Goal: Task Accomplishment & Management: Use online tool/utility

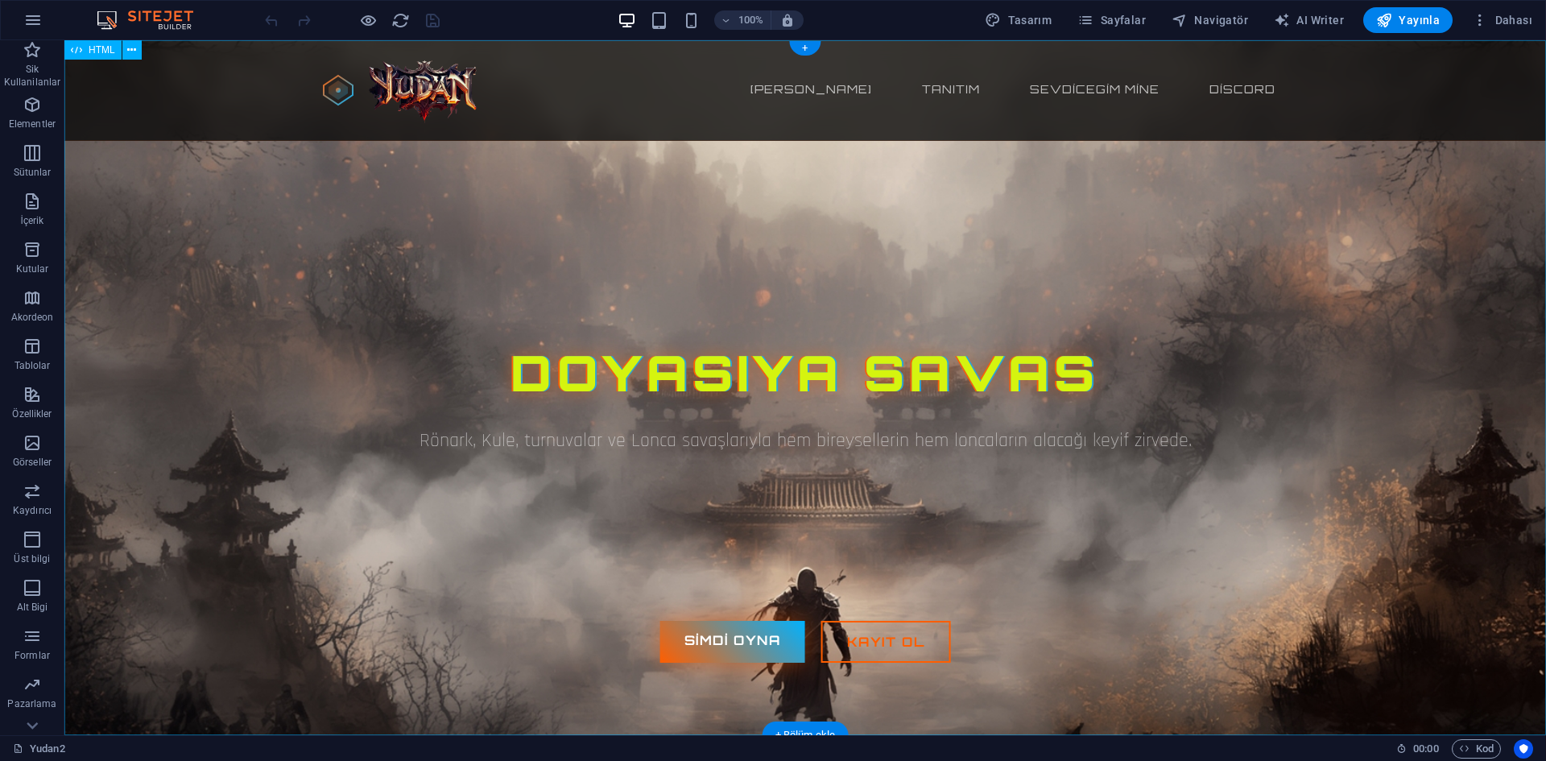
click at [672, 215] on div "Yudan2 65-250 pvp Server Ana sayfa Tanıtım Sevdicegim Mine Discord Doyasıya Sav…" at bounding box center [805, 387] width 1482 height 695
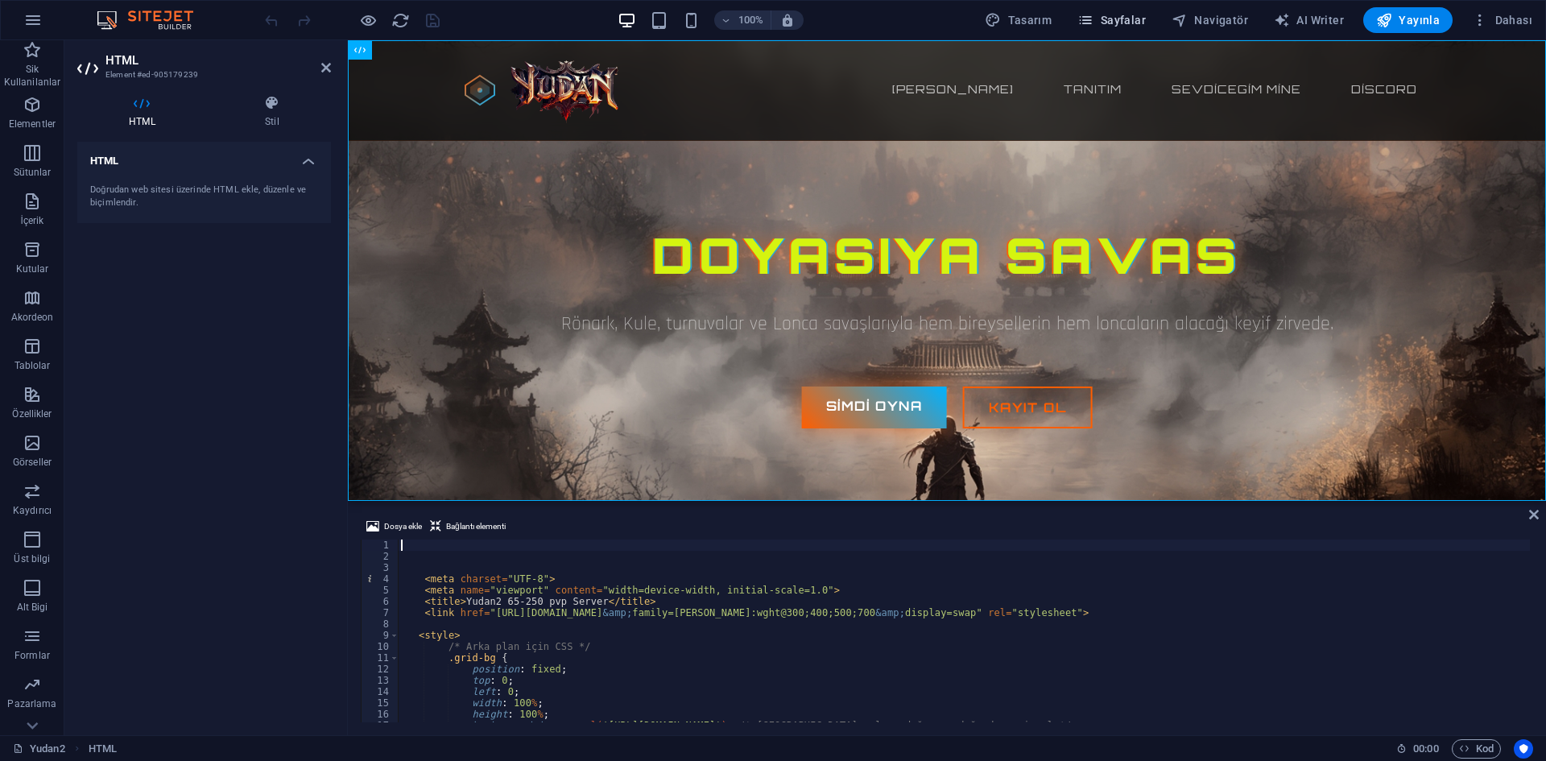
click at [1152, 16] on button "Sayfalar" at bounding box center [1111, 20] width 81 height 26
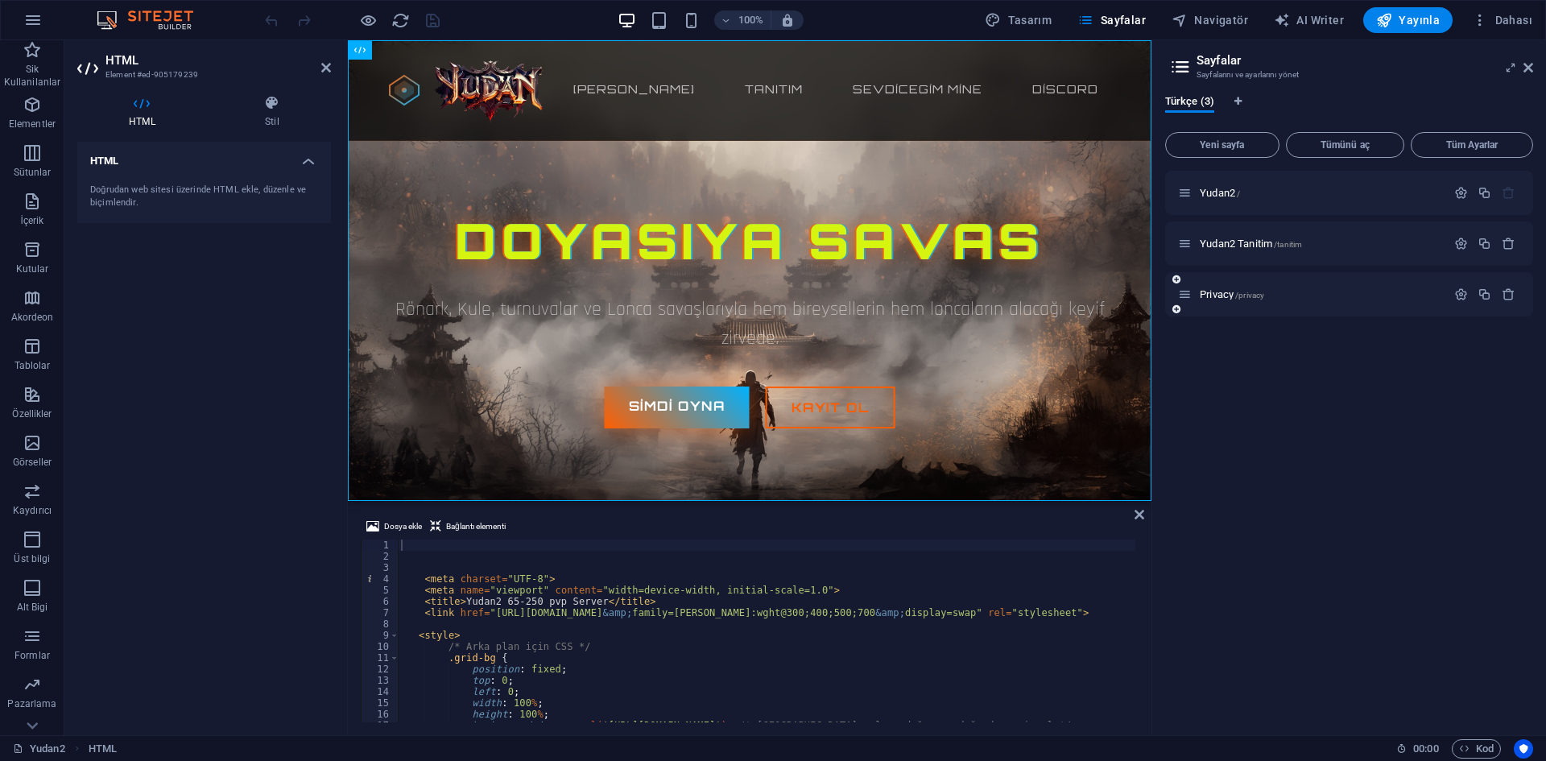
click at [1255, 300] on div "Privacy /privacy" at bounding box center [1312, 294] width 268 height 19
click at [1252, 294] on span "/privacy" at bounding box center [1249, 295] width 29 height 9
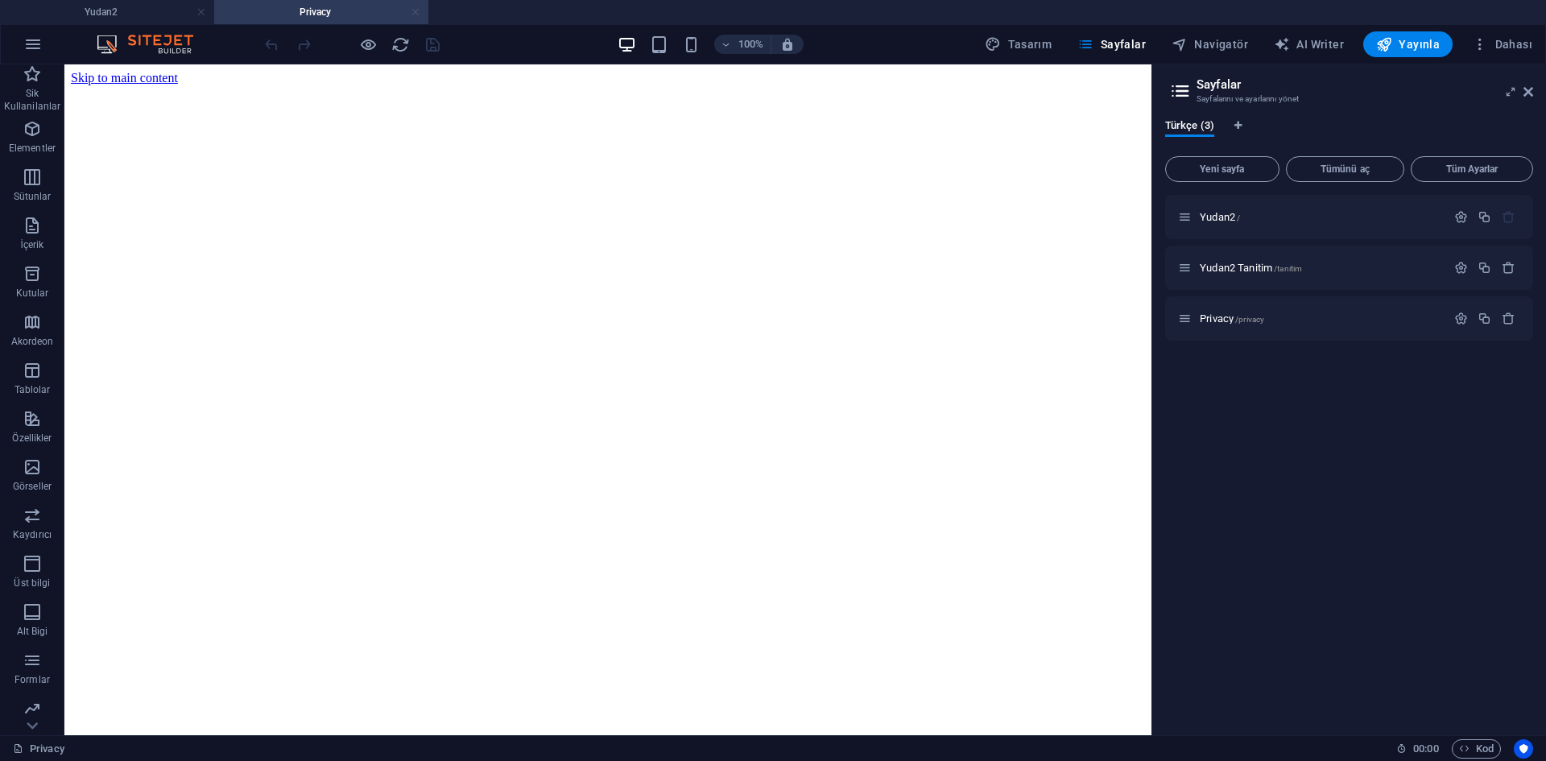
click at [416, 14] on link at bounding box center [416, 12] width 10 height 15
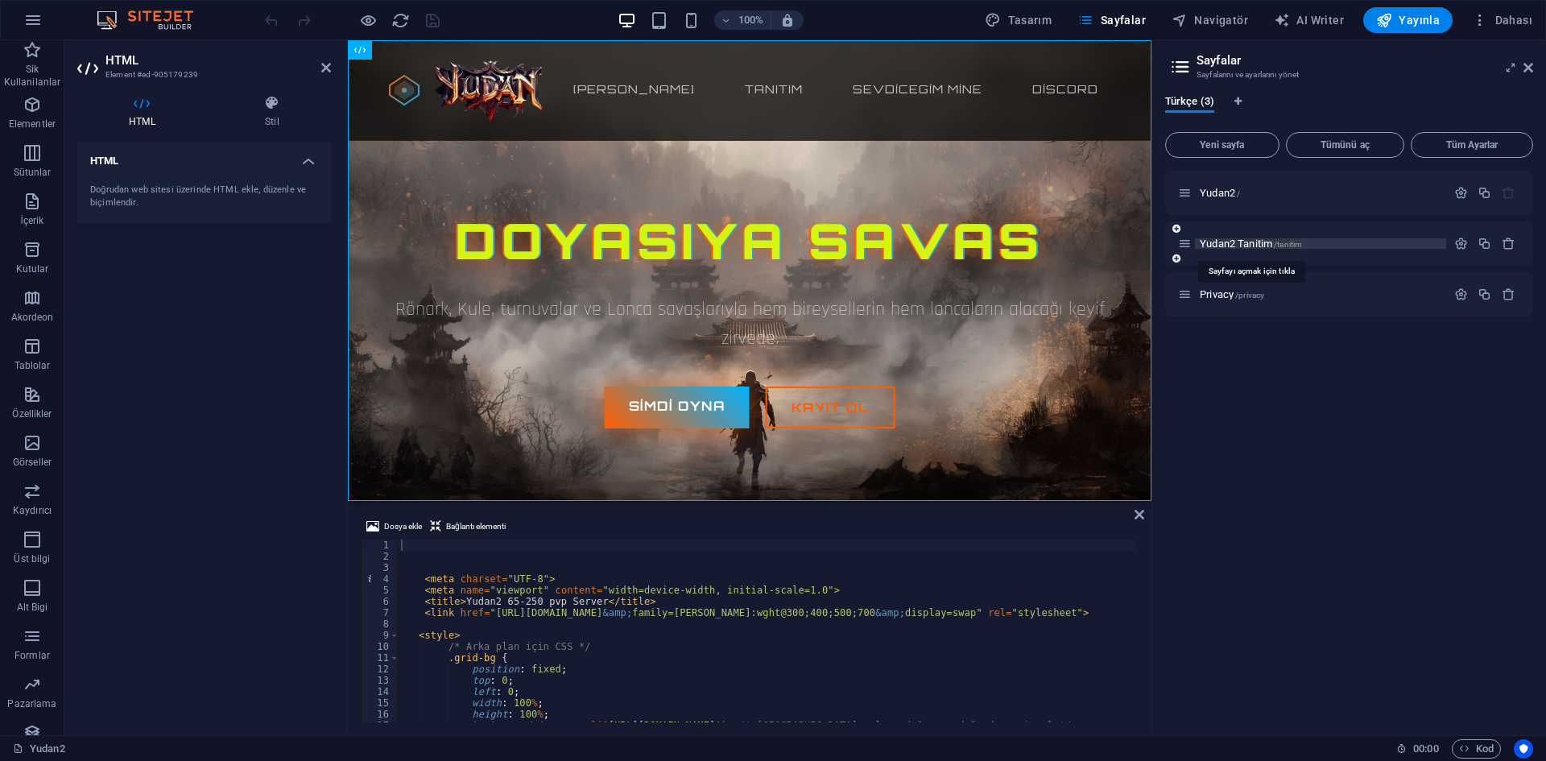
click at [1270, 240] on span "Yudan2 Tanitim /tanitim" at bounding box center [1251, 244] width 102 height 12
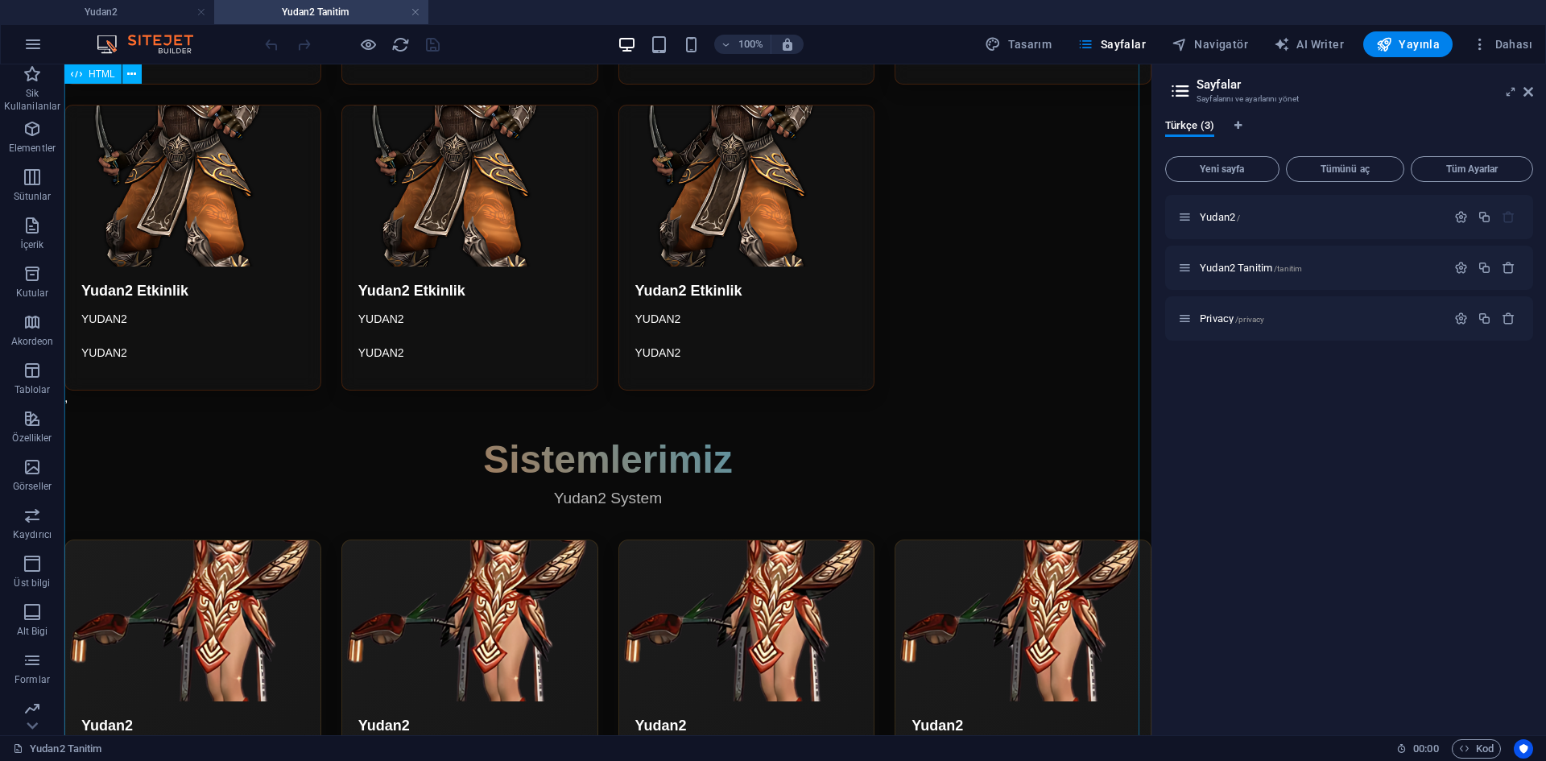
scroll to position [3141, 0]
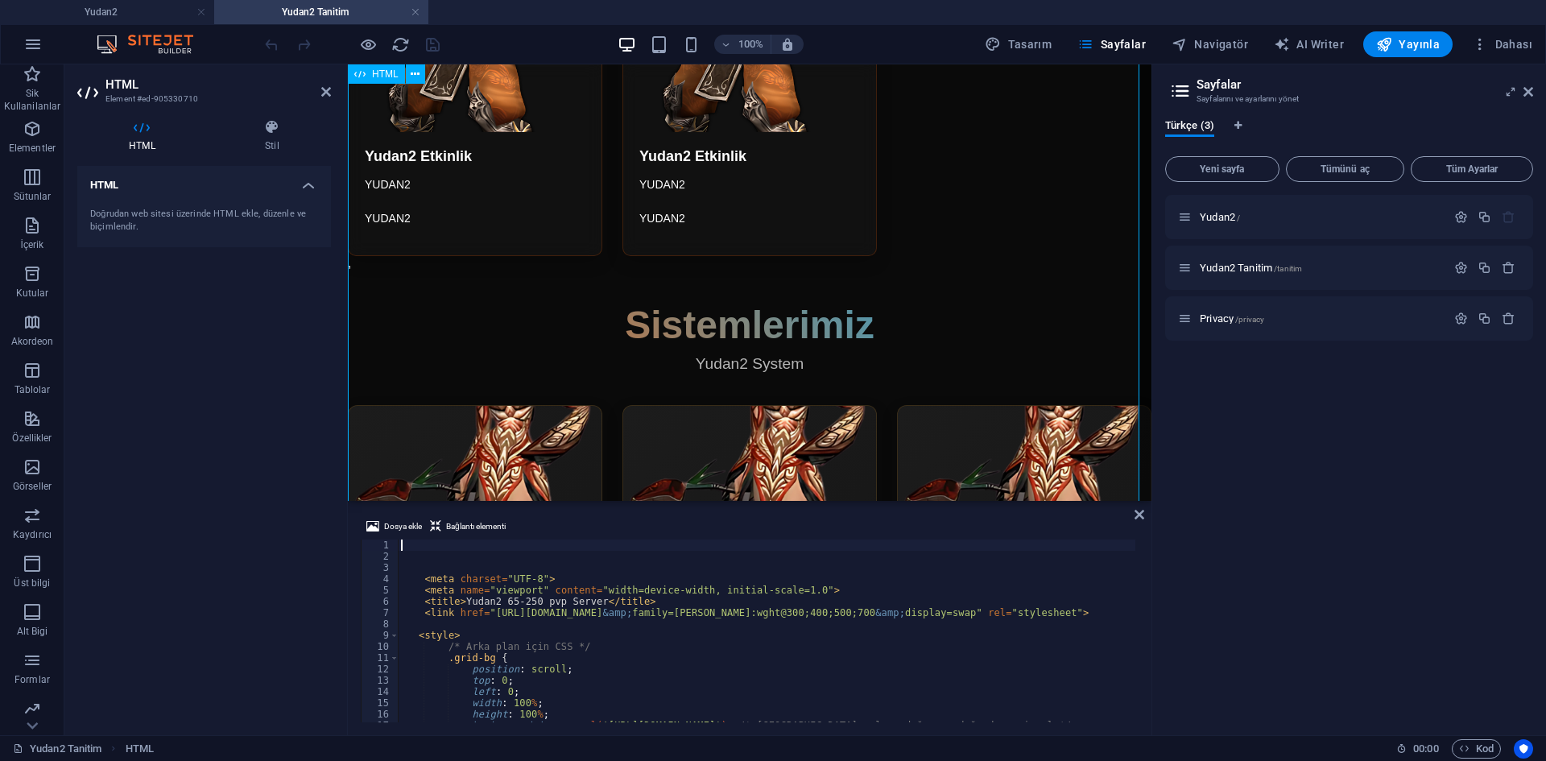
scroll to position [4070, 0]
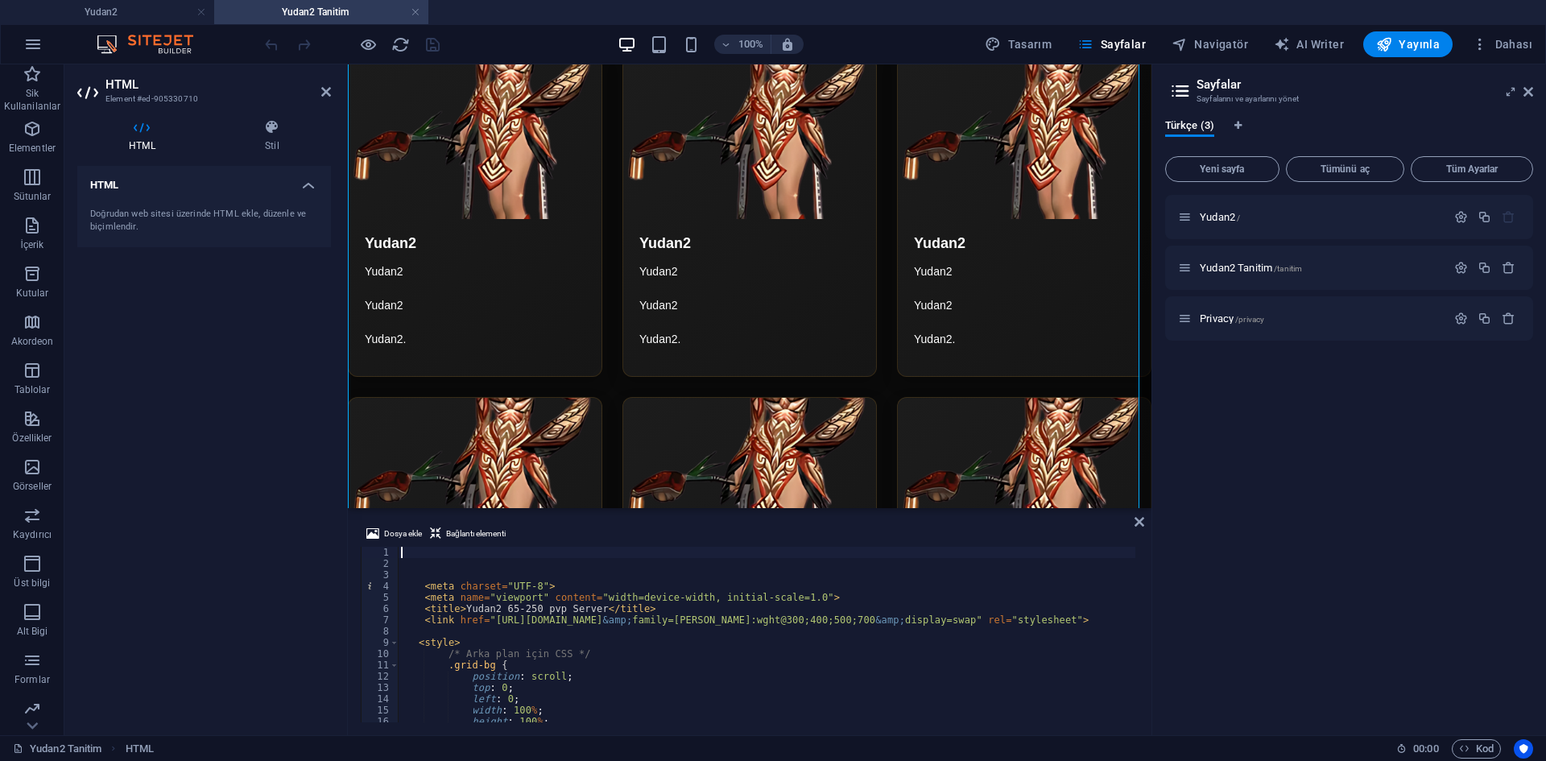
drag, startPoint x: 590, startPoint y: 506, endPoint x: 242, endPoint y: 441, distance: 353.8
click at [590, 506] on div "HTML Dosya ekle Bağlantı elementi 1 2 3 4 5 6 7 8 9 10 11 12 13 14 15 16 17 18 …" at bounding box center [750, 399] width 804 height 671
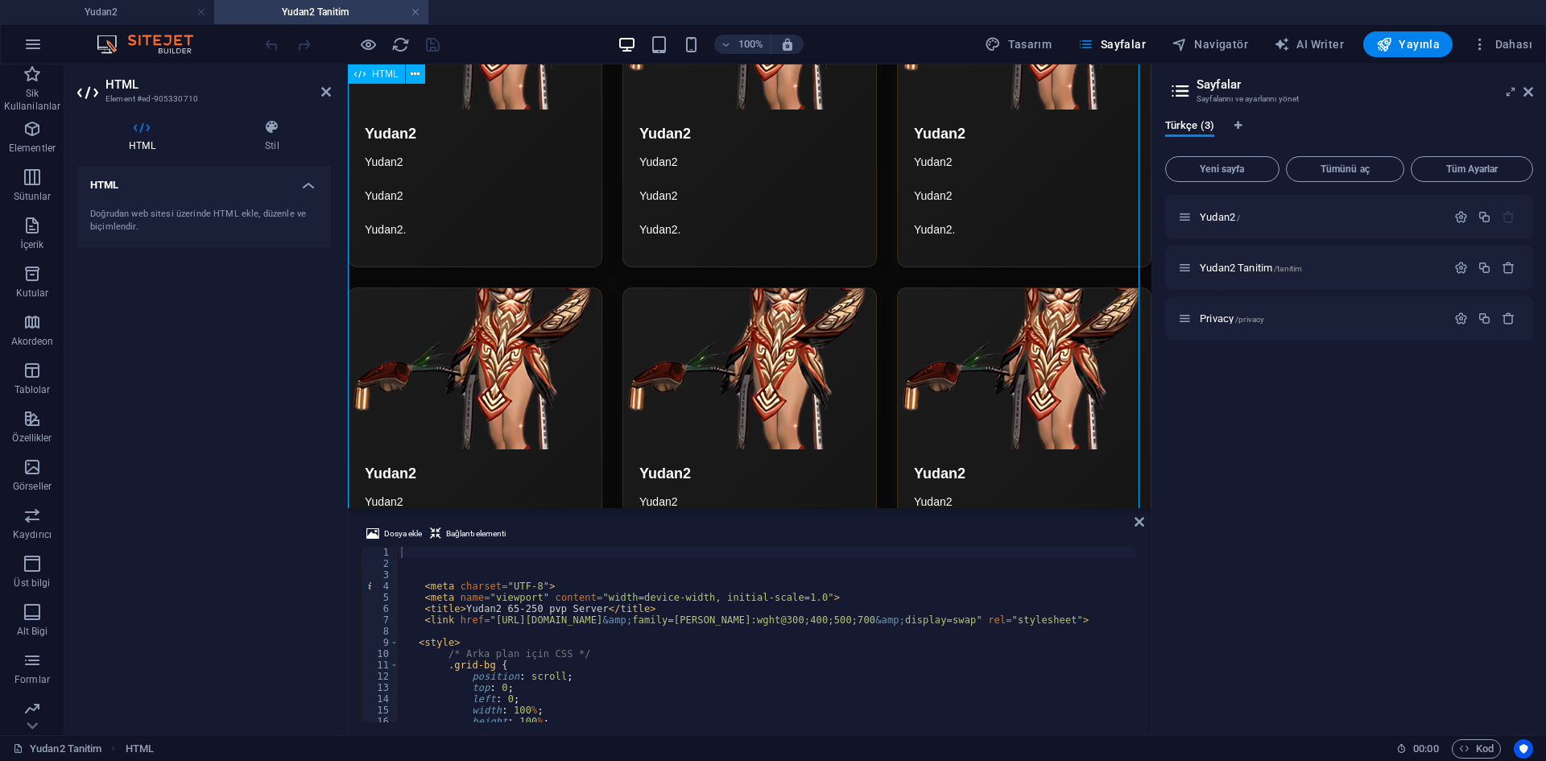
drag, startPoint x: 590, startPoint y: 506, endPoint x: 589, endPoint y: 487, distance: 18.5
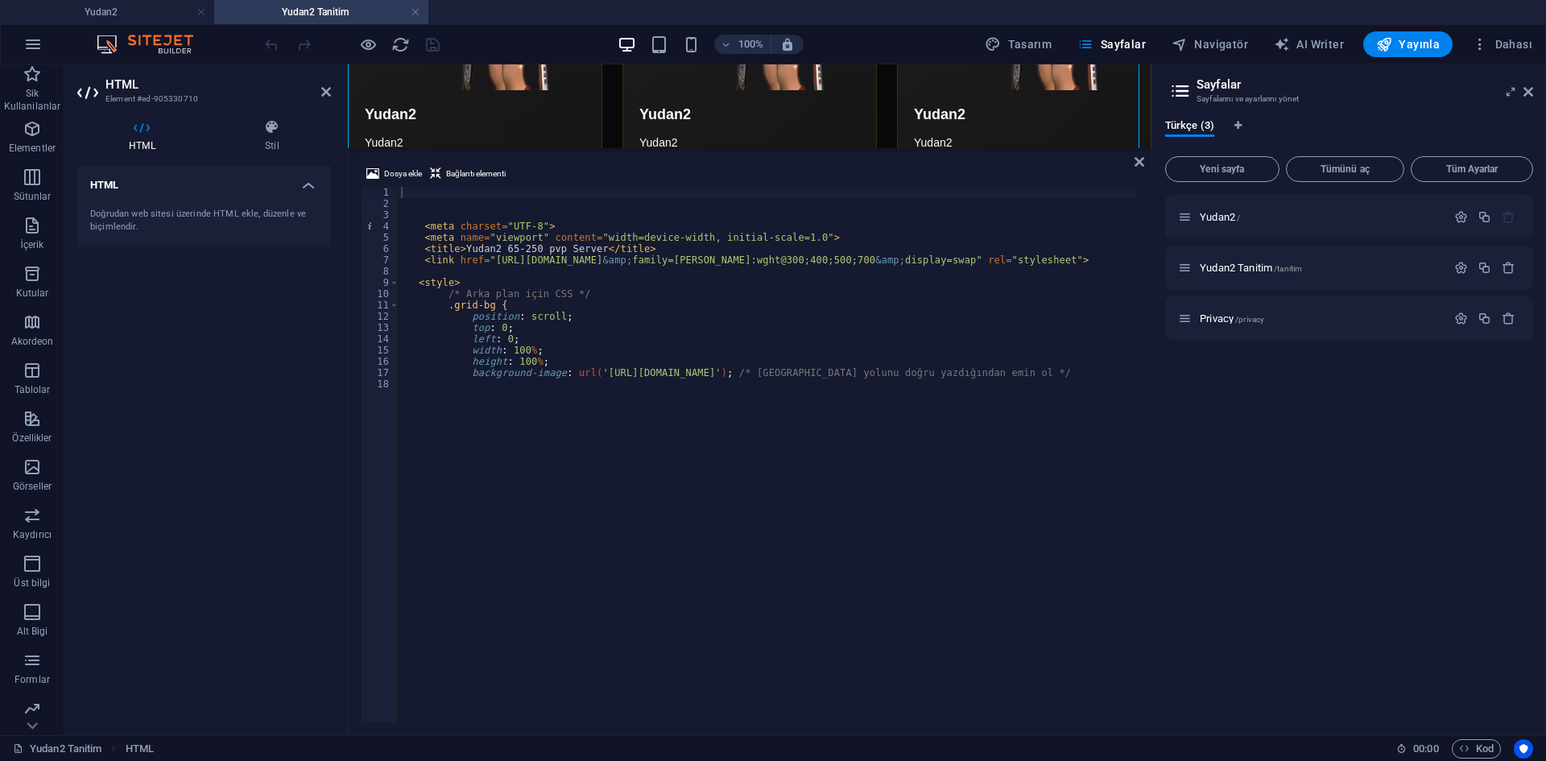
drag, startPoint x: 592, startPoint y: 511, endPoint x: 657, endPoint y: 147, distance: 369.0
click at [657, 147] on div "HTML Dosya ekle Bağlantı elementi 1 2 3 4 5 6 7 8 9 10 11 12 13 14 15 16 17 18 …" at bounding box center [750, 399] width 804 height 671
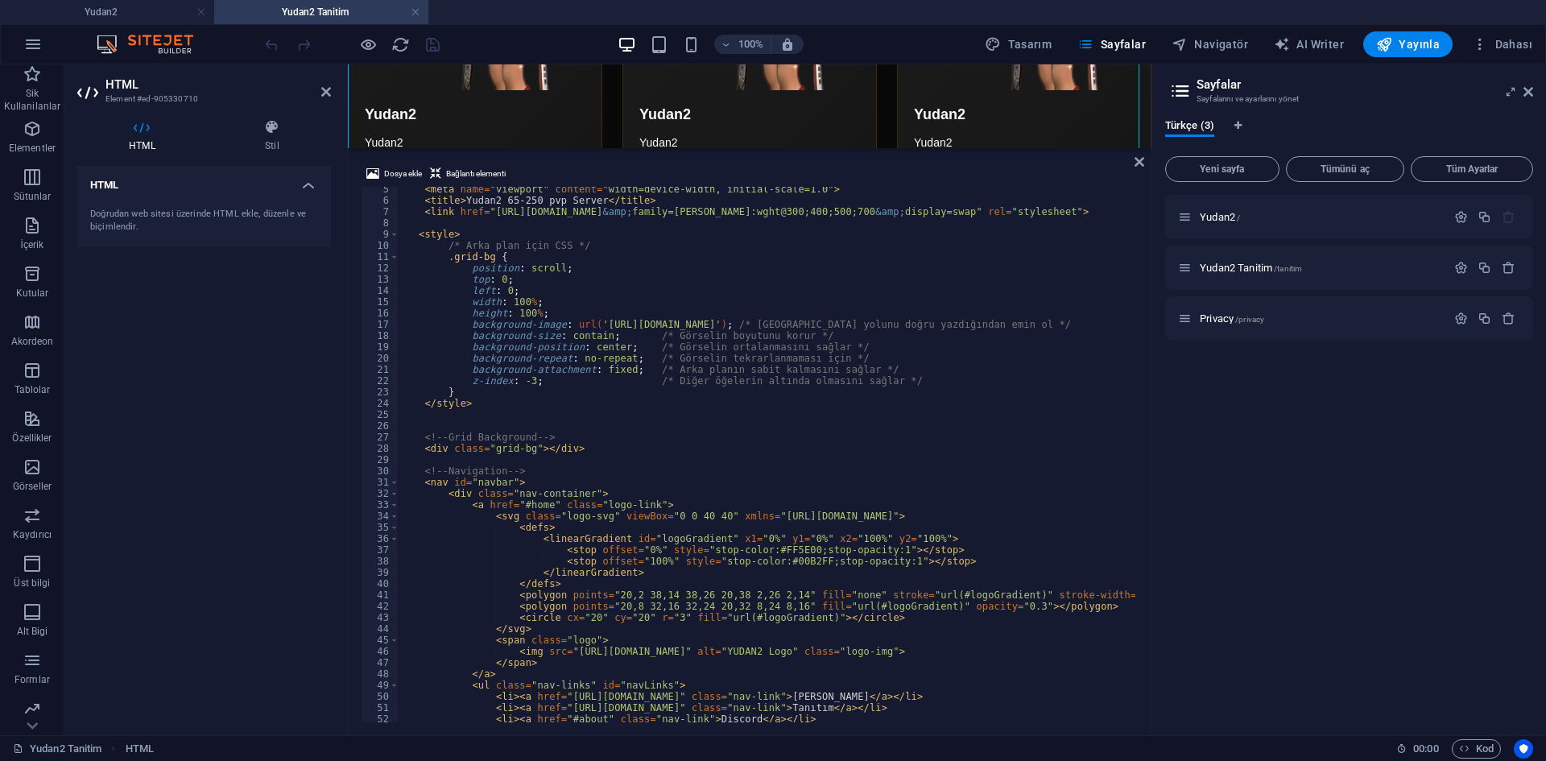
scroll to position [0, 0]
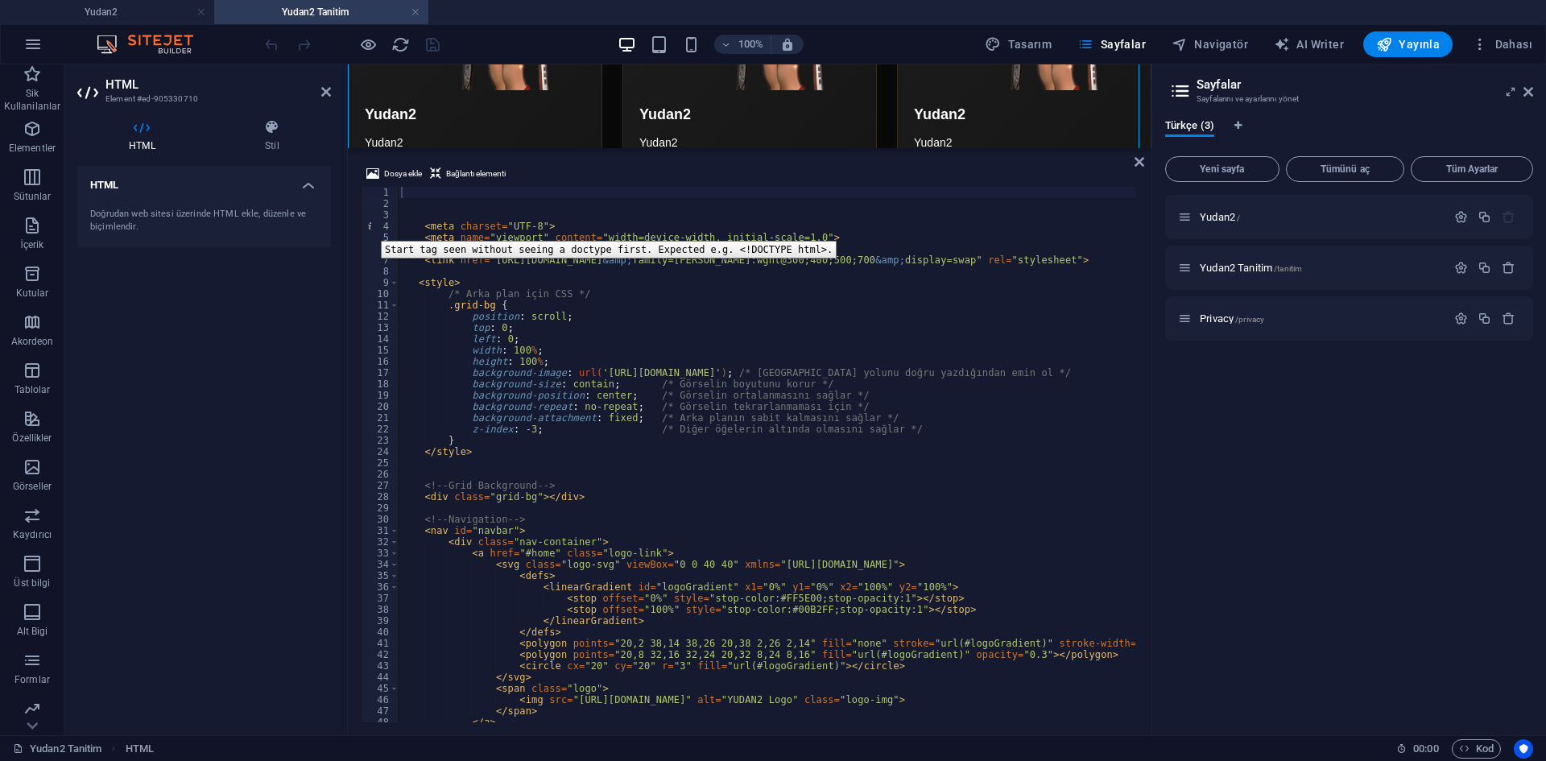
click at [369, 229] on div "4" at bounding box center [381, 226] width 38 height 11
type textarea "<meta charset="UTF-8"> <meta name="viewport" content="width=device-width, initi…"
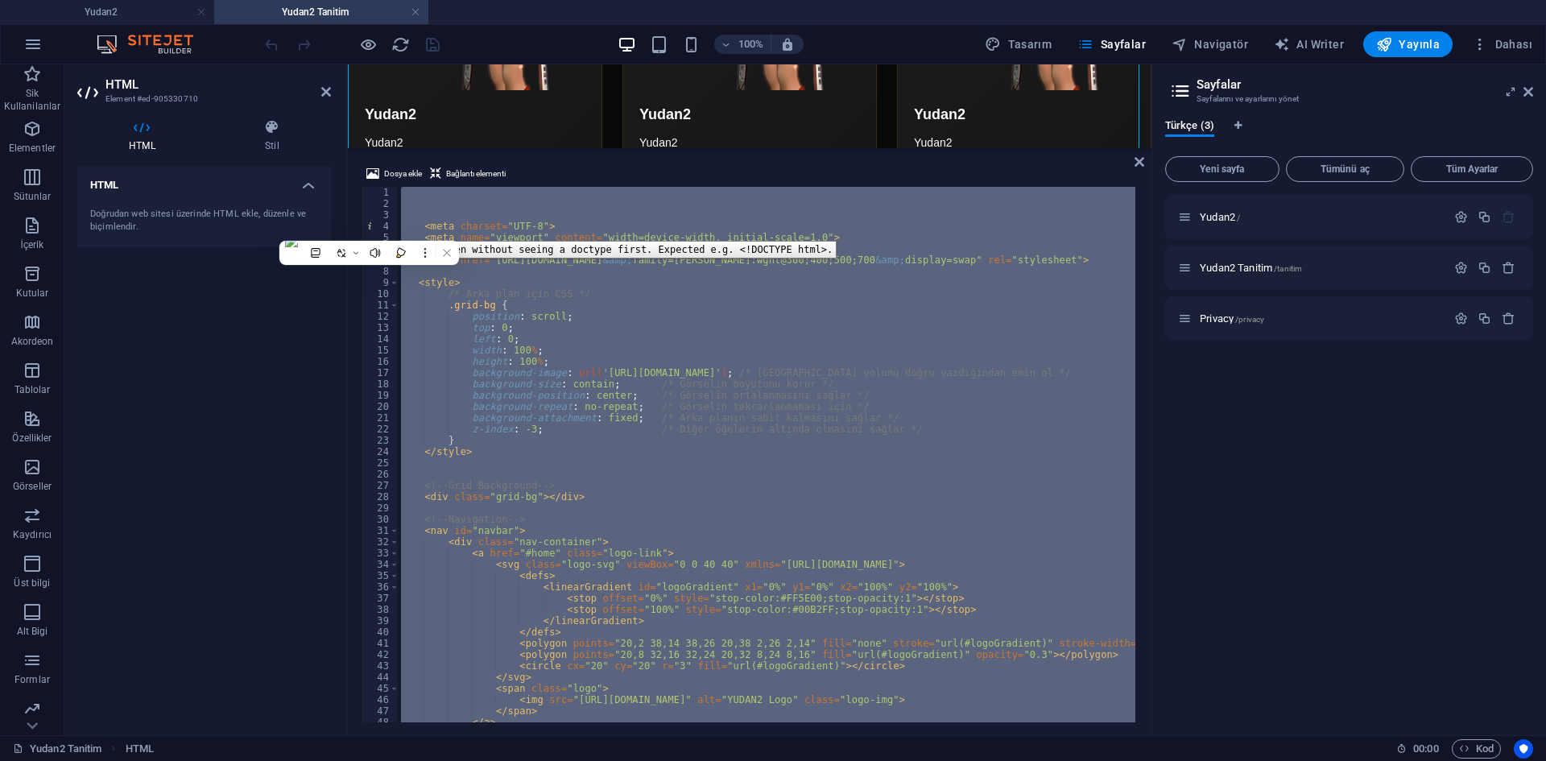
click at [369, 229] on div "4" at bounding box center [381, 226] width 38 height 11
type textarea "<meta charset="UTF-8"> <meta name="viewport" content="width=device-width, initi…"
click at [369, 229] on div "4" at bounding box center [381, 226] width 38 height 11
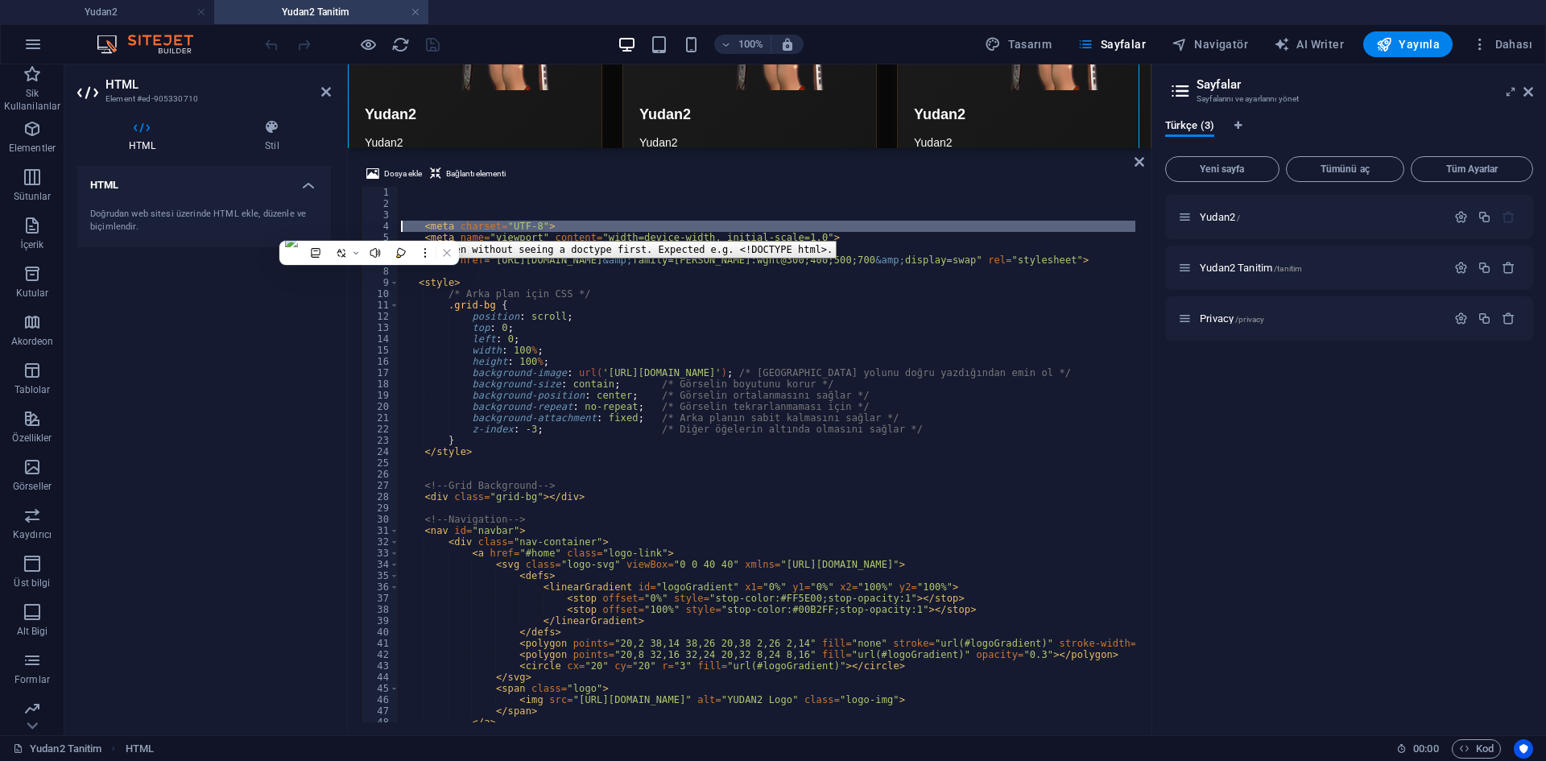
click at [369, 229] on div "4" at bounding box center [381, 226] width 38 height 11
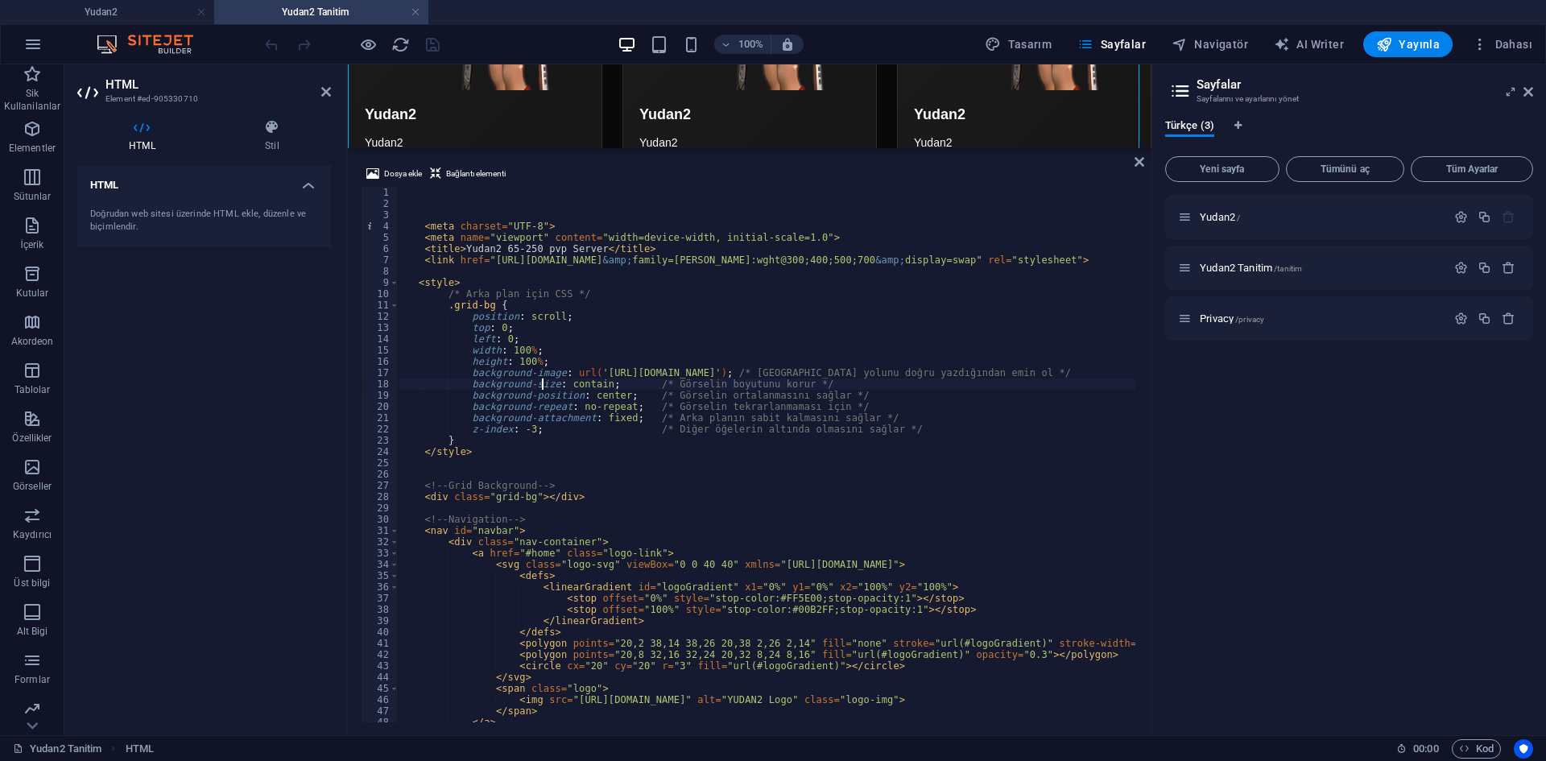
click at [543, 387] on div "< meta charset = "UTF-8" > < meta name = "viewport" content = "width=device-wid…" at bounding box center [1155, 464] width 1515 height 555
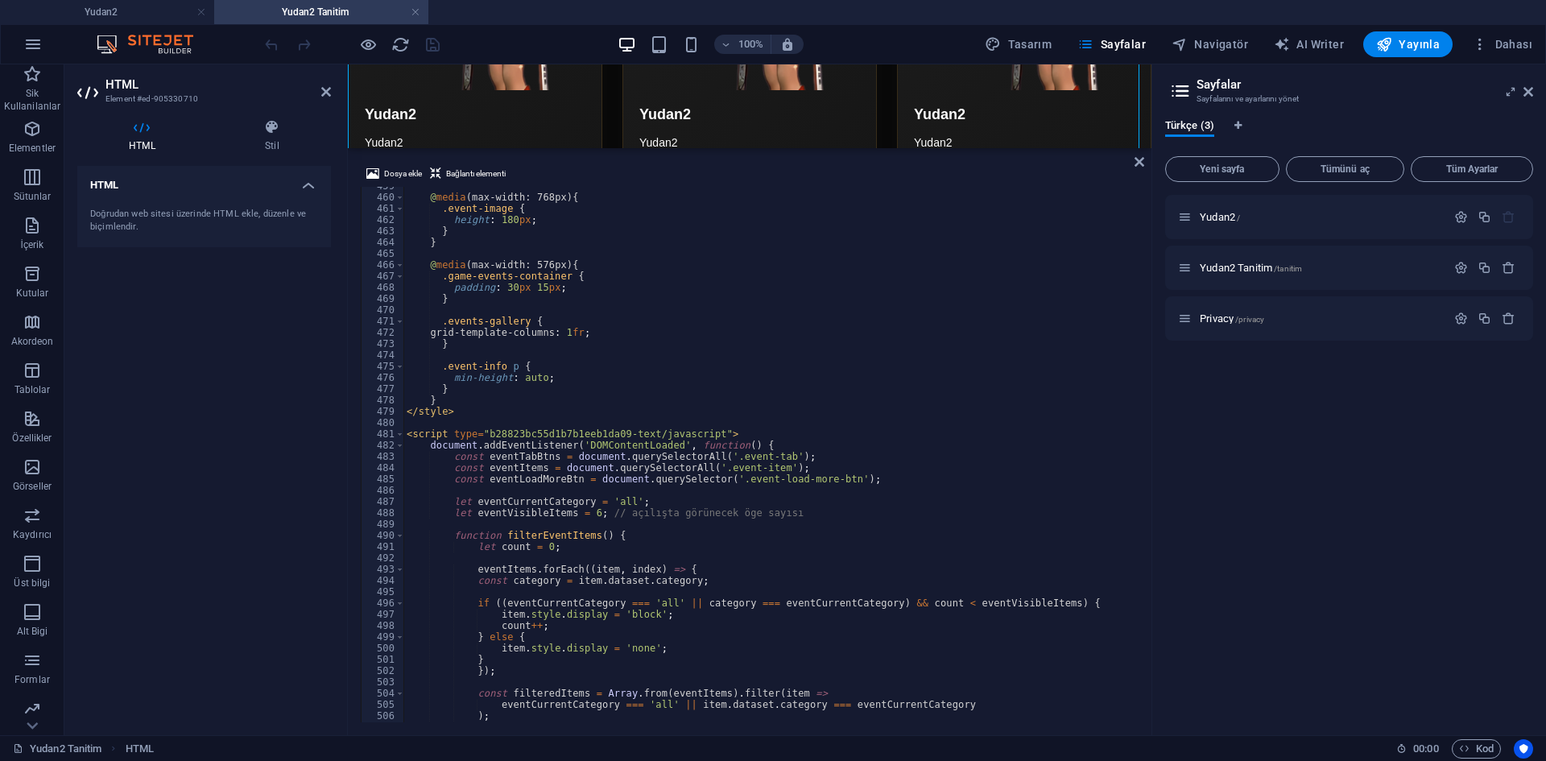
scroll to position [6605, 0]
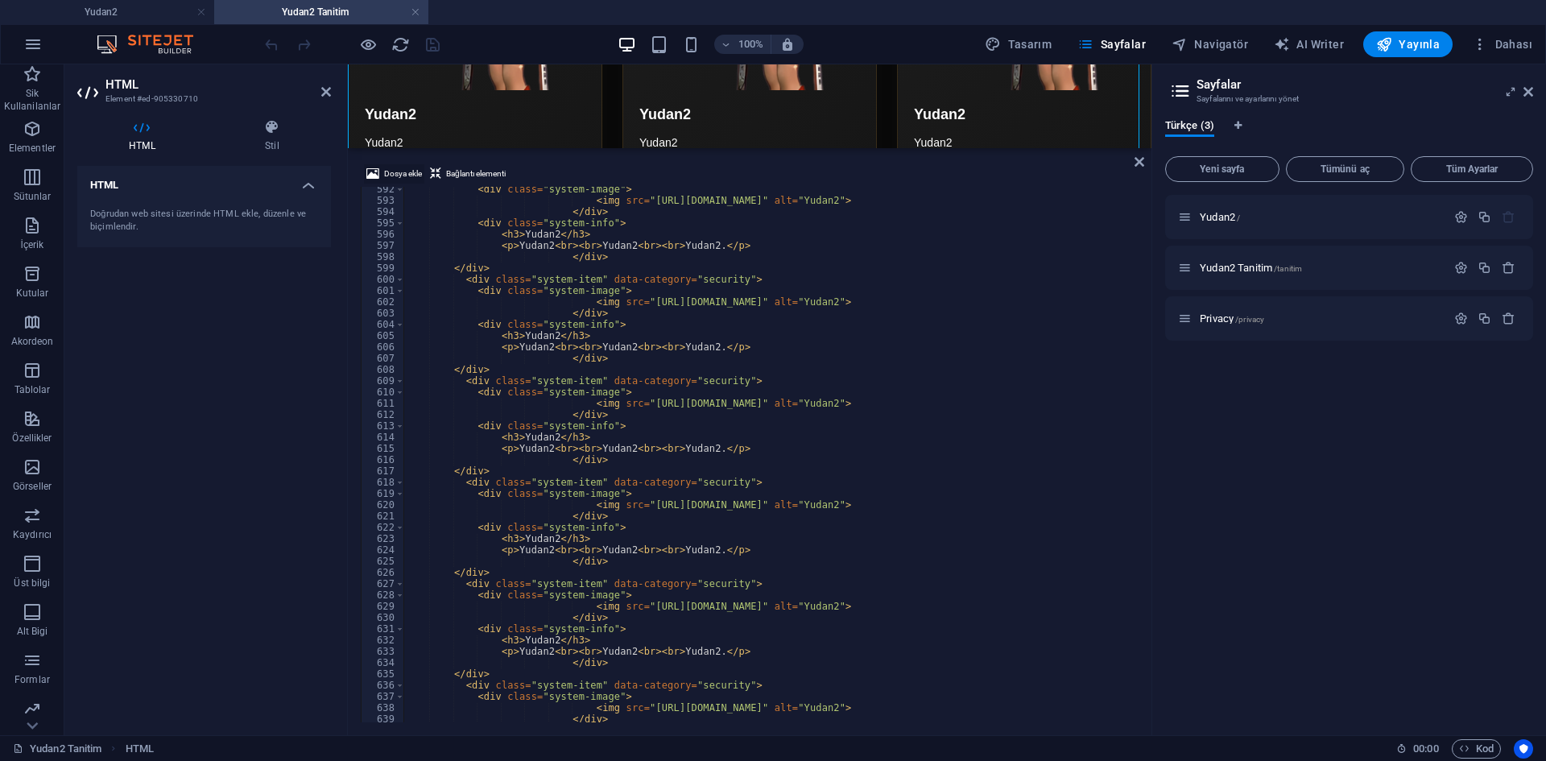
click at [403, 180] on span "Dosya ekle" at bounding box center [403, 173] width 38 height 19
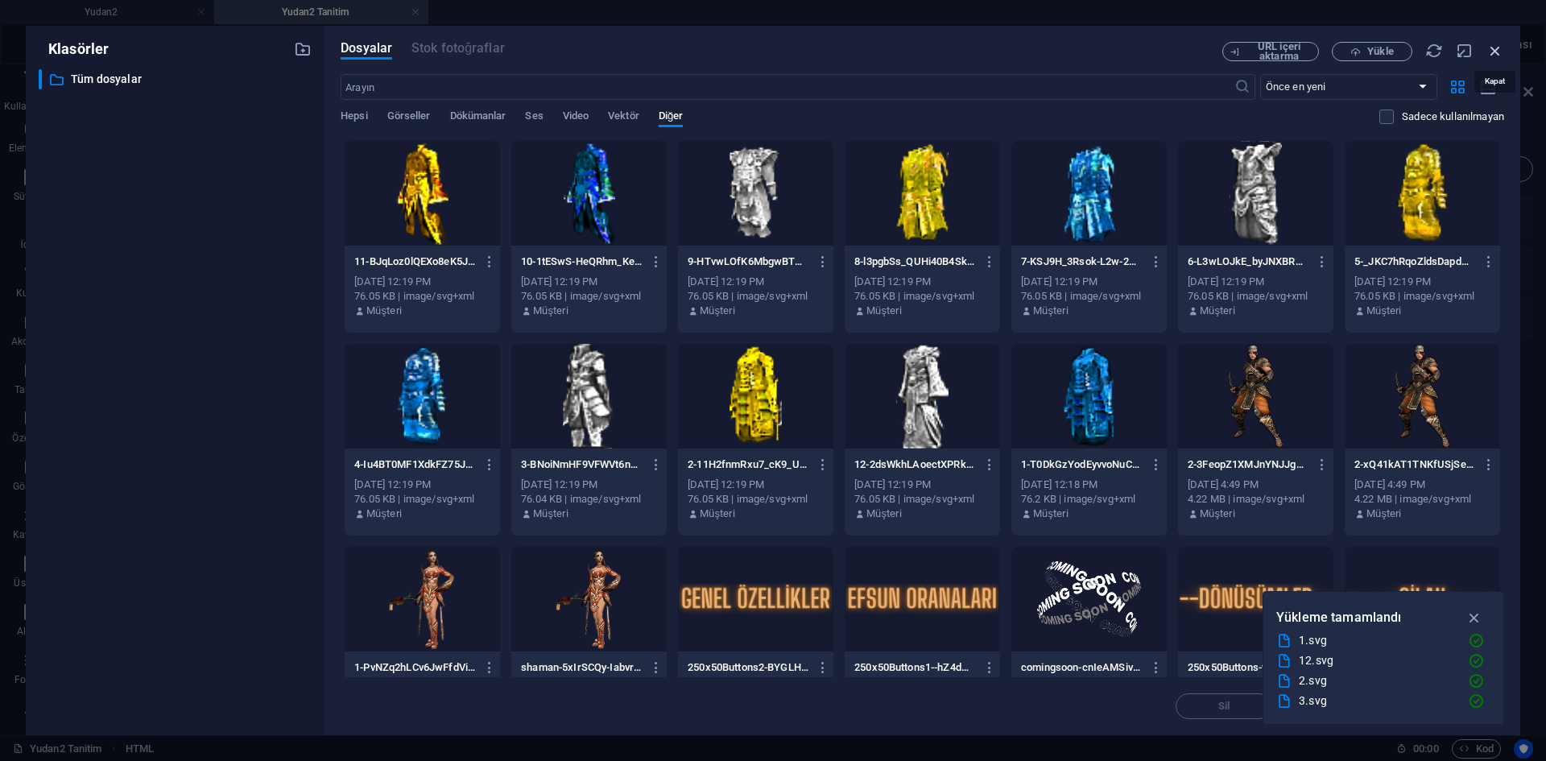
click at [1491, 46] on icon "button" at bounding box center [1496, 51] width 18 height 18
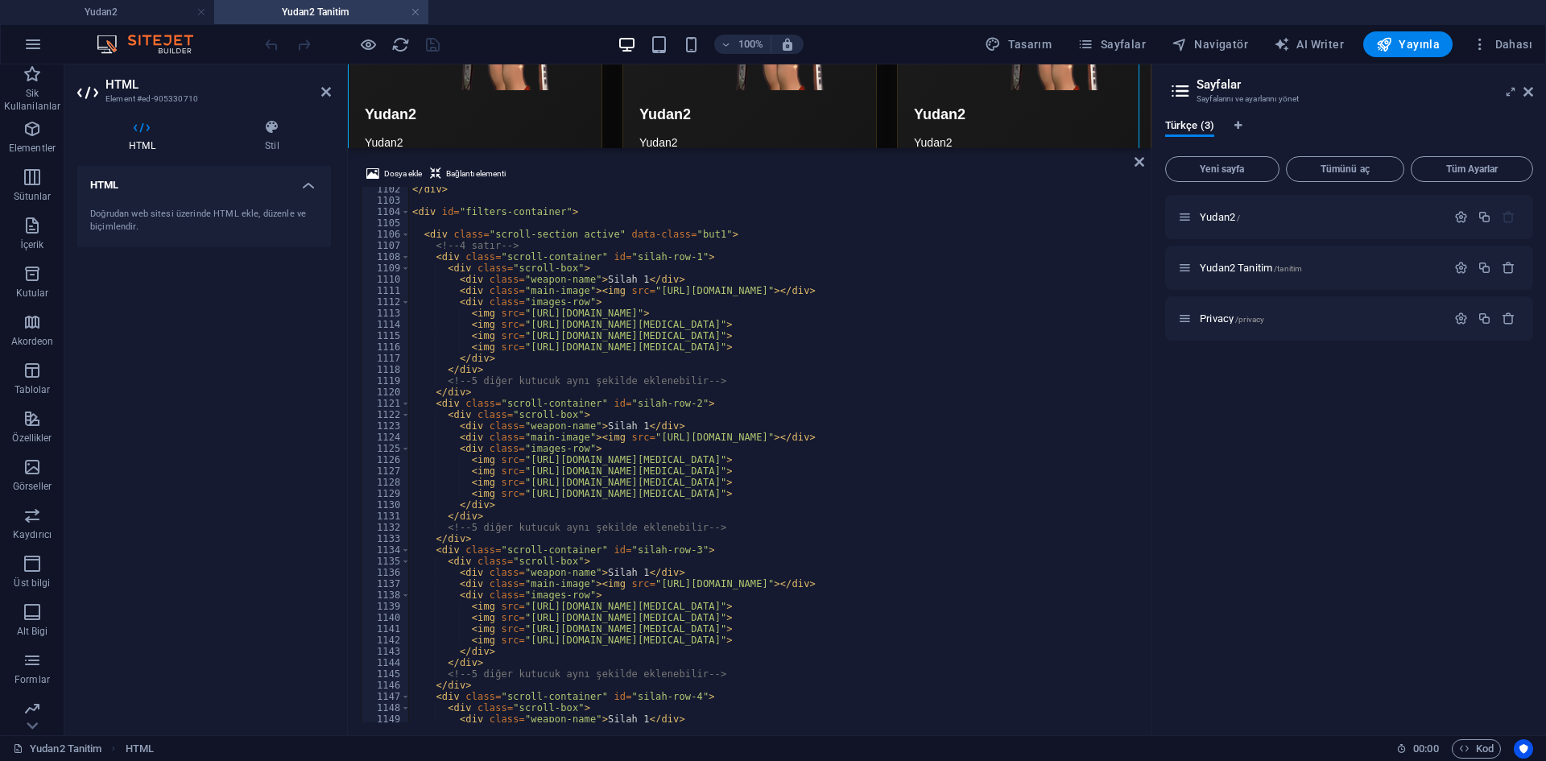
scroll to position [12256, 0]
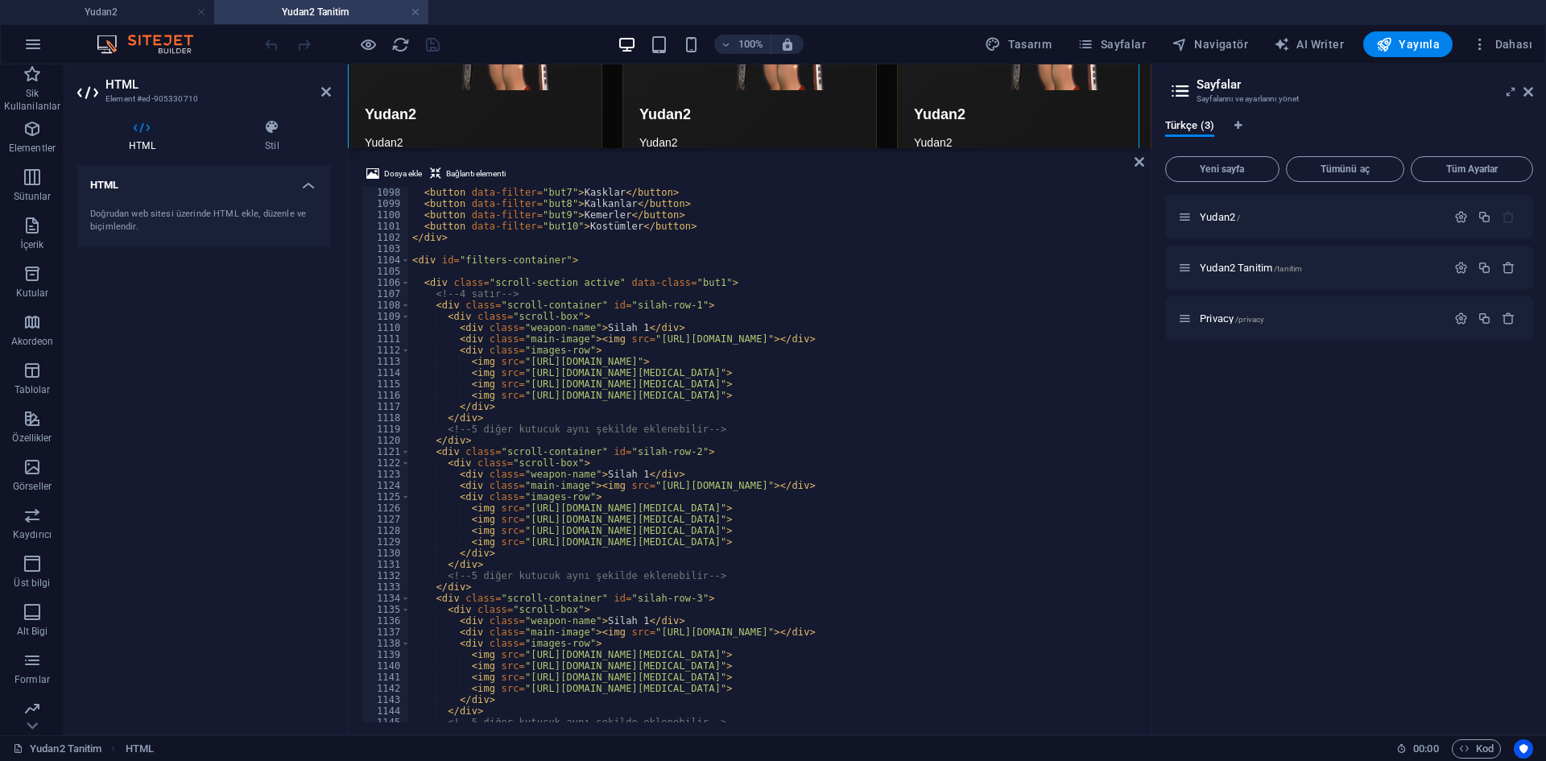
click at [731, 416] on div "< button data-filter = "but6" > Kolyeler </ button > < button data-filter = "bu…" at bounding box center [1166, 453] width 1515 height 555
click at [401, 281] on span at bounding box center [405, 282] width 9 height 11
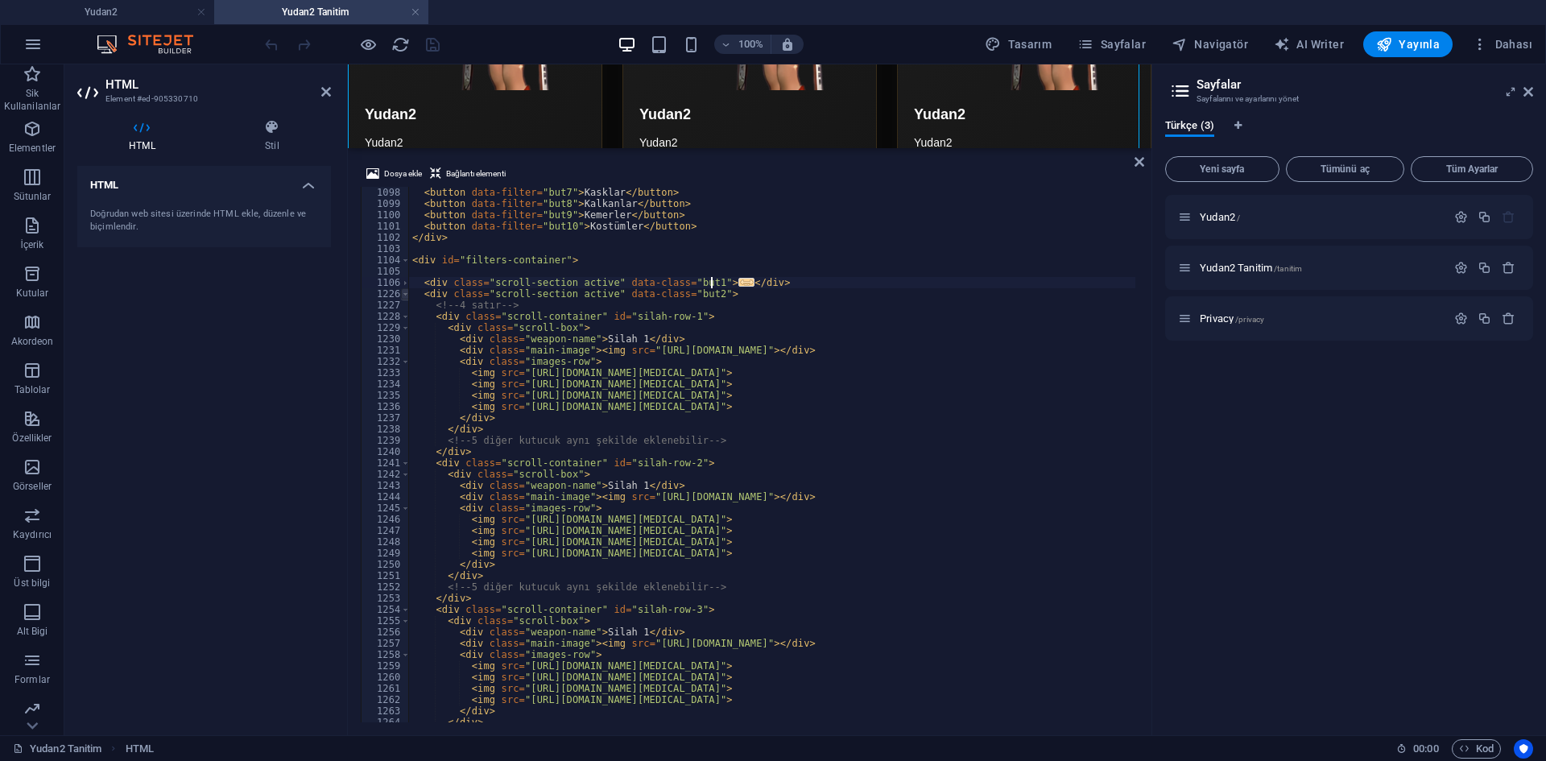
click at [401, 292] on span at bounding box center [405, 293] width 9 height 11
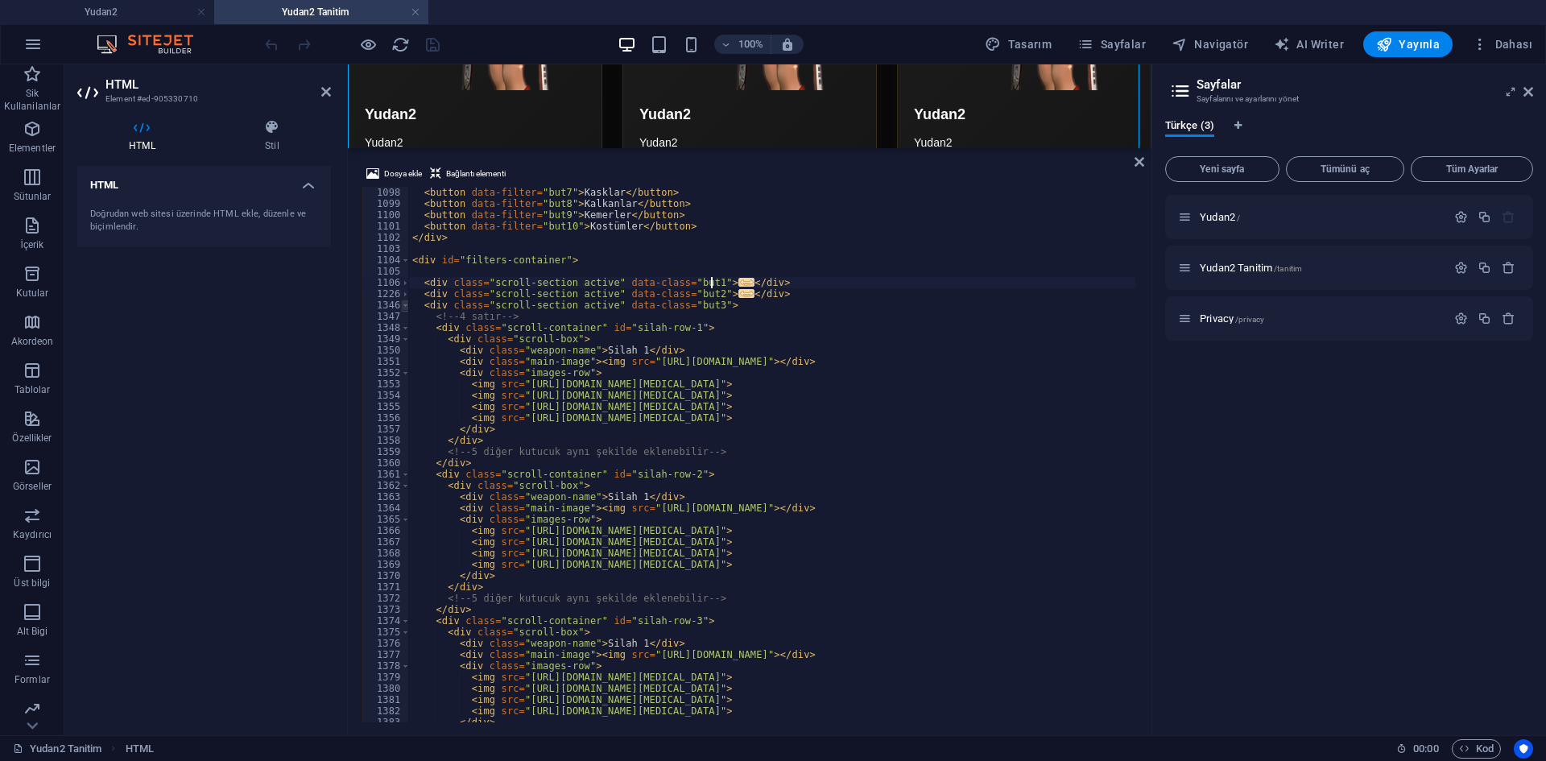
click at [406, 304] on span at bounding box center [405, 305] width 9 height 11
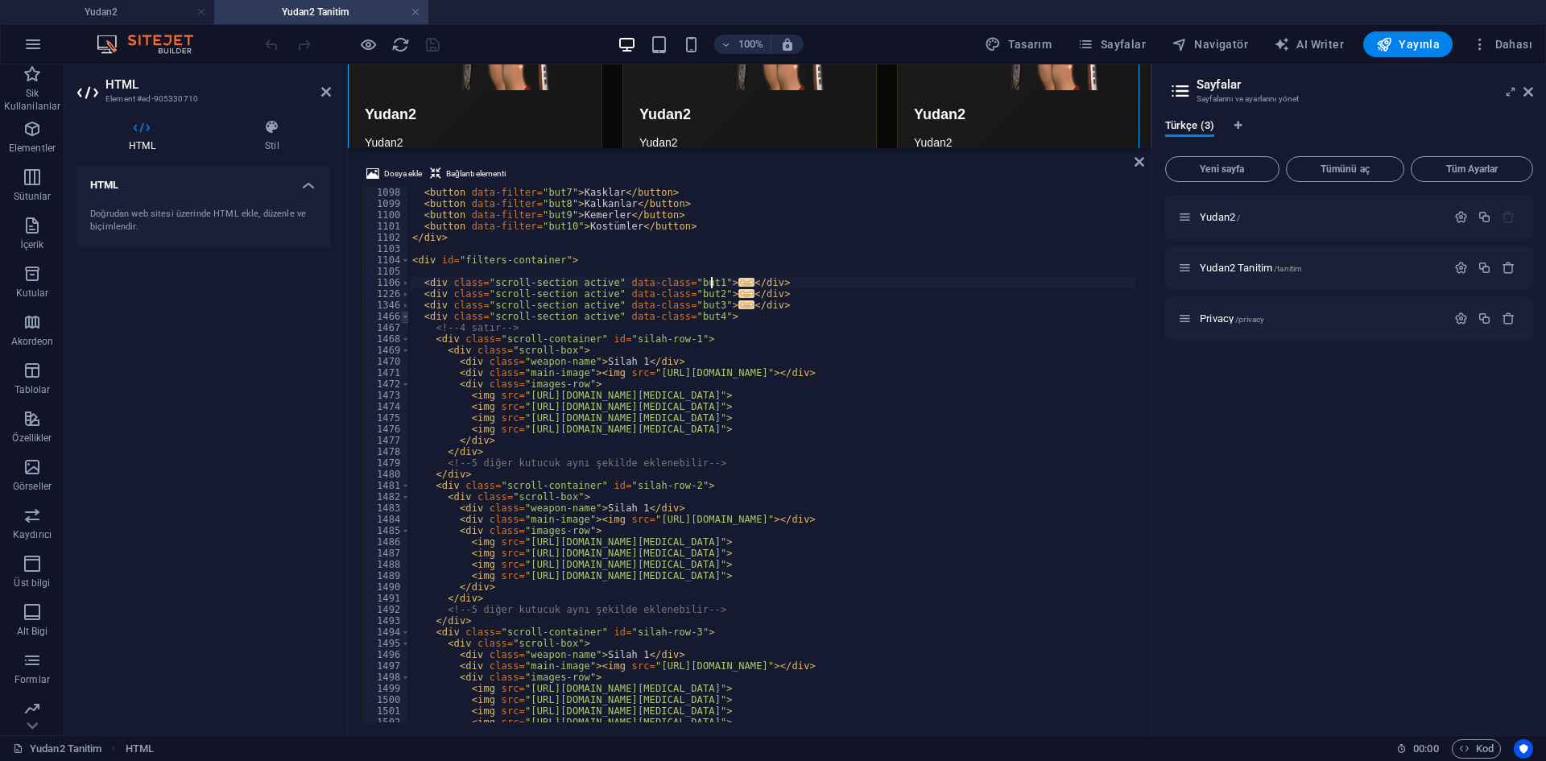
click at [405, 321] on span at bounding box center [405, 316] width 9 height 11
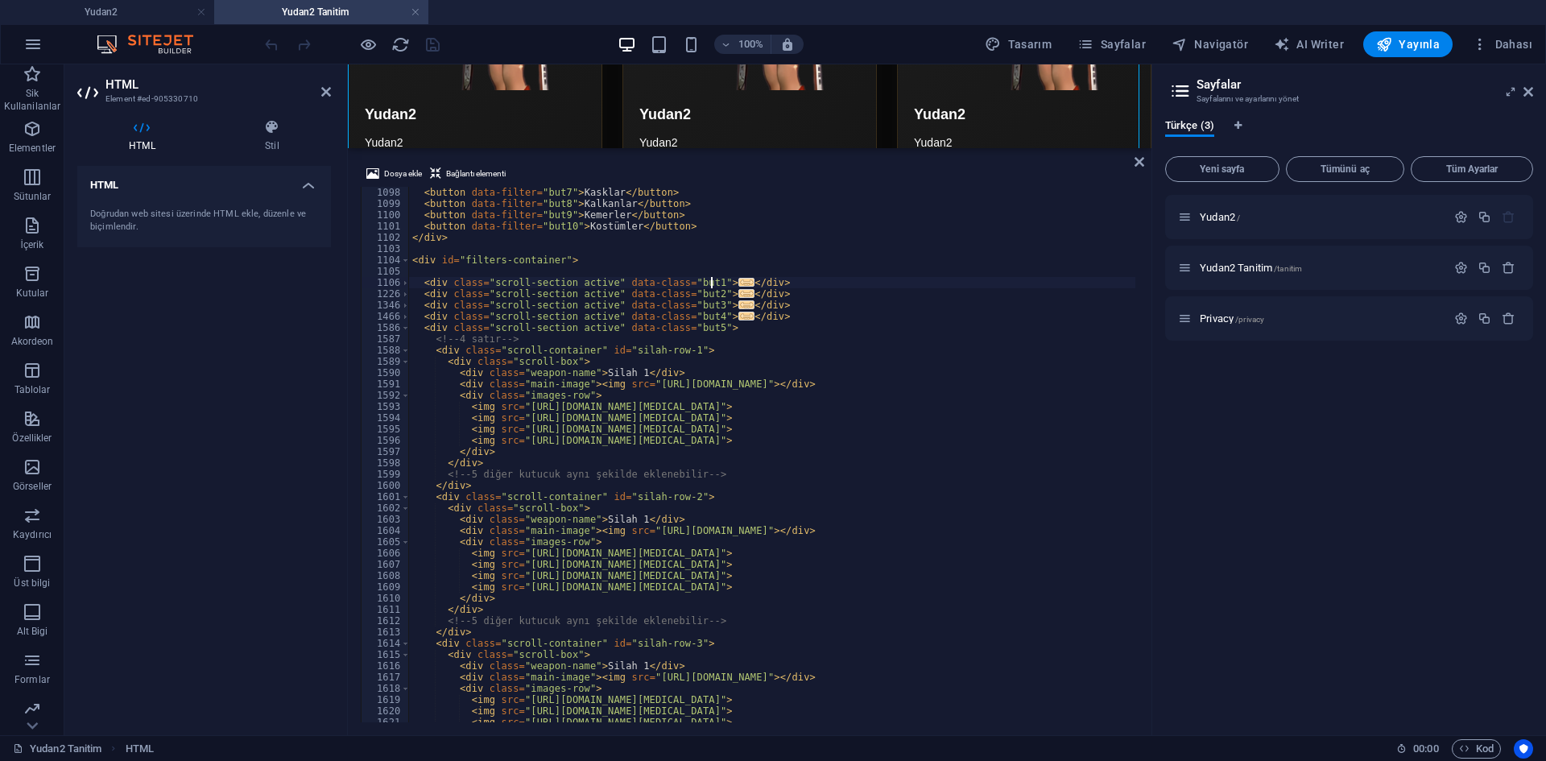
click at [403, 335] on div "1587" at bounding box center [386, 338] width 48 height 11
click at [403, 329] on span at bounding box center [405, 327] width 9 height 11
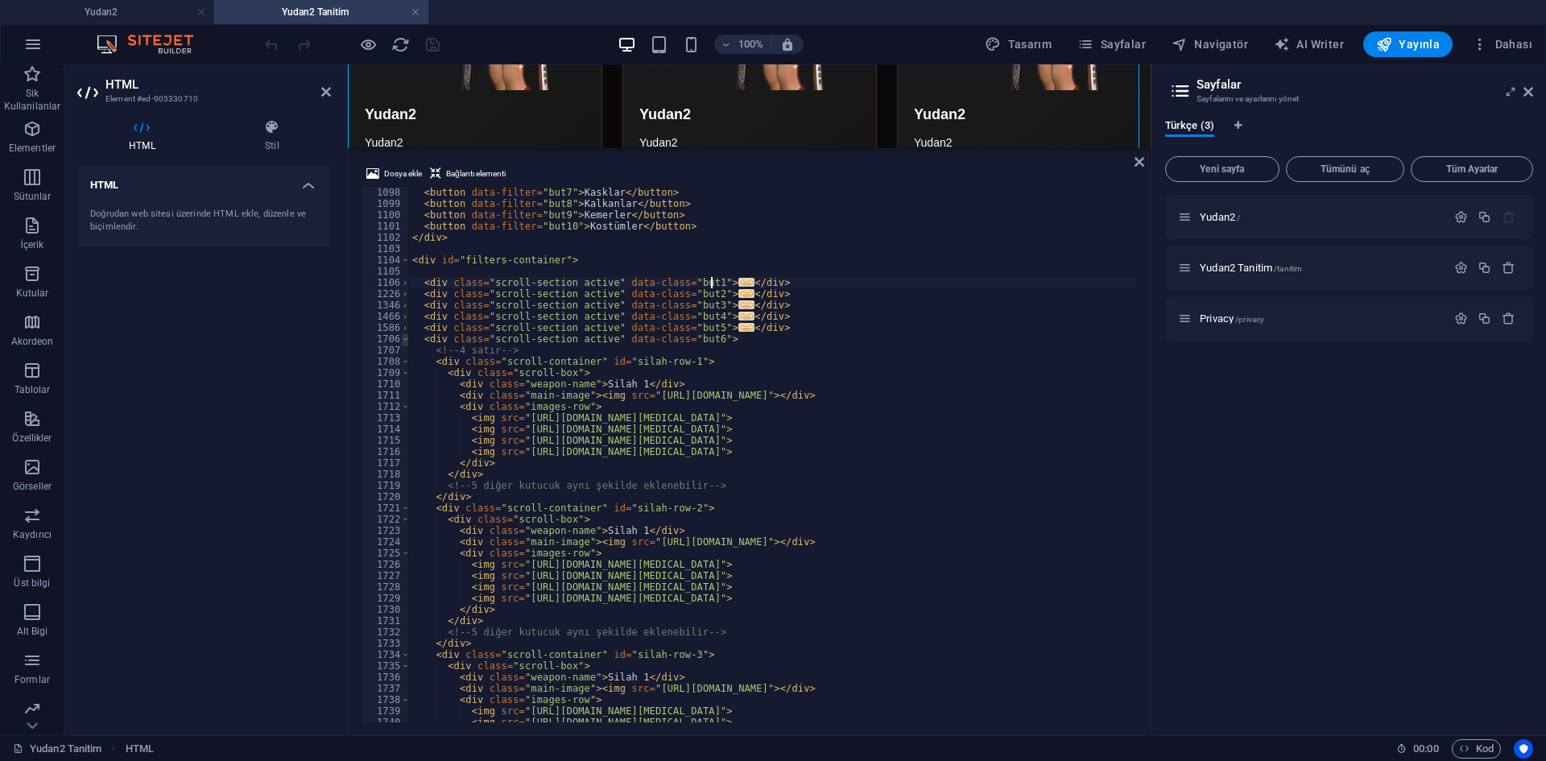
click at [404, 337] on span at bounding box center [405, 338] width 9 height 11
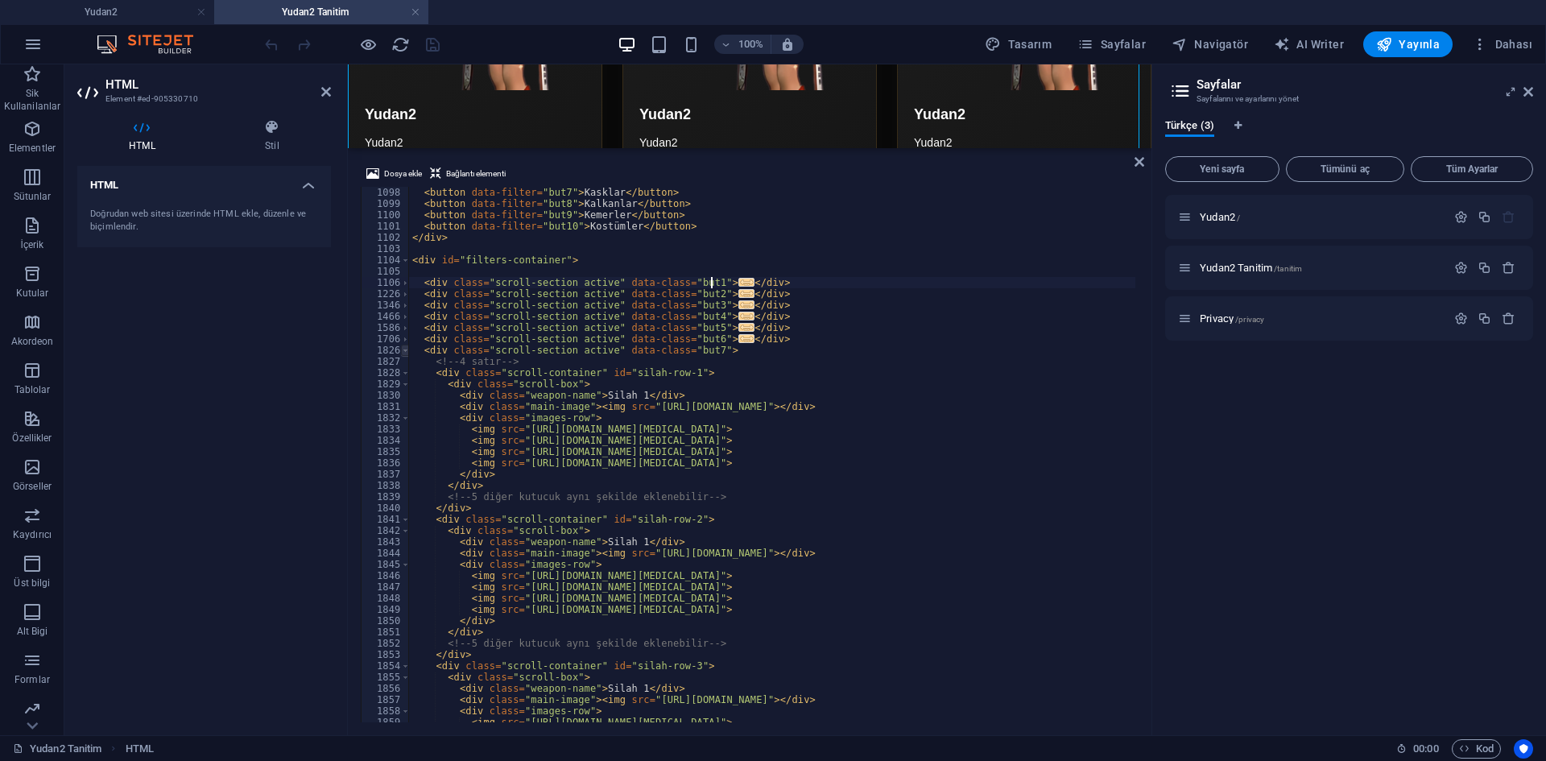
click at [405, 350] on span at bounding box center [405, 350] width 9 height 11
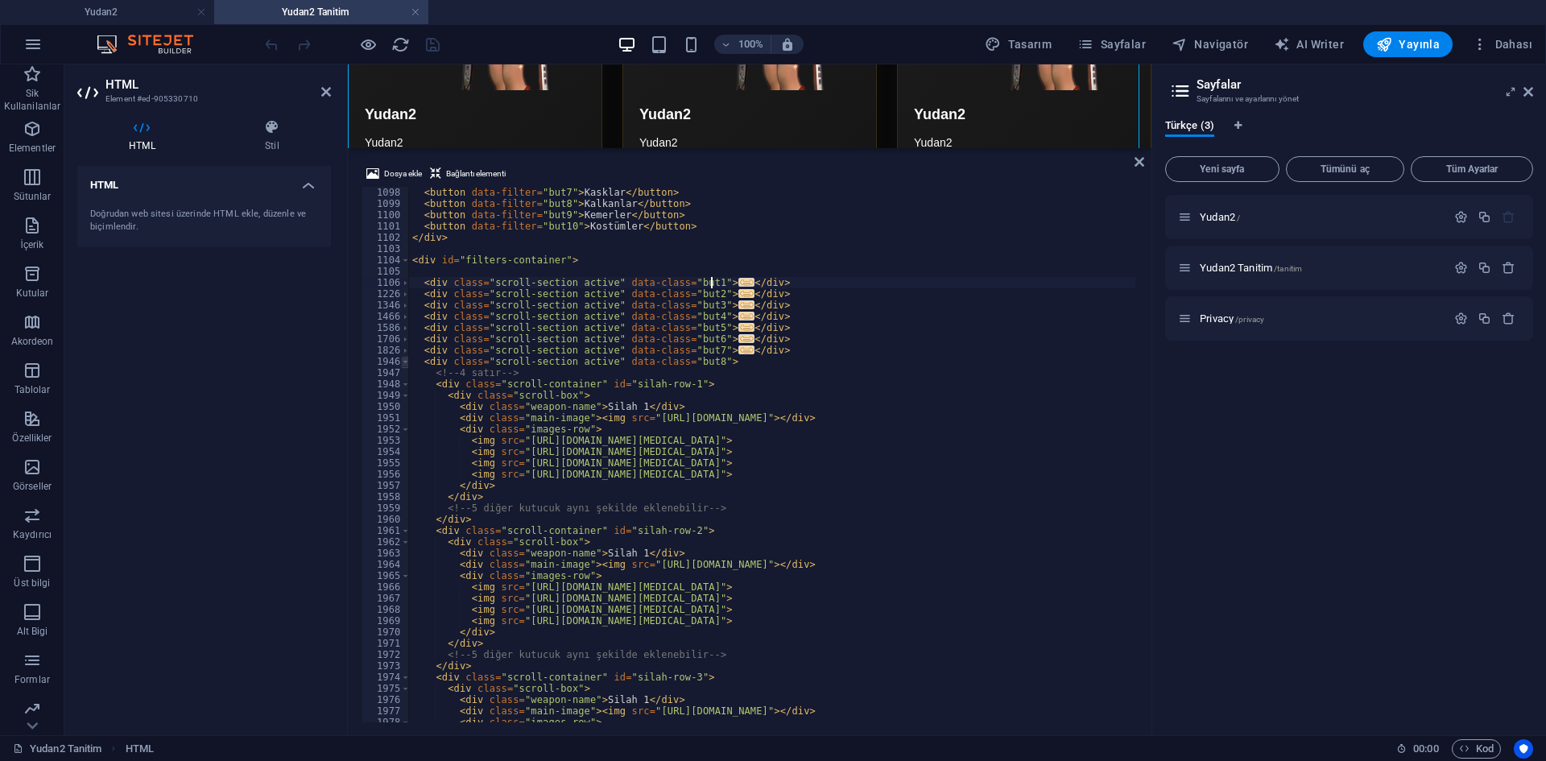
click at [406, 360] on span at bounding box center [405, 361] width 9 height 11
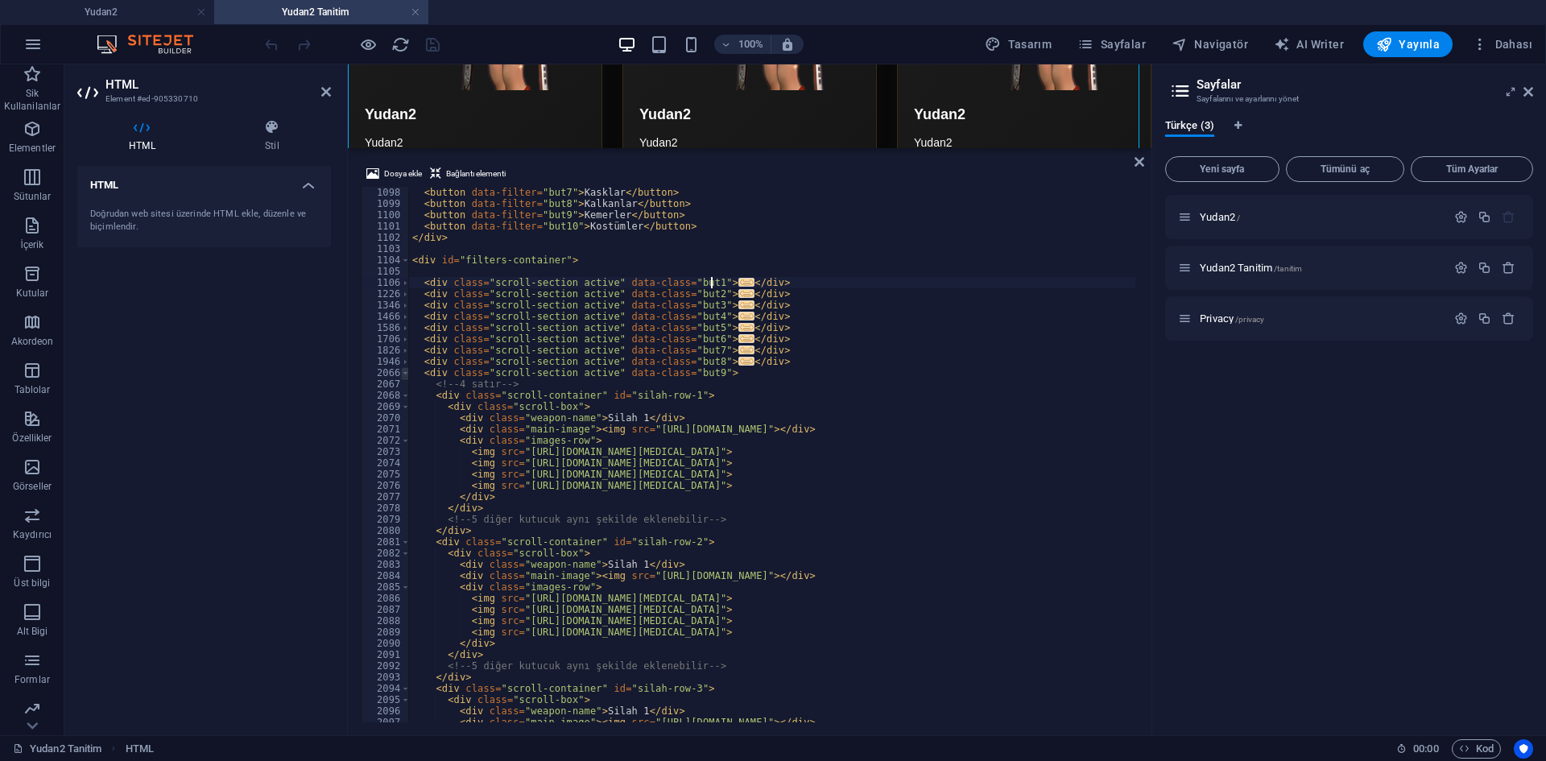
click at [407, 370] on span at bounding box center [405, 372] width 9 height 11
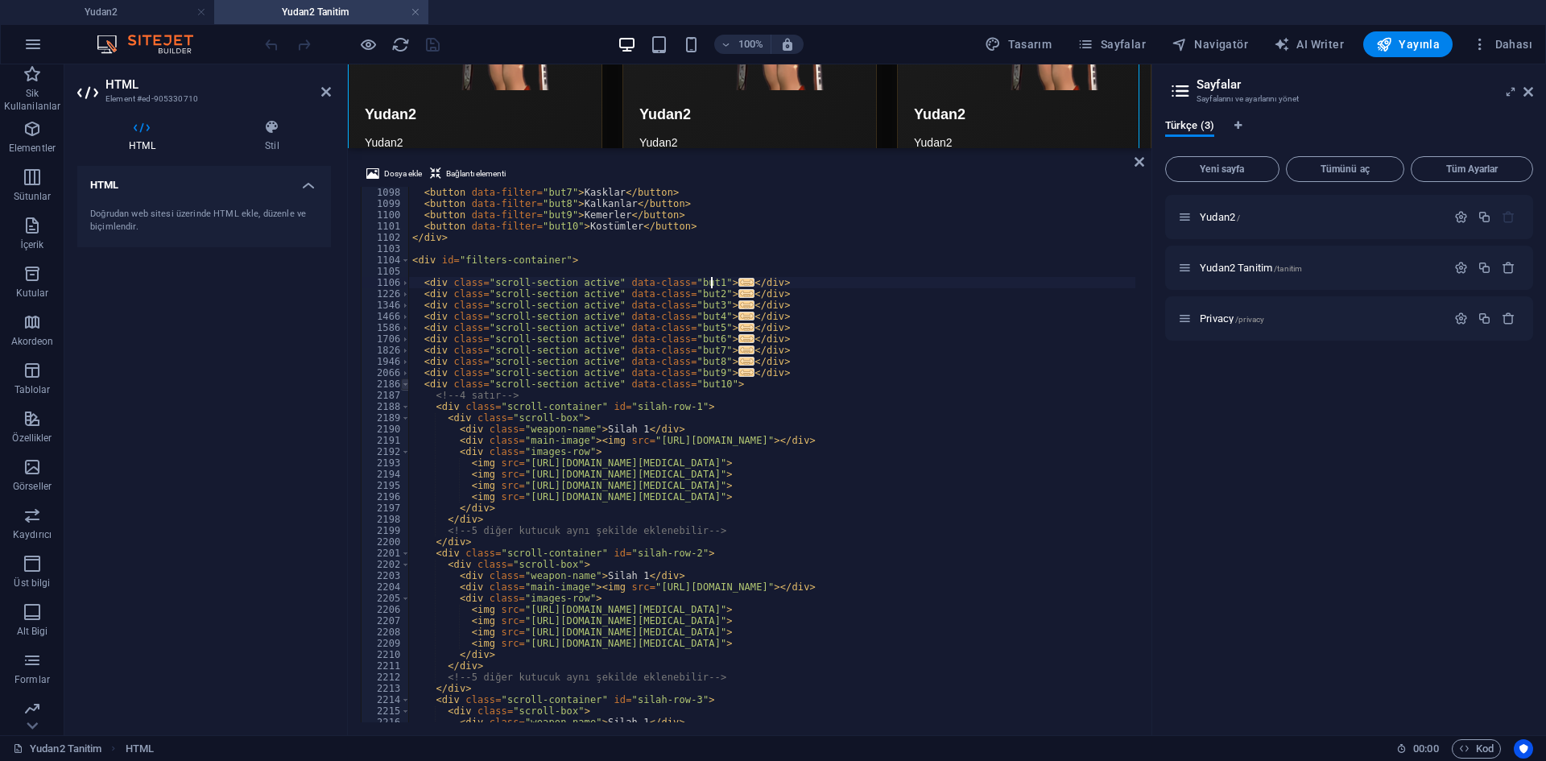
click at [407, 384] on span at bounding box center [405, 384] width 9 height 11
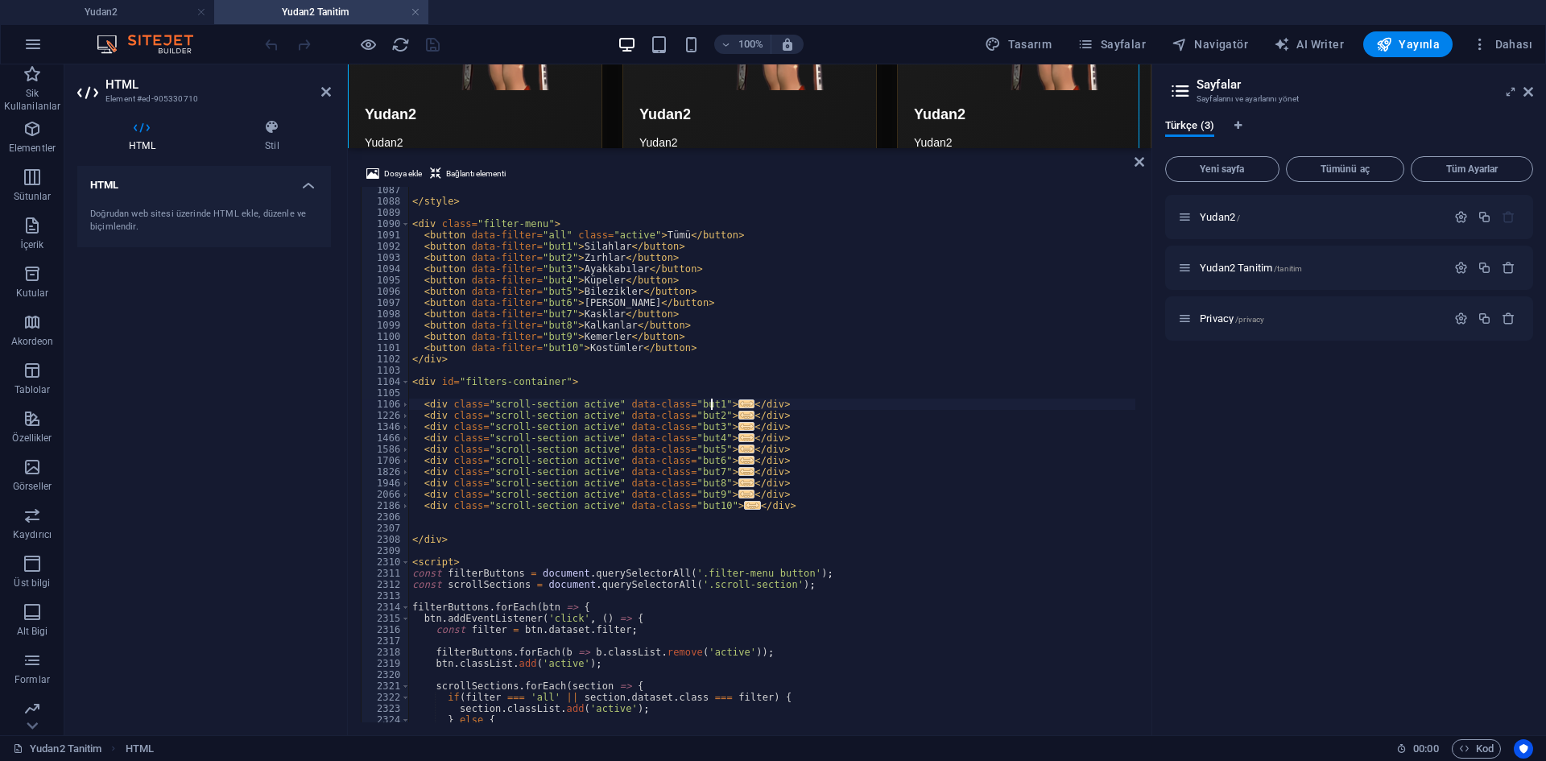
scroll to position [12247, 0]
click at [403, 418] on span at bounding box center [405, 415] width 9 height 11
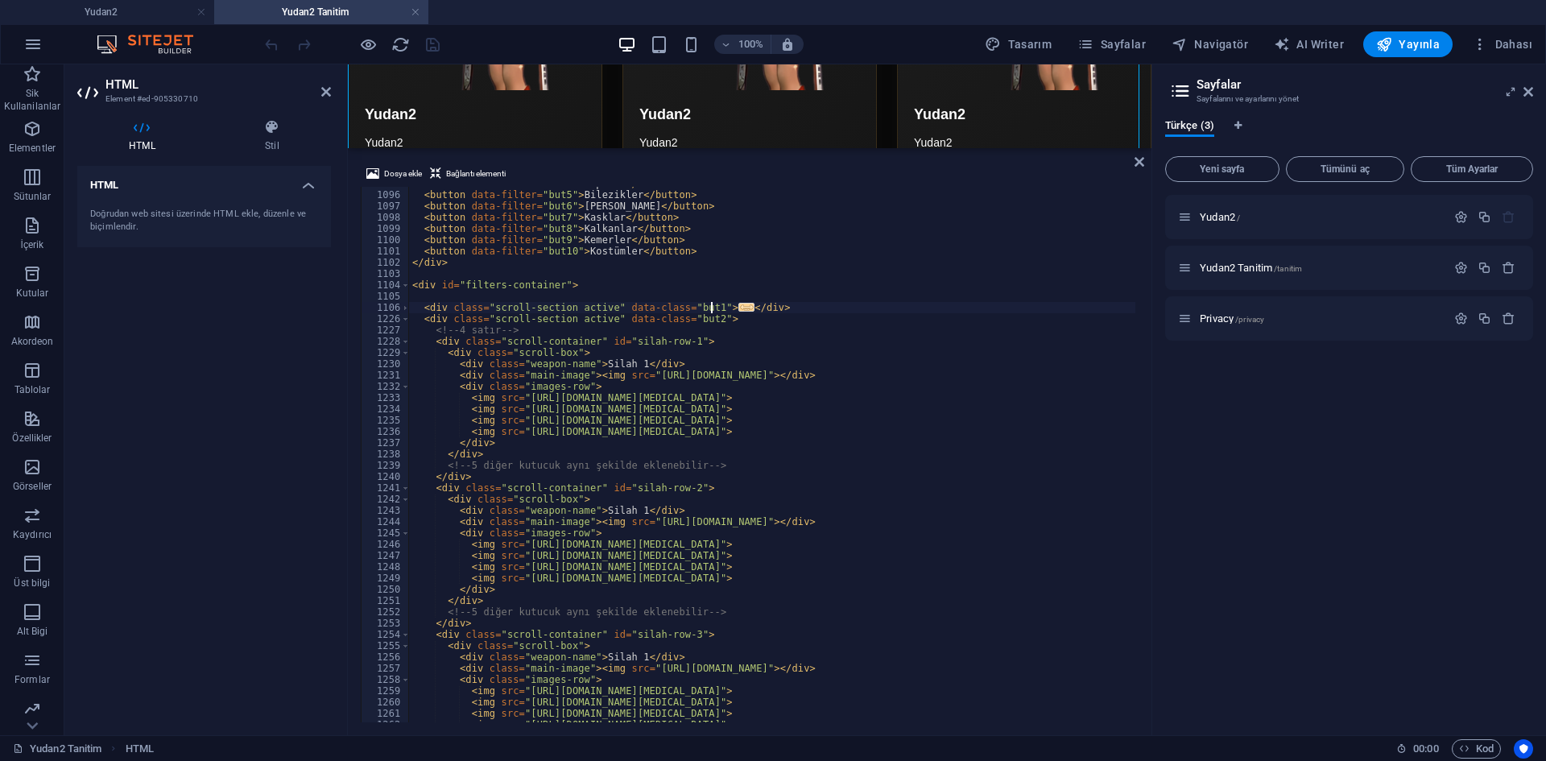
scroll to position [12344, 0]
click at [671, 372] on div "< button data-filter = "but4" > Küpeler </ button > < button data-filter = "but…" at bounding box center [1166, 455] width 1515 height 555
click at [401, 386] on span at bounding box center [405, 386] width 9 height 11
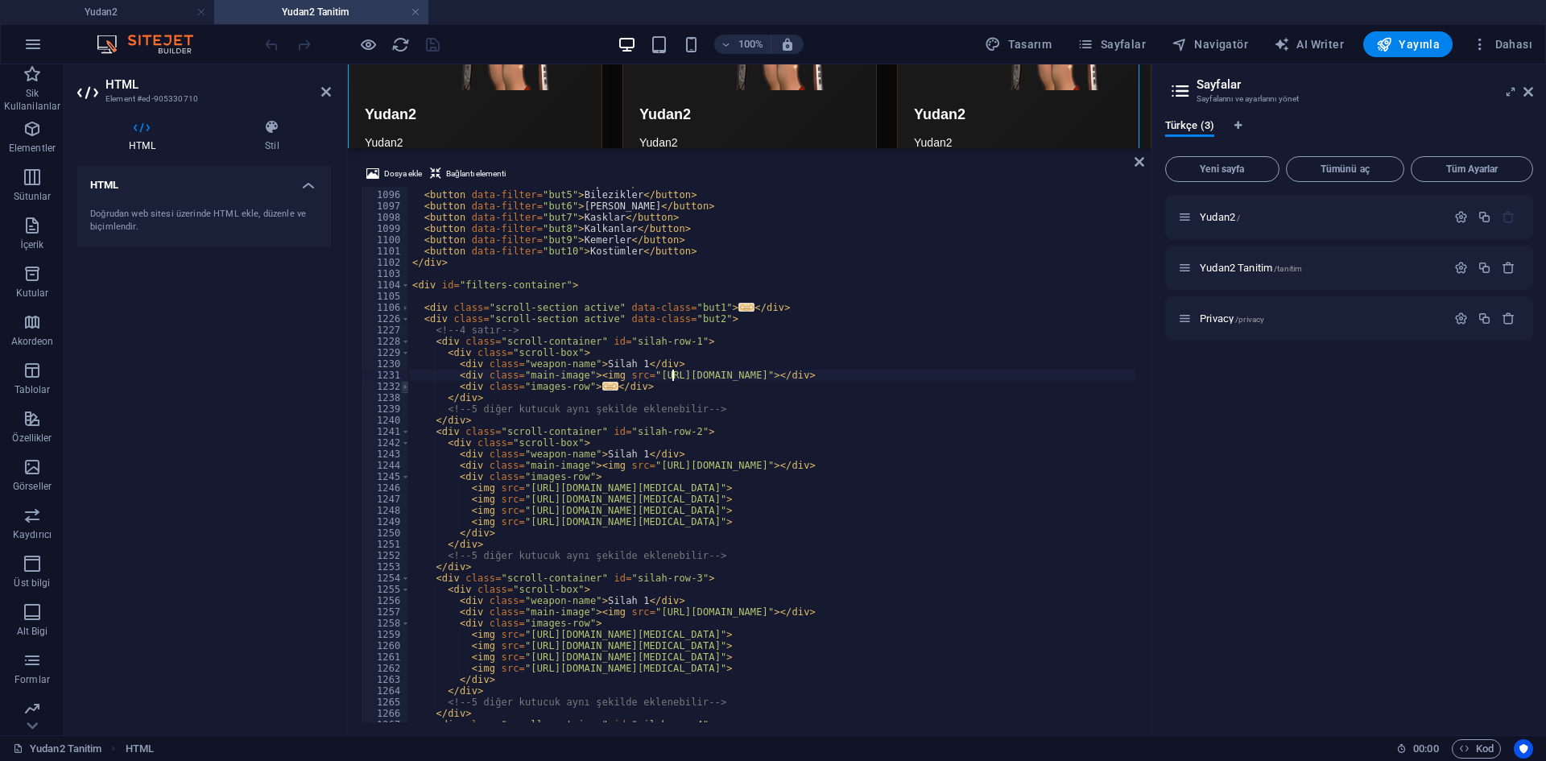
click at [401, 386] on span at bounding box center [405, 386] width 9 height 11
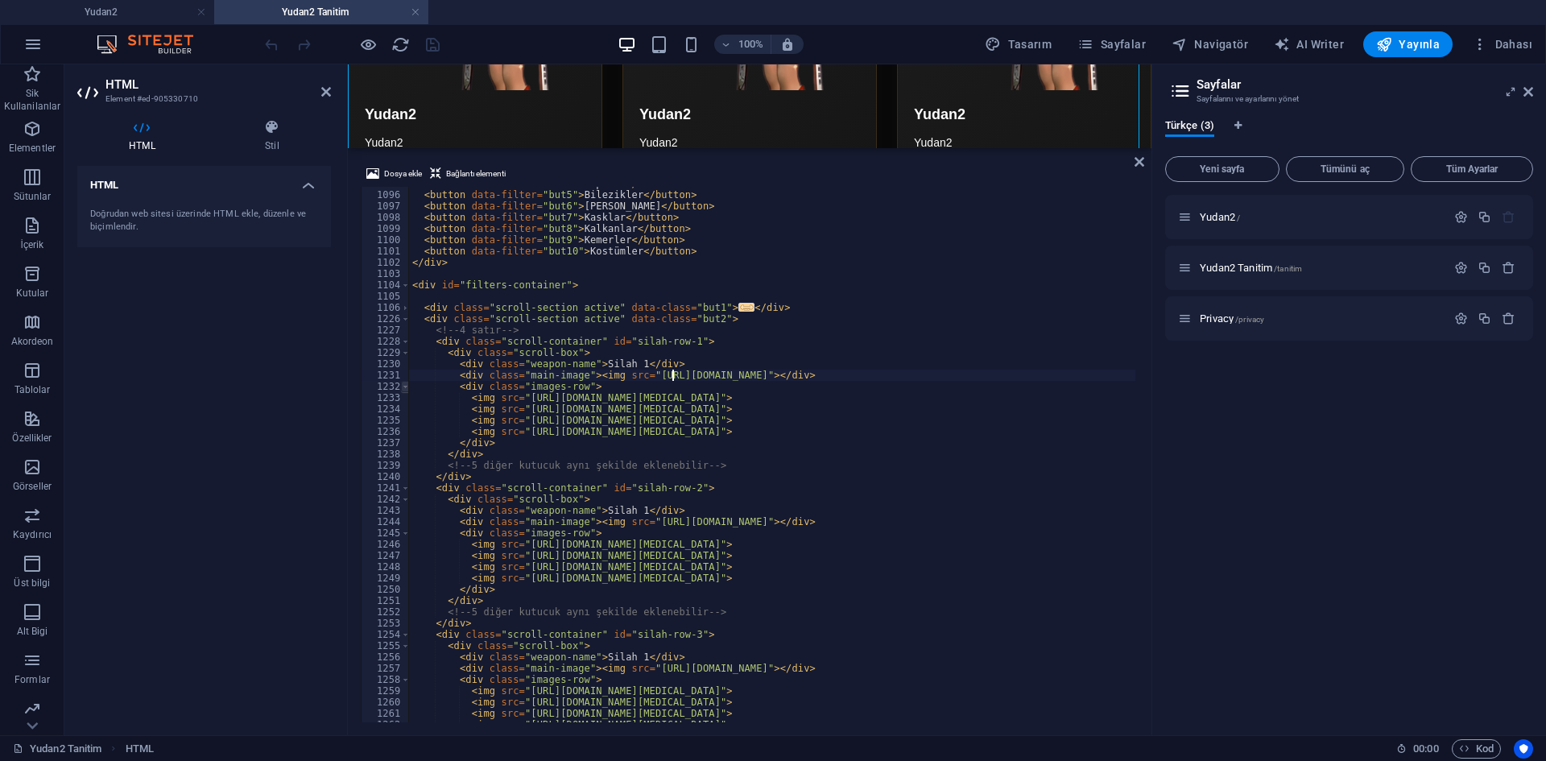
click at [401, 386] on span at bounding box center [405, 386] width 9 height 11
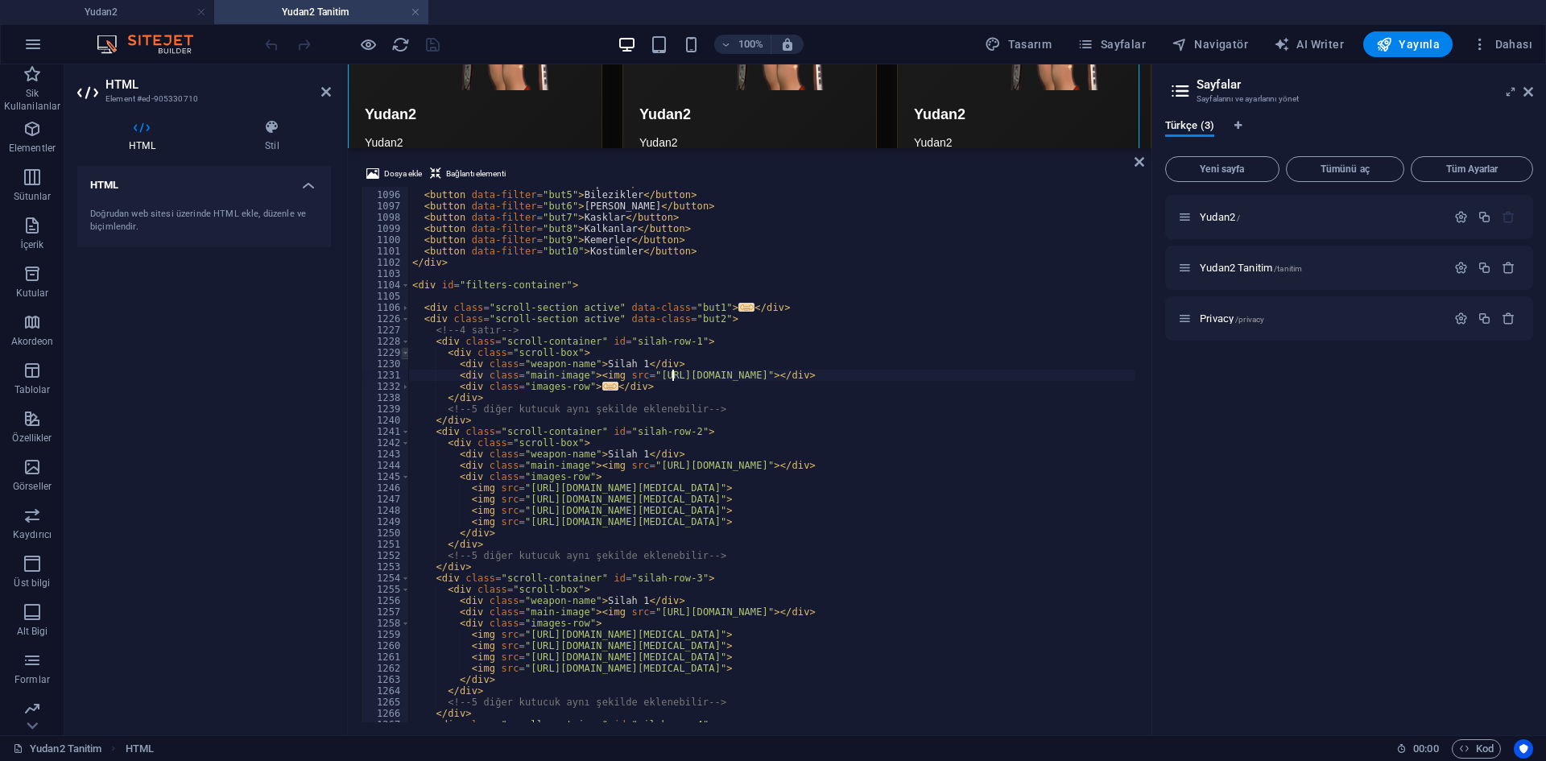
click at [403, 357] on span at bounding box center [405, 352] width 9 height 11
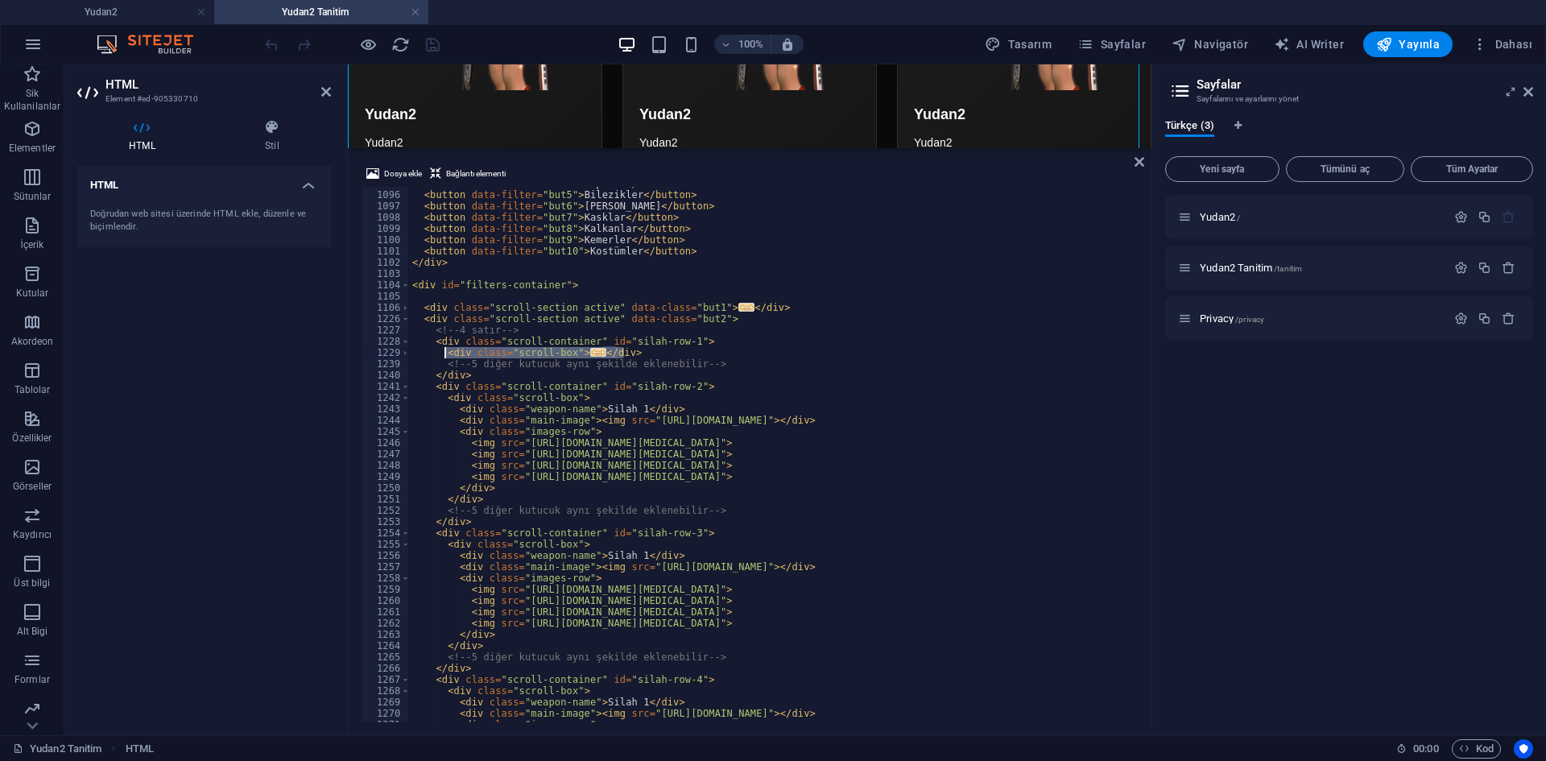
drag, startPoint x: 628, startPoint y: 352, endPoint x: 445, endPoint y: 352, distance: 183.6
click at [445, 352] on div "< button data-filter = "but4" > Küpeler </ button > < button data-filter = "but…" at bounding box center [1166, 455] width 1515 height 555
click at [638, 353] on div "< button data-filter = "but4" > Küpeler </ button > < button data-filter = "but…" at bounding box center [772, 455] width 726 height 536
type textarea "</div>"
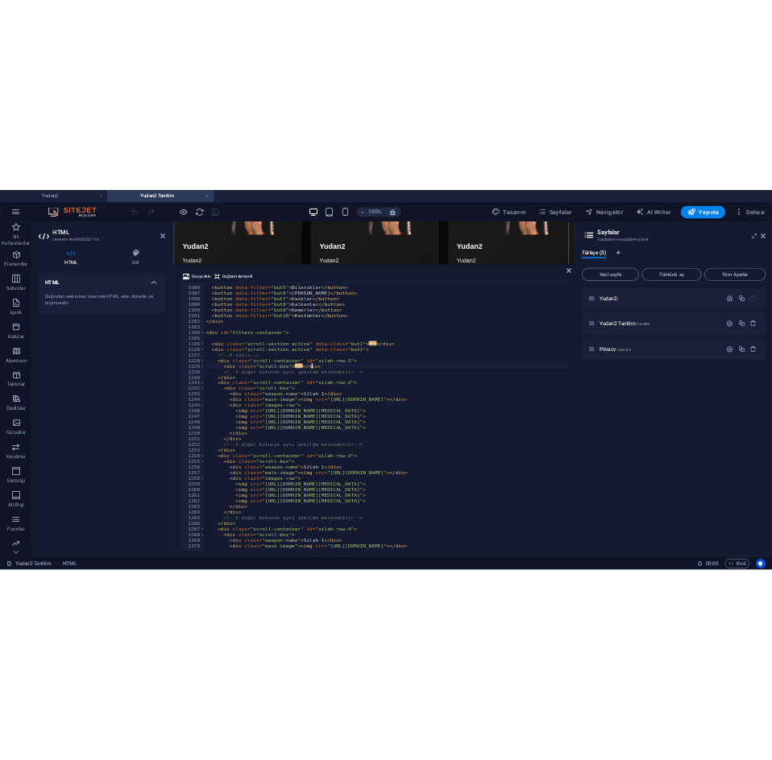
scroll to position [0, 2]
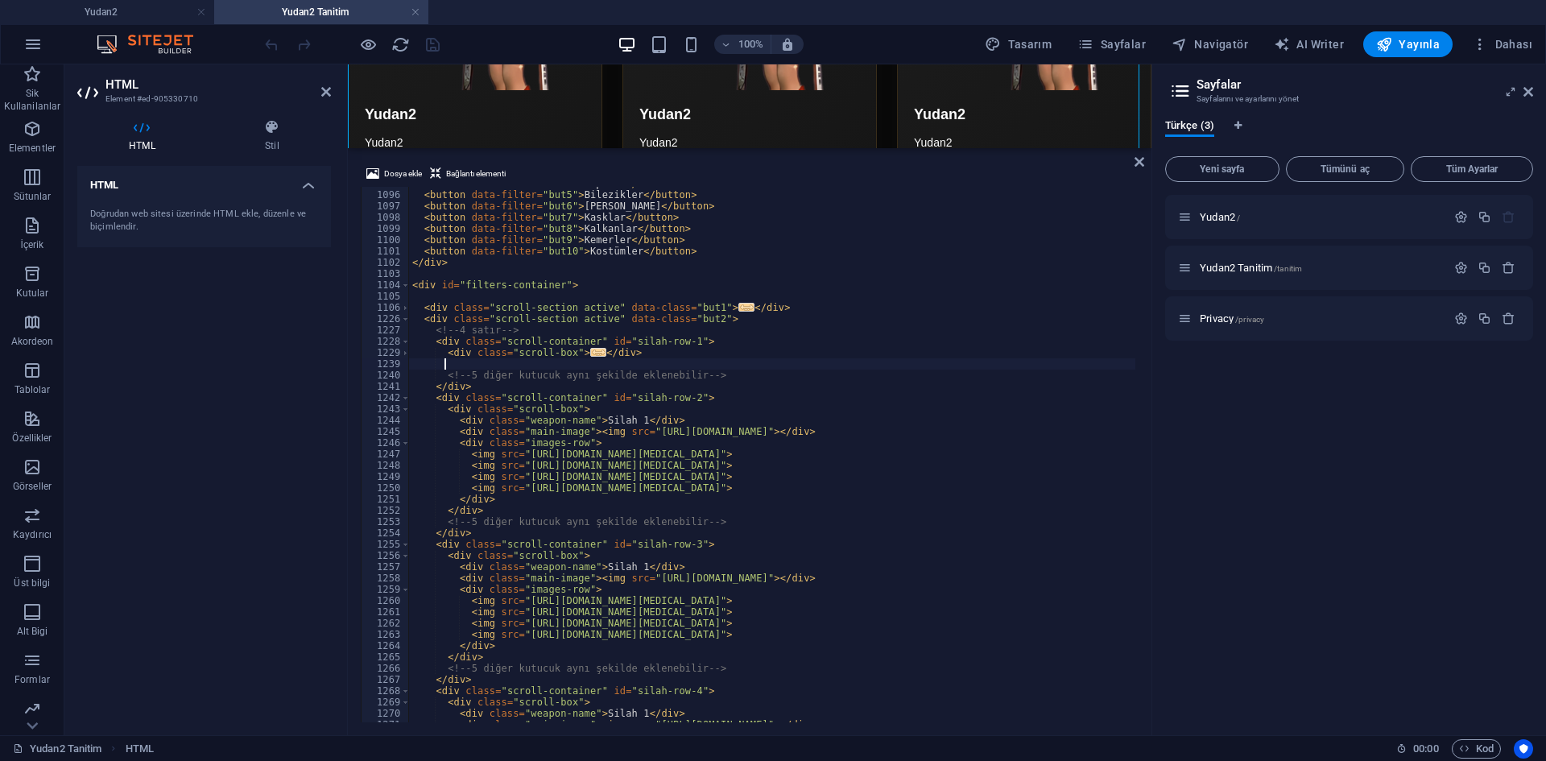
paste textarea "</div>"
type textarea "</div>"
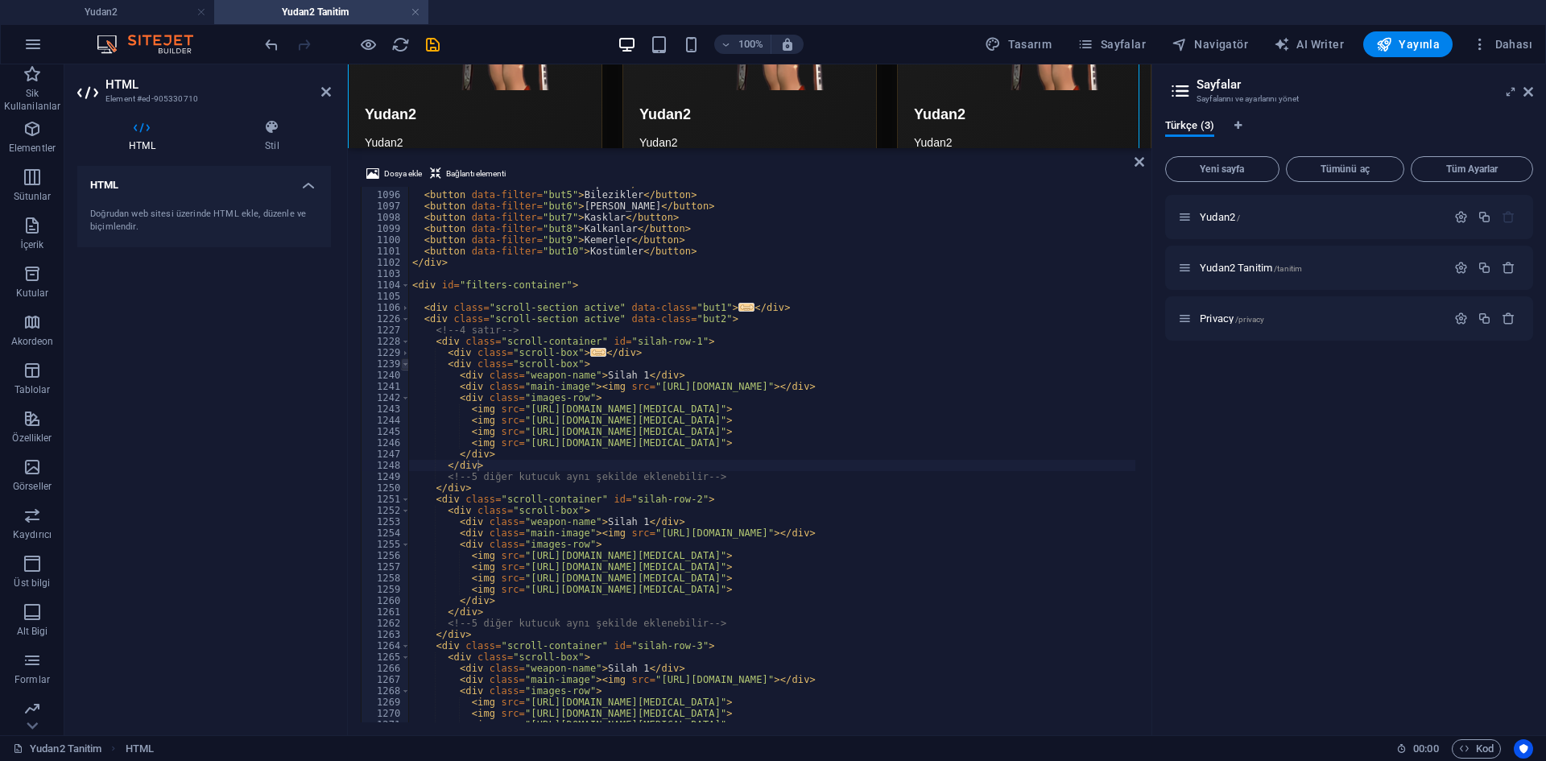
click at [403, 362] on span at bounding box center [405, 363] width 9 height 11
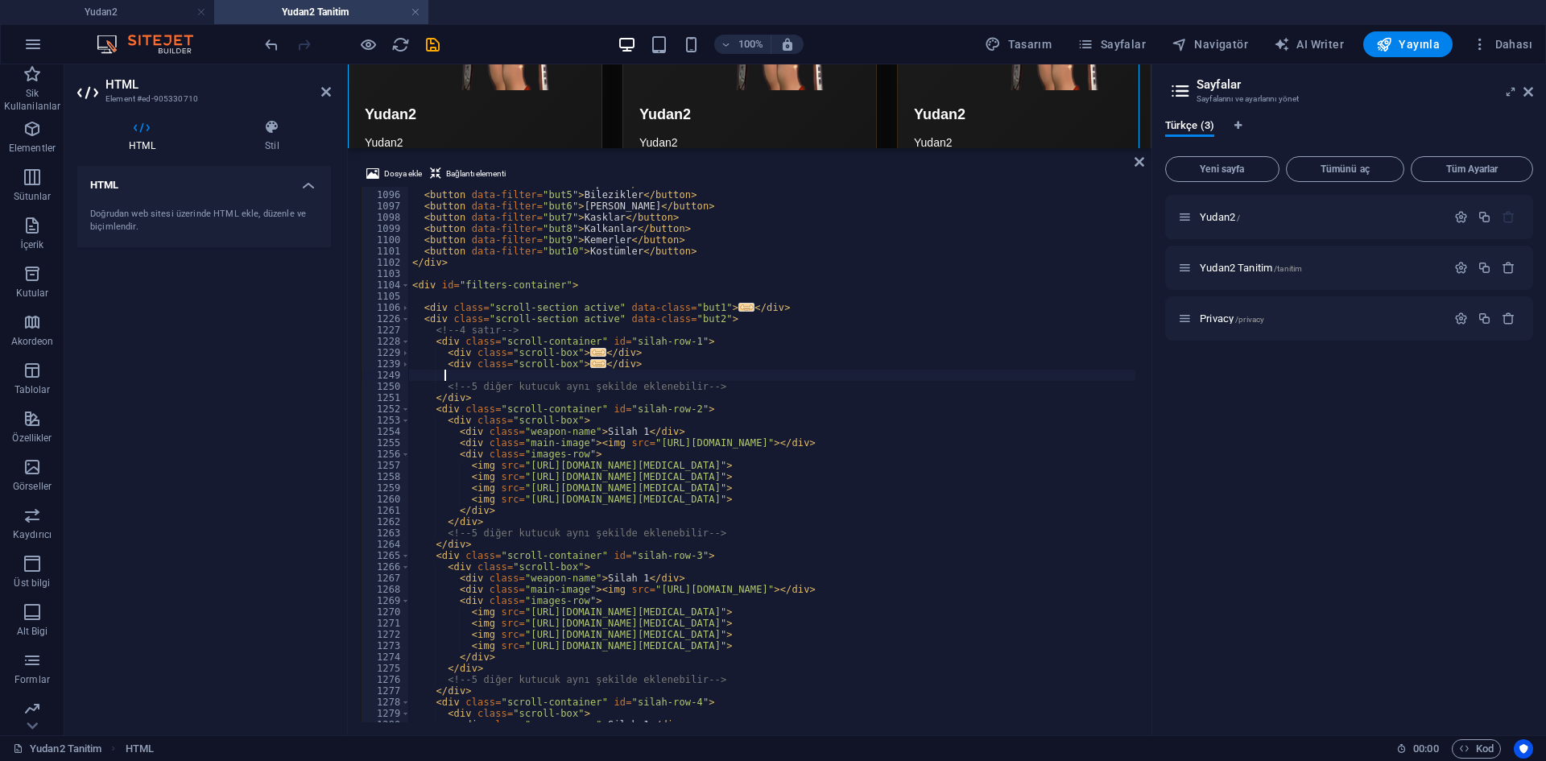
paste textarea "</div>"
type textarea "</div>"
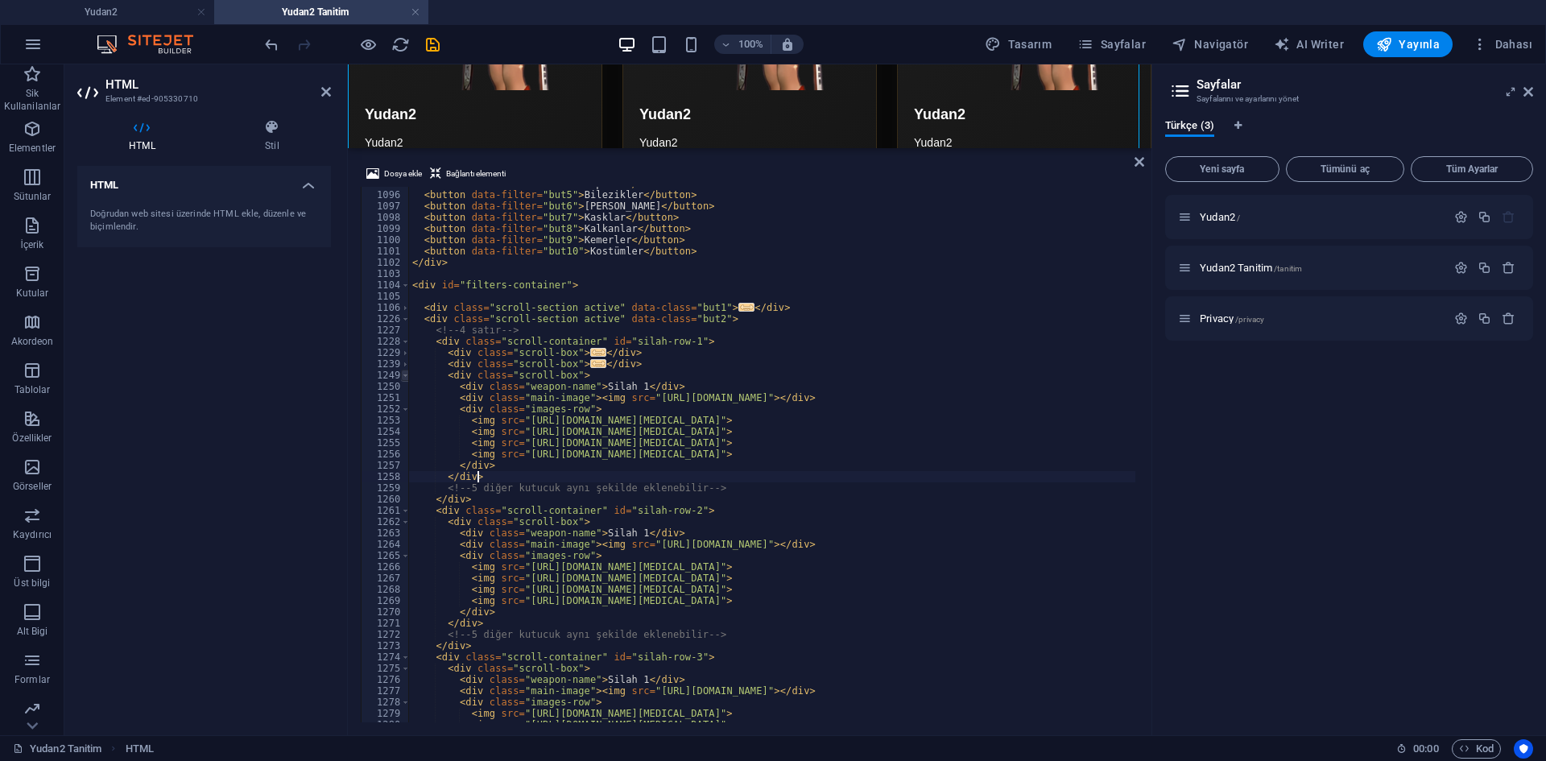
click at [403, 374] on span at bounding box center [405, 375] width 9 height 11
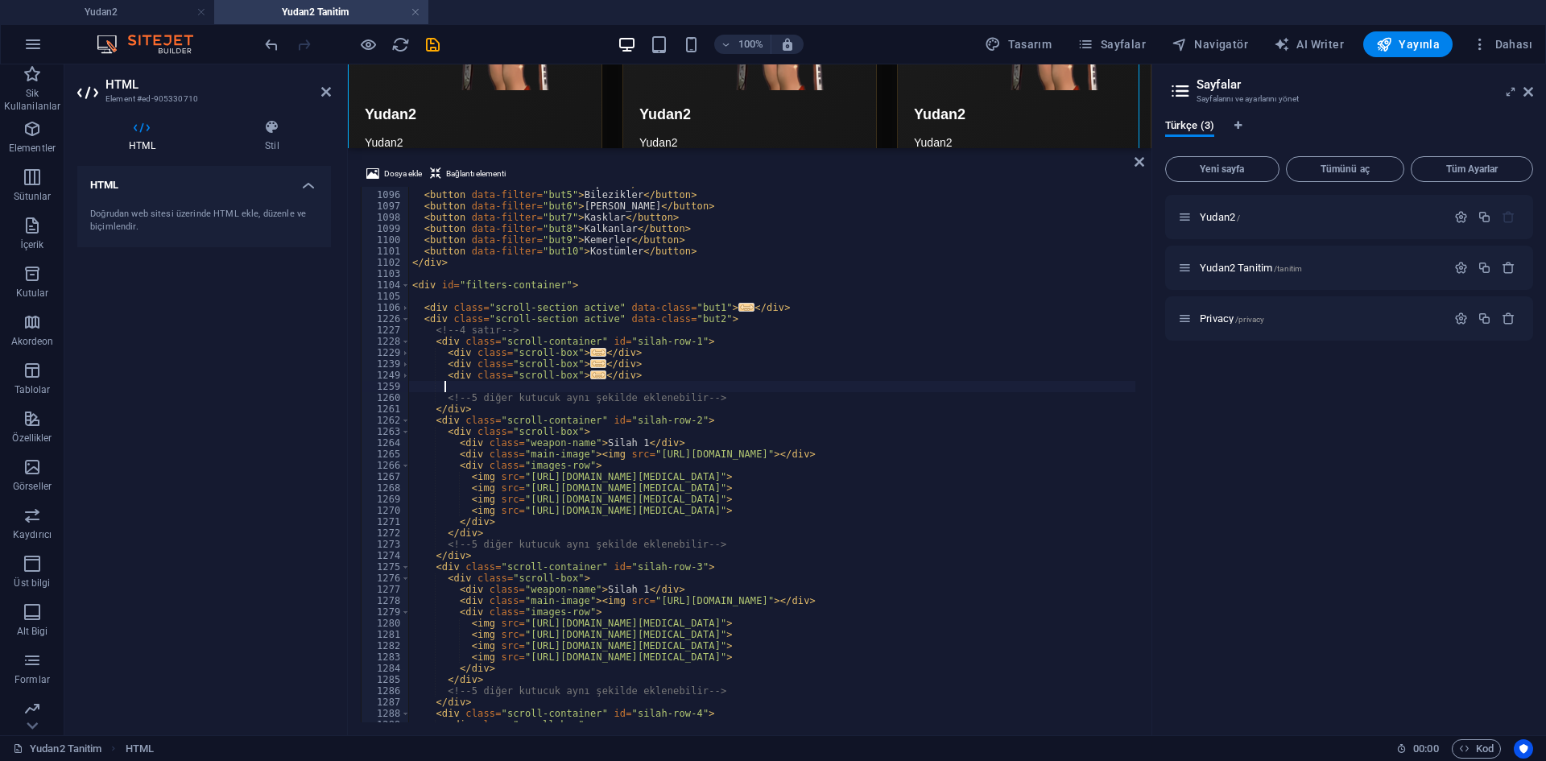
paste textarea "</div>"
type textarea "</div>"
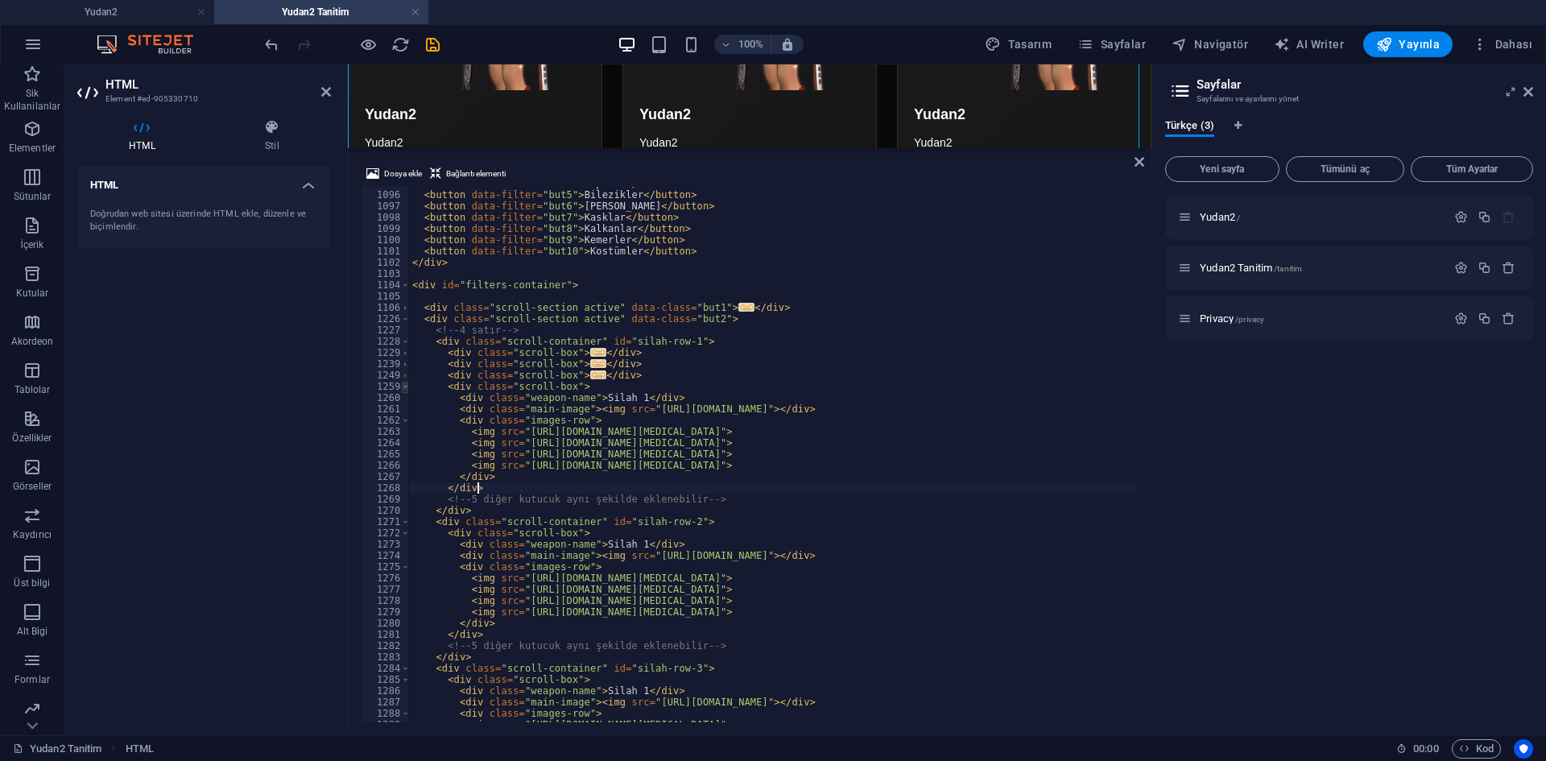
click at [402, 385] on span at bounding box center [405, 386] width 9 height 11
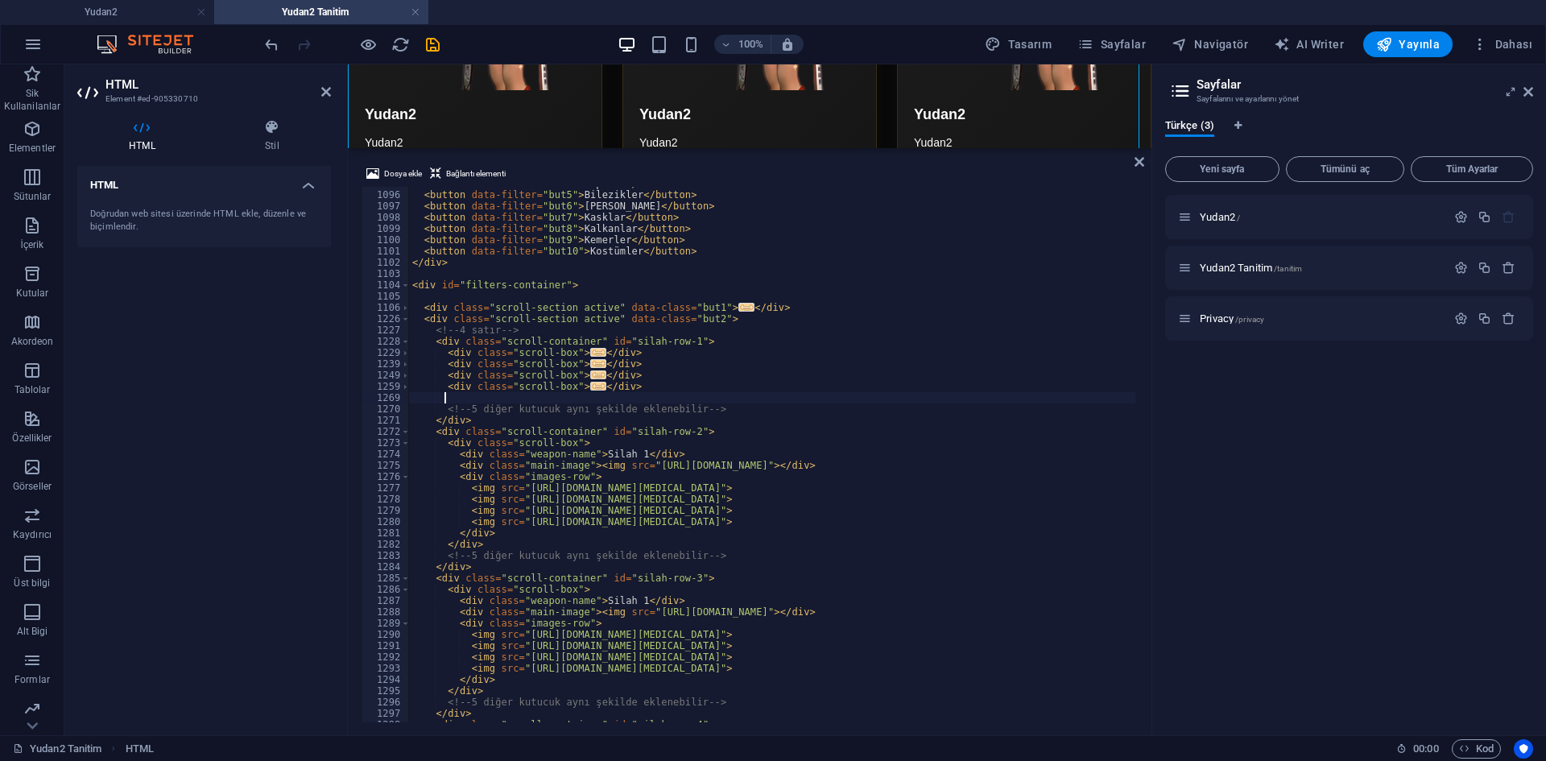
paste textarea "</div>"
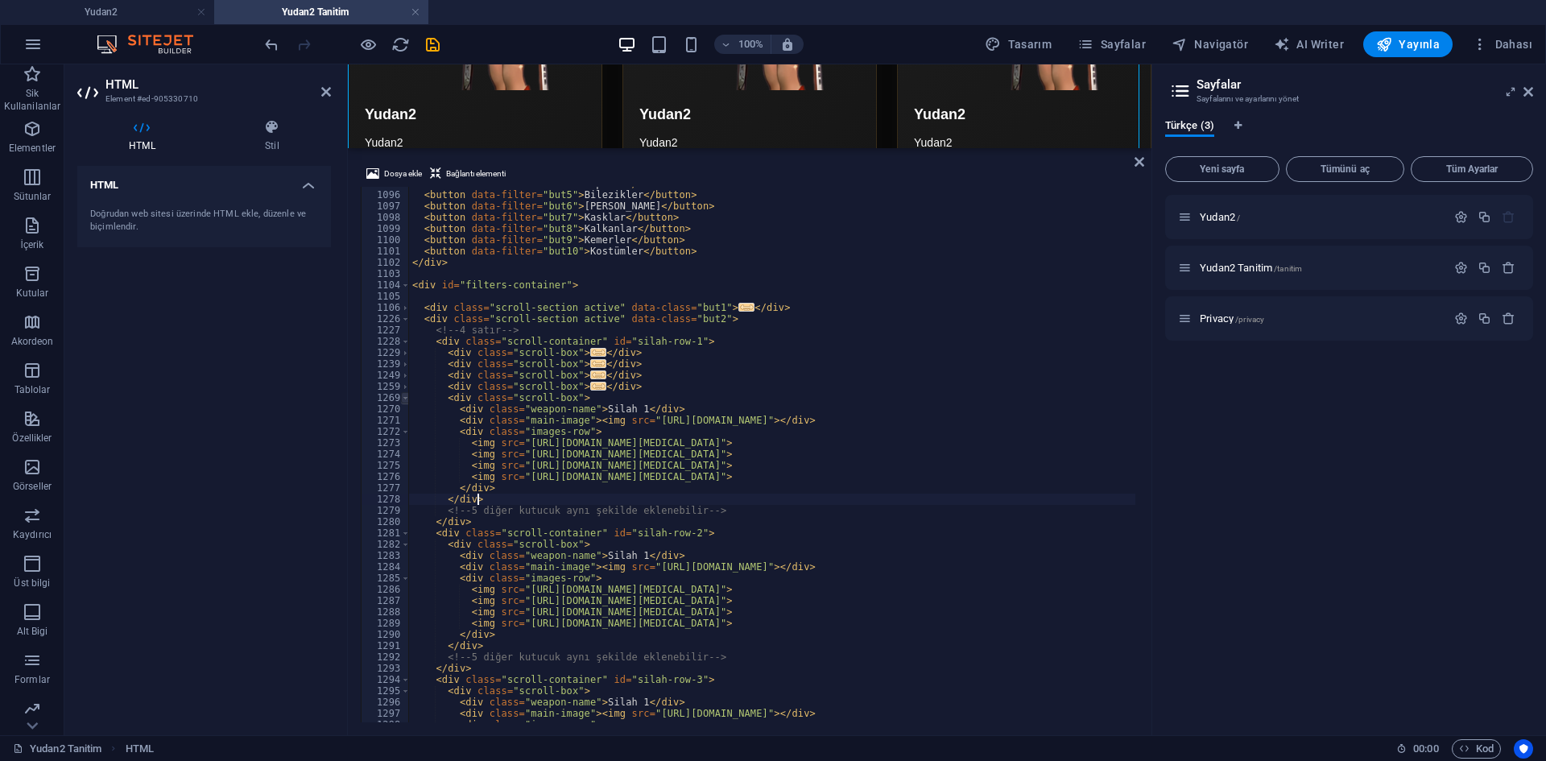
click at [401, 395] on span at bounding box center [405, 397] width 9 height 11
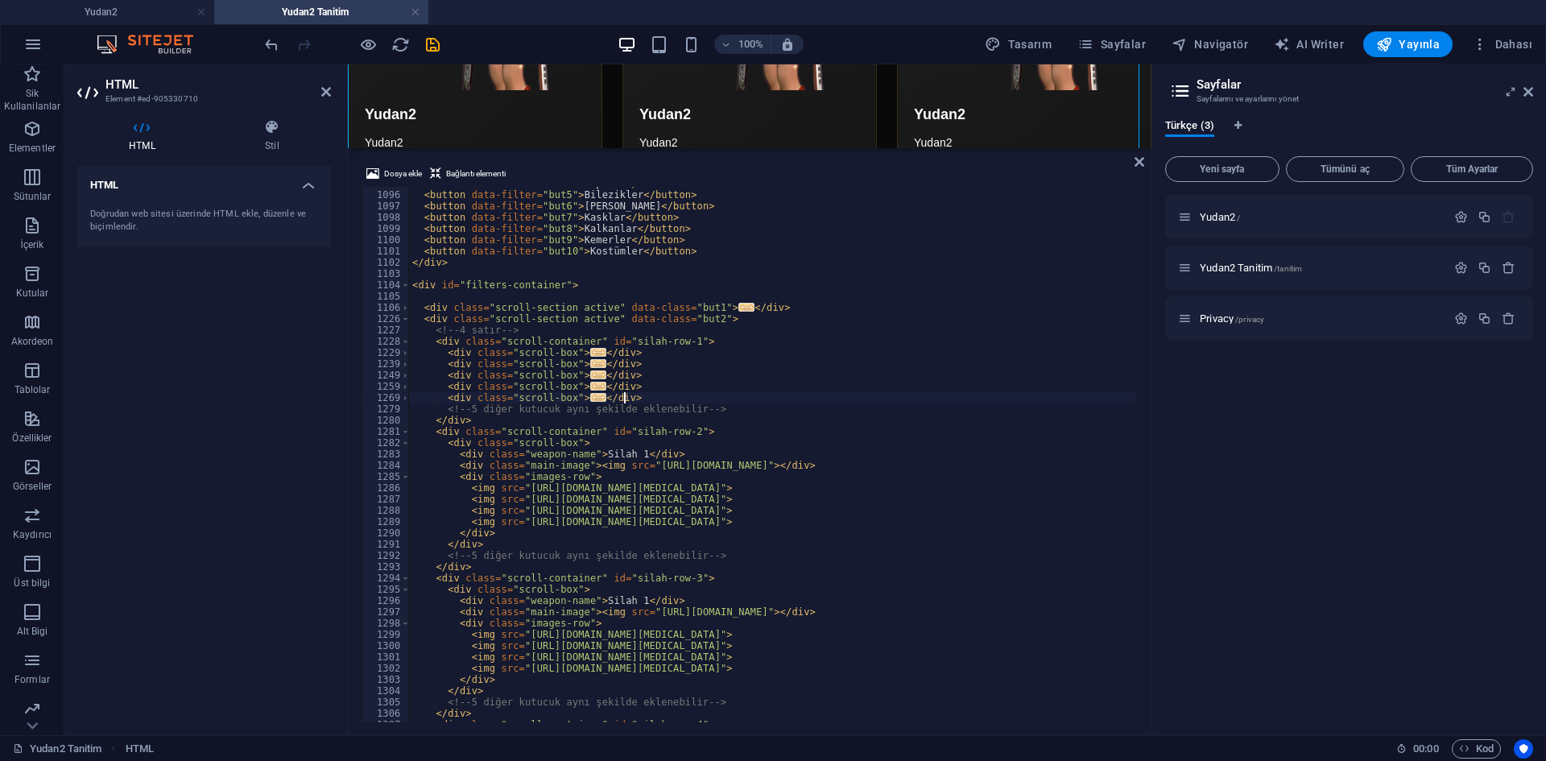
click at [636, 353] on div "< button data-filter = "but4" > Küpeler </ button > < button data-filter = "but…" at bounding box center [1166, 455] width 1515 height 555
click at [403, 354] on span at bounding box center [405, 352] width 9 height 11
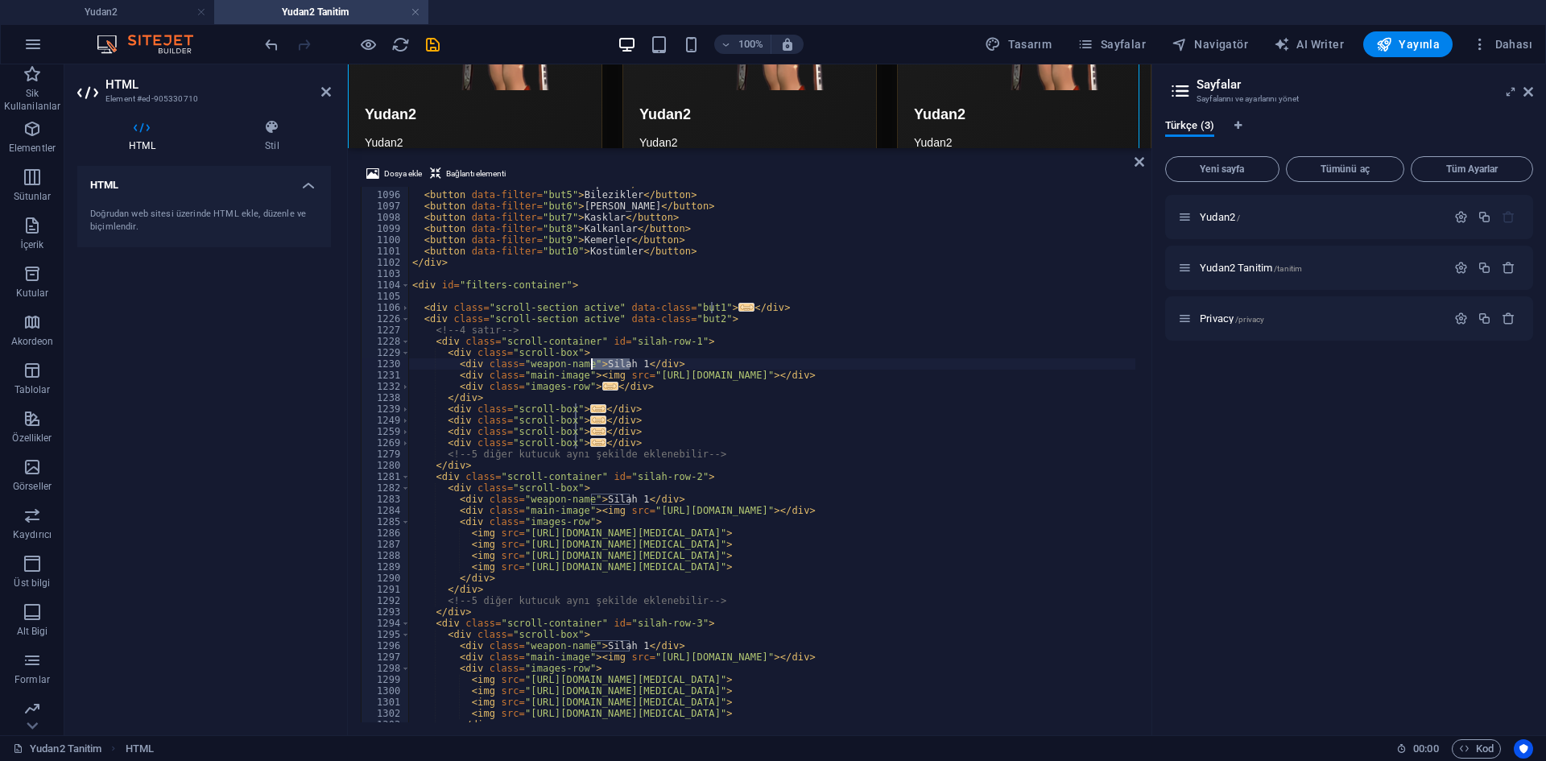
drag, startPoint x: 629, startPoint y: 367, endPoint x: 593, endPoint y: 364, distance: 36.4
click at [593, 364] on div "< button data-filter = "but4" > Küpeler </ button > < button data-filter = "but…" at bounding box center [1166, 455] width 1515 height 555
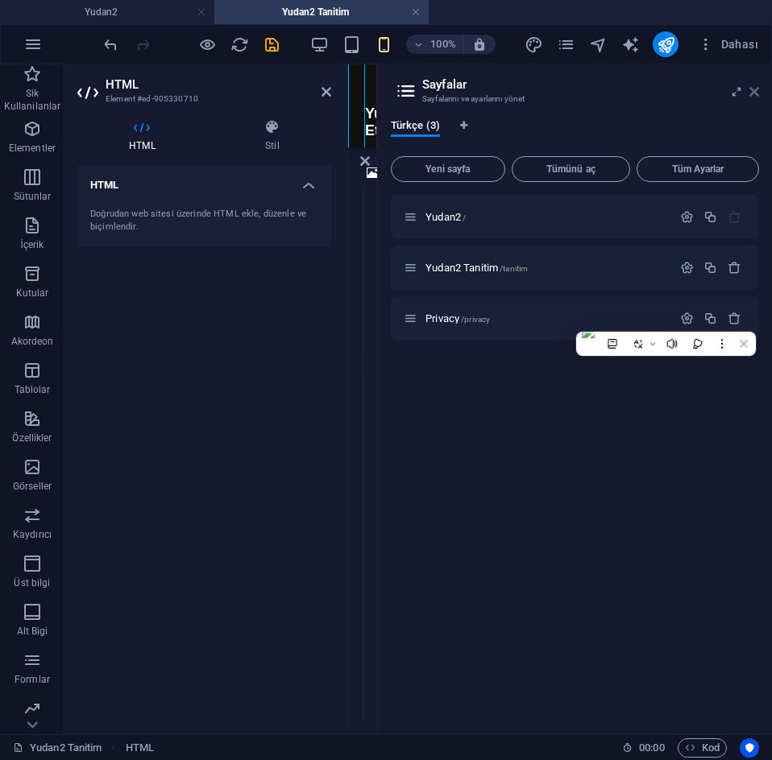
click at [755, 93] on icon at bounding box center [754, 91] width 10 height 13
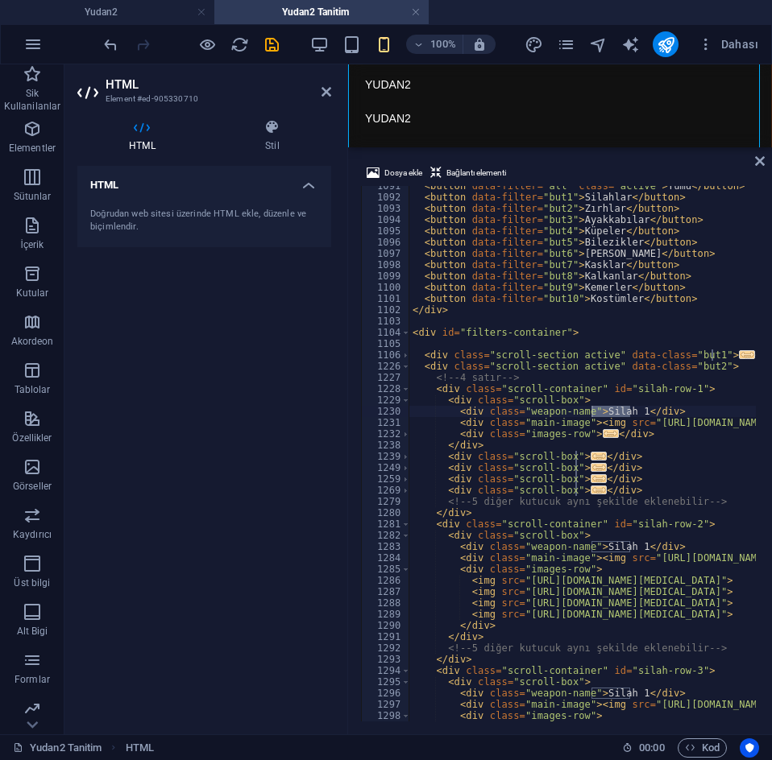
scroll to position [12295, 0]
click at [630, 414] on div "< button data-filter = "all" class = "active" > Tümü </ button > < button data-…" at bounding box center [582, 454] width 346 height 536
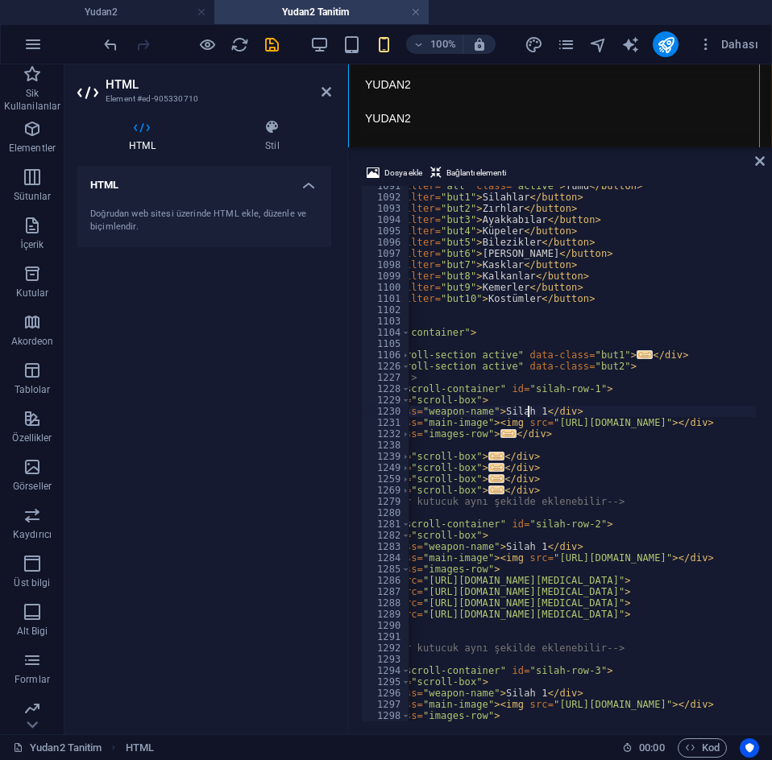
scroll to position [0, 0]
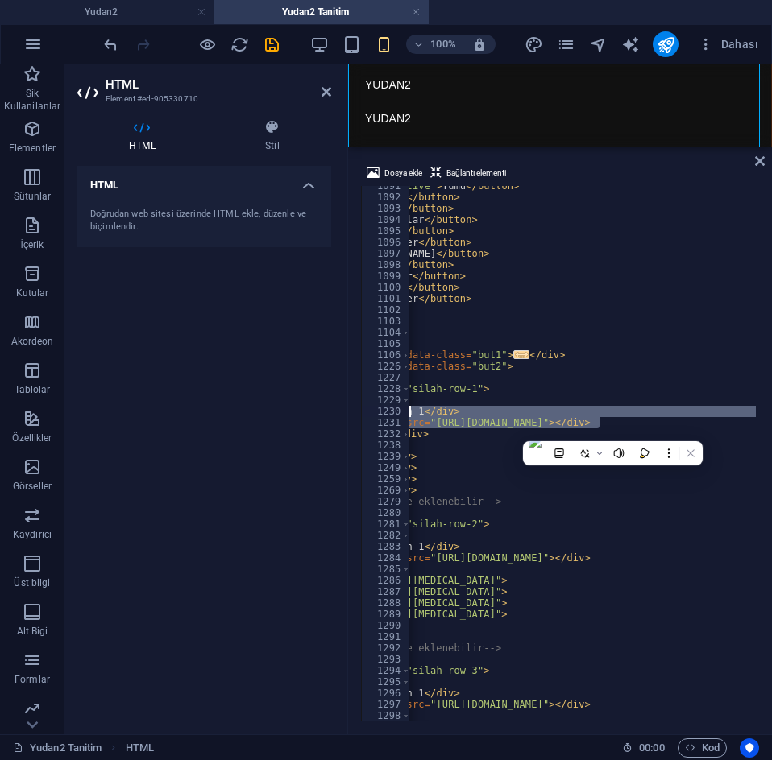
scroll to position [0, 188]
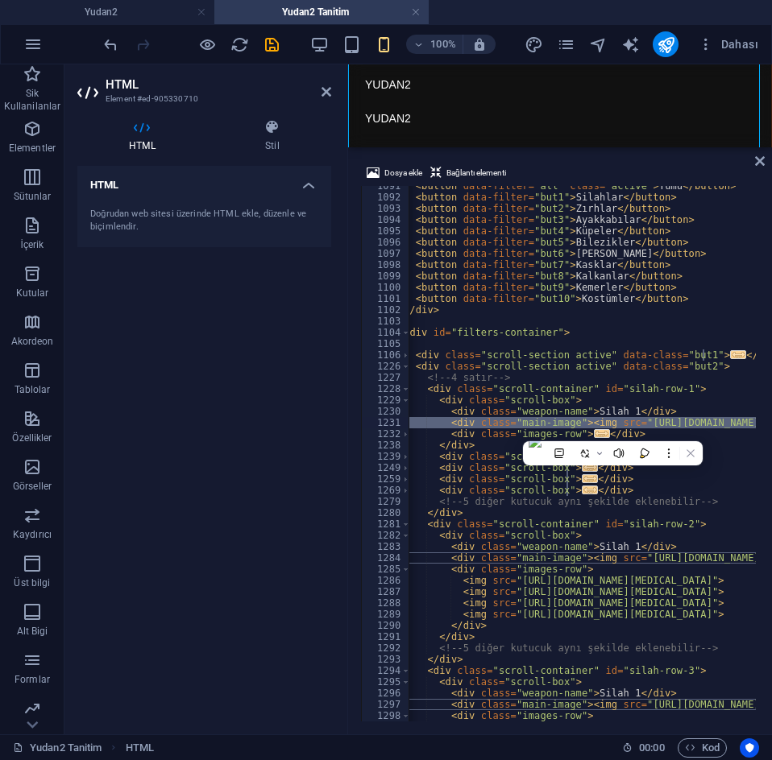
drag, startPoint x: 600, startPoint y: 420, endPoint x: 321, endPoint y: 426, distance: 279.5
click at [315, 425] on div "HTML Element #ed-905330710 HTML Stil HTML Doğrudan web sitesi üzerinde HTML ekl…" at bounding box center [417, 399] width 707 height 670
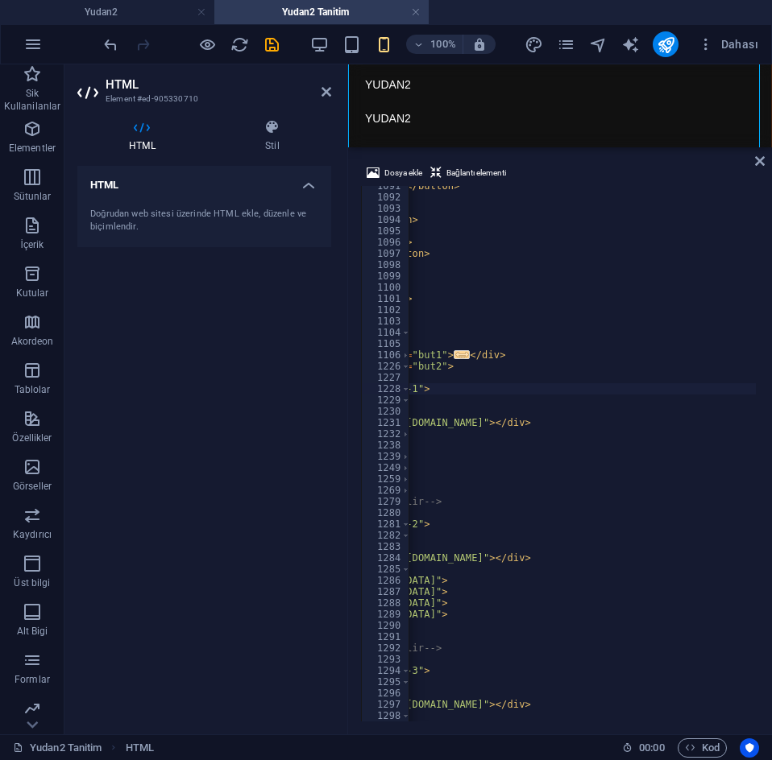
scroll to position [0, 253]
type textarea "<div class="weapon-name">Silah 1</div>"
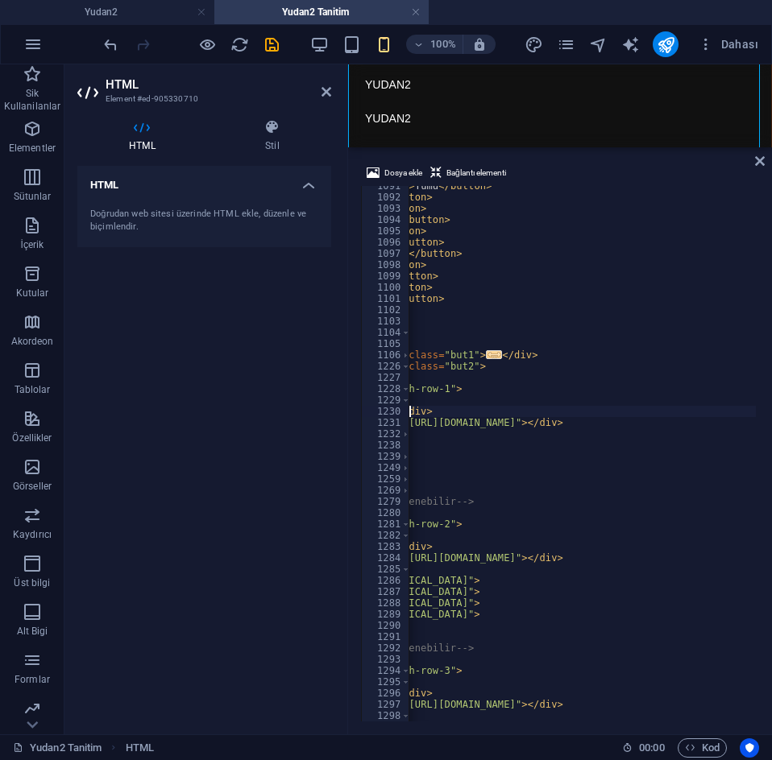
scroll to position [0, 0]
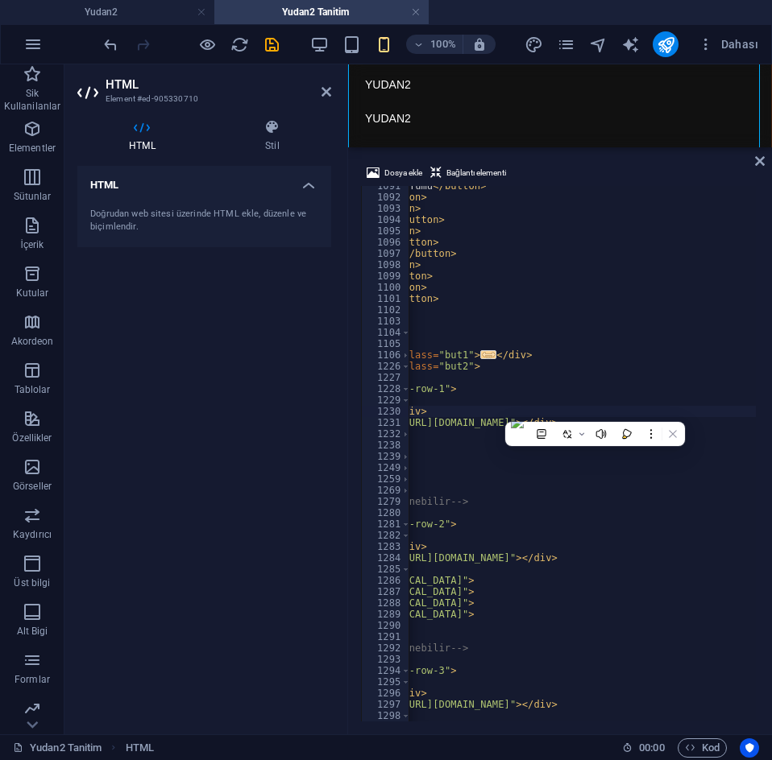
click at [594, 410] on div "< button data-filter = "all" class = "active" > Tümü </ button > < button data-…" at bounding box center [582, 454] width 346 height 536
click at [326, 93] on icon at bounding box center [326, 91] width 10 height 13
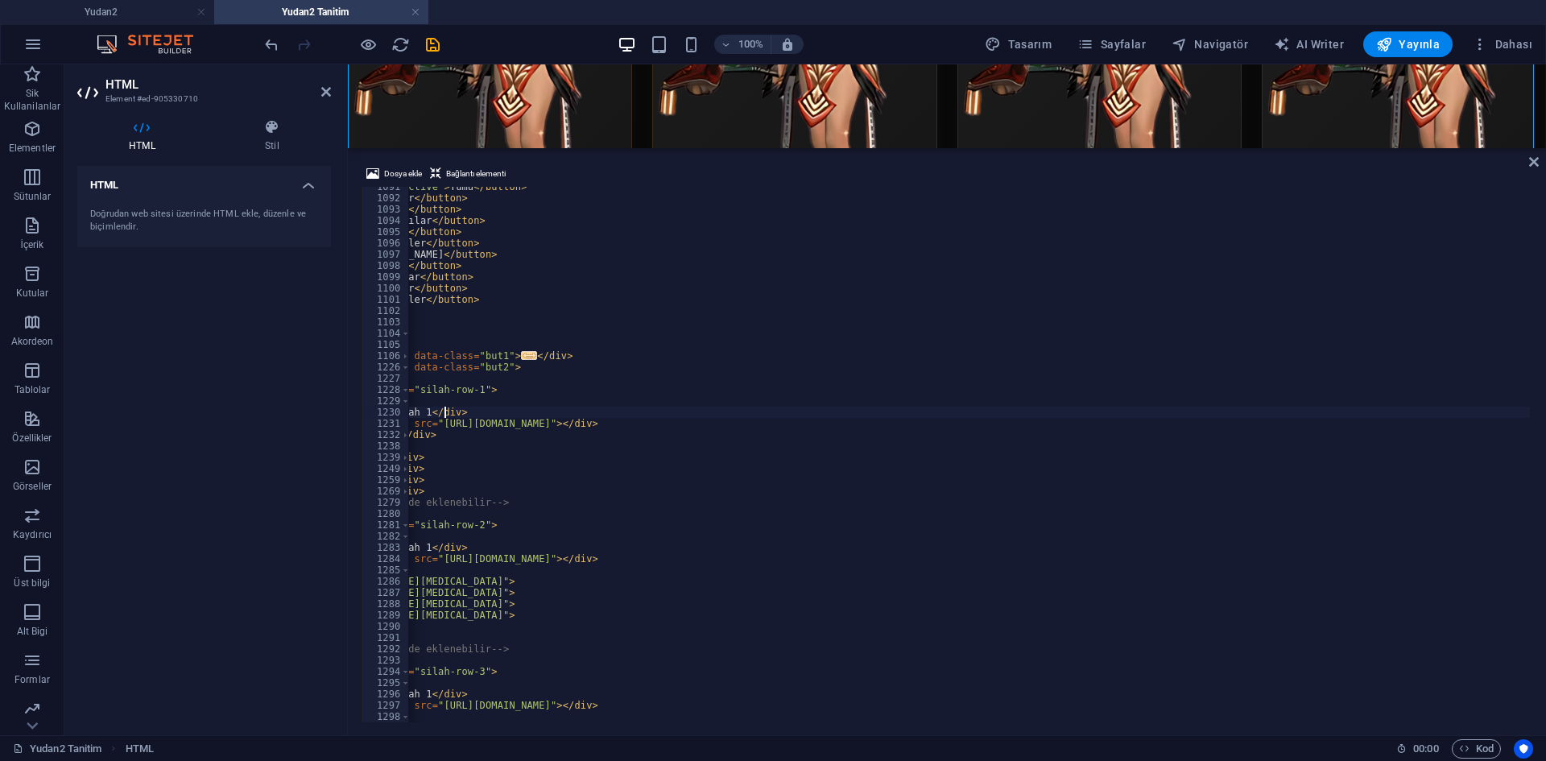
scroll to position [0, 0]
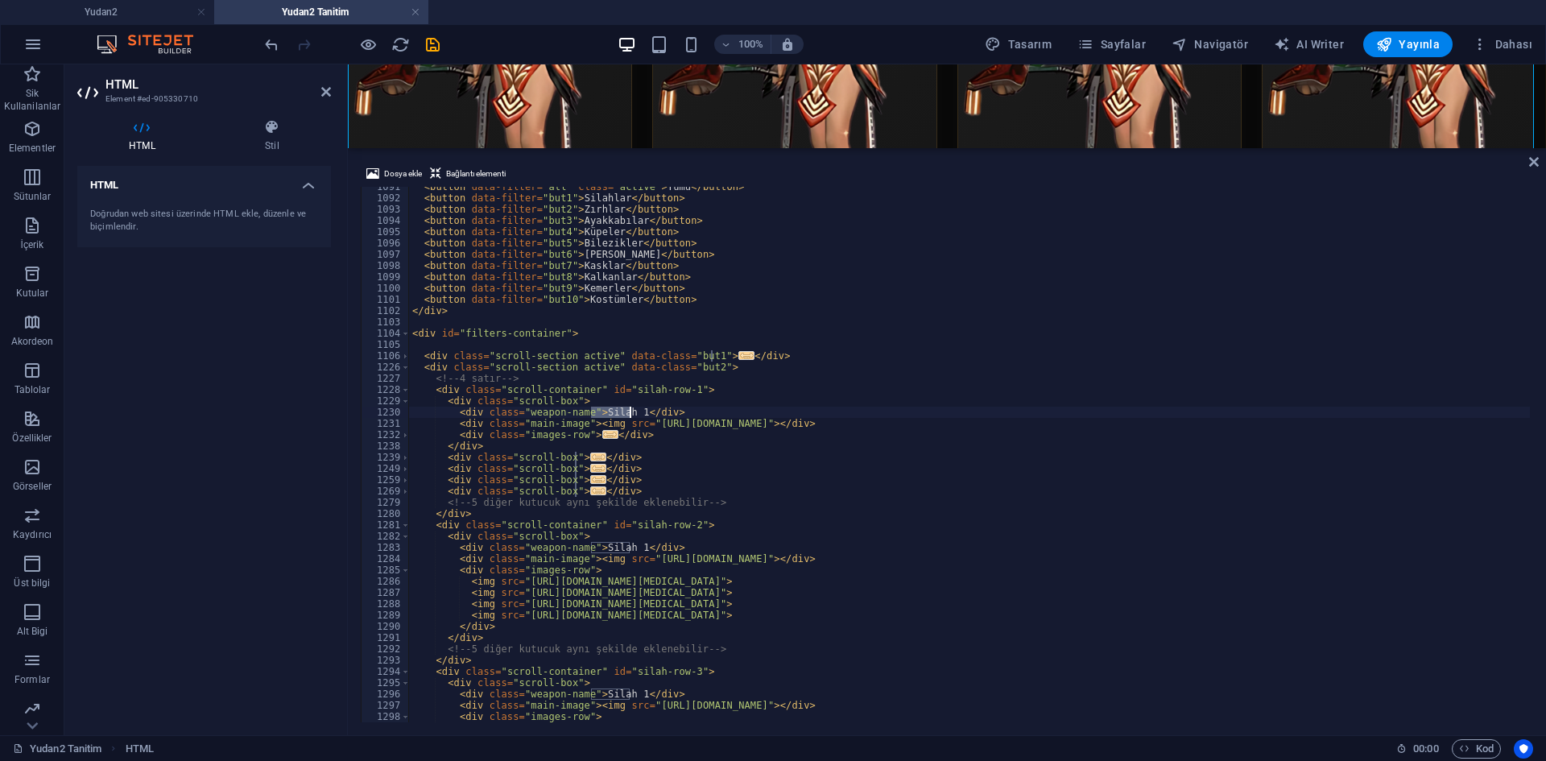
drag, startPoint x: 593, startPoint y: 412, endPoint x: 627, endPoint y: 412, distance: 34.6
click at [627, 412] on div "< button data-filter = "all" class = "active" > Tümü </ button > < button data-…" at bounding box center [1166, 458] width 1515 height 555
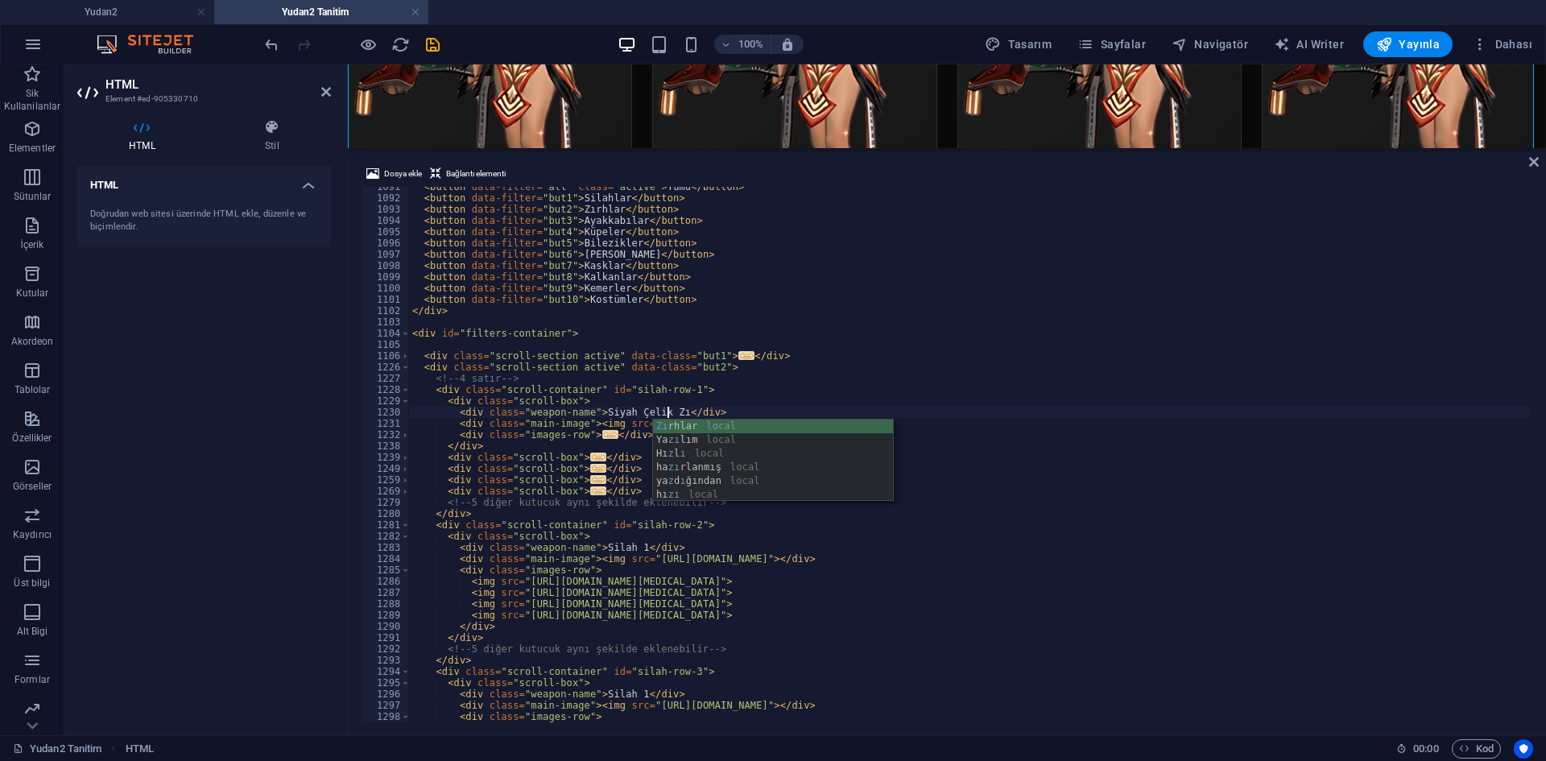
scroll to position [0, 21]
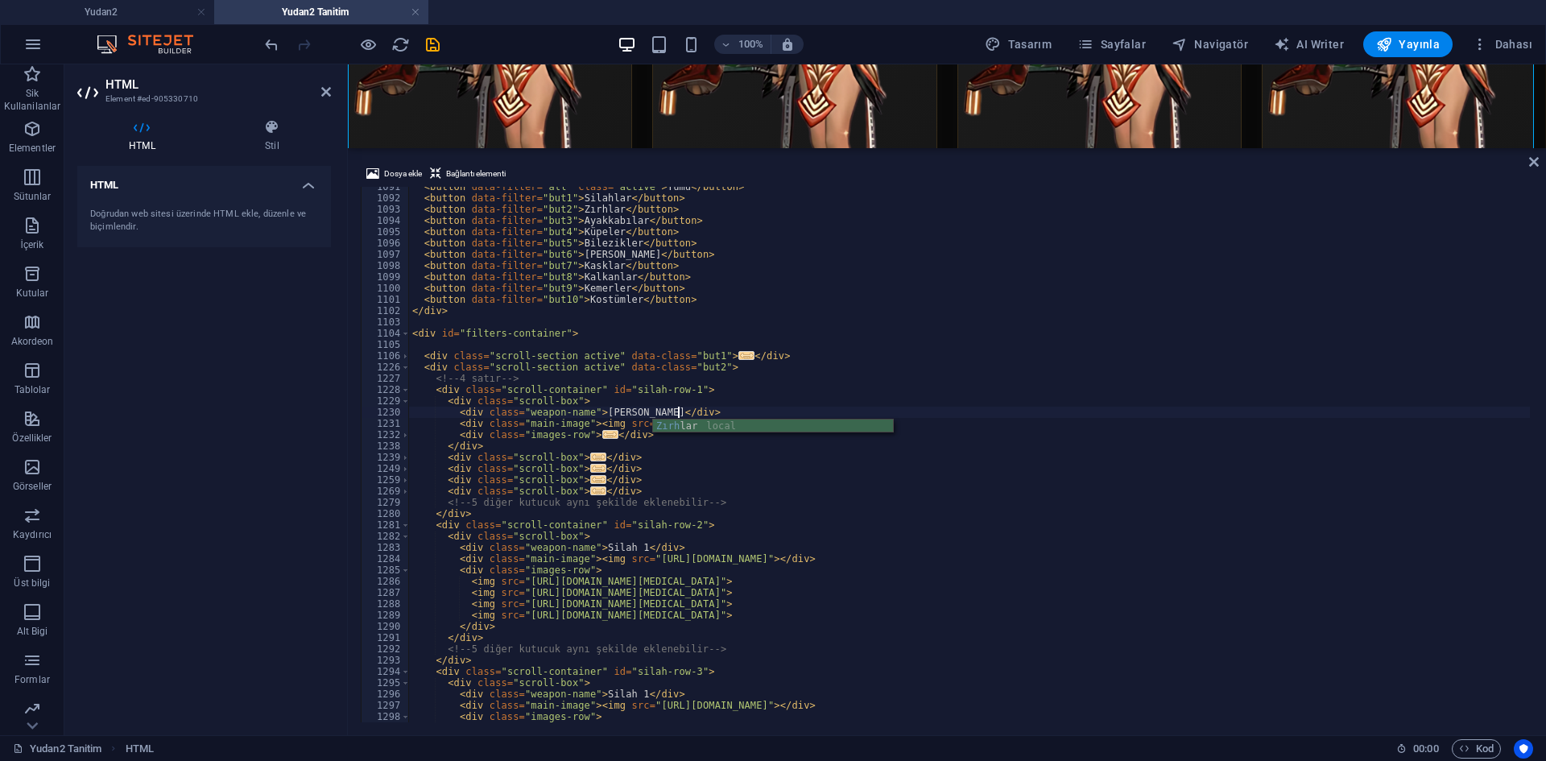
click at [629, 471] on div "< button data-filter = "all" class = "active" > Tümü </ button > < button data-…" at bounding box center [1166, 458] width 1515 height 555
drag, startPoint x: 640, startPoint y: 426, endPoint x: 1043, endPoint y: 421, distance: 402.7
click at [1045, 420] on div "< button data-filter = "all" class = "active" > Tümü </ button > < button data-…" at bounding box center [1166, 458] width 1515 height 555
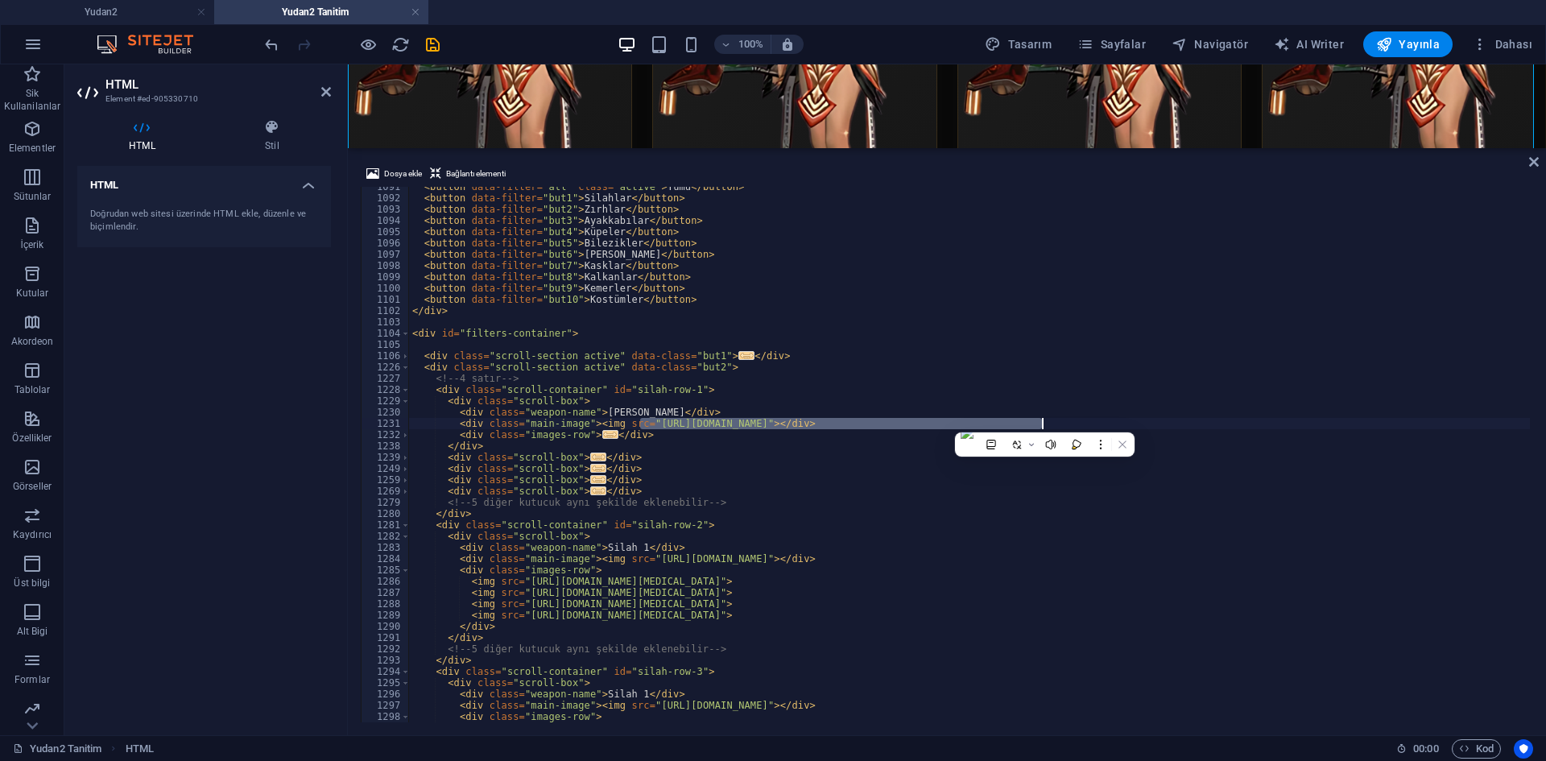
drag, startPoint x: 1047, startPoint y: 428, endPoint x: 642, endPoint y: 426, distance: 405.1
click at [642, 426] on div "< button data-filter = "all" class = "active" > Tümü </ button > < button data-…" at bounding box center [1166, 458] width 1515 height 555
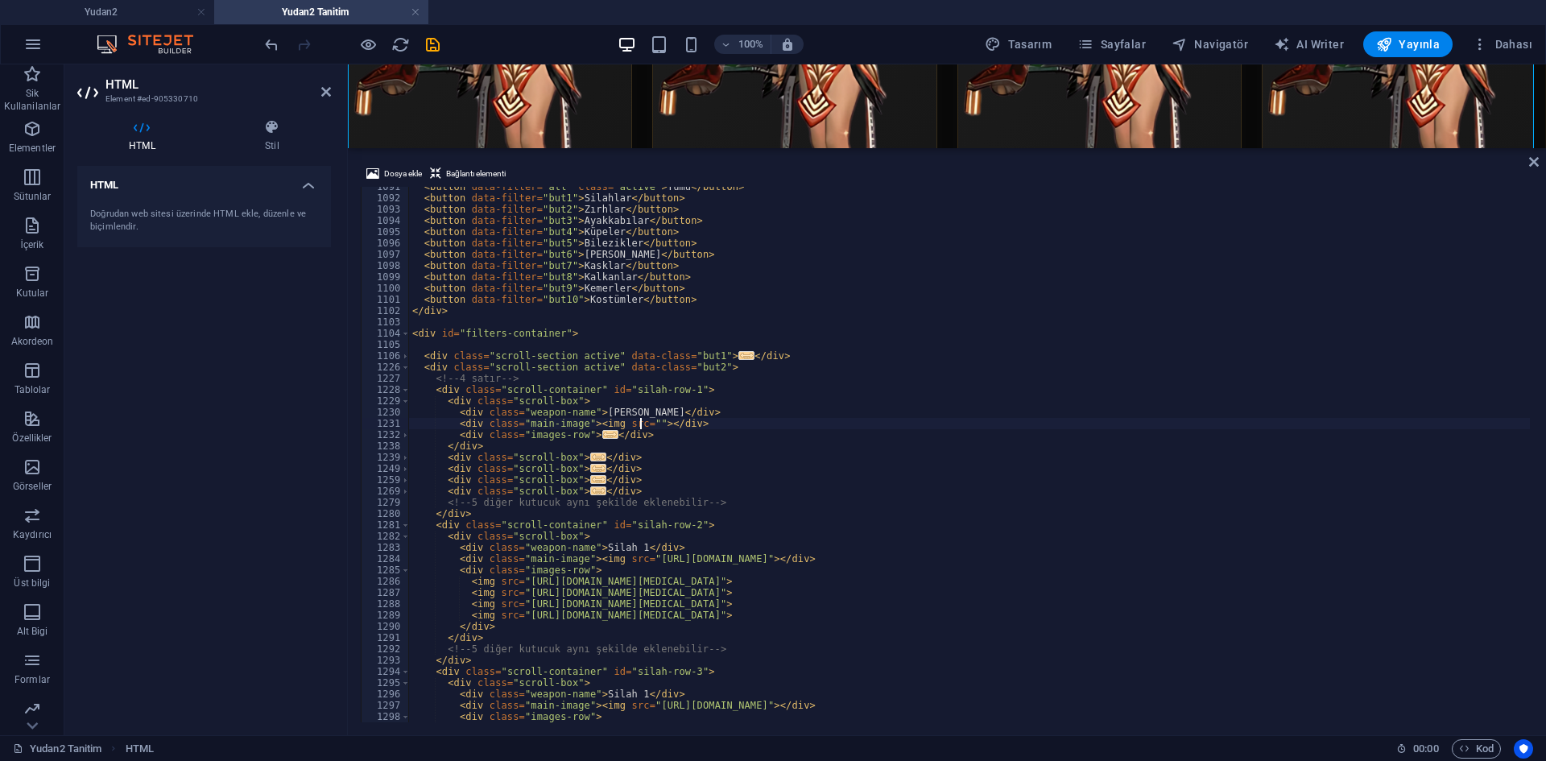
click at [641, 423] on div "< button data-filter = "all" class = "active" > Tümü </ button > < button data-…" at bounding box center [1166, 458] width 1515 height 555
click at [389, 181] on span "Dosya ekle" at bounding box center [403, 173] width 38 height 19
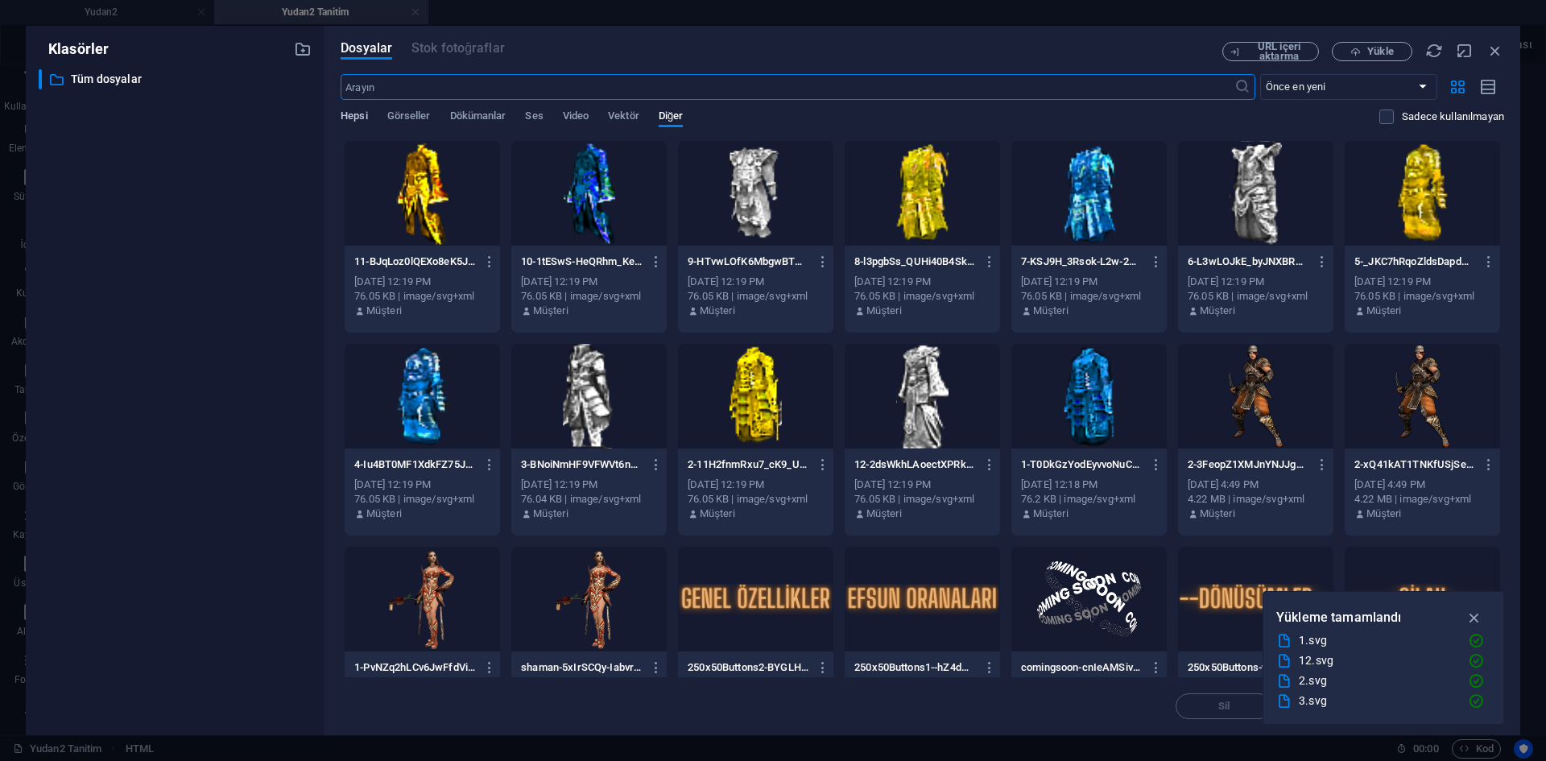
click at [362, 112] on span "Hepsi" at bounding box center [354, 117] width 27 height 23
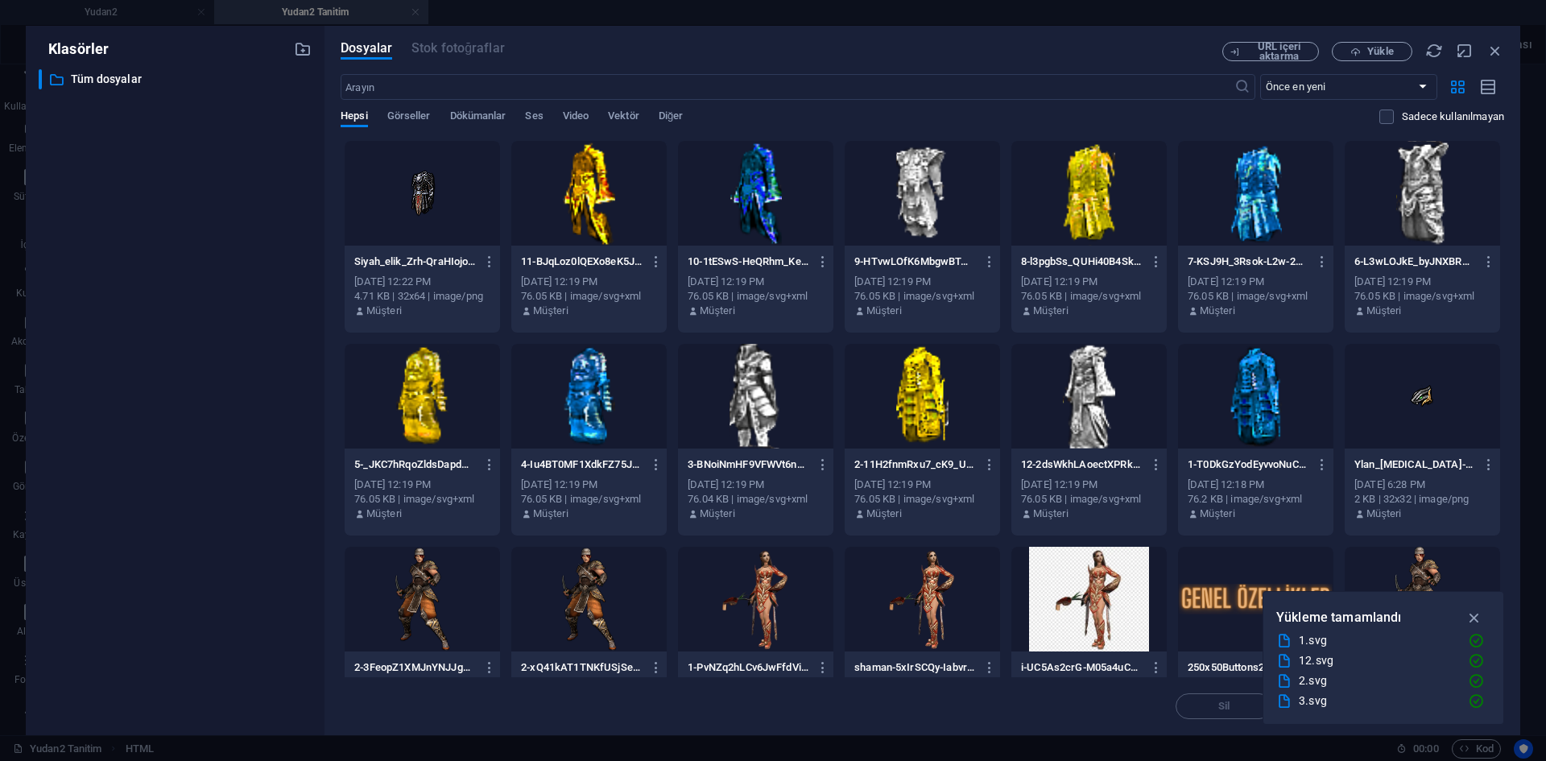
click at [437, 196] on div at bounding box center [422, 193] width 155 height 105
click at [437, 196] on div "1" at bounding box center [422, 193] width 155 height 105
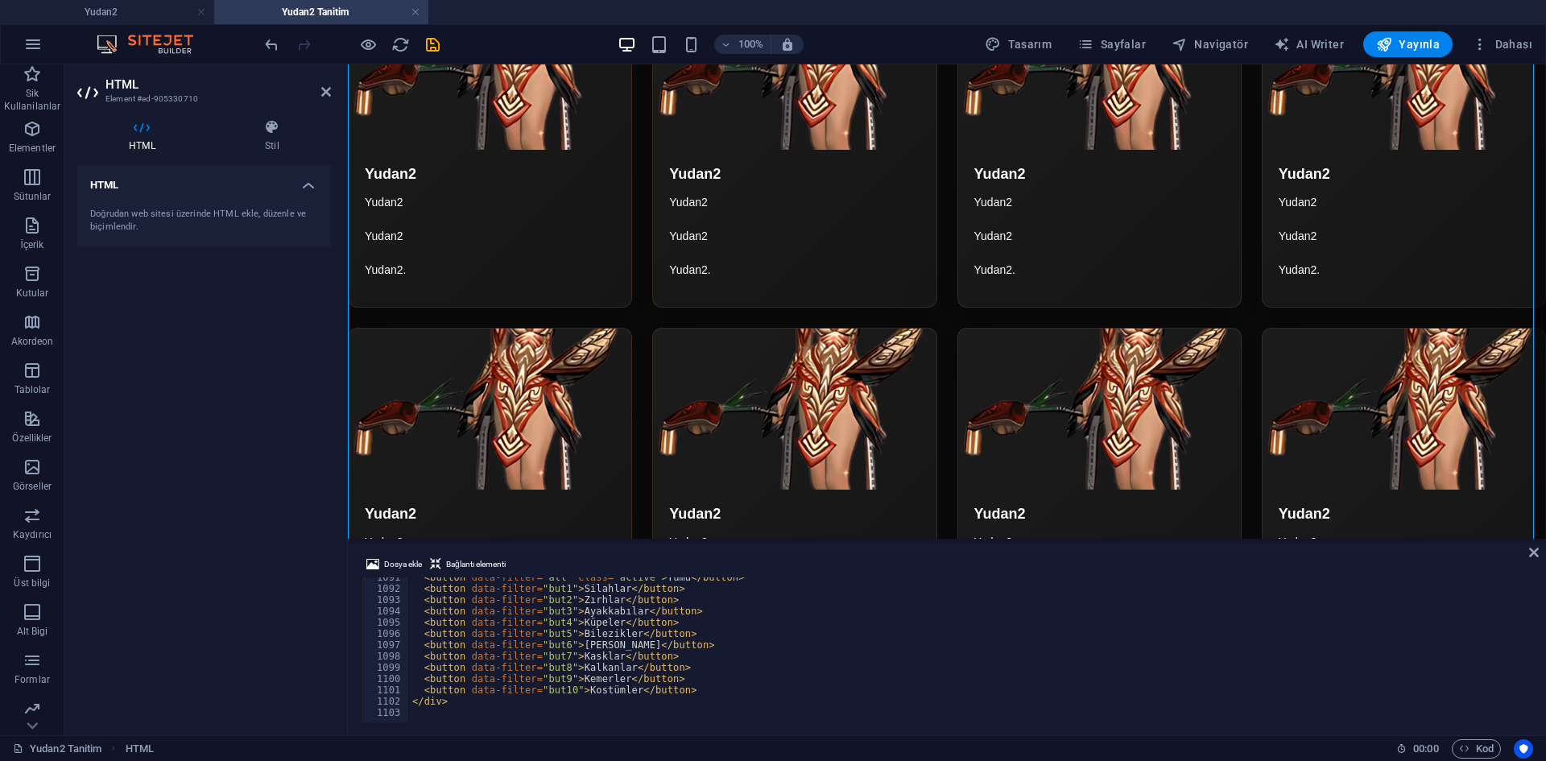
drag, startPoint x: 718, startPoint y: 151, endPoint x: 725, endPoint y: 537, distance: 386.6
click at [725, 537] on div "HTML Dosya ekle Bağlantı elementi <div class="main-image"><img src="https://cdn…" at bounding box center [947, 399] width 1198 height 671
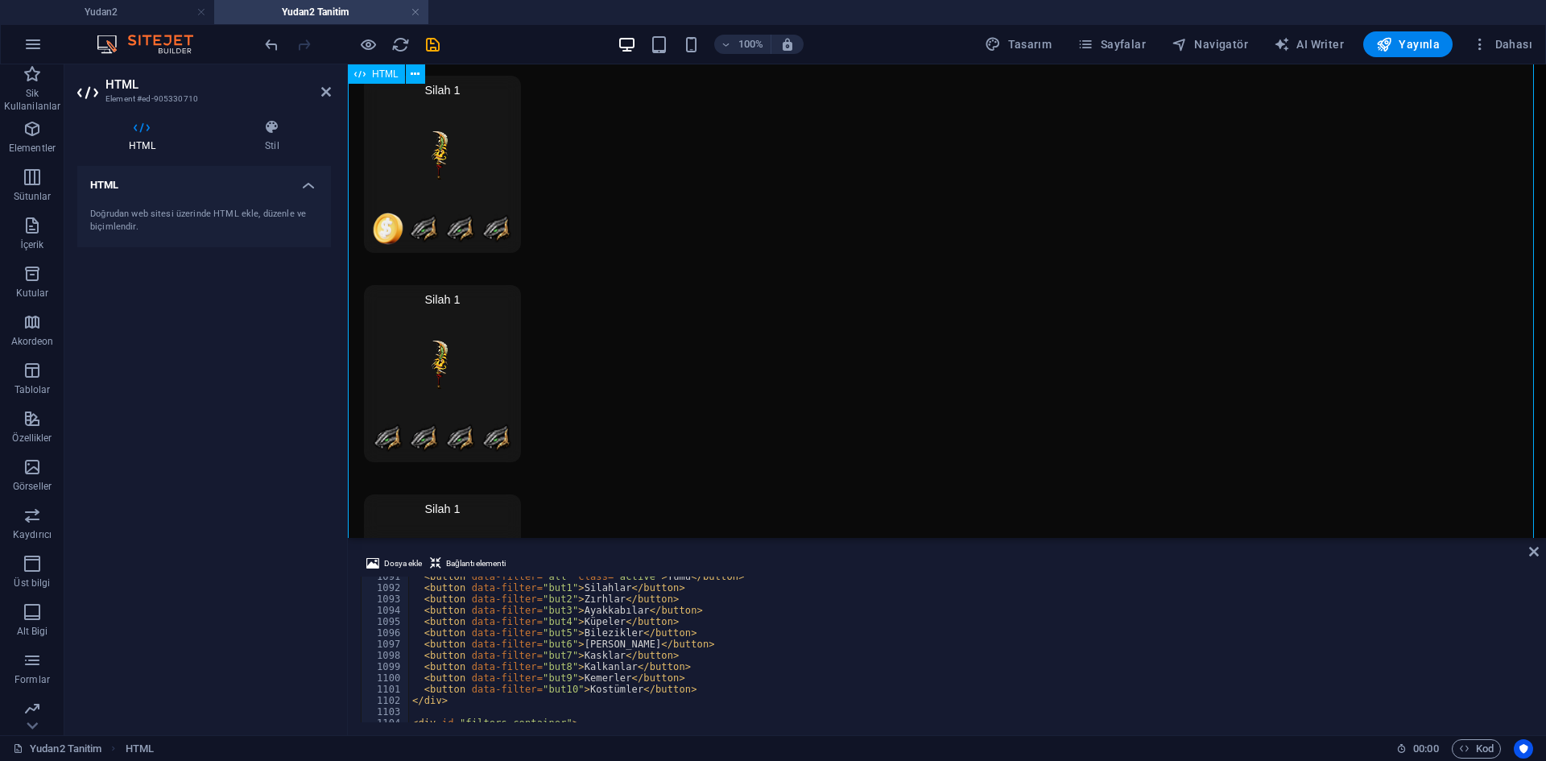
scroll to position [5327, 0]
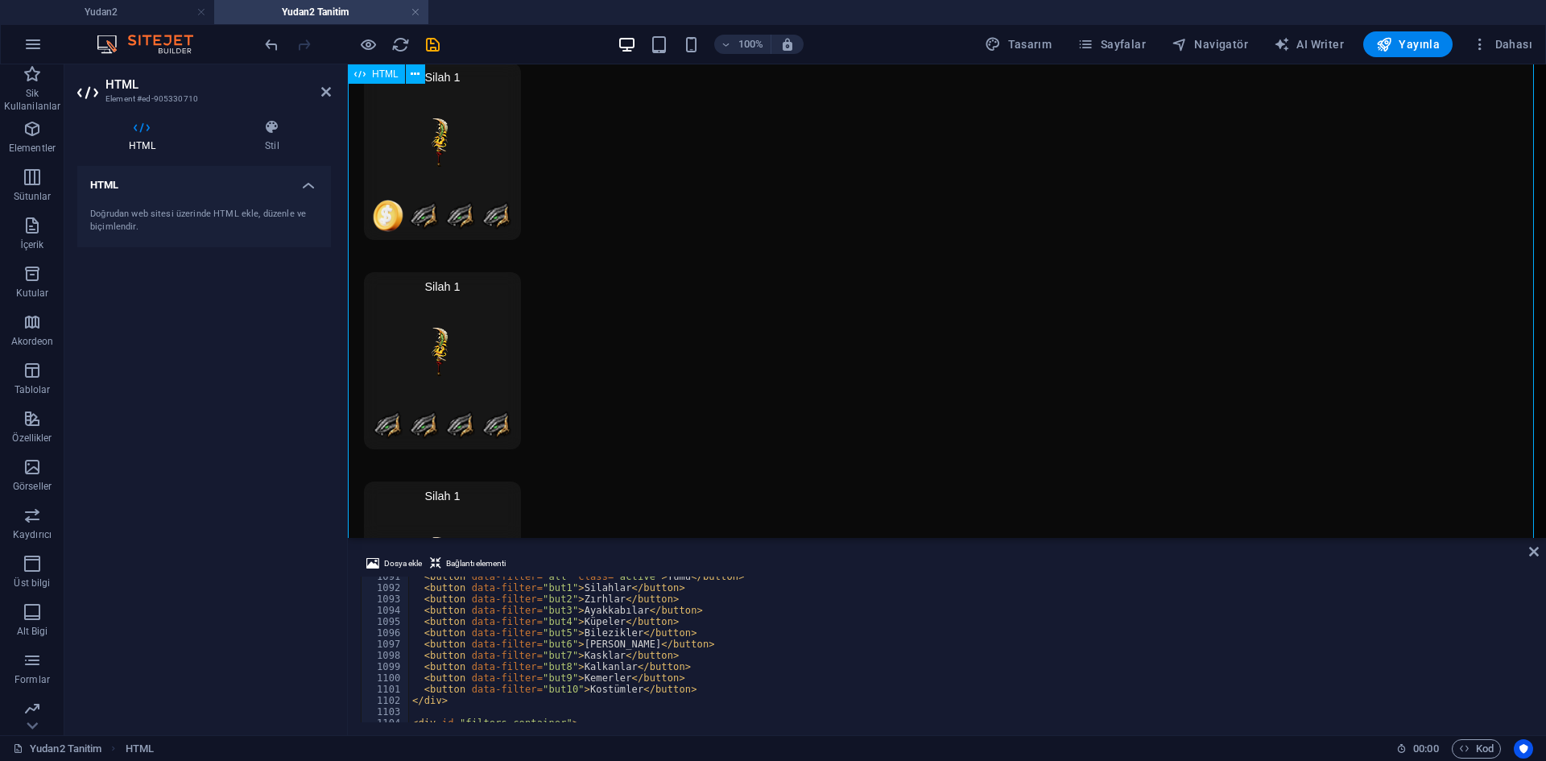
drag, startPoint x: 983, startPoint y: 602, endPoint x: 635, endPoint y: 191, distance: 538.9
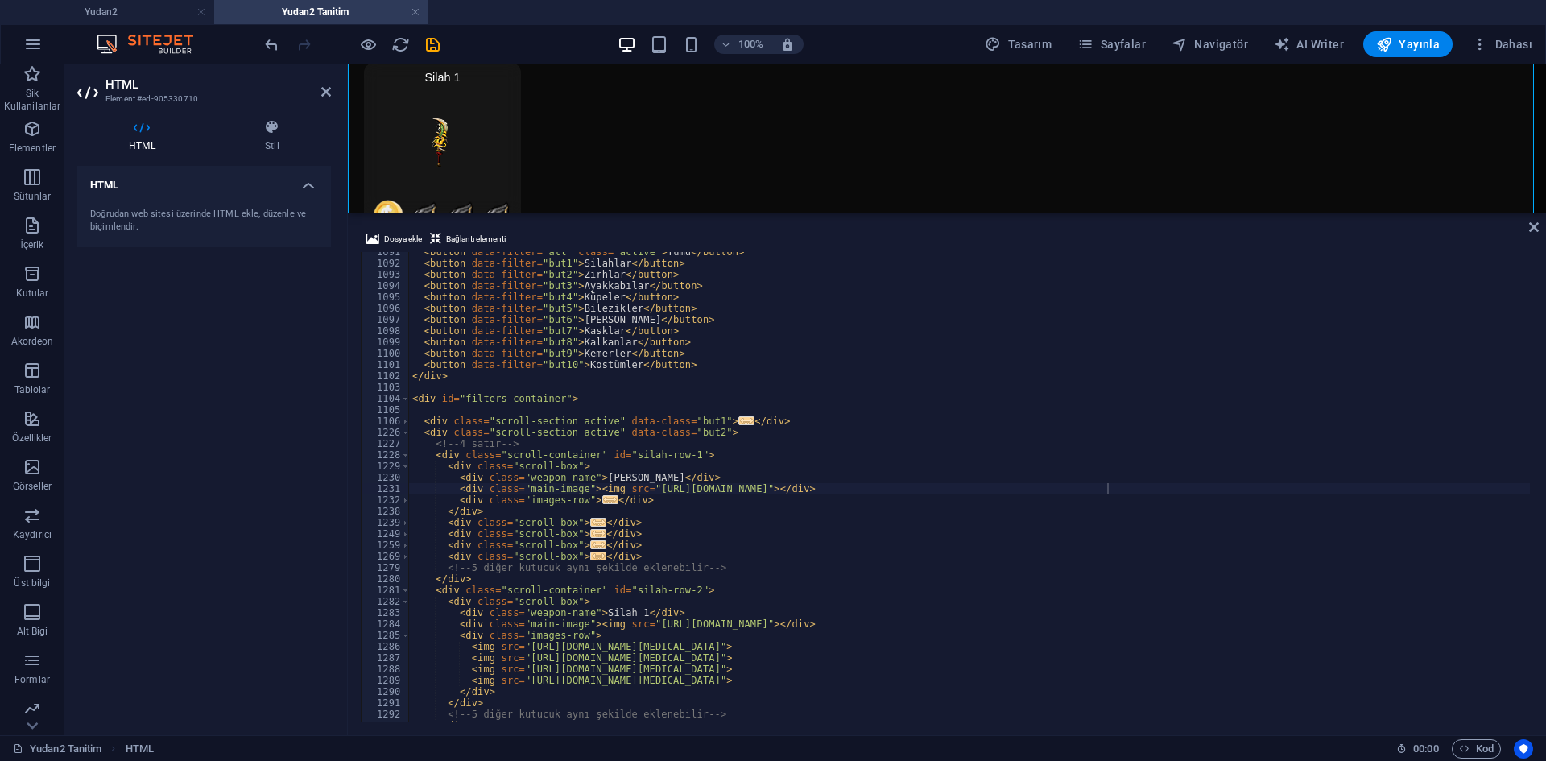
click at [728, 210] on div "HTML" at bounding box center [947, 138] width 1198 height 149
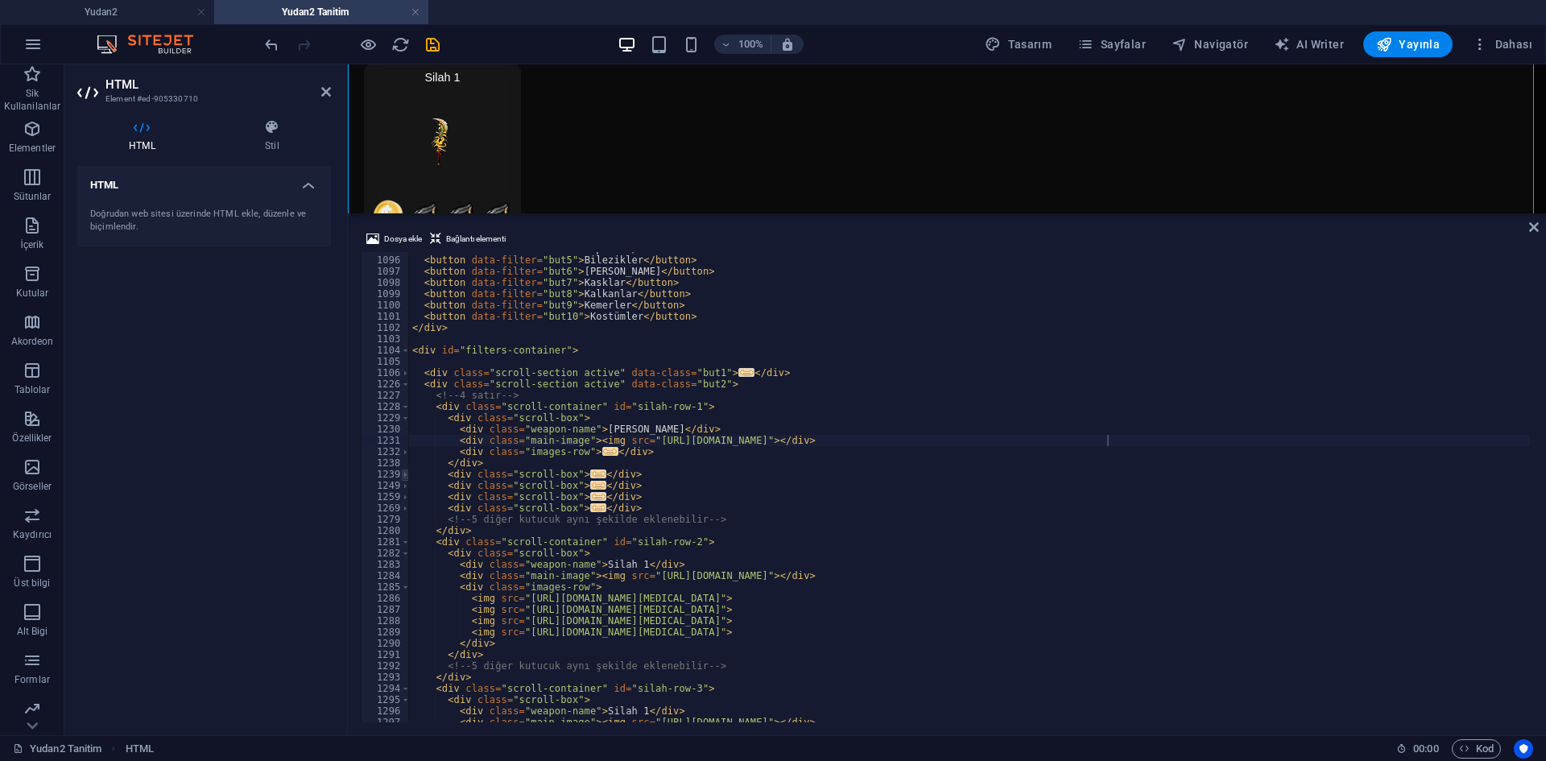
click at [403, 476] on span at bounding box center [405, 474] width 9 height 11
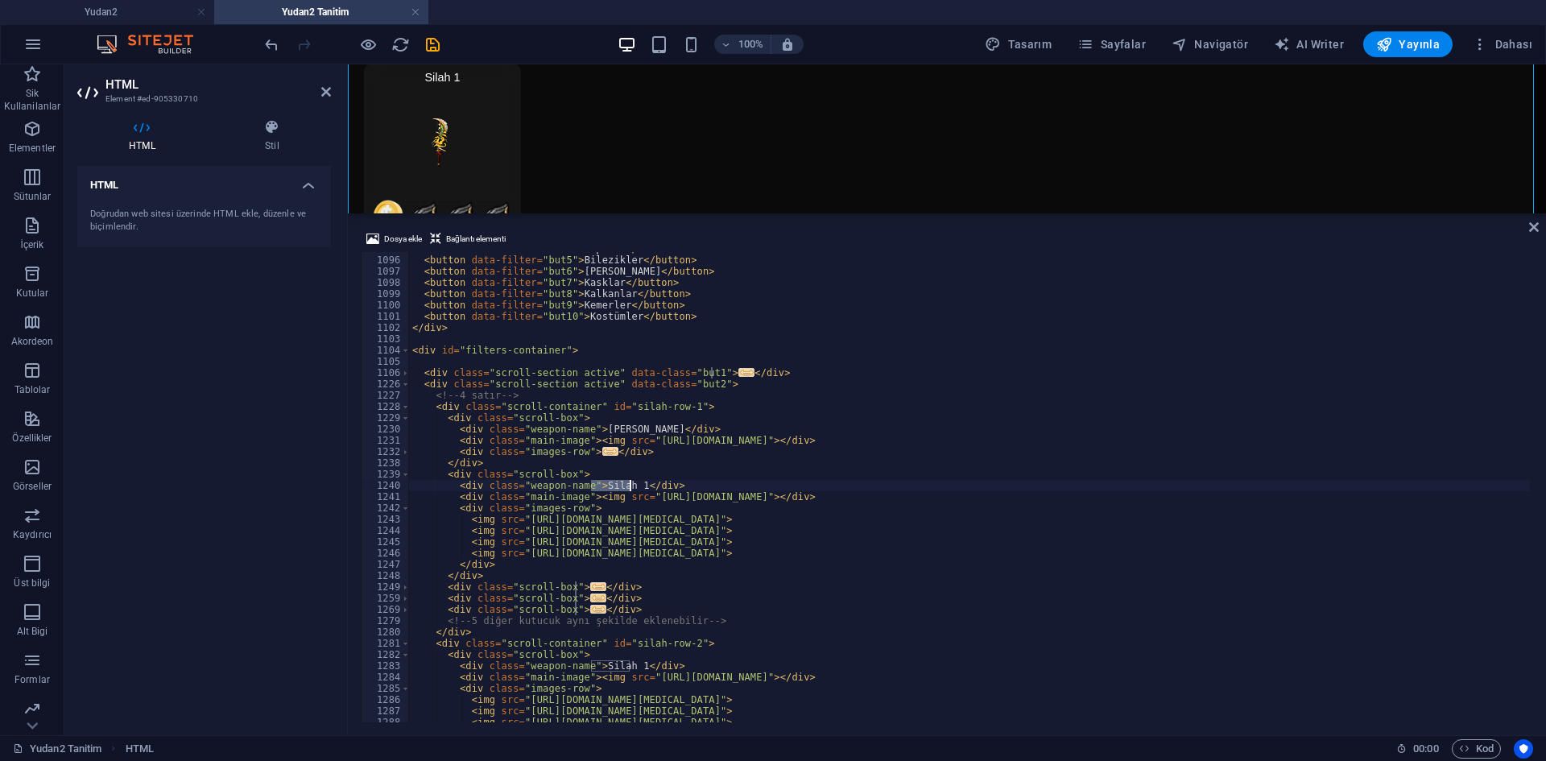
drag, startPoint x: 596, startPoint y: 484, endPoint x: 630, endPoint y: 486, distance: 33.9
click at [630, 486] on div "< button data-filter = "but4" > Küpeler </ button > < button data-filter = "but…" at bounding box center [1166, 488] width 1515 height 490
click at [1077, 486] on div "< button data-filter = "but4" > Küpeler </ button > < button data-filter = "but…" at bounding box center [1166, 488] width 1515 height 490
drag, startPoint x: 592, startPoint y: 485, endPoint x: 631, endPoint y: 485, distance: 38.7
click at [631, 485] on div "< button data-filter = "but4" > Küpeler </ button > < button data-filter = "but…" at bounding box center [1166, 488] width 1515 height 490
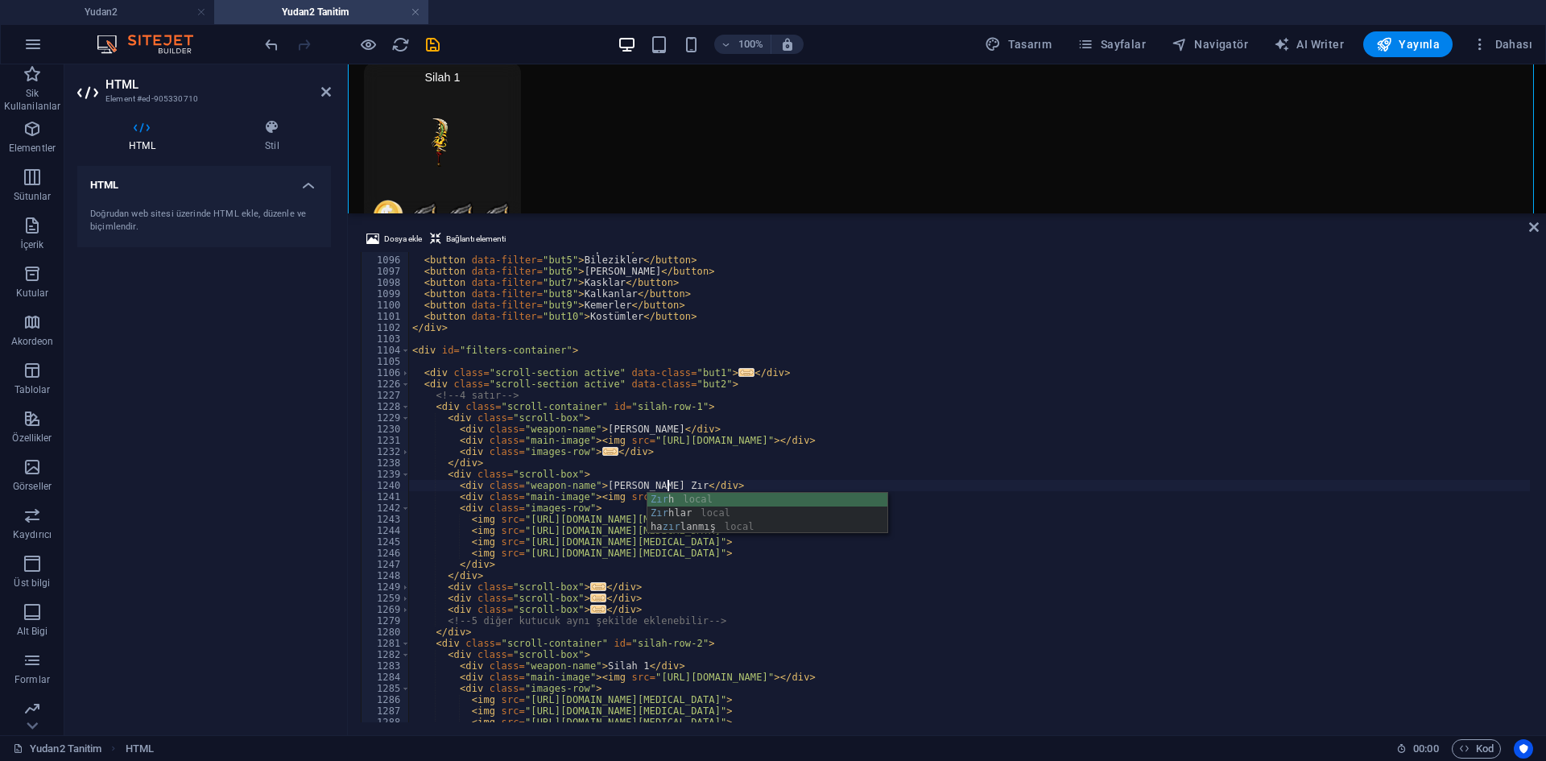
scroll to position [0, 21]
click at [627, 499] on div "< button data-filter = "but4" > Küpeler </ button > < button data-filter = "but…" at bounding box center [1166, 488] width 1515 height 490
drag, startPoint x: 639, startPoint y: 494, endPoint x: 1048, endPoint y: 499, distance: 409.1
click at [1048, 499] on div "< button data-filter = "but4" > Küpeler </ button > < button data-filter = "but…" at bounding box center [1166, 488] width 1515 height 490
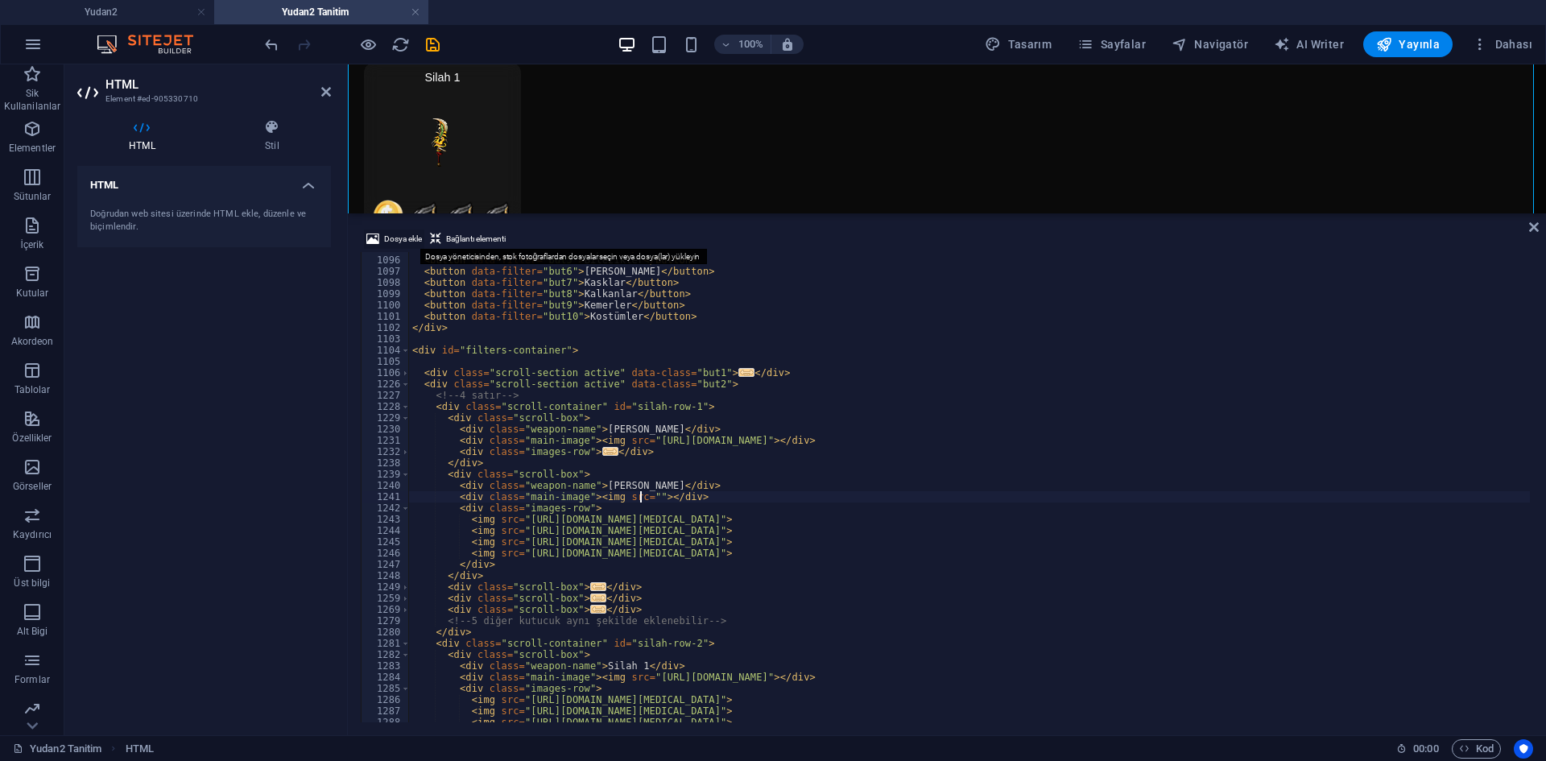
click at [398, 241] on span "Dosya ekle" at bounding box center [403, 239] width 38 height 19
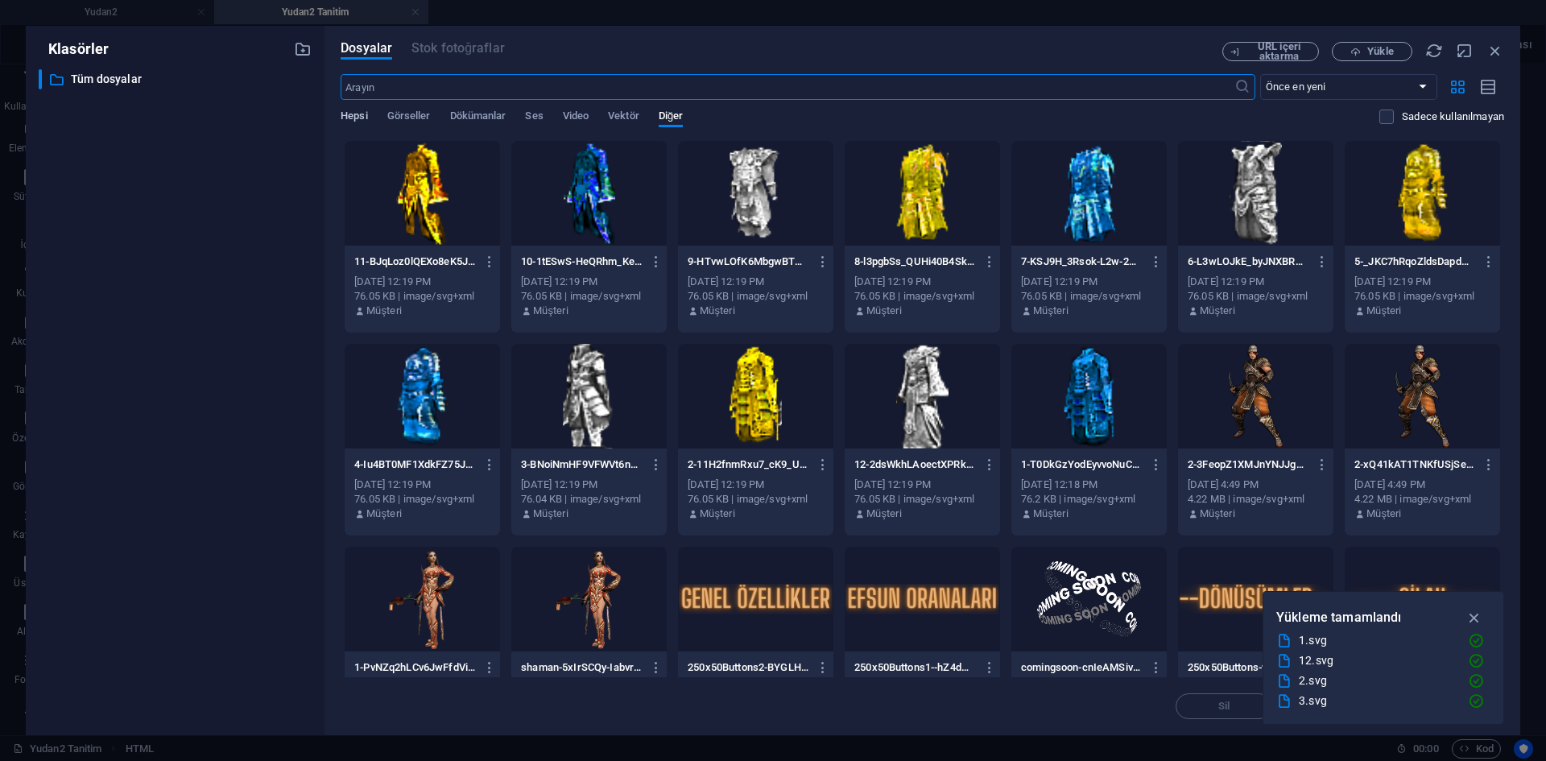
click at [353, 113] on span "Hepsi" at bounding box center [354, 117] width 27 height 23
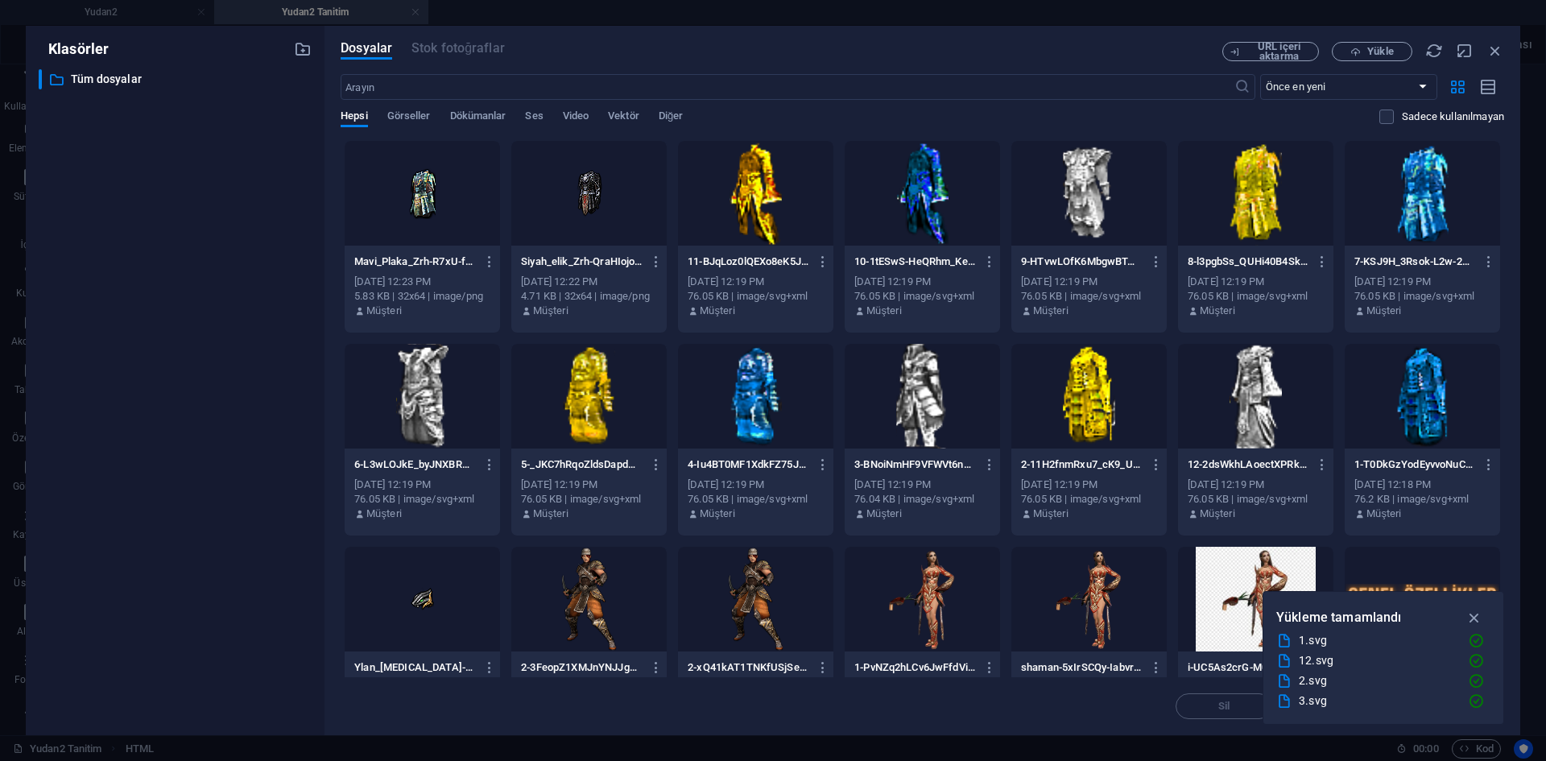
click at [429, 205] on div at bounding box center [422, 193] width 155 height 105
click at [429, 205] on div "1" at bounding box center [422, 193] width 155 height 105
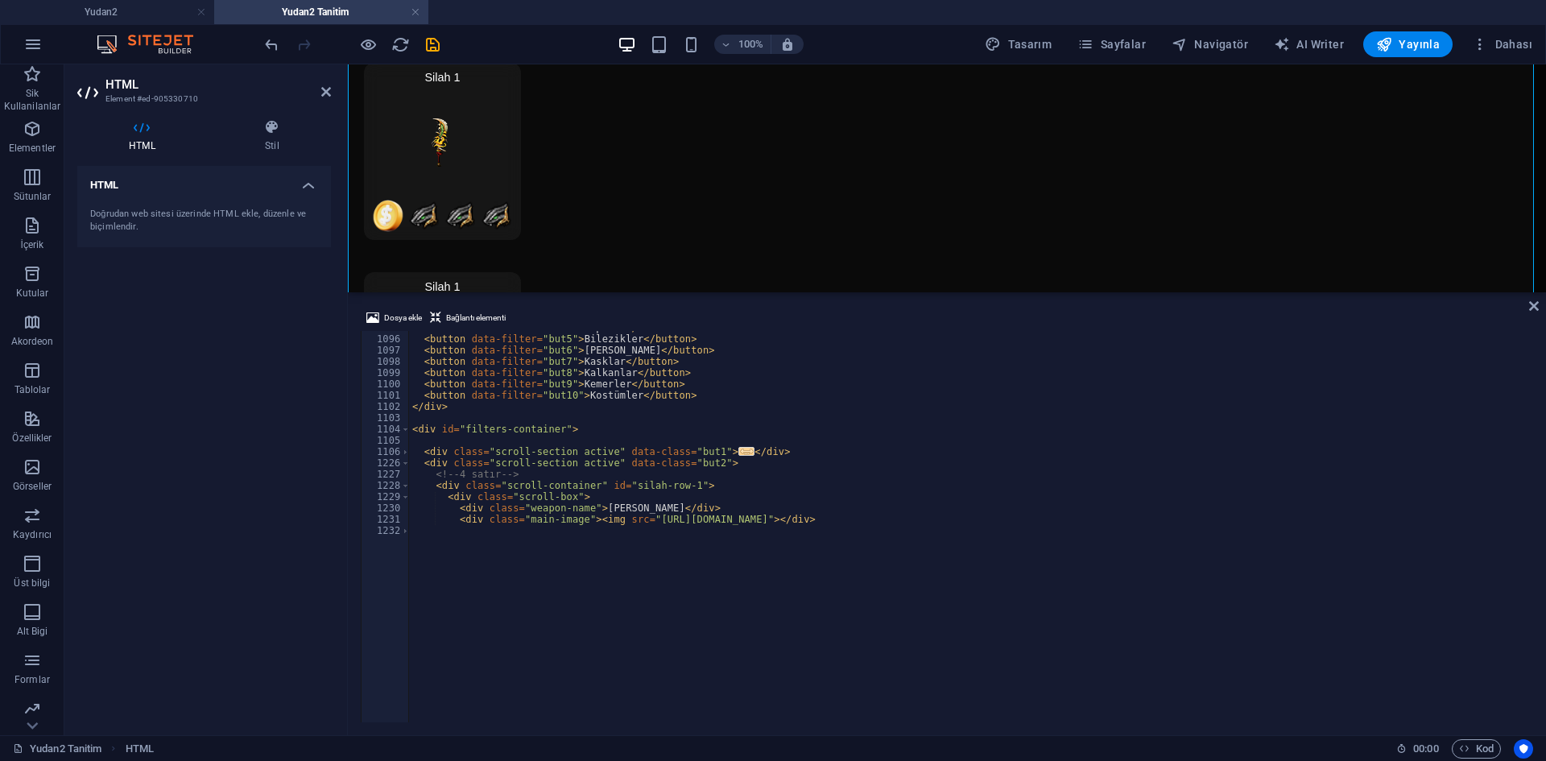
drag, startPoint x: 652, startPoint y: 270, endPoint x: 666, endPoint y: 263, distance: 15.1
click at [666, 263] on div "HTML Dosya ekle Bağlantı elementi <div class="main-image"><img src="https://cdn…" at bounding box center [947, 399] width 1198 height 671
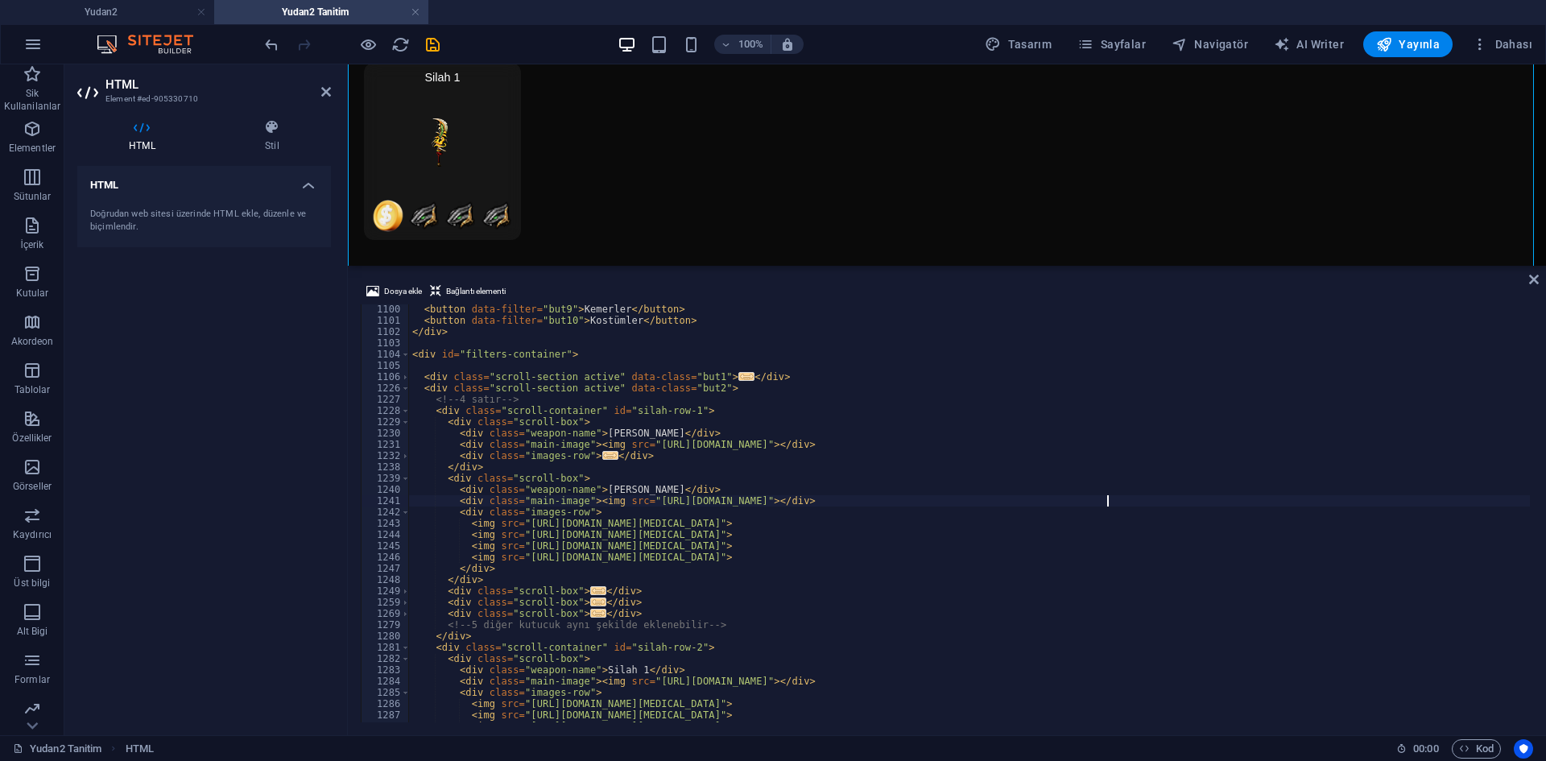
scroll to position [12440, 0]
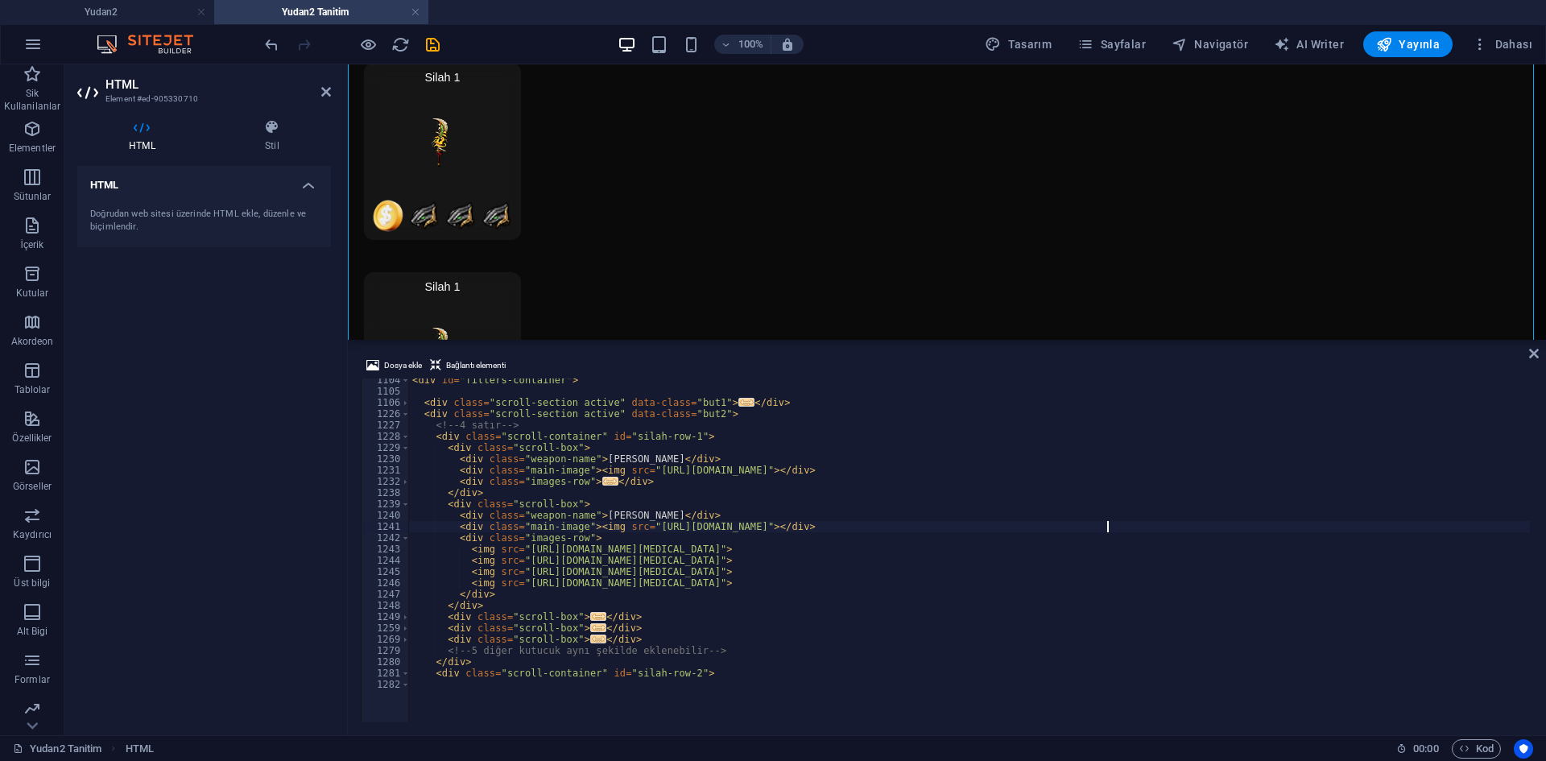
drag, startPoint x: 618, startPoint y: 325, endPoint x: 623, endPoint y: 317, distance: 9.4
click at [623, 317] on div "HTML Dosya ekle Bağlantı elementi <div class="main-image"><img src="https://cdn…" at bounding box center [947, 399] width 1198 height 671
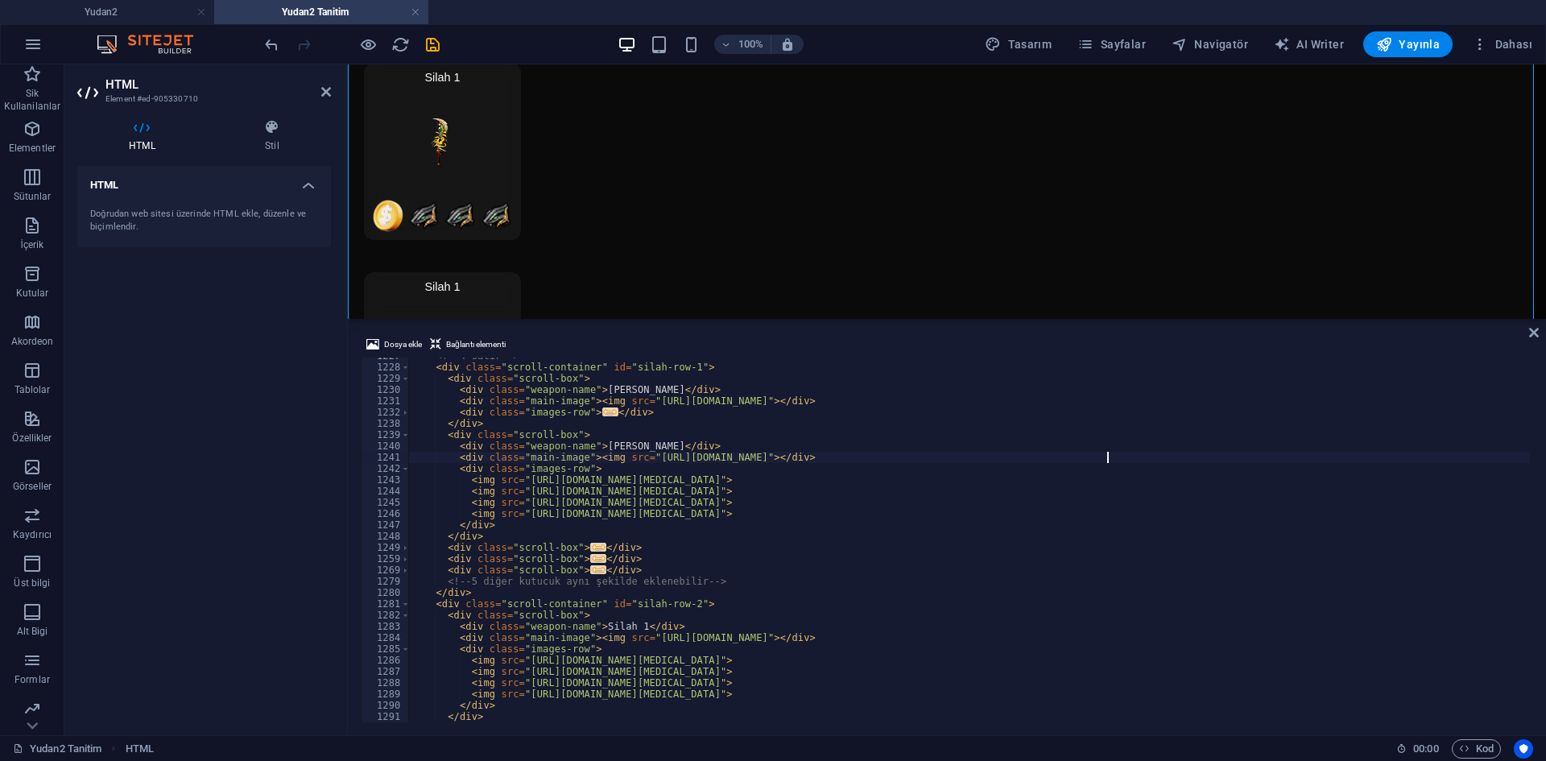
scroll to position [12537, 0]
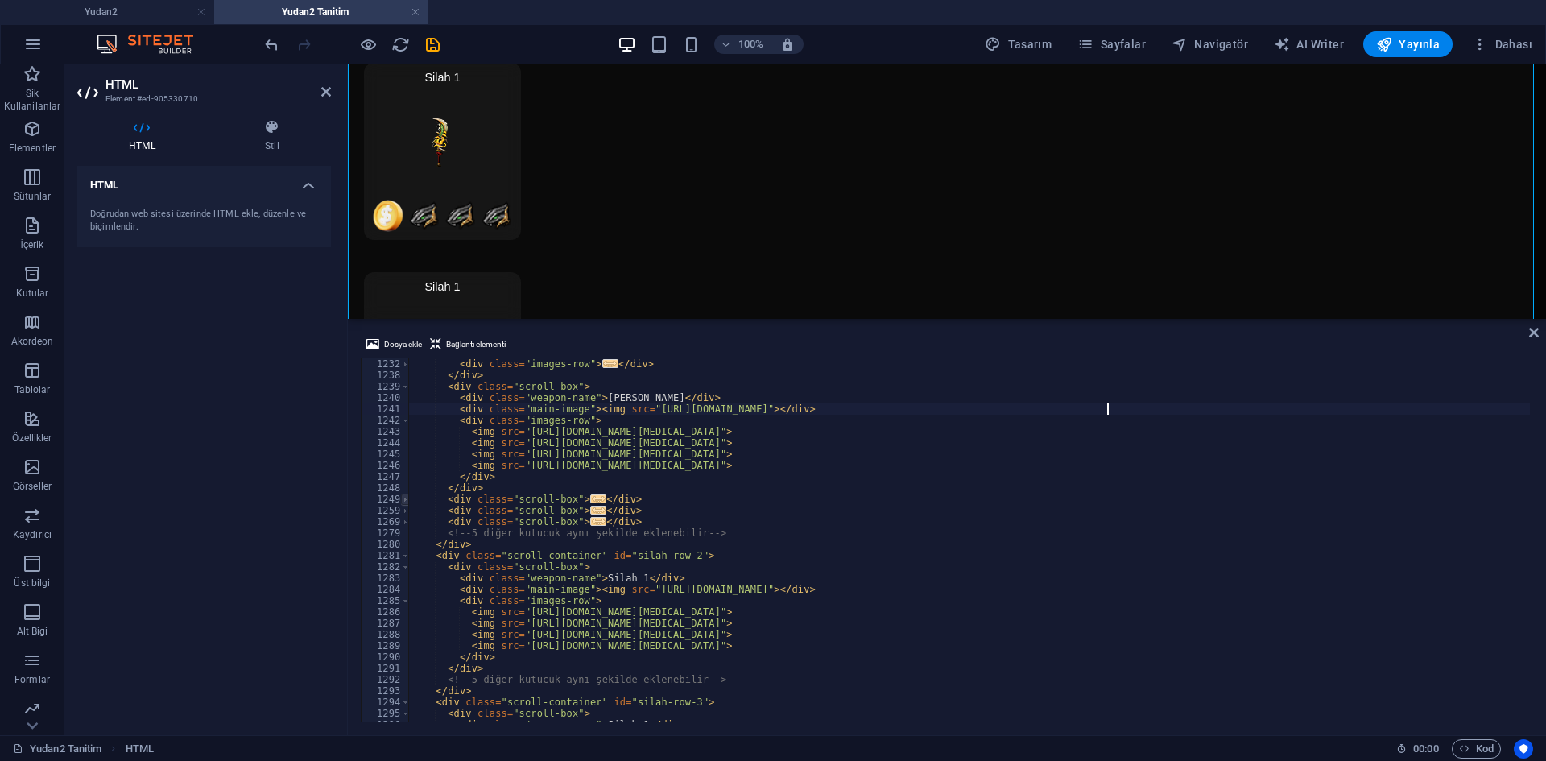
click at [403, 503] on span at bounding box center [405, 499] width 9 height 11
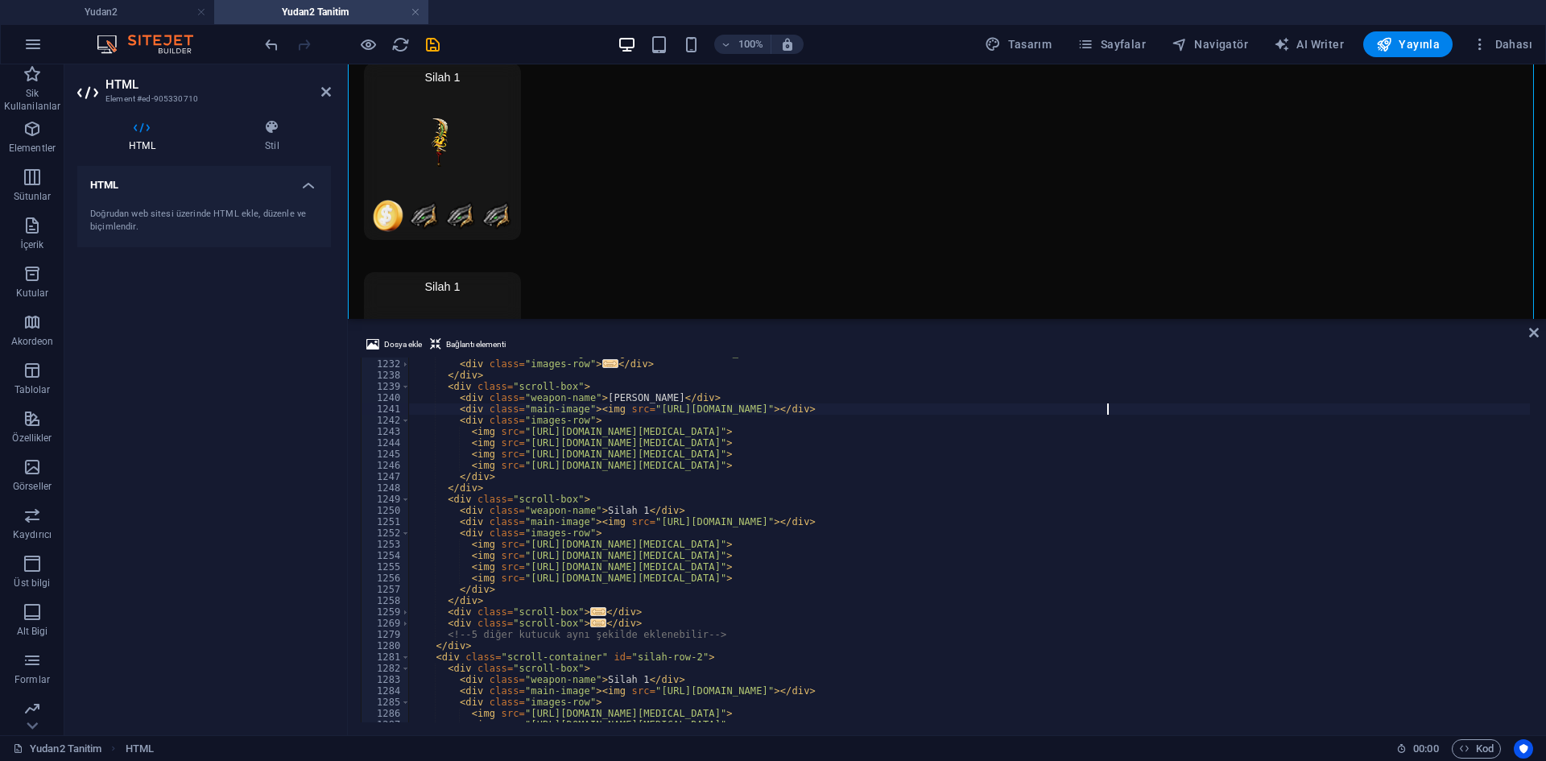
scroll to position [12585, 0]
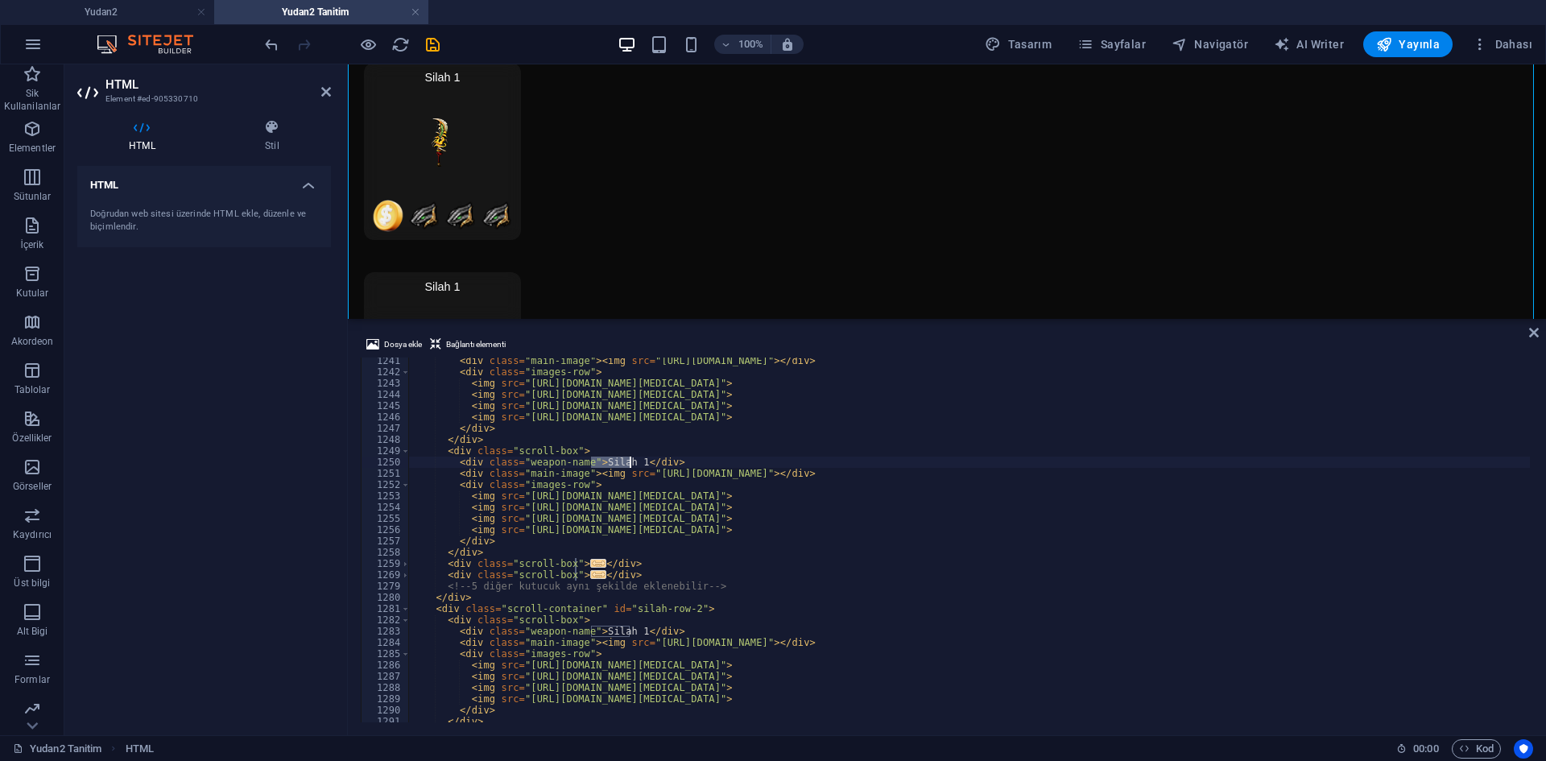
drag, startPoint x: 592, startPoint y: 459, endPoint x: 630, endPoint y: 460, distance: 37.9
click at [630, 460] on div "< div class = "main-image" > < img src = "https://cdn1.site-media.eu/images/0/1…" at bounding box center [1166, 547] width 1515 height 384
drag, startPoint x: 640, startPoint y: 474, endPoint x: 1032, endPoint y: 478, distance: 391.4
click at [1044, 475] on div "< div class = "main-image" > < img src = "https://cdn1.site-media.eu/images/0/1…" at bounding box center [1166, 547] width 1515 height 384
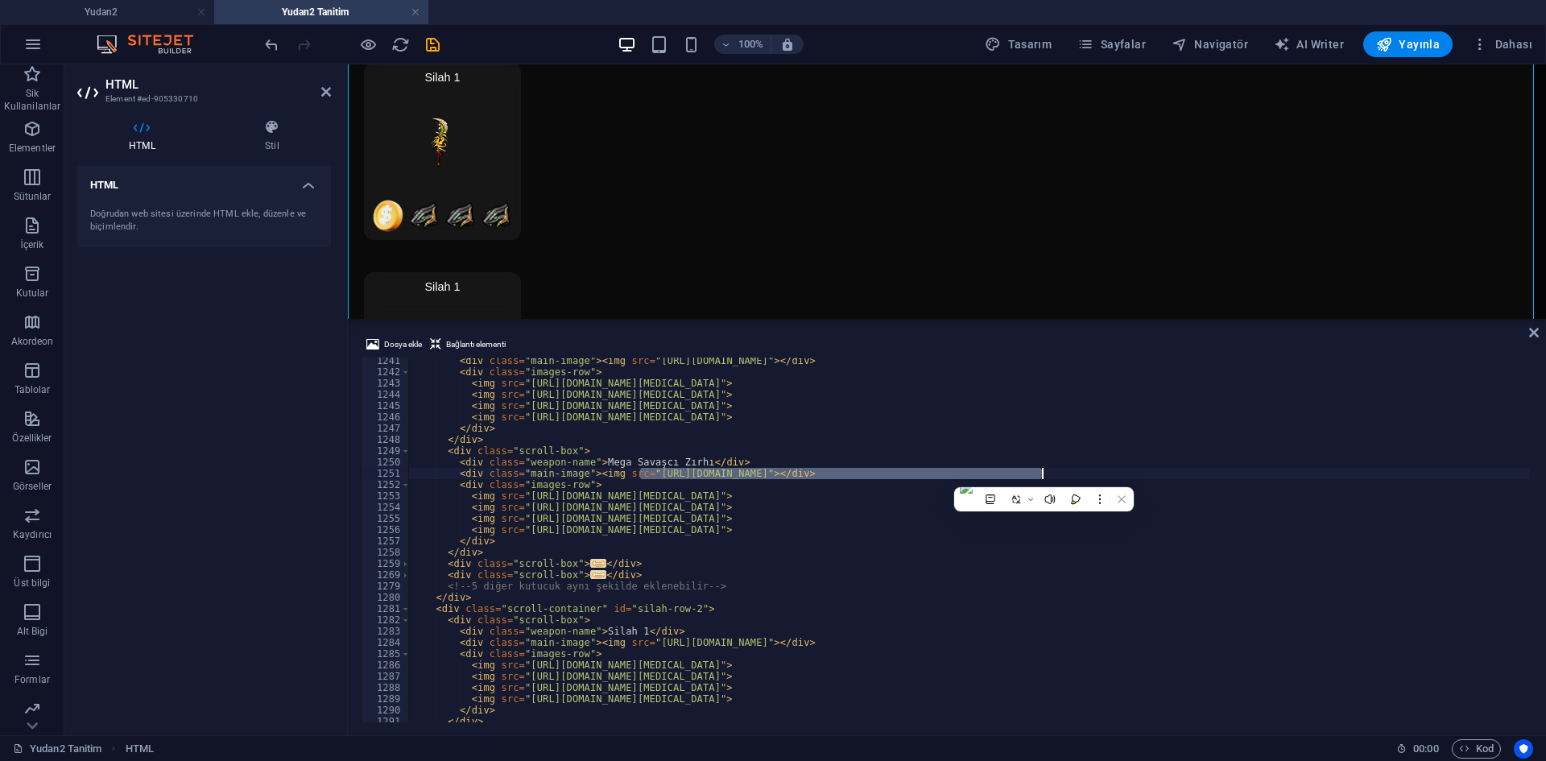
scroll to position [0, 22]
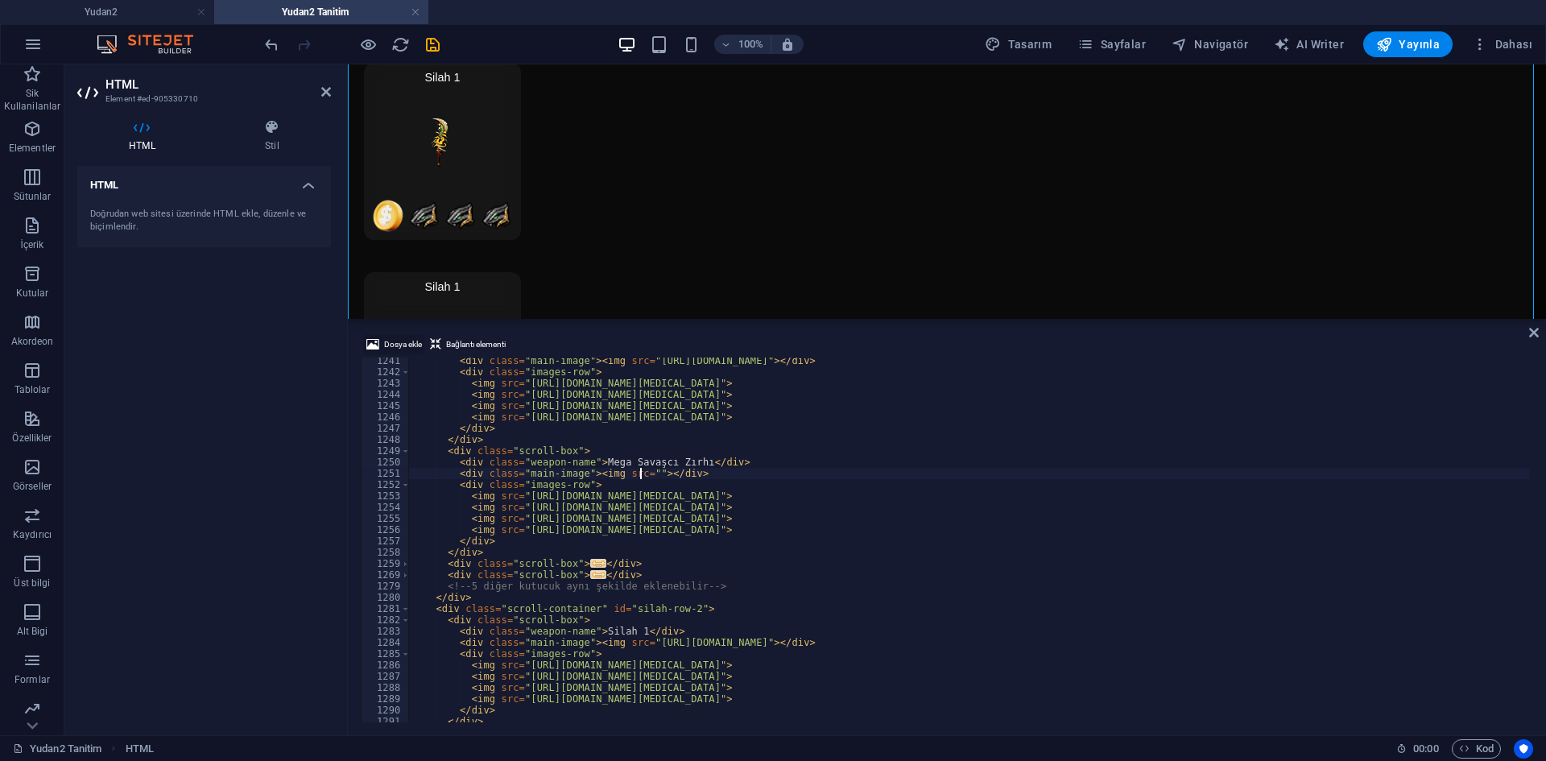
click at [412, 345] on span "Dosya ekle" at bounding box center [403, 344] width 38 height 19
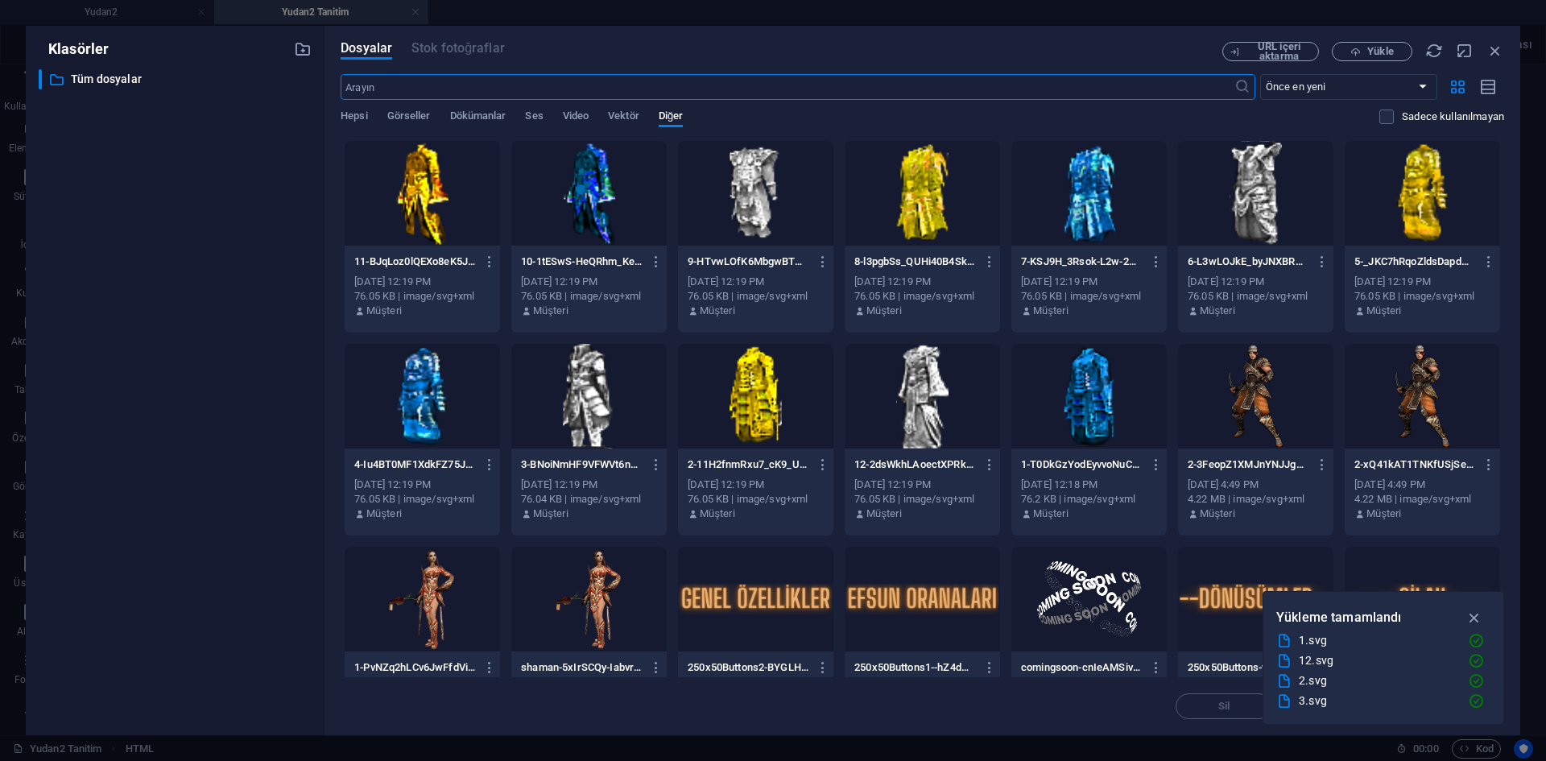
click at [1093, 226] on div at bounding box center [1089, 193] width 155 height 105
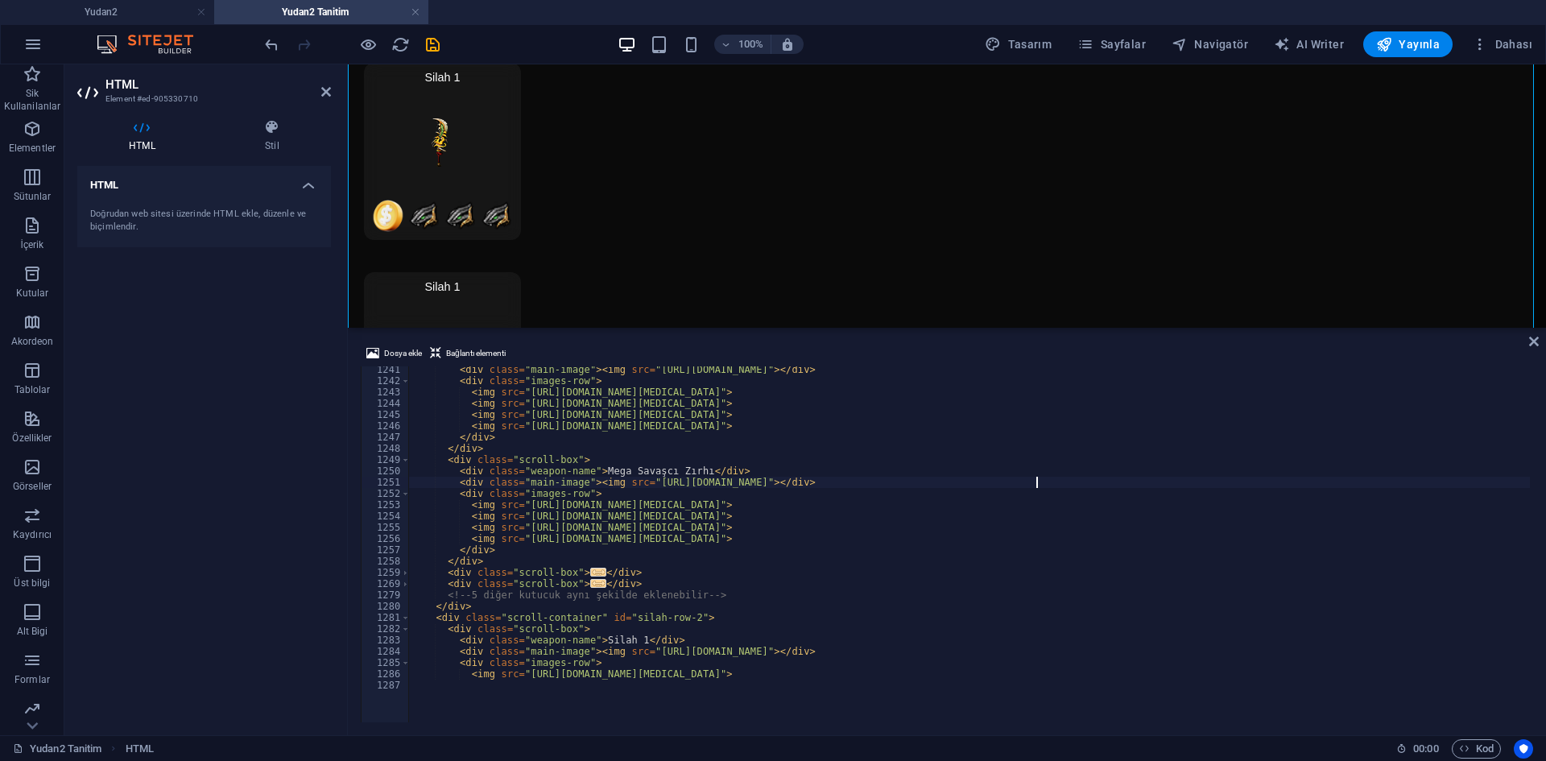
drag, startPoint x: 812, startPoint y: 321, endPoint x: 840, endPoint y: 326, distance: 28.7
click at [840, 326] on div "HTML Dosya ekle Bağlantı elementi <div class="main-image"><img src="https://cdn…" at bounding box center [947, 399] width 1198 height 671
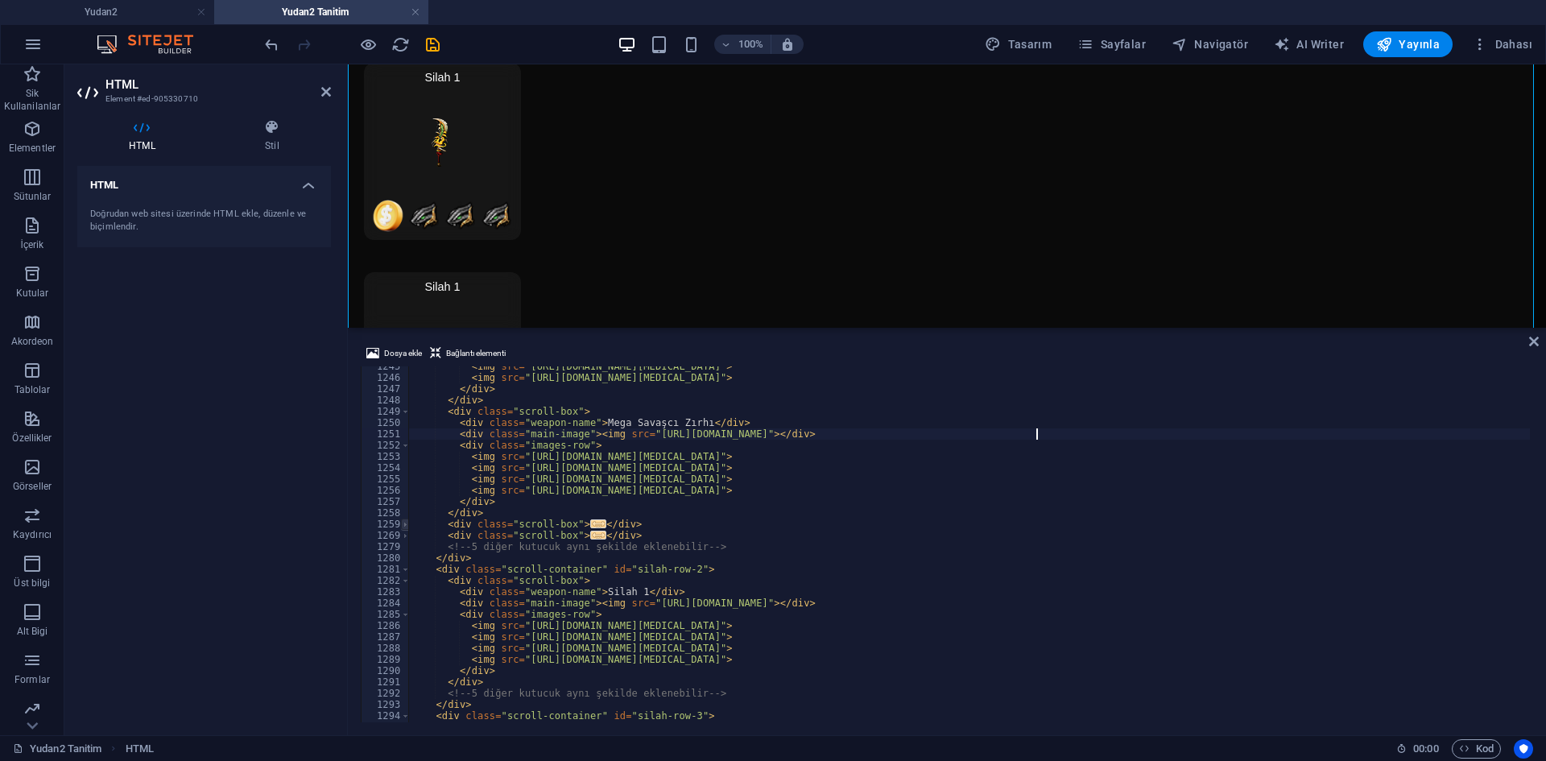
click at [402, 525] on span at bounding box center [405, 524] width 9 height 11
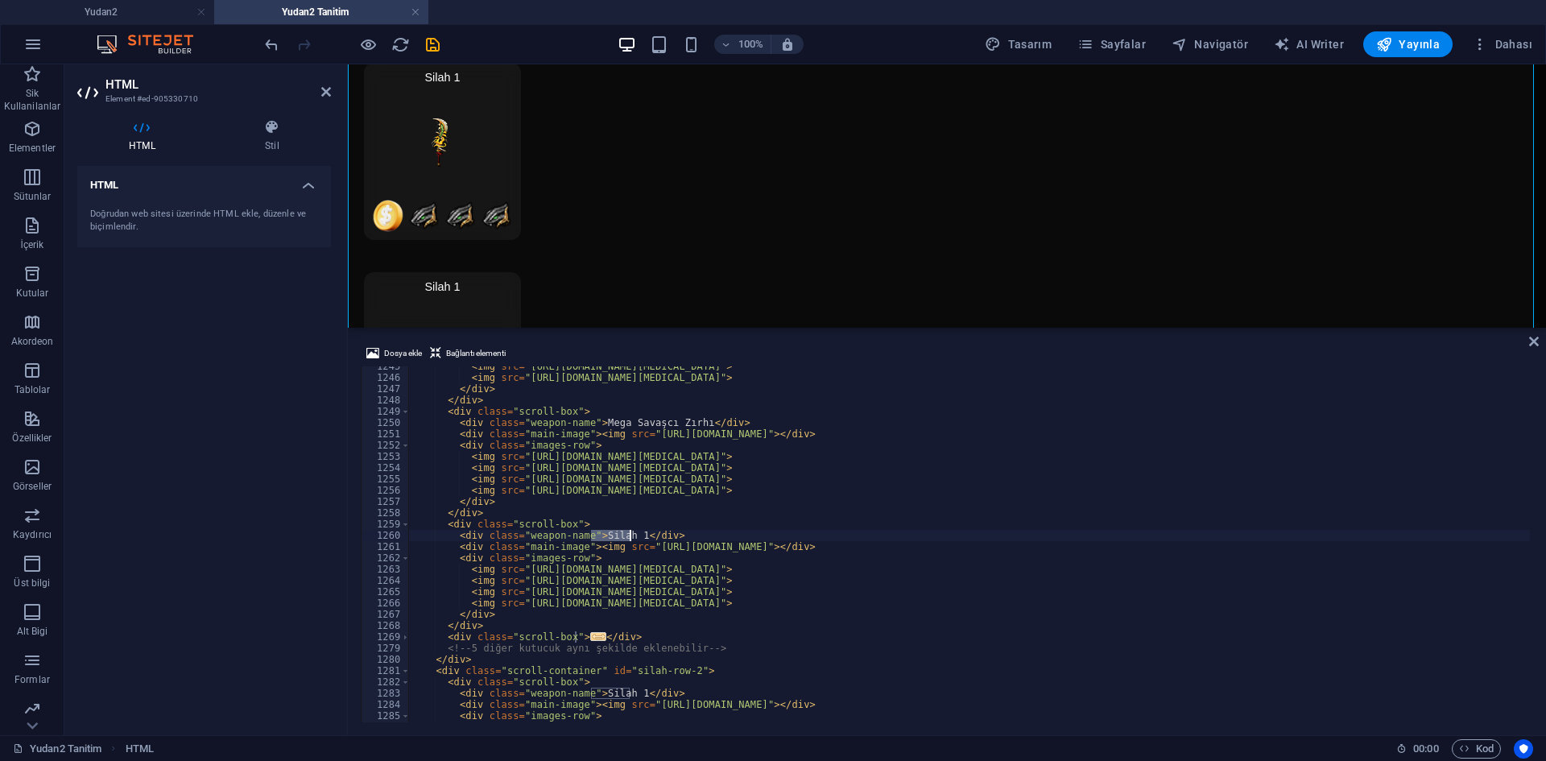
drag, startPoint x: 590, startPoint y: 536, endPoint x: 680, endPoint y: 576, distance: 98.0
click at [627, 537] on div "< img src = "https://cdn1.site-media.eu/images/0/18949756/Ylan_Bal-aLi-zXy625Ns…" at bounding box center [1166, 548] width 1515 height 375
click at [628, 543] on div "< img src = "https://cdn1.site-media.eu/images/0/18949756/Ylan_Bal-aLi-zXy625Ns…" at bounding box center [1166, 548] width 1515 height 375
click at [630, 536] on div "< img src = "https://cdn1.site-media.eu/images/0/18949756/Ylan_Bal-aLi-zXy625Ns…" at bounding box center [1166, 548] width 1515 height 375
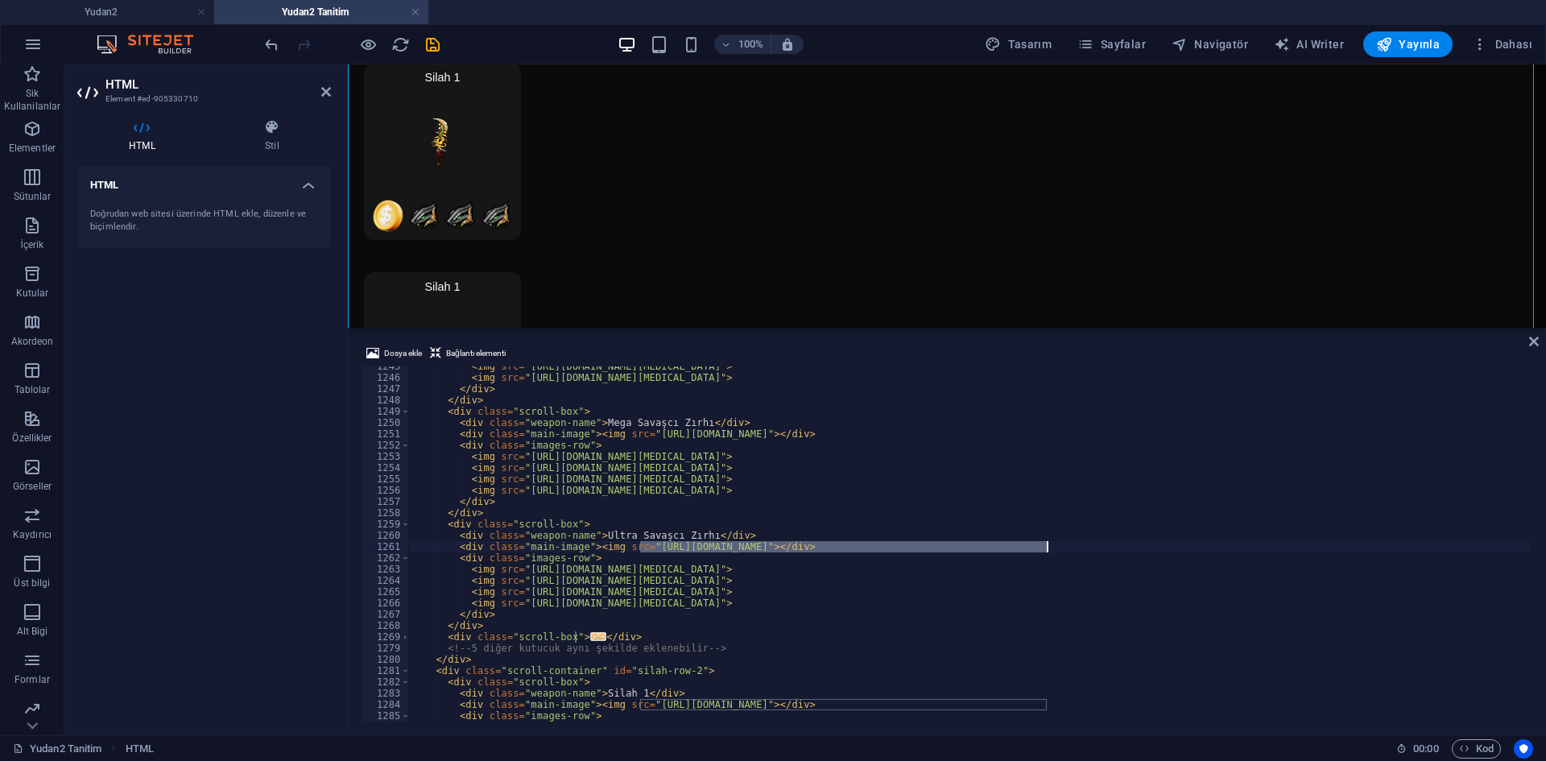
drag, startPoint x: 642, startPoint y: 547, endPoint x: 1034, endPoint y: 558, distance: 392.4
click at [1045, 547] on div "< img src = "https://cdn1.site-media.eu/images/0/18949756/Ylan_Bal-aLi-zXy625Ns…" at bounding box center [1166, 548] width 1515 height 375
click at [646, 551] on div "< img src = "https://cdn1.site-media.eu/images/0/18949756/Ylan_Bal-aLi-zXy625Ns…" at bounding box center [1166, 548] width 1515 height 375
click at [419, 350] on span "Dosya ekle" at bounding box center [403, 353] width 38 height 19
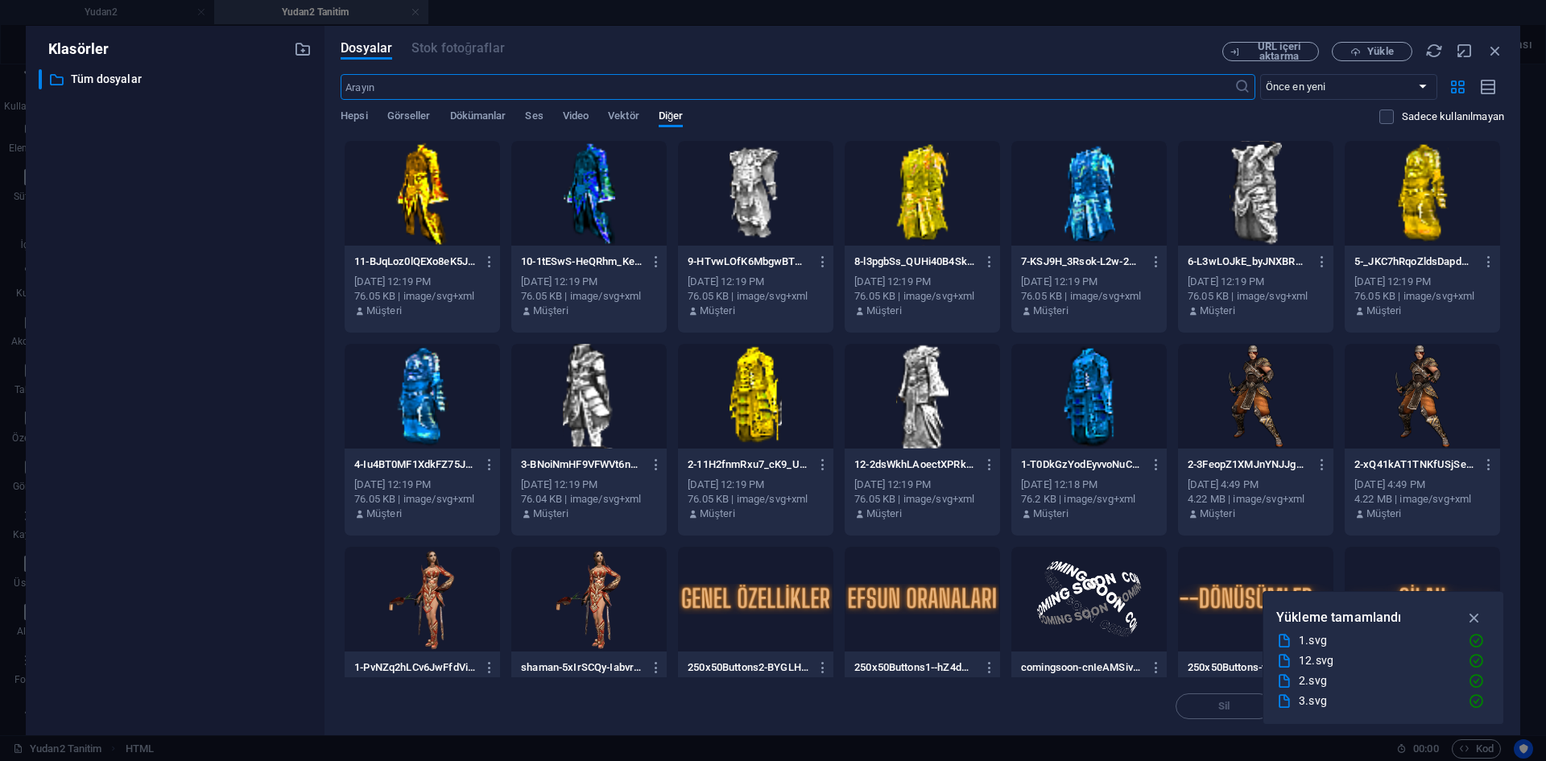
click at [749, 200] on div at bounding box center [755, 193] width 155 height 105
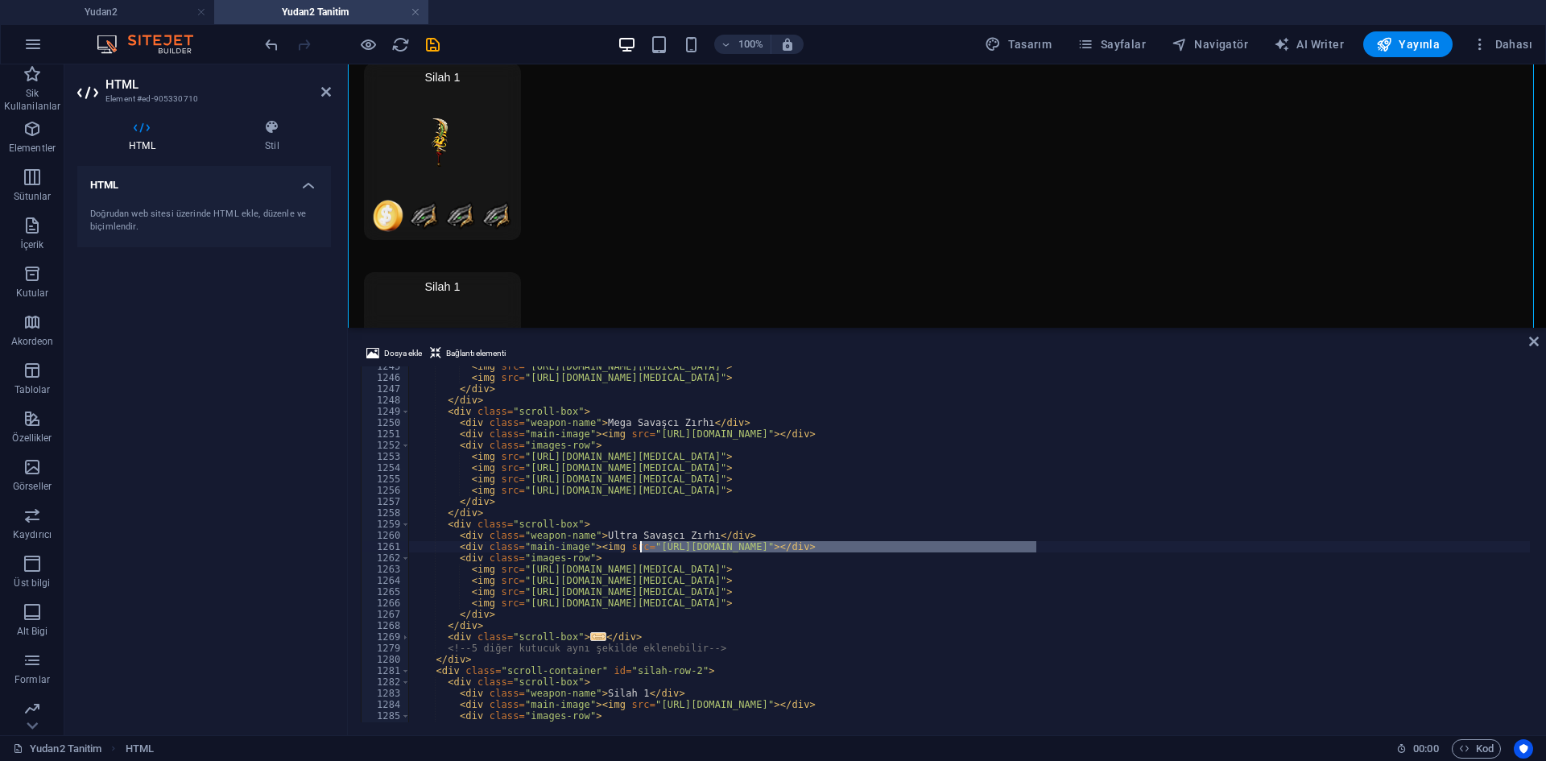
drag, startPoint x: 1036, startPoint y: 549, endPoint x: 641, endPoint y: 547, distance: 395.4
click at [641, 547] on div "< img src = "https://cdn1.site-media.eu/images/0/18949756/Ylan_Bal-aLi-zXy625Ns…" at bounding box center [1166, 548] width 1515 height 375
click at [403, 354] on span "Dosya ekle" at bounding box center [403, 353] width 38 height 19
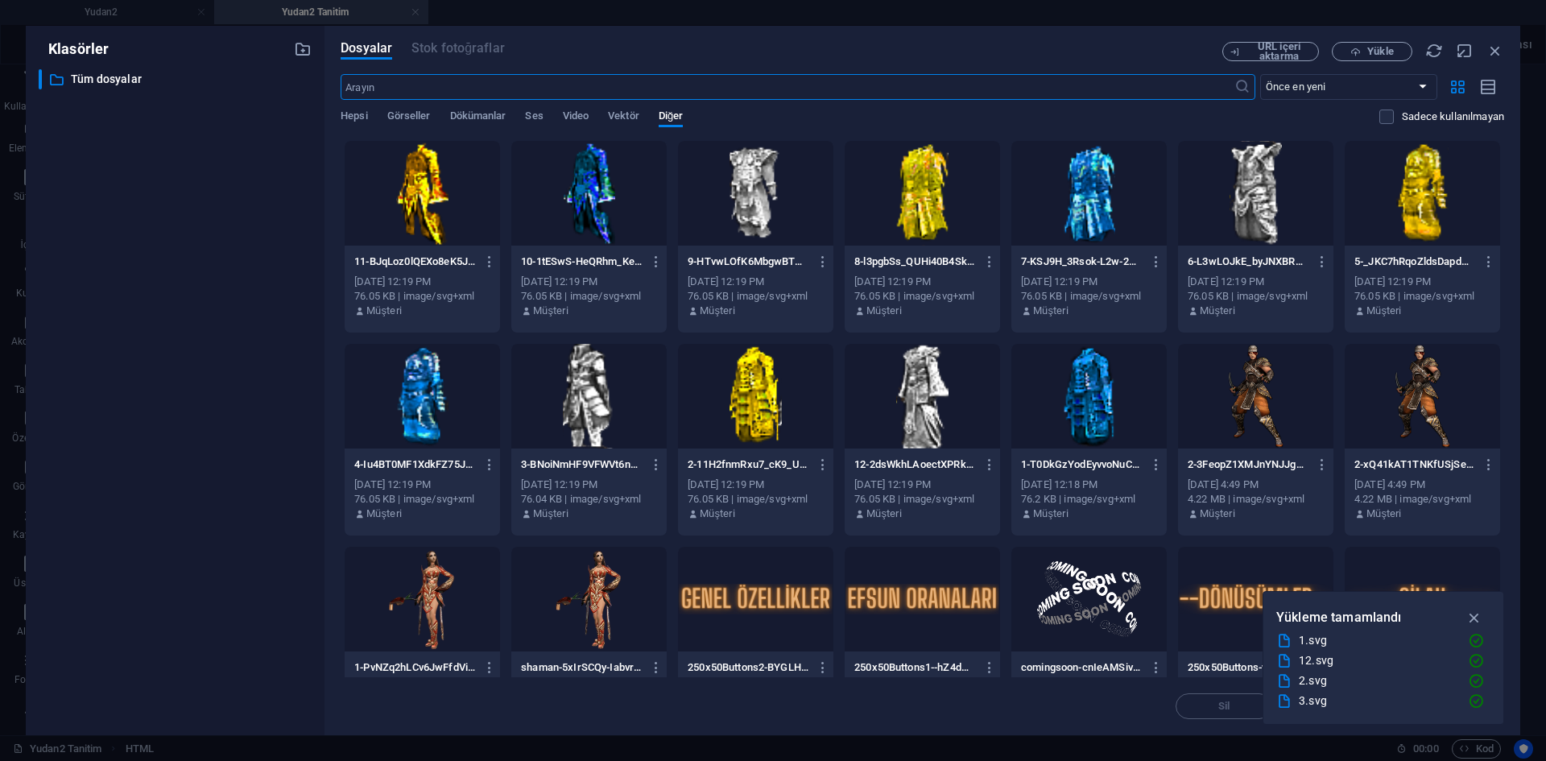
click at [930, 200] on div at bounding box center [922, 193] width 155 height 105
drag, startPoint x: 930, startPoint y: 200, endPoint x: 582, endPoint y: 141, distance: 352.8
click at [930, 200] on div "1" at bounding box center [922, 193] width 155 height 105
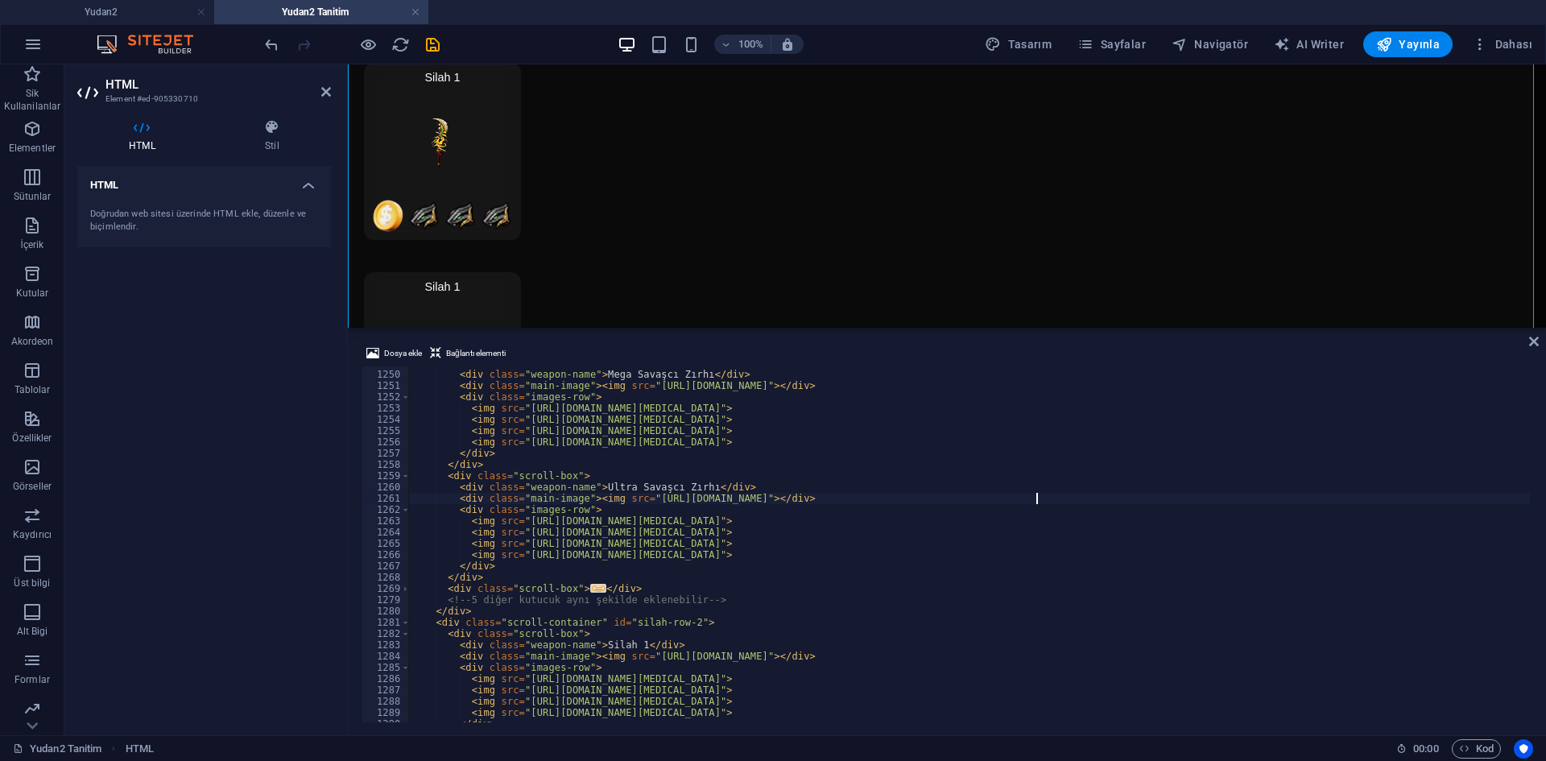
scroll to position [12730, 0]
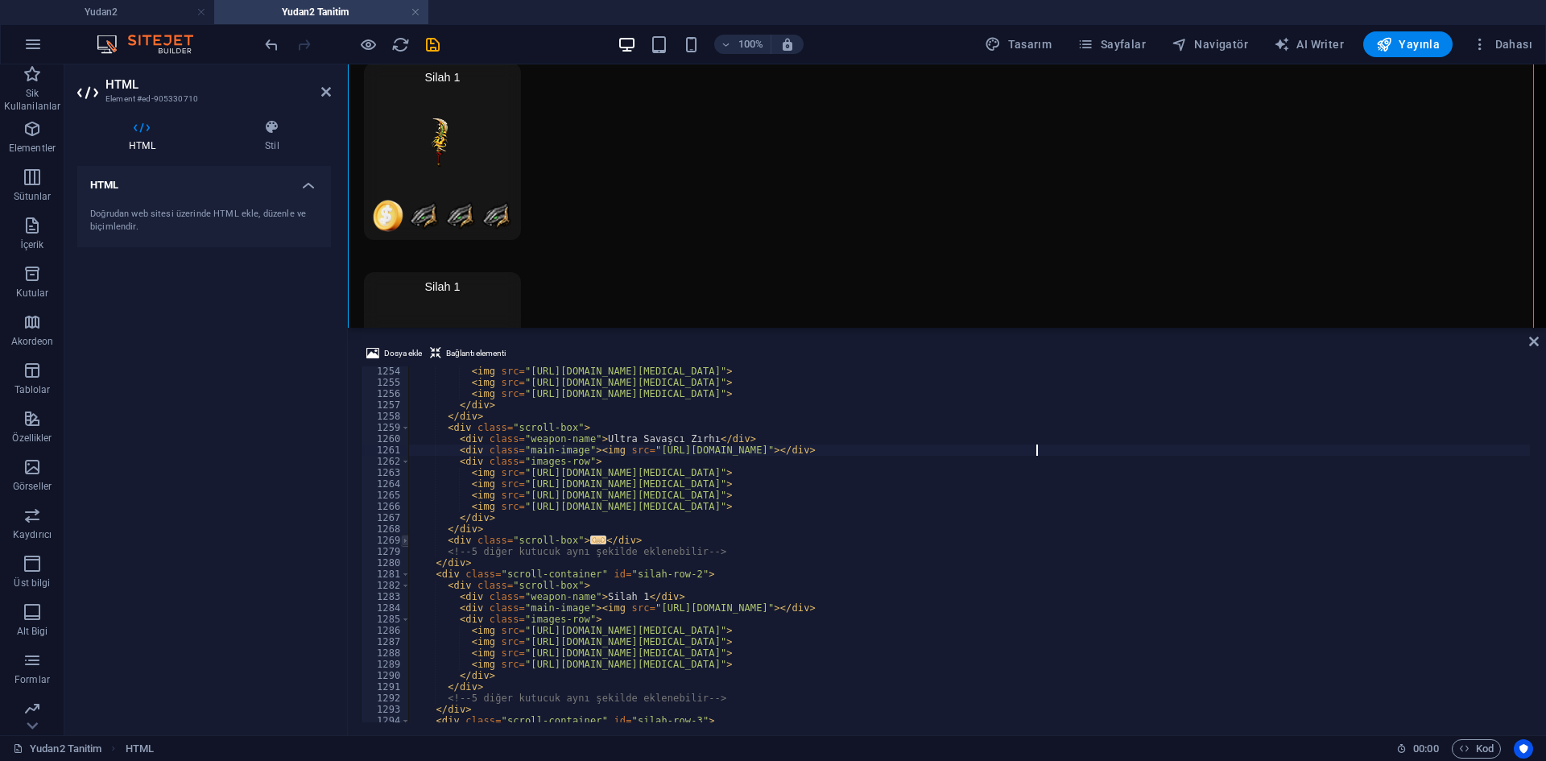
click at [403, 542] on span at bounding box center [405, 540] width 9 height 11
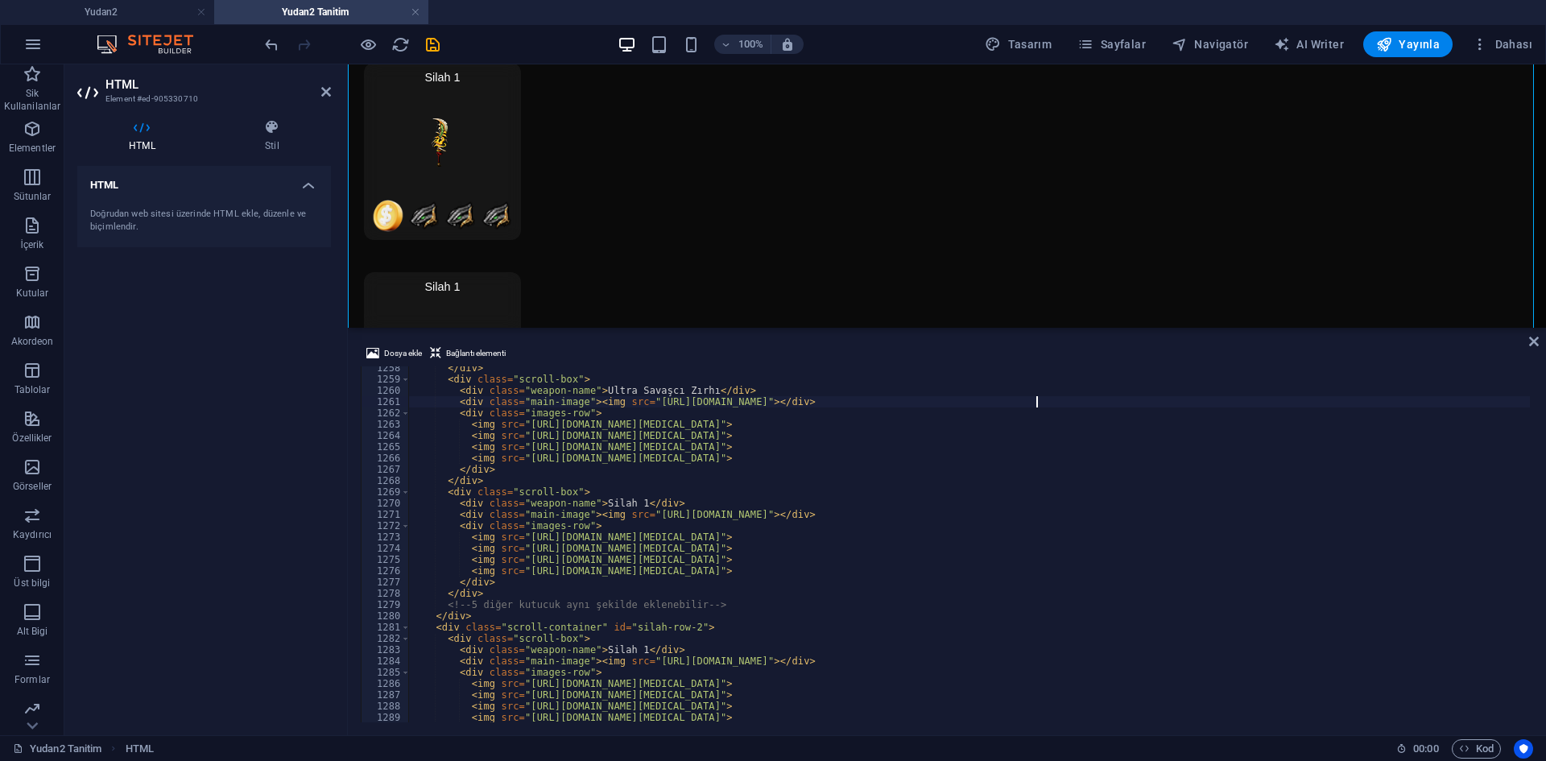
scroll to position [12779, 0]
drag, startPoint x: 591, startPoint y: 500, endPoint x: 643, endPoint y: 512, distance: 53.7
click at [629, 502] on div "</ div > < div class = "scroll-box" > < div class = "weapon-name" > Ultra Savaş…" at bounding box center [1166, 549] width 1515 height 375
drag, startPoint x: 640, startPoint y: 516, endPoint x: 1049, endPoint y: 511, distance: 408.3
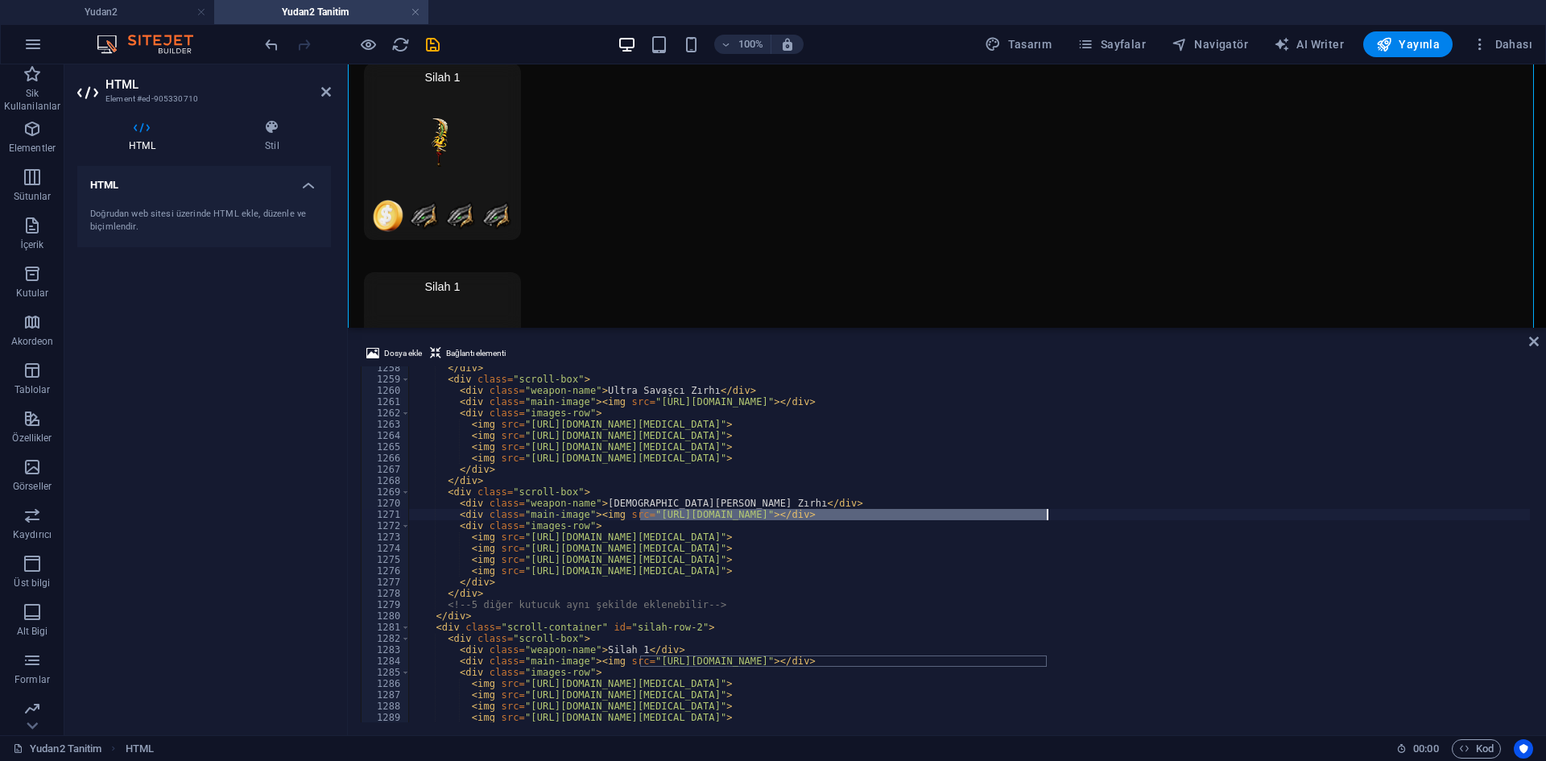
click at [1049, 511] on div "</ div > < div class = "scroll-box" > < div class = "weapon-name" > Ultra Savaş…" at bounding box center [1166, 549] width 1515 height 375
click at [416, 350] on span "Dosya ekle" at bounding box center [403, 353] width 38 height 19
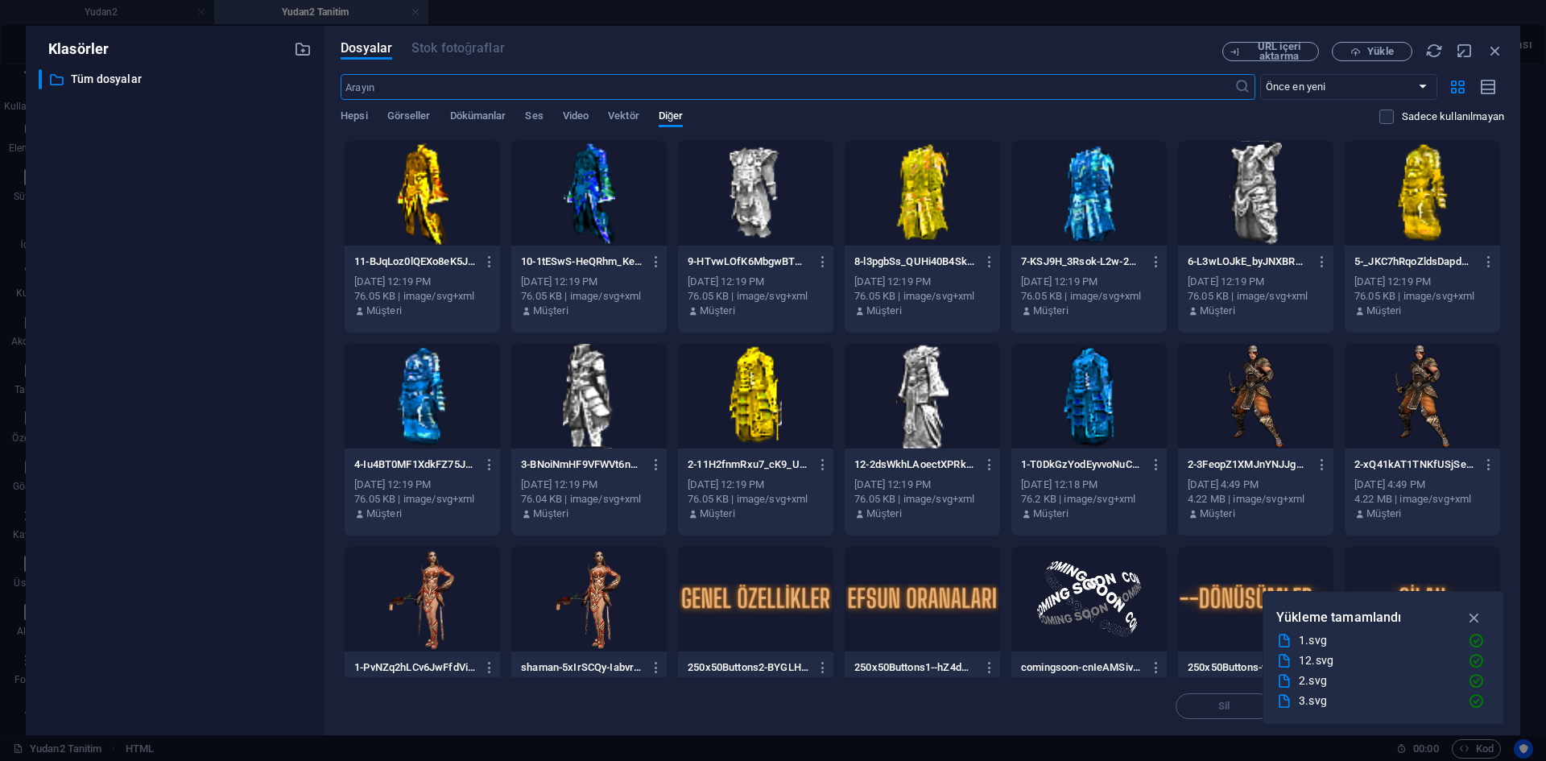
click at [787, 188] on div at bounding box center [755, 193] width 155 height 105
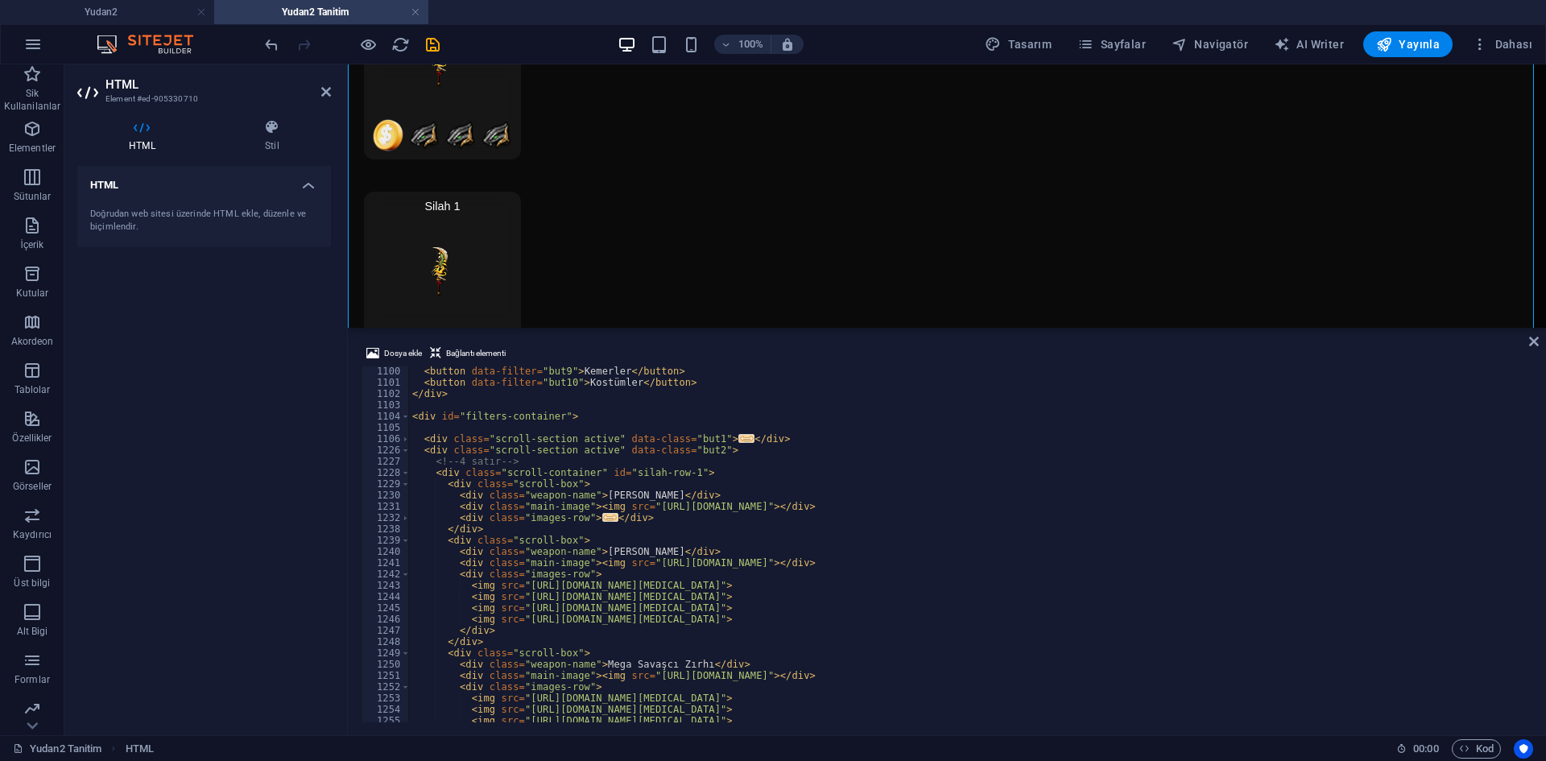
scroll to position [12392, 0]
click at [685, 588] on div "< button data-filter = "but9" > Kemerler </ button > < button data-filter = "bu…" at bounding box center [1166, 553] width 1515 height 375
click at [649, 508] on div "< button data-filter = "but9" > Kemerler </ button > < button data-filter = "bu…" at bounding box center [1166, 553] width 1515 height 375
click at [403, 514] on span at bounding box center [405, 517] width 9 height 11
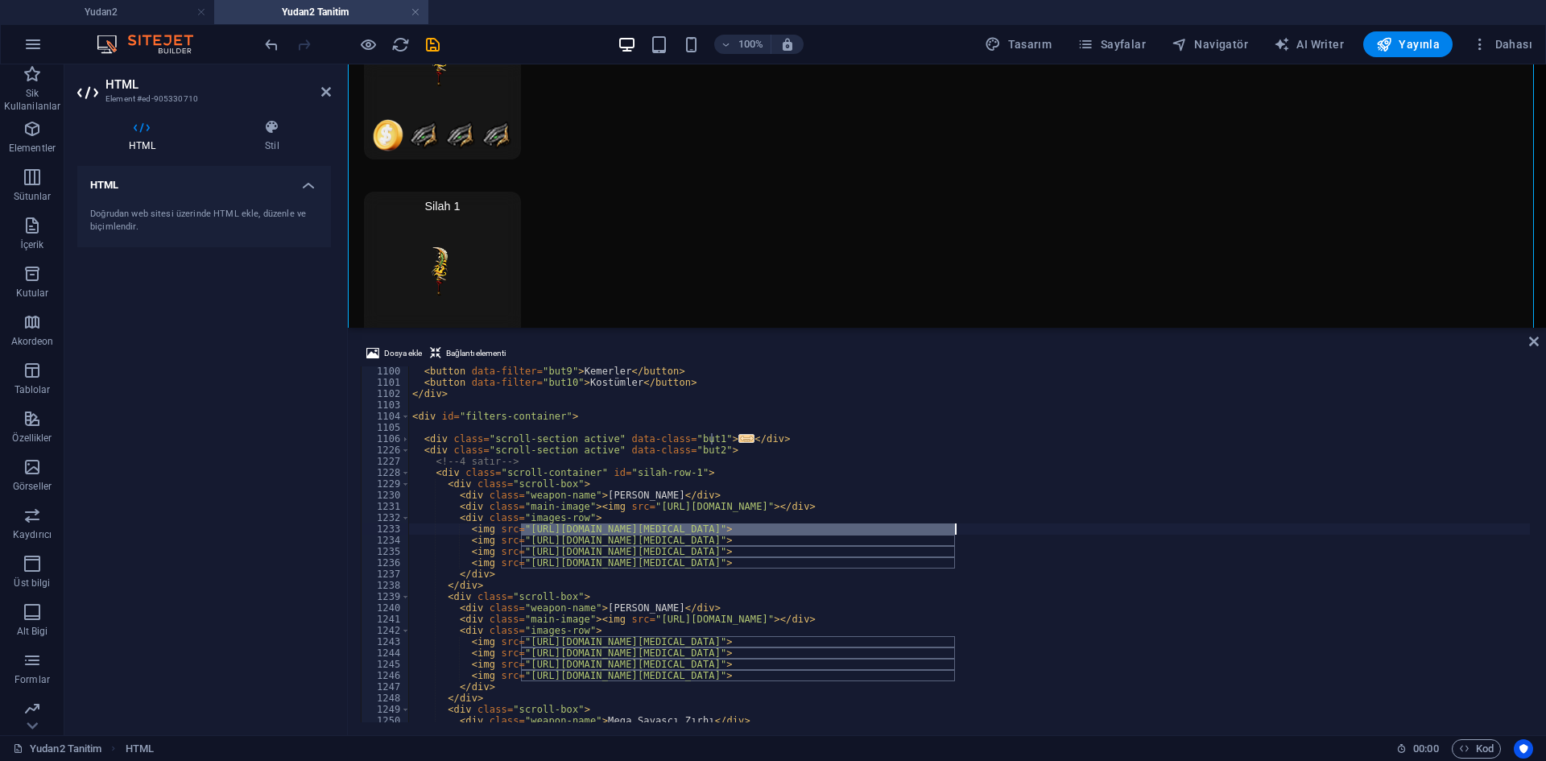
drag, startPoint x: 521, startPoint y: 532, endPoint x: 955, endPoint y: 529, distance: 434.1
click at [955, 529] on div "< button data-filter = "but9" > Kemerler </ button > < button data-filter = "bu…" at bounding box center [1166, 553] width 1515 height 375
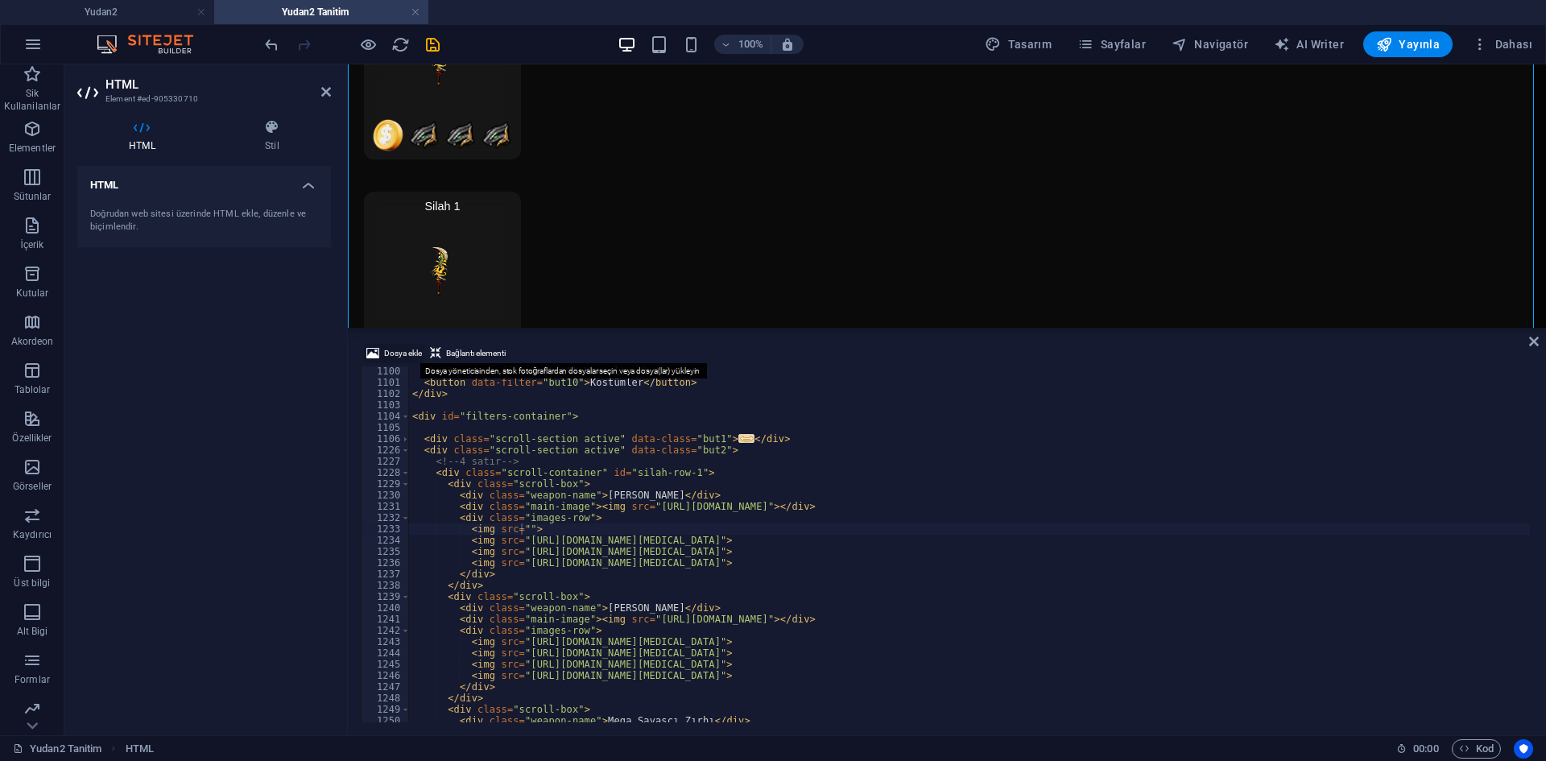
click at [394, 350] on span "Dosya ekle" at bounding box center [403, 353] width 38 height 19
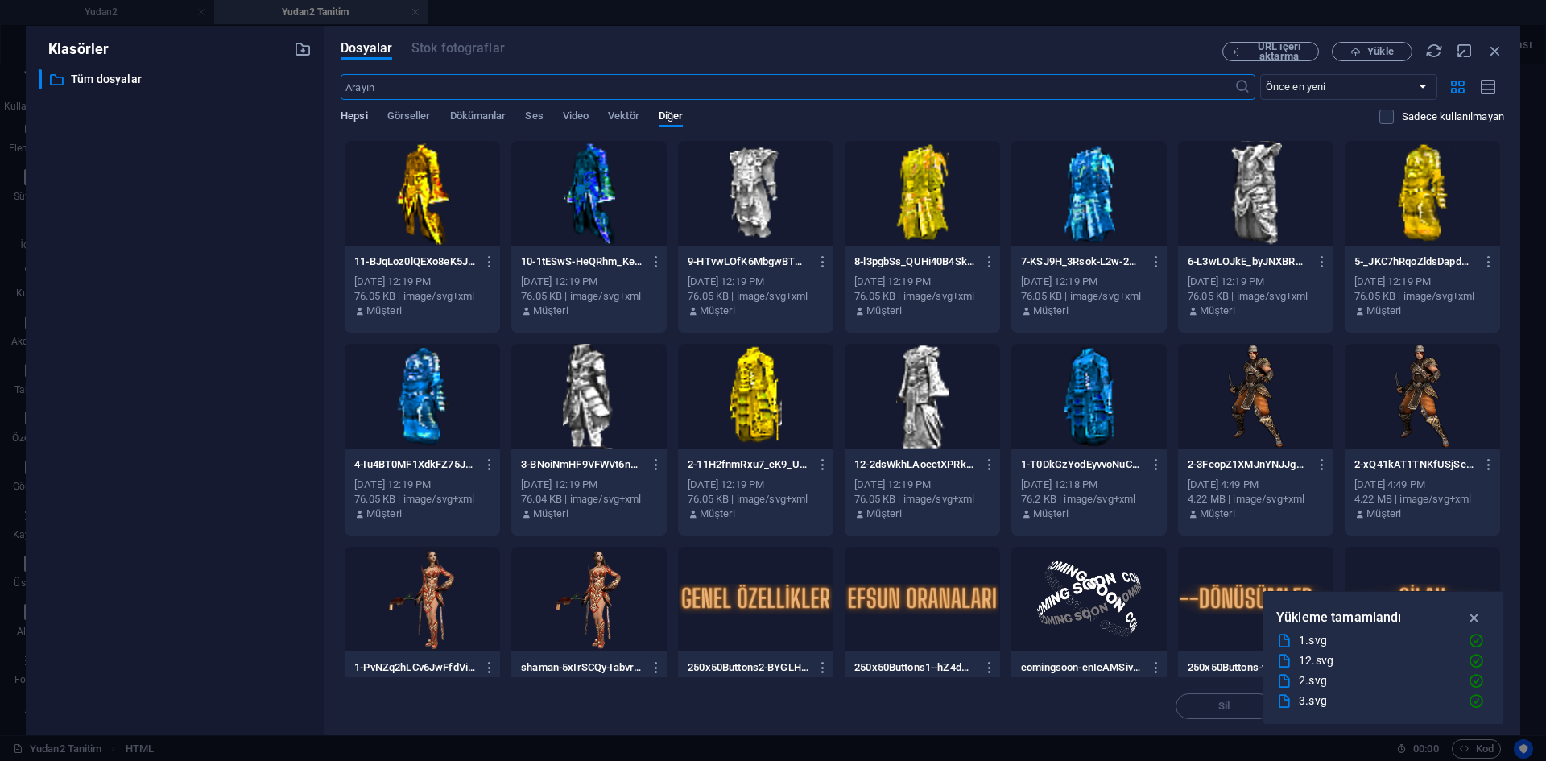
click at [366, 112] on span "Hepsi" at bounding box center [354, 117] width 27 height 23
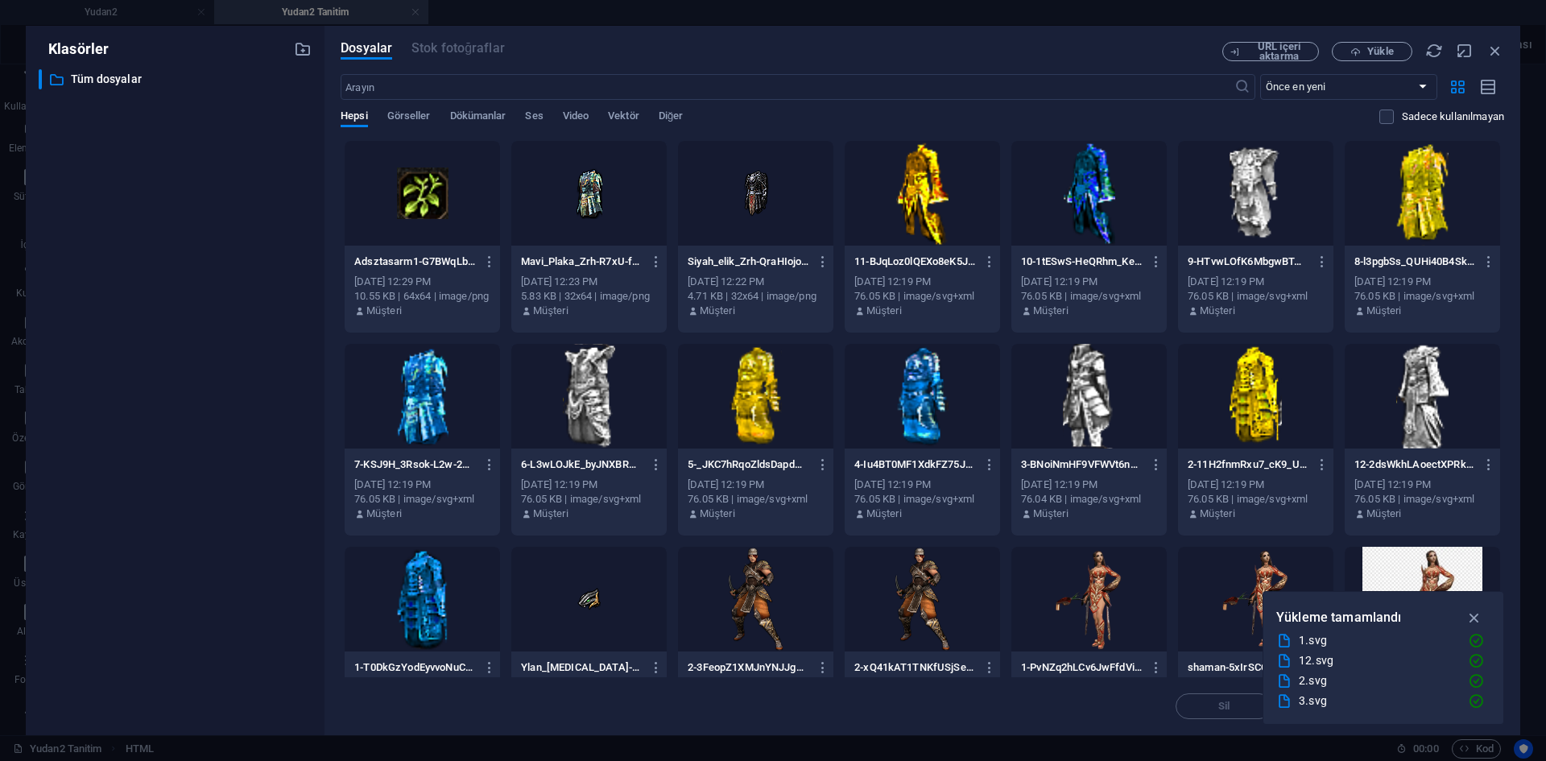
click at [428, 209] on div at bounding box center [422, 193] width 155 height 105
click at [428, 209] on div "1" at bounding box center [422, 193] width 155 height 105
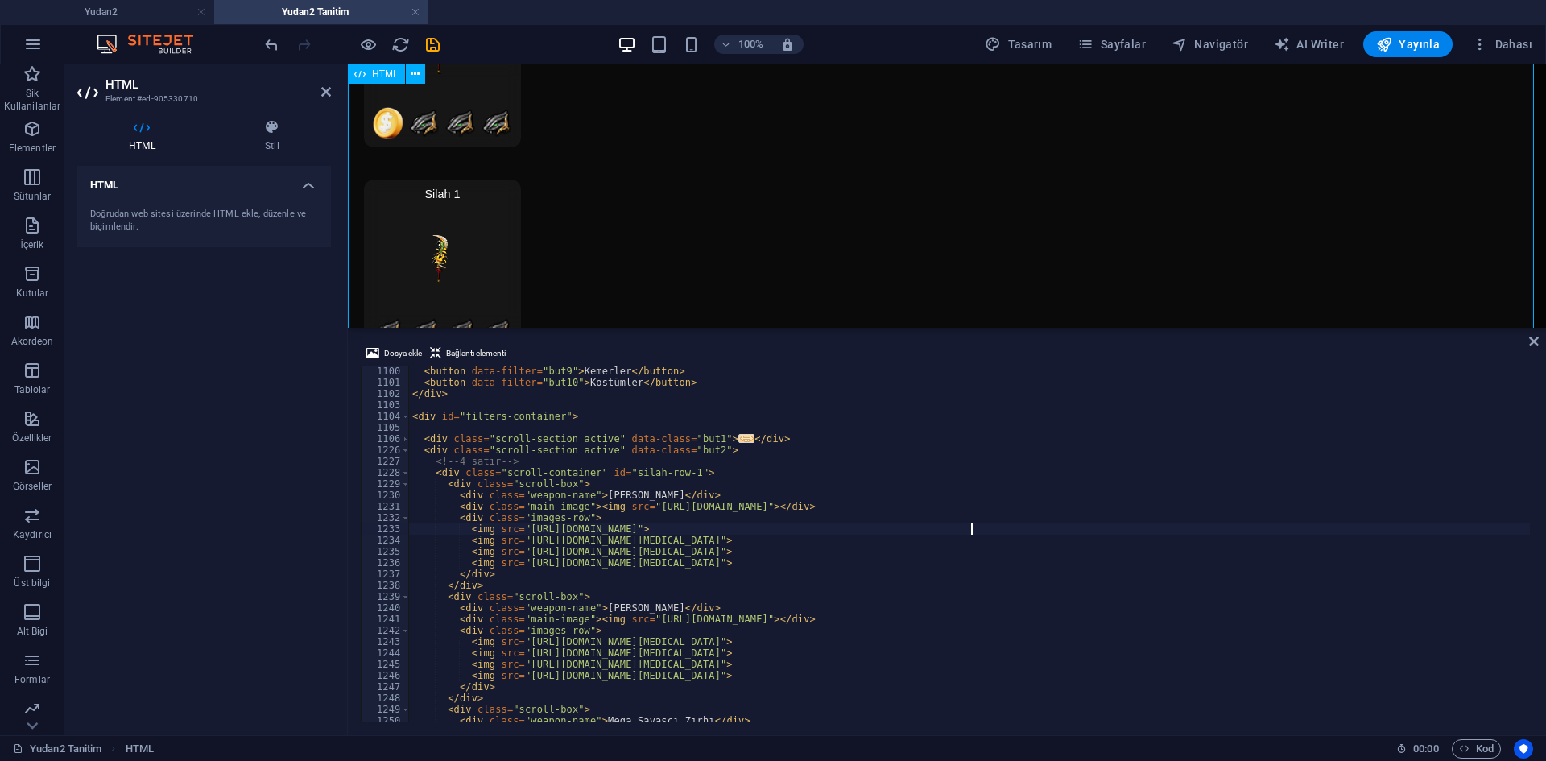
scroll to position [5407, 0]
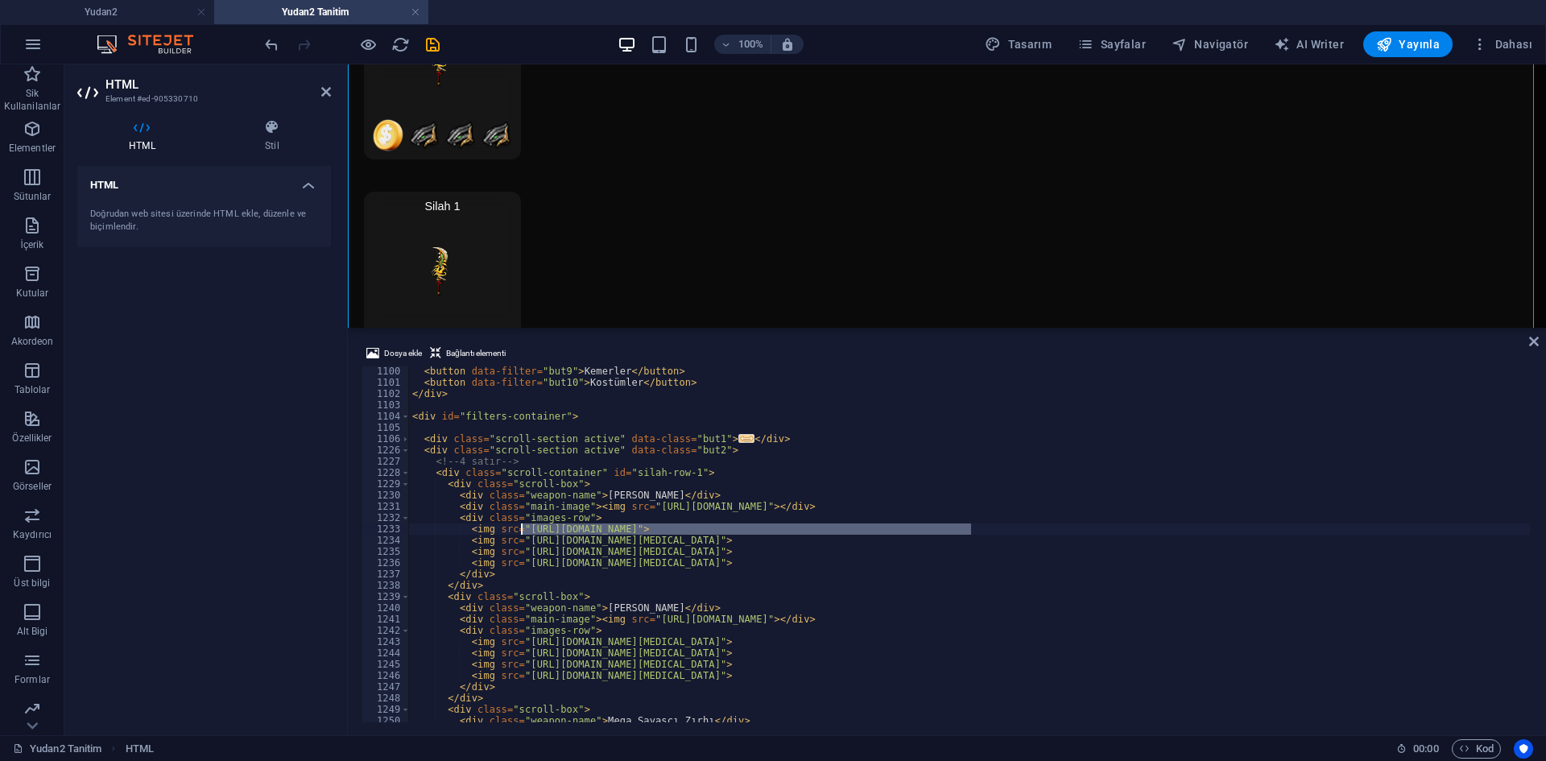
drag, startPoint x: 971, startPoint y: 531, endPoint x: 523, endPoint y: 527, distance: 447.8
click at [523, 527] on div "< button data-filter = "but9" > Kemerler </ button > < button data-filter = "bu…" at bounding box center [1166, 553] width 1515 height 375
click at [393, 351] on span "Dosya ekle" at bounding box center [403, 353] width 38 height 19
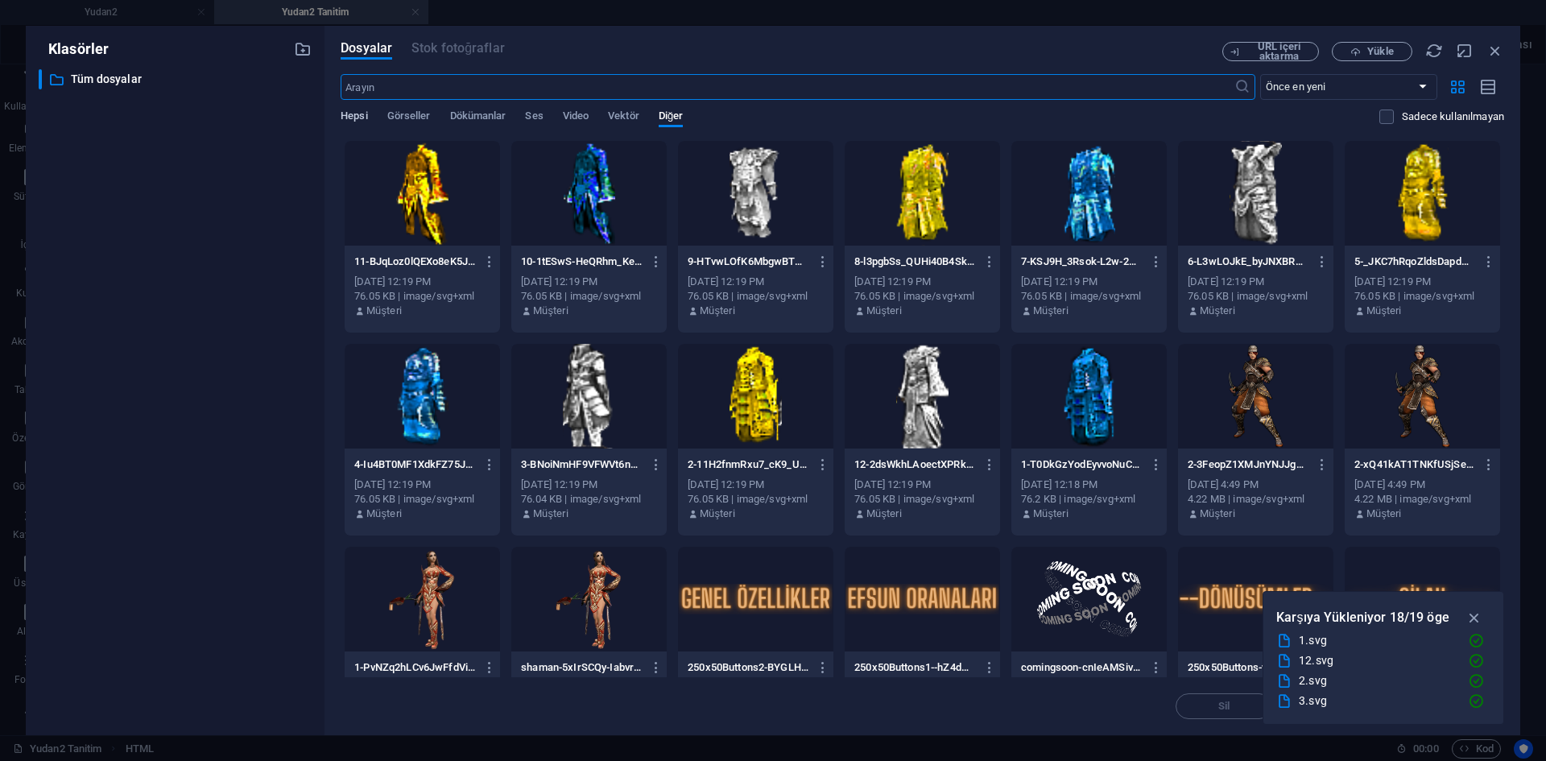
click at [367, 116] on span "Hepsi" at bounding box center [354, 117] width 27 height 23
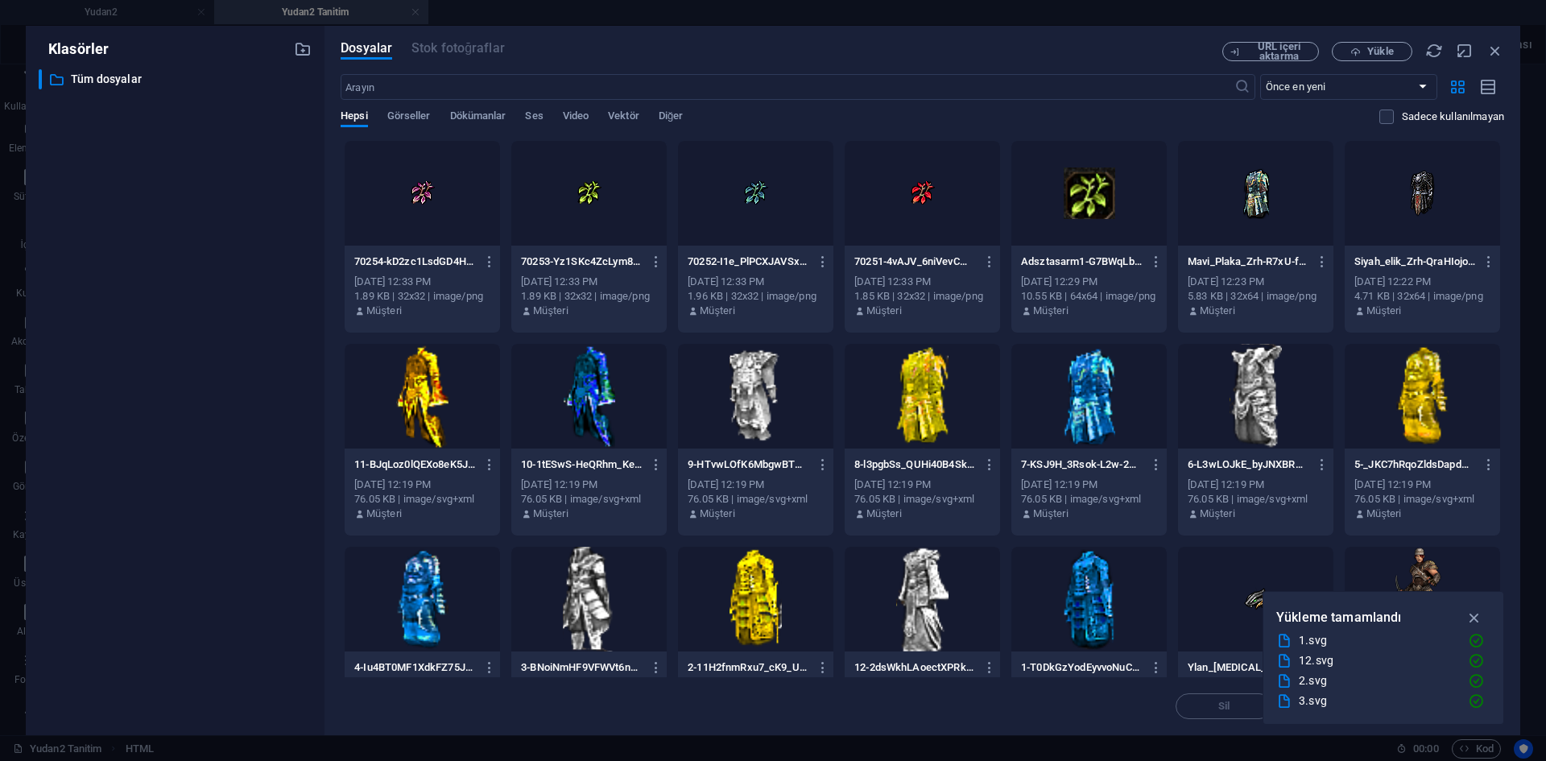
click at [431, 195] on div at bounding box center [422, 193] width 155 height 105
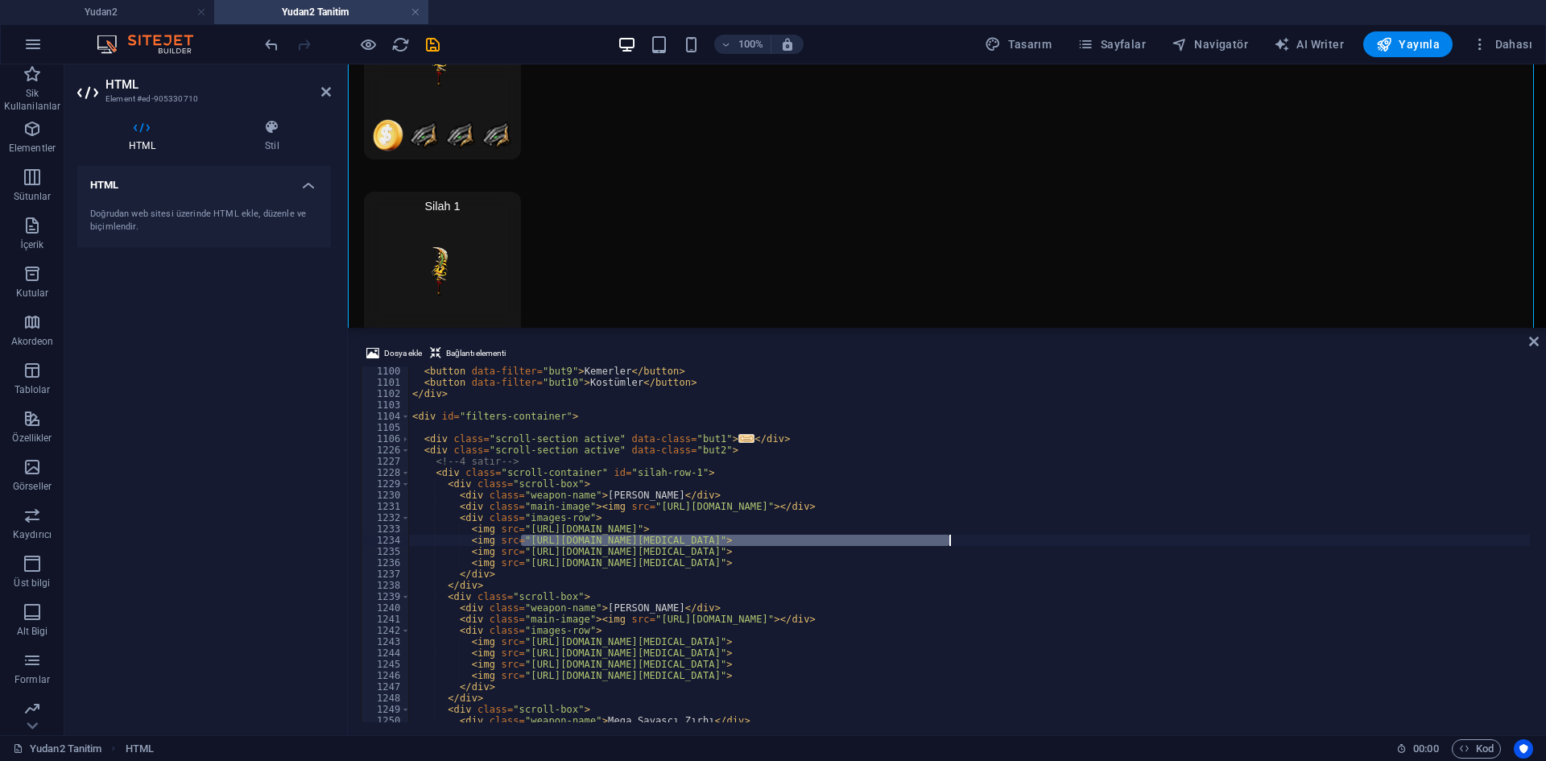
drag, startPoint x: 522, startPoint y: 540, endPoint x: 952, endPoint y: 544, distance: 430.1
click at [952, 544] on div "< button data-filter = "but9" > Kemerler </ button > < button data-filter = "bu…" at bounding box center [1166, 553] width 1515 height 375
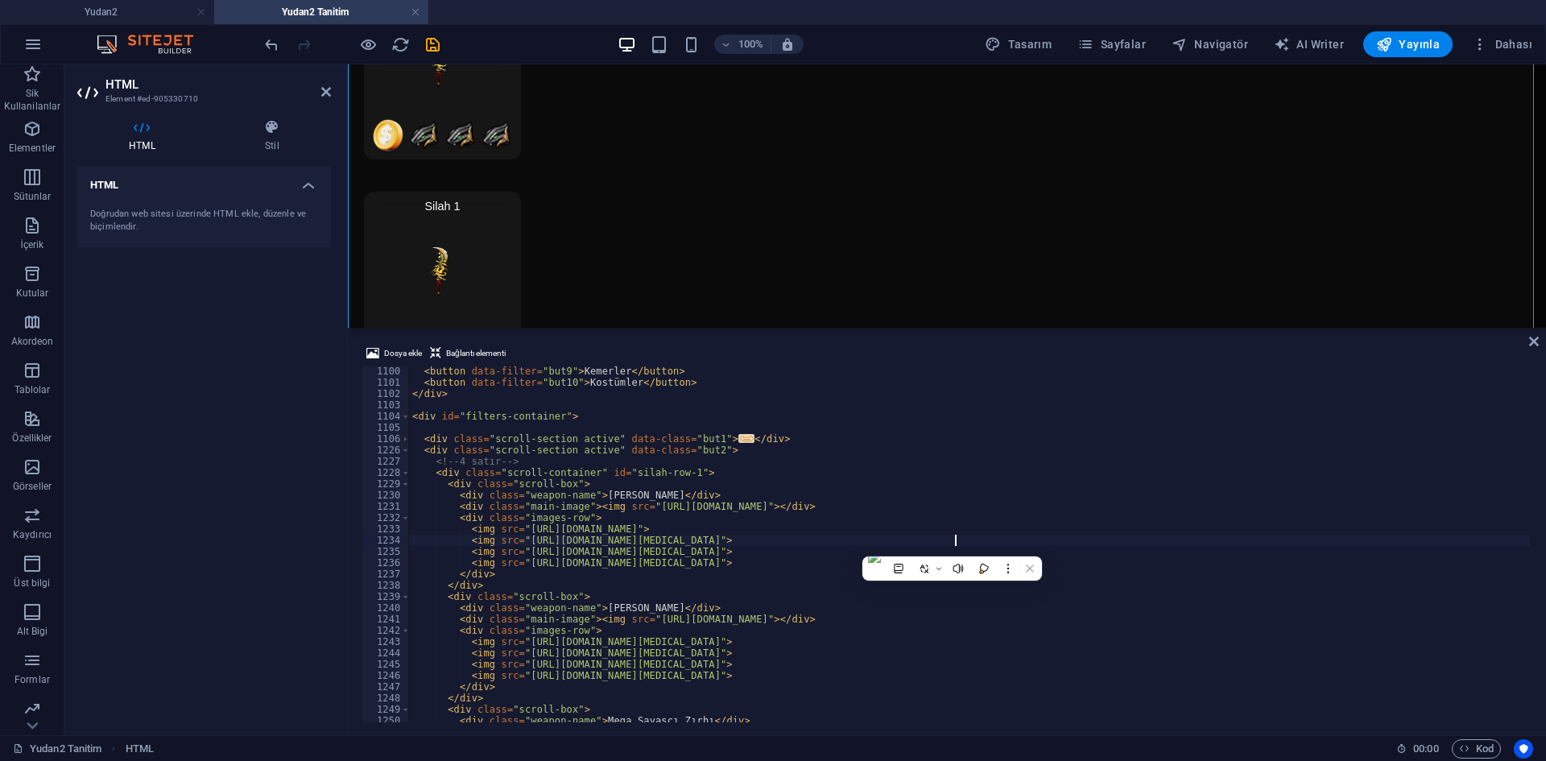
click at [954, 542] on div "< button data-filter = "but9" > Kemerler </ button > < button data-filter = "bu…" at bounding box center [1166, 553] width 1515 height 375
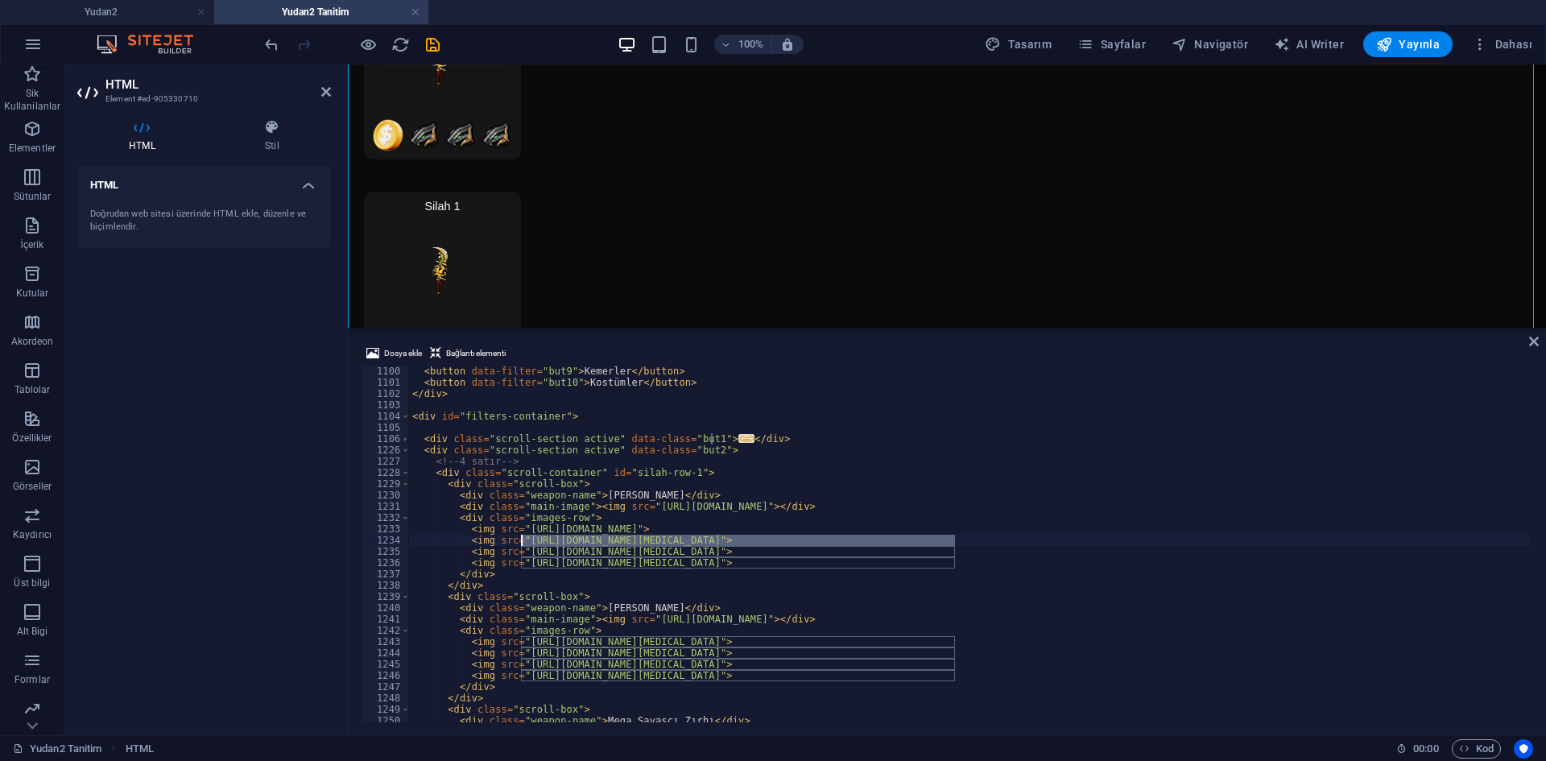
drag, startPoint x: 954, startPoint y: 542, endPoint x: 521, endPoint y: 540, distance: 433.3
click at [521, 540] on div "< button data-filter = "but9" > Kemerler </ button > < button data-filter = "bu…" at bounding box center [1166, 553] width 1515 height 375
click at [403, 351] on span "Dosya ekle" at bounding box center [403, 353] width 38 height 19
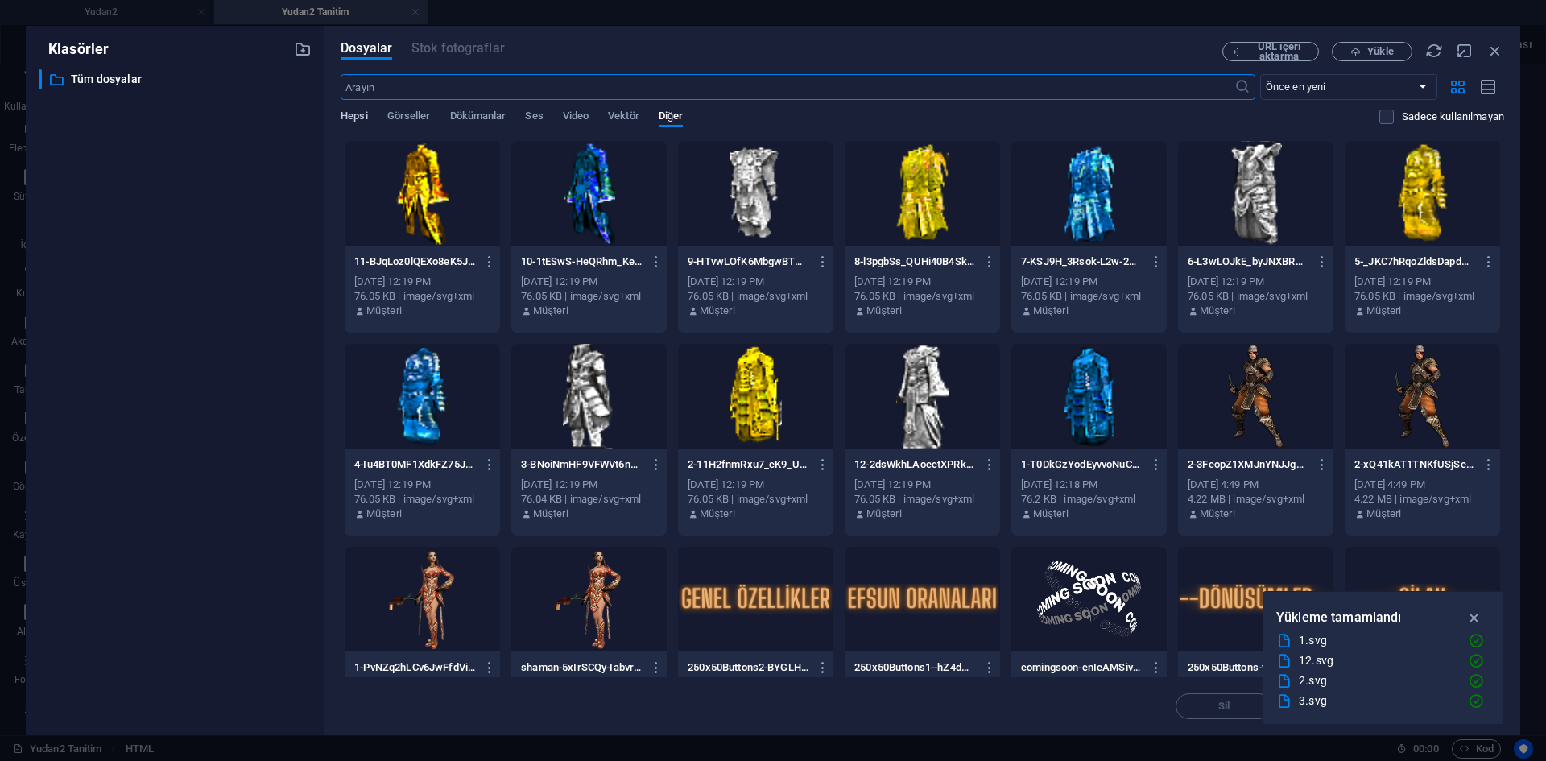
click at [347, 110] on span "Hepsi" at bounding box center [354, 117] width 27 height 23
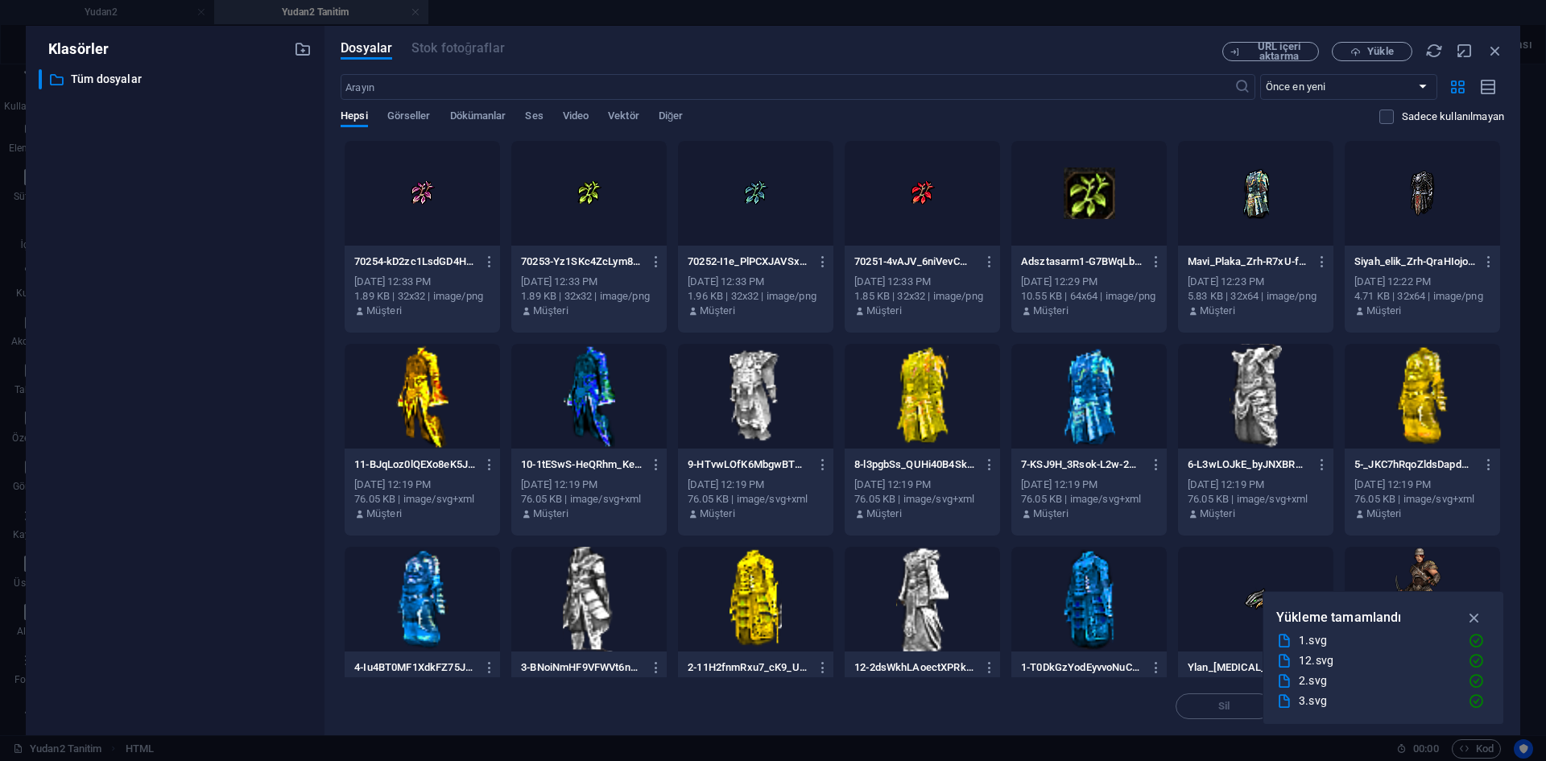
click at [582, 223] on div at bounding box center [588, 193] width 155 height 105
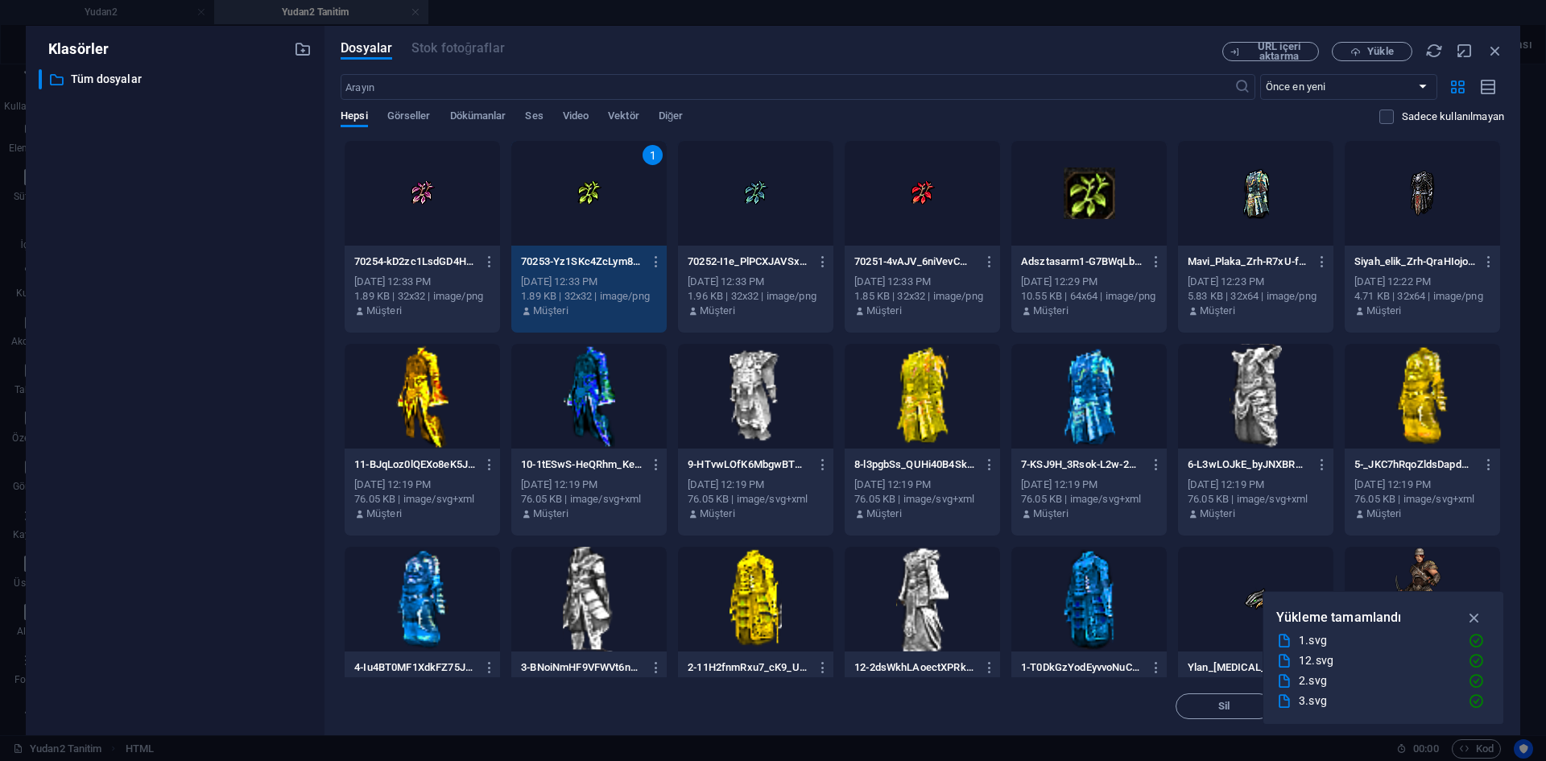
click at [582, 223] on div "1" at bounding box center [588, 193] width 155 height 105
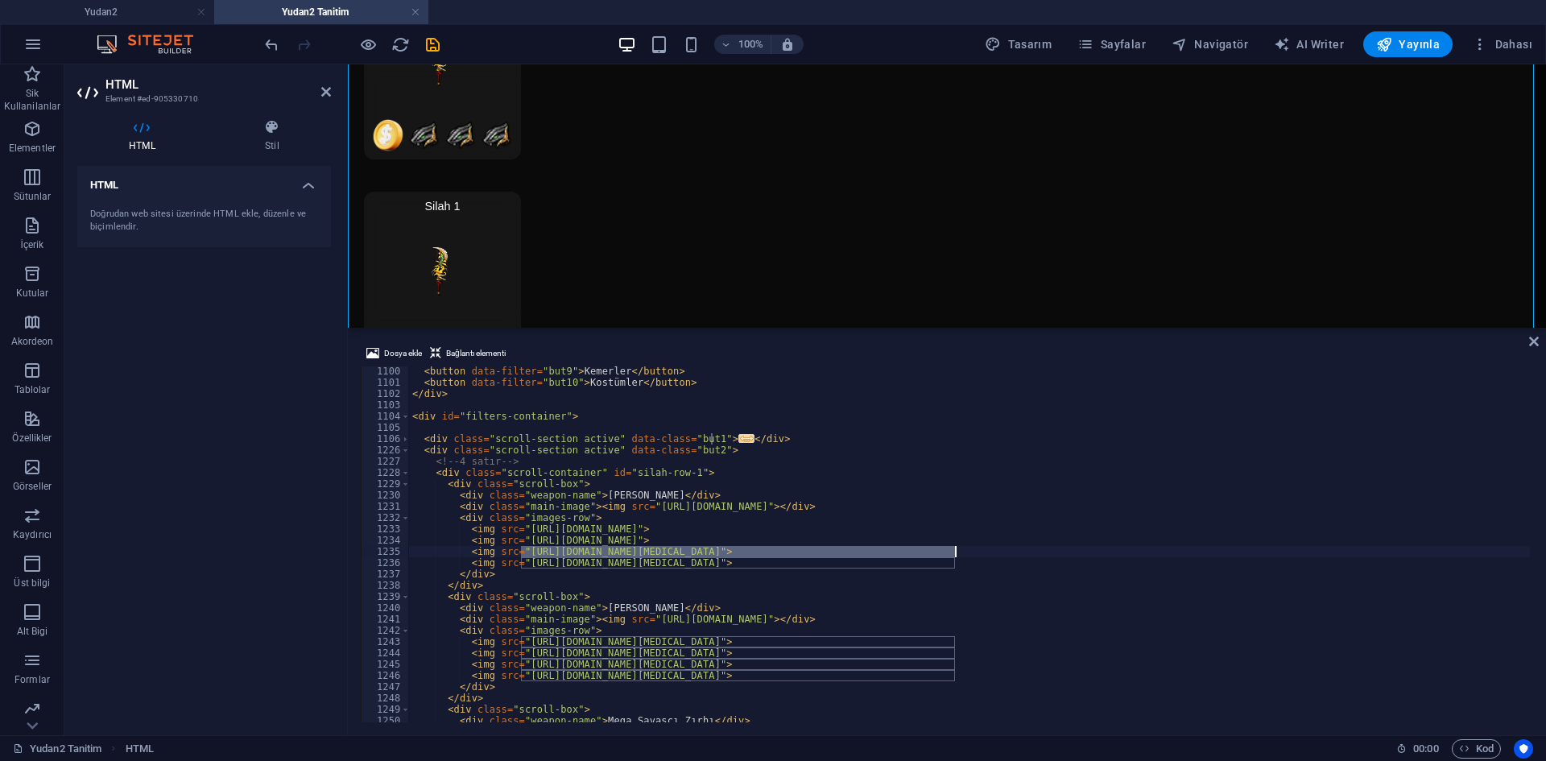
drag, startPoint x: 523, startPoint y: 552, endPoint x: 820, endPoint y: 538, distance: 297.5
click at [953, 556] on div "< button data-filter = "but9" > Kemerler </ button > < button data-filter = "bu…" at bounding box center [1166, 553] width 1515 height 375
click at [415, 352] on span "Dosya ekle" at bounding box center [403, 353] width 38 height 19
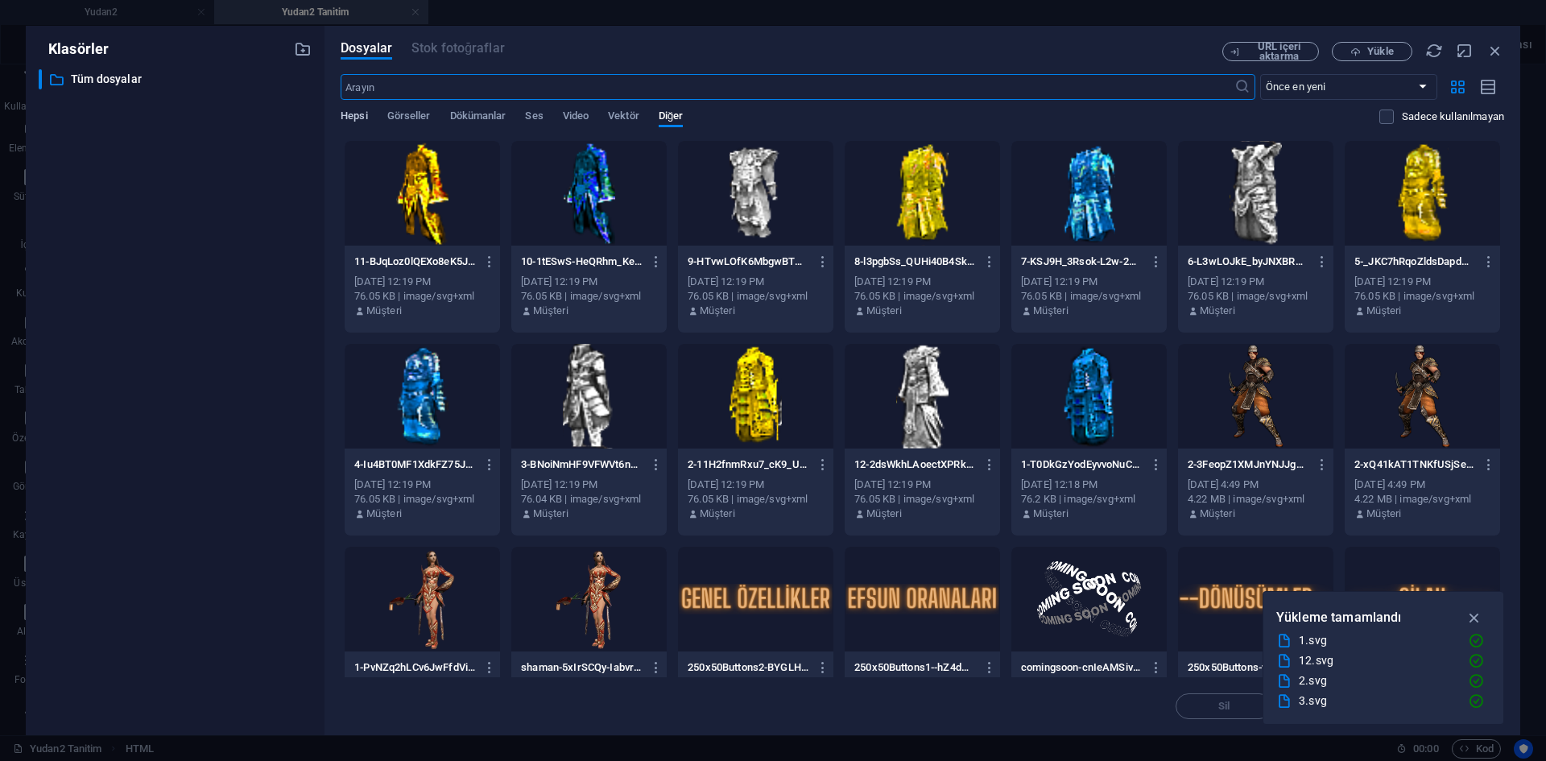
click at [358, 118] on span "Hepsi" at bounding box center [354, 117] width 27 height 23
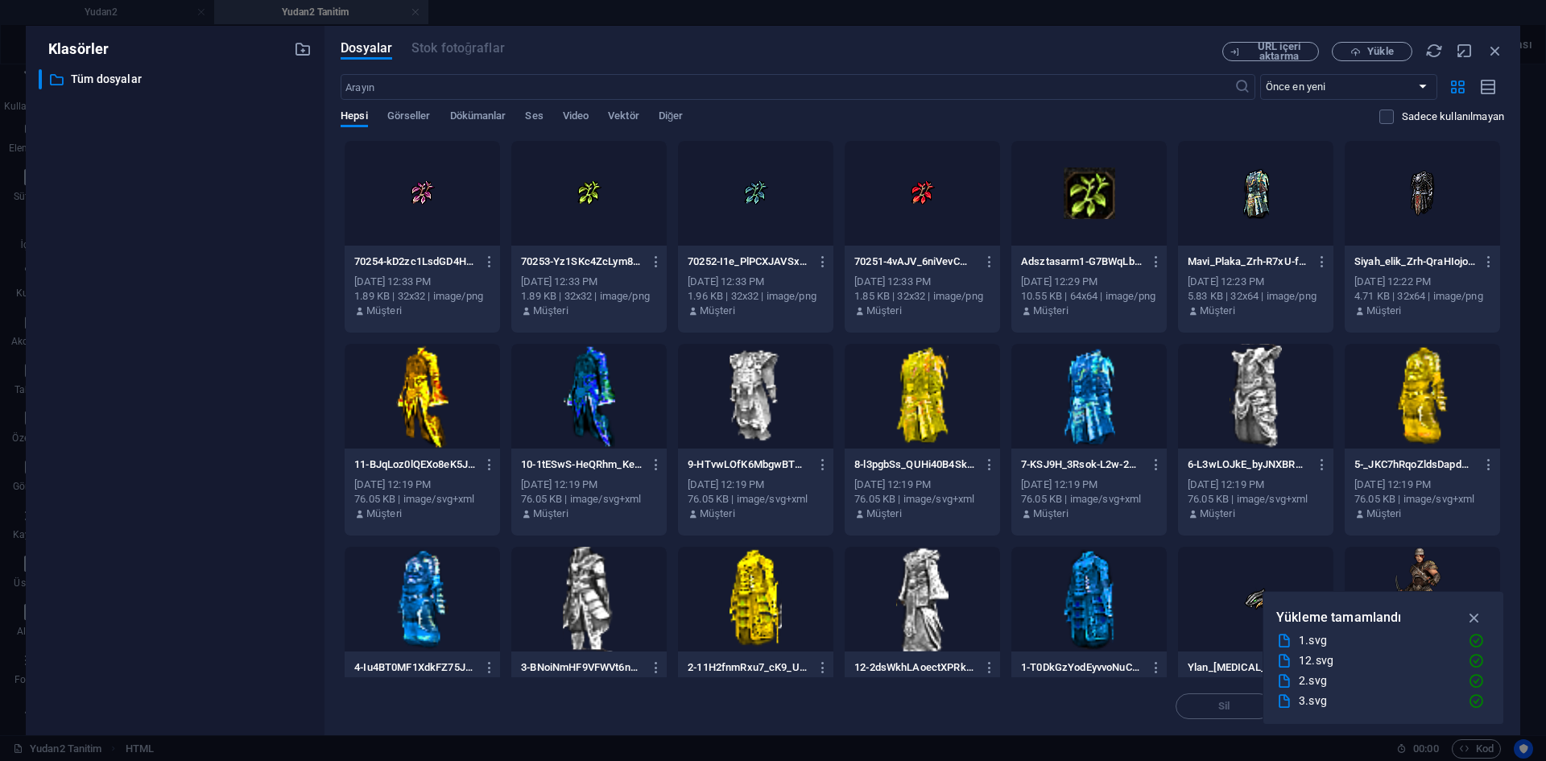
click at [737, 196] on div at bounding box center [755, 193] width 155 height 105
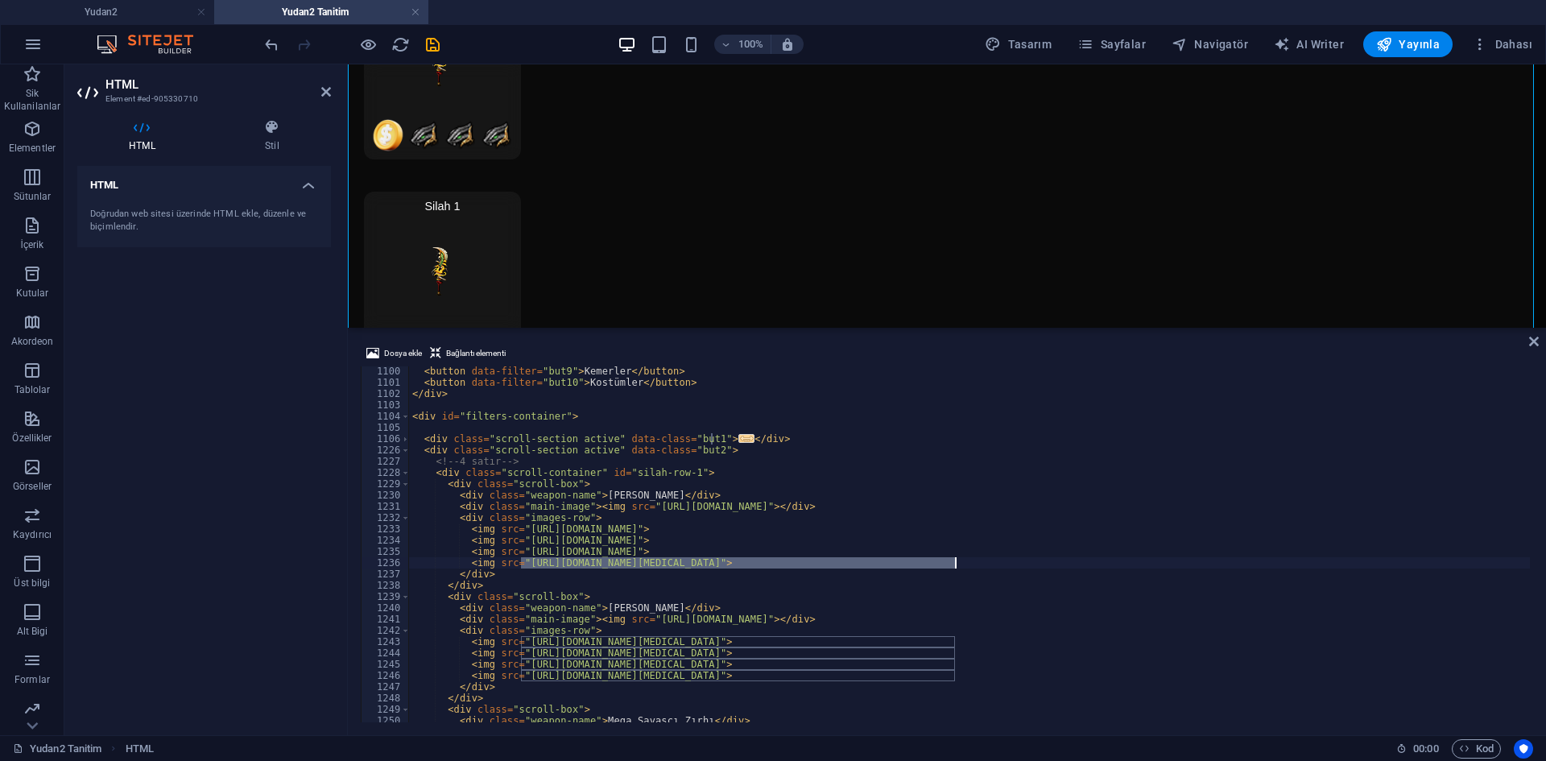
drag, startPoint x: 520, startPoint y: 565, endPoint x: 940, endPoint y: 564, distance: 419.6
click at [951, 564] on div "< button data-filter = "but9" > Kemerler </ button > < button data-filter = "bu…" at bounding box center [1166, 553] width 1515 height 375
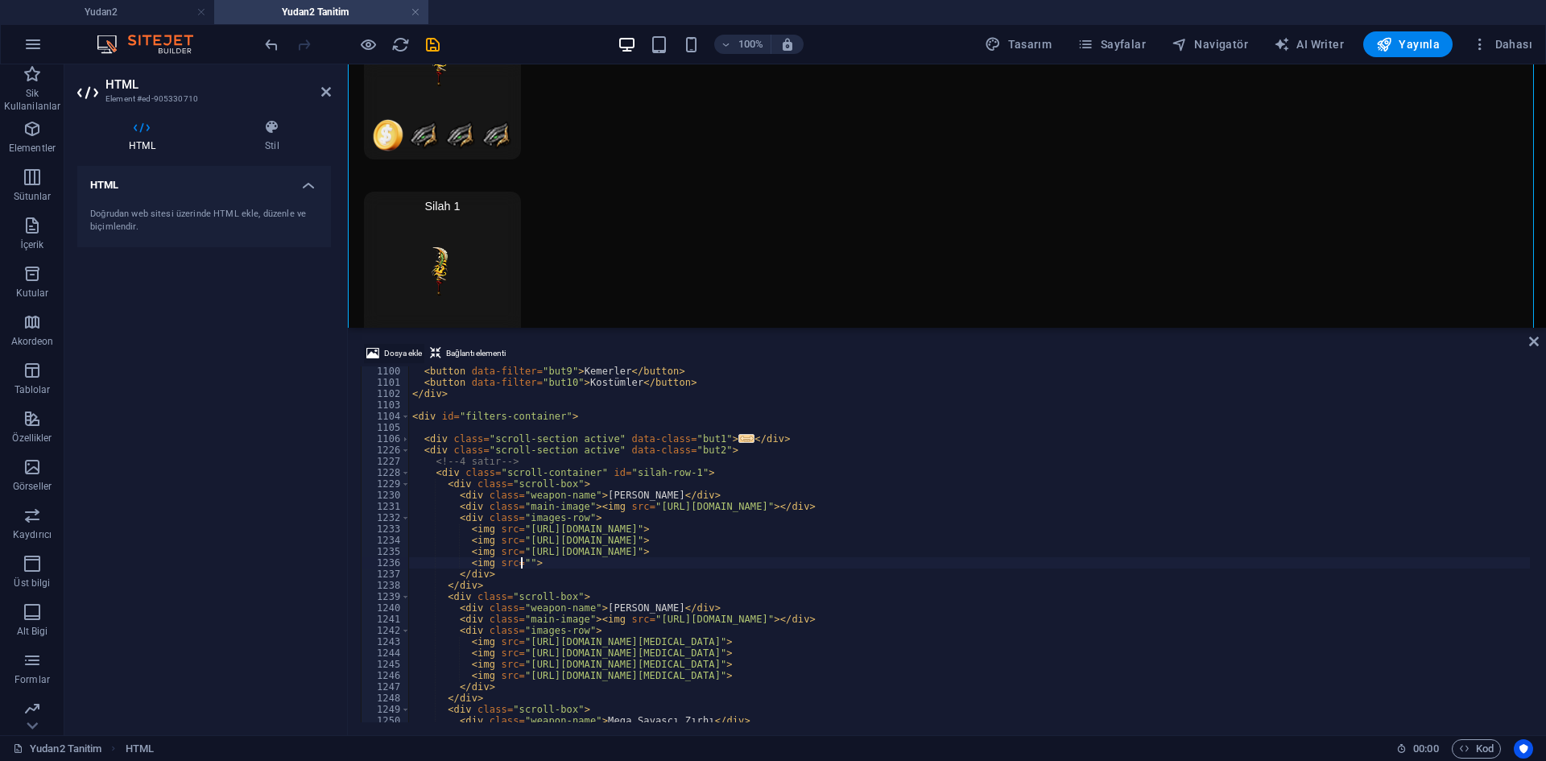
click at [387, 345] on span "Dosya ekle" at bounding box center [403, 353] width 38 height 19
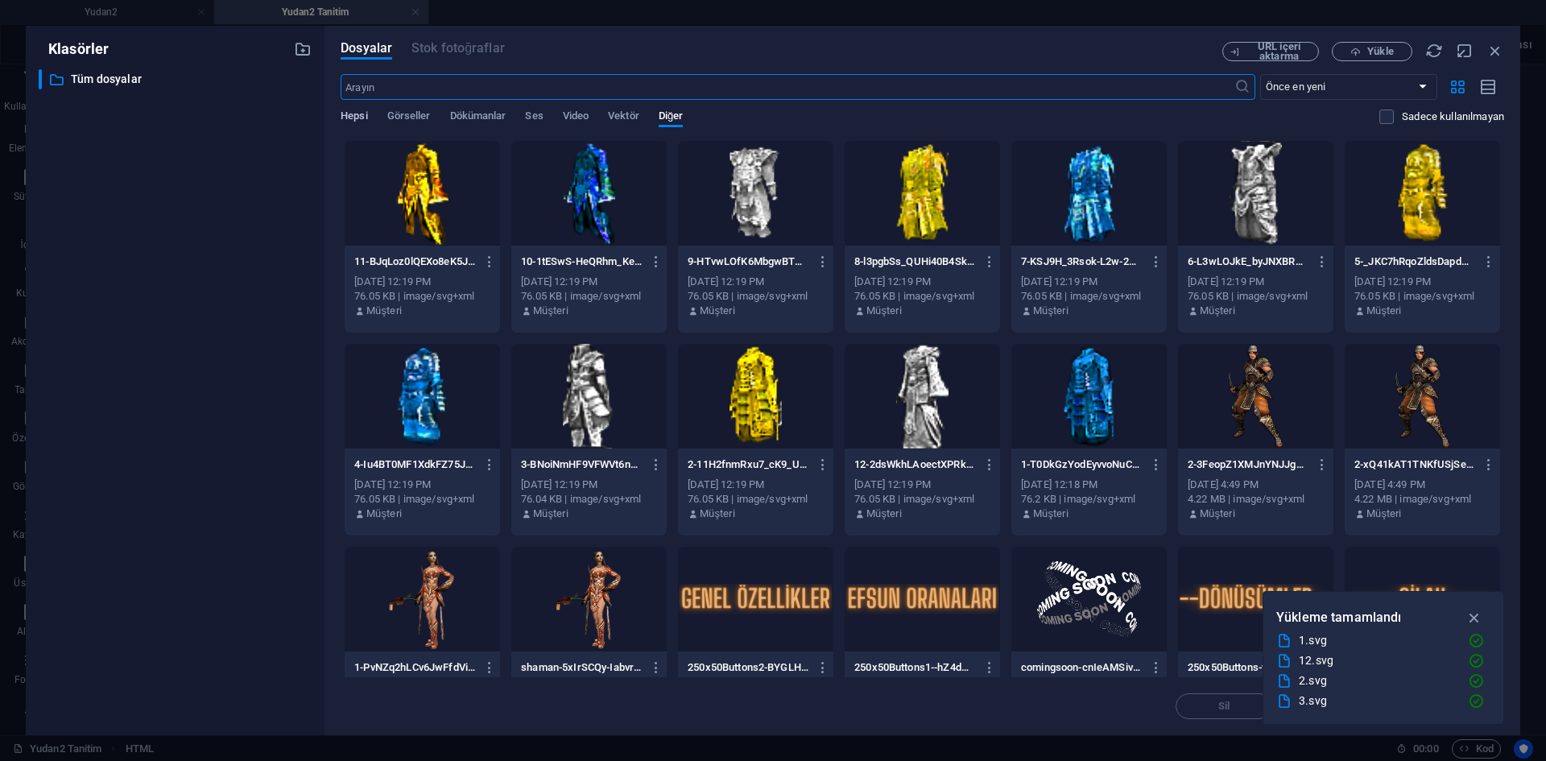
click at [356, 122] on span "Hepsi" at bounding box center [354, 117] width 27 height 23
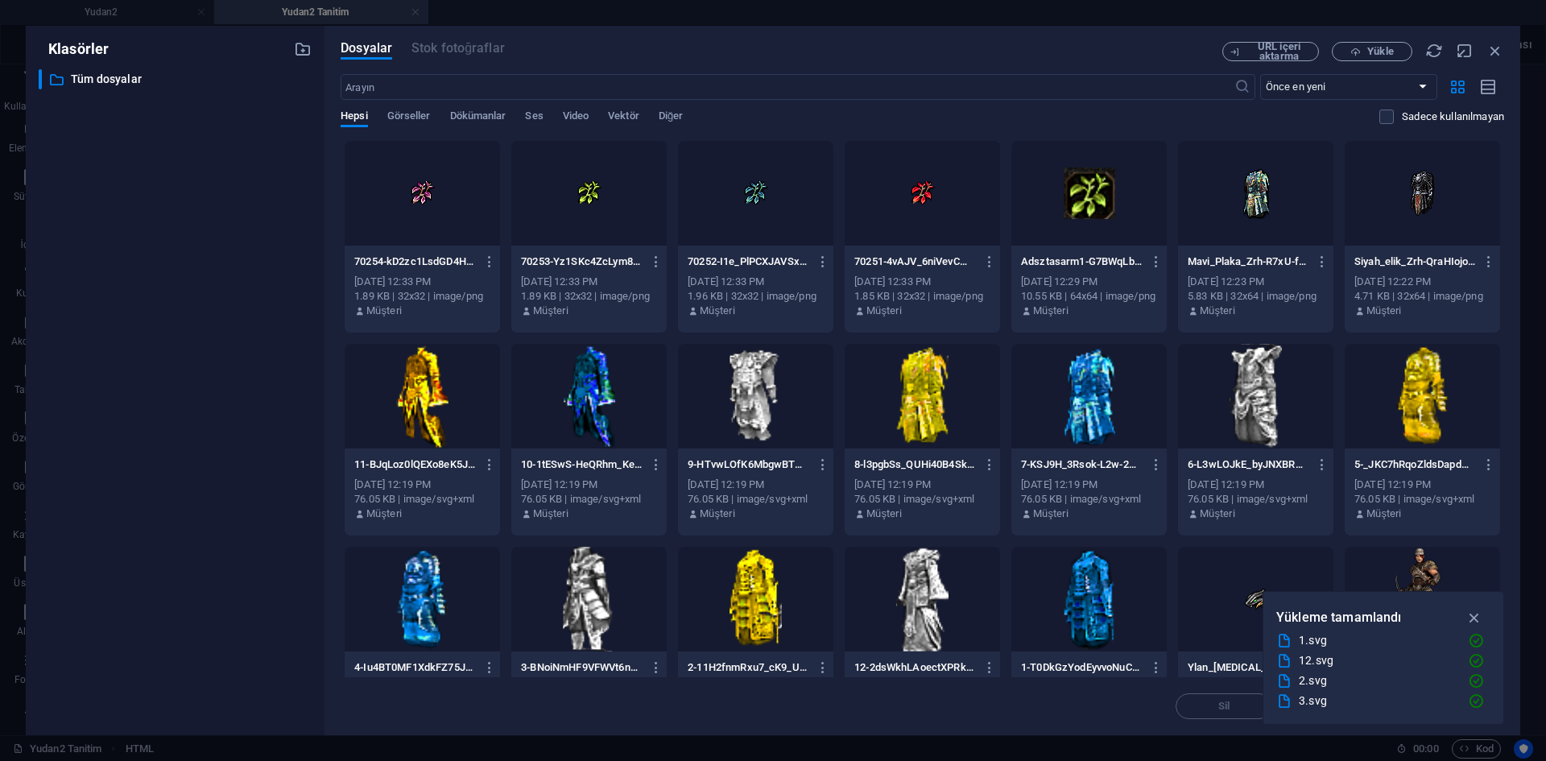
click at [895, 194] on div at bounding box center [922, 193] width 155 height 105
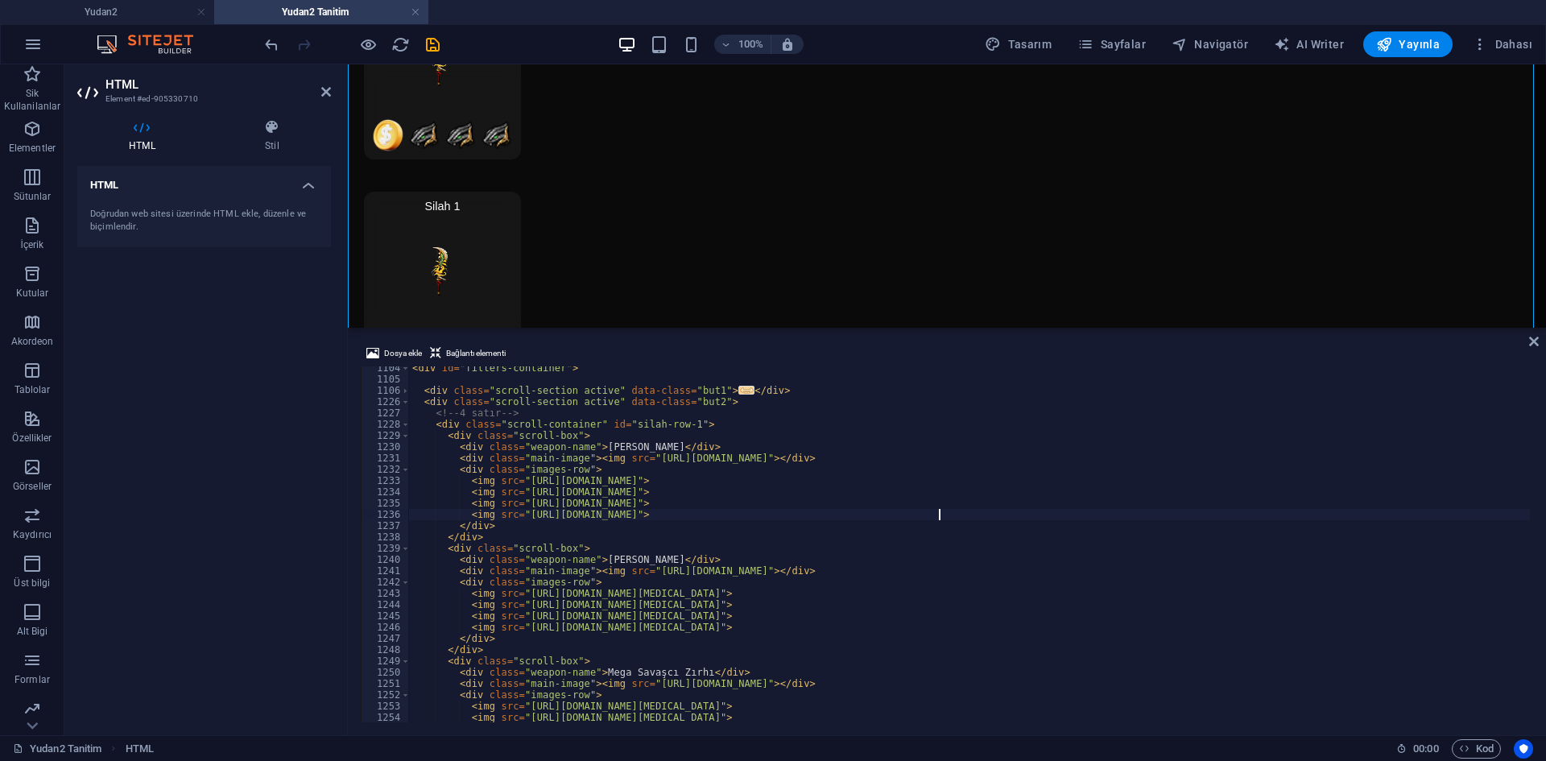
scroll to position [12440, 0]
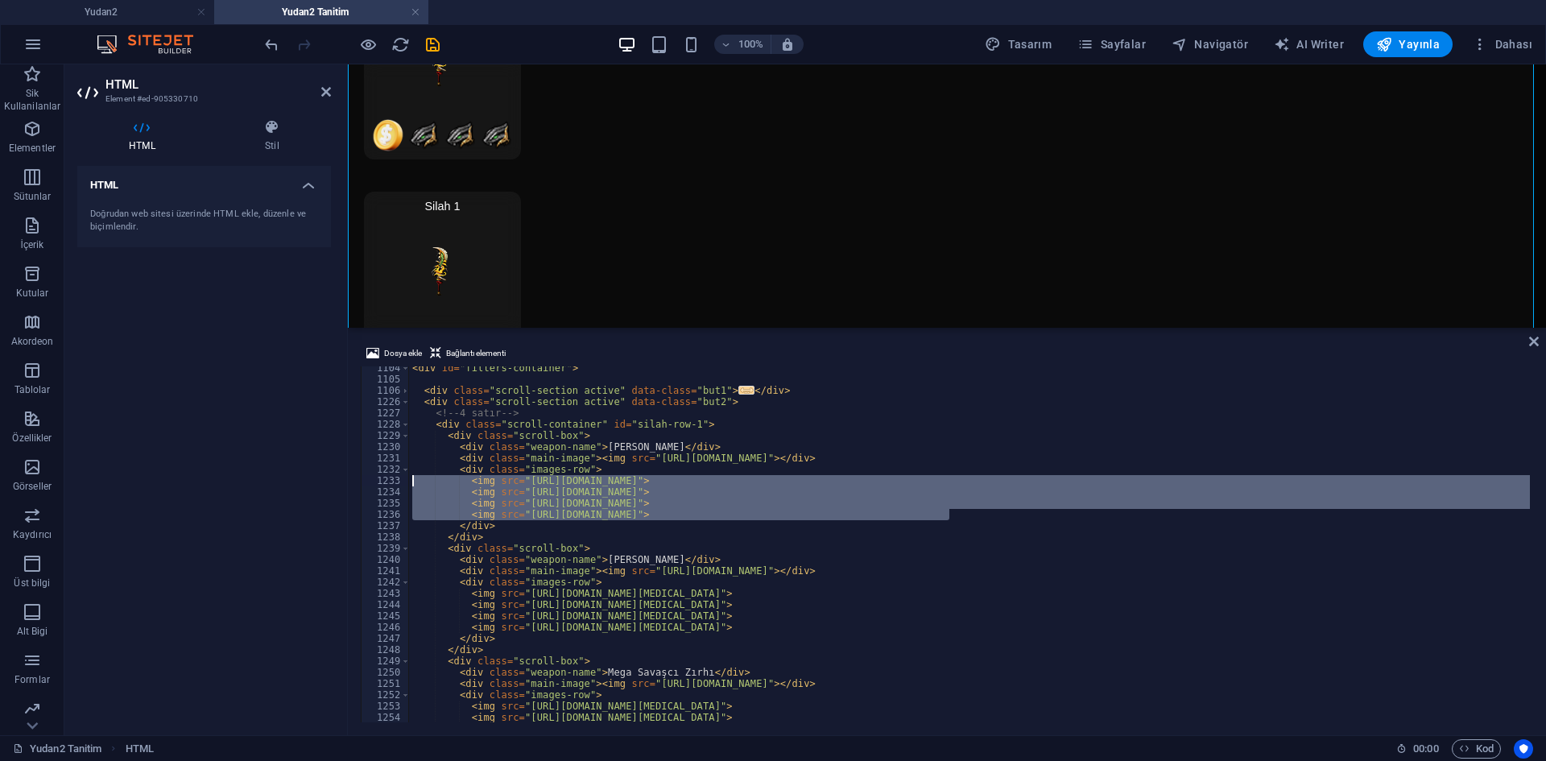
drag, startPoint x: 962, startPoint y: 515, endPoint x: 395, endPoint y: 482, distance: 568.8
click at [395, 482] on div "<img src="https://cdn1.site-media.eu/images/0/18989809/70251-4vAJV_6niVevCMRr5a…" at bounding box center [947, 544] width 1173 height 356
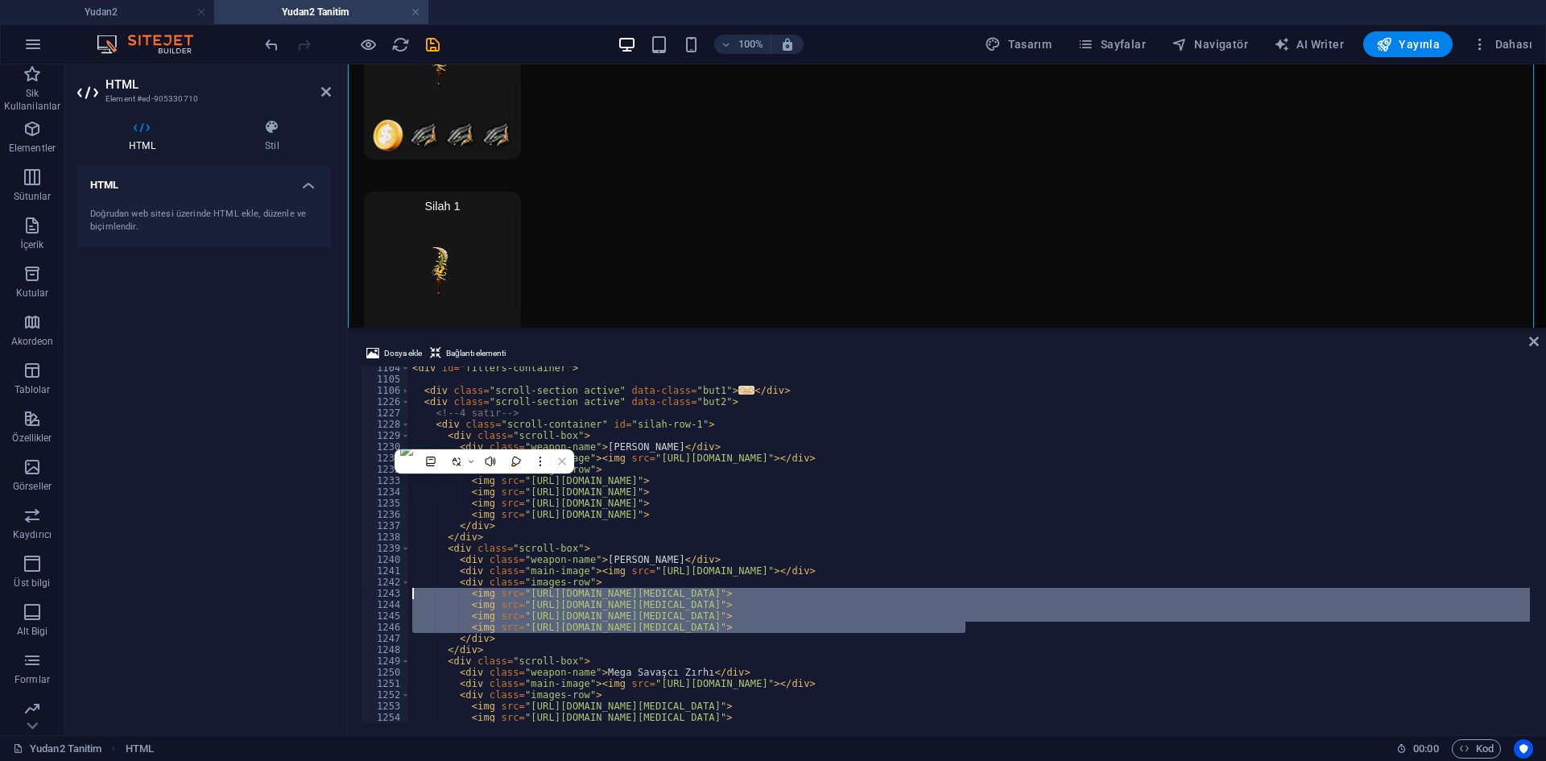
drag, startPoint x: 983, startPoint y: 632, endPoint x: 399, endPoint y: 598, distance: 584.9
click at [399, 598] on div "<img src="https://cdn1.site-media.eu/images/0/18989821/70254-kD2zc1LsdGD4H7wip8…" at bounding box center [947, 544] width 1173 height 356
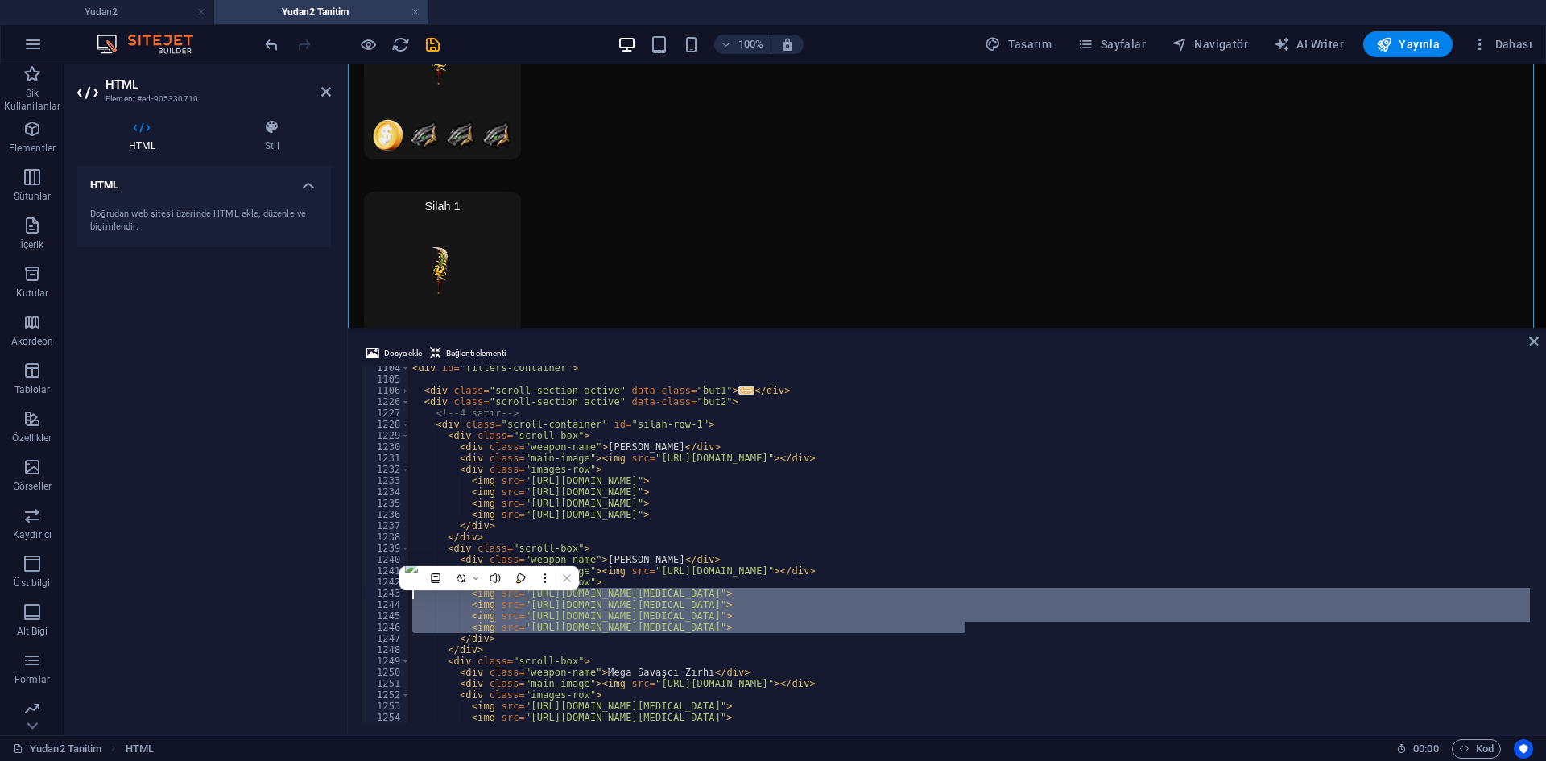
paste textarea "89809/70251-4vAJV_6niVevCMRr5aWkd"
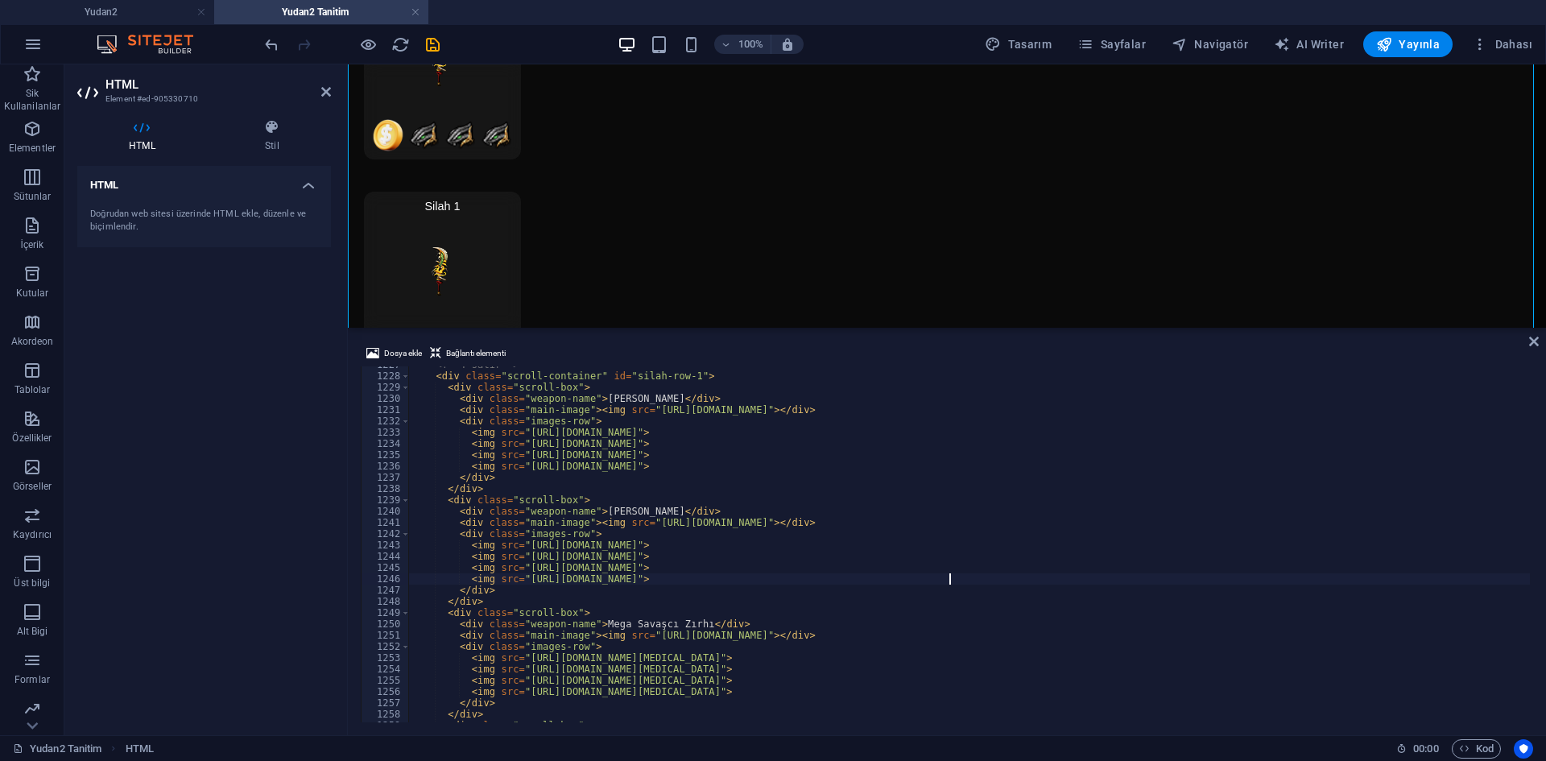
scroll to position [12537, 0]
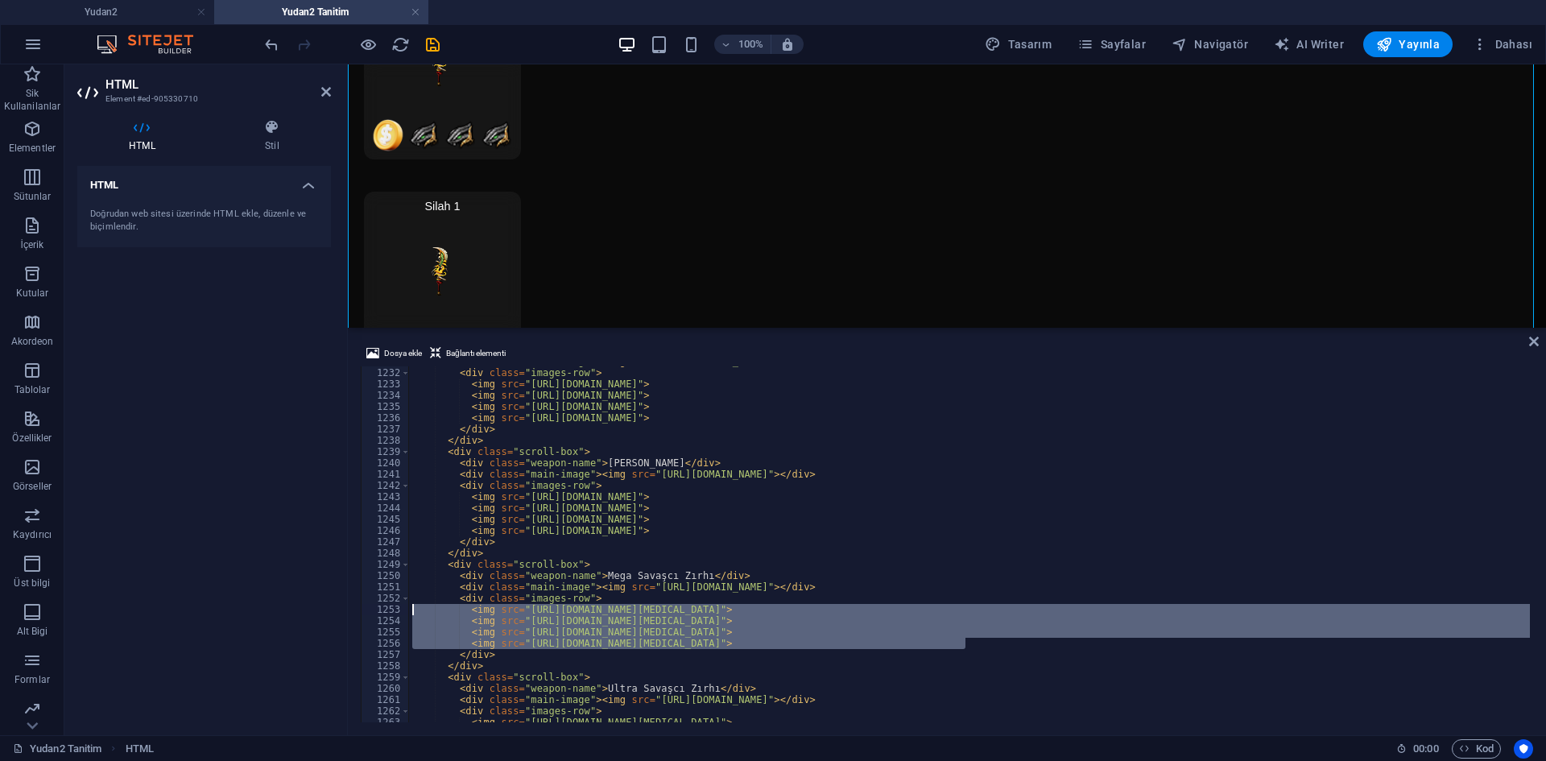
drag, startPoint x: 974, startPoint y: 646, endPoint x: 408, endPoint y: 610, distance: 567.3
click at [408, 610] on div "<img src="https://cdn1.site-media.eu/images/0/18989809/70251-4vAJV_6niVevCMRr5a…" at bounding box center [947, 544] width 1173 height 356
paste textarea "89809/70251-4vAJV_6niVevCMRr5aWkd"
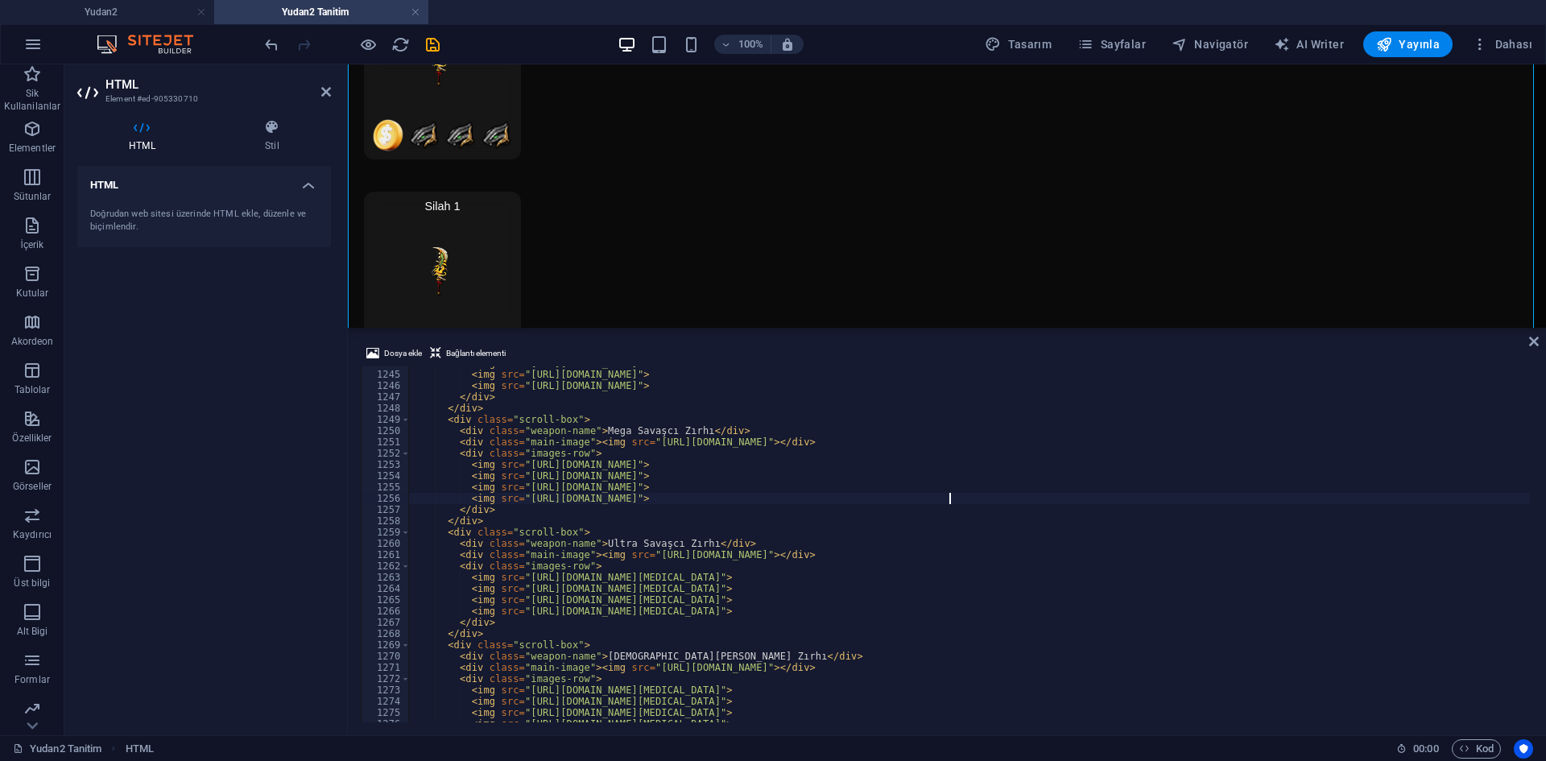
scroll to position [12682, 0]
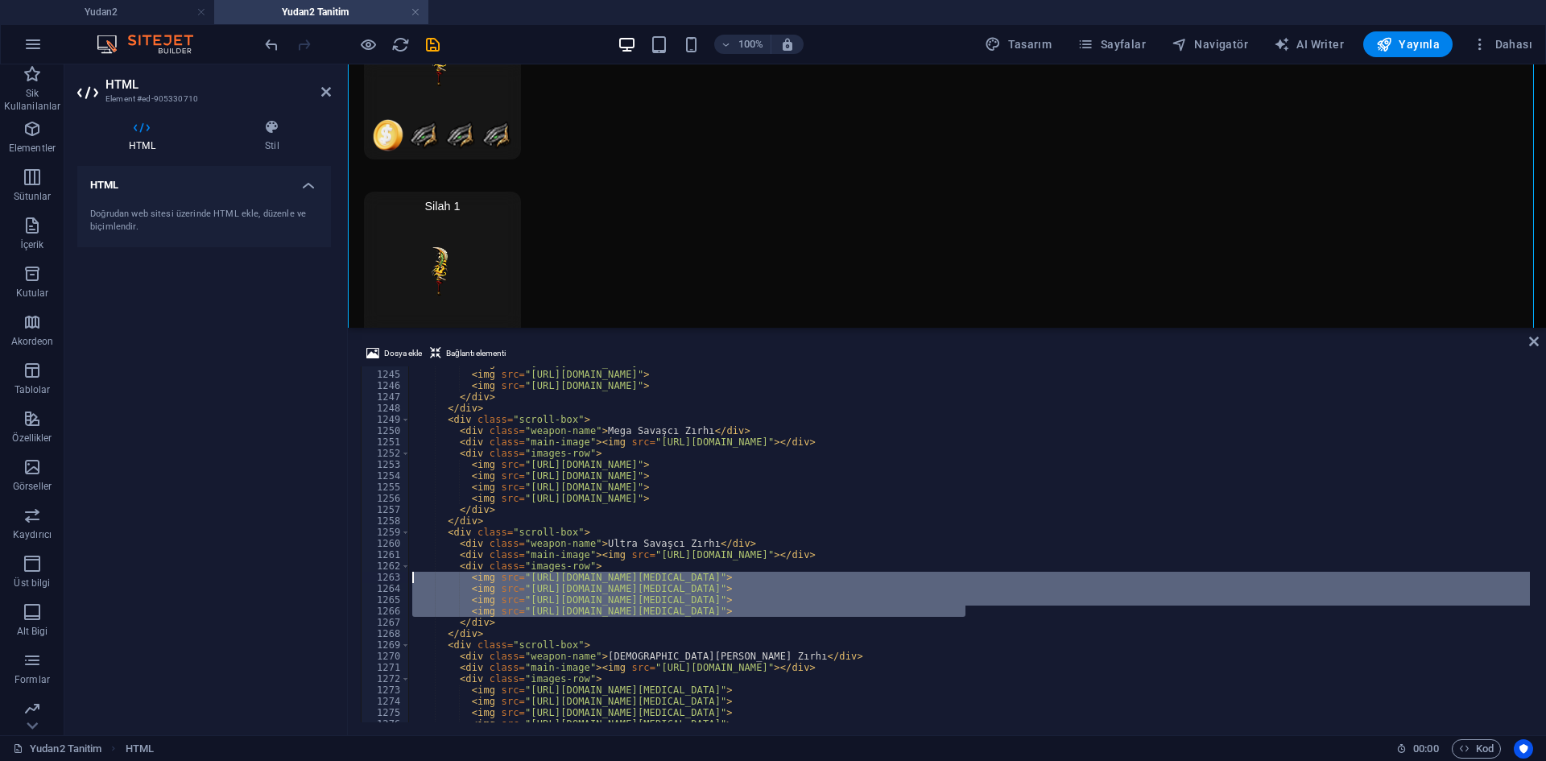
drag, startPoint x: 982, startPoint y: 612, endPoint x: 403, endPoint y: 578, distance: 579.2
click at [403, 578] on div "<img src="https://cdn1.site-media.eu/images/0/18989809/70251-4vAJV_6niVevCMRr5a…" at bounding box center [947, 544] width 1173 height 356
paste textarea "89809/70251-4vAJV_6niVevCMRr5aWkd"
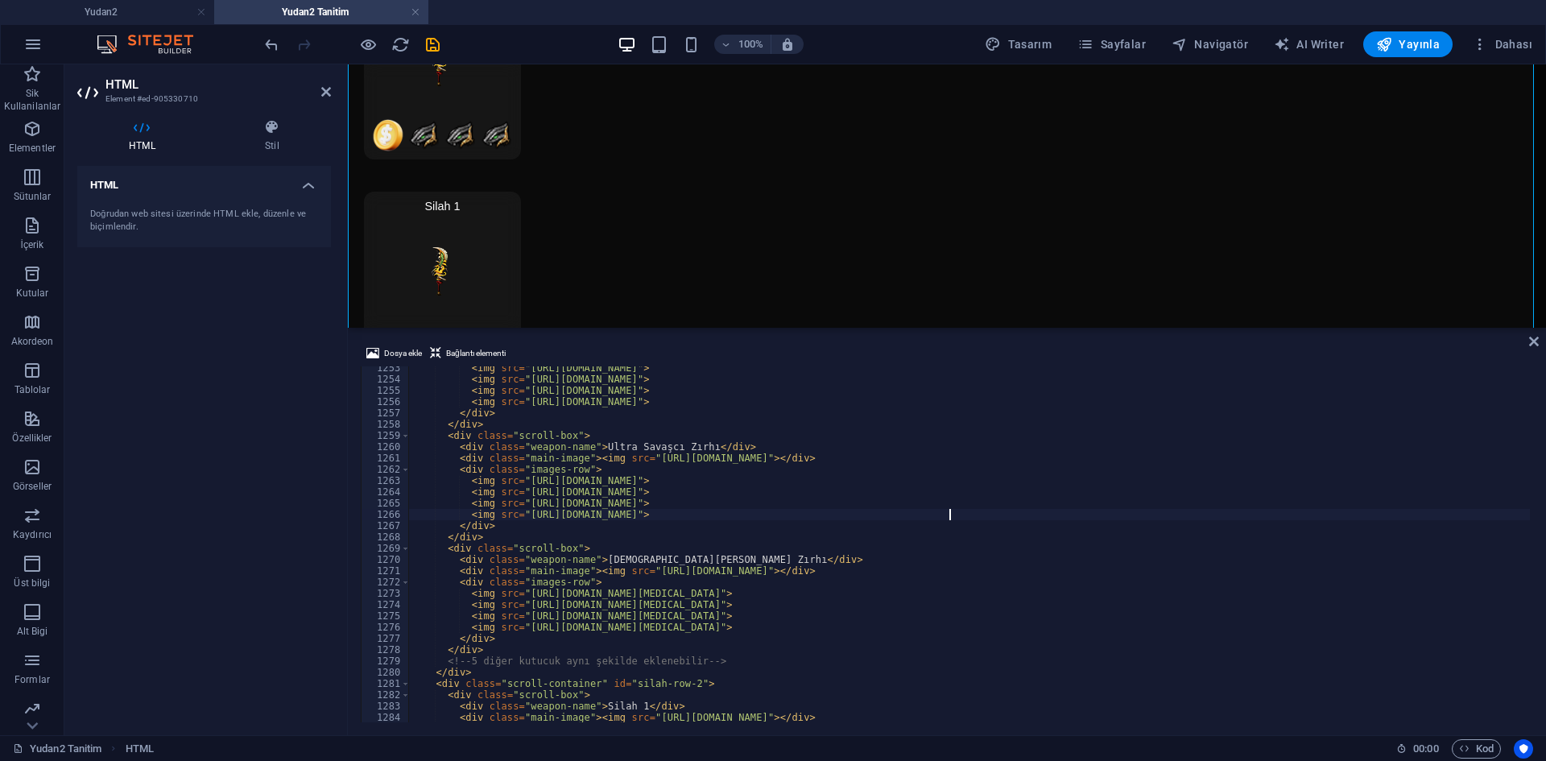
scroll to position [12779, 0]
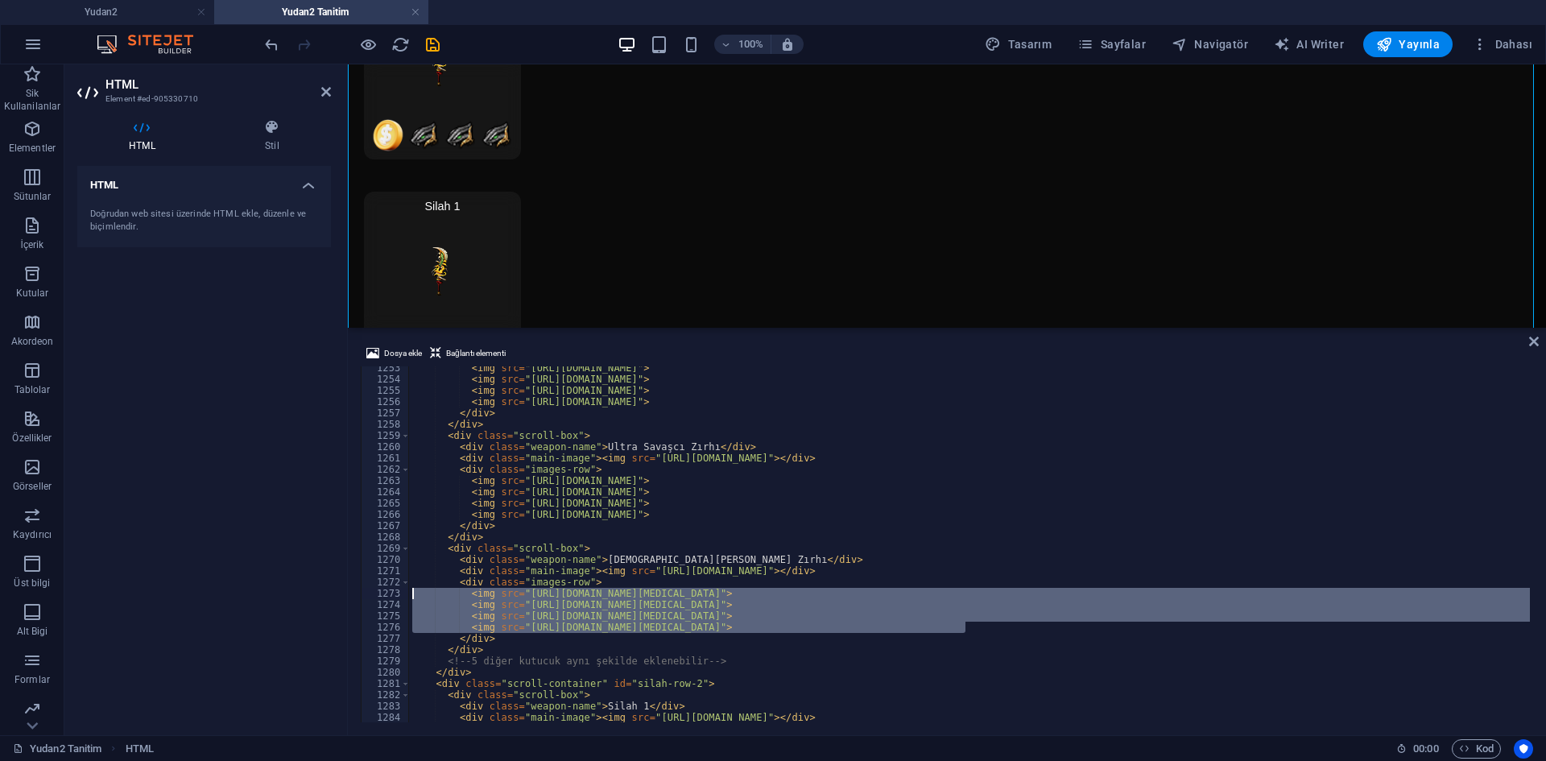
drag, startPoint x: 784, startPoint y: 611, endPoint x: 372, endPoint y: 597, distance: 412.6
click at [372, 597] on div "<img src="https://cdn1.site-media.eu/images/0/18989809/70251-4vAJV_6niVevCMRr5a…" at bounding box center [947, 544] width 1173 height 356
type textarea "<img src="[URL][DOMAIN_NAME][MEDICAL_DATA]"> <img src="[URL][DOMAIN_NAME][MEDIC…"
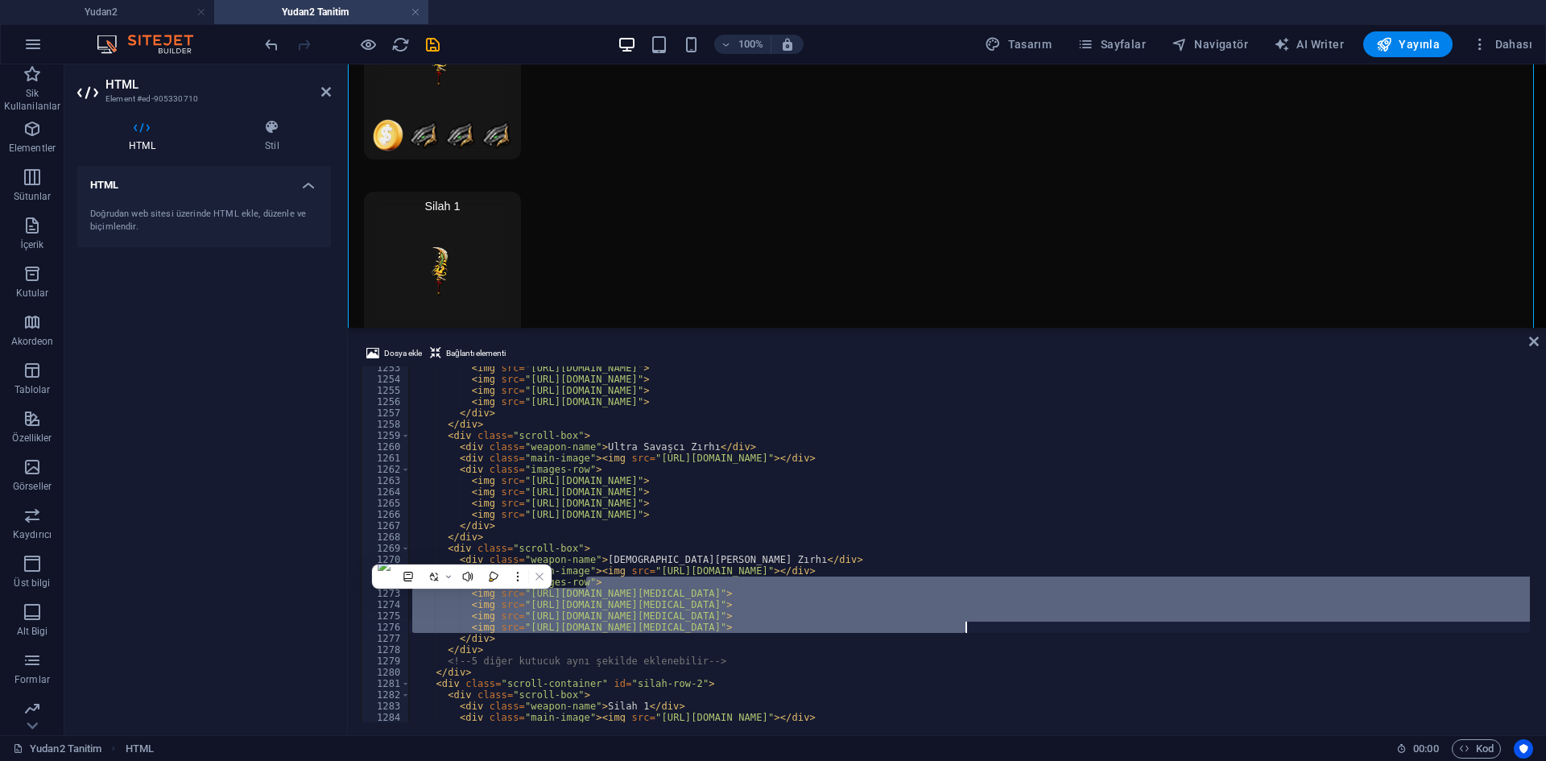
click at [965, 623] on div "< img src = "https://cdn1.site-media.eu/images/0/18989821/70254-kD2zc1LsdGD4H7w…" at bounding box center [969, 544] width 1121 height 356
type textarea "<img src="[URL][DOMAIN_NAME][MEDICAL_DATA]">"
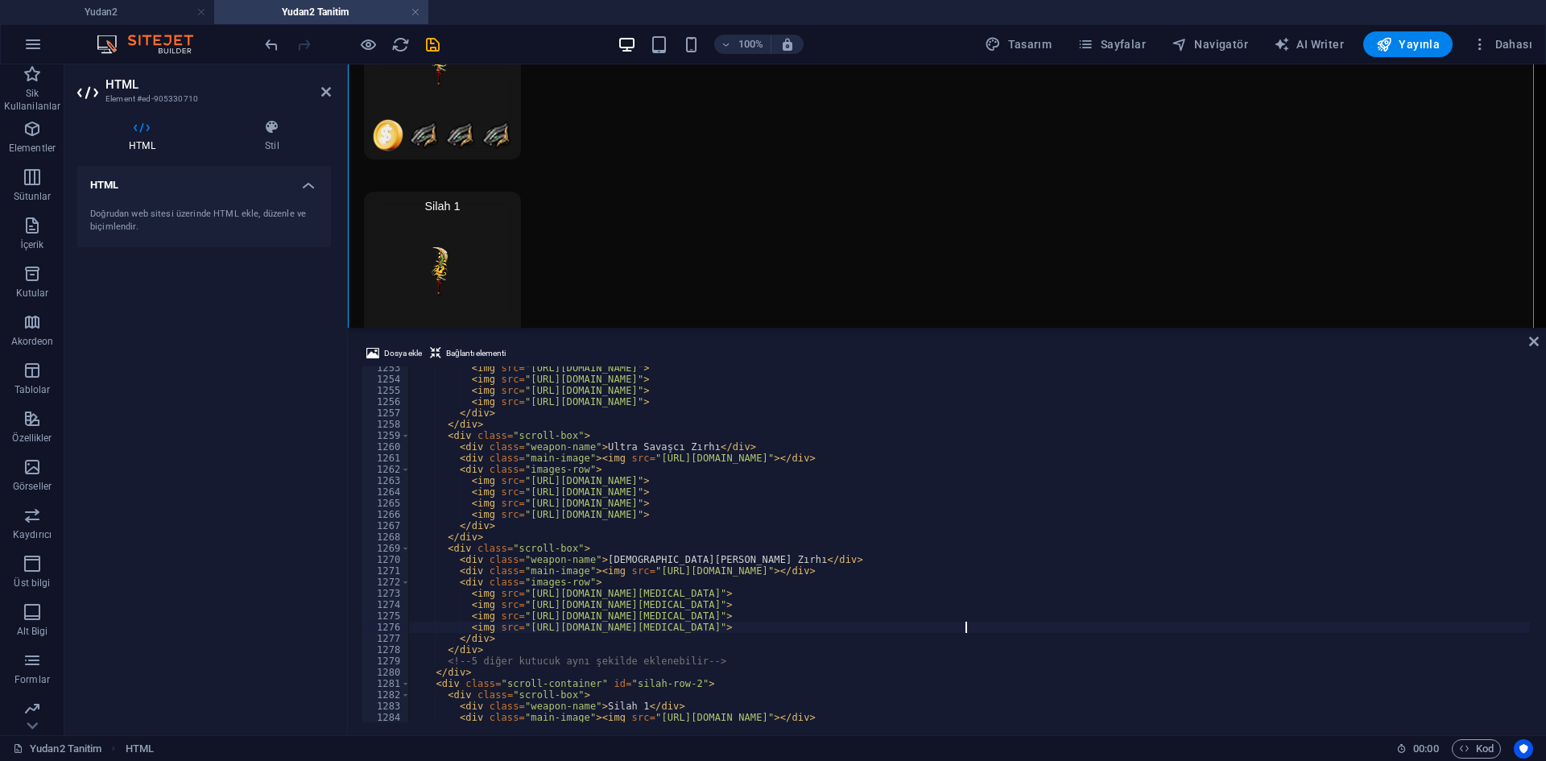
scroll to position [12779, 0]
click at [398, 351] on span "Dosya ekle" at bounding box center [403, 353] width 38 height 19
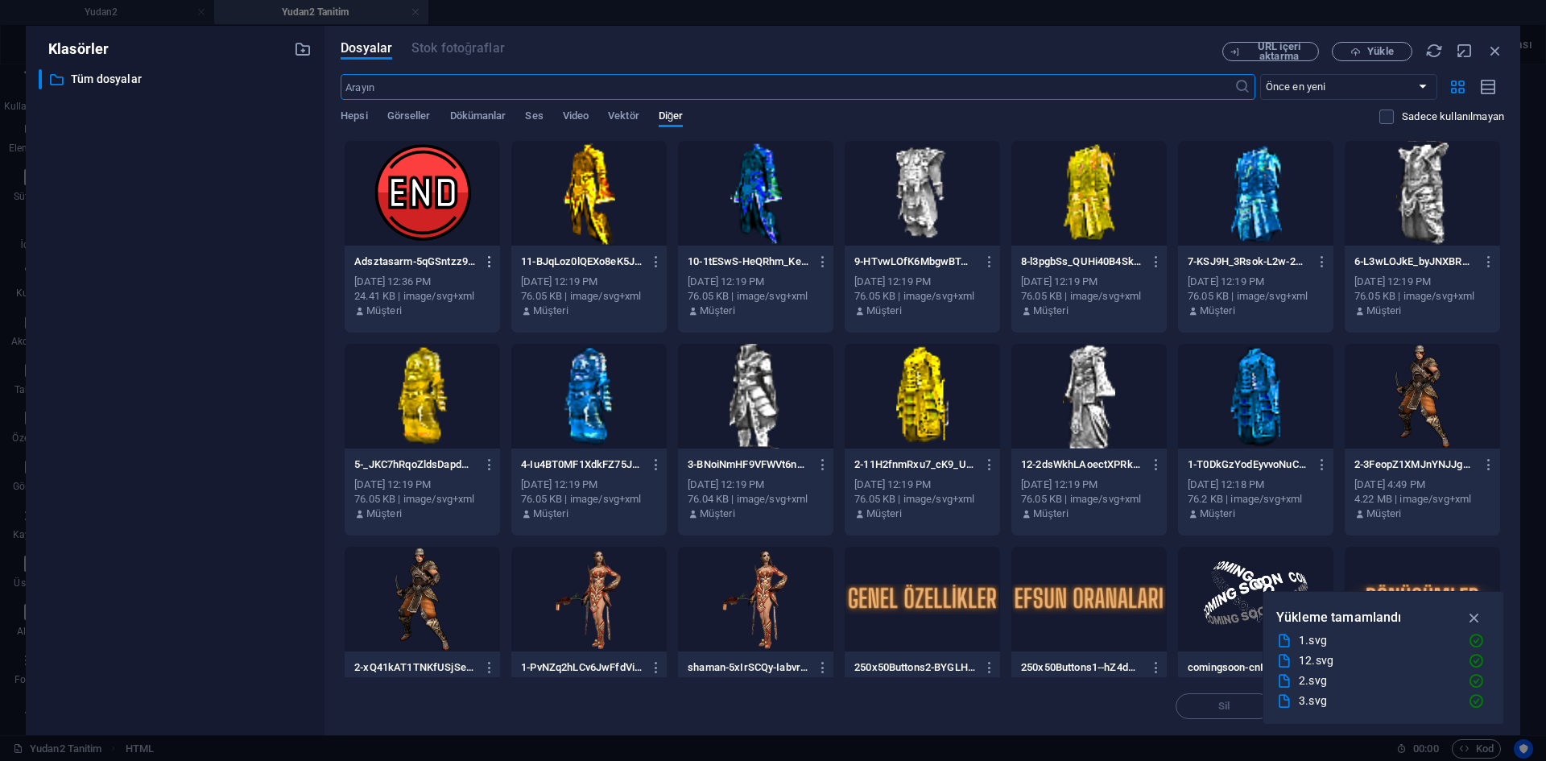
click at [492, 257] on icon "button" at bounding box center [489, 261] width 15 height 14
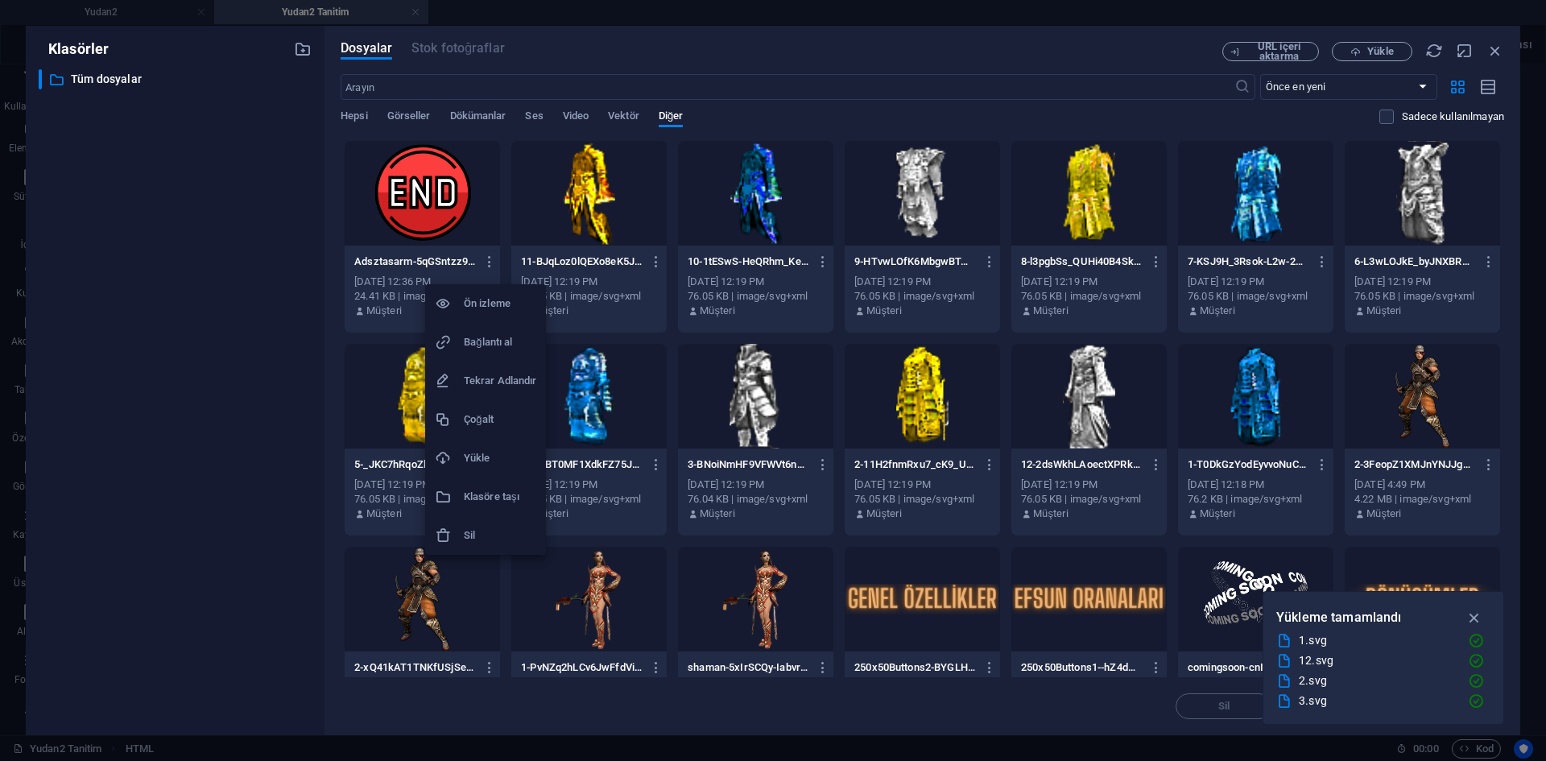
click at [499, 384] on h6 "Tekrar Adlandır" at bounding box center [500, 380] width 72 height 19
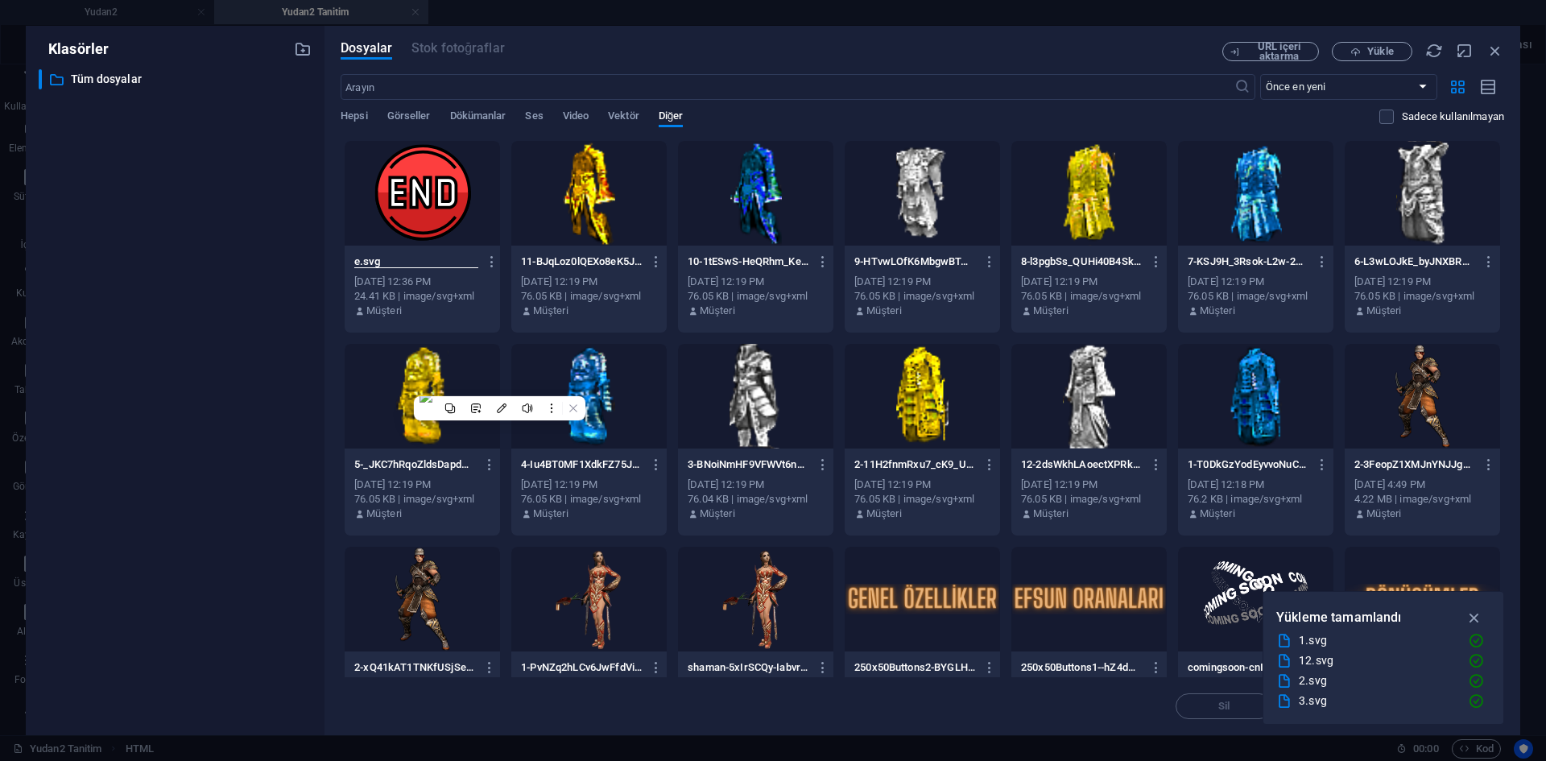
scroll to position [0, 0]
type input "end.svg"
click at [1495, 46] on icon "button" at bounding box center [1496, 51] width 18 height 18
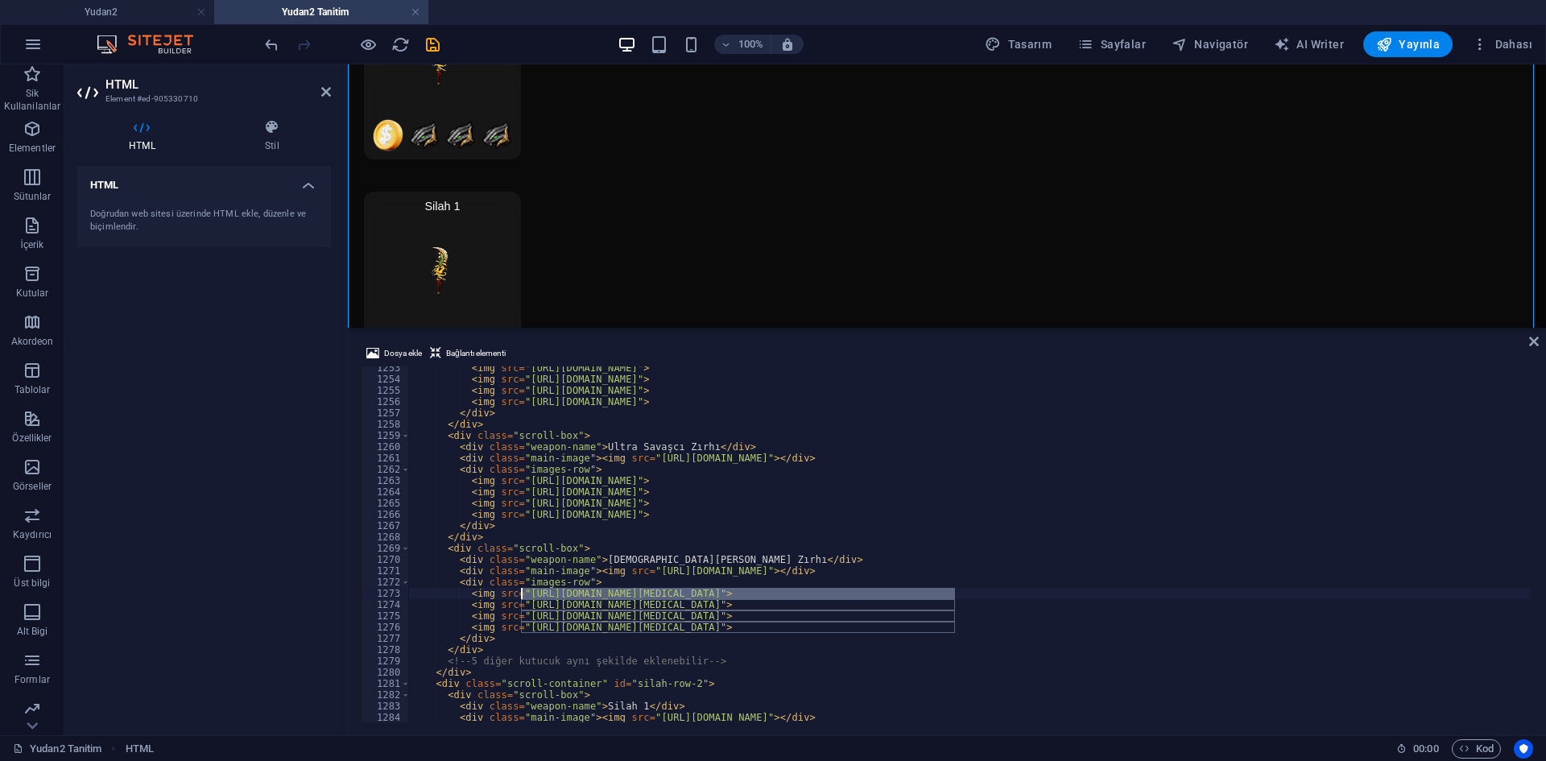
drag, startPoint x: 955, startPoint y: 592, endPoint x: 521, endPoint y: 590, distance: 434.1
click at [521, 590] on div "< img src = "https://cdn1.site-media.eu/images/0/18989821/70254-kD2zc1LsdGD4H7w…" at bounding box center [1166, 549] width 1515 height 375
click at [406, 355] on span "Dosya ekle" at bounding box center [403, 353] width 38 height 19
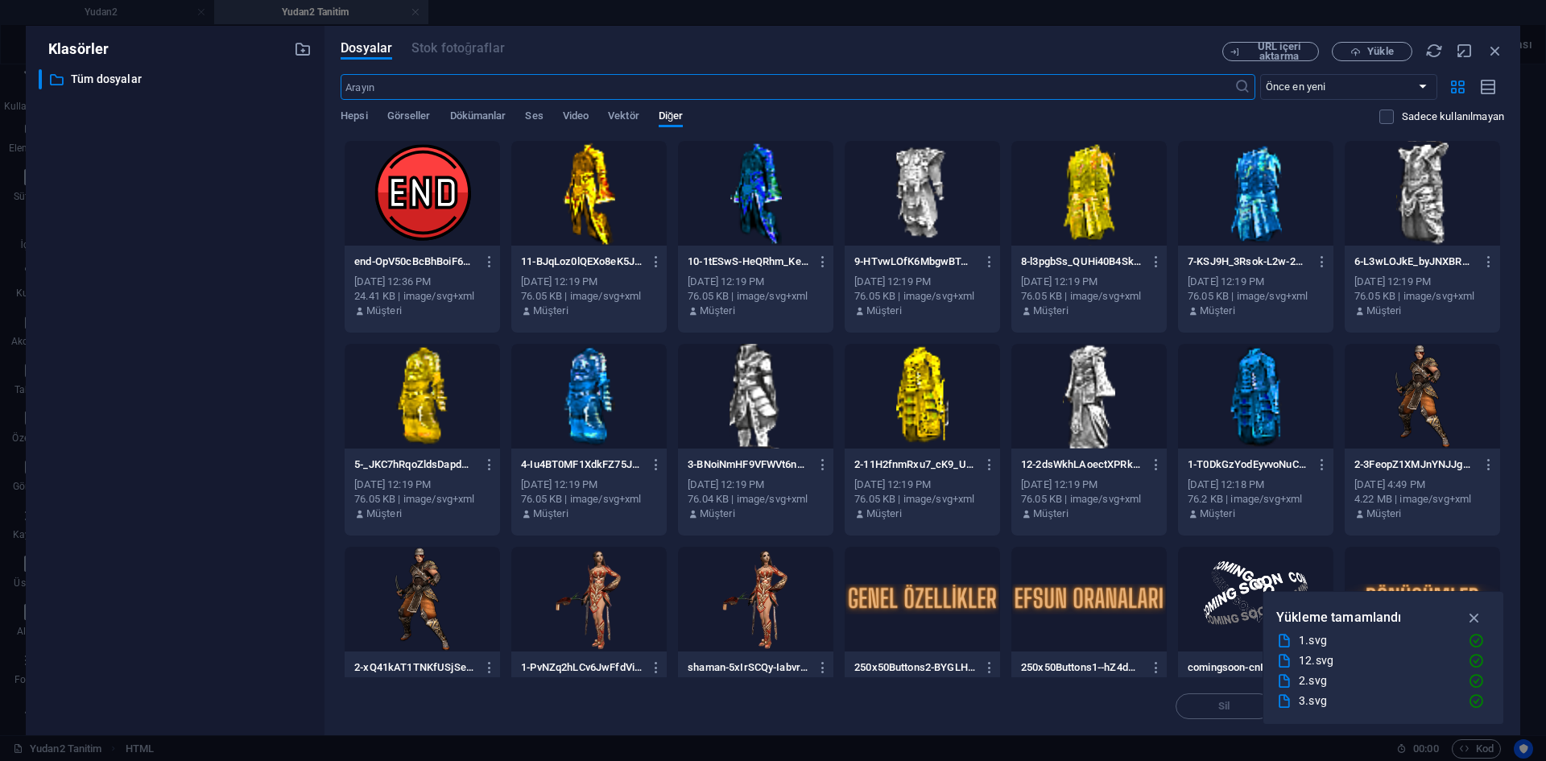
click at [437, 206] on div at bounding box center [422, 193] width 155 height 105
click at [441, 206] on div "1" at bounding box center [422, 193] width 155 height 105
click at [441, 206] on div at bounding box center [422, 193] width 155 height 105
click at [441, 206] on div "1" at bounding box center [422, 193] width 155 height 105
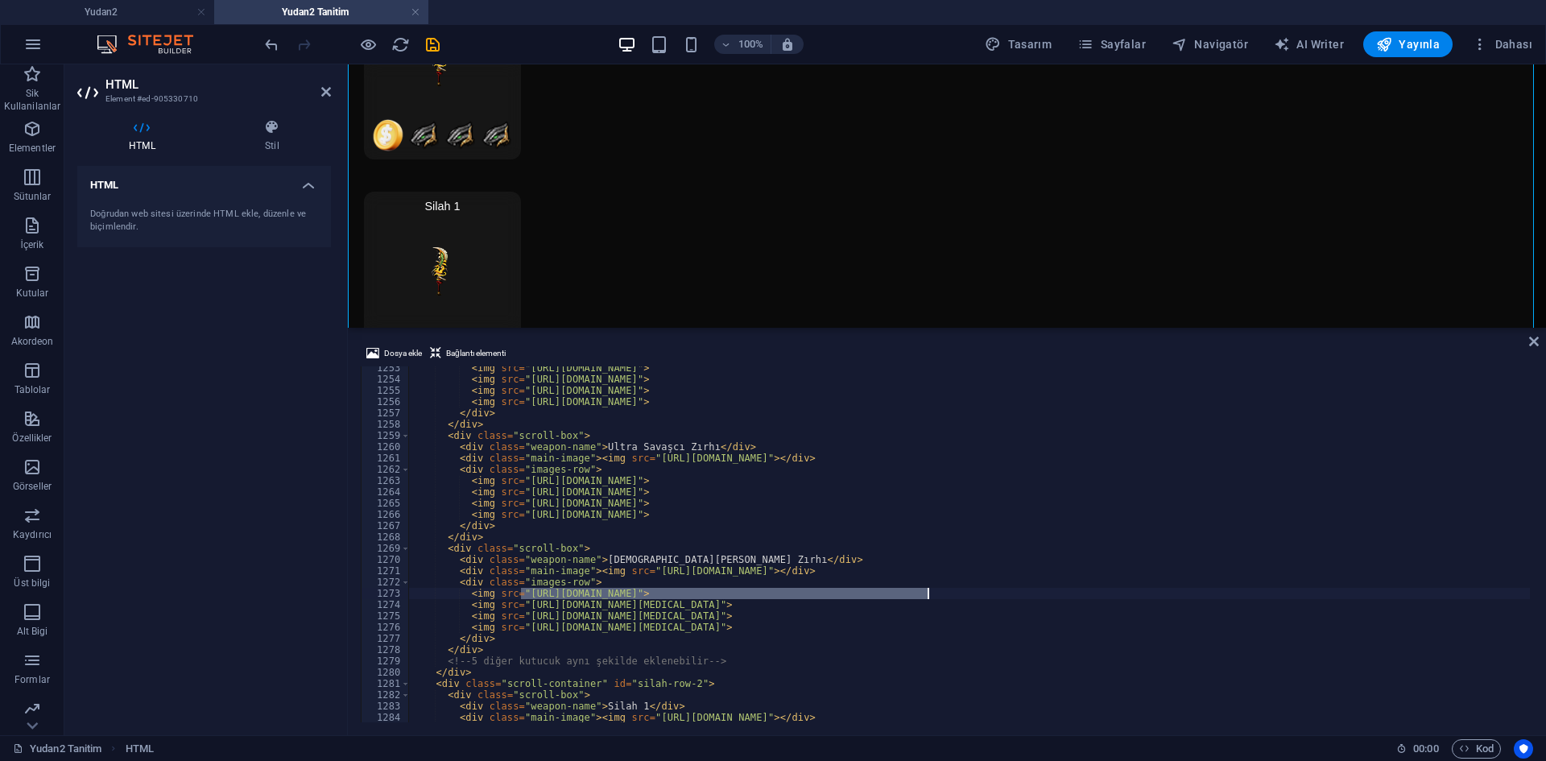
drag, startPoint x: 523, startPoint y: 593, endPoint x: 926, endPoint y: 598, distance: 403.5
click at [926, 598] on div "< img src = "https://cdn1.site-media.eu/images/0/18989821/70254-kD2zc1LsdGD4H7w…" at bounding box center [1166, 549] width 1515 height 375
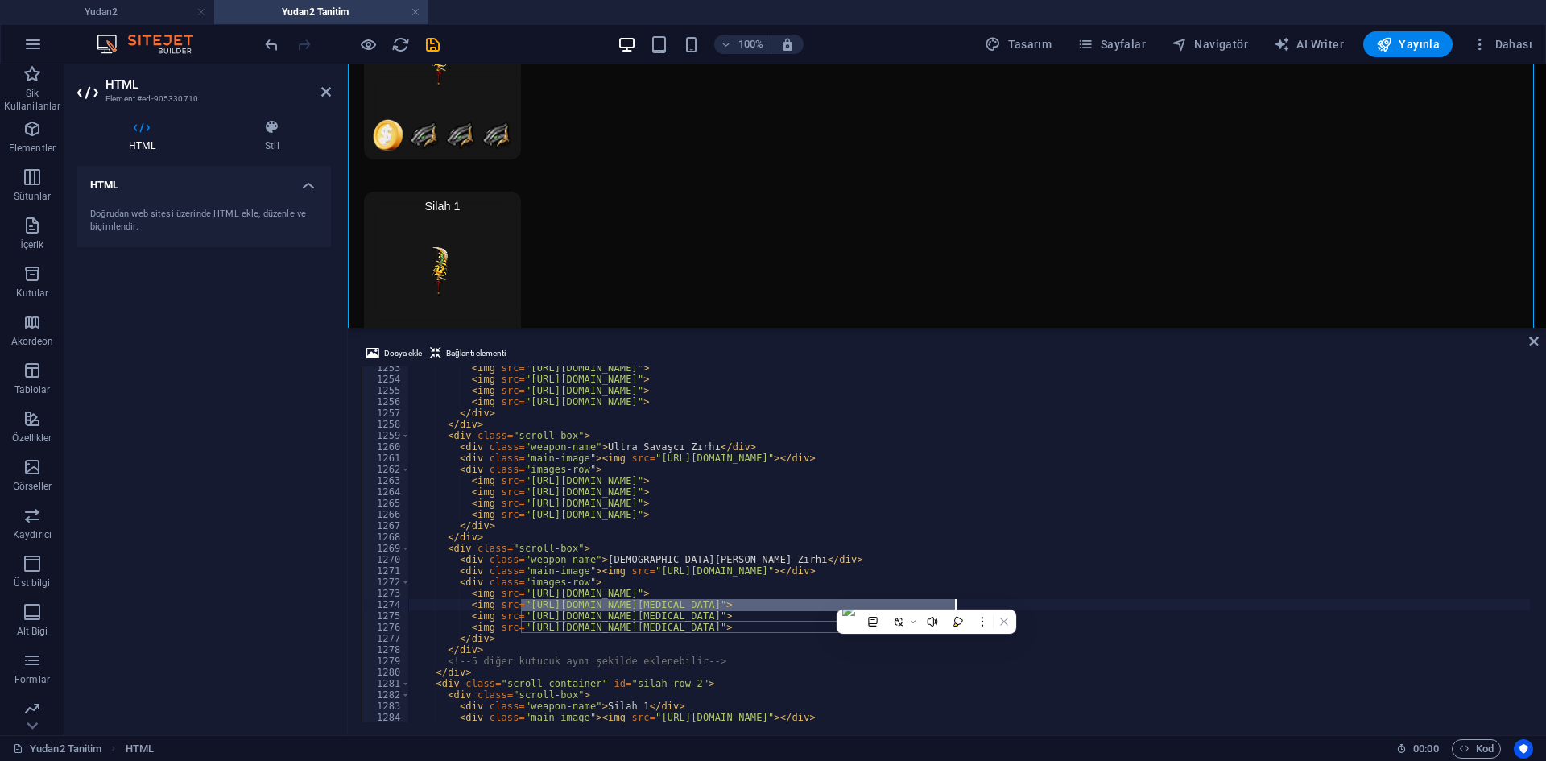
drag, startPoint x: 522, startPoint y: 606, endPoint x: 956, endPoint y: 605, distance: 434.1
click at [956, 605] on div "< img src = "https://cdn1.site-media.eu/images/0/18989821/70254-kD2zc1LsdGD4H7w…" at bounding box center [1166, 549] width 1515 height 375
paste textarea "89868/[DOMAIN_NAME]"
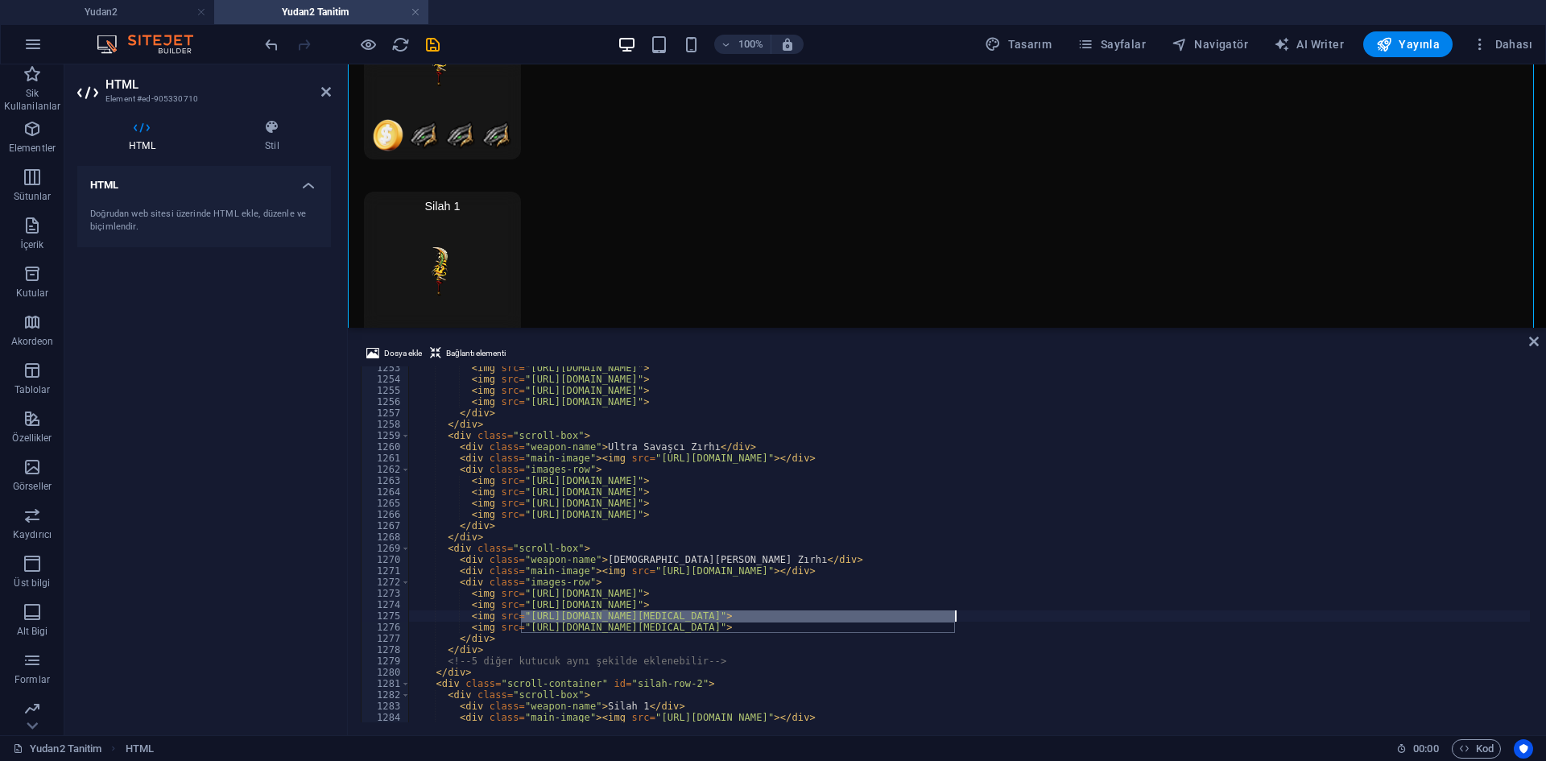
drag, startPoint x: 519, startPoint y: 617, endPoint x: 954, endPoint y: 617, distance: 434.9
click at [954, 617] on div "< img src = "https://cdn1.site-media.eu/images/0/18989821/70254-kD2zc1LsdGD4H7w…" at bounding box center [1166, 549] width 1515 height 375
paste textarea "89868/[DOMAIN_NAME]"
drag, startPoint x: 519, startPoint y: 630, endPoint x: 954, endPoint y: 623, distance: 435.7
click at [954, 623] on div "< img src = "https://cdn1.site-media.eu/images/0/18989821/70254-kD2zc1LsdGD4H7w…" at bounding box center [1166, 549] width 1515 height 375
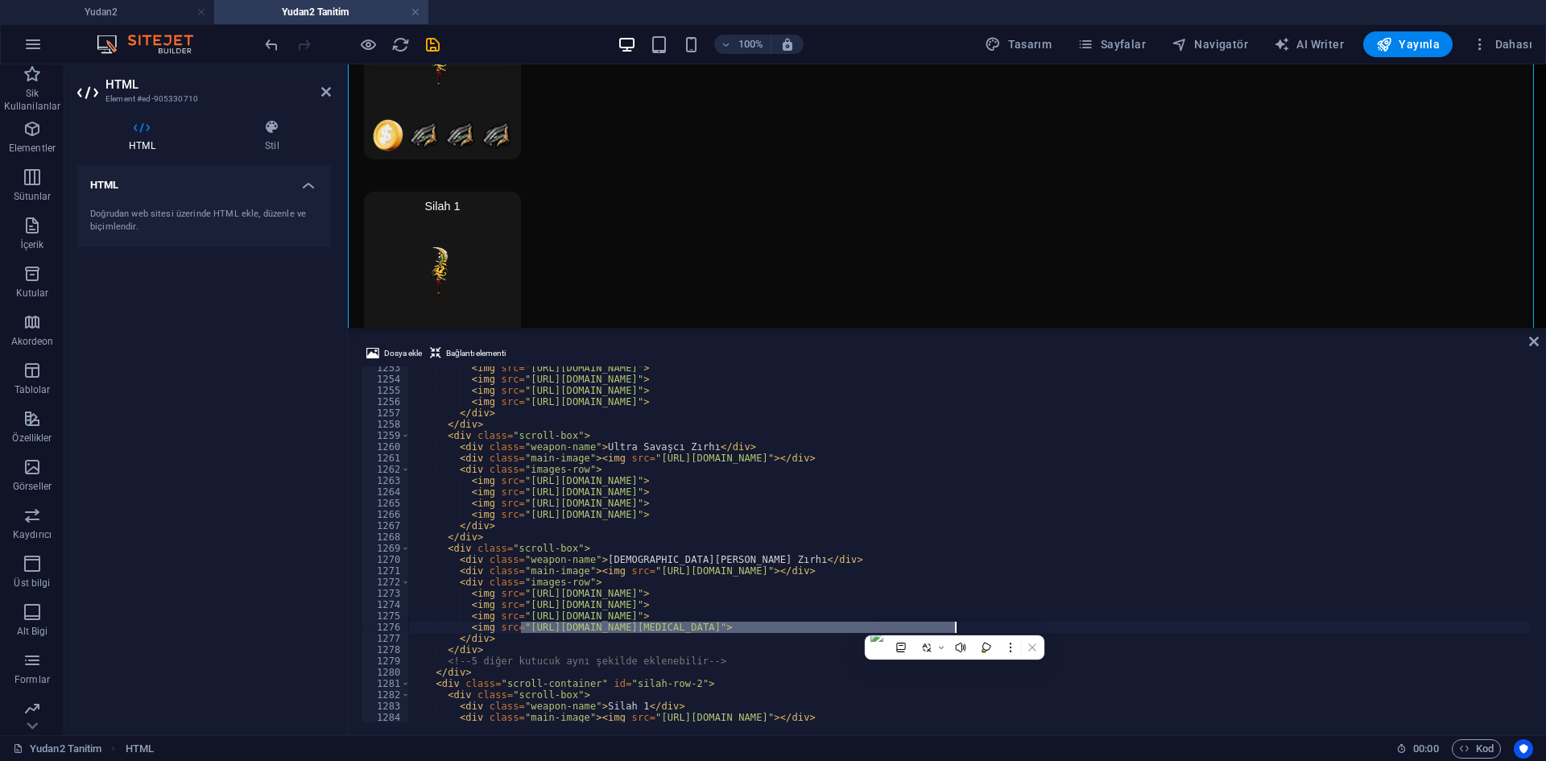
paste textarea "89868/[DOMAIN_NAME]"
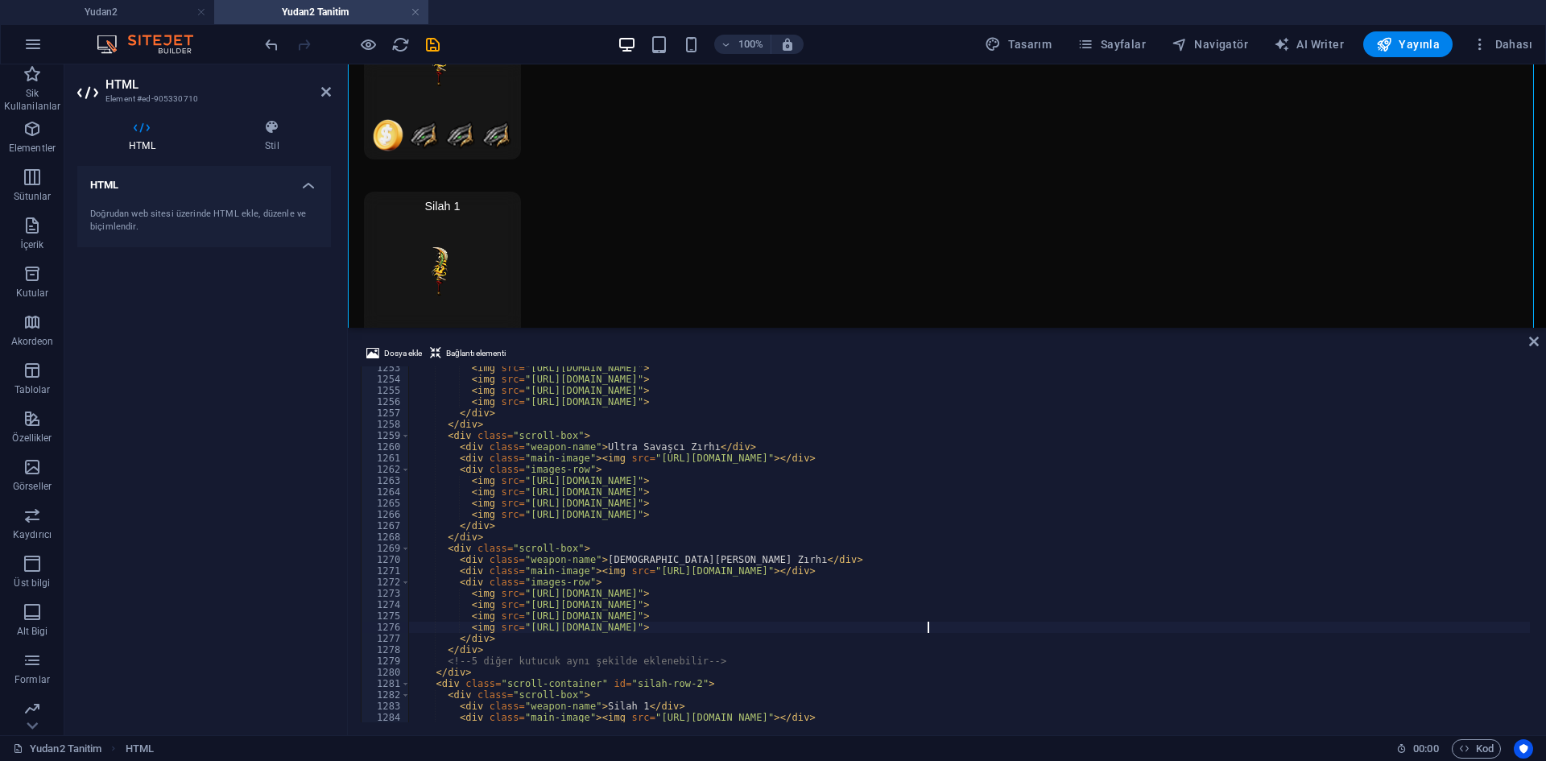
click at [1194, 489] on div "< img src = "https://cdn1.site-media.eu/images/0/18989821/70254-kD2zc1LsdGD4H7w…" at bounding box center [1166, 549] width 1515 height 375
type textarea "<img src="https://cdn1.site-media.eu/images/0/18989818/70253-Yz1SKc4ZcLym80w5M9…"
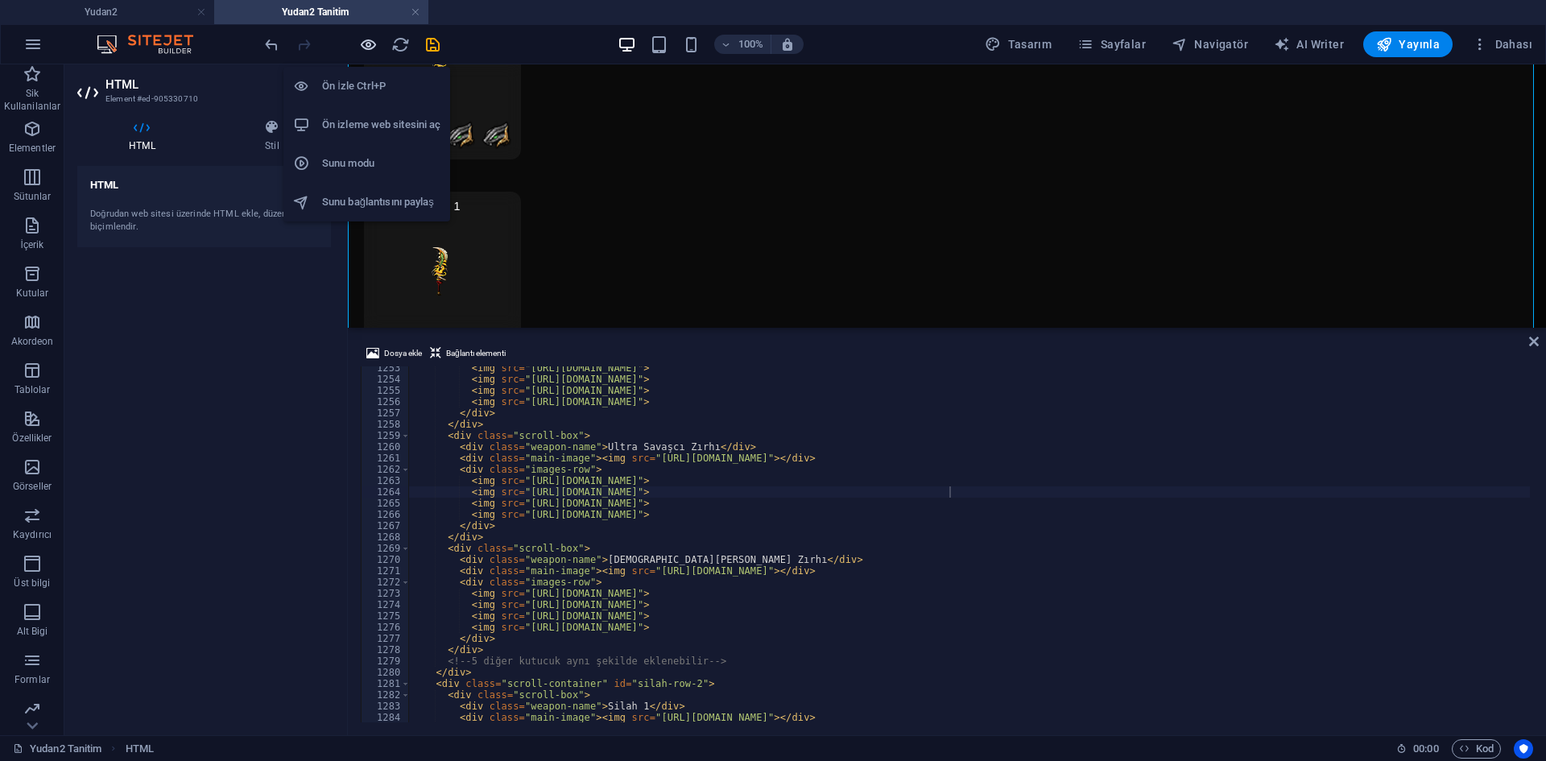
click at [366, 43] on icon "button" at bounding box center [368, 44] width 19 height 19
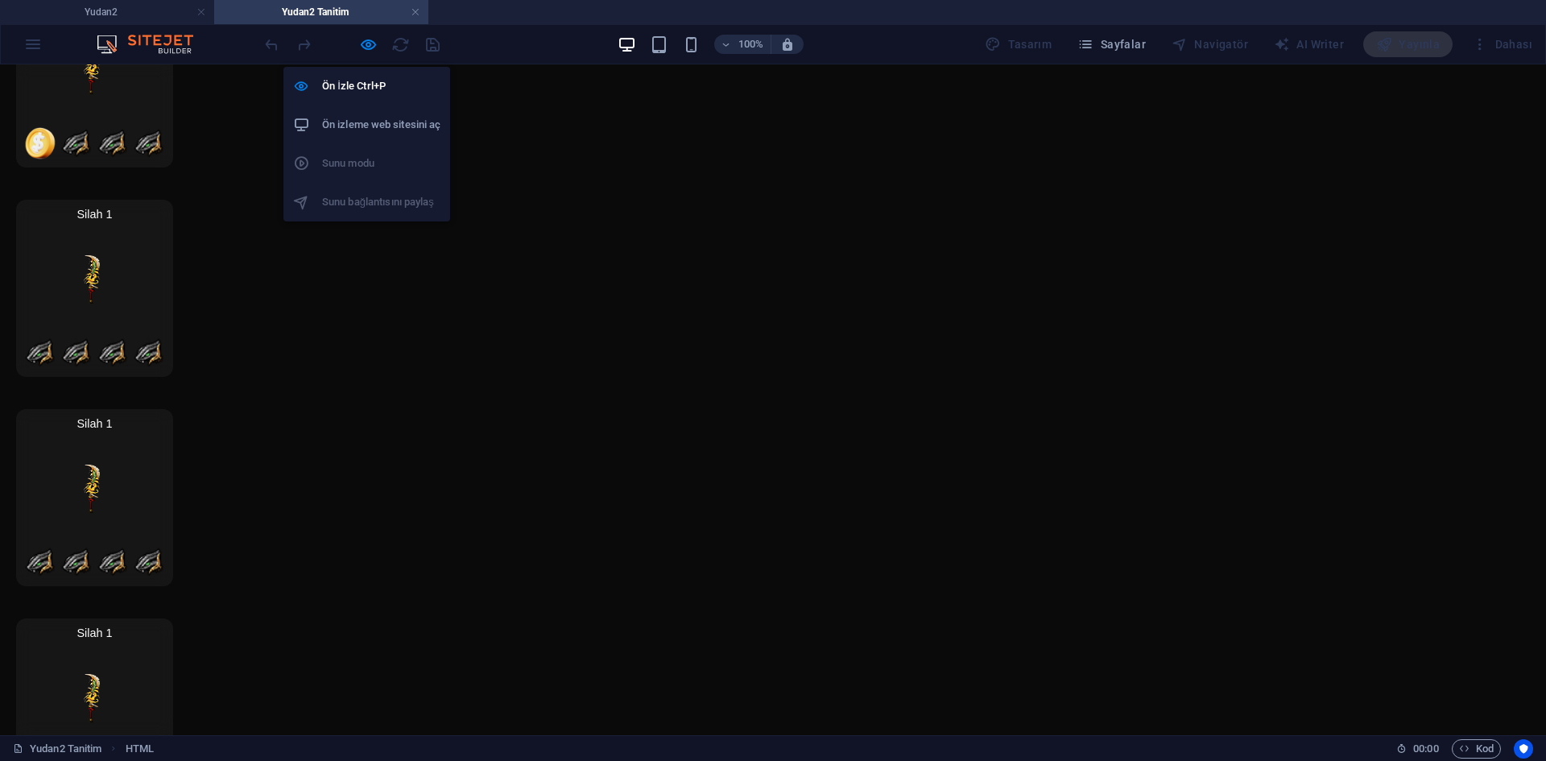
scroll to position [5024, 0]
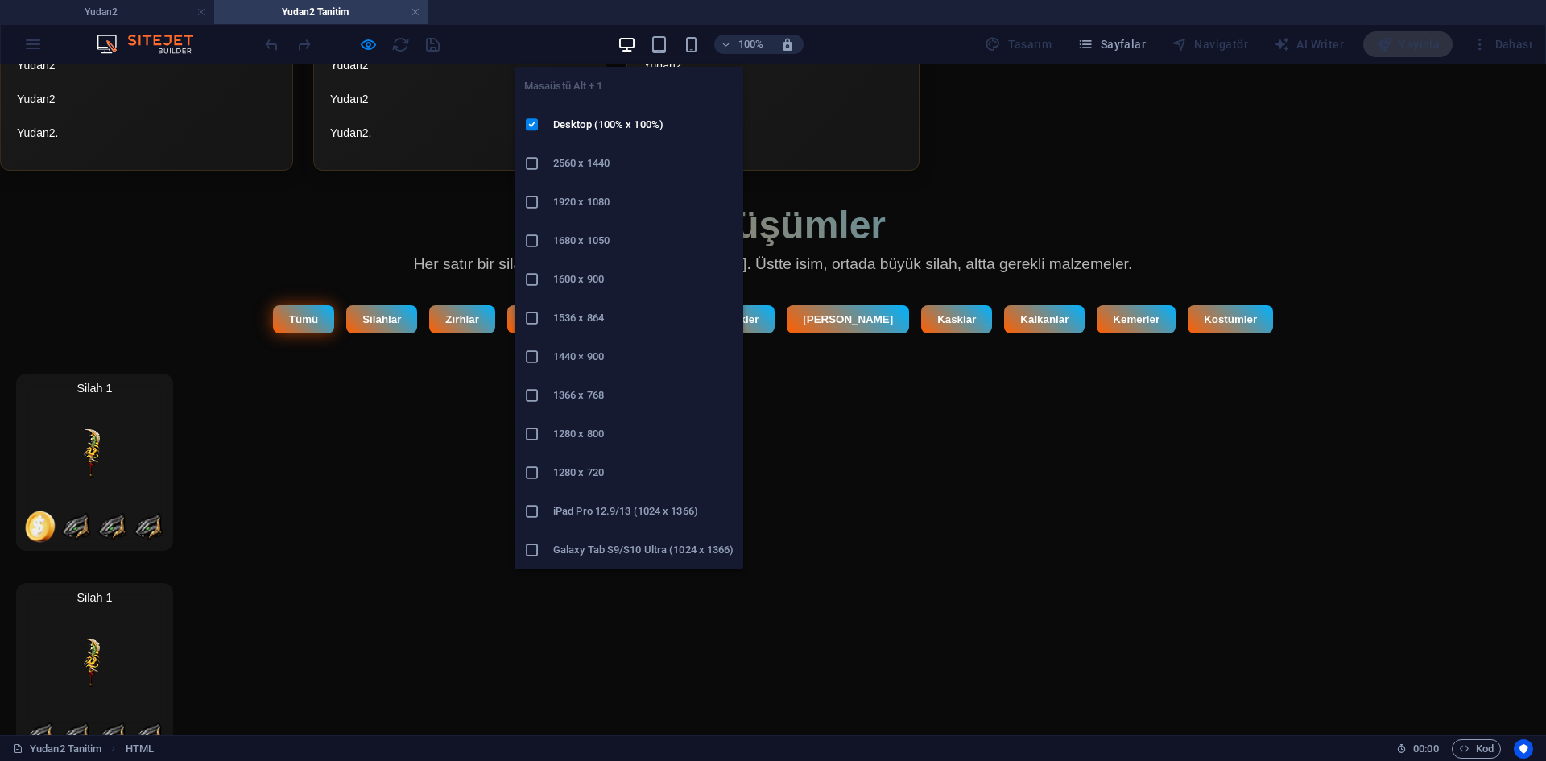
click at [603, 393] on h6 "1366 x 768" at bounding box center [643, 395] width 180 height 19
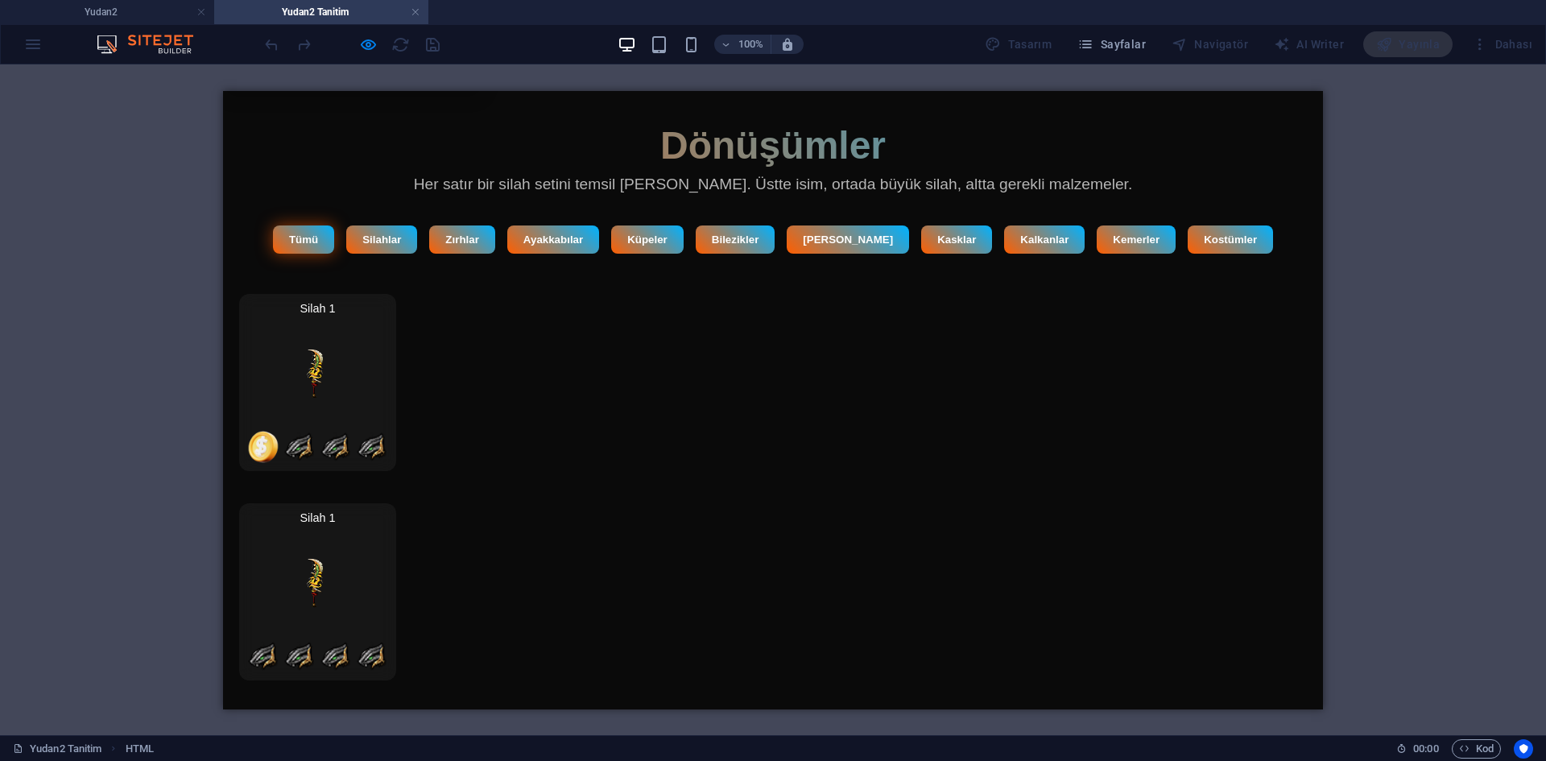
scroll to position [5365, 0]
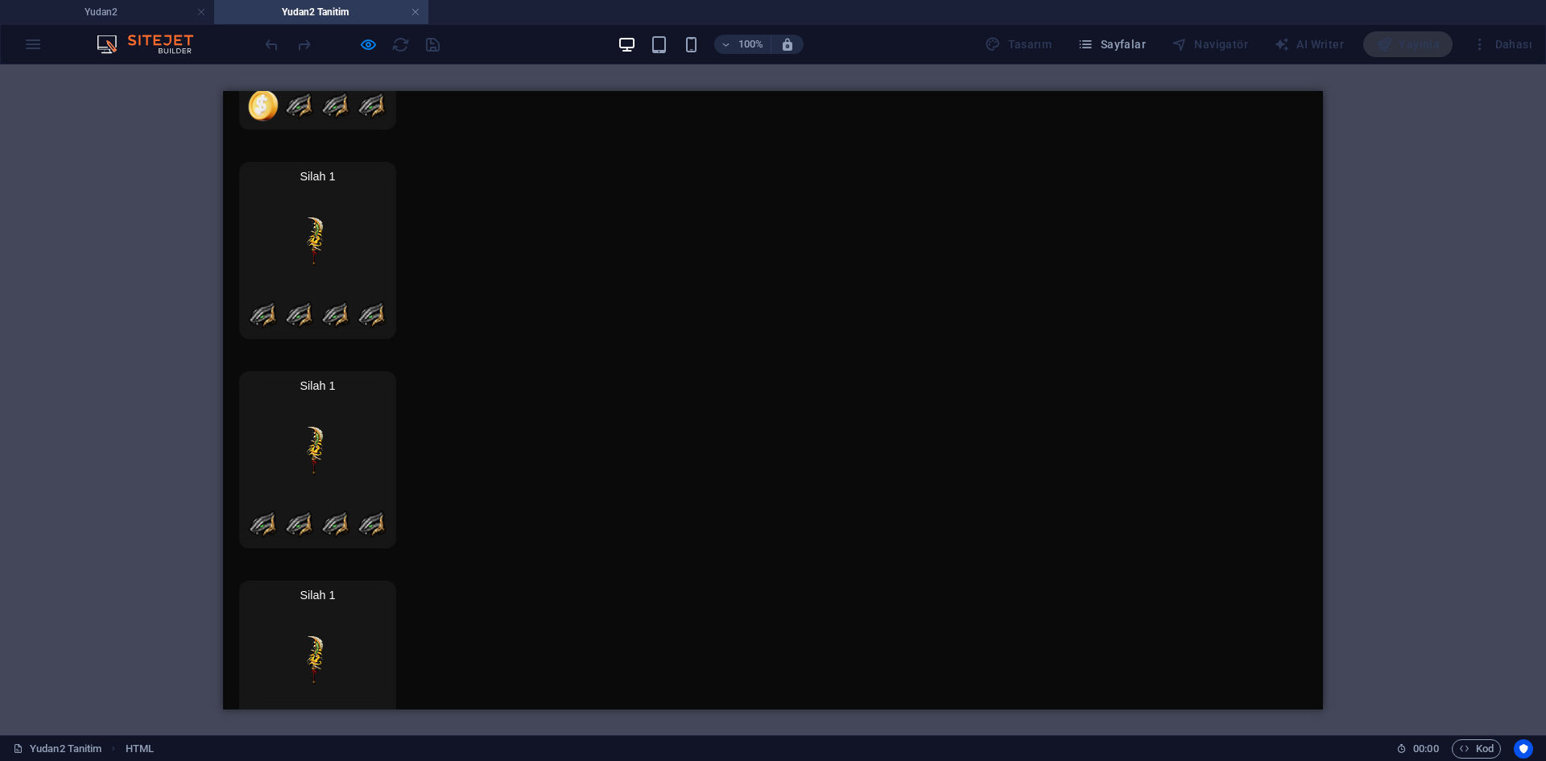
drag, startPoint x: 720, startPoint y: 304, endPoint x: 825, endPoint y: 274, distance: 108.9
drag, startPoint x: 837, startPoint y: 268, endPoint x: 661, endPoint y: 275, distance: 175.7
drag, startPoint x: 645, startPoint y: 278, endPoint x: 656, endPoint y: 276, distance: 10.6
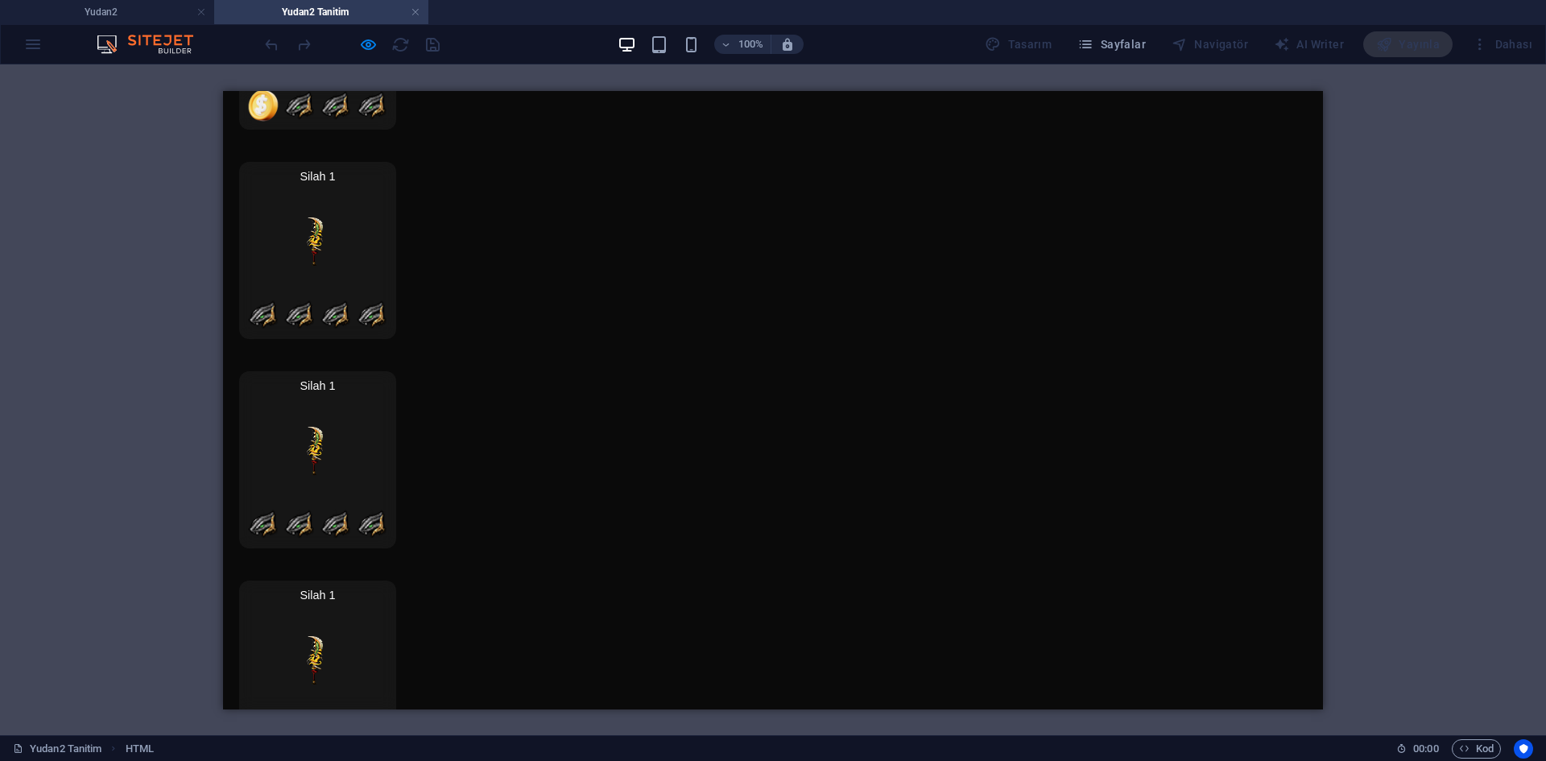
drag, startPoint x: 316, startPoint y: 267, endPoint x: 304, endPoint y: 268, distance: 11.4
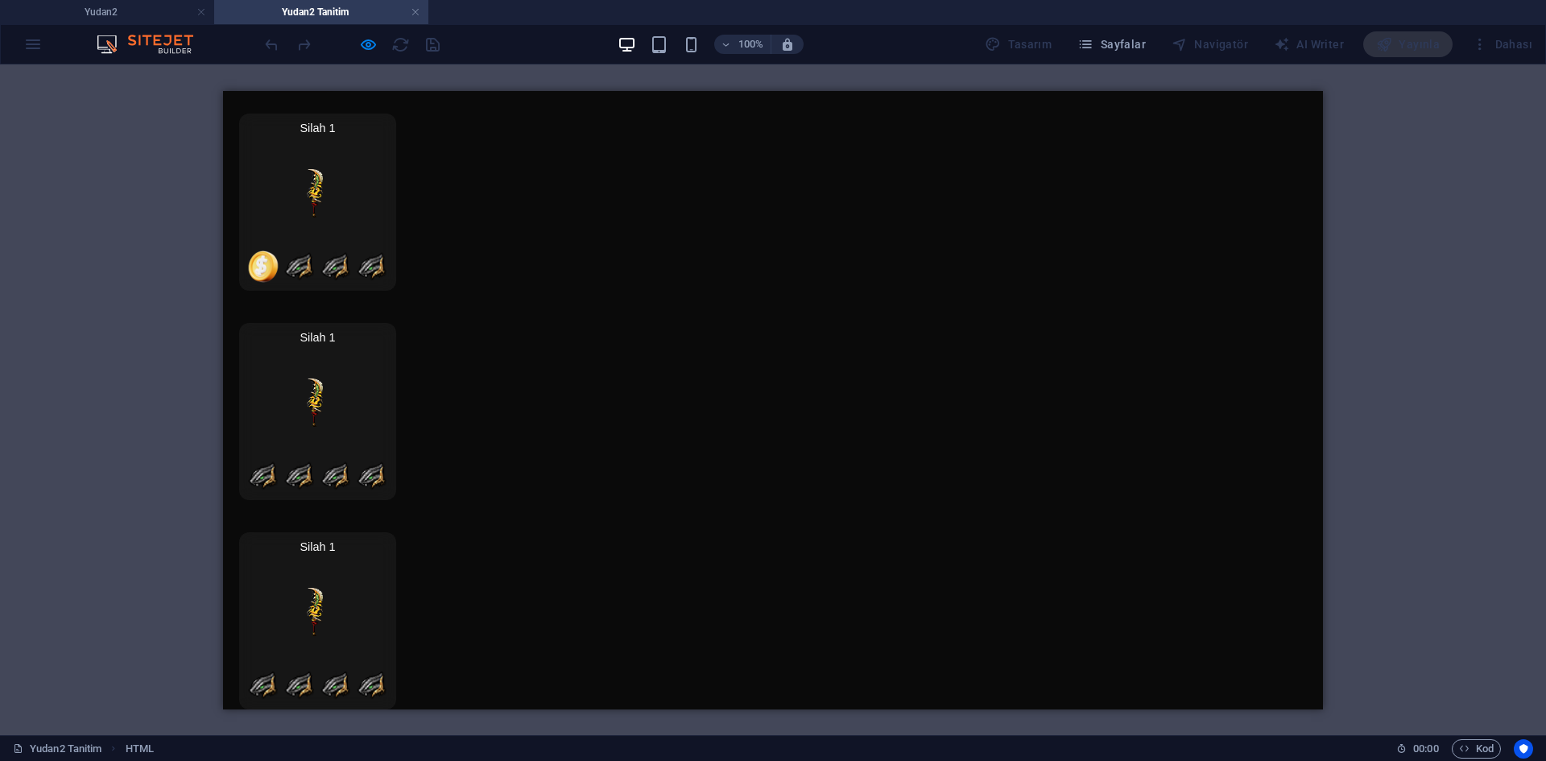
scroll to position [5285, 0]
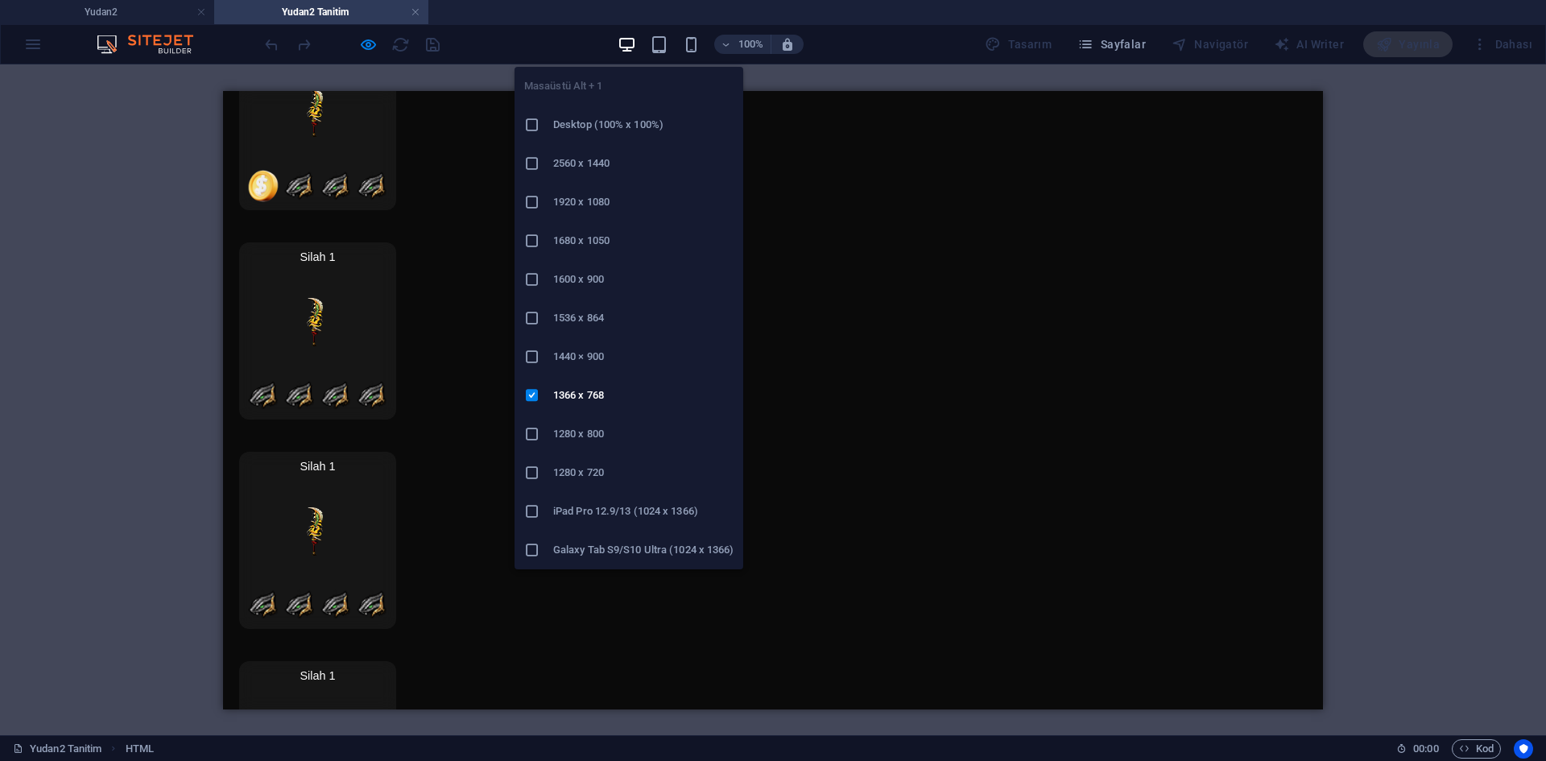
click at [601, 473] on h6 "1280 x 720" at bounding box center [643, 472] width 180 height 19
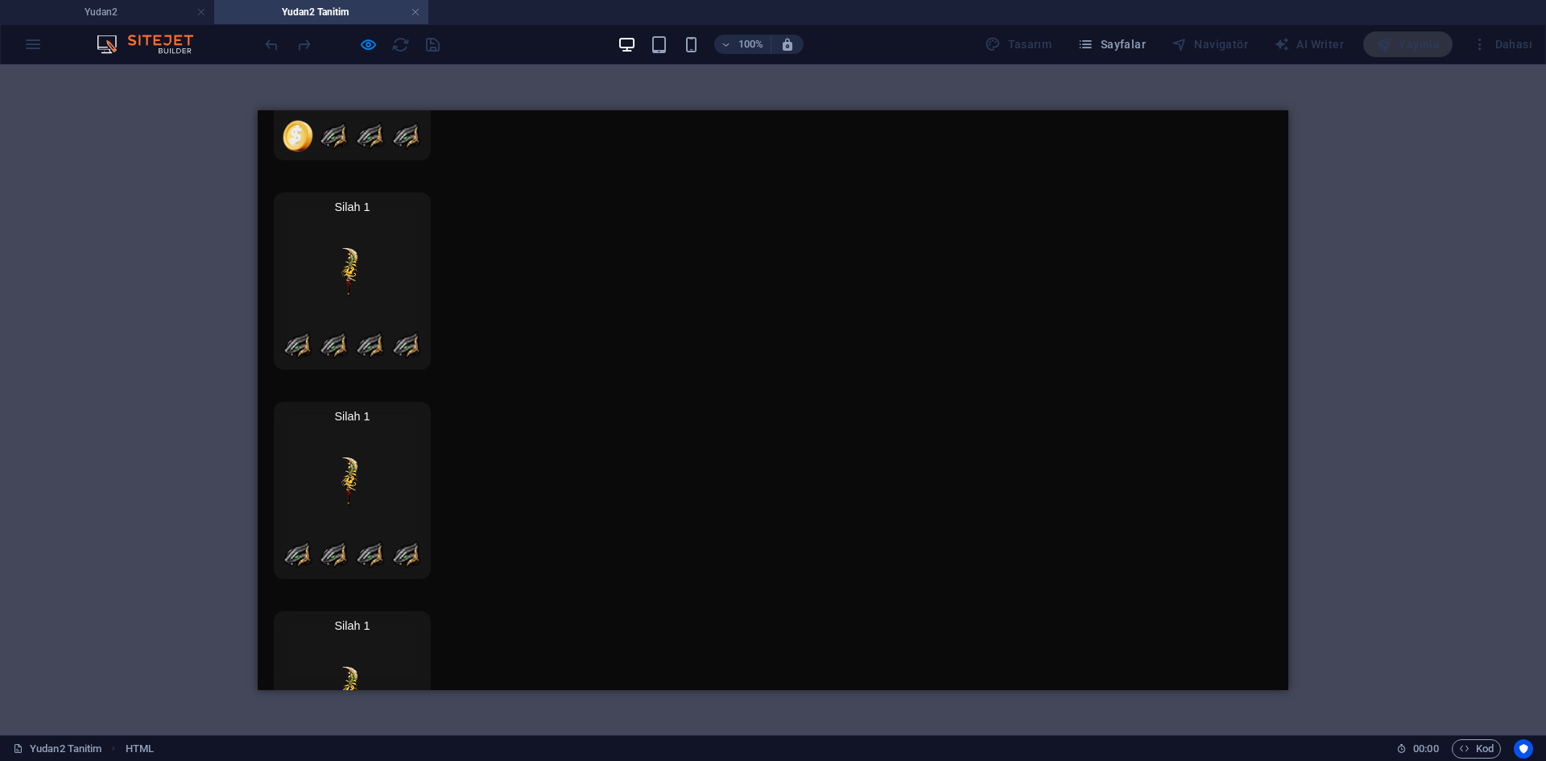
scroll to position [5981, 0]
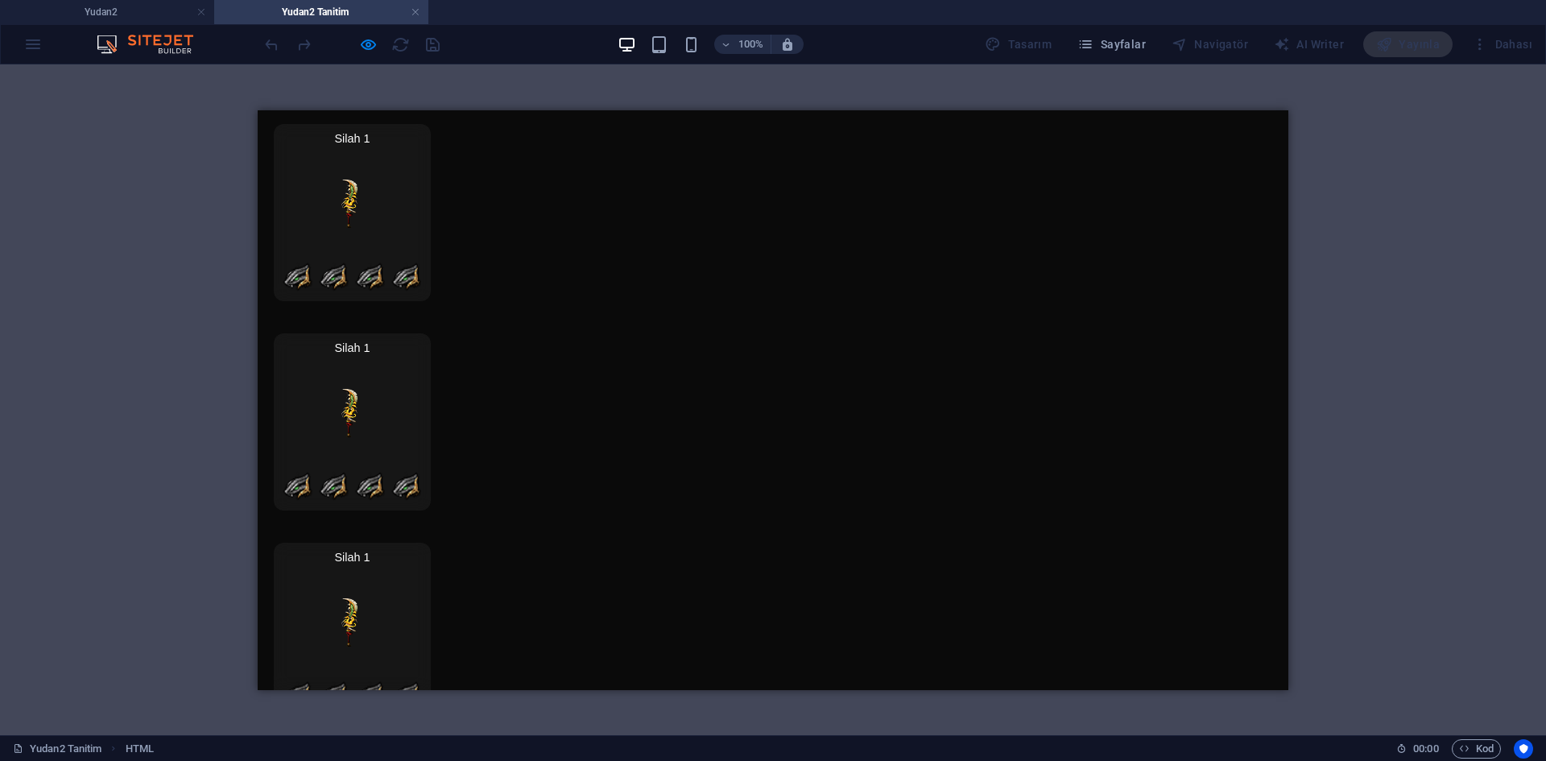
drag, startPoint x: 1055, startPoint y: 394, endPoint x: 1030, endPoint y: 392, distance: 25.0
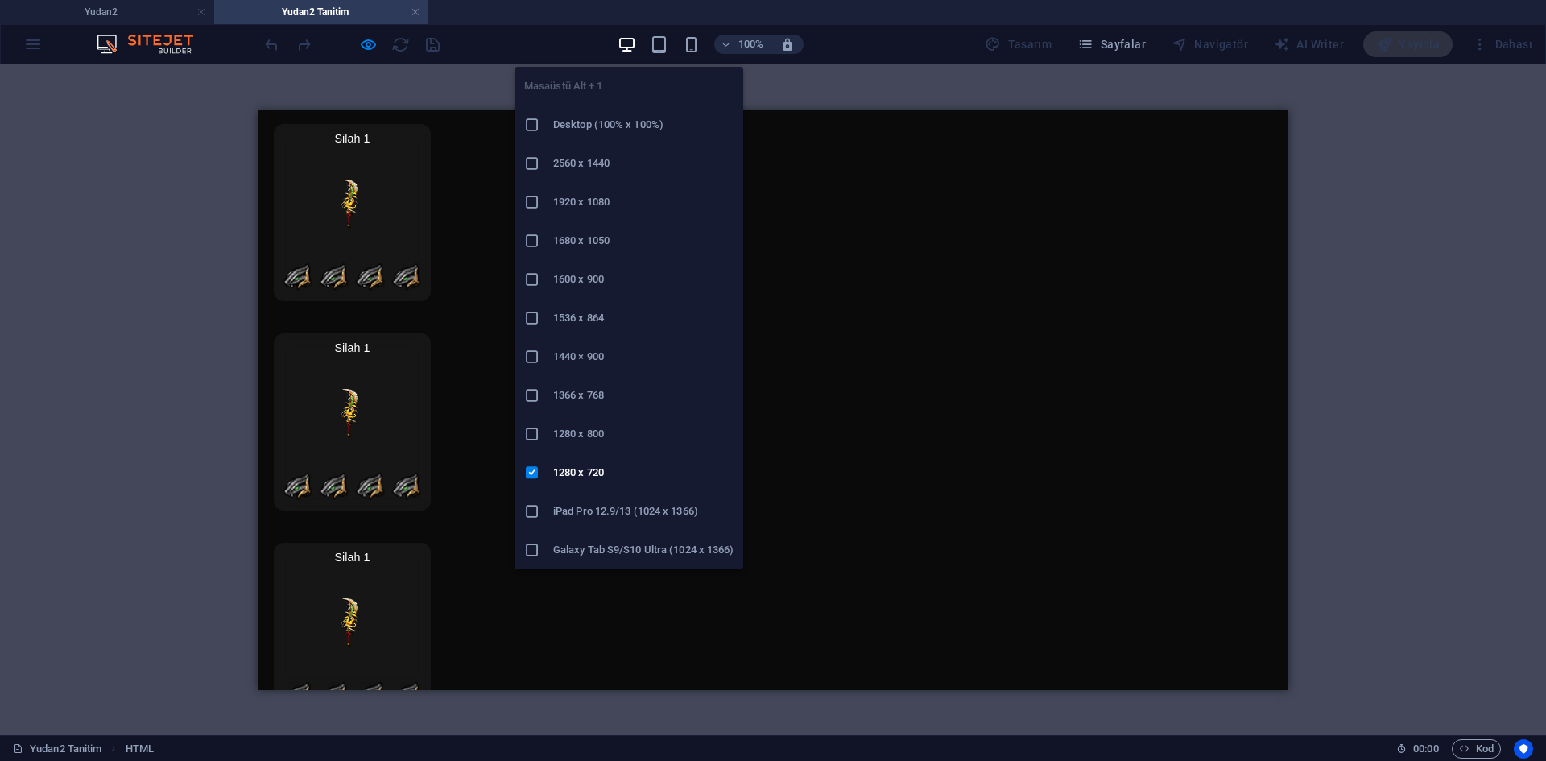
click at [590, 392] on h6 "1366 x 768" at bounding box center [643, 395] width 180 height 19
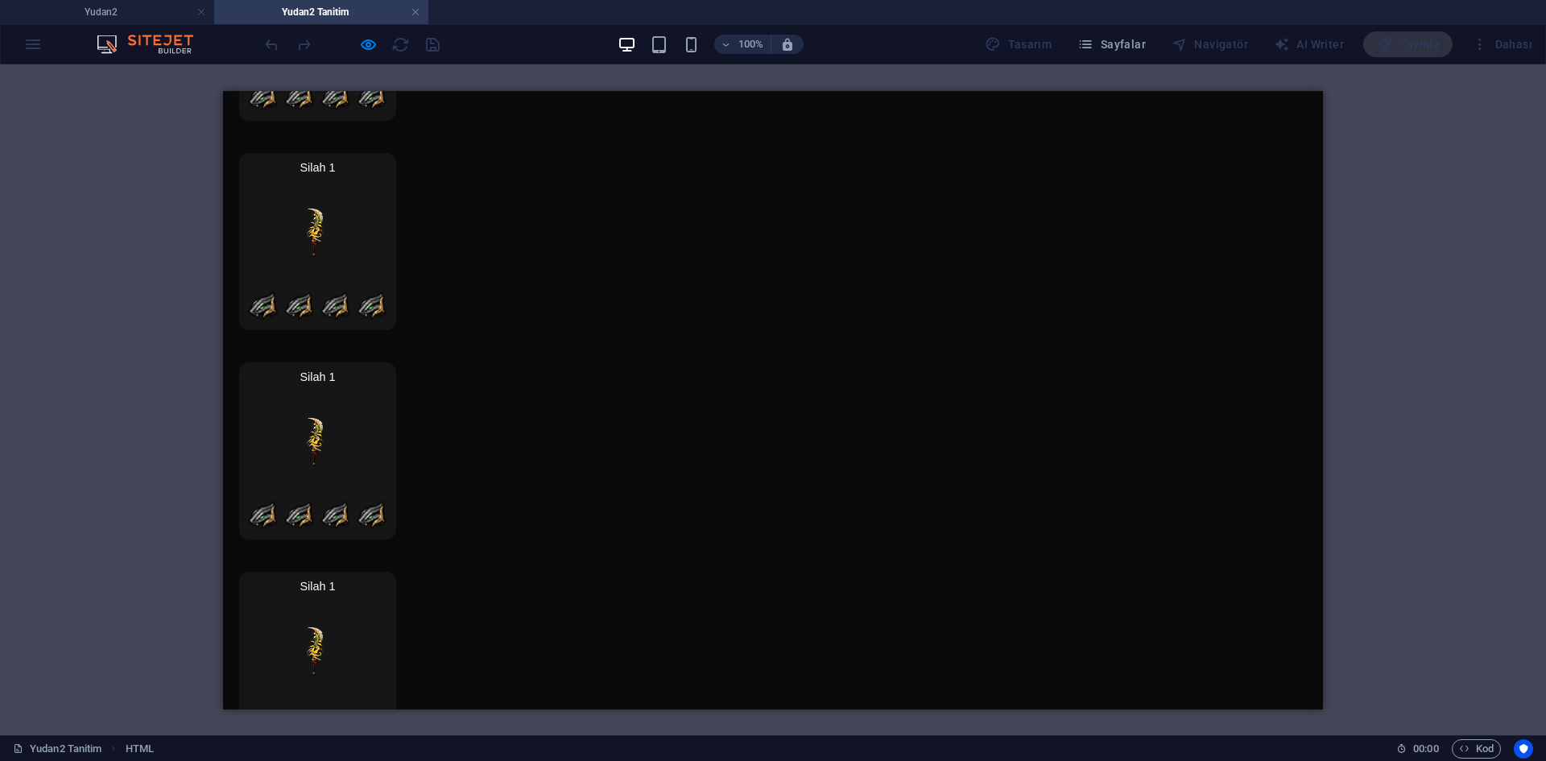
scroll to position [5365, 0]
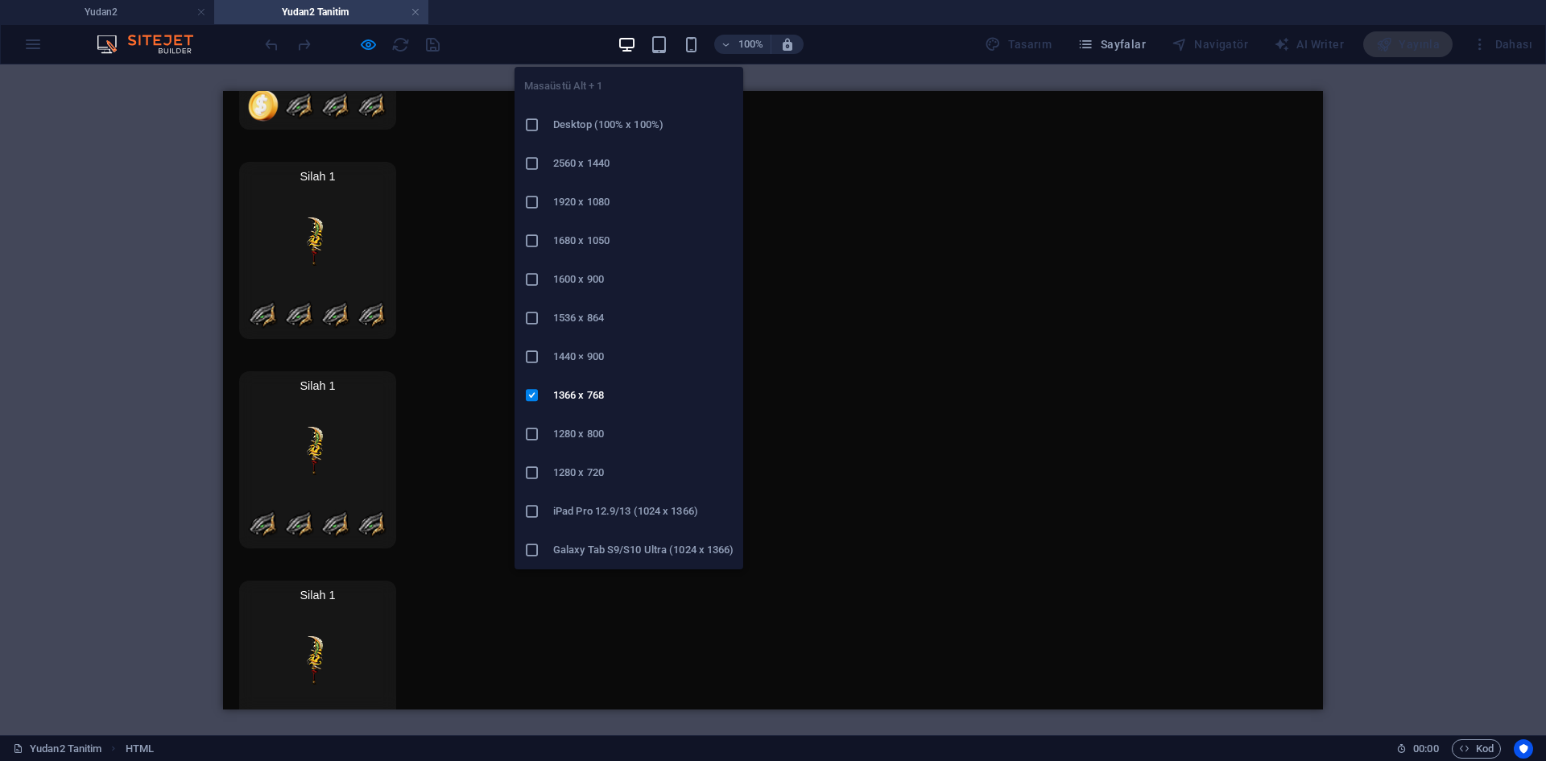
click at [598, 199] on h6 "1920 x 1080" at bounding box center [643, 201] width 180 height 19
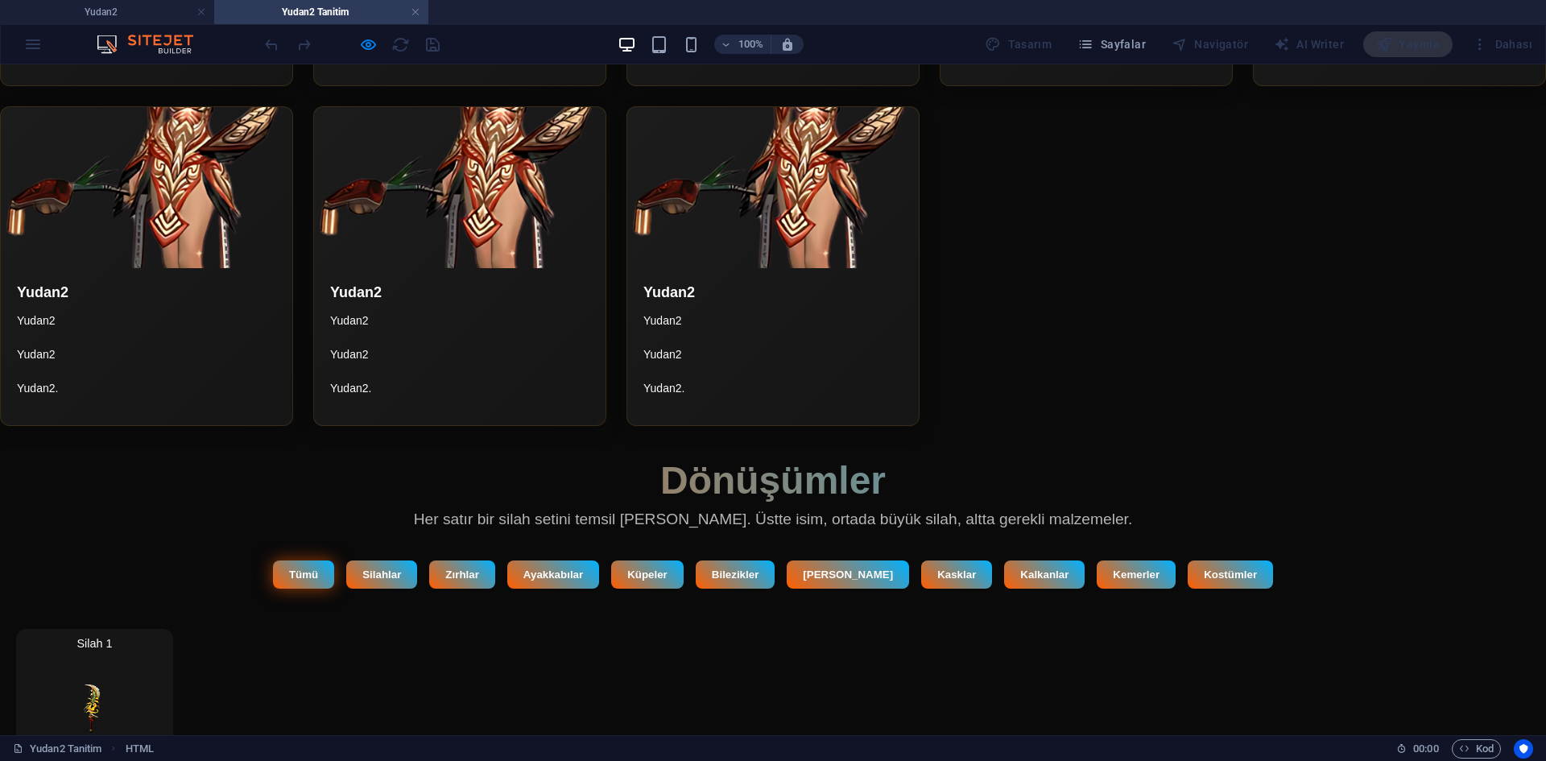
scroll to position [4782, 0]
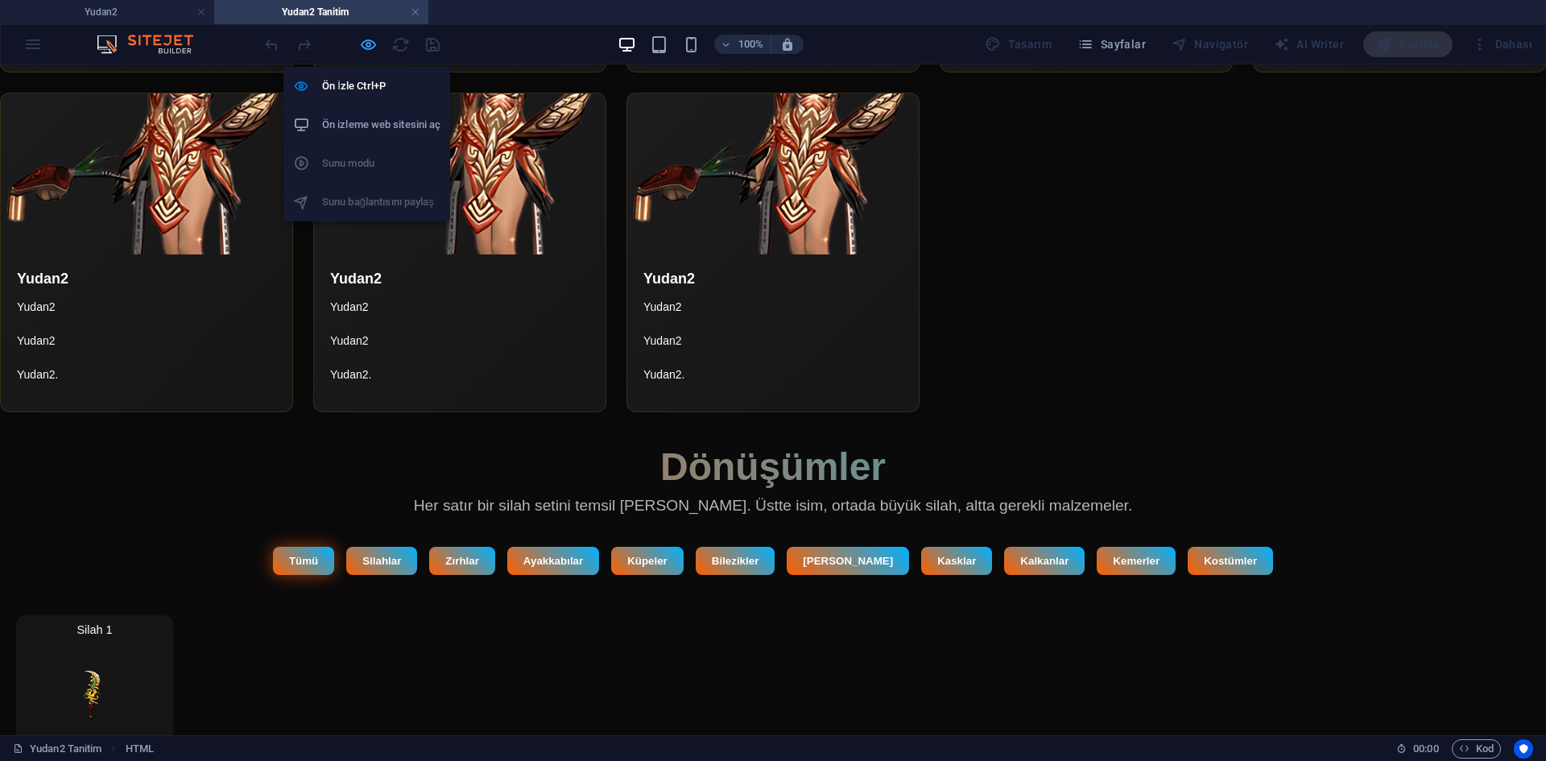
click at [374, 47] on icon "button" at bounding box center [368, 44] width 19 height 19
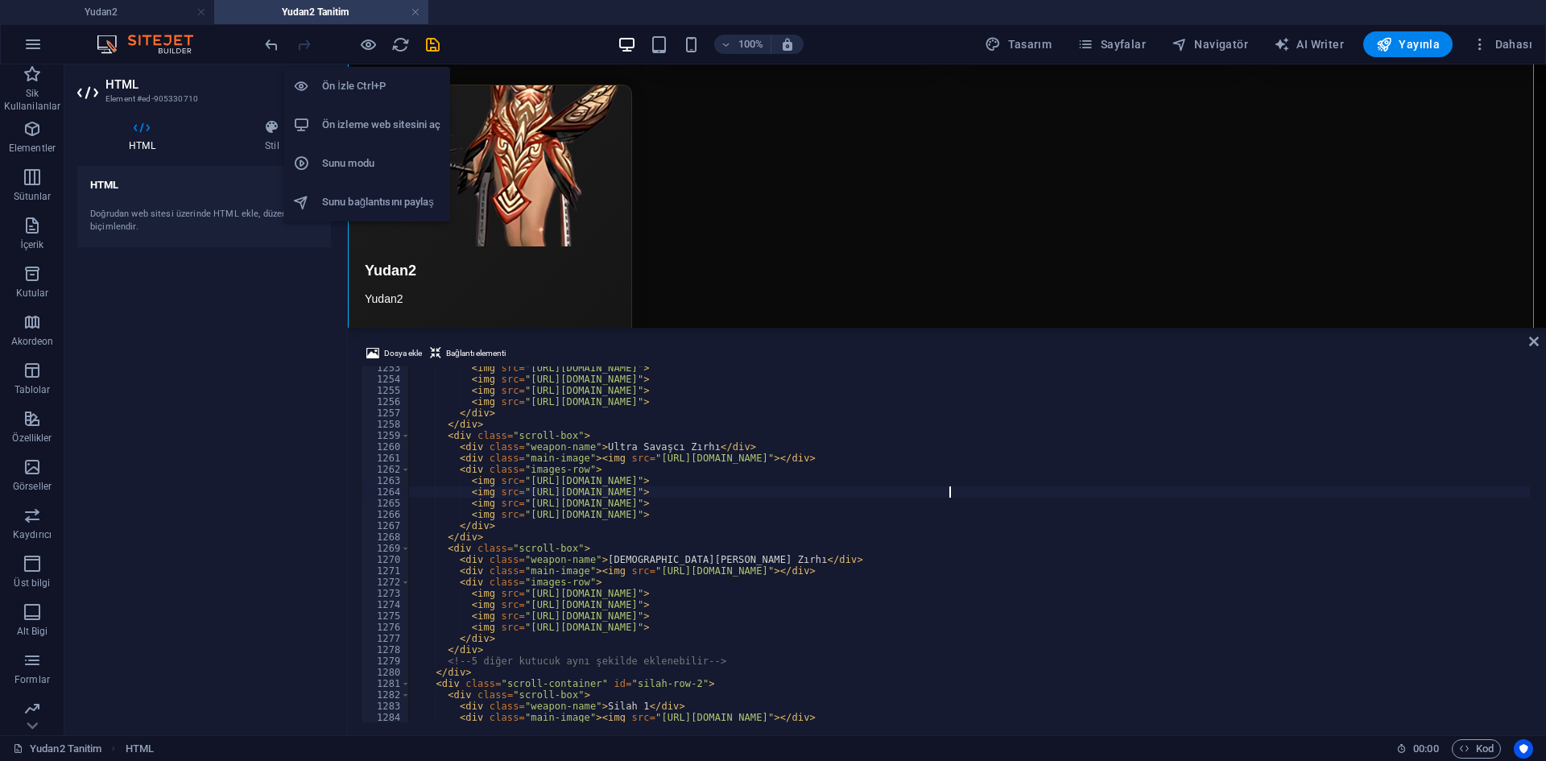
scroll to position [5166, 0]
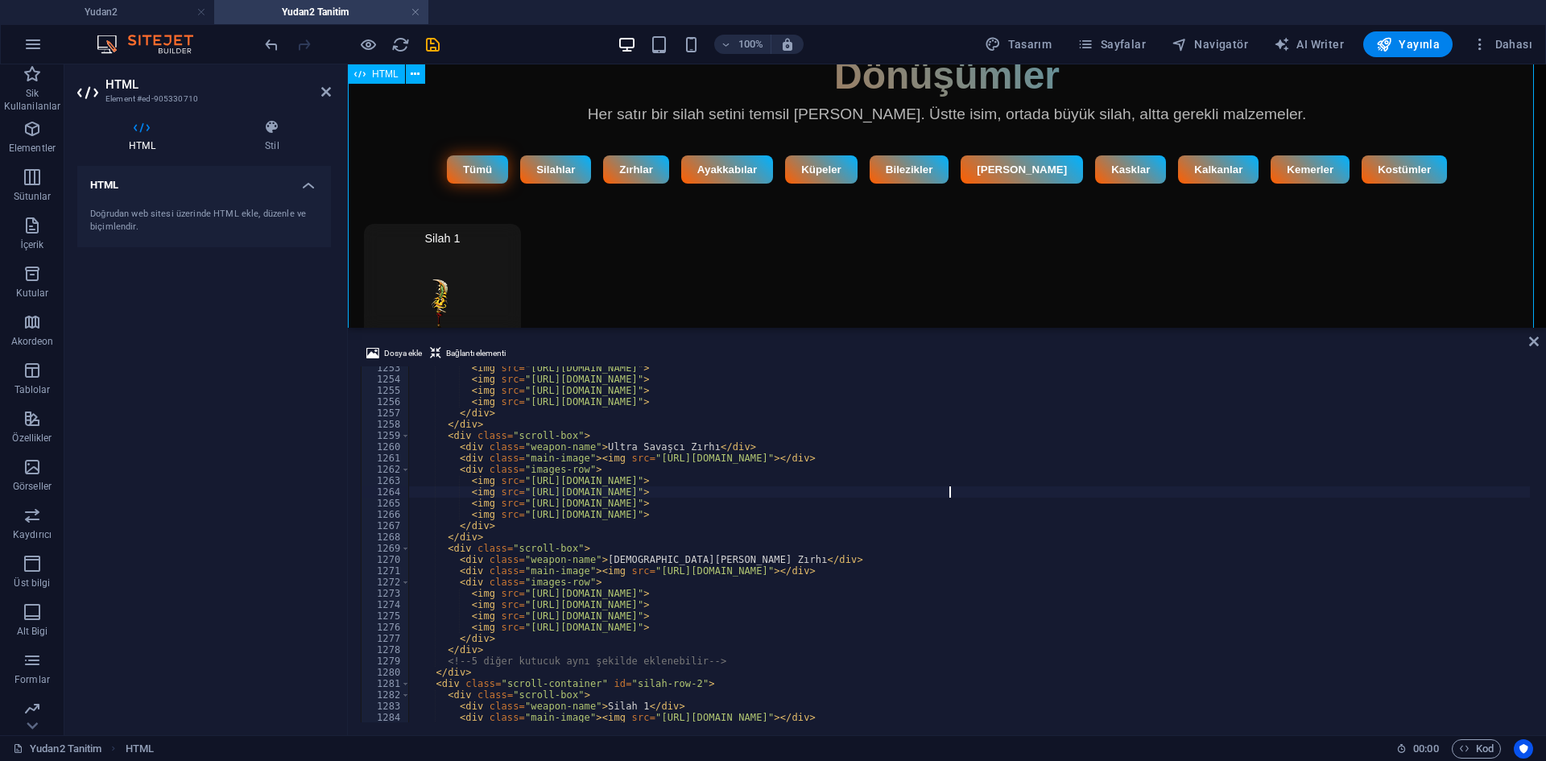
click at [242, 124] on icon at bounding box center [272, 127] width 118 height 16
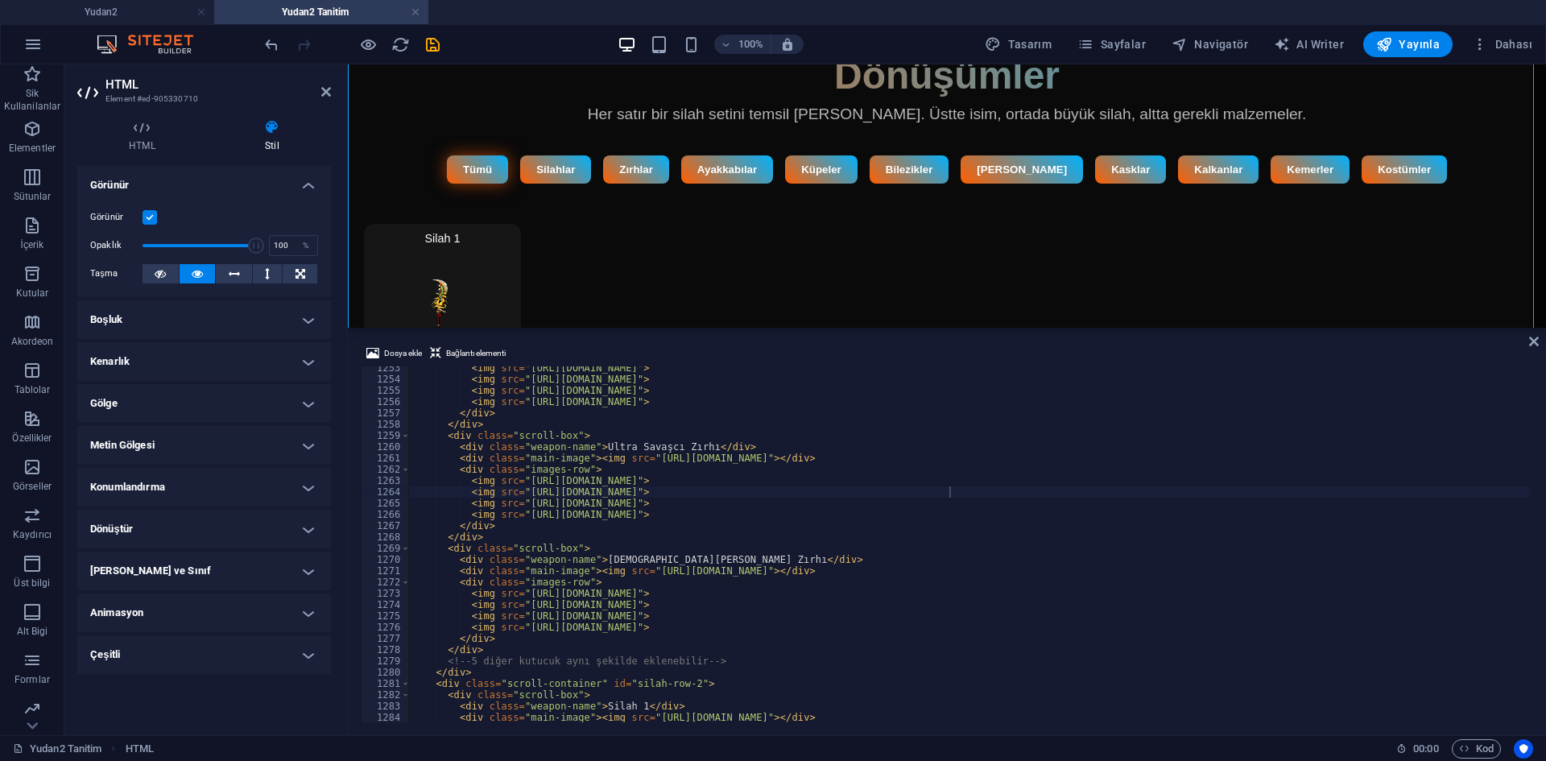
click at [186, 318] on h4 "Boşluk" at bounding box center [204, 319] width 254 height 39
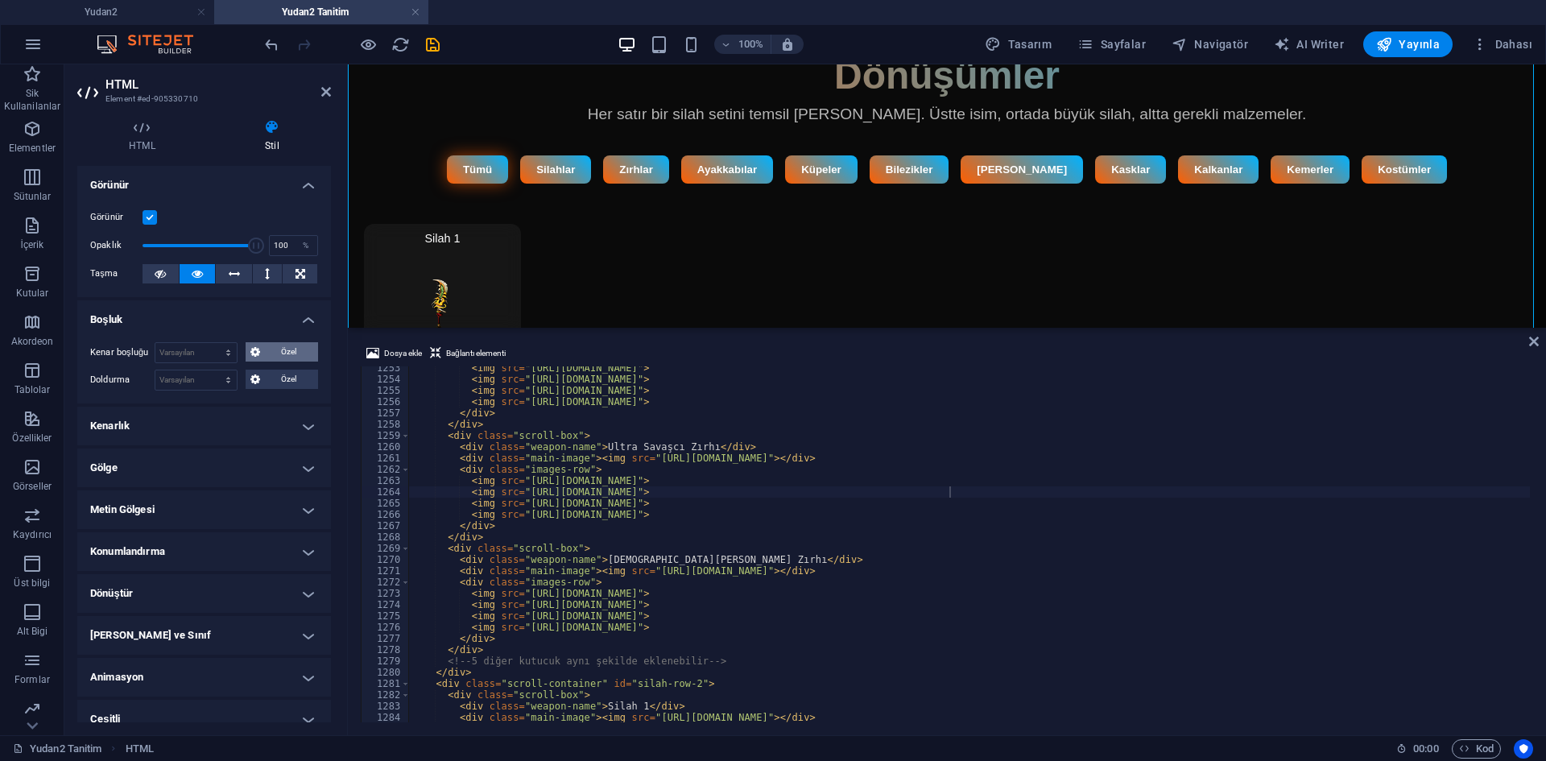
click at [271, 348] on span "Özel" at bounding box center [289, 351] width 49 height 19
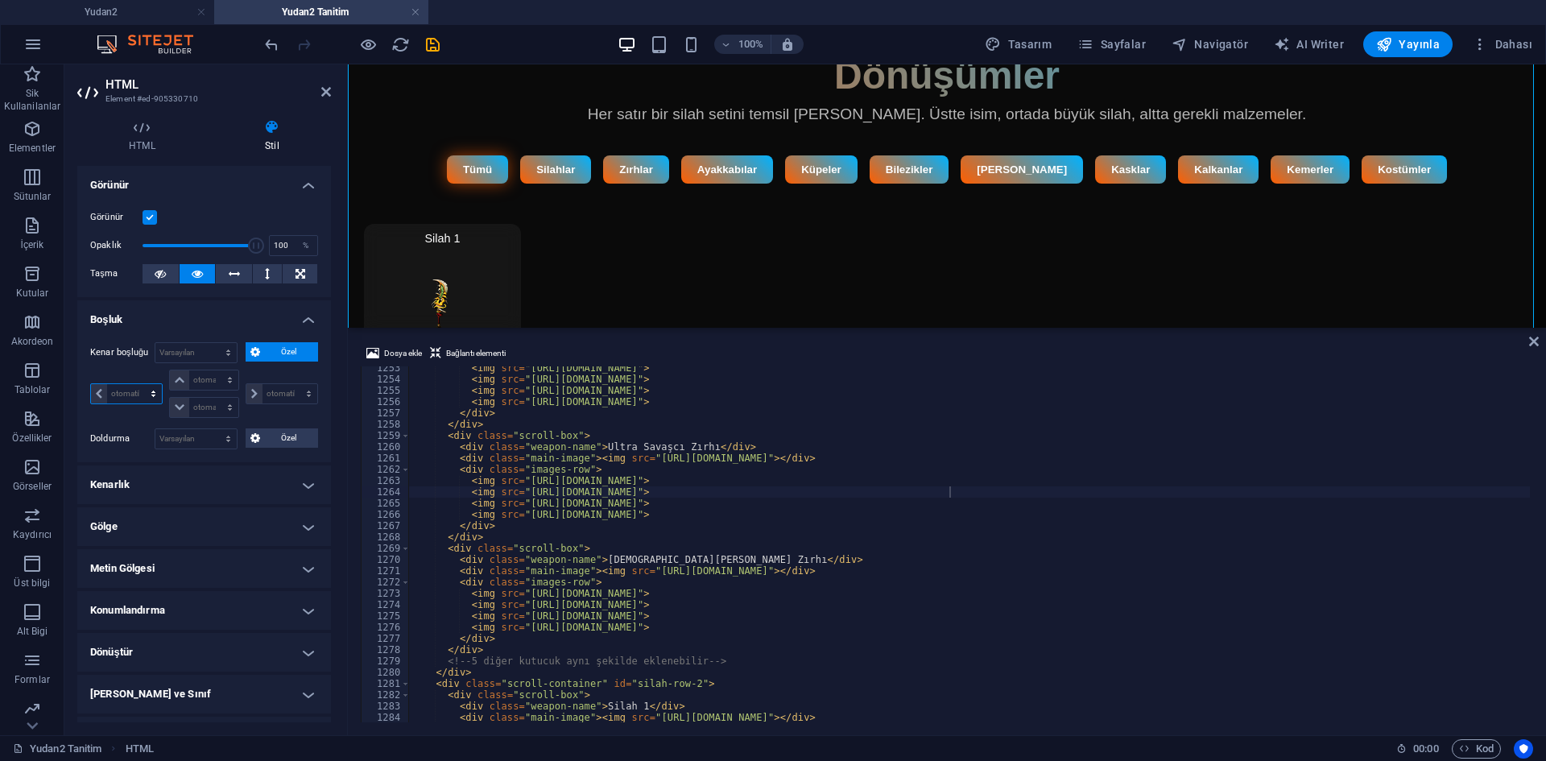
click at [149, 390] on select "otomatik px % rem vw vh" at bounding box center [126, 393] width 71 height 19
select select "px"
click at [139, 384] on select "otomatik px % rem vw vh" at bounding box center [126, 393] width 71 height 19
type input "0"
select select "px"
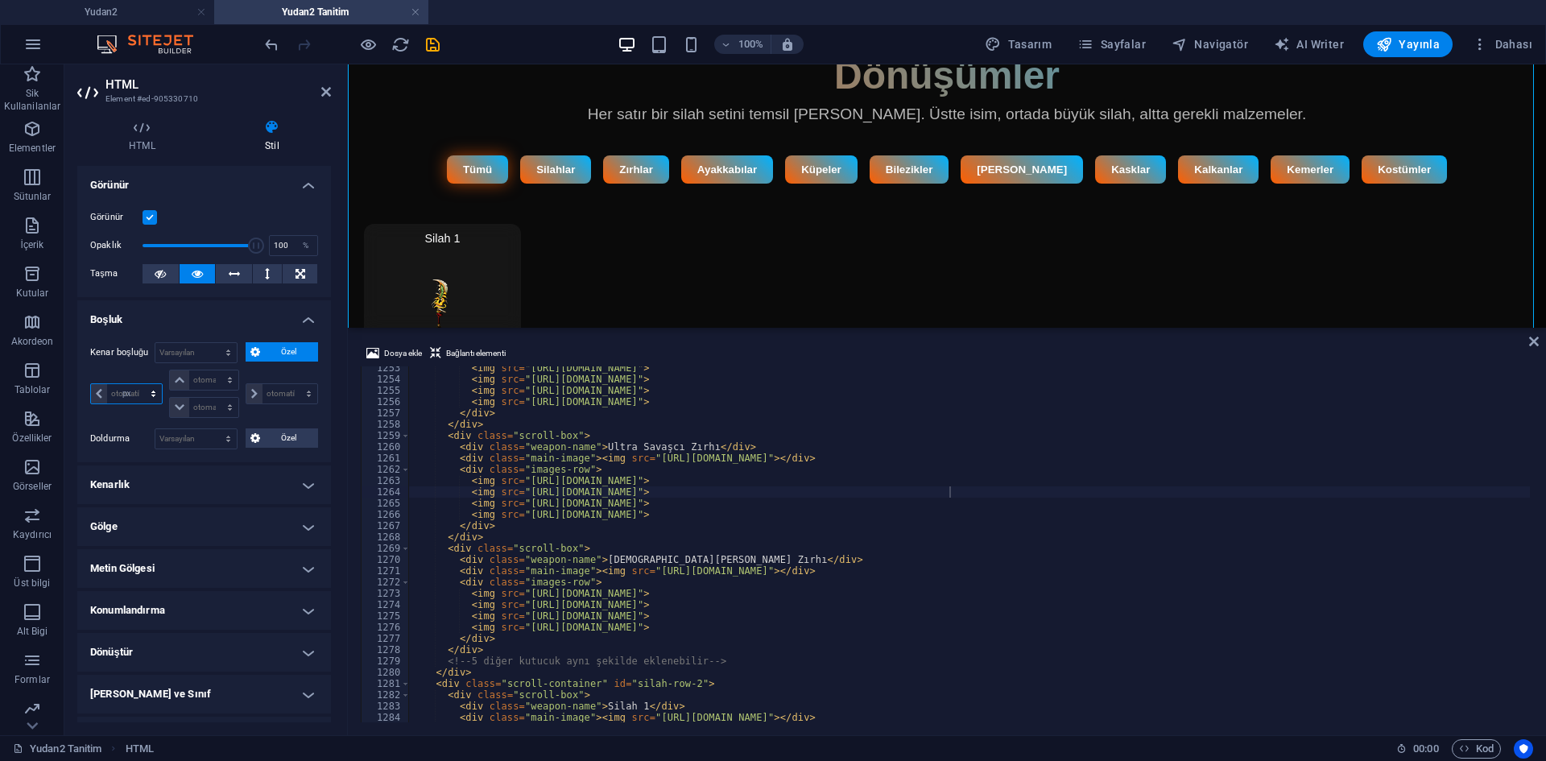
type input "0"
select select "px"
type input "0"
select select "px"
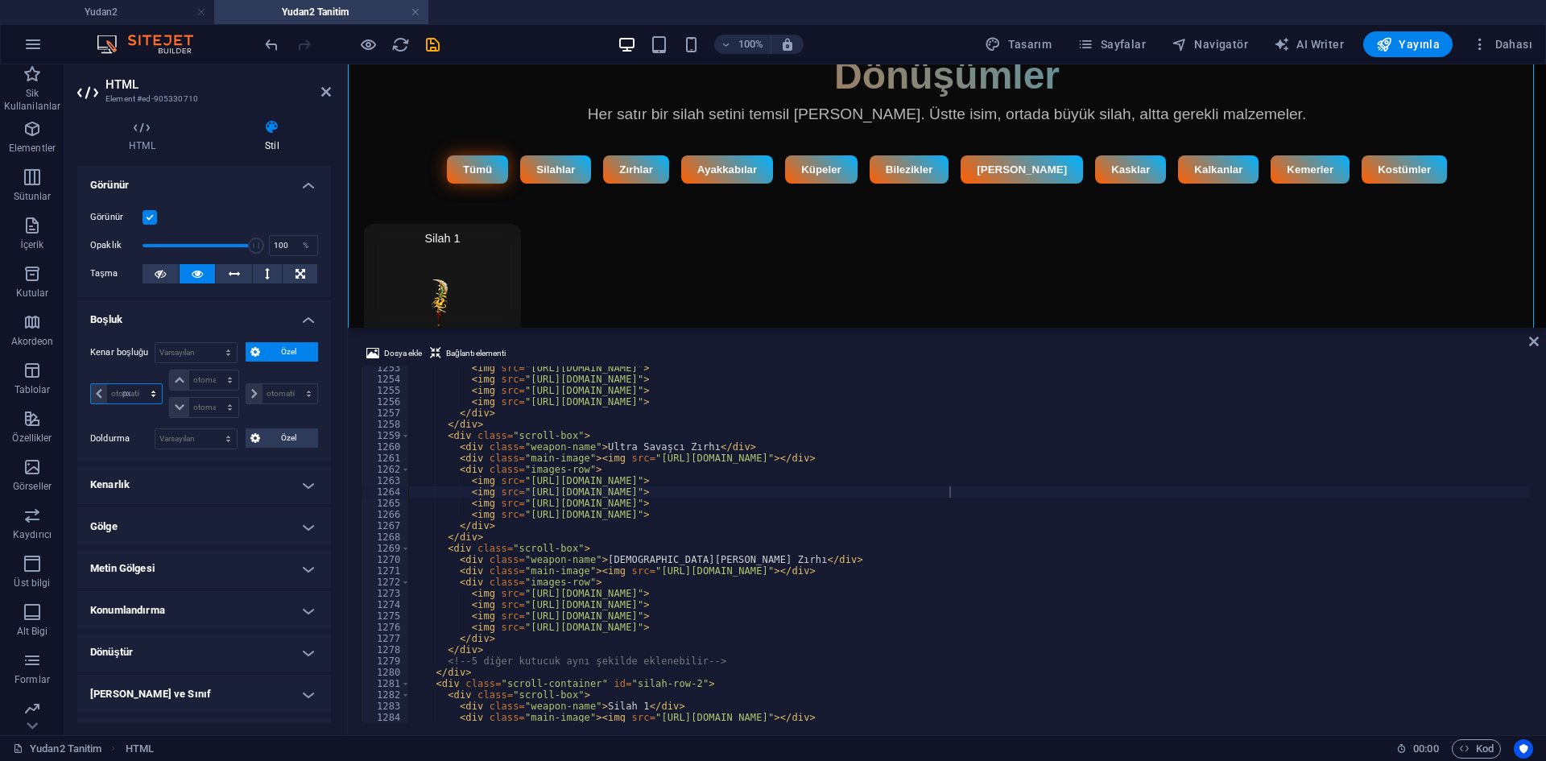
type input "0"
select select "px"
type input "5"
type input "500"
select select "DISABLED_OPTION_VALUE"
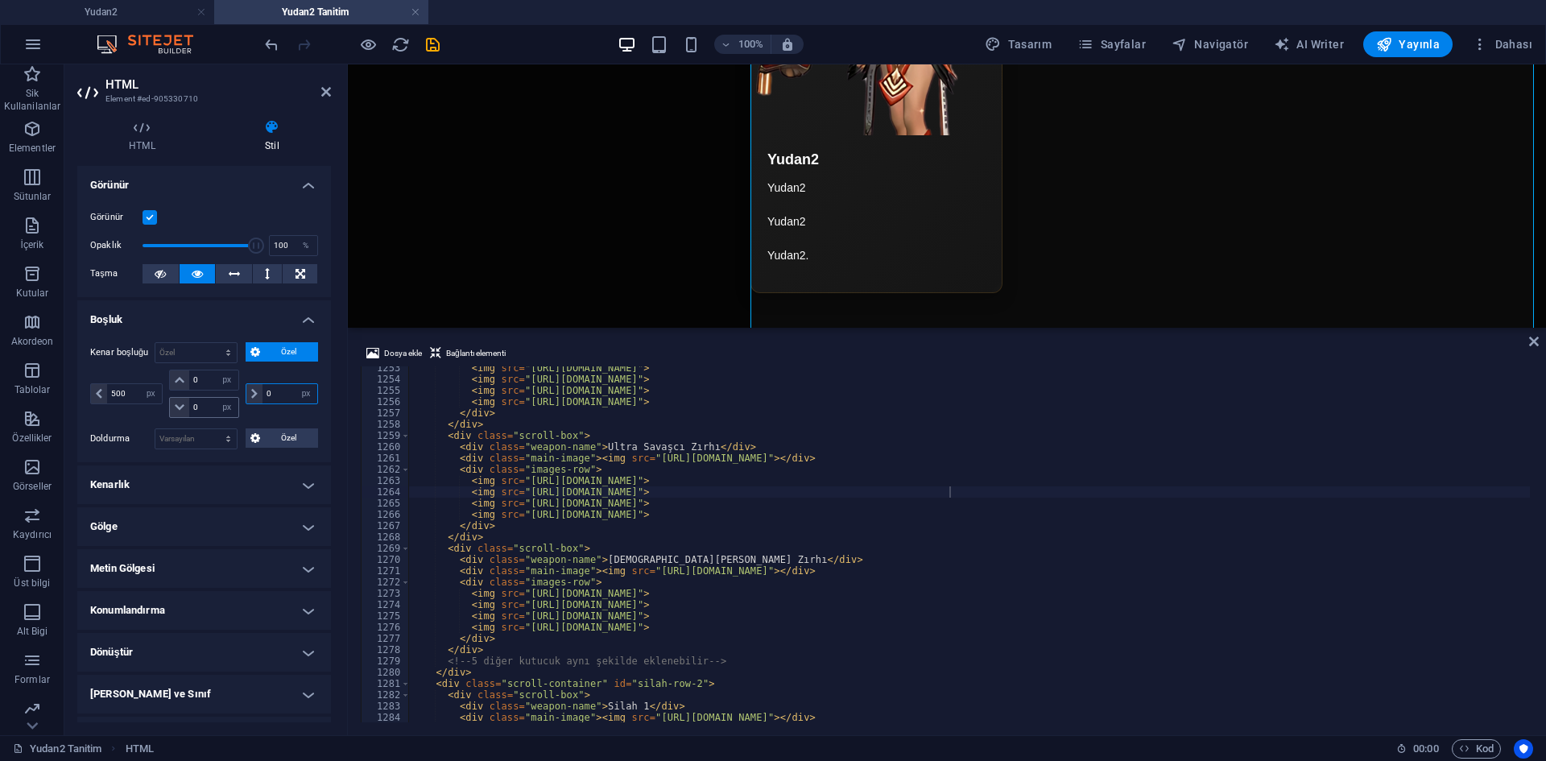
drag, startPoint x: 285, startPoint y: 396, endPoint x: 230, endPoint y: 396, distance: 55.6
click at [230, 396] on div "500 otomatik px % rem vw vh 0 otomatik px % rem vw vh 0 otomatik px % rem vw vh…" at bounding box center [204, 394] width 228 height 48
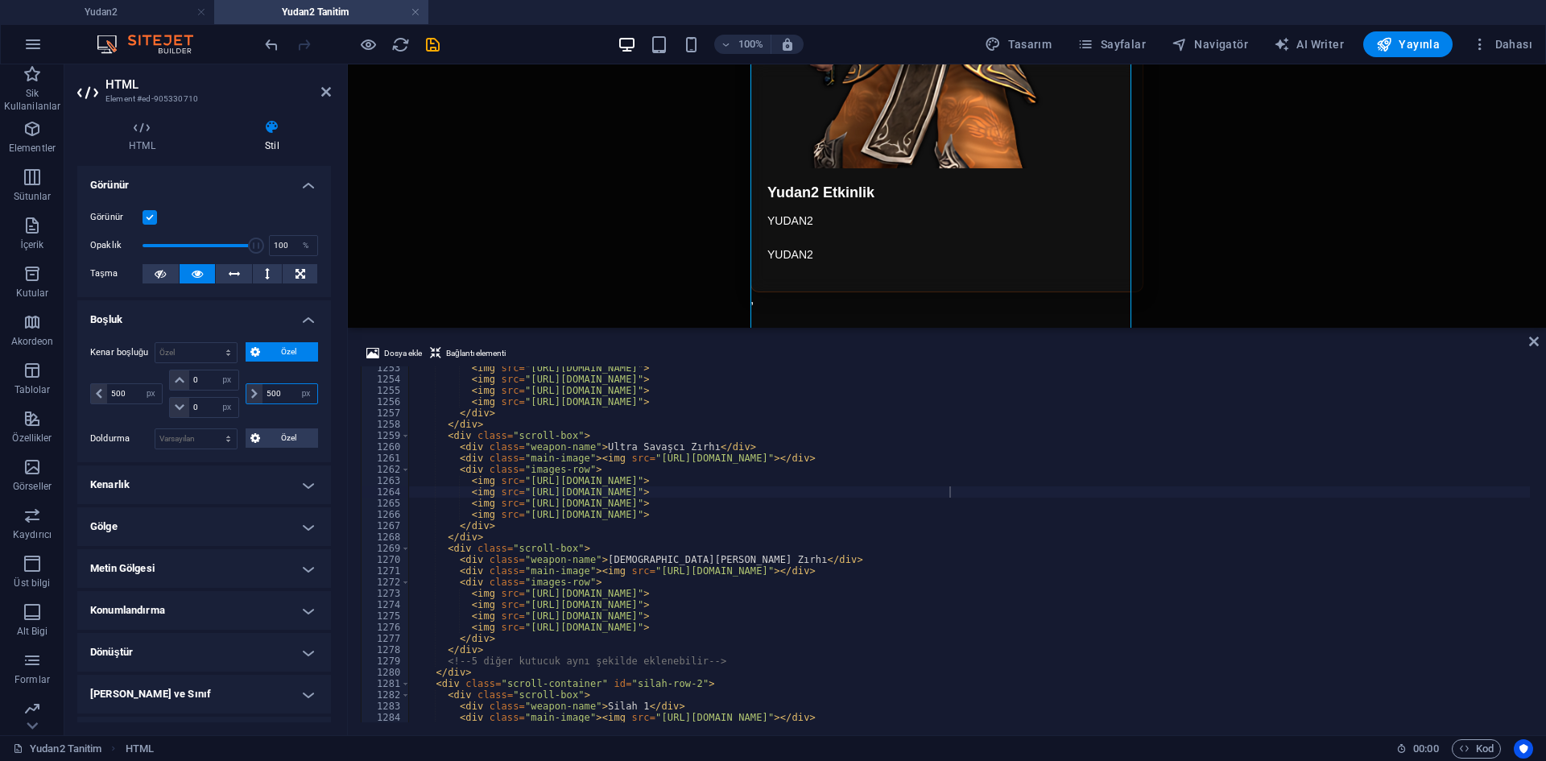
drag, startPoint x: 280, startPoint y: 391, endPoint x: 238, endPoint y: 393, distance: 41.9
click at [238, 393] on div "500 otomatik px % rem vw vh 0 otomatik px % rem vw vh 0 otomatik px % rem vw vh…" at bounding box center [204, 394] width 228 height 48
type input "180"
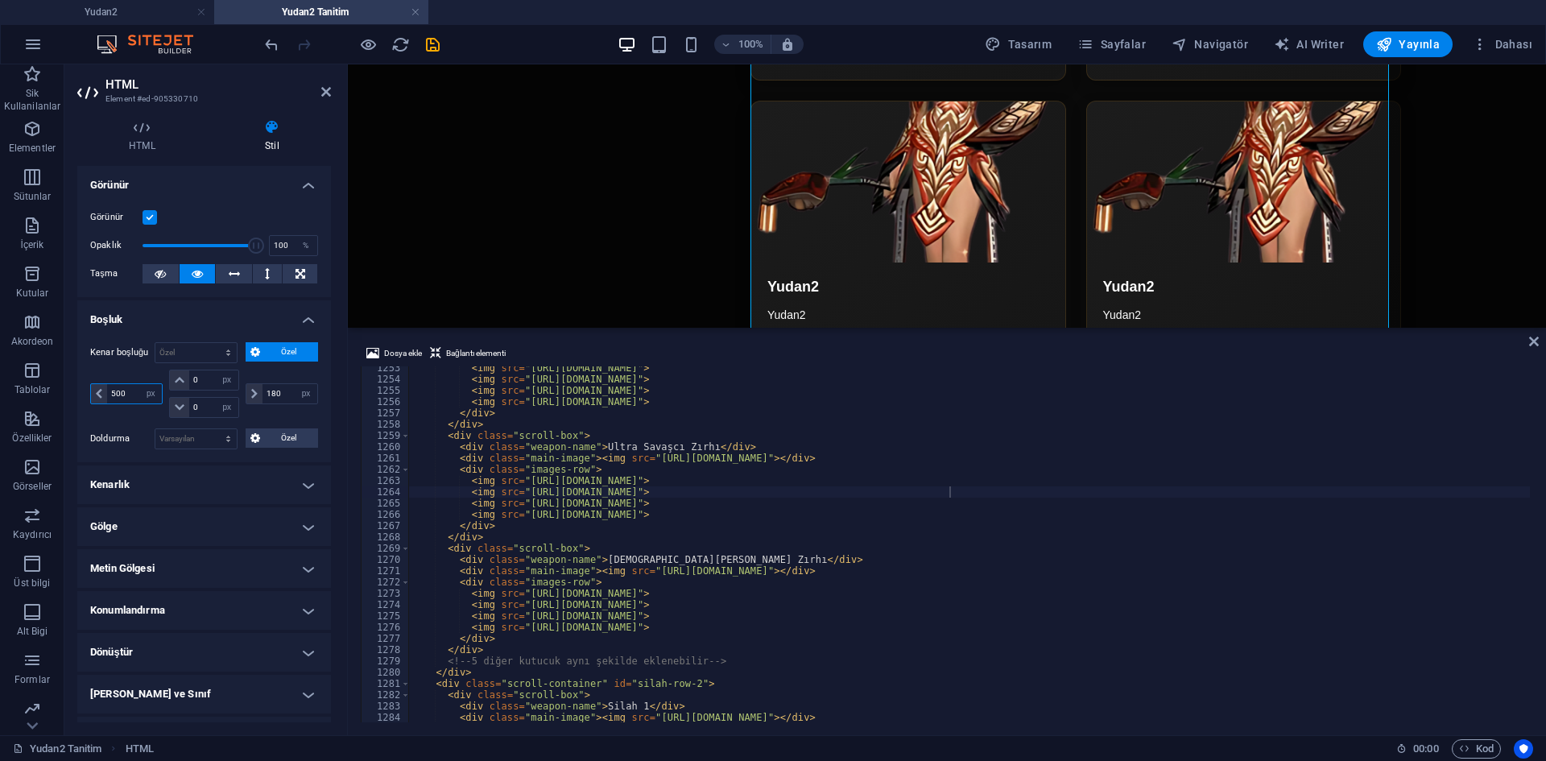
drag, startPoint x: 143, startPoint y: 389, endPoint x: 133, endPoint y: 389, distance: 9.7
click at [133, 389] on div "500 otomatik px % rem vw vh" at bounding box center [126, 393] width 72 height 21
drag, startPoint x: 135, startPoint y: 390, endPoint x: 61, endPoint y: 389, distance: 74.1
click at [61, 389] on section "Sik Kullanilanlar Elementler Sütunlar İçerik Kutular Akordeon Tablolar Özellikl…" at bounding box center [773, 399] width 1546 height 671
type input "8"
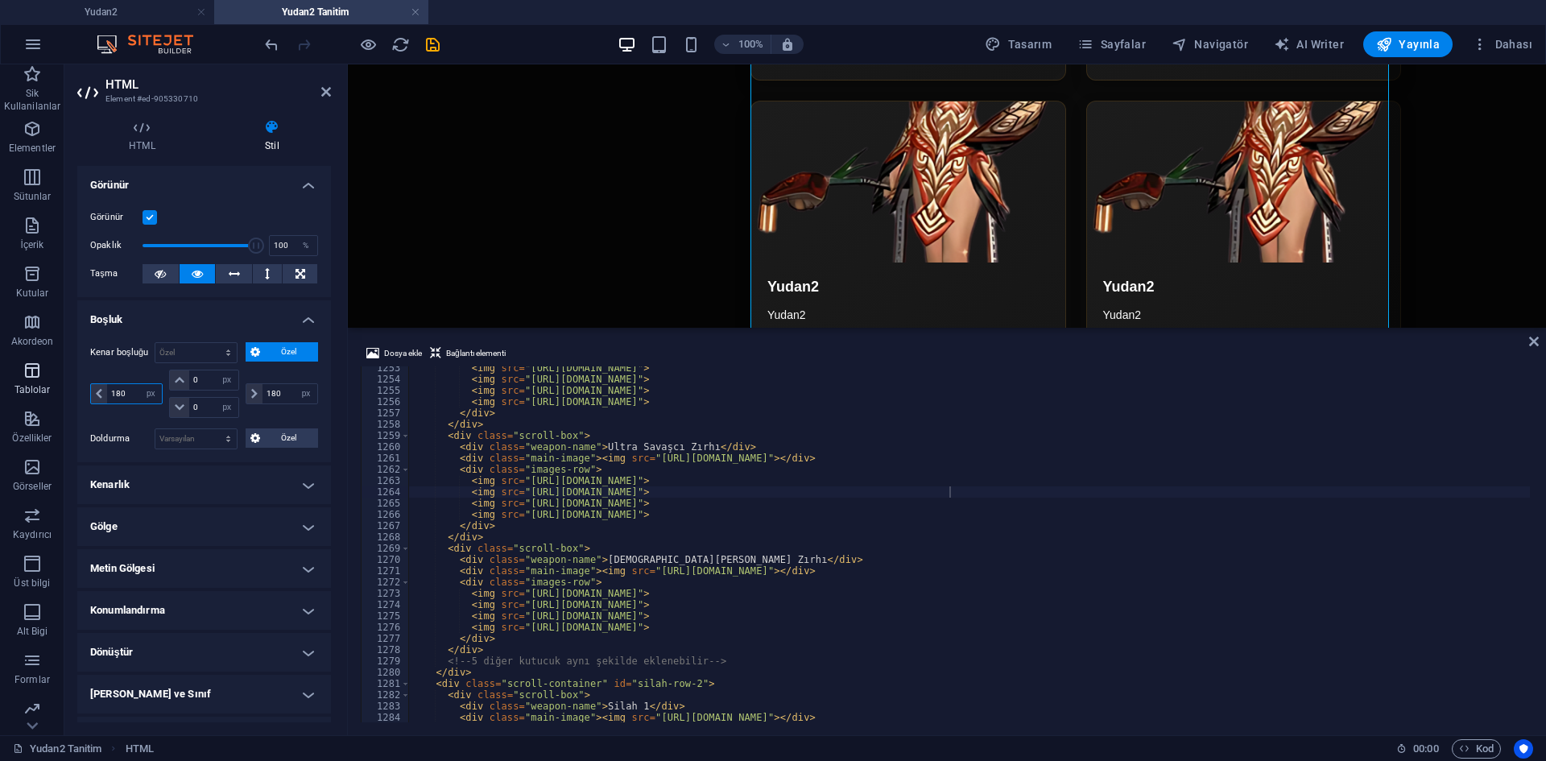
type input "180"
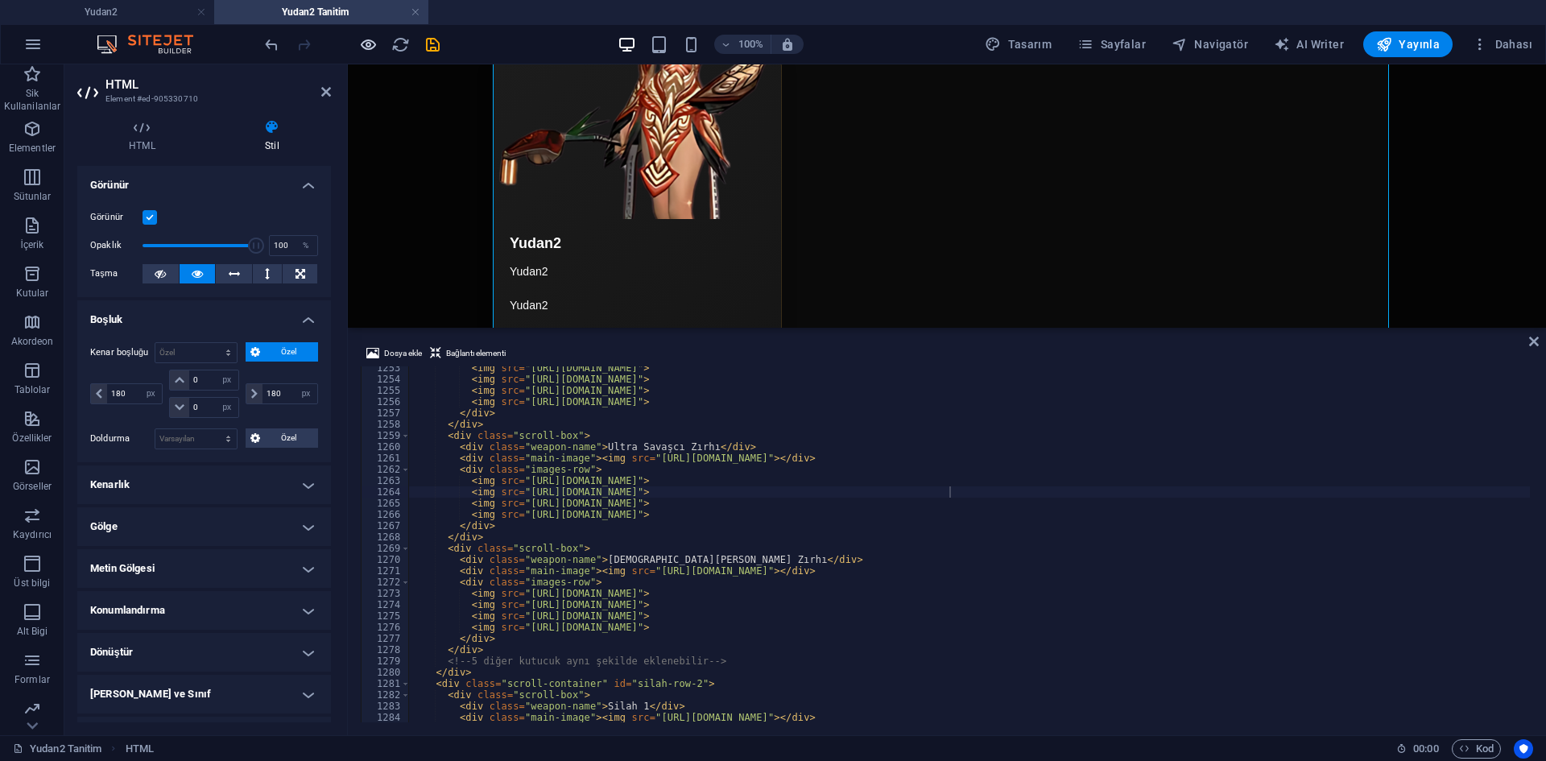
click at [369, 48] on icon "button" at bounding box center [368, 44] width 19 height 19
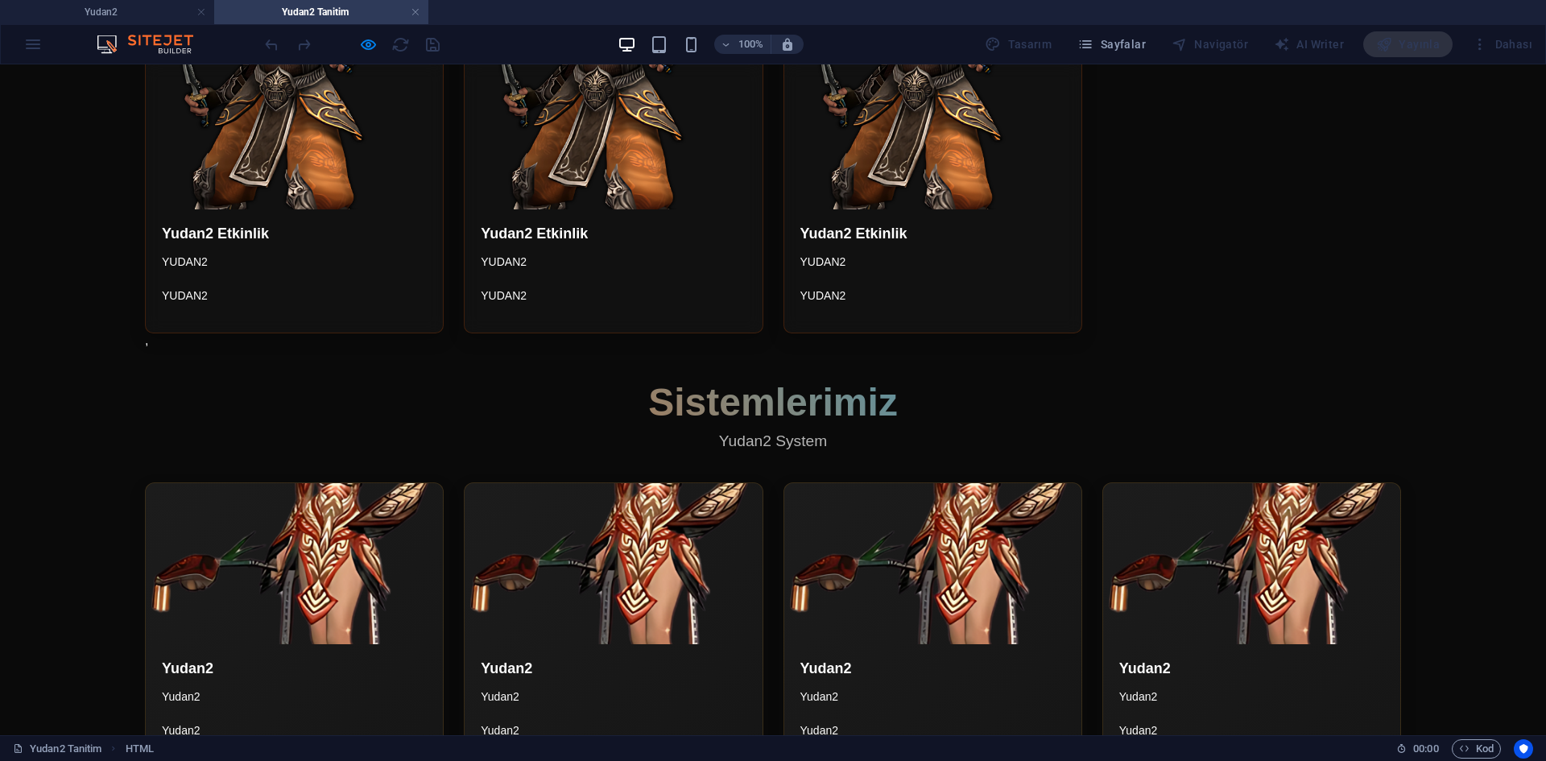
scroll to position [3382, 0]
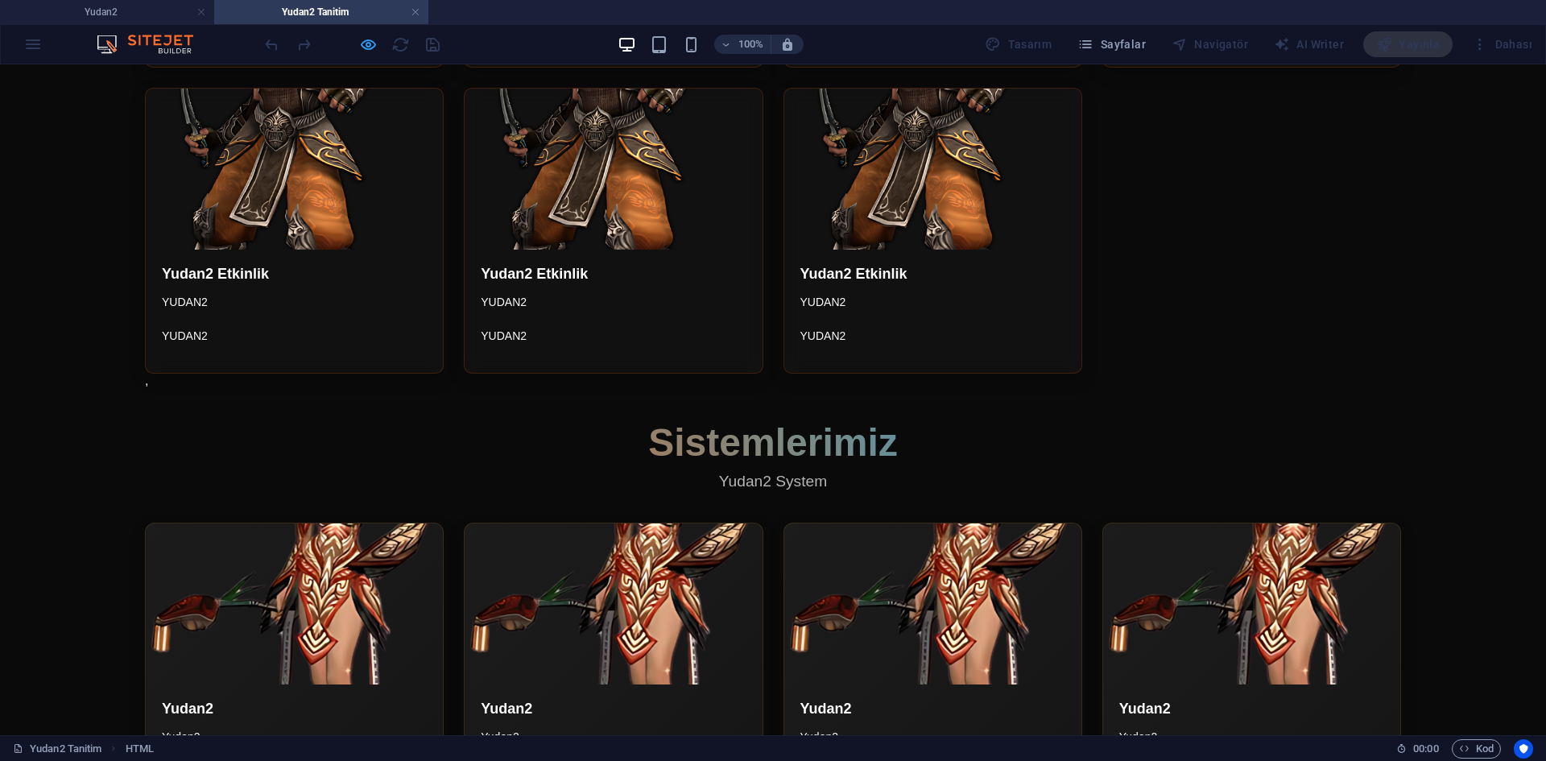
click at [369, 46] on icon "button" at bounding box center [368, 44] width 19 height 19
select select "px"
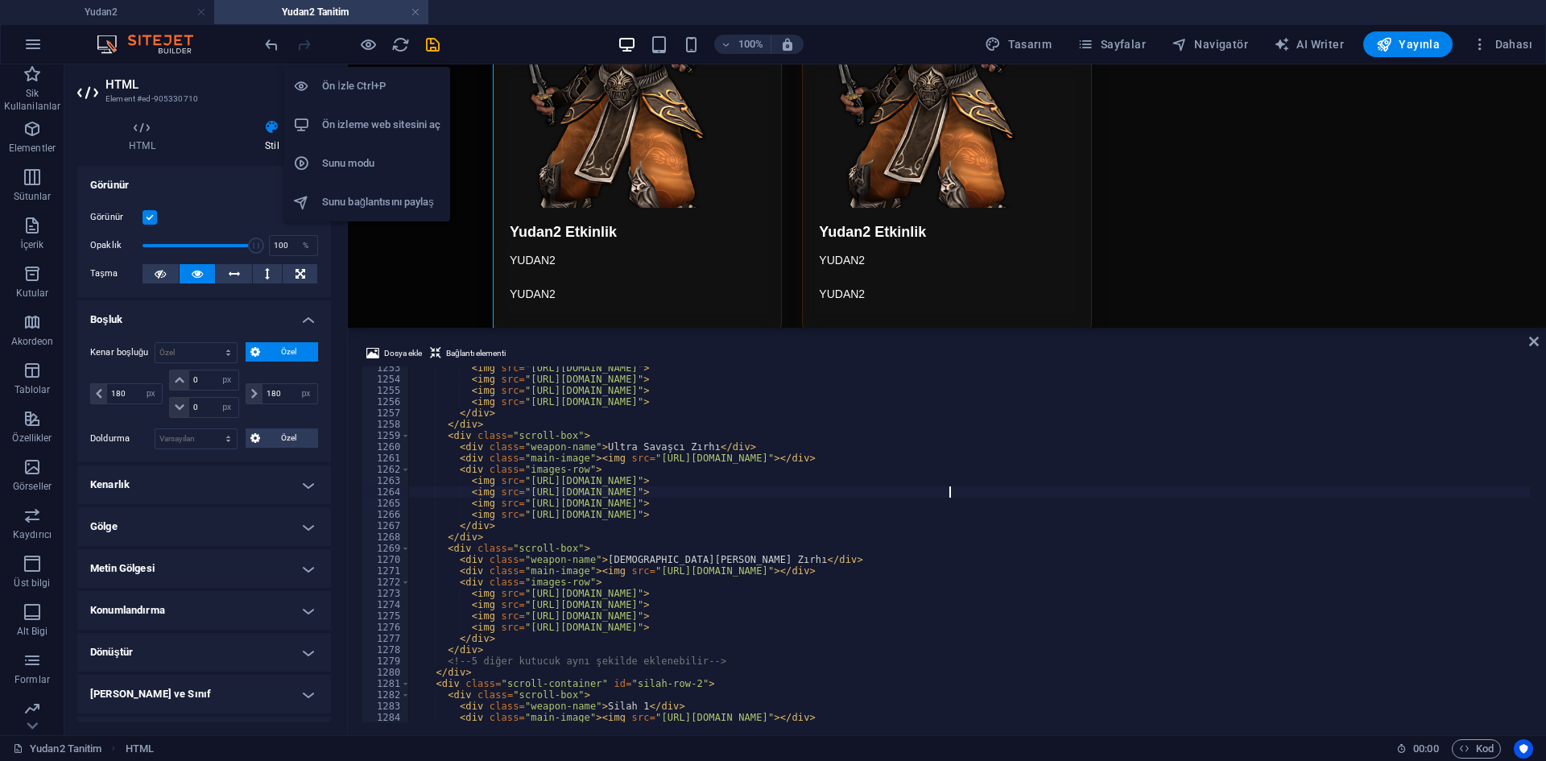
scroll to position [4053, 0]
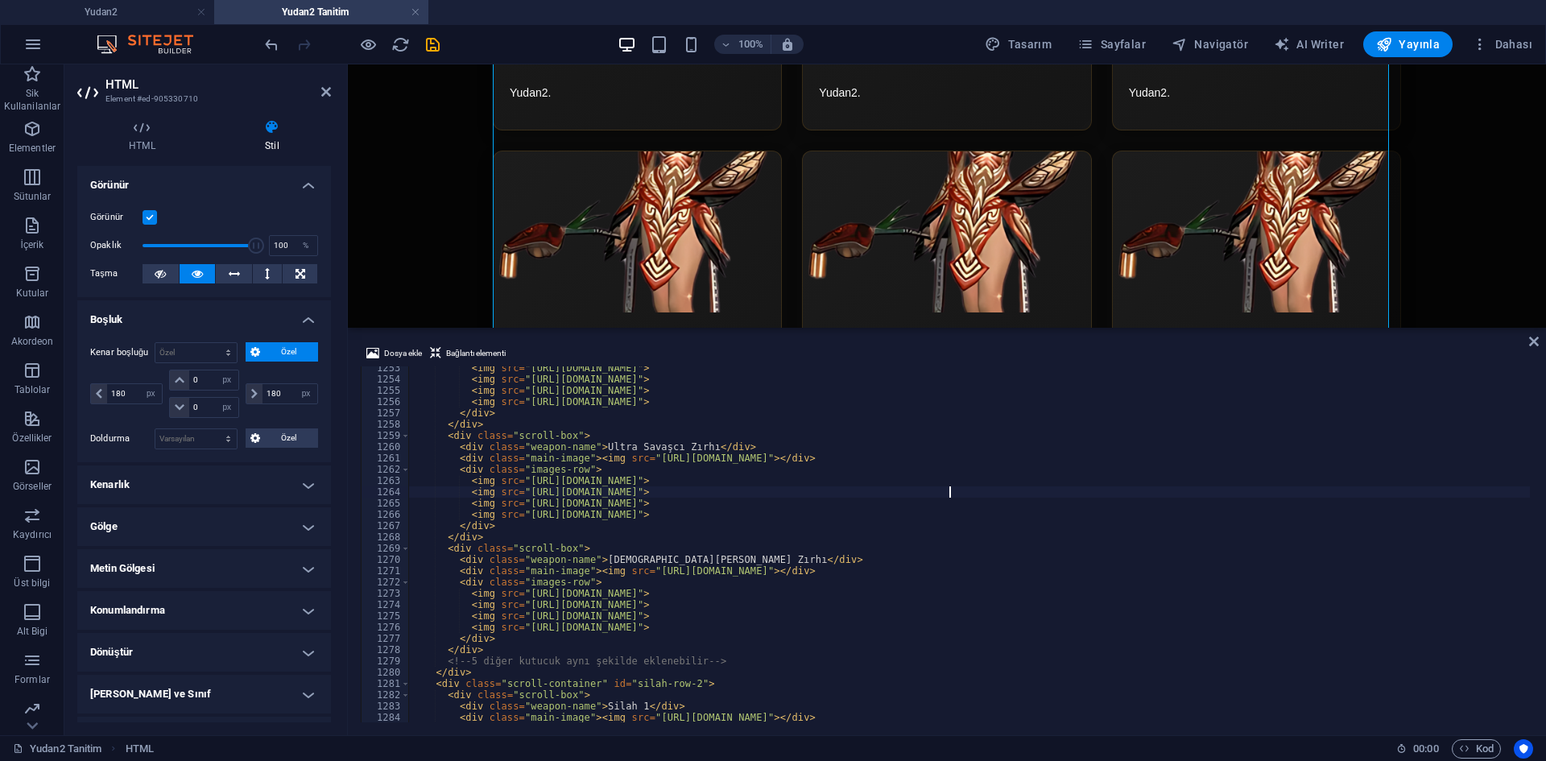
click at [696, 413] on div "< img src = "https://cdn1.site-media.eu/images/0/18989821/70254-kD2zc1LsdGD4H7w…" at bounding box center [1166, 549] width 1515 height 375
type textarea "</div>"
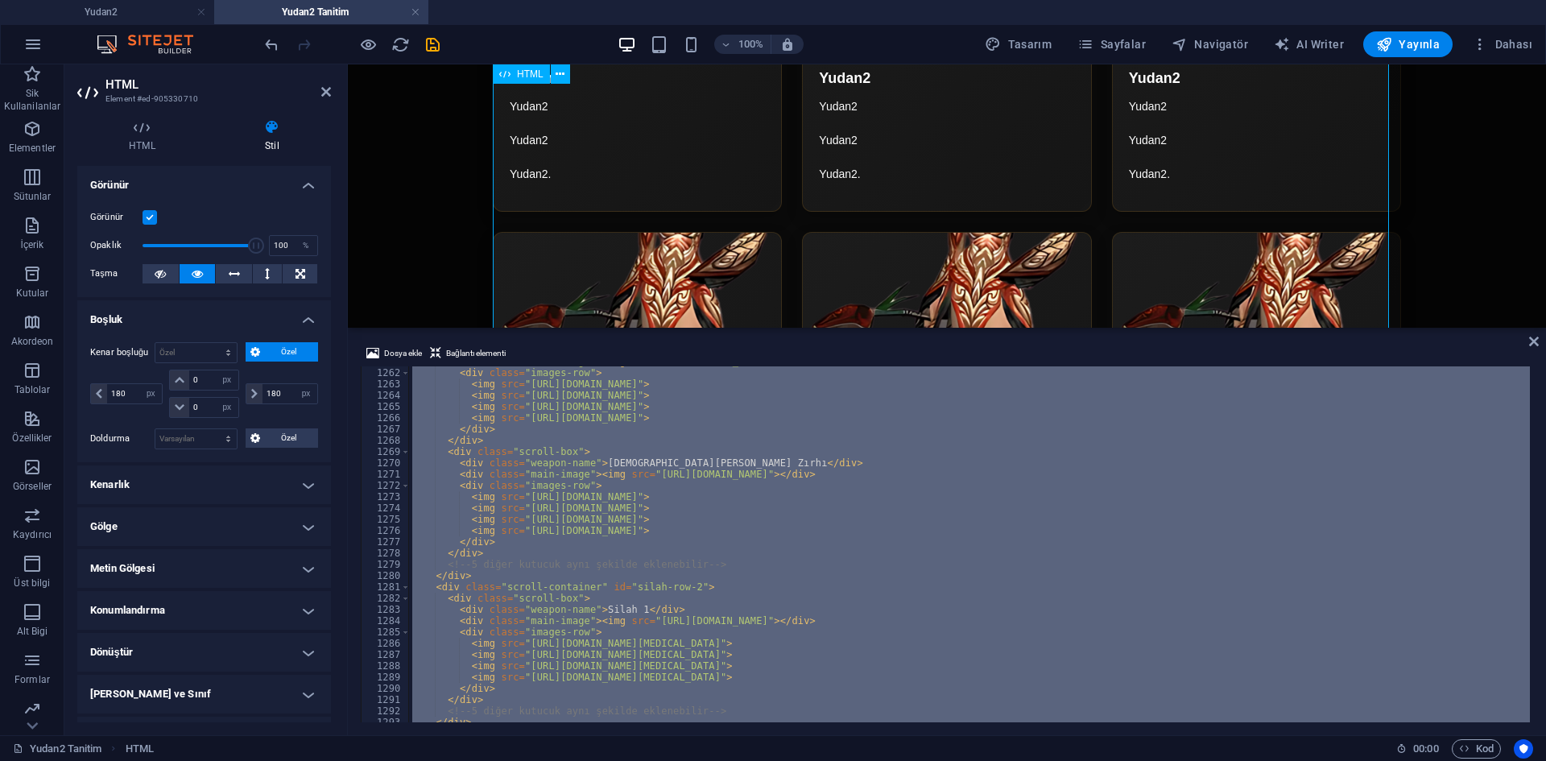
scroll to position [4375, 0]
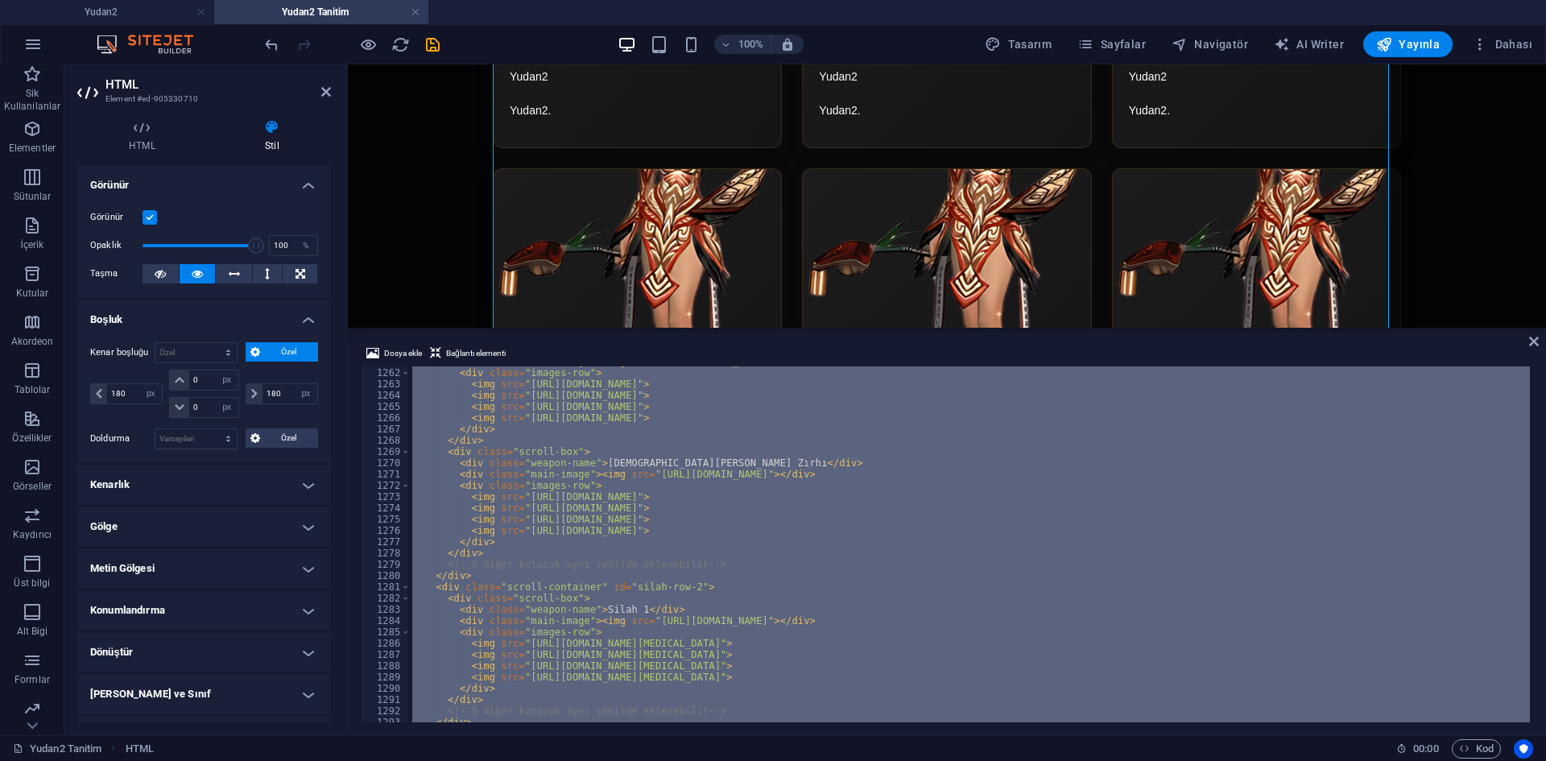
click at [641, 519] on div "< div class = "main-image" > < img src = "[URL][DOMAIN_NAME]" > </ div > < div …" at bounding box center [969, 544] width 1121 height 356
type textarea "<img src="[URL][DOMAIN_NAME]">"
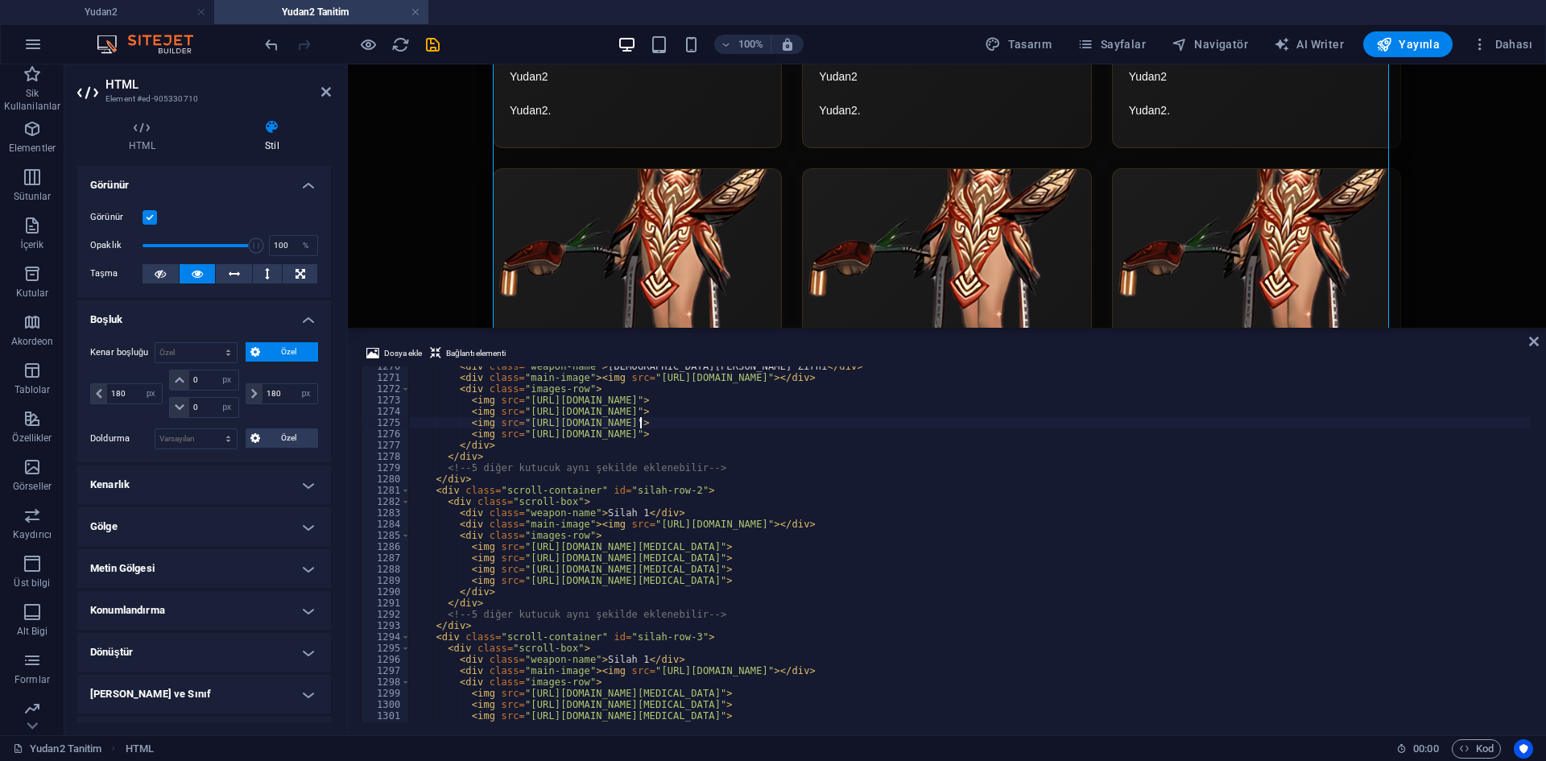
scroll to position [12972, 0]
click at [401, 493] on span at bounding box center [405, 490] width 9 height 11
click at [403, 505] on span at bounding box center [405, 501] width 9 height 11
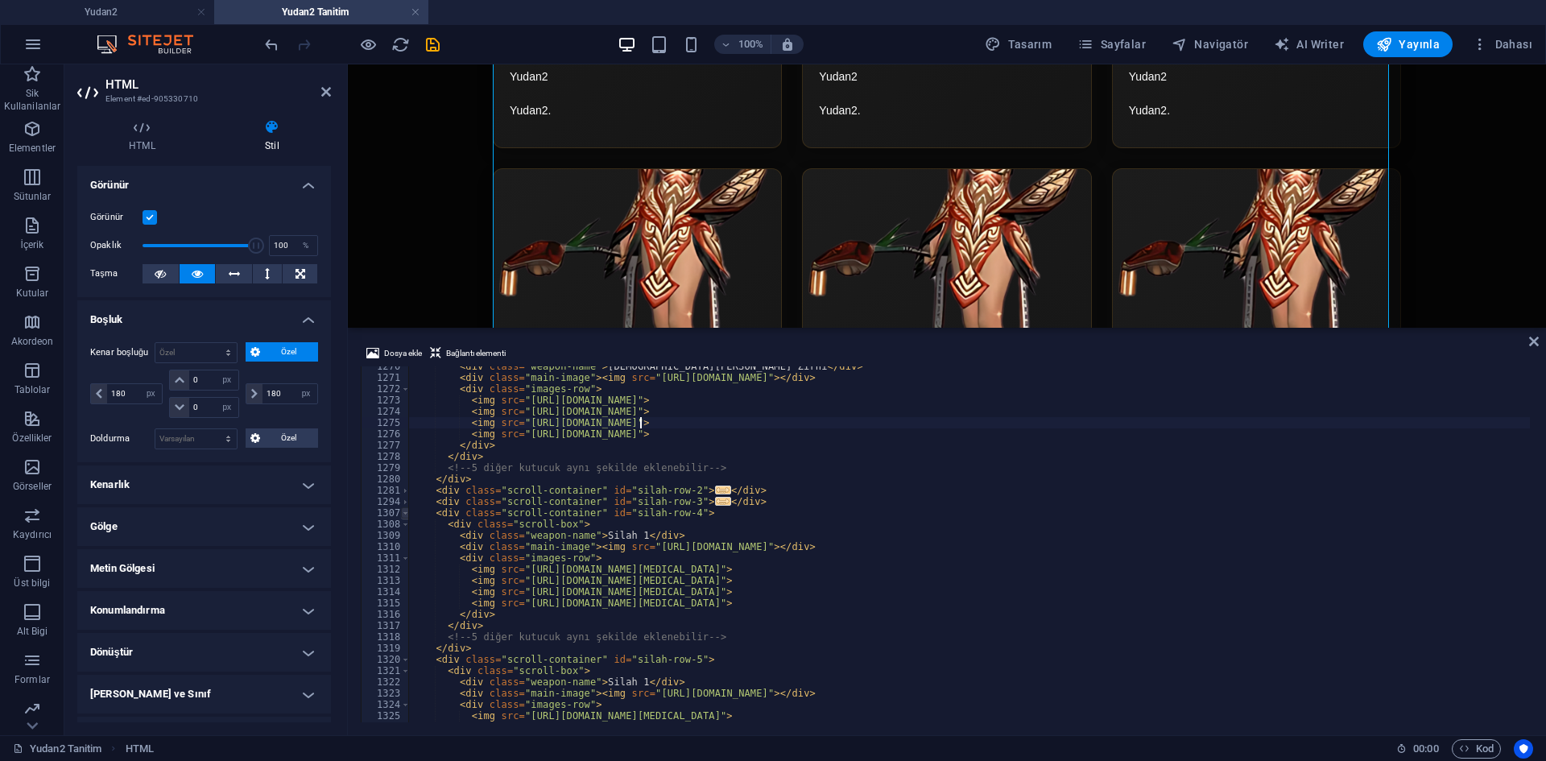
click at [405, 518] on span at bounding box center [405, 512] width 9 height 11
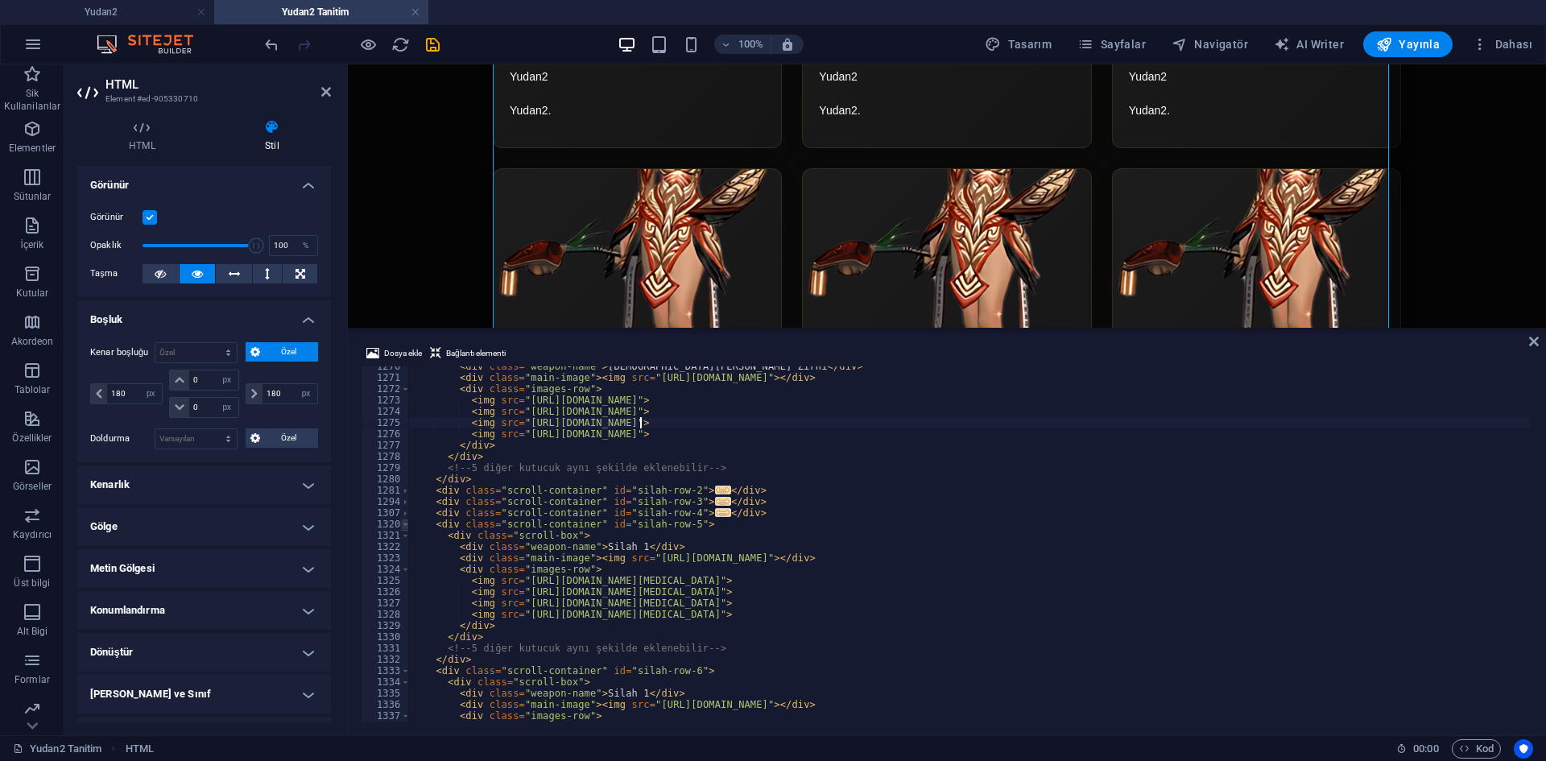
click at [405, 523] on span at bounding box center [405, 524] width 9 height 11
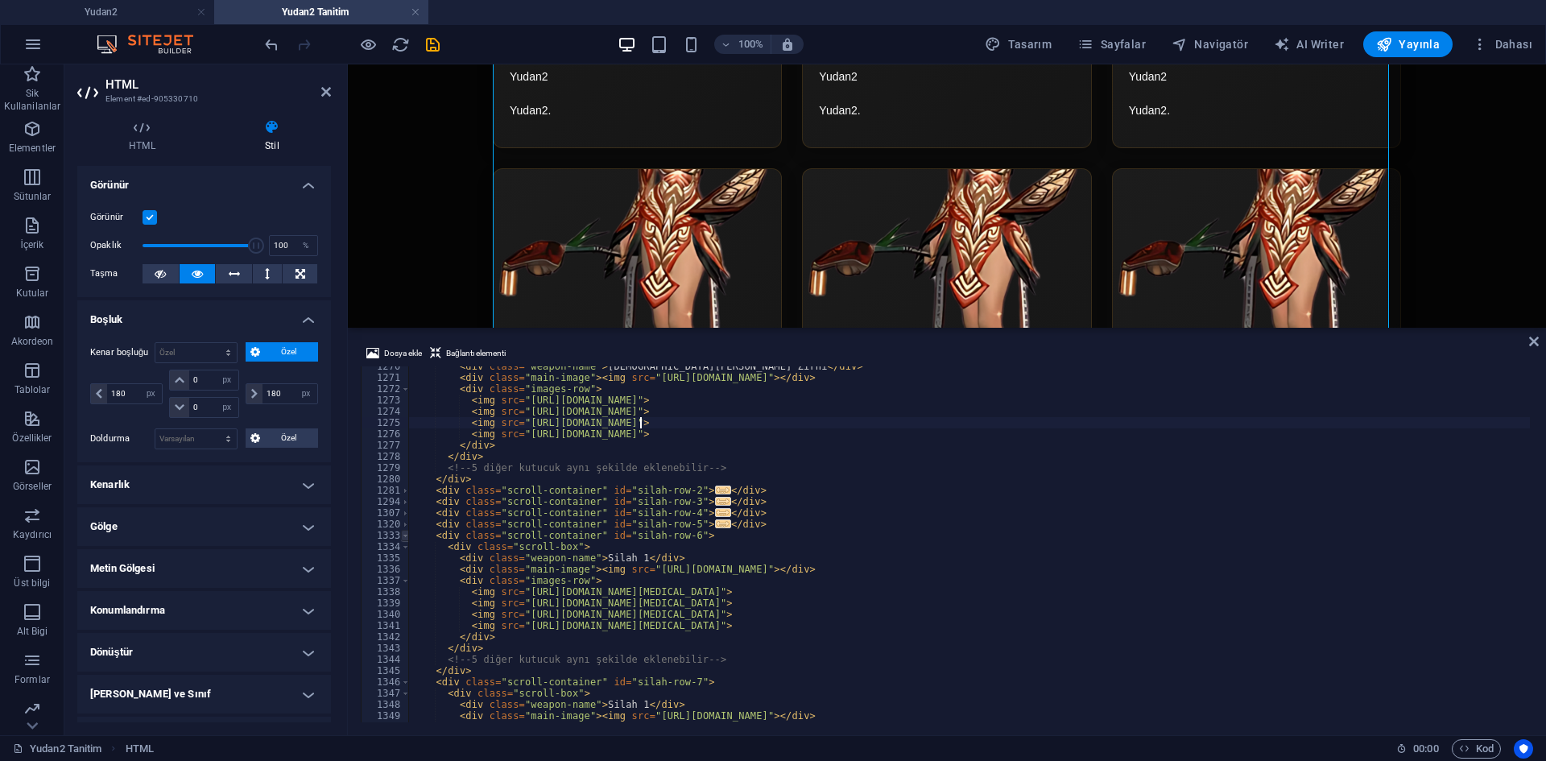
click at [406, 540] on span at bounding box center [405, 535] width 9 height 11
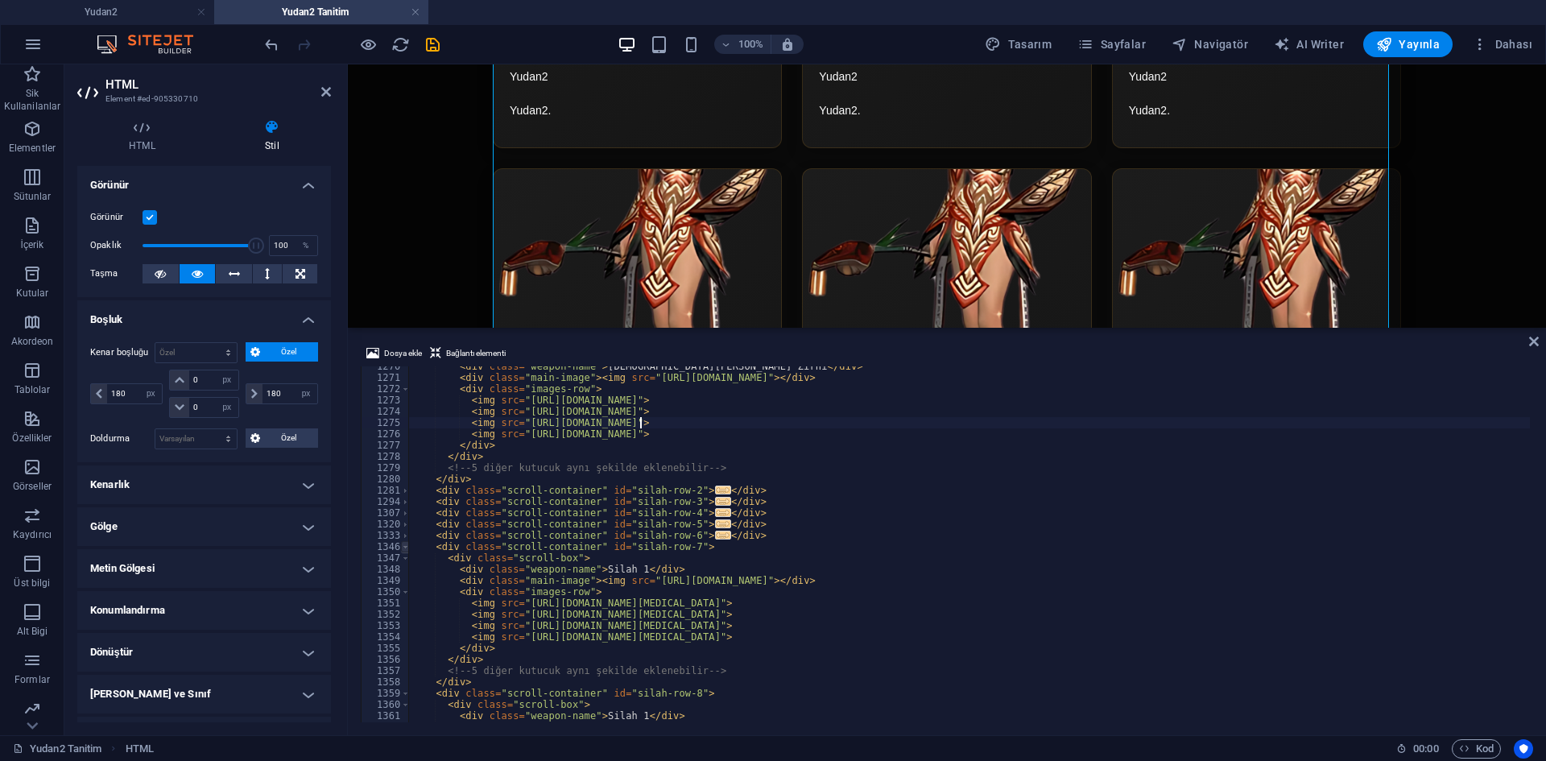
click at [408, 549] on span at bounding box center [405, 546] width 9 height 11
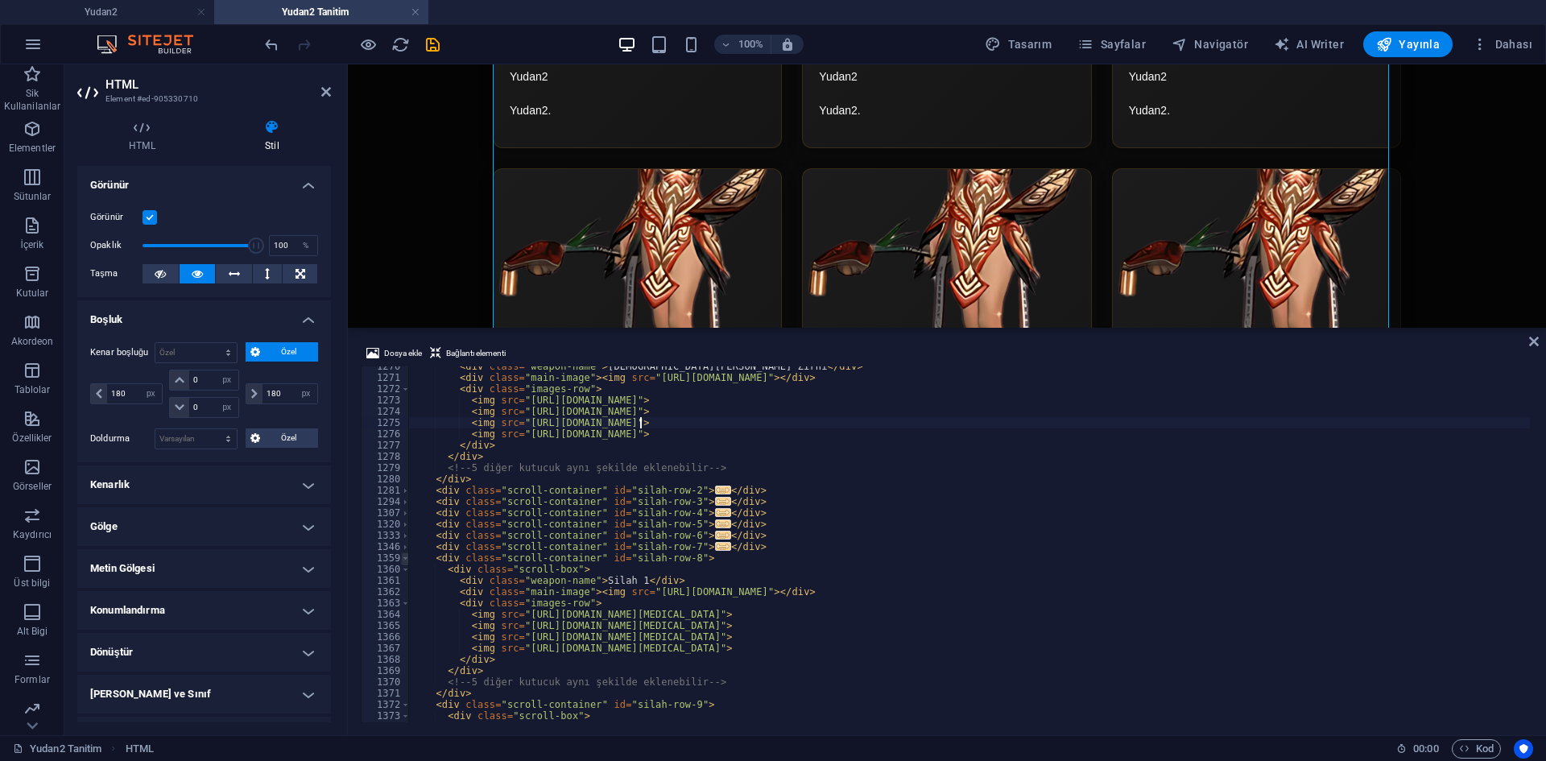
click at [406, 563] on span at bounding box center [405, 557] width 9 height 11
click at [403, 573] on span at bounding box center [405, 569] width 9 height 11
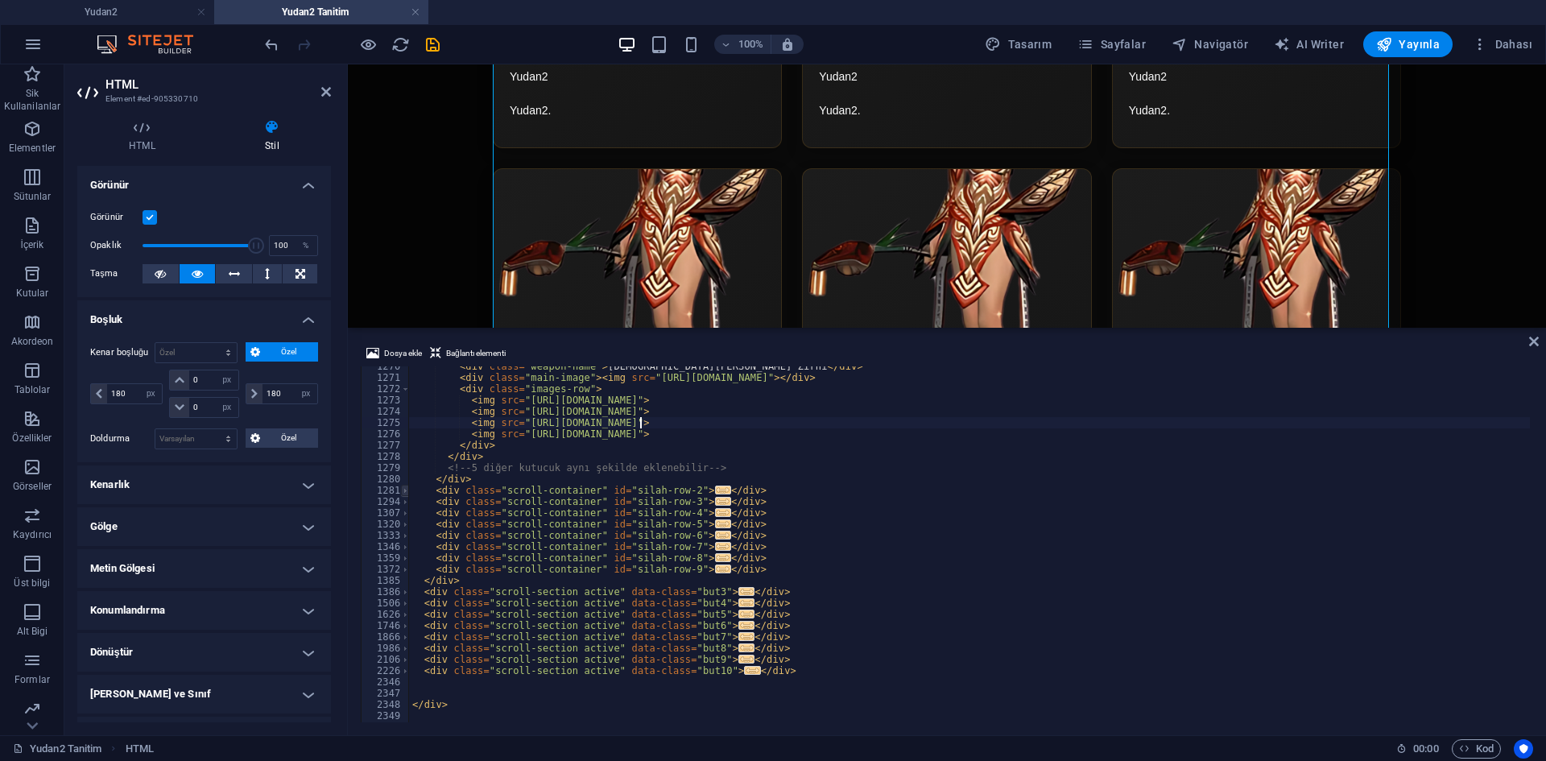
click at [403, 494] on span at bounding box center [405, 490] width 9 height 11
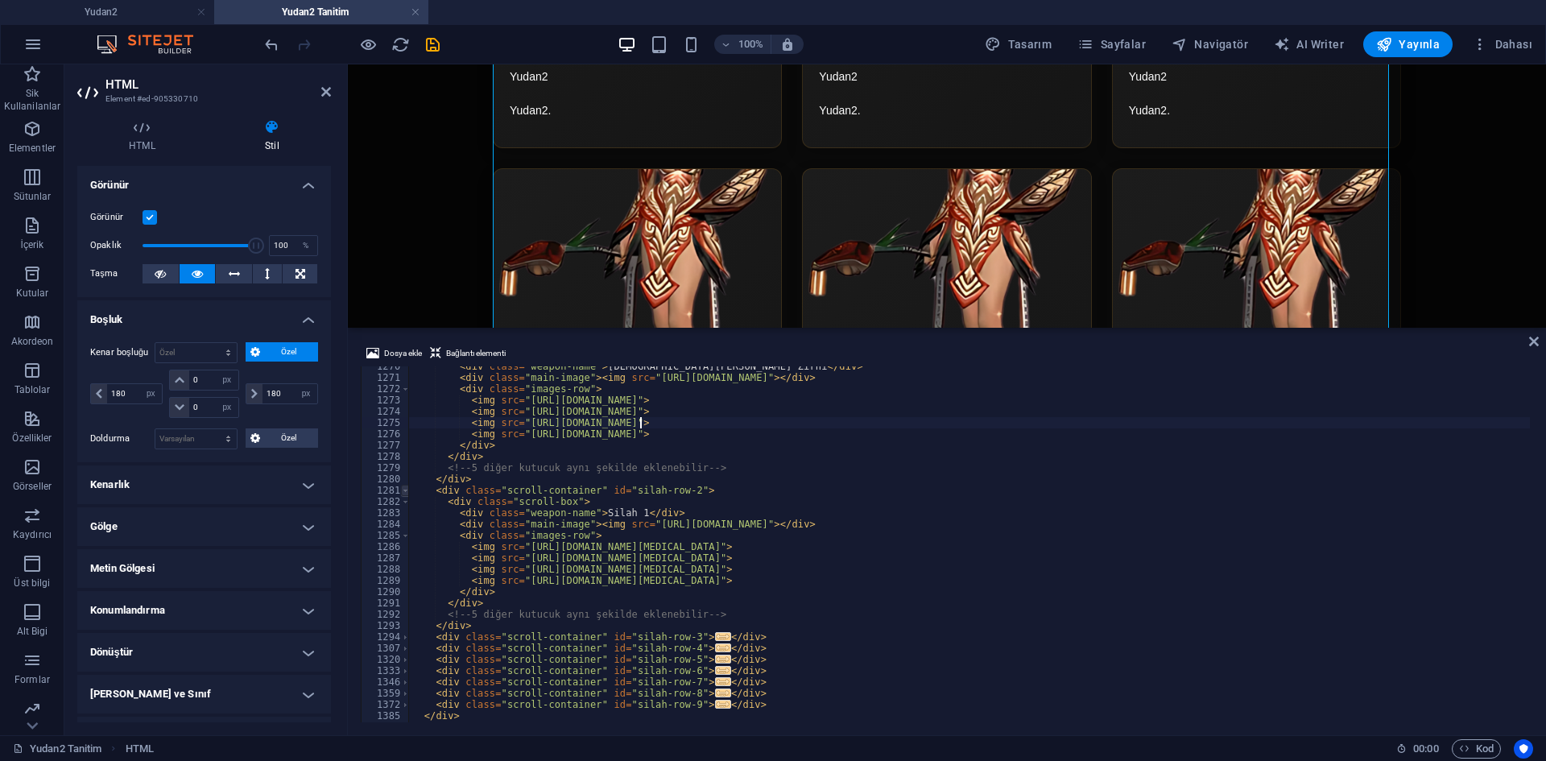
click at [403, 494] on span at bounding box center [405, 490] width 9 height 11
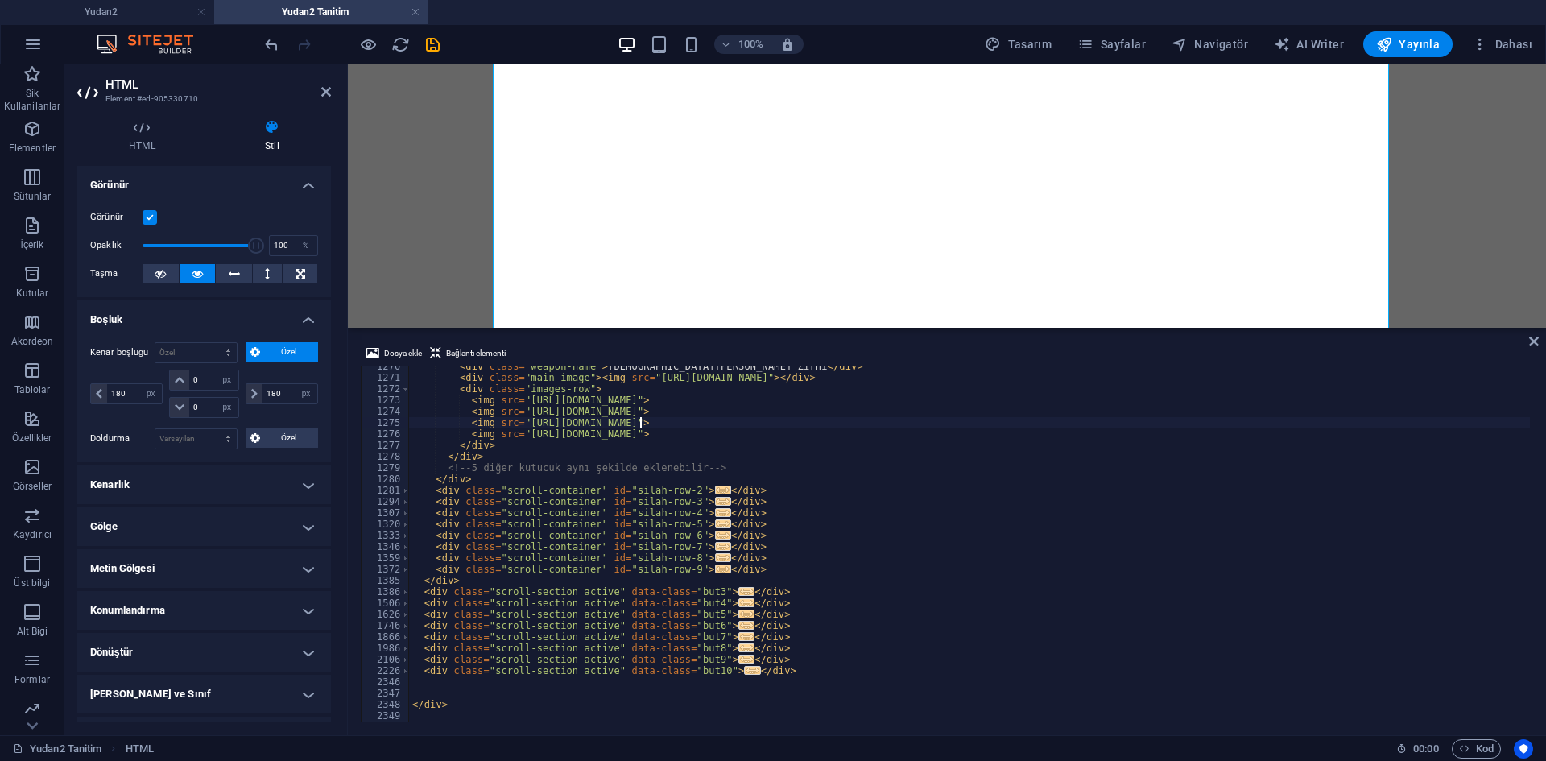
select select "px"
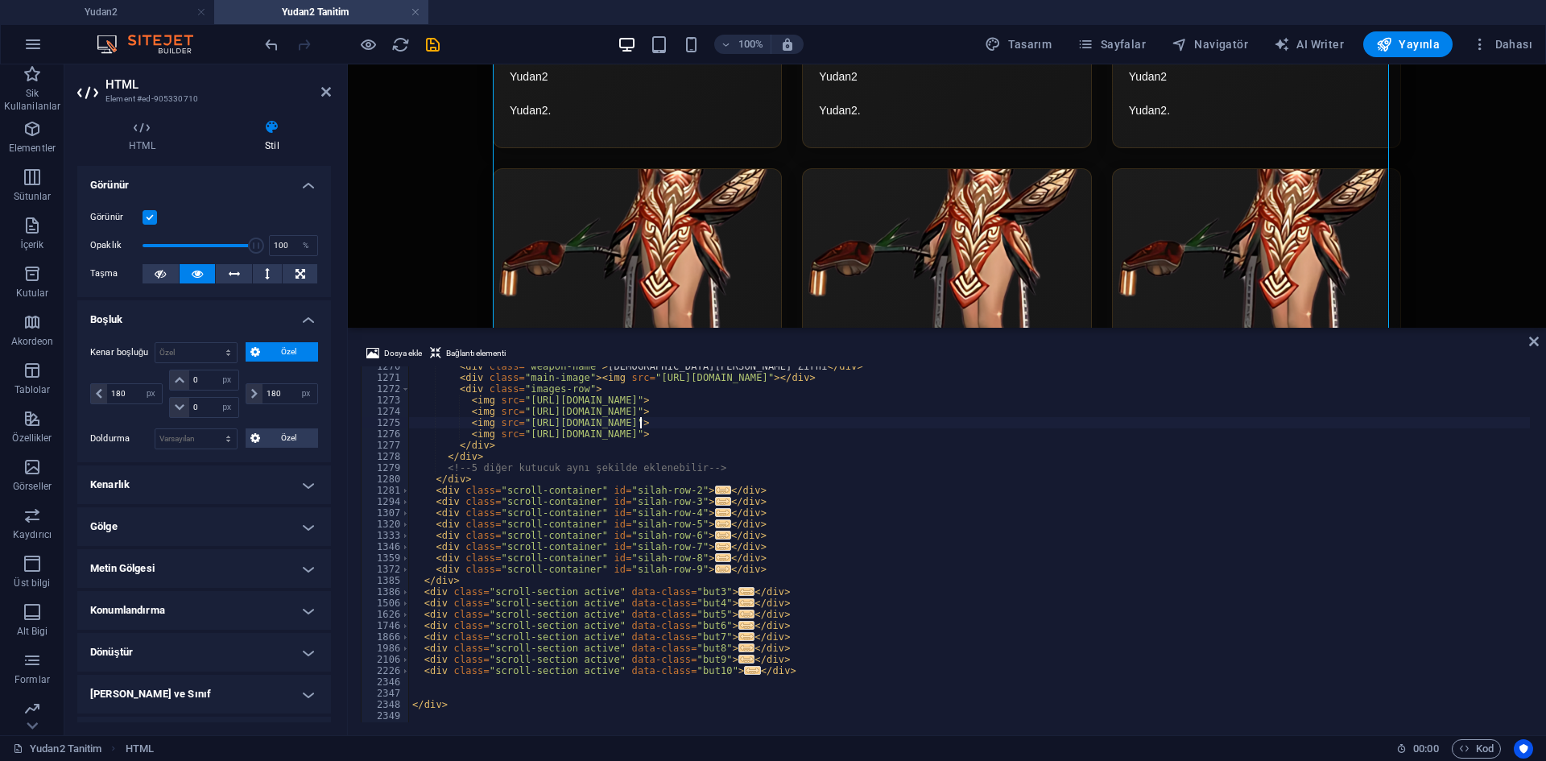
scroll to position [12972, 0]
click at [401, 494] on span at bounding box center [405, 490] width 9 height 11
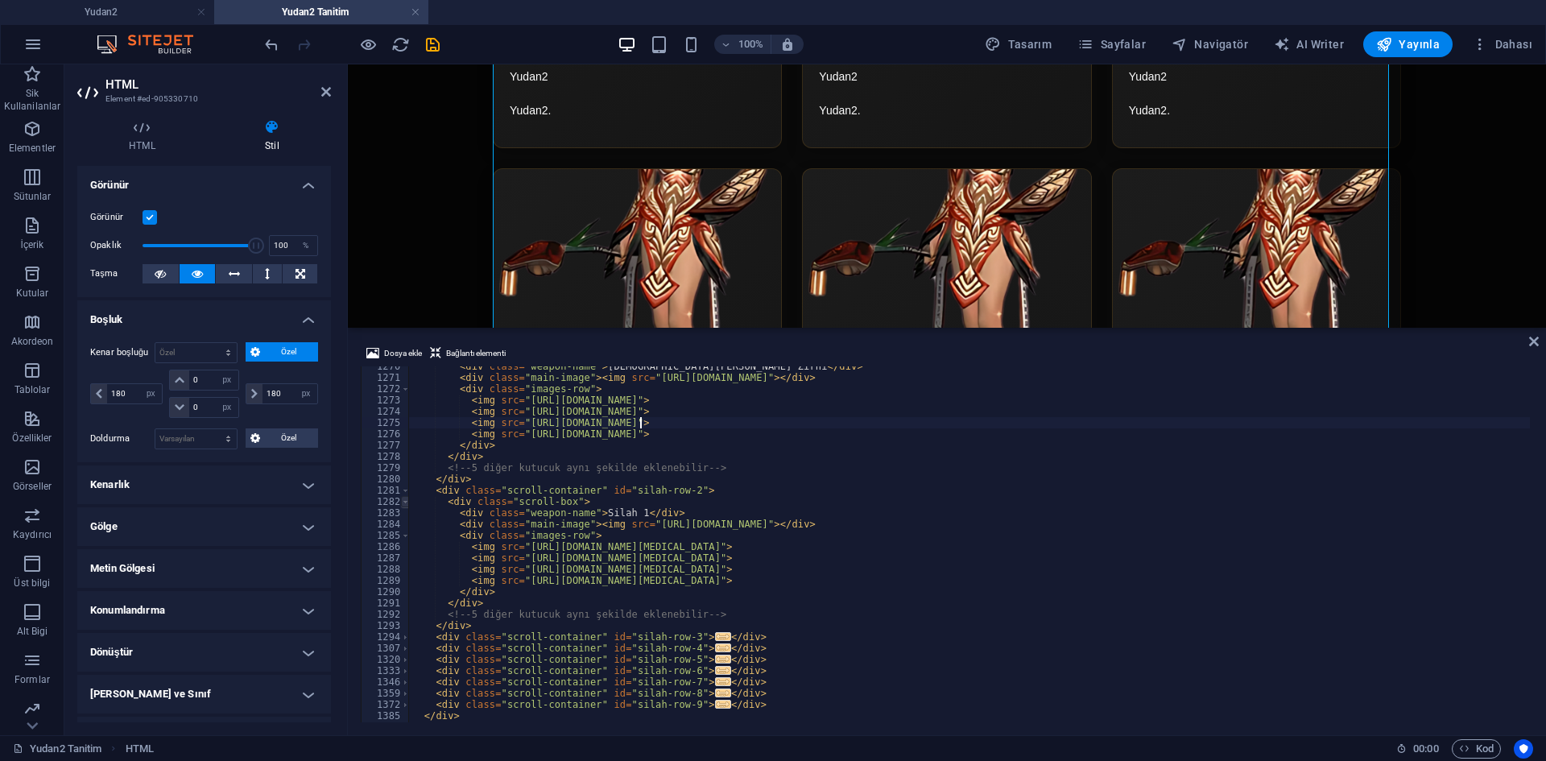
click at [406, 501] on span at bounding box center [405, 501] width 9 height 11
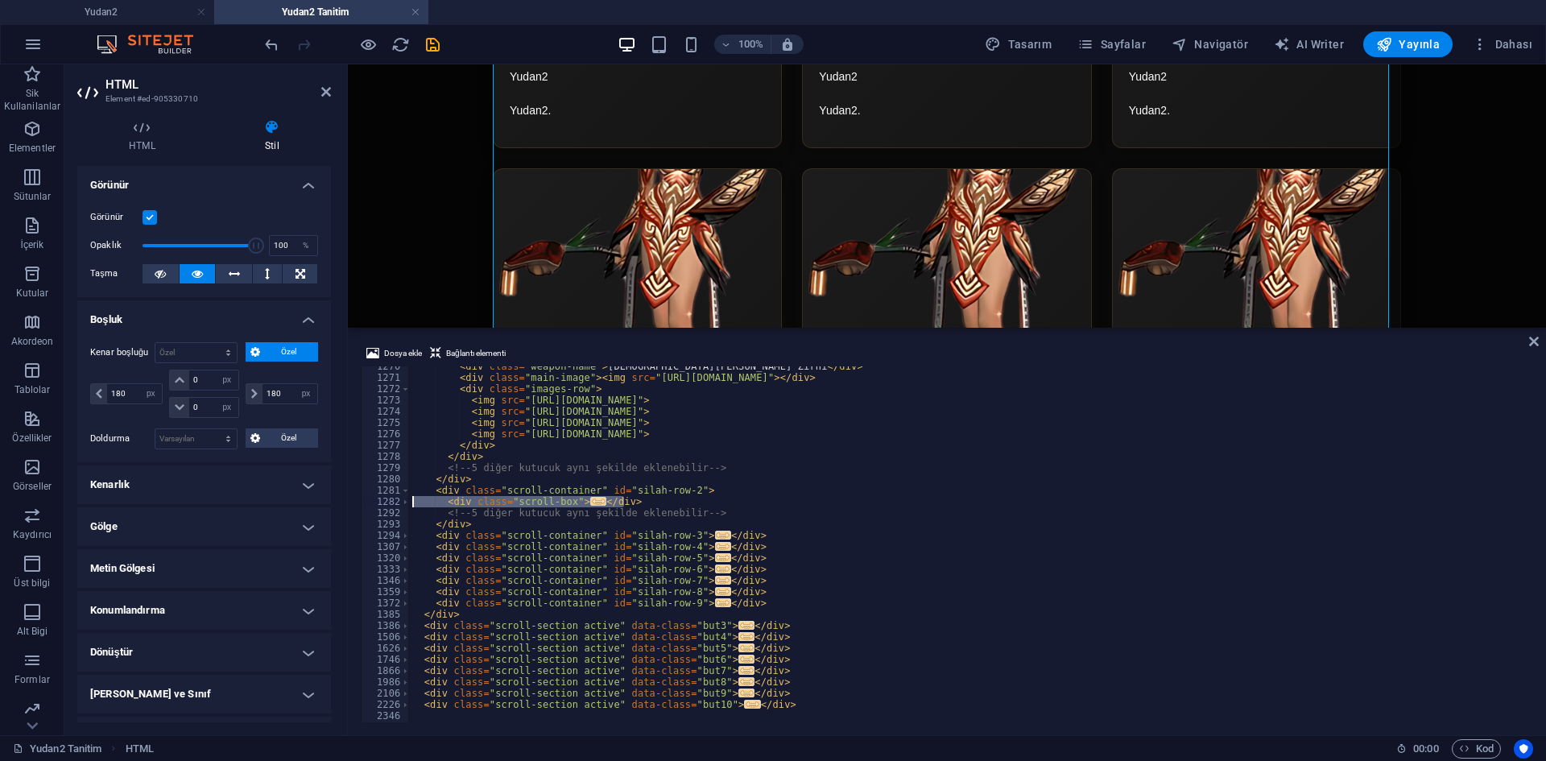
drag, startPoint x: 624, startPoint y: 499, endPoint x: 412, endPoint y: 503, distance: 211.8
click at [412, 503] on div "< div class = "weapon-name" > İlahi Savaşcı Zırhı </ div > < div class = "main-…" at bounding box center [1166, 548] width 1515 height 375
click at [633, 501] on div "< div class = "weapon-name" > İlahi Savaşcı Zırhı </ div > < div class = "main-…" at bounding box center [969, 544] width 1121 height 356
type textarea "</div>"
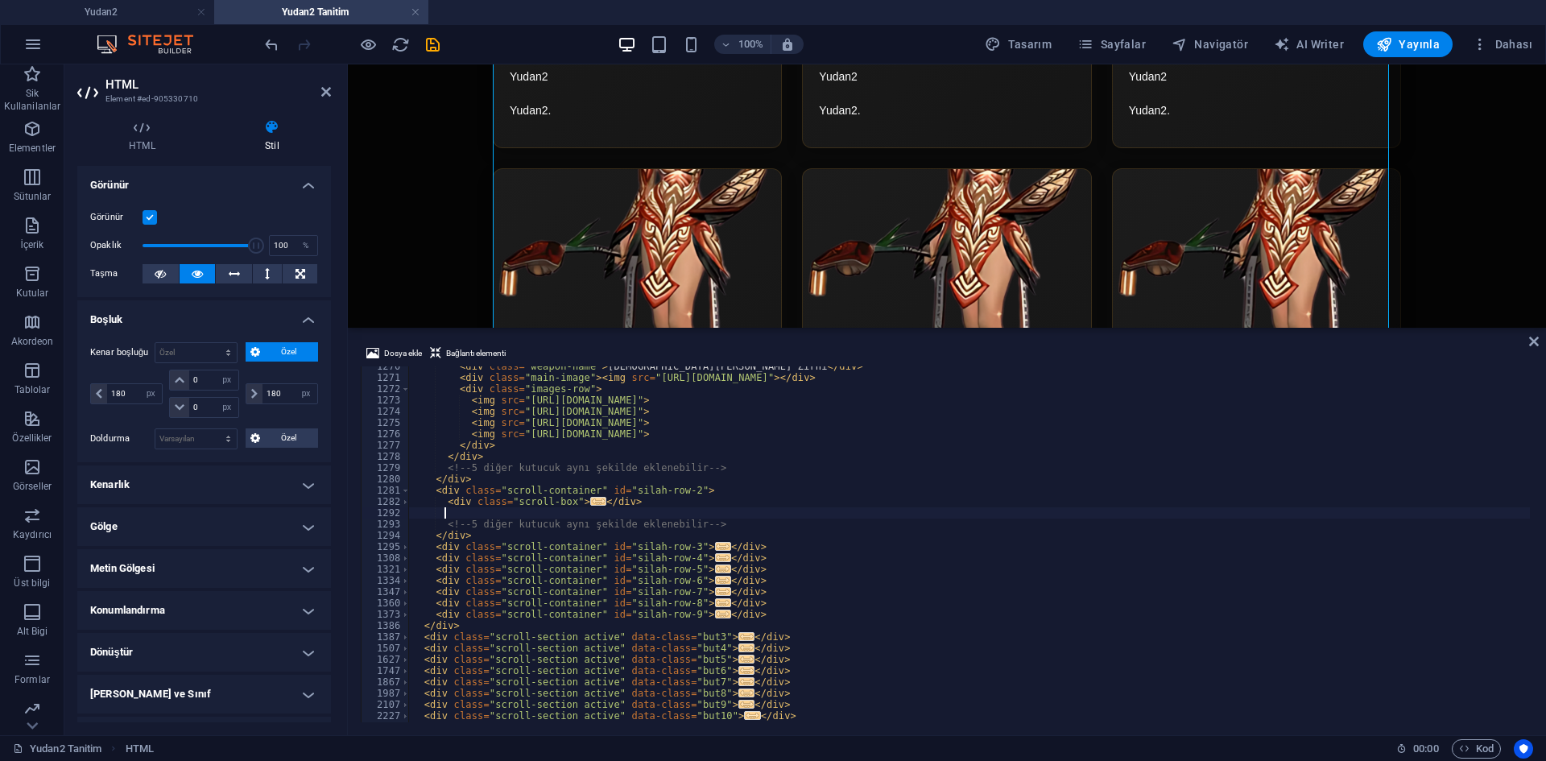
scroll to position [0, 2]
paste textarea "</div>"
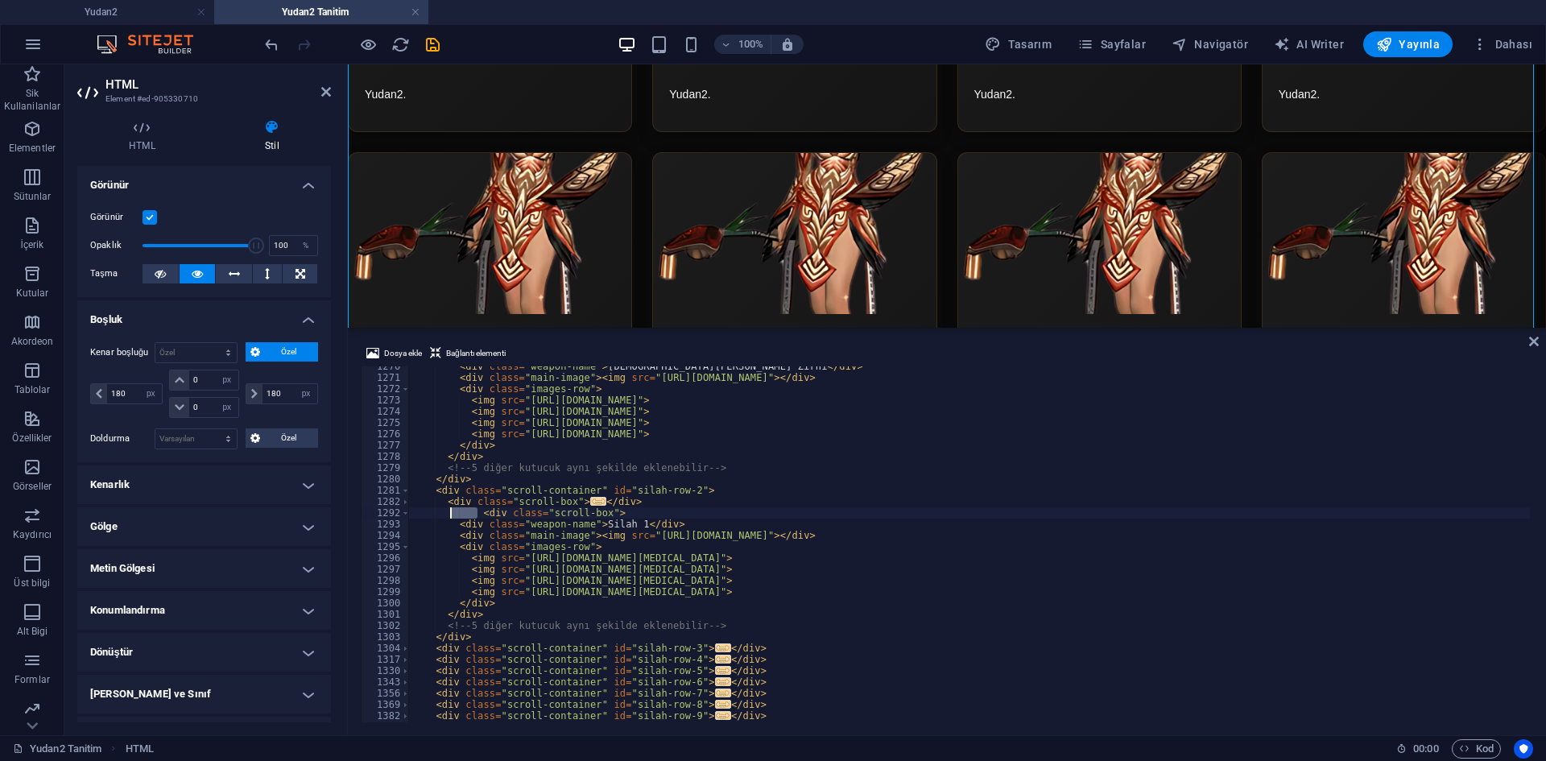
drag, startPoint x: 478, startPoint y: 515, endPoint x: 448, endPoint y: 515, distance: 29.8
click at [448, 515] on div "< div class = "weapon-name" > İlahi Savaşcı Zırhı </ div > < div class = "main-…" at bounding box center [1166, 548] width 1515 height 375
click at [714, 511] on div "< div class = "weapon-name" > İlahi Savaşcı Zırhı </ div > < div class = "main-…" at bounding box center [1166, 548] width 1515 height 375
click at [401, 511] on span at bounding box center [405, 512] width 9 height 11
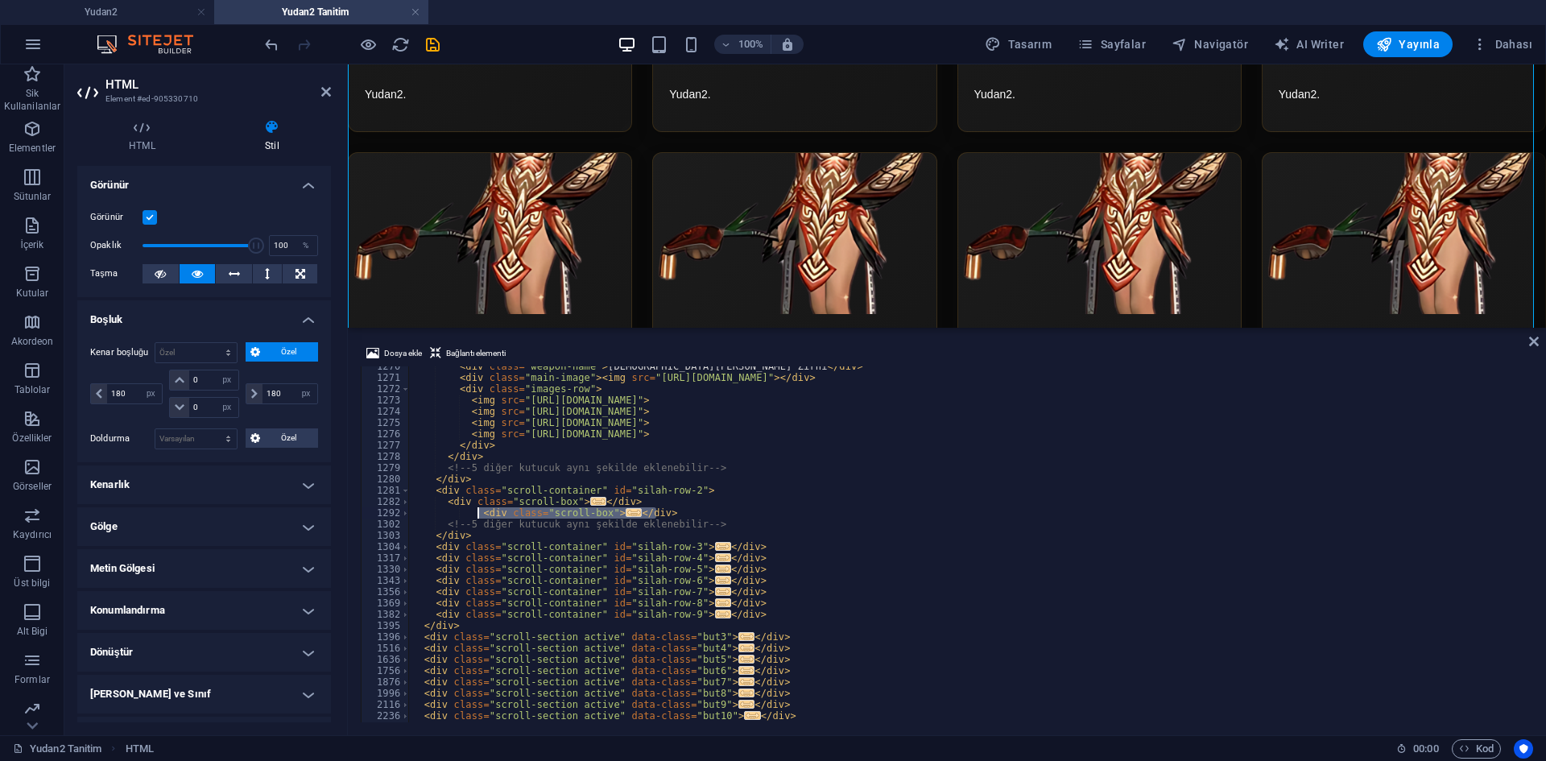
drag, startPoint x: 624, startPoint y: 516, endPoint x: 477, endPoint y: 513, distance: 147.4
click at [477, 513] on div "< div class = "weapon-name" > İlahi Savaşcı Zırhı </ div > < div class = "main-…" at bounding box center [1166, 548] width 1515 height 375
click at [668, 513] on div "< div class = "weapon-name" > İlahi Savaşcı Zırhı </ div > < div class = "main-…" at bounding box center [969, 544] width 1121 height 356
type textarea "</div>"
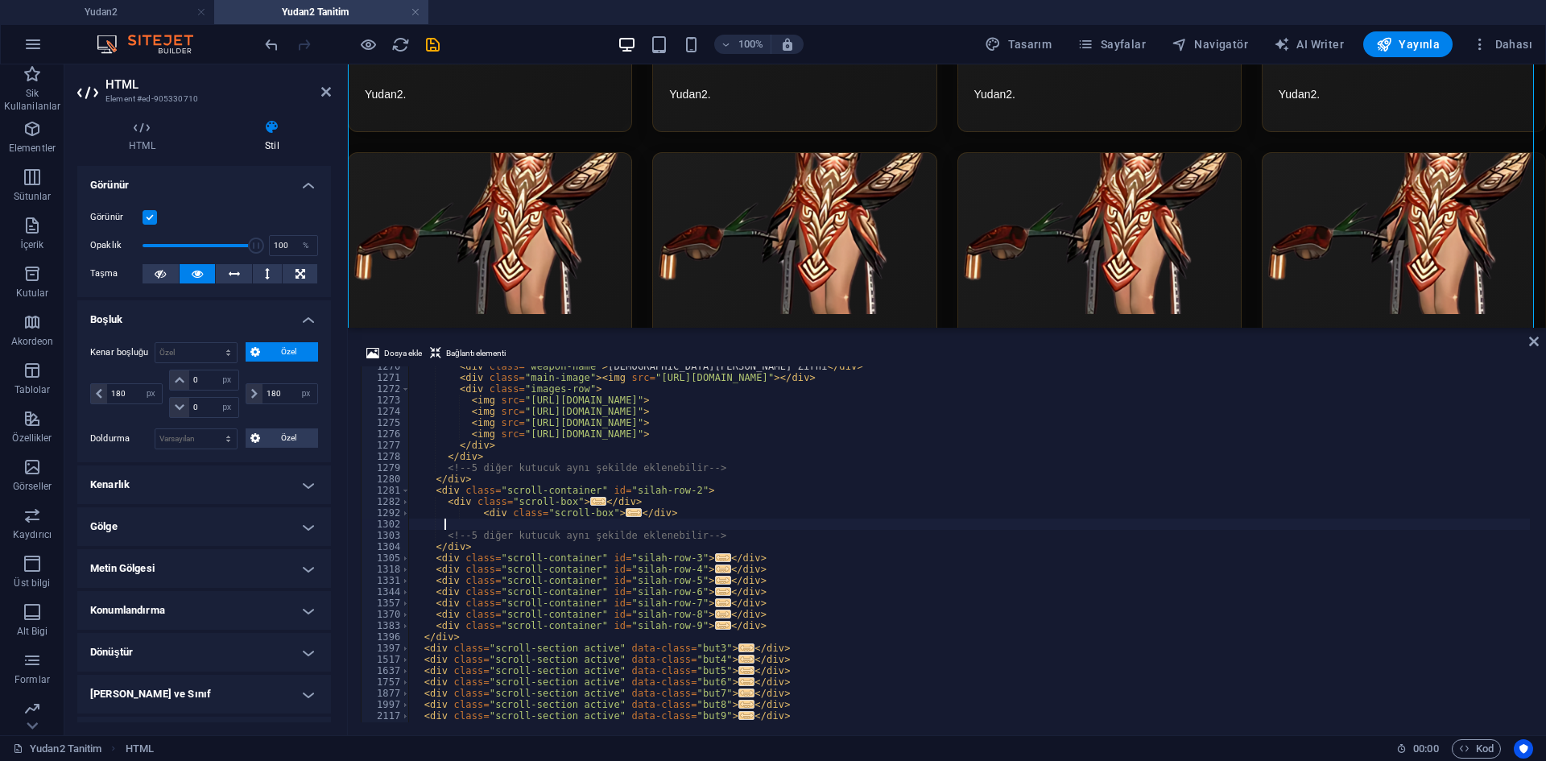
paste textarea "</div>"
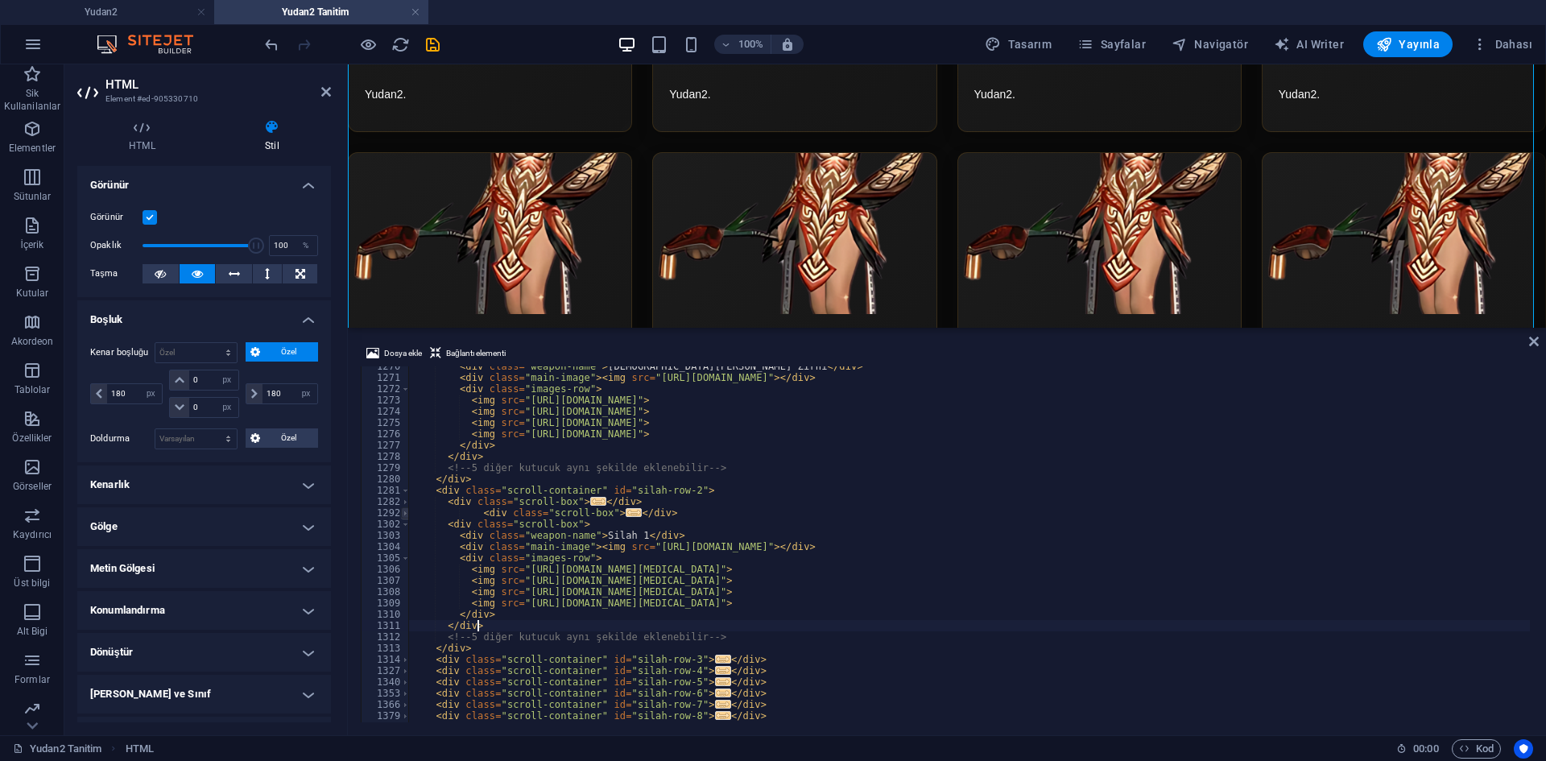
click at [405, 513] on span at bounding box center [405, 512] width 9 height 11
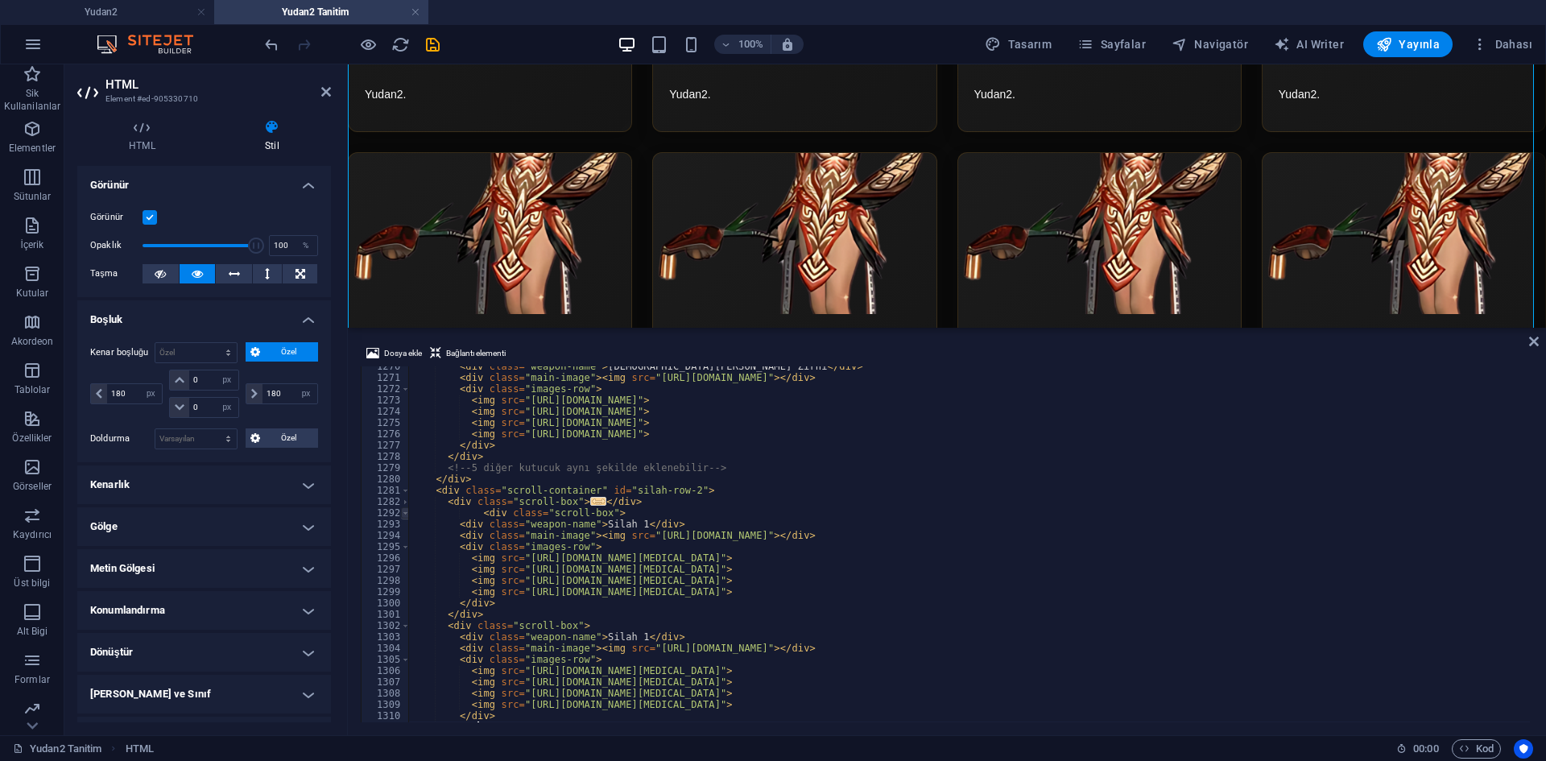
click at [402, 512] on span at bounding box center [405, 512] width 9 height 11
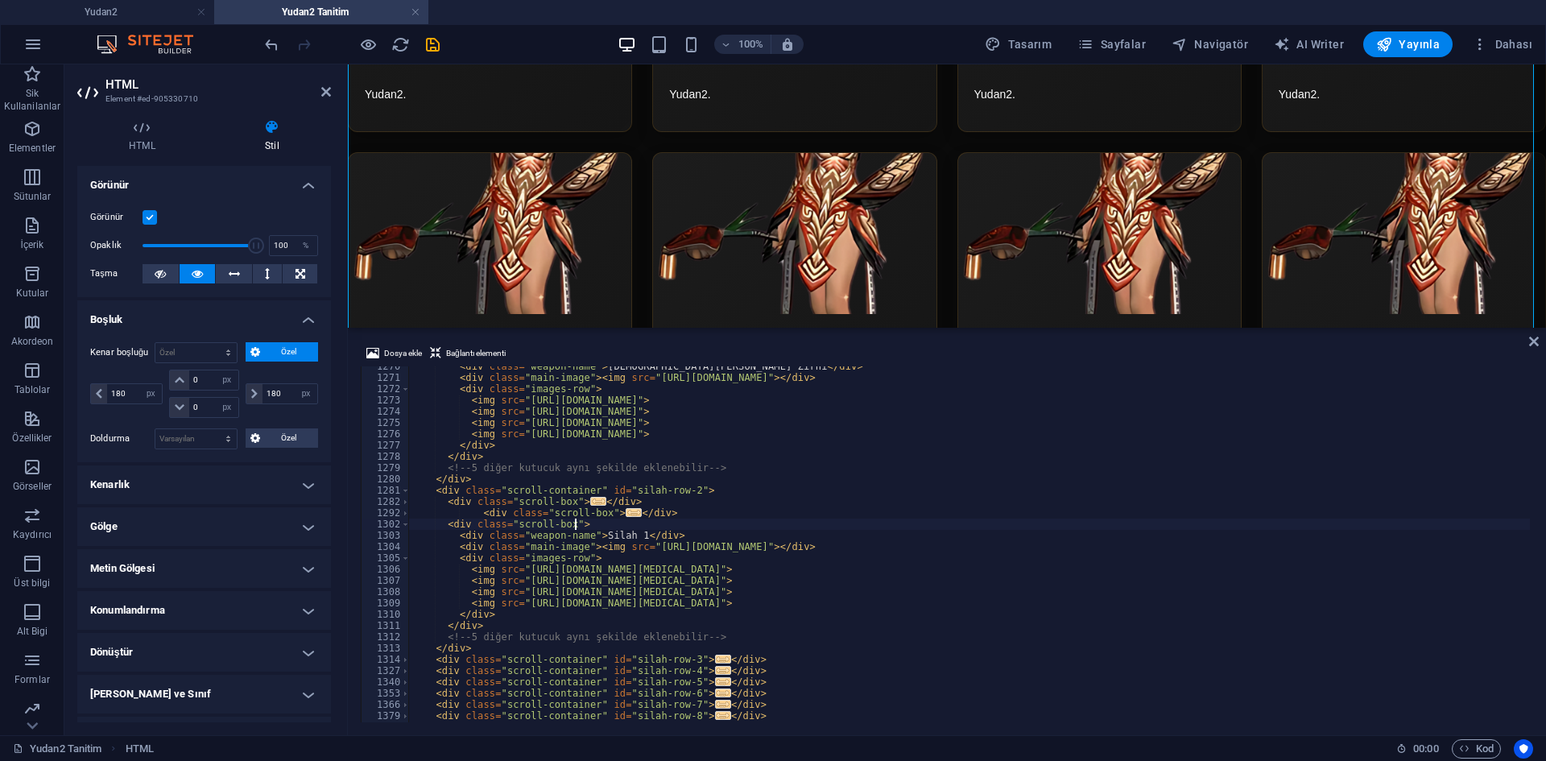
click at [585, 525] on div "< div class = "weapon-name" > [PERSON_NAME] Zırhı </ div > < div class = "main-…" at bounding box center [1166, 548] width 1515 height 375
click at [403, 558] on span at bounding box center [405, 557] width 9 height 11
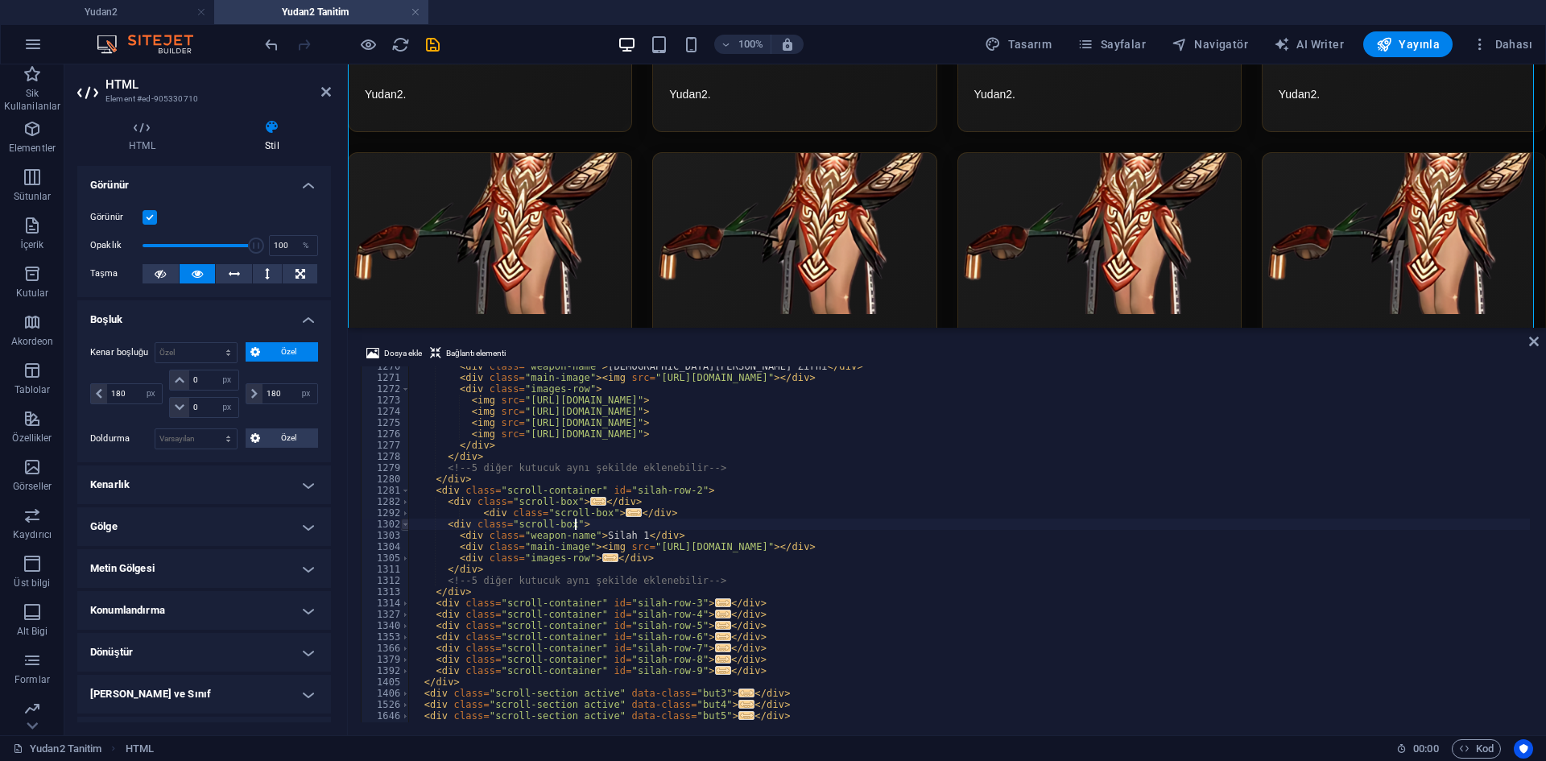
click at [404, 524] on span at bounding box center [405, 524] width 9 height 11
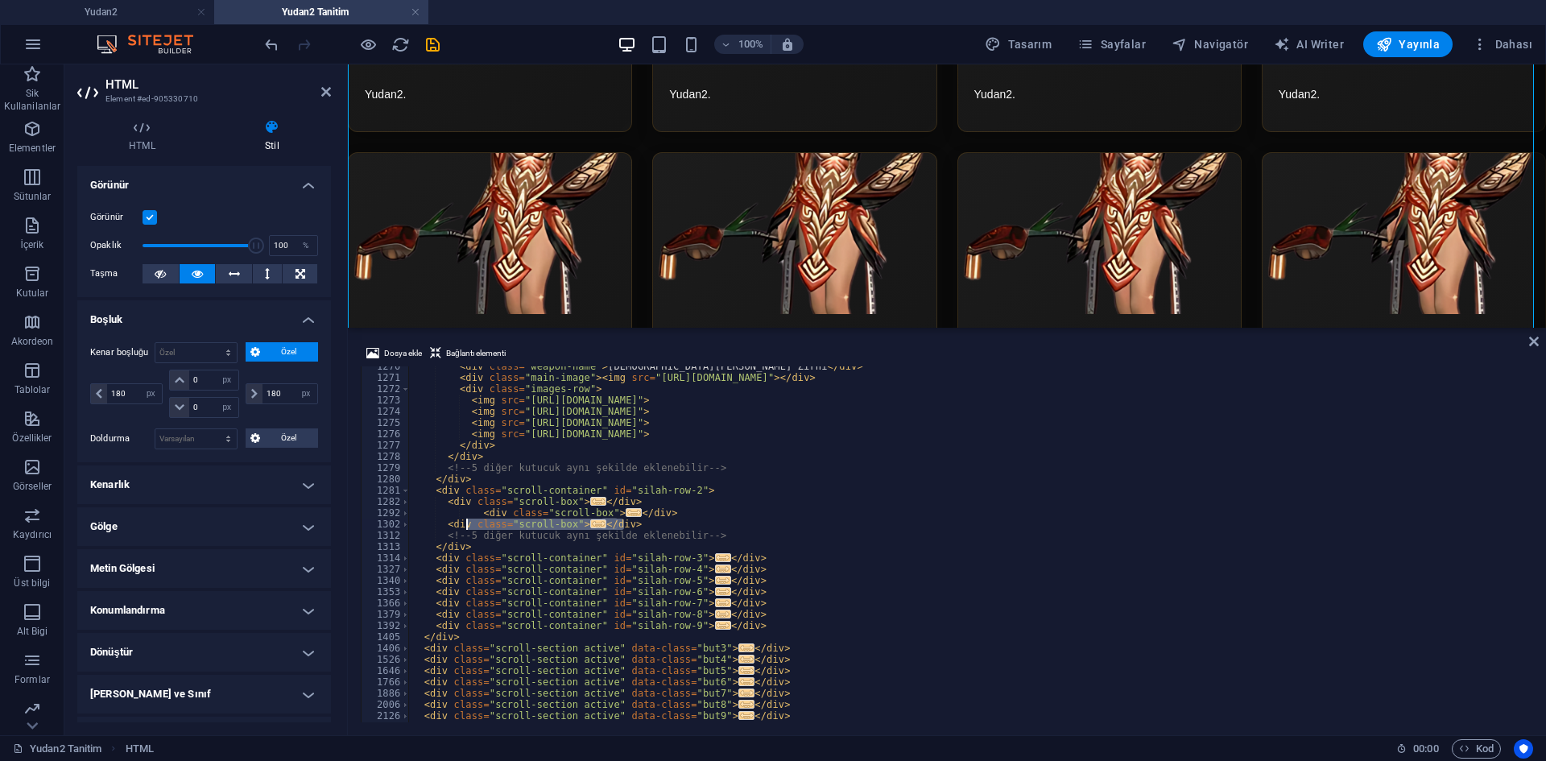
drag, startPoint x: 635, startPoint y: 524, endPoint x: 486, endPoint y: 517, distance: 150.0
click at [465, 526] on div "< div class = "weapon-name" > [PERSON_NAME] Zırhı </ div > < div class = "main-…" at bounding box center [1166, 548] width 1515 height 375
drag, startPoint x: 475, startPoint y: 514, endPoint x: 454, endPoint y: 511, distance: 21.1
click at [454, 511] on div "< div class = "weapon-name" > [PERSON_NAME] Zırhı </ div > < div class = "main-…" at bounding box center [1166, 548] width 1515 height 375
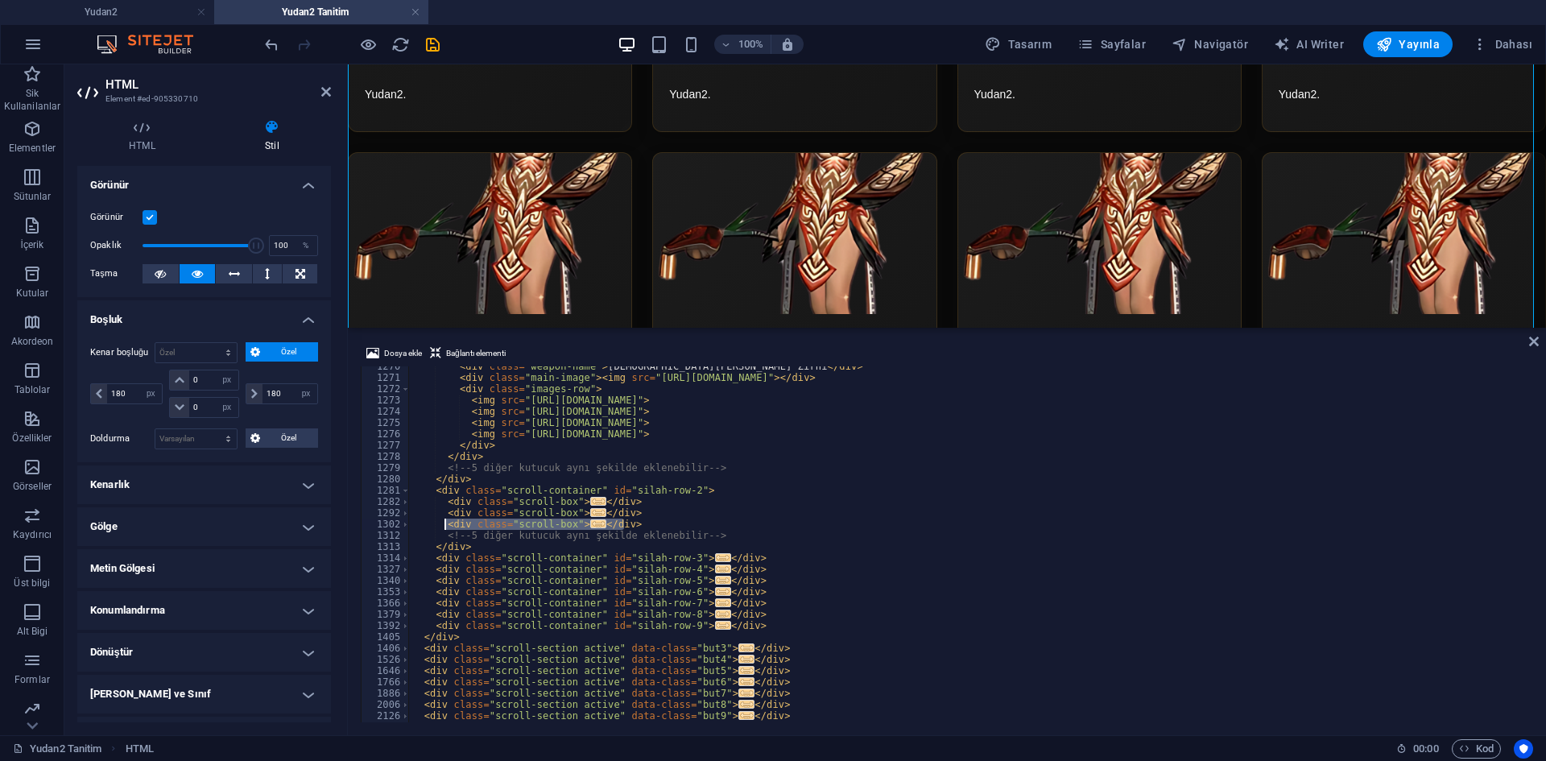
drag, startPoint x: 634, startPoint y: 527, endPoint x: 443, endPoint y: 527, distance: 190.9
click at [443, 527] on div "< div class = "weapon-name" > [PERSON_NAME] Zırhı </ div > < div class = "main-…" at bounding box center [1166, 548] width 1515 height 375
click at [635, 525] on div "< div class = "weapon-name" > [PERSON_NAME] Zırhı </ div > < div class = "main-…" at bounding box center [969, 544] width 1121 height 356
type textarea "</div>"
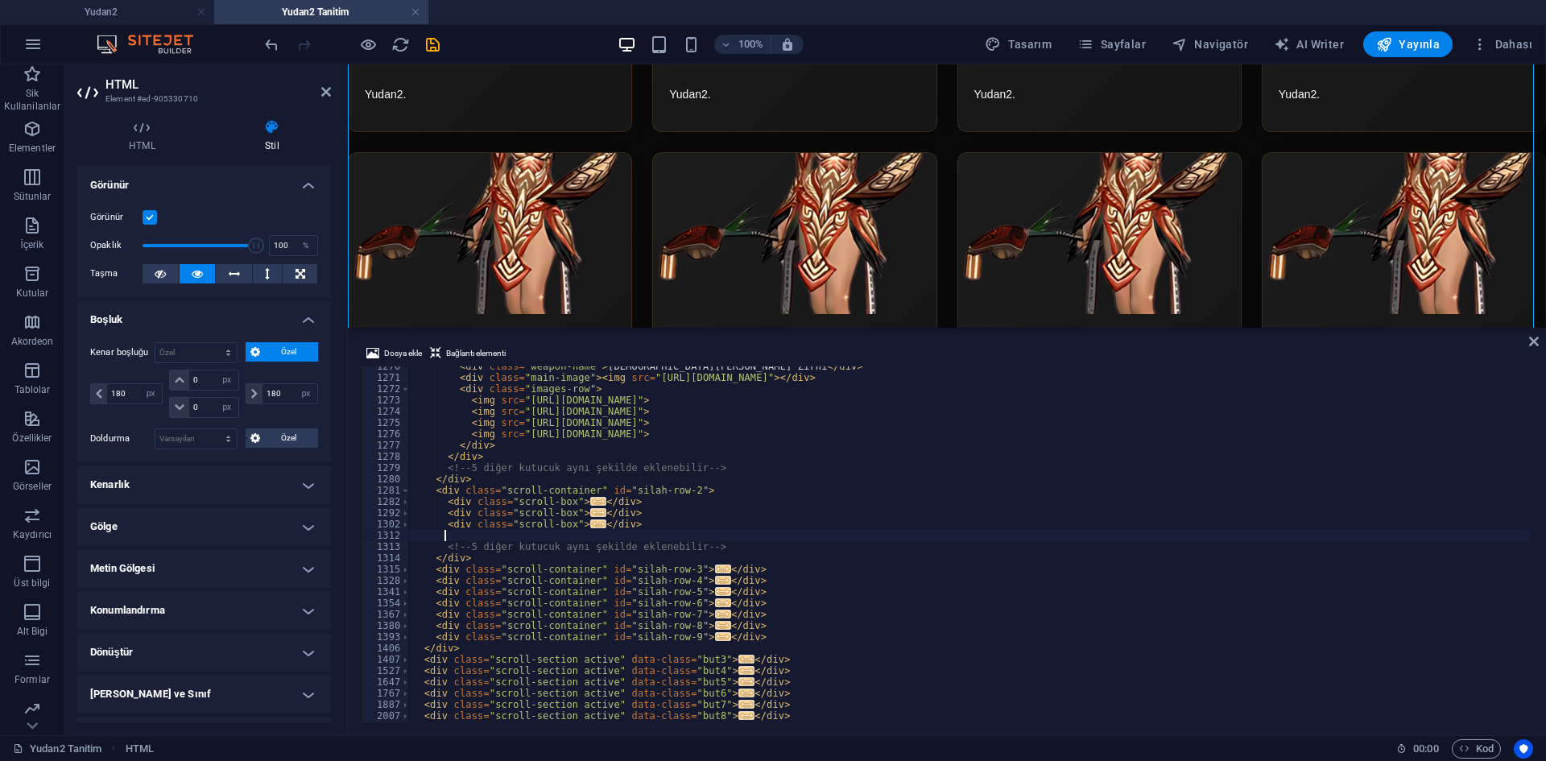
paste textarea "</div>"
type textarea "</div>"
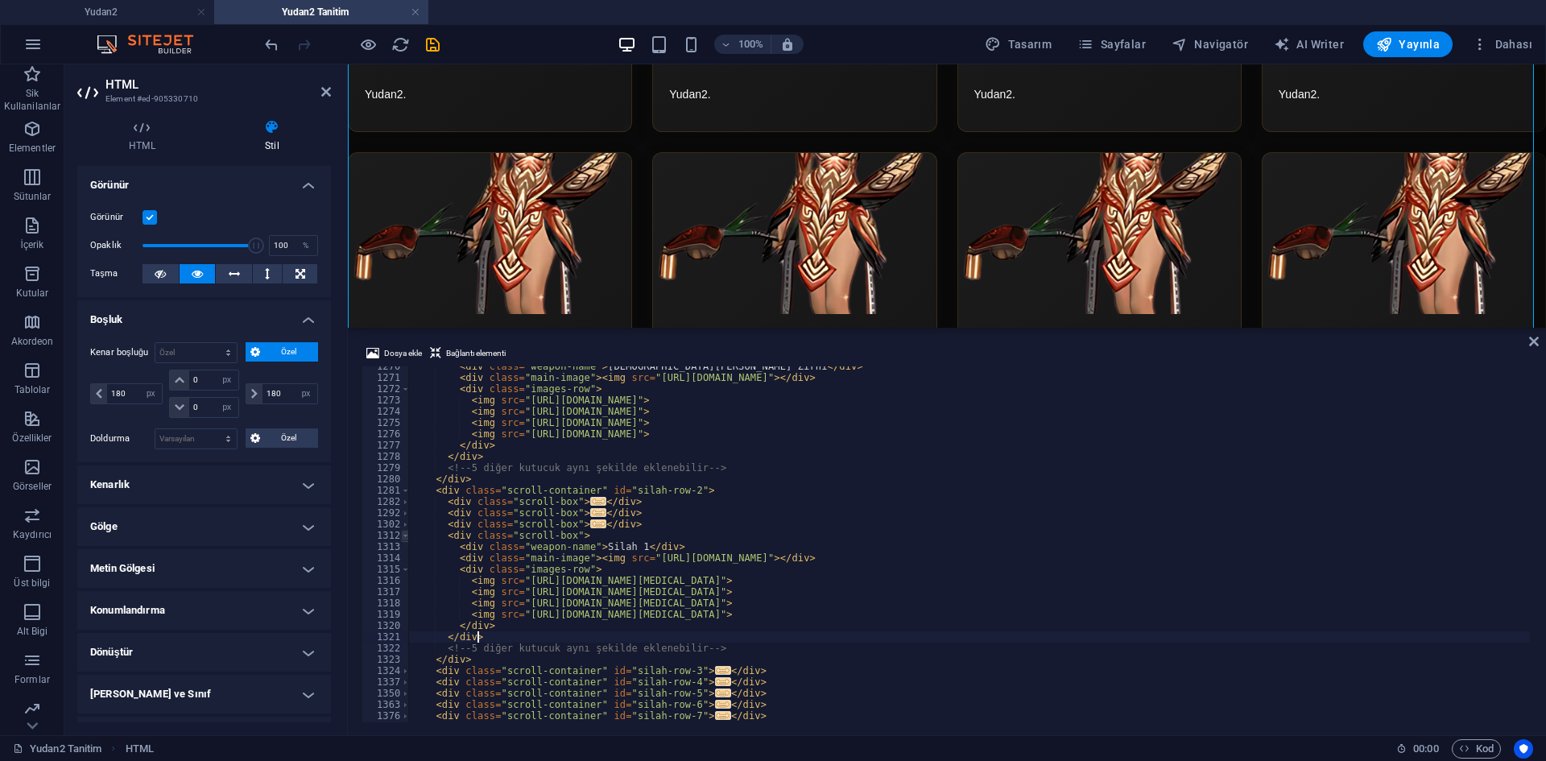
click at [406, 540] on span at bounding box center [405, 535] width 9 height 11
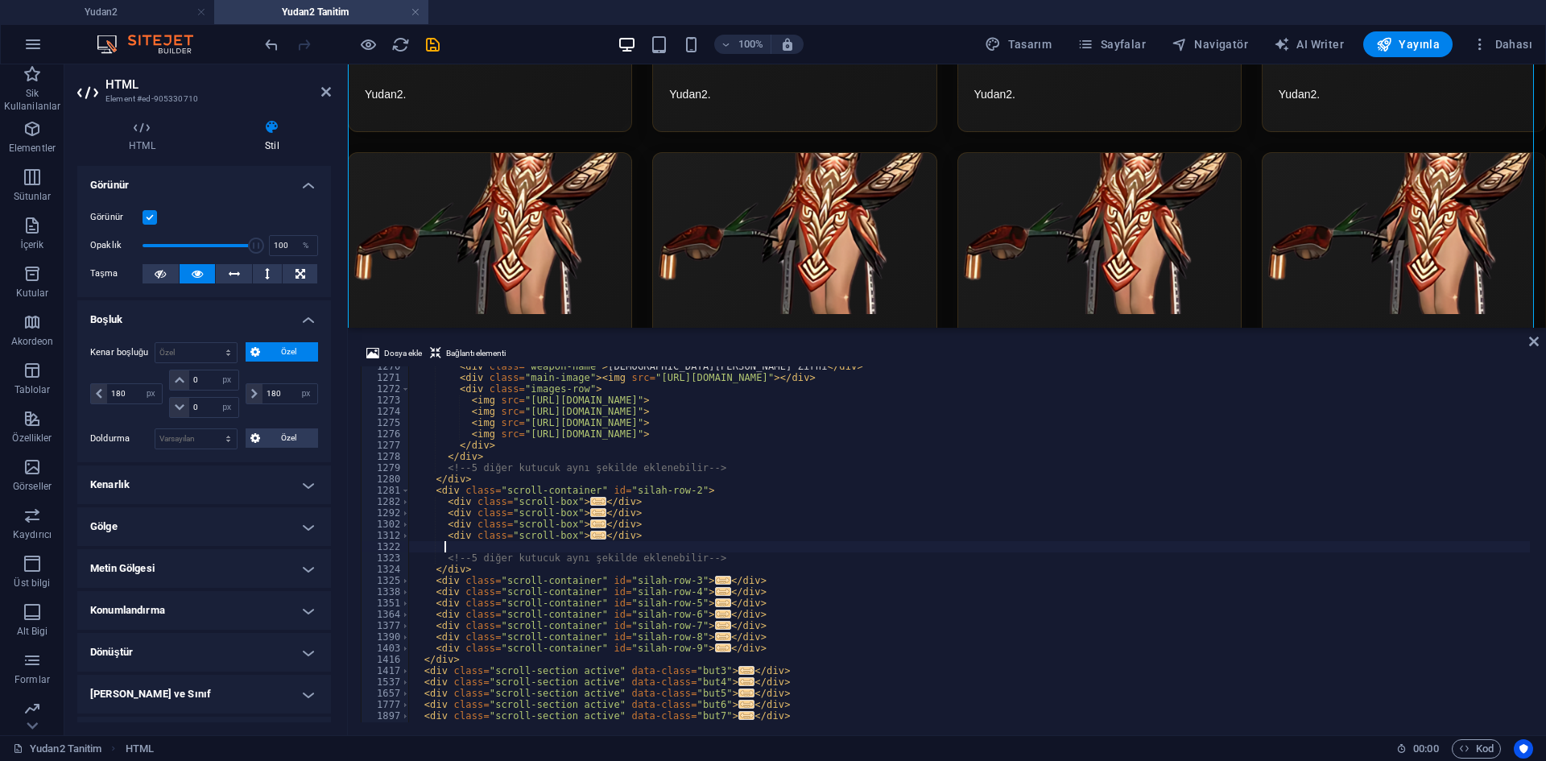
paste textarea "</div>"
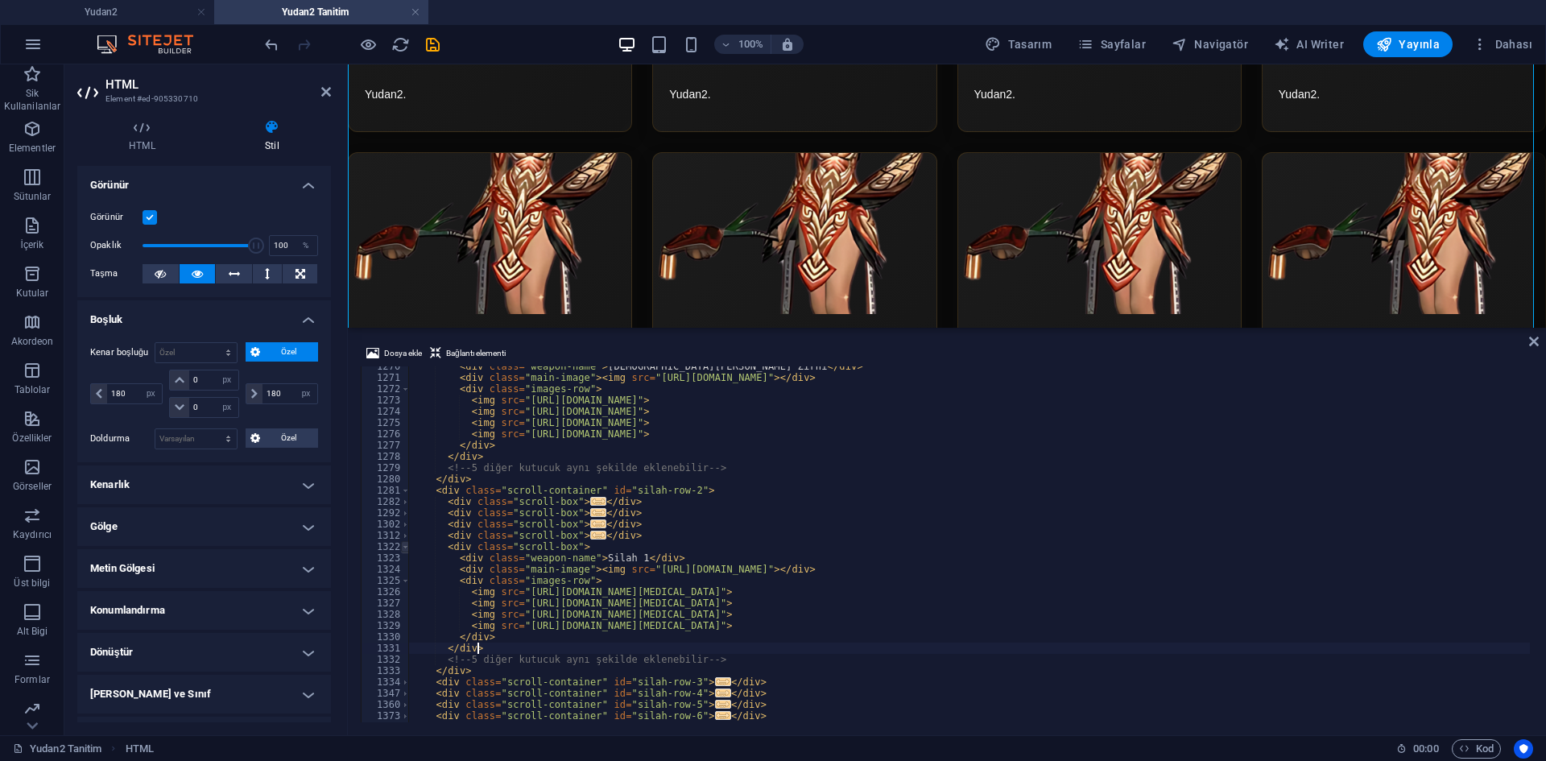
click at [405, 550] on span at bounding box center [405, 546] width 9 height 11
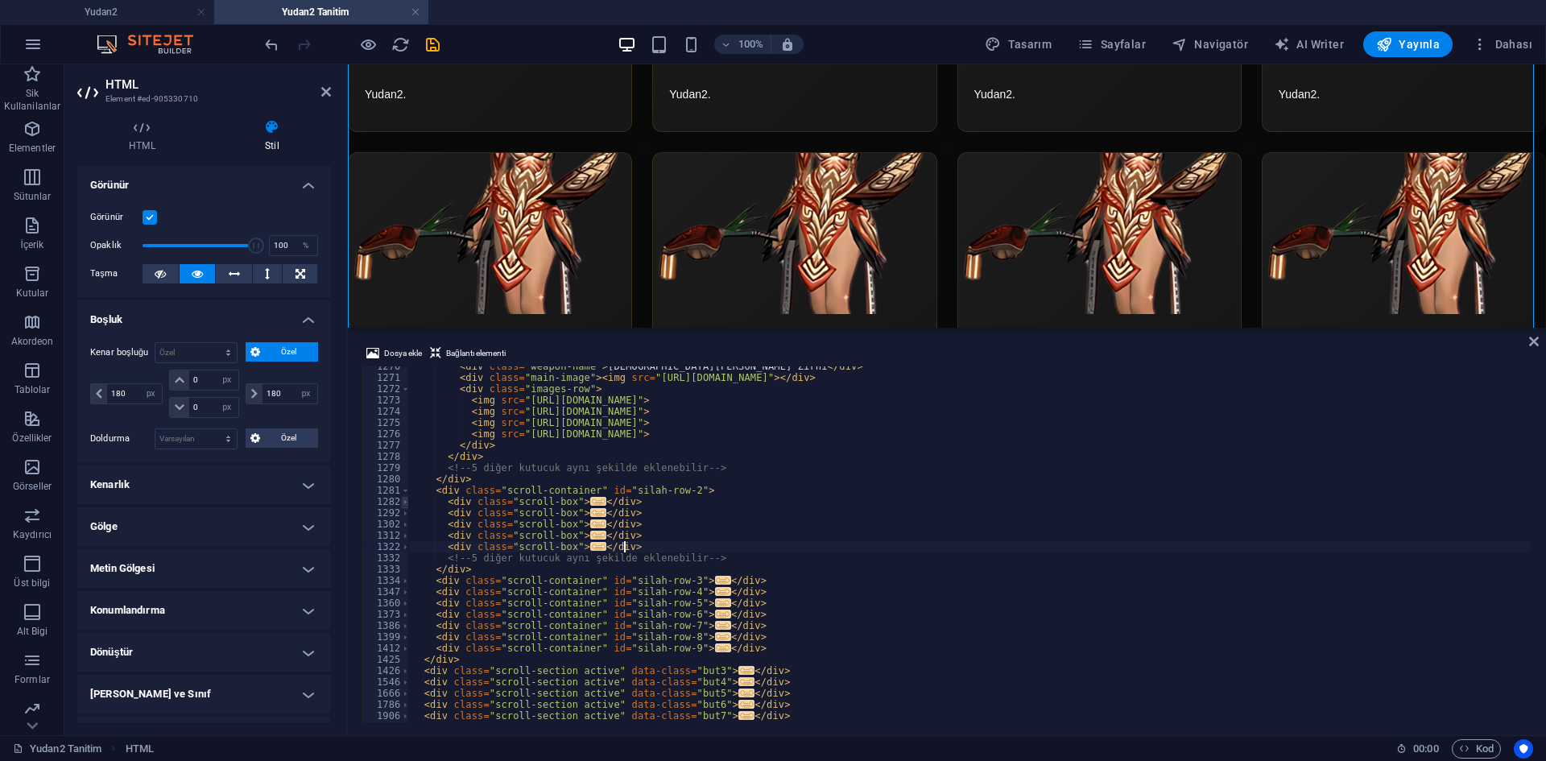
click at [404, 503] on span at bounding box center [405, 501] width 9 height 11
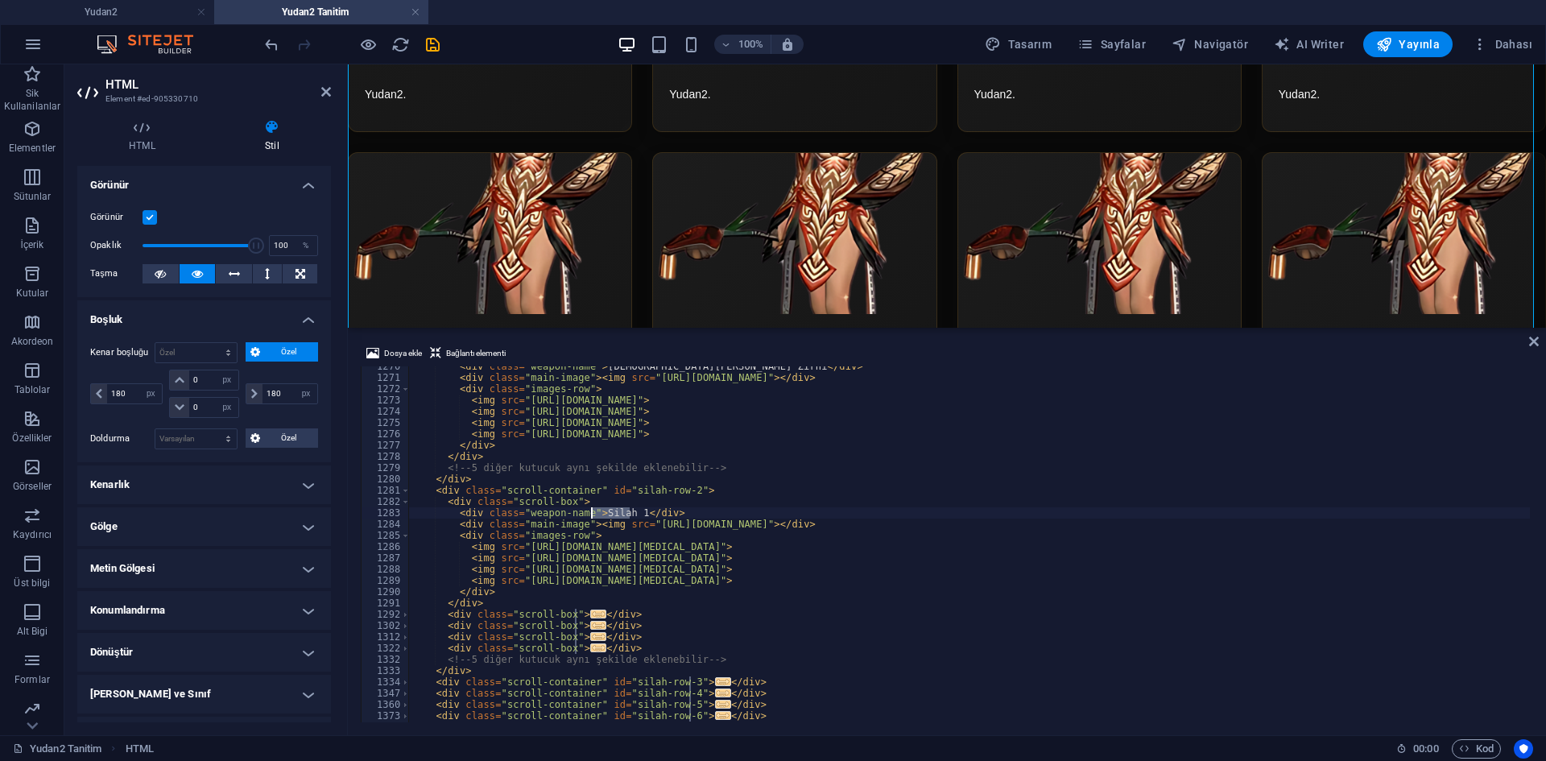
drag, startPoint x: 628, startPoint y: 512, endPoint x: 593, endPoint y: 511, distance: 35.5
click at [593, 511] on div "< div class = "weapon-name" > [PERSON_NAME] Zırhı </ div > < div class = "main-…" at bounding box center [1166, 548] width 1515 height 375
click at [403, 503] on span at bounding box center [405, 501] width 9 height 11
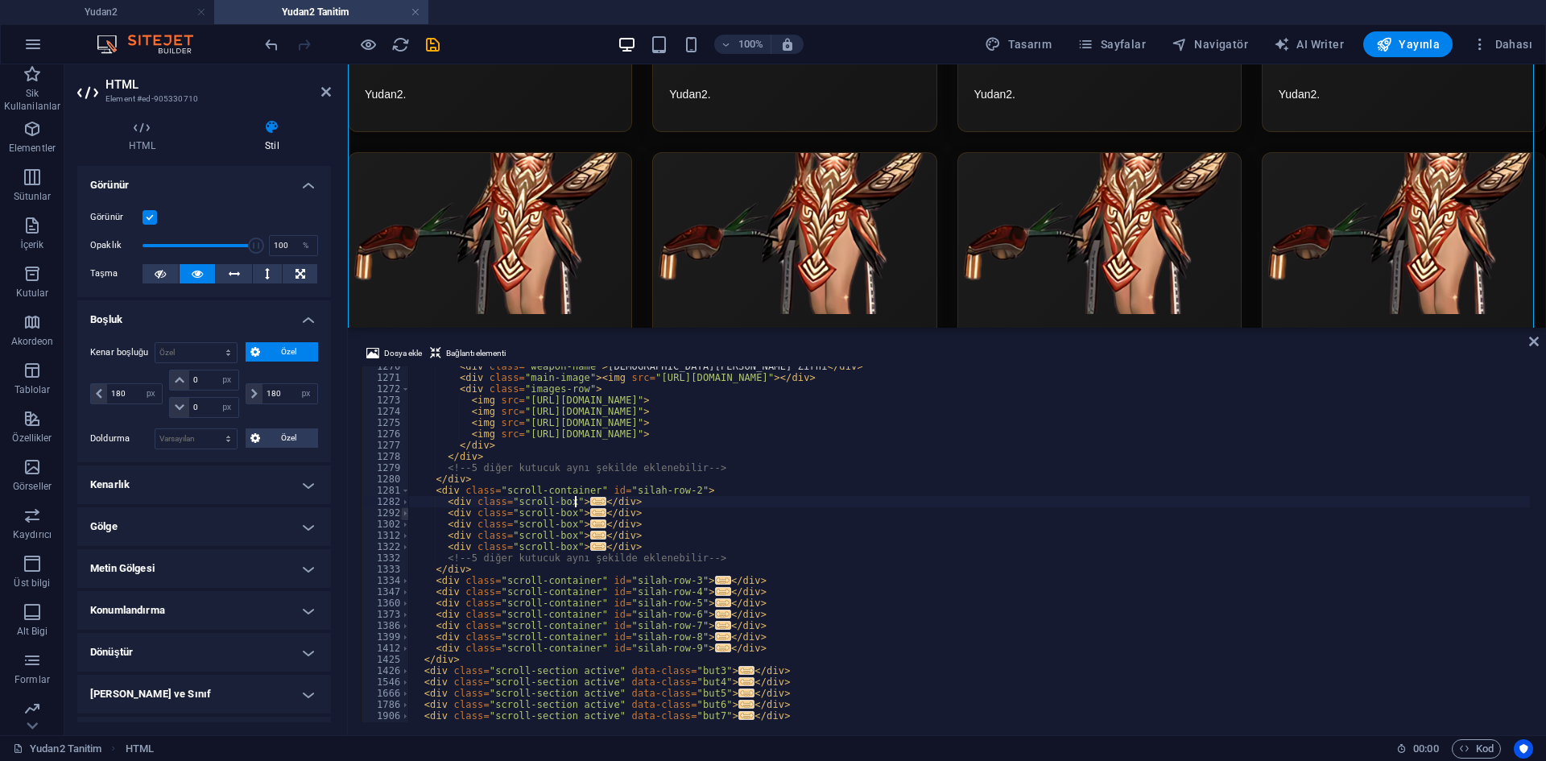
click at [402, 517] on span at bounding box center [405, 512] width 9 height 11
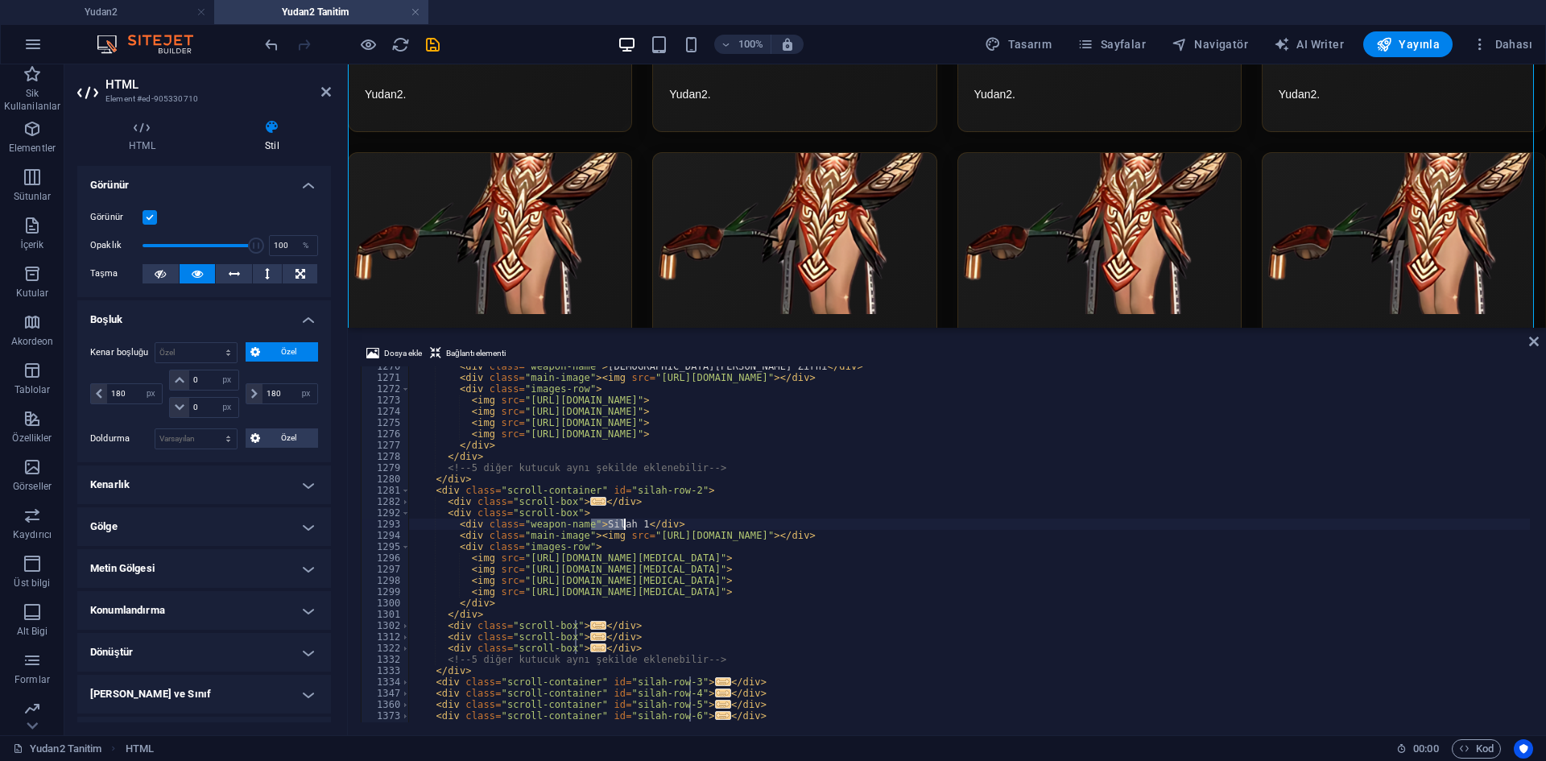
drag, startPoint x: 592, startPoint y: 525, endPoint x: 631, endPoint y: 524, distance: 38.7
click at [631, 524] on div "< div class = "weapon-name" > İlahi Savaşcı Zırhı </ div > < div class = "main-…" at bounding box center [1166, 548] width 1515 height 375
click at [404, 514] on span at bounding box center [405, 512] width 9 height 11
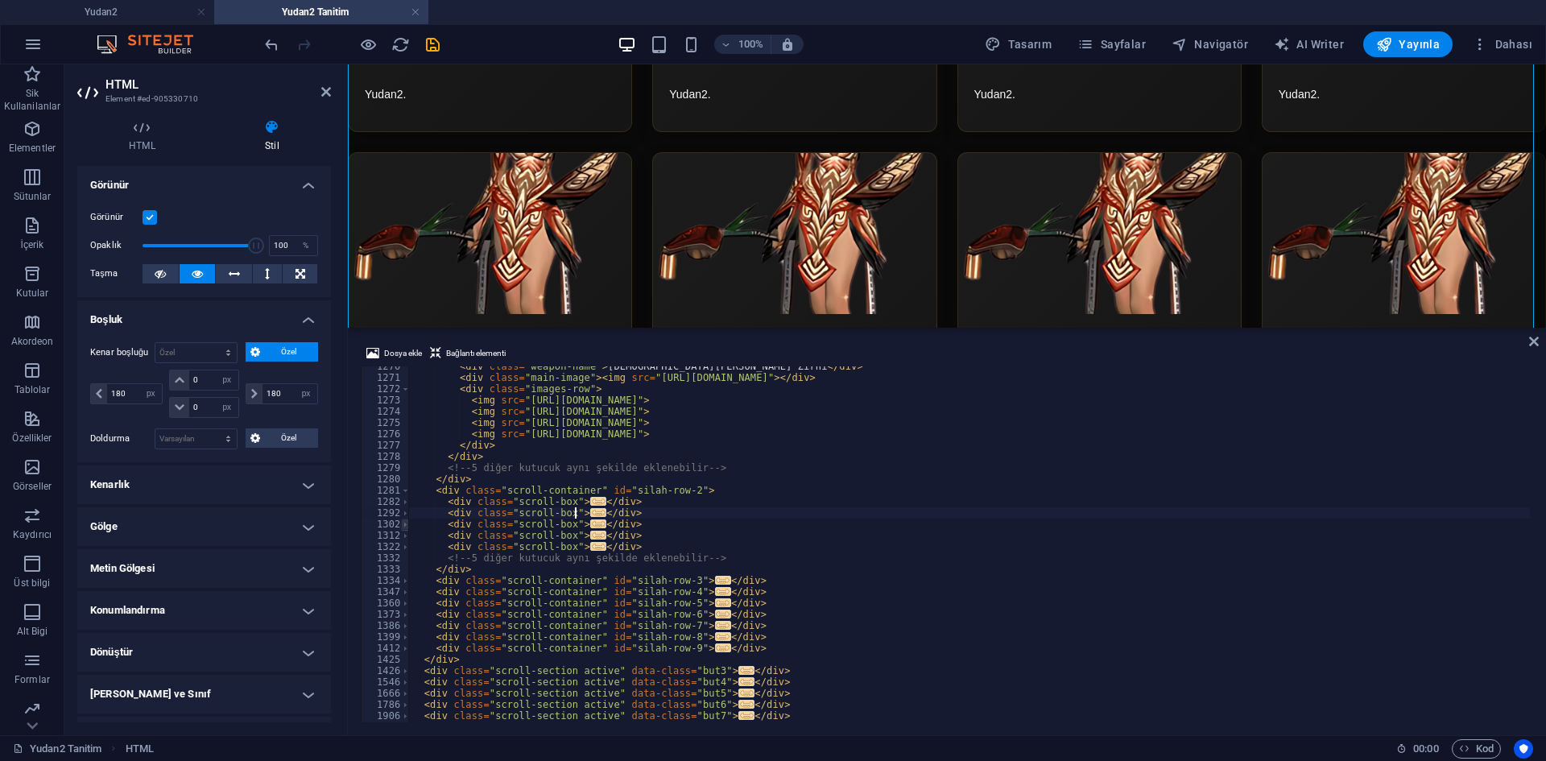
click at [403, 526] on span at bounding box center [405, 524] width 9 height 11
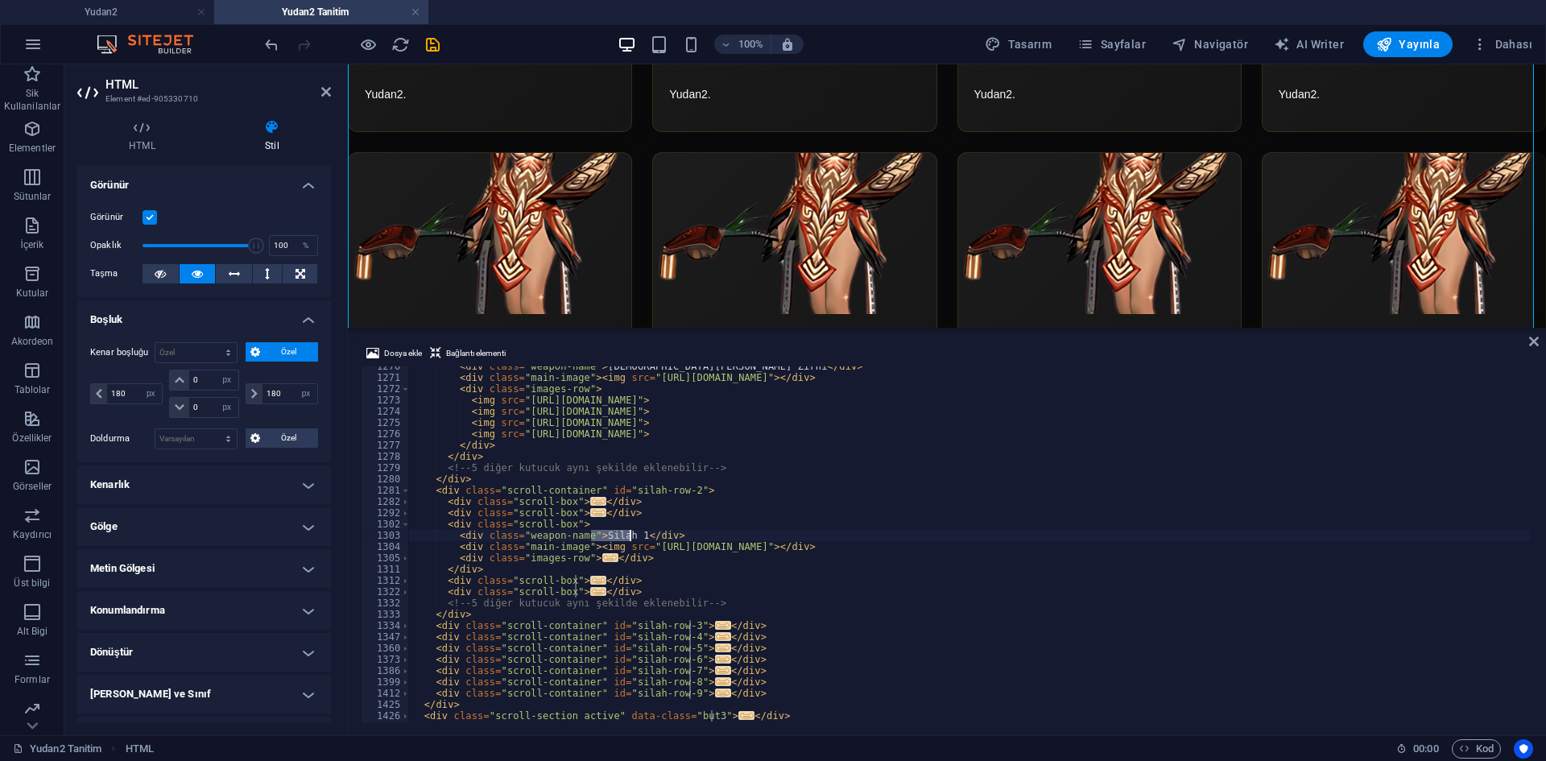
drag, startPoint x: 600, startPoint y: 536, endPoint x: 629, endPoint y: 536, distance: 29.0
click at [629, 536] on div "< div class = "weapon-name" > [PERSON_NAME] Zırhı </ div > < div class = "main-…" at bounding box center [1166, 548] width 1515 height 375
click at [405, 526] on span at bounding box center [405, 524] width 9 height 11
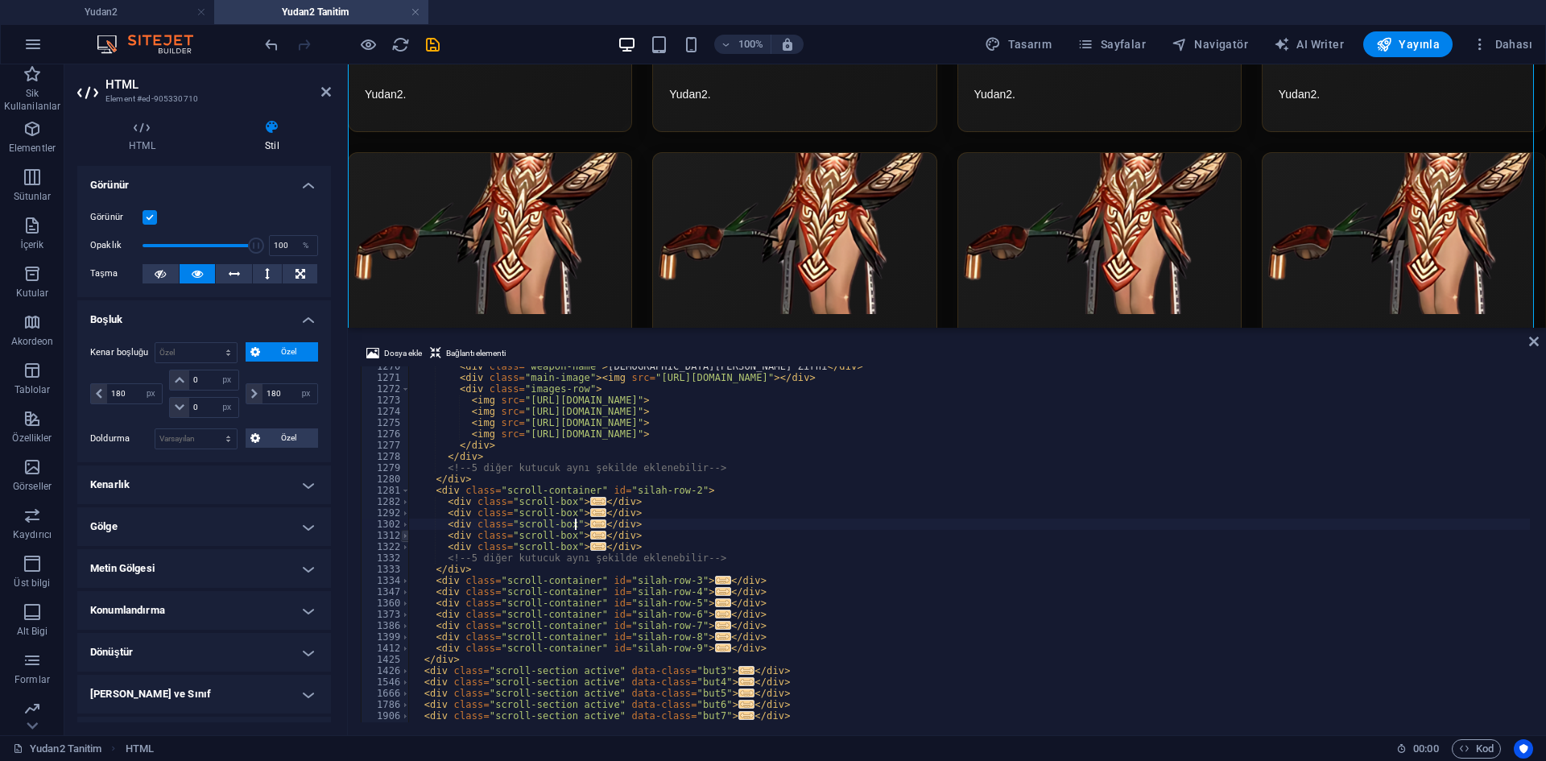
click at [408, 540] on span at bounding box center [405, 535] width 9 height 11
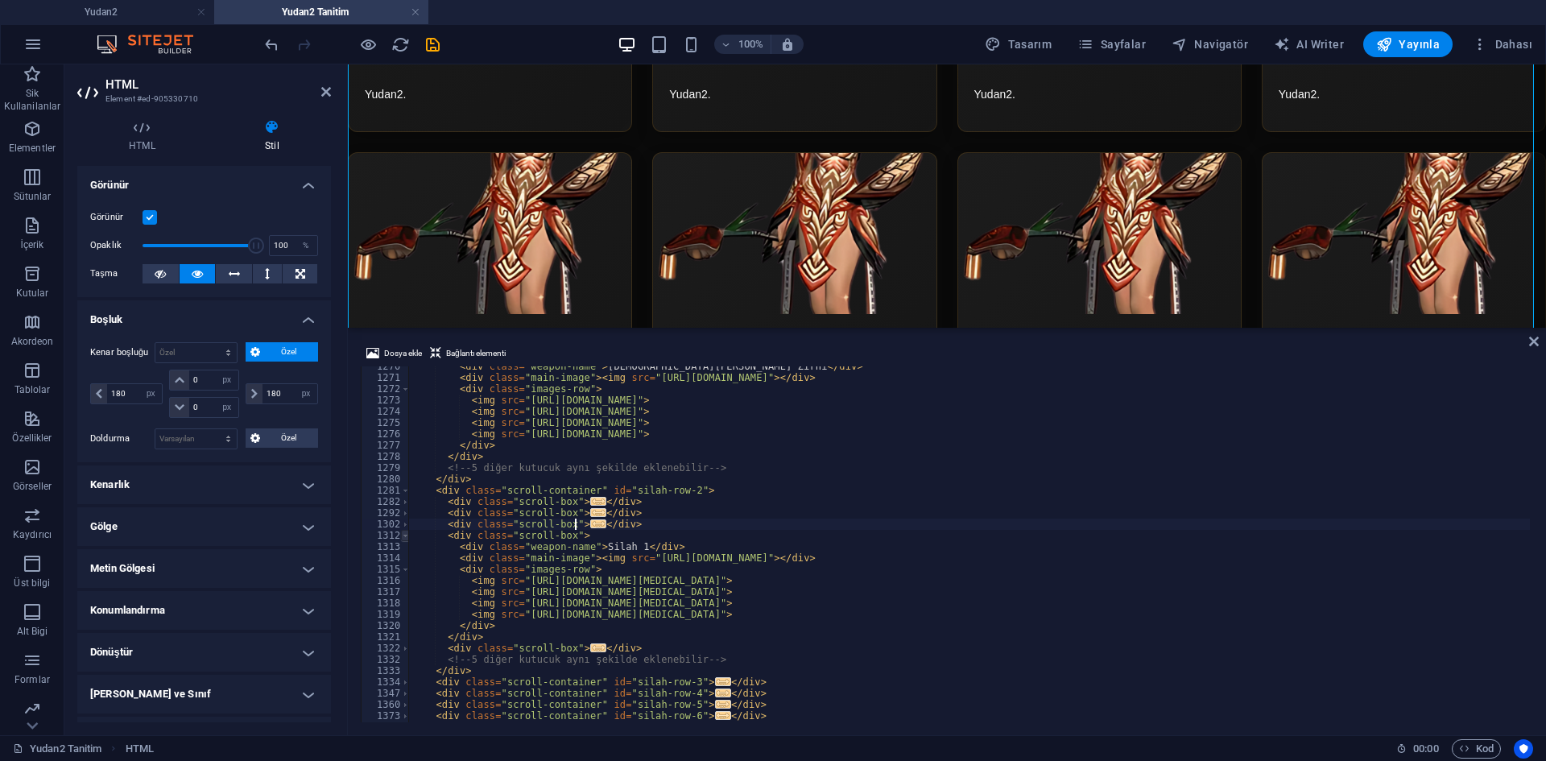
click at [408, 540] on span at bounding box center [405, 535] width 9 height 11
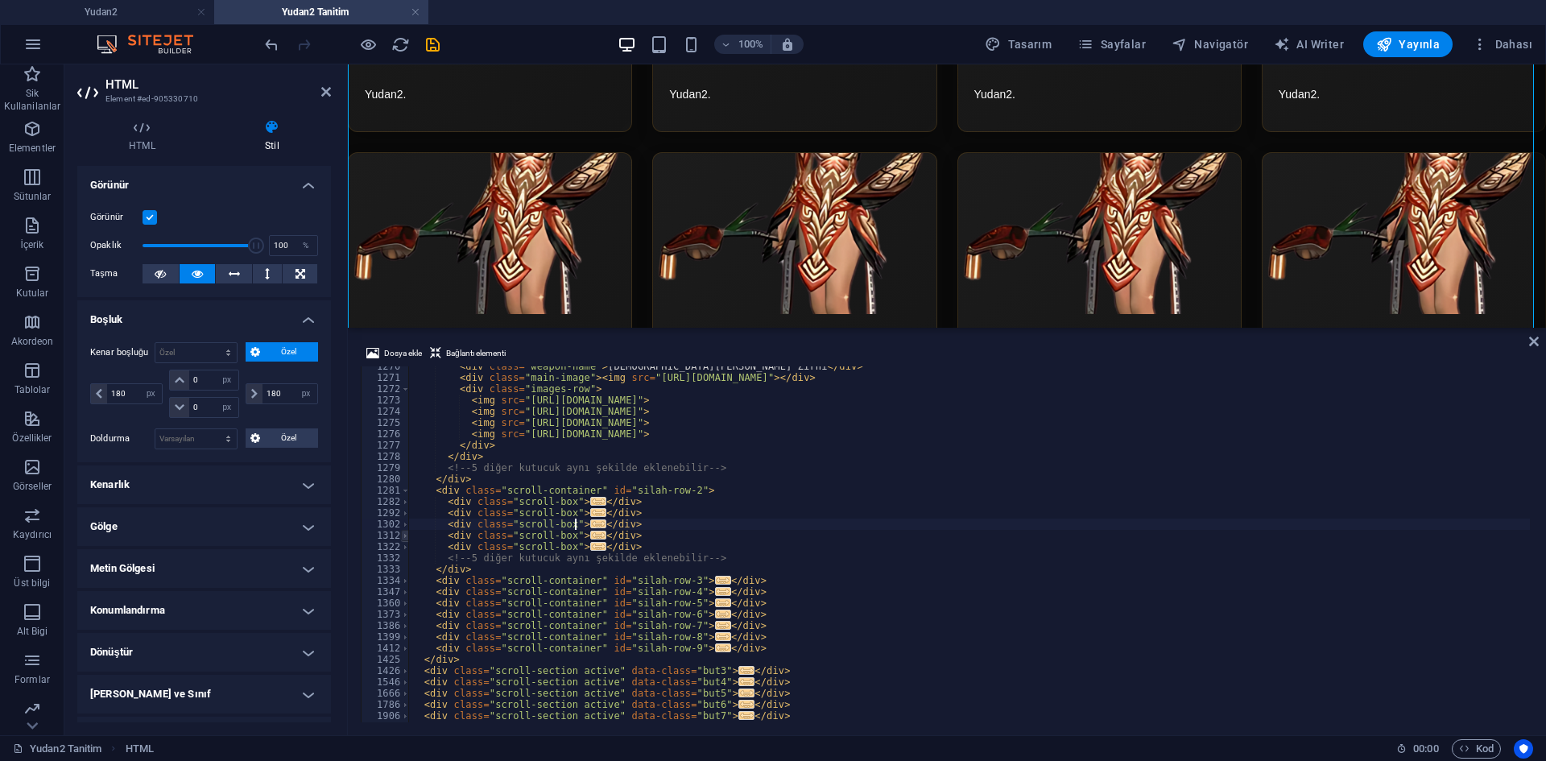
click at [408, 536] on span at bounding box center [405, 535] width 9 height 11
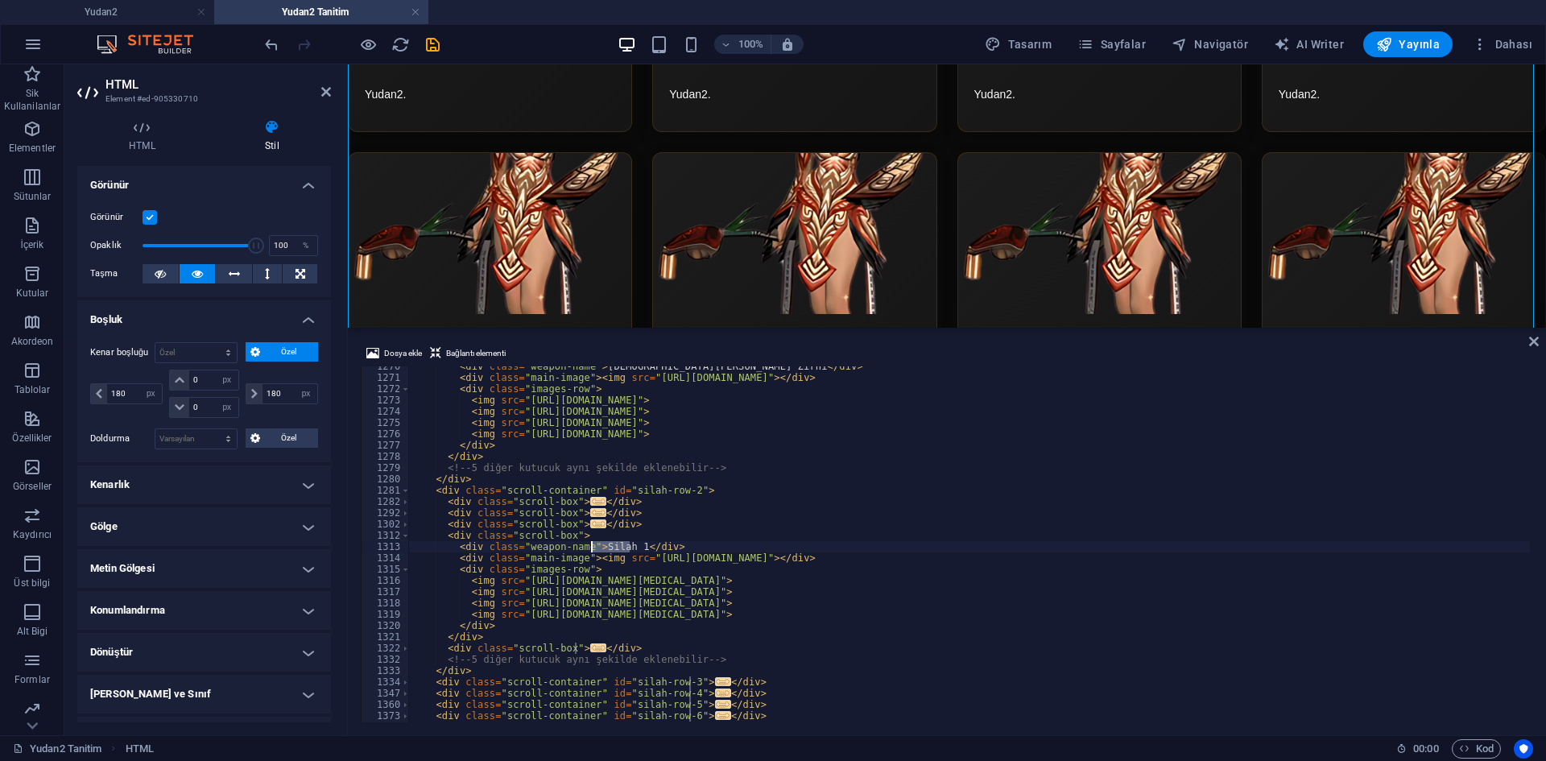
drag, startPoint x: 629, startPoint y: 547, endPoint x: 592, endPoint y: 544, distance: 37.1
click at [592, 544] on div "< div class = "weapon-name" > [PERSON_NAME] Zırhı </ div > < div class = "main-…" at bounding box center [1166, 548] width 1515 height 375
click at [593, 545] on div "< div class = "weapon-name" > [PERSON_NAME] Zırhı </ div > < div class = "main-…" at bounding box center [1166, 548] width 1515 height 375
click at [447, 558] on div "< div class = "weapon-name" > [PERSON_NAME] Zırhı </ div > < div class = "main-…" at bounding box center [1166, 548] width 1515 height 375
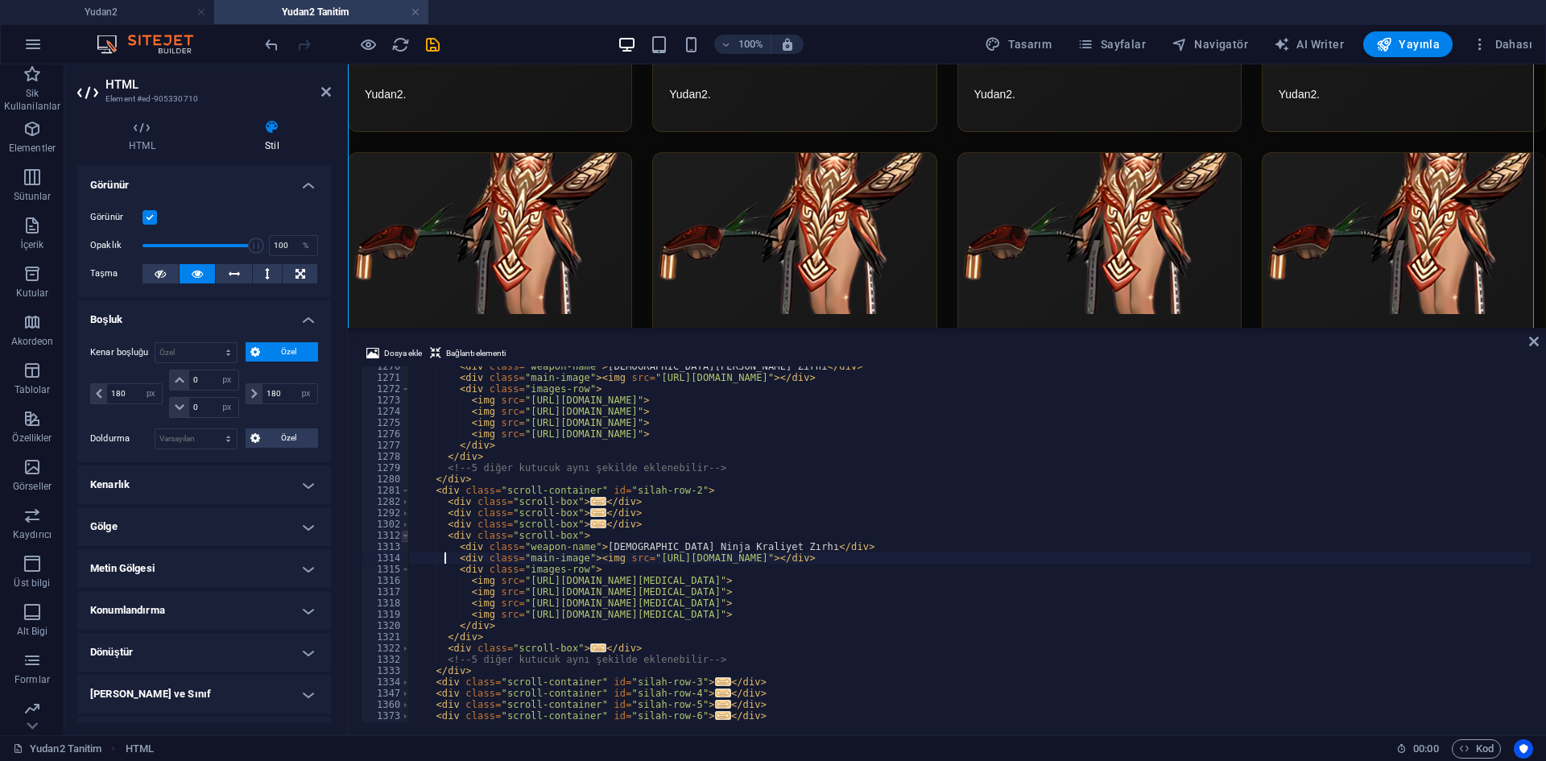
click at [405, 537] on span at bounding box center [405, 535] width 9 height 11
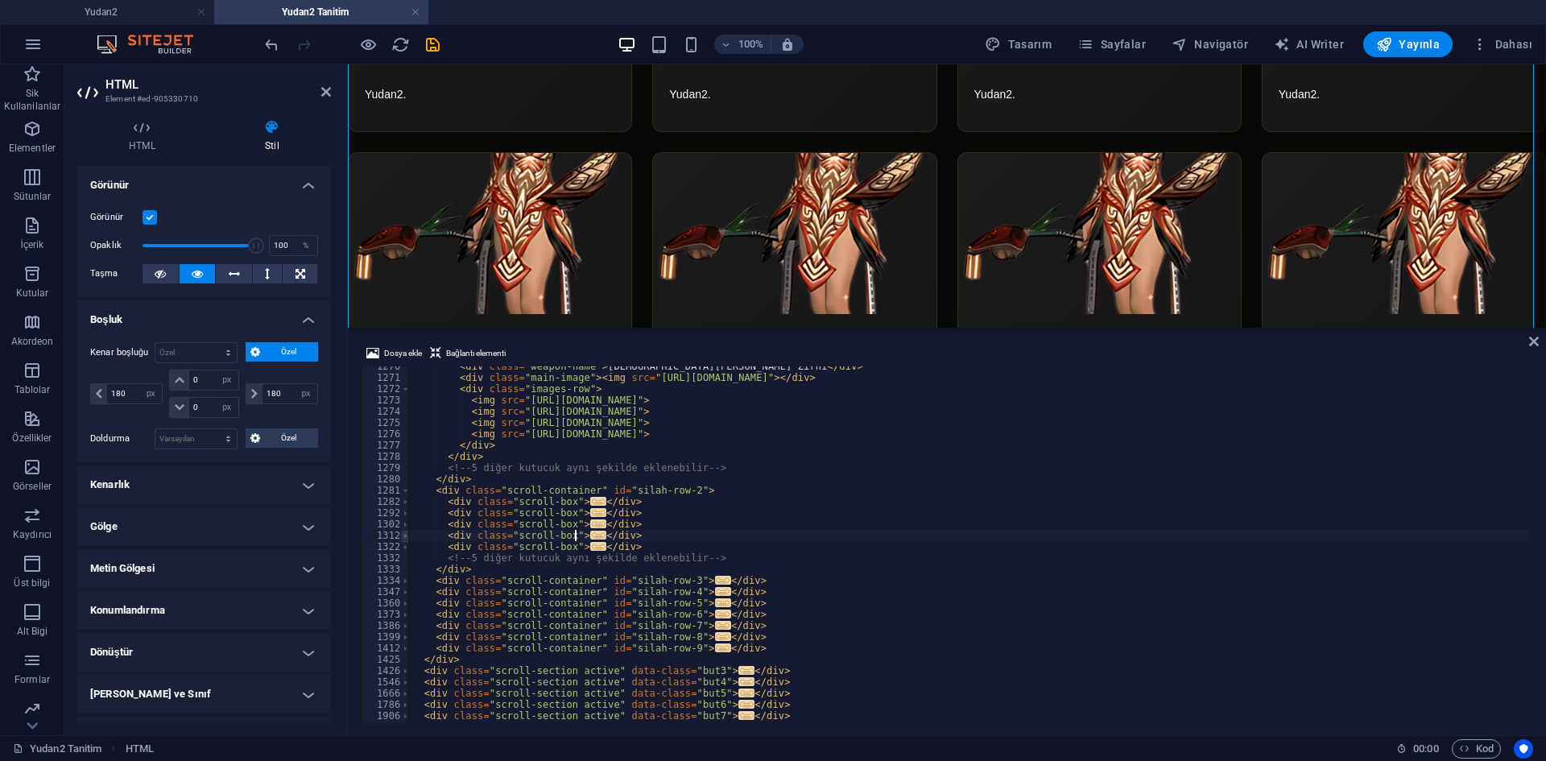
click at [403, 539] on span at bounding box center [405, 535] width 9 height 11
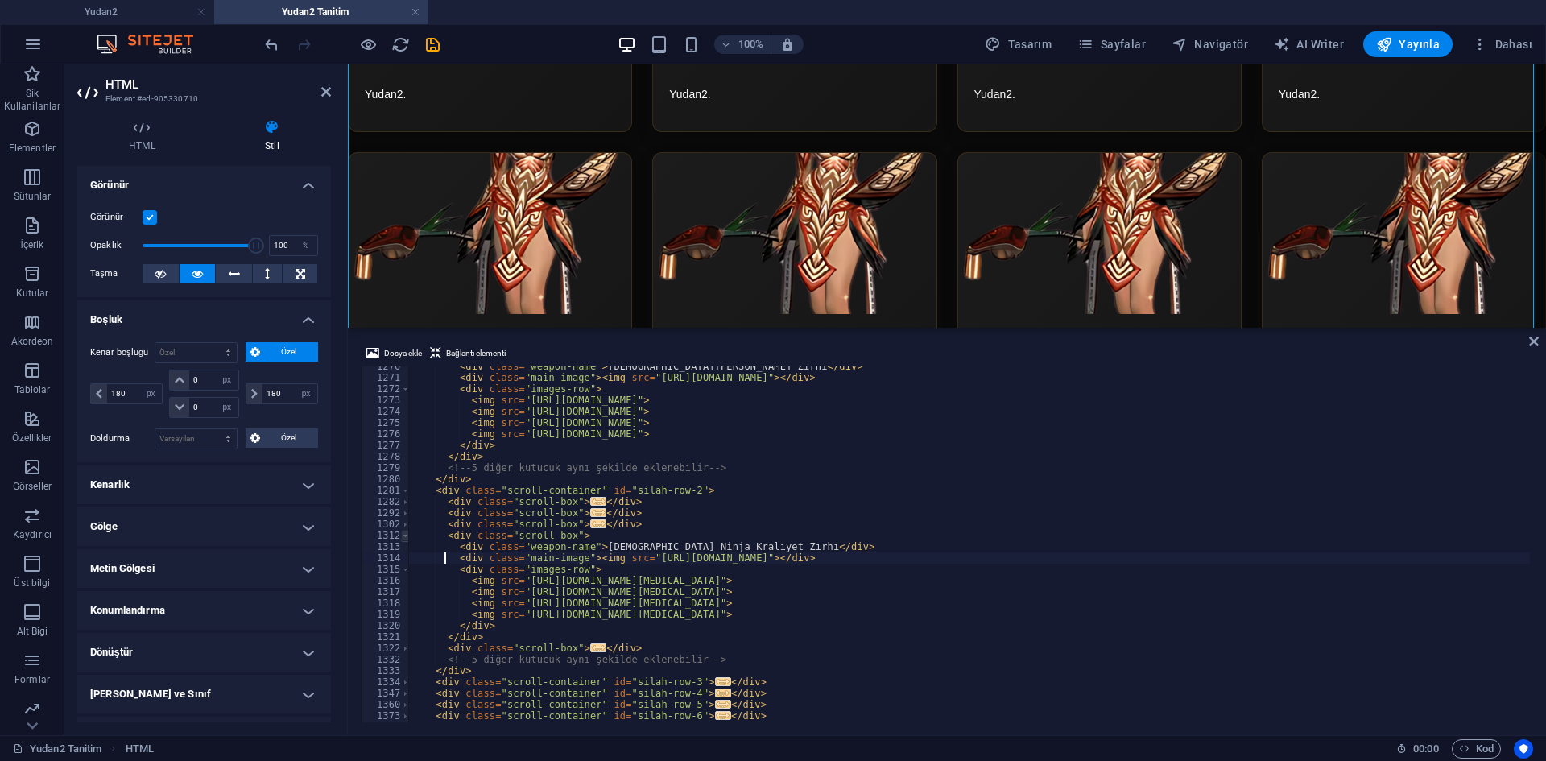
click at [403, 539] on span at bounding box center [405, 535] width 9 height 11
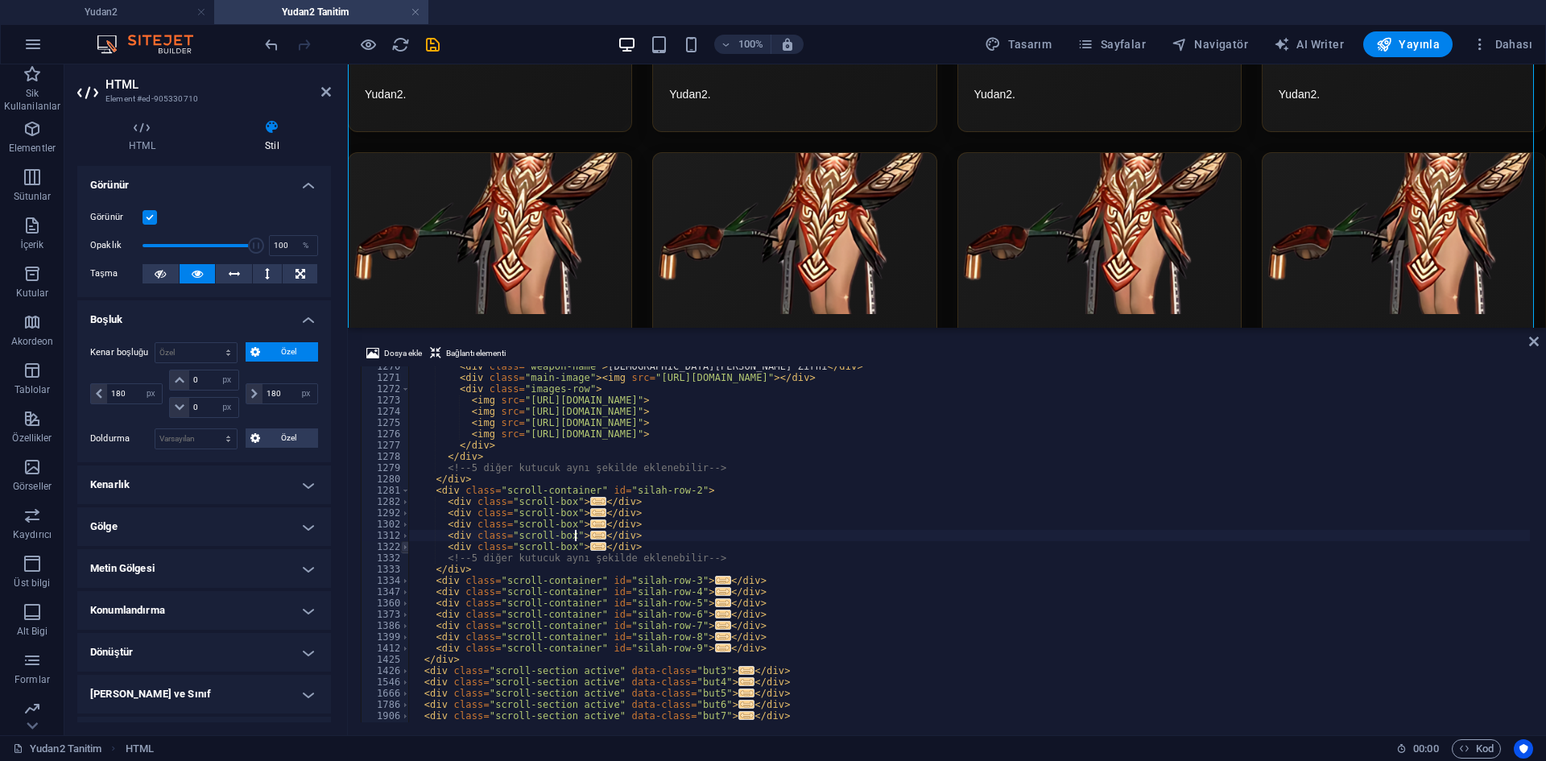
click at [404, 549] on span at bounding box center [405, 546] width 9 height 11
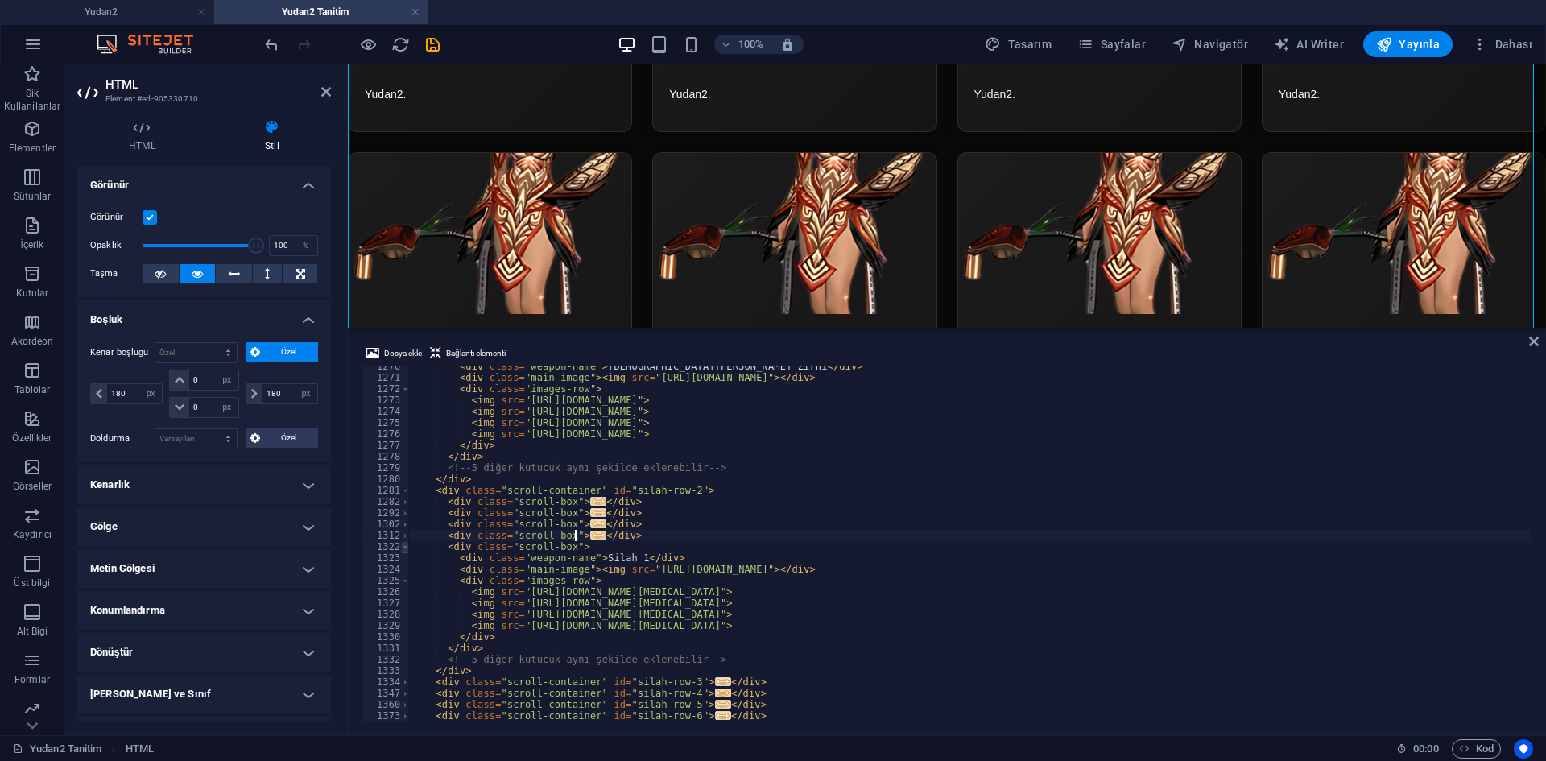
click at [404, 549] on span at bounding box center [405, 546] width 9 height 11
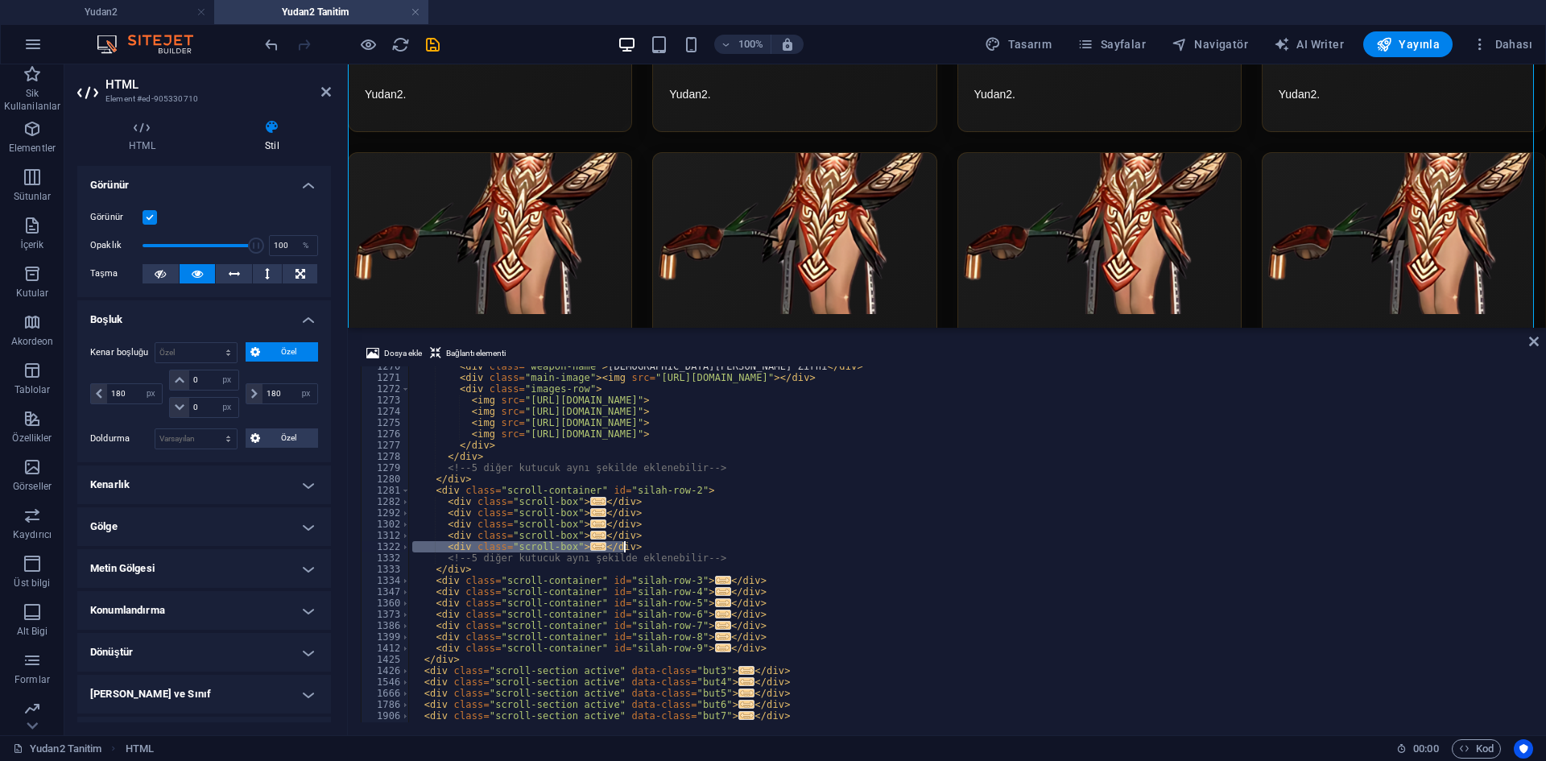
drag, startPoint x: 412, startPoint y: 549, endPoint x: 645, endPoint y: 552, distance: 233.6
click at [645, 552] on div "< div class = "weapon-name" > [PERSON_NAME] Zırhı </ div > < div class = "main-…" at bounding box center [1166, 548] width 1515 height 375
type textarea "</div> </div>"
click at [406, 504] on span at bounding box center [405, 501] width 9 height 11
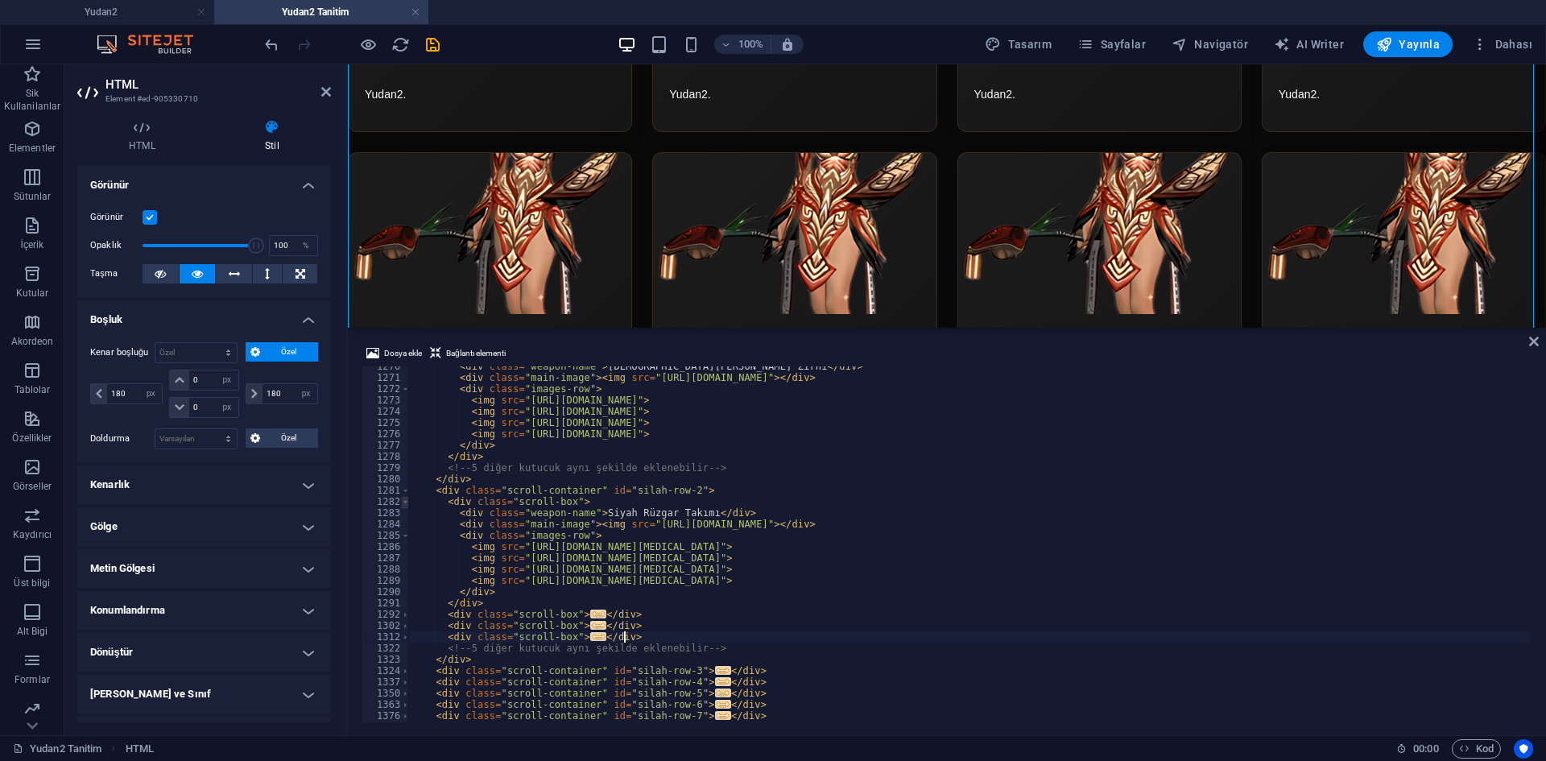
click at [406, 504] on span at bounding box center [405, 501] width 9 height 11
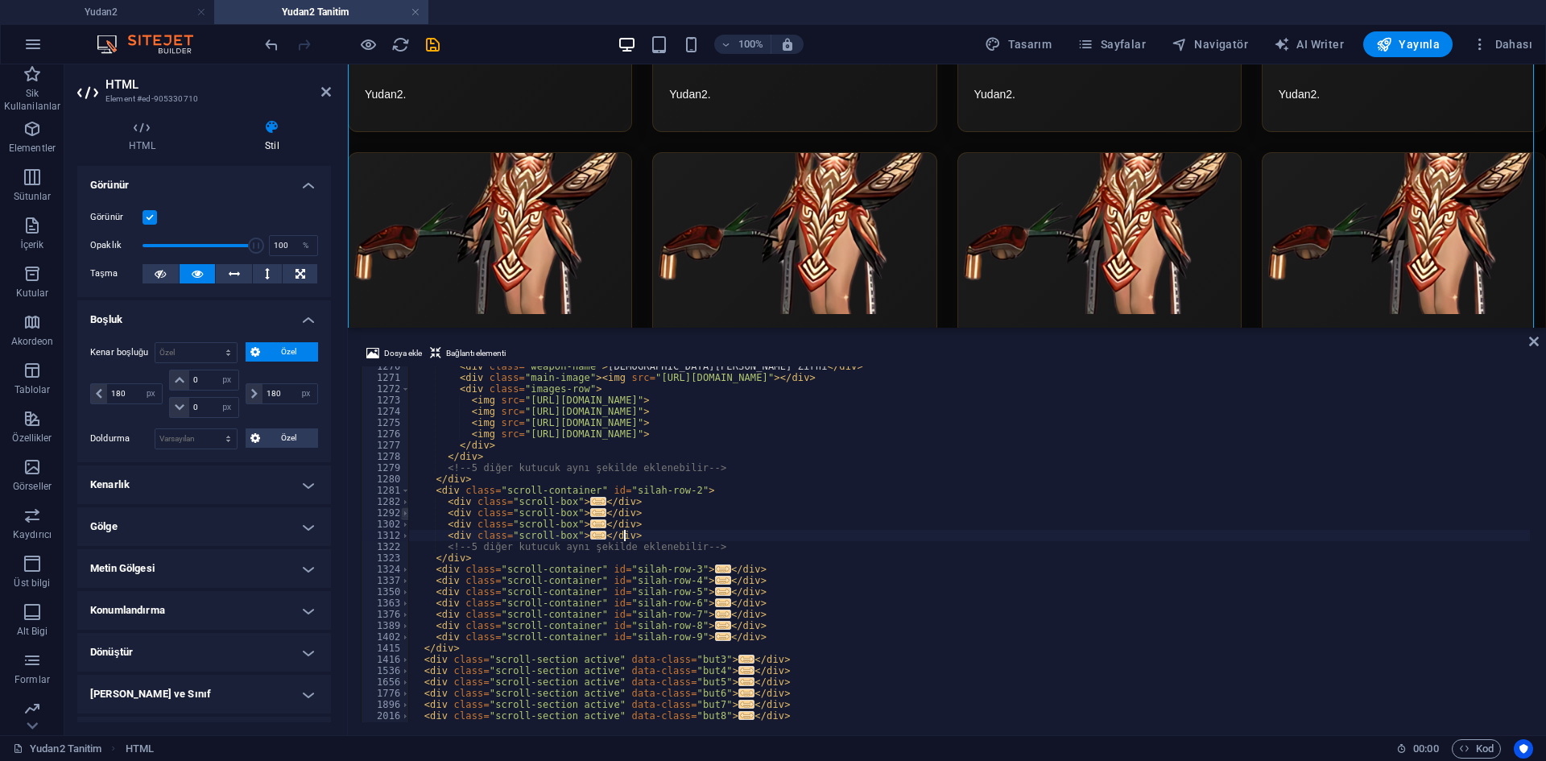
click at [406, 512] on span at bounding box center [405, 512] width 9 height 11
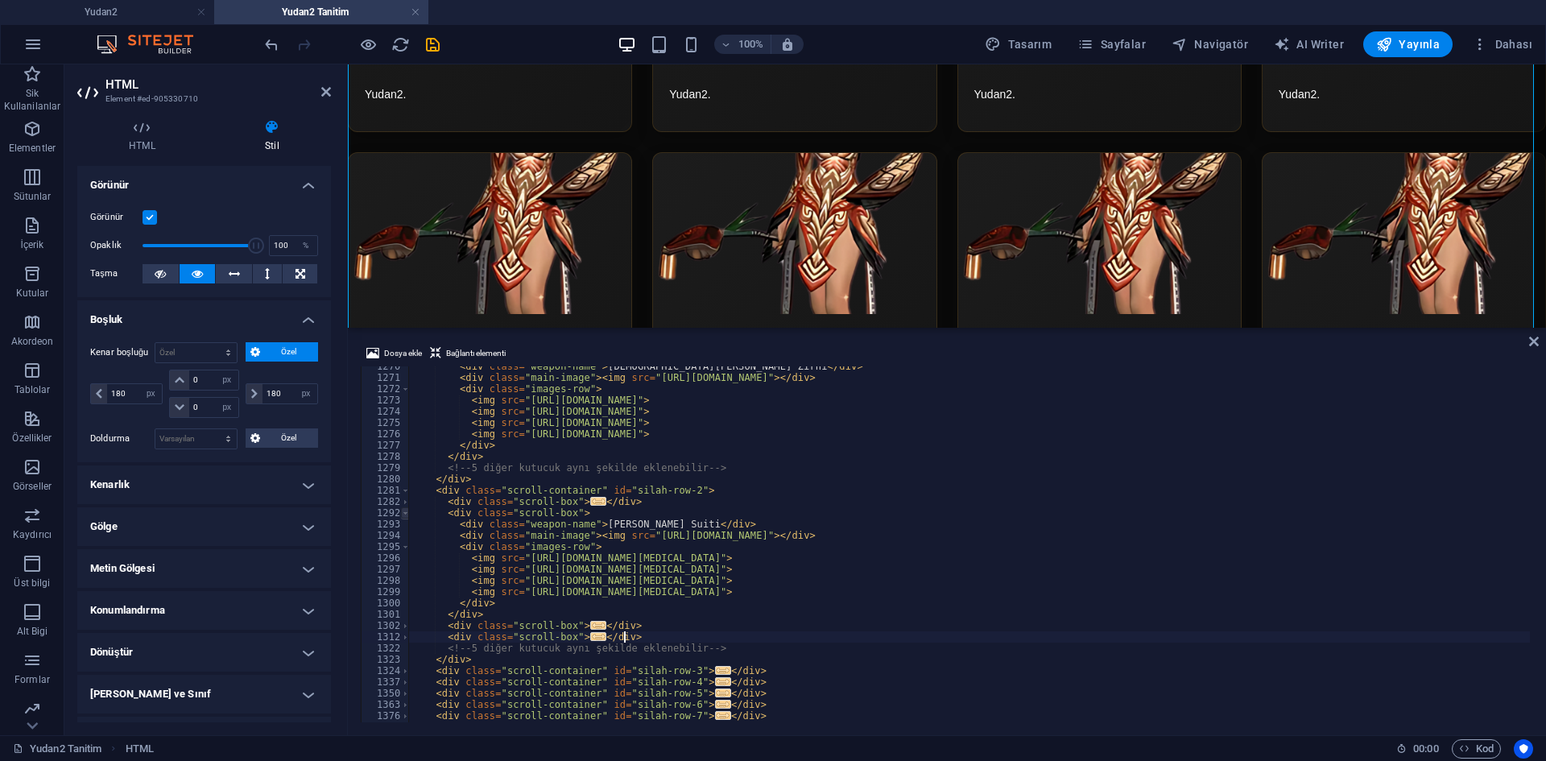
click at [406, 512] on span at bounding box center [405, 512] width 9 height 11
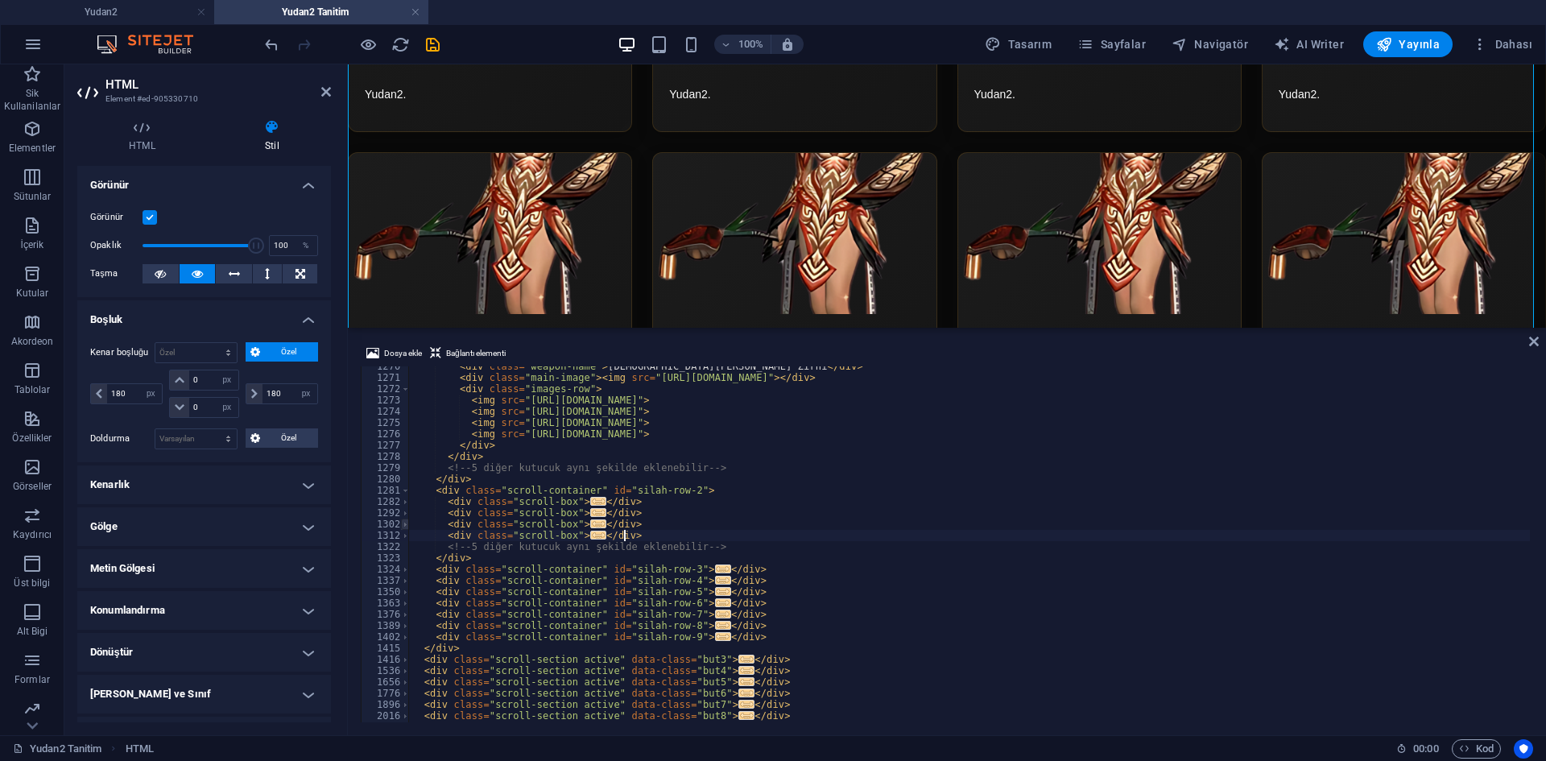
click at [406, 523] on span at bounding box center [405, 524] width 9 height 11
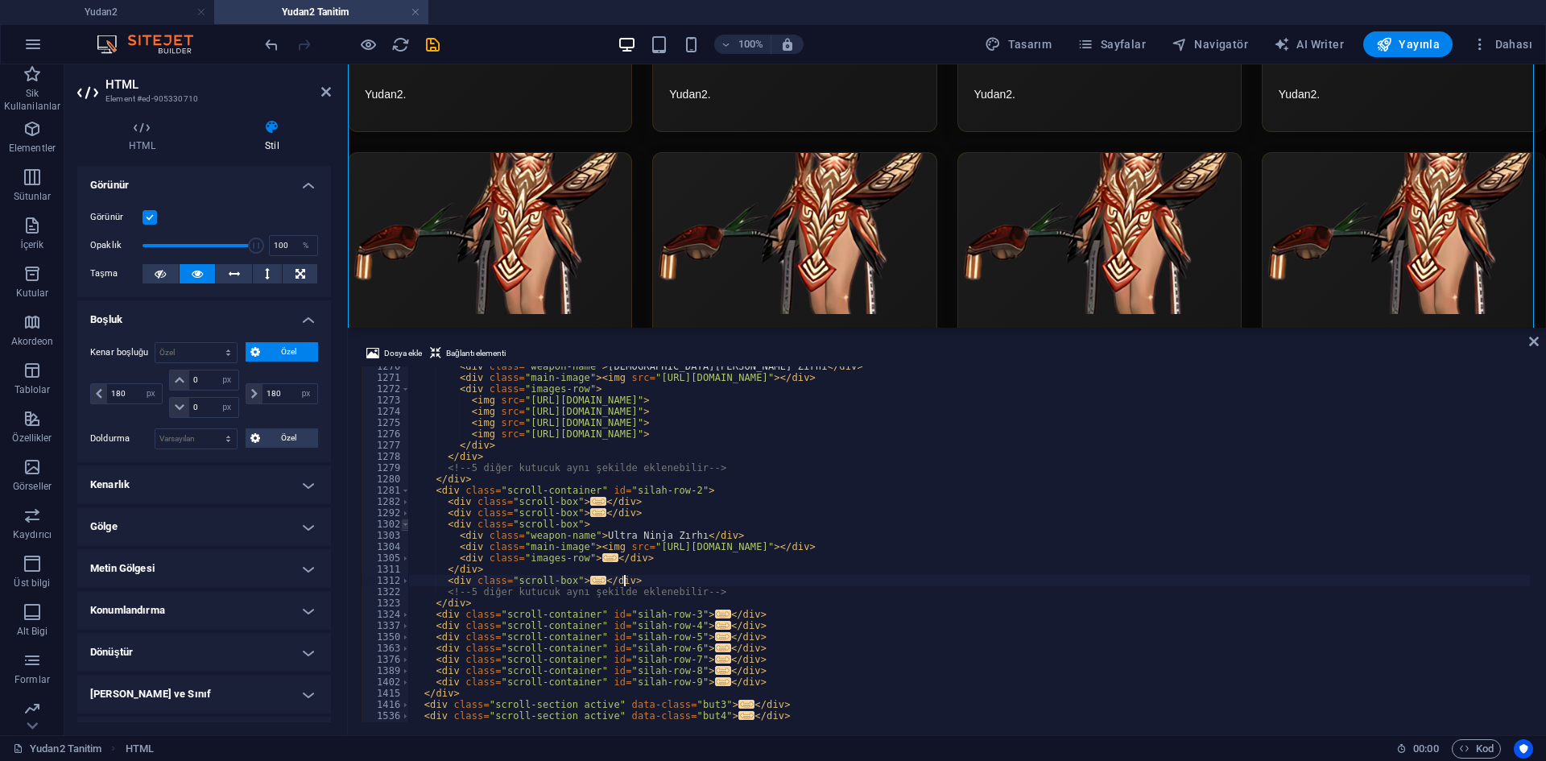
click at [406, 523] on span at bounding box center [405, 524] width 9 height 11
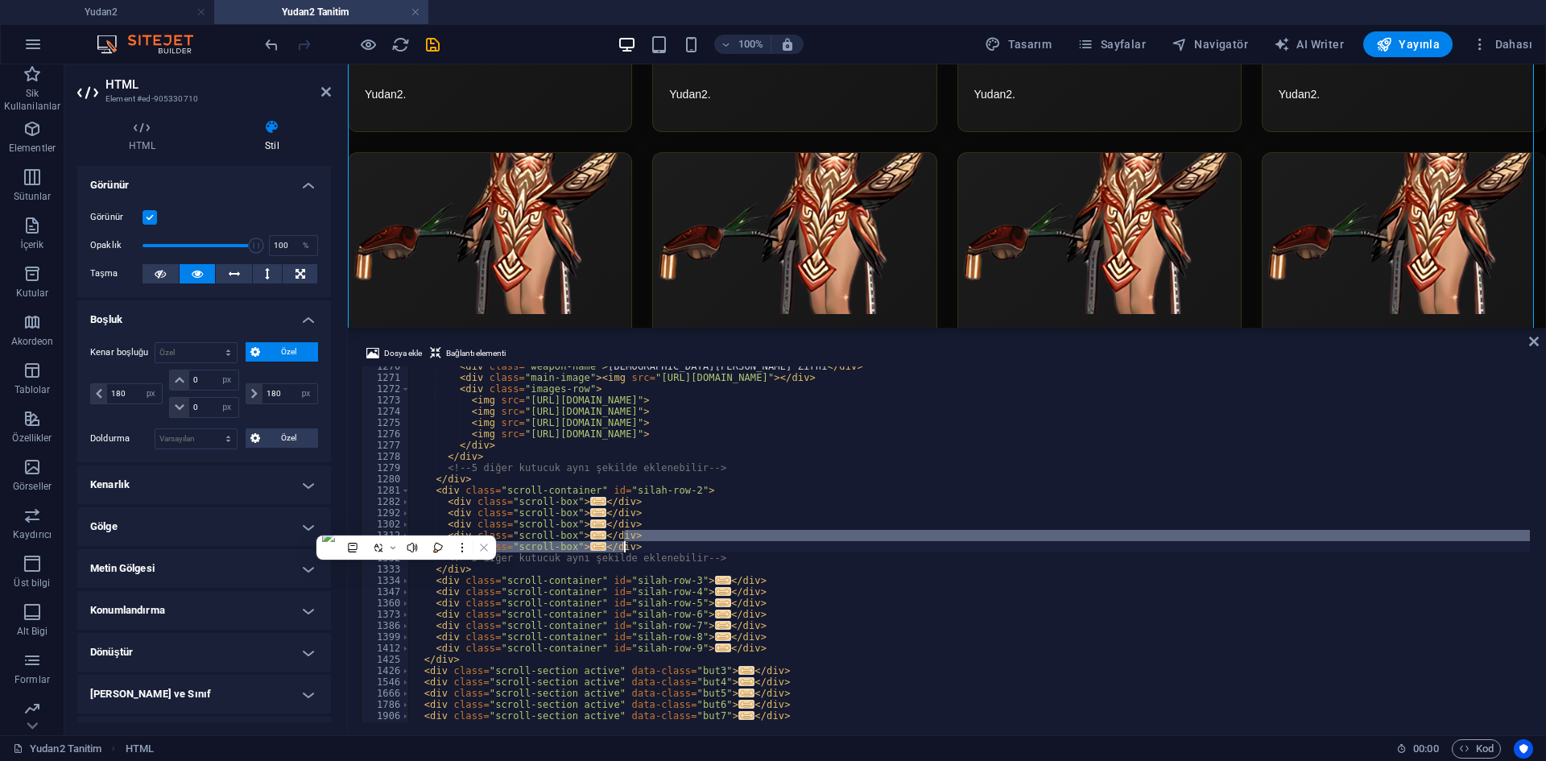
click at [631, 551] on div "< div class = "weapon-name" > [PERSON_NAME] Zırhı </ div > < div class = "main-…" at bounding box center [969, 544] width 1121 height 356
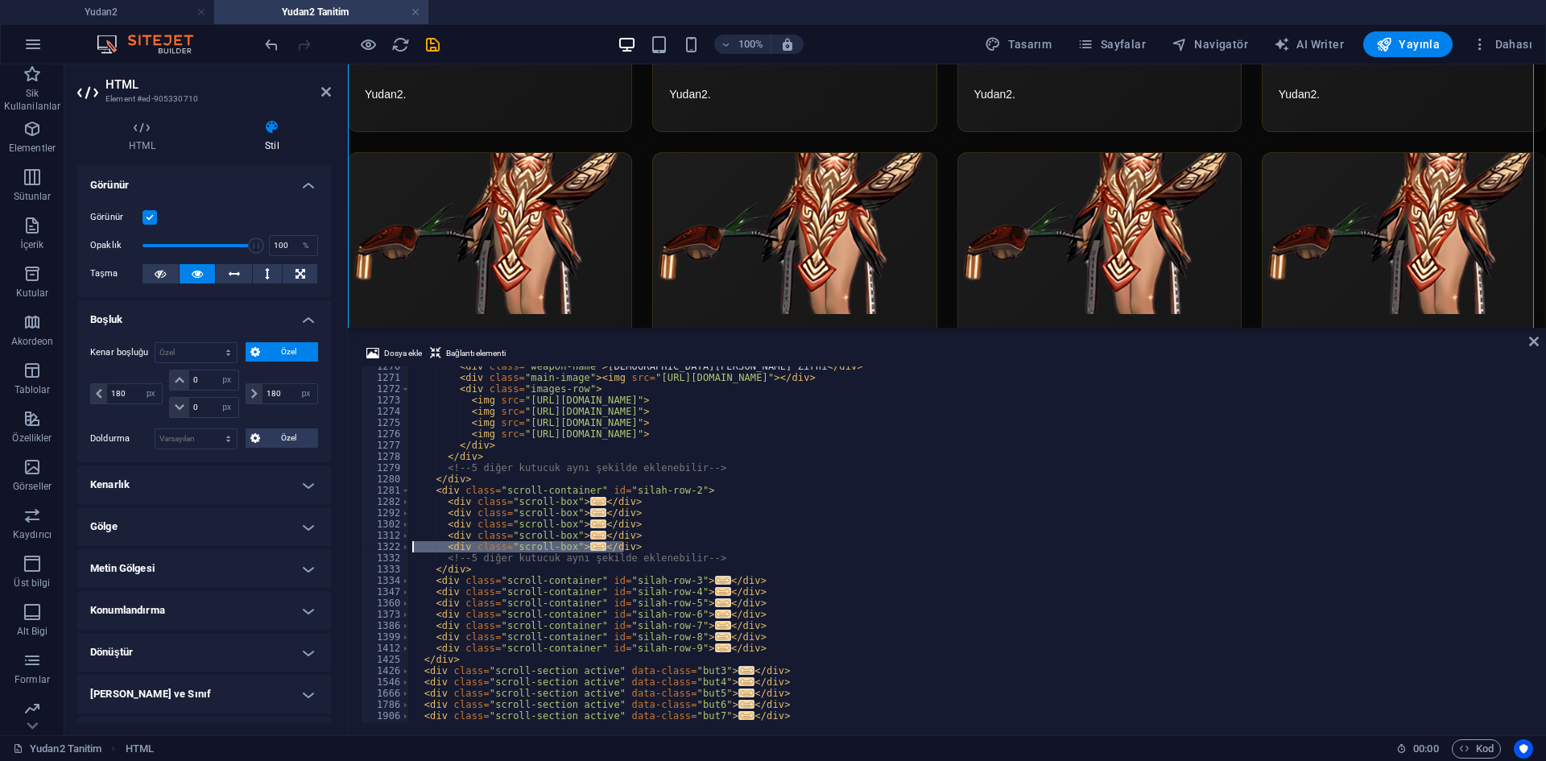
drag, startPoint x: 626, startPoint y: 545, endPoint x: 416, endPoint y: 540, distance: 209.4
click at [398, 544] on div "</div> 1270 1271 1272 1273 1274 1275 1276 1277 1278 1279 1280 1281 1282 1292 13…" at bounding box center [947, 544] width 1173 height 356
click at [635, 516] on div "< div class = "weapon-name" > [PERSON_NAME] Zırhı </ div > < div class = "main-…" at bounding box center [1166, 548] width 1515 height 375
drag, startPoint x: 627, startPoint y: 547, endPoint x: 354, endPoint y: 546, distance: 272.2
click at [354, 546] on div "Dosya ekle Bağlantı elementi </div> 1270 1271 1272 1273 1274 1275 1276 1277 127…" at bounding box center [947, 533] width 1198 height 404
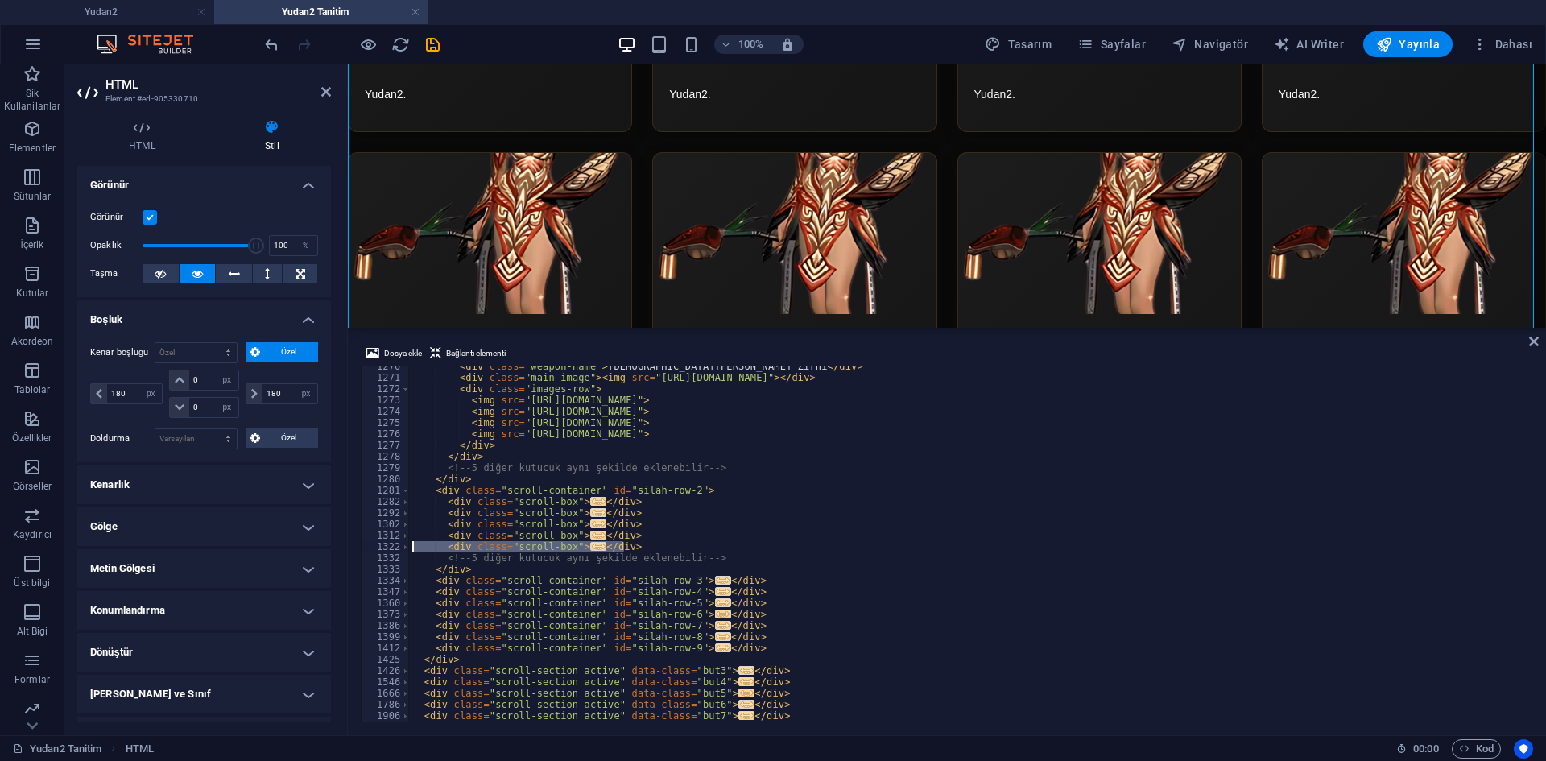
type textarea "<div class="scroll-box"> <div class="weapon-name">Silah 1</div>"
click at [402, 525] on span at bounding box center [405, 524] width 9 height 11
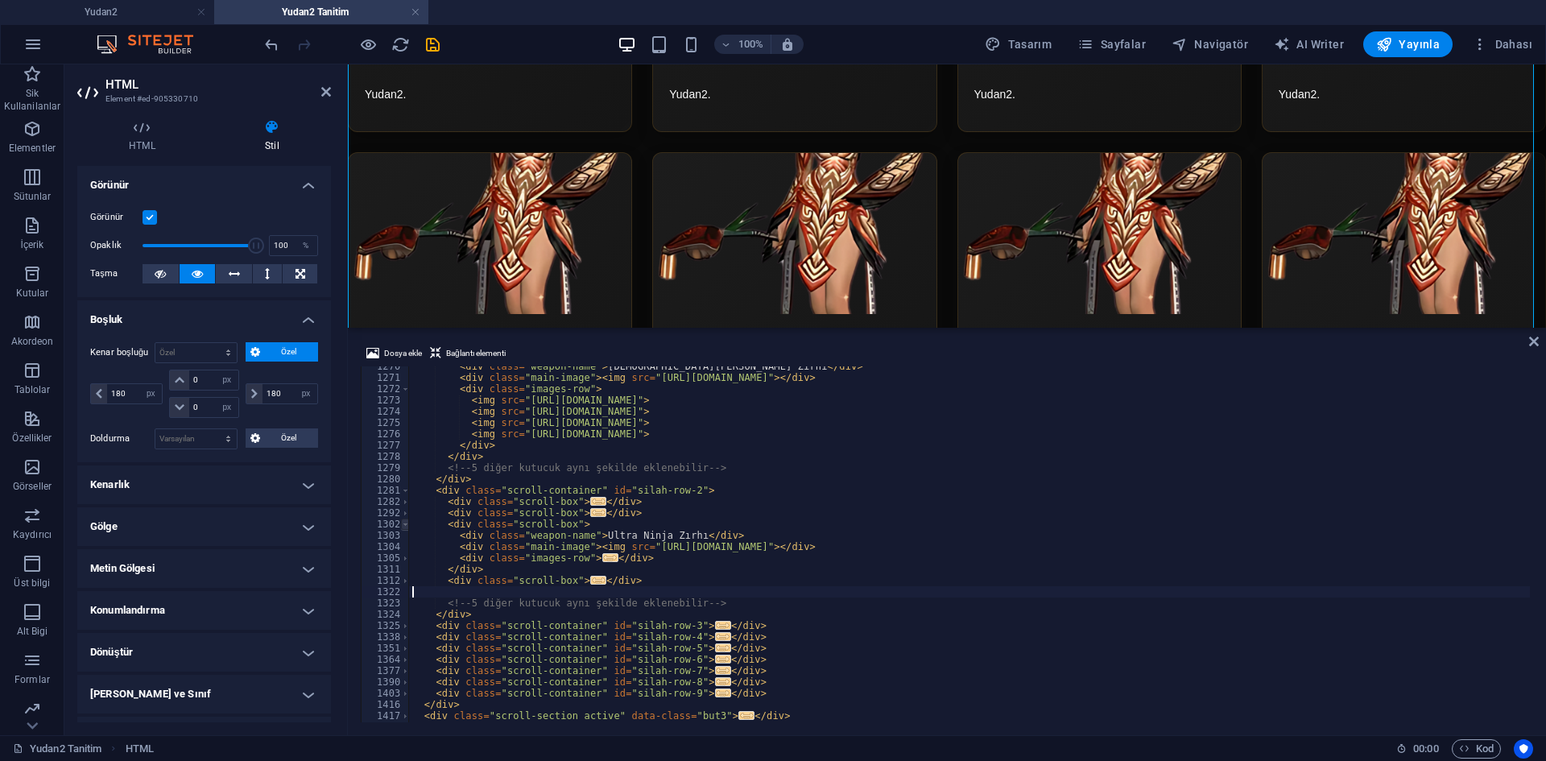
click at [402, 525] on span at bounding box center [405, 524] width 9 height 11
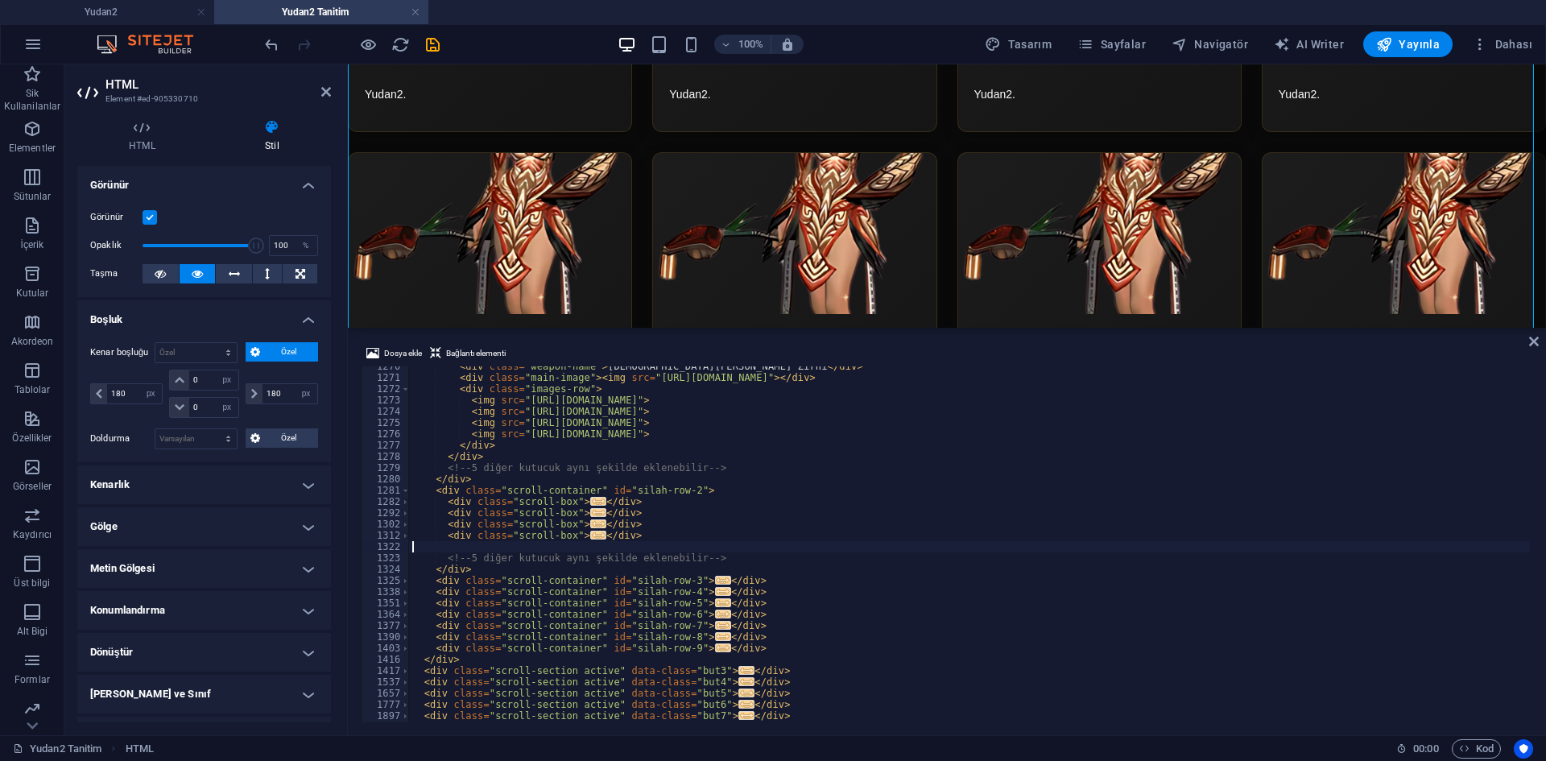
click at [633, 515] on div "< div class = "weapon-name" > [PERSON_NAME] Zırhı </ div > < div class = "main-…" at bounding box center [1166, 548] width 1515 height 375
type textarea "</div>"
paste textarea "</div>"
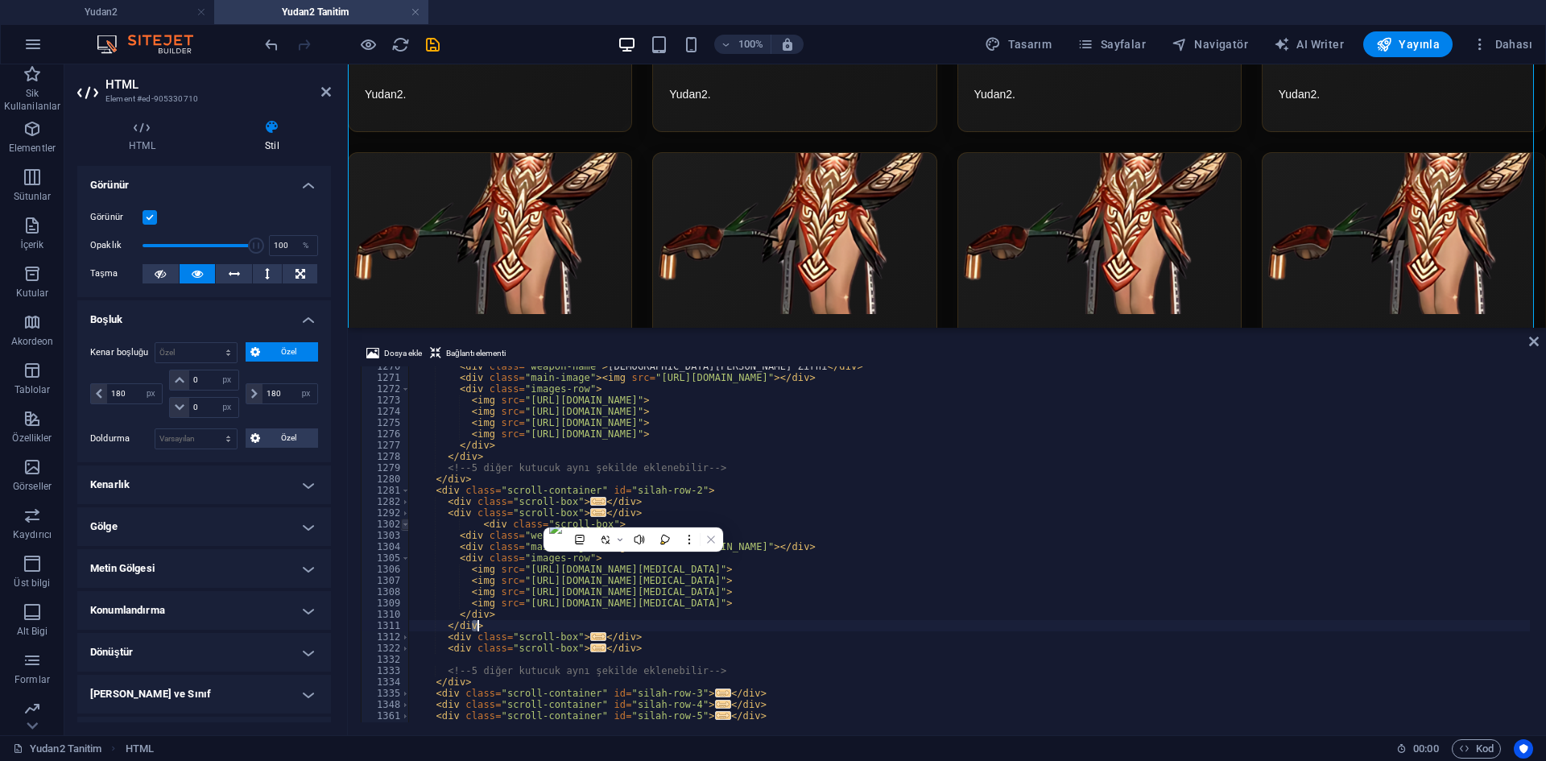
click at [402, 523] on span at bounding box center [405, 524] width 9 height 11
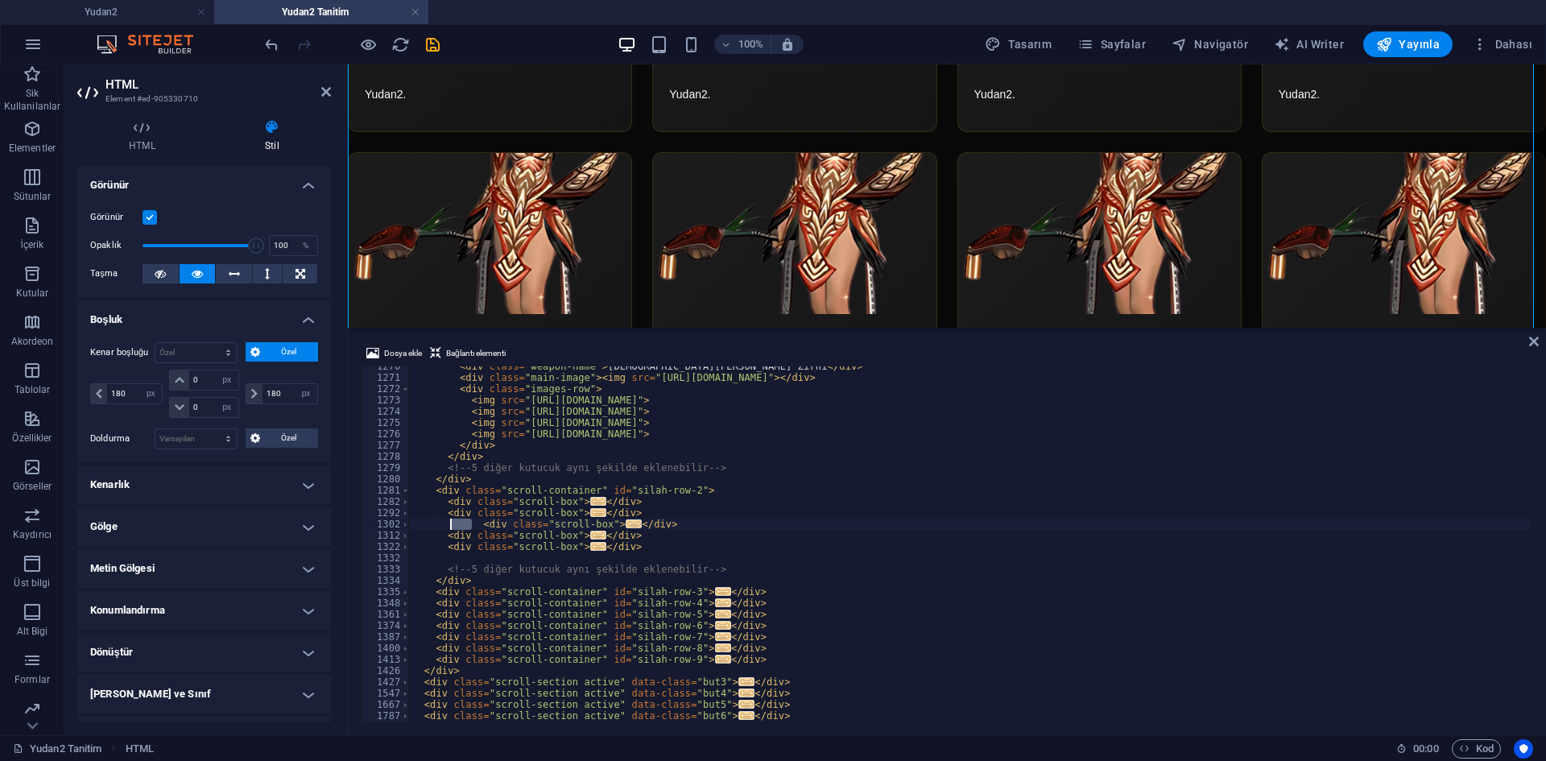
drag, startPoint x: 471, startPoint y: 523, endPoint x: 450, endPoint y: 523, distance: 20.9
click at [450, 523] on div "< div class = "weapon-name" > İlahi Savaşcı Zırhı </ div > < div class = "main-…" at bounding box center [1166, 548] width 1515 height 375
click at [590, 528] on span "..." at bounding box center [598, 523] width 16 height 9
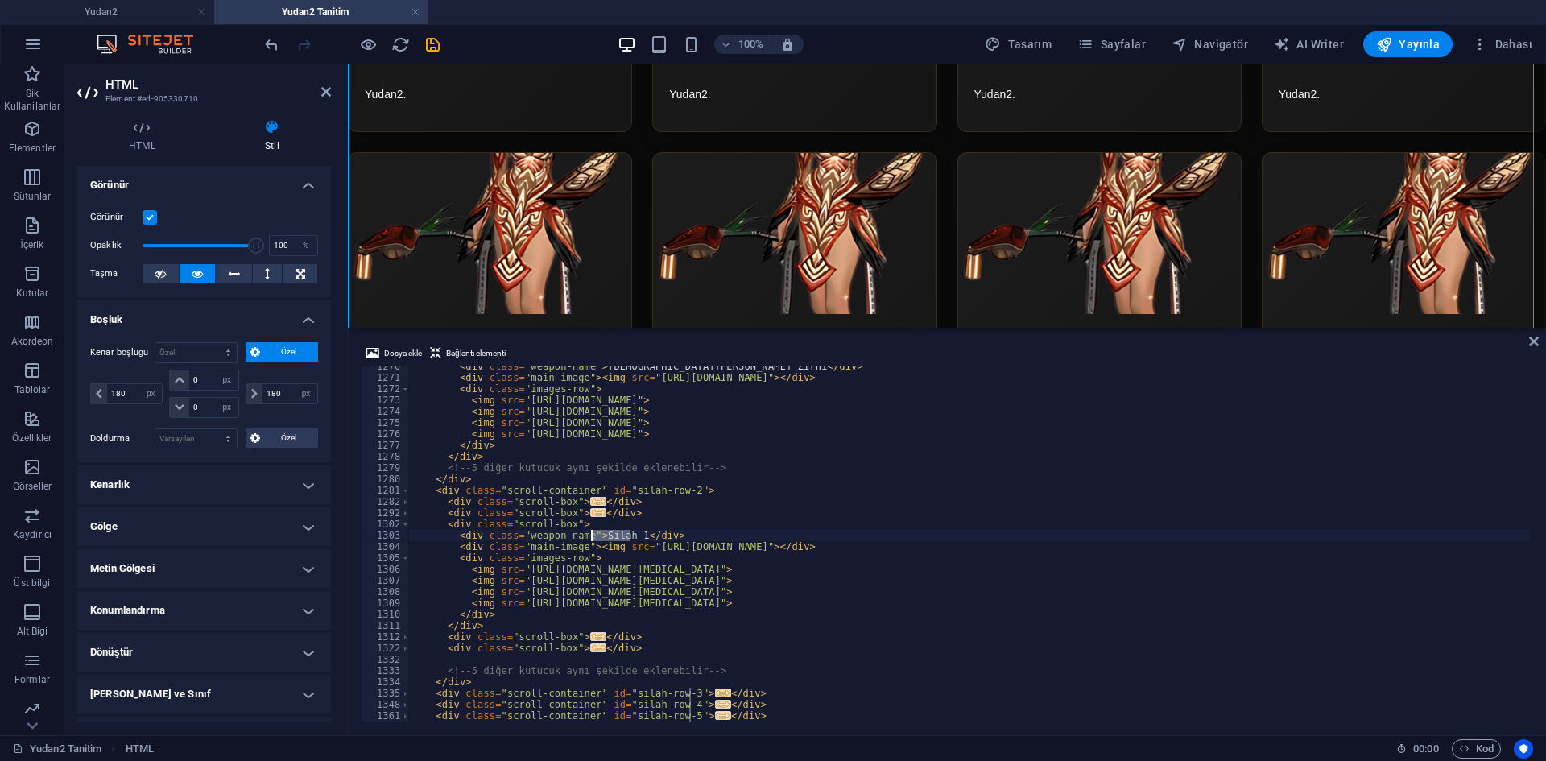
drag, startPoint x: 628, startPoint y: 535, endPoint x: 594, endPoint y: 533, distance: 34.7
click at [594, 533] on div "< div class = "weapon-name" > [PERSON_NAME] Zırhı </ div > < div class = "main-…" at bounding box center [1166, 548] width 1515 height 375
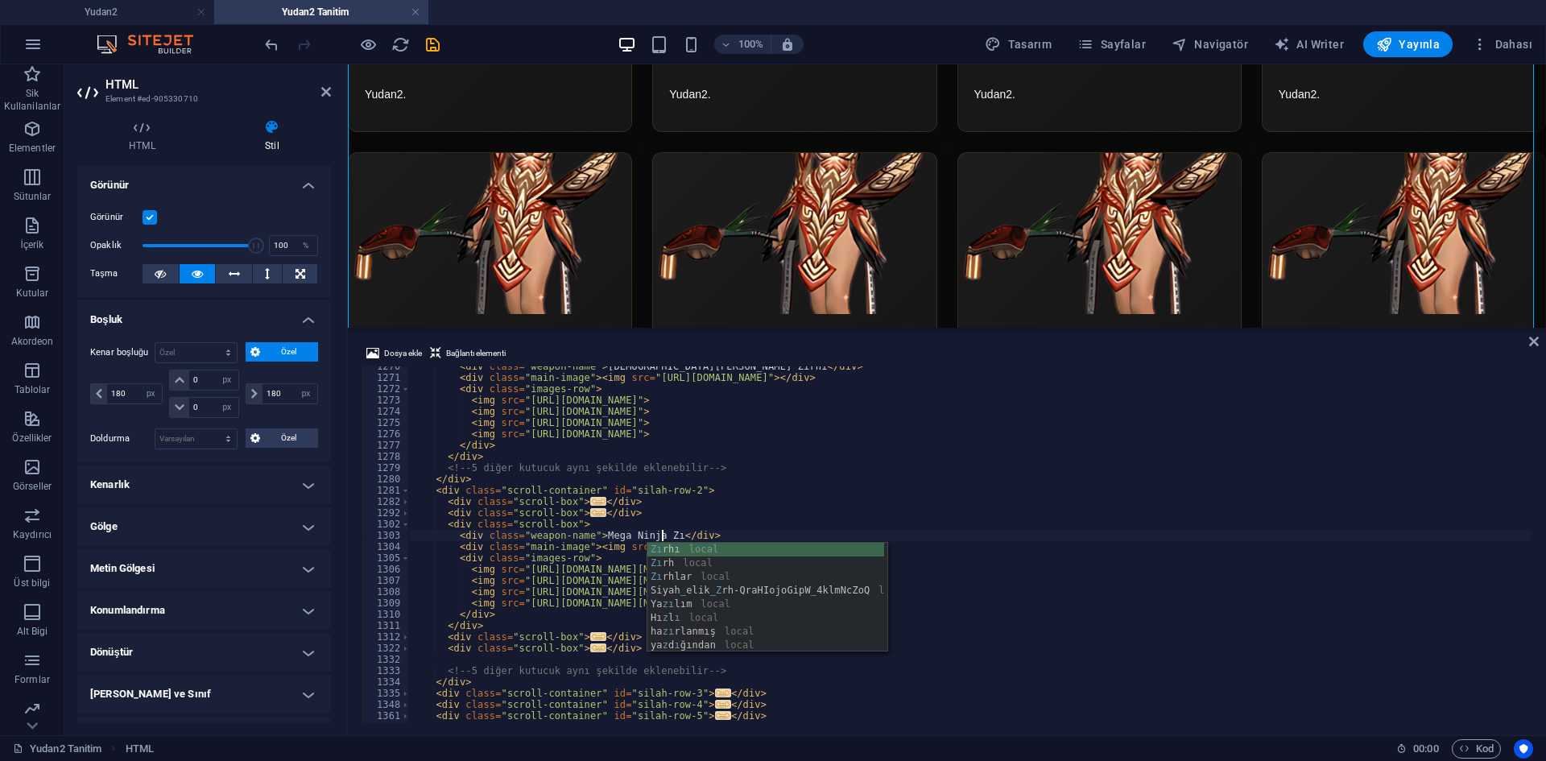
scroll to position [0, 21]
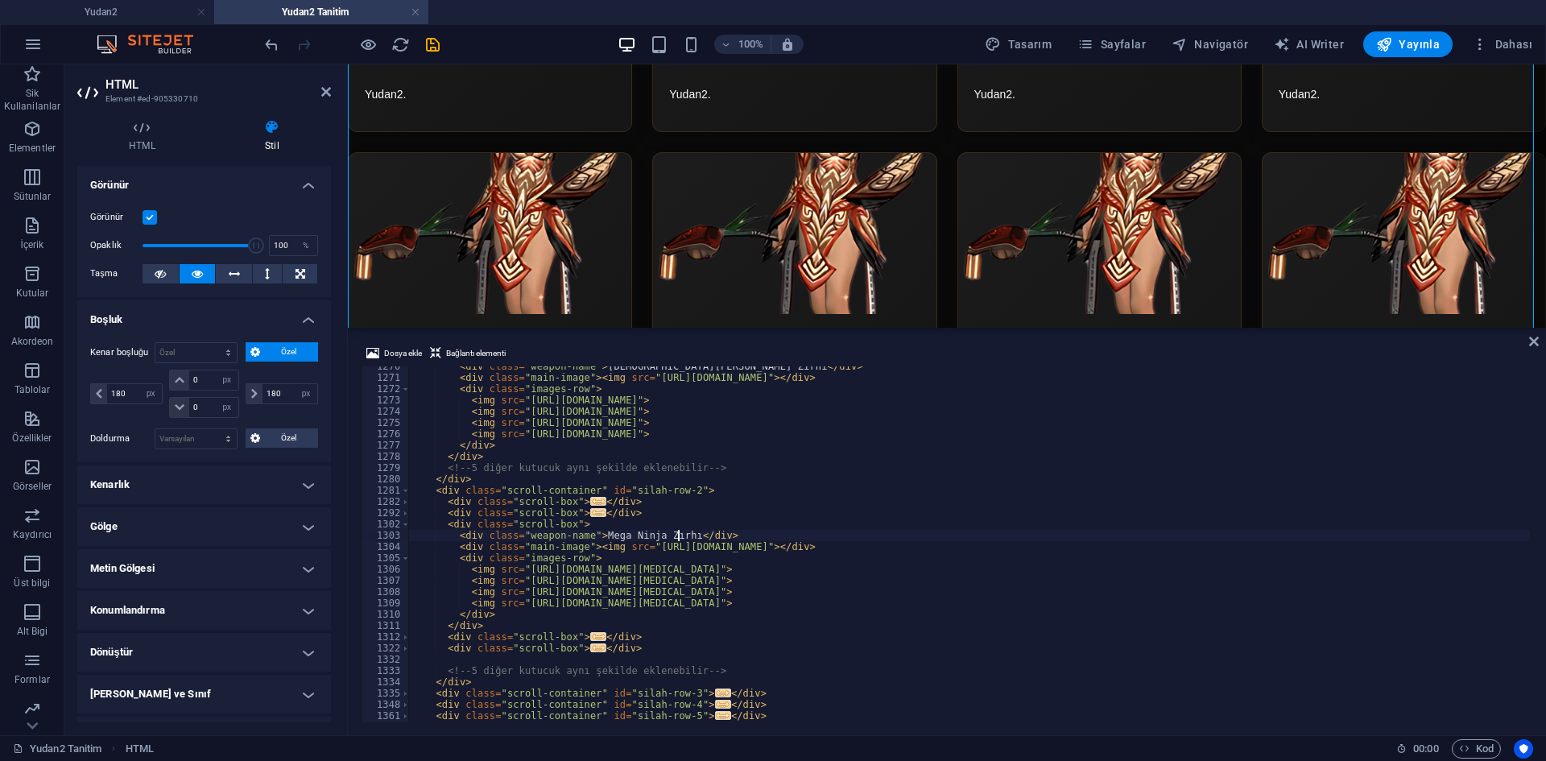
click at [647, 473] on div "< div class = "weapon-name" > [PERSON_NAME] Zırhı </ div > < div class = "main-…" at bounding box center [1166, 548] width 1515 height 375
click at [669, 552] on div "< div class = "weapon-name" > [PERSON_NAME] Zırhı </ div > < div class = "main-…" at bounding box center [1166, 548] width 1515 height 375
click at [407, 524] on span at bounding box center [405, 524] width 9 height 11
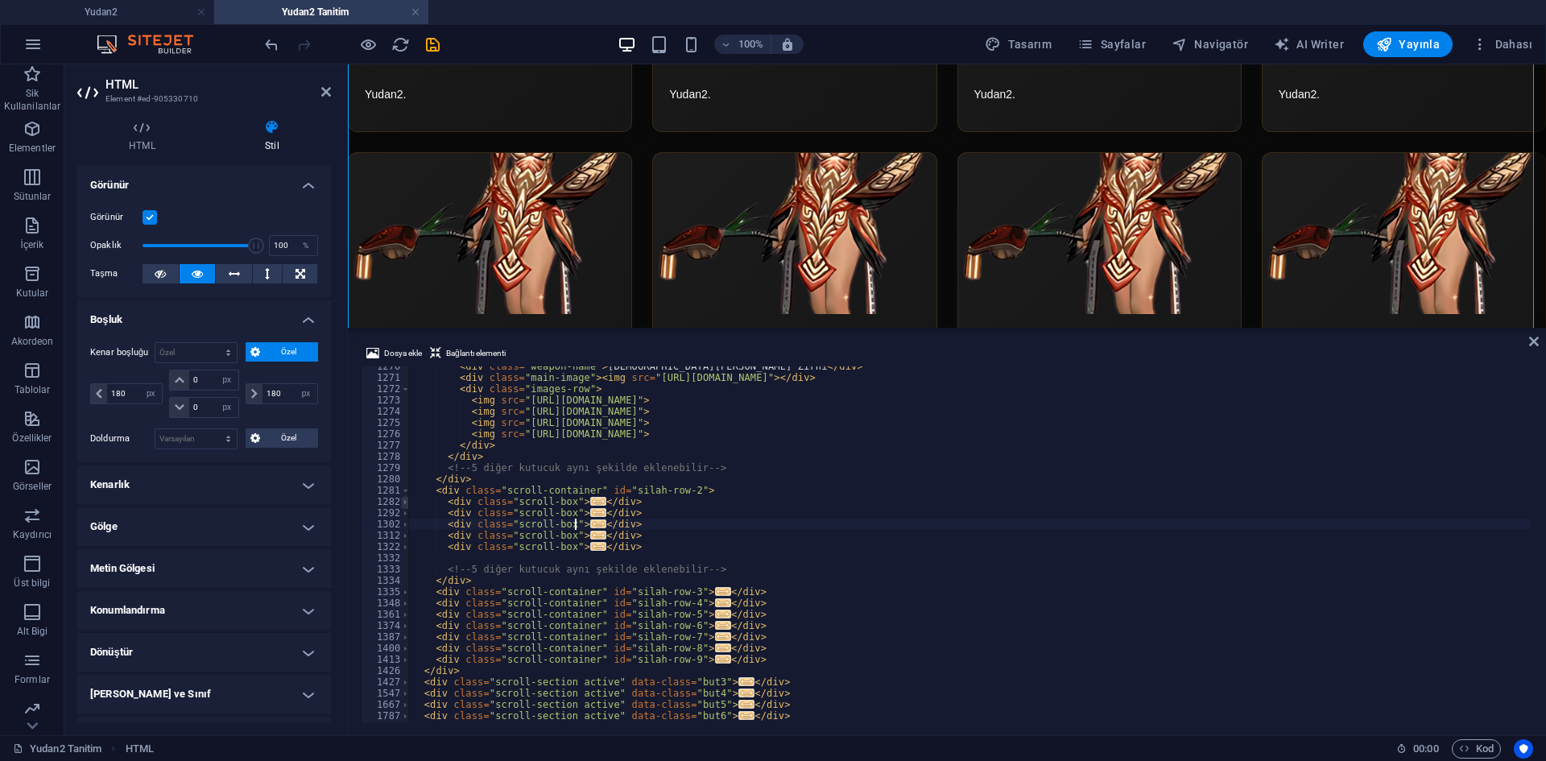
click at [408, 504] on span at bounding box center [405, 501] width 9 height 11
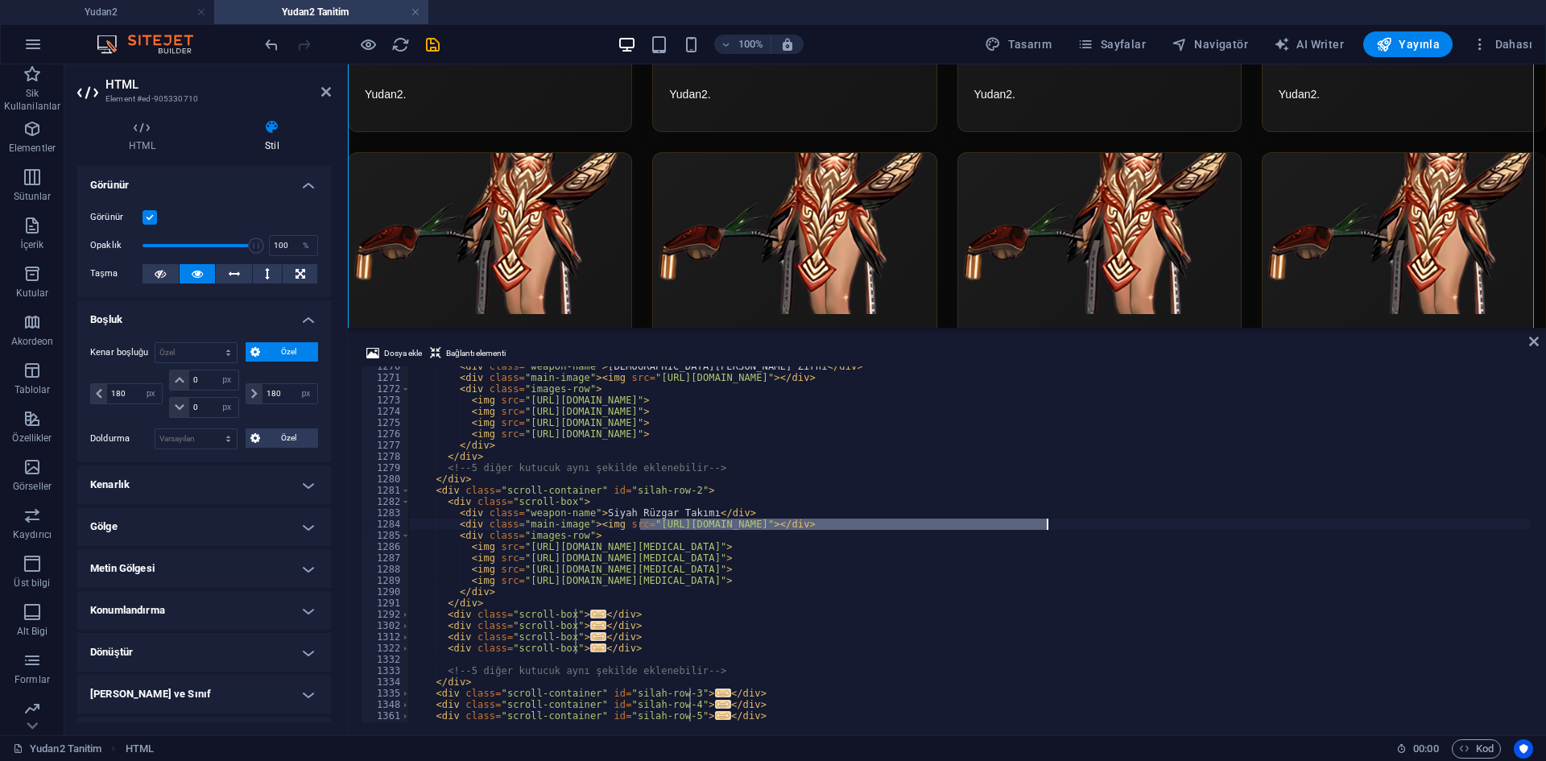
drag, startPoint x: 642, startPoint y: 522, endPoint x: 1045, endPoint y: 528, distance: 403.5
click at [1045, 528] on div "< div class = "weapon-name" > [PERSON_NAME] Zırhı </ div > < div class = "main-…" at bounding box center [1166, 548] width 1515 height 375
type textarea "<div class="main-image"><img src="[URL][DOMAIN_NAME]"></div>"
click at [395, 354] on span "Dosya ekle" at bounding box center [403, 353] width 38 height 19
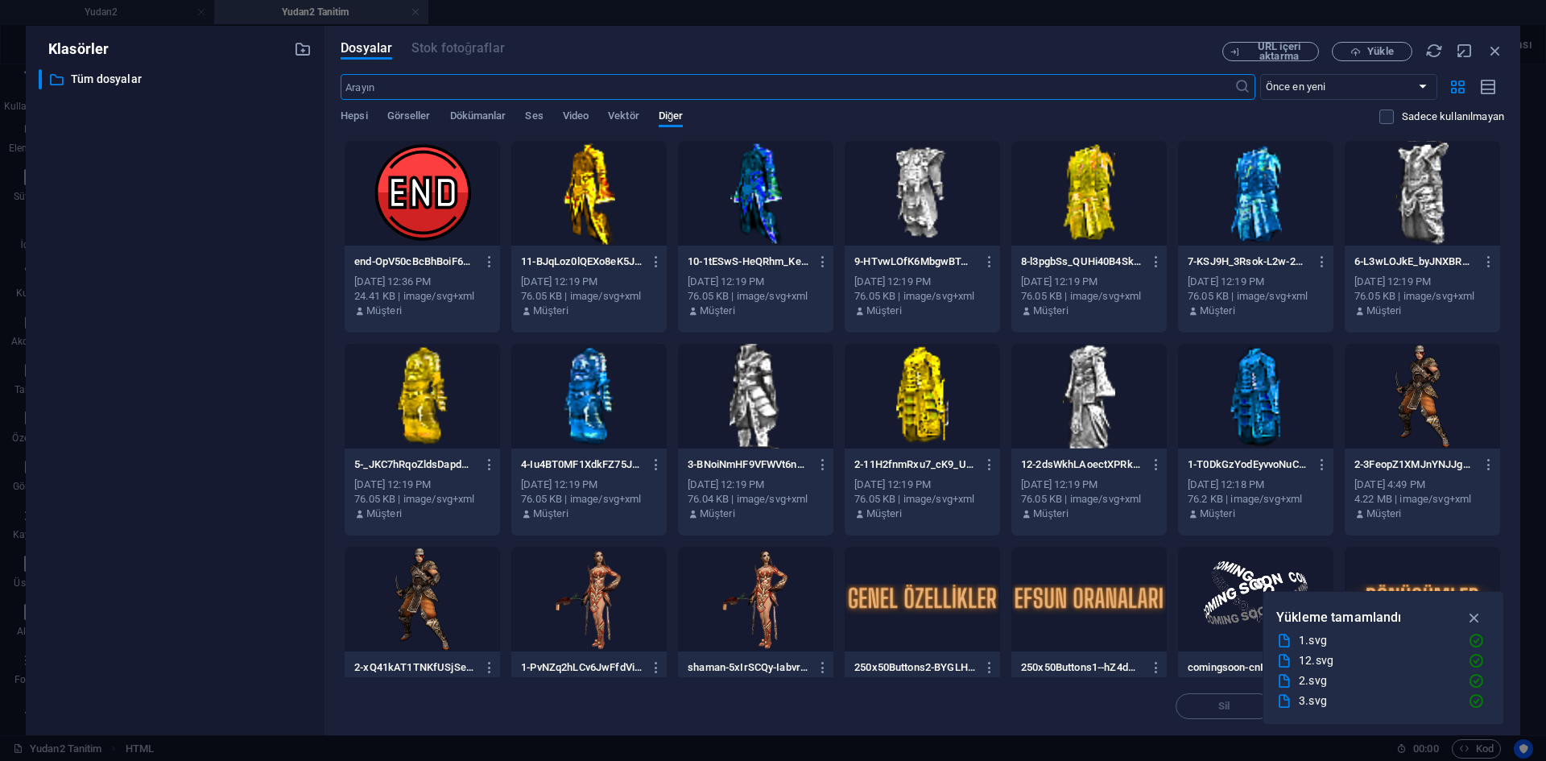
select select "DISABLED_OPTION_VALUE"
click at [358, 114] on span "Hepsi" at bounding box center [354, 117] width 27 height 23
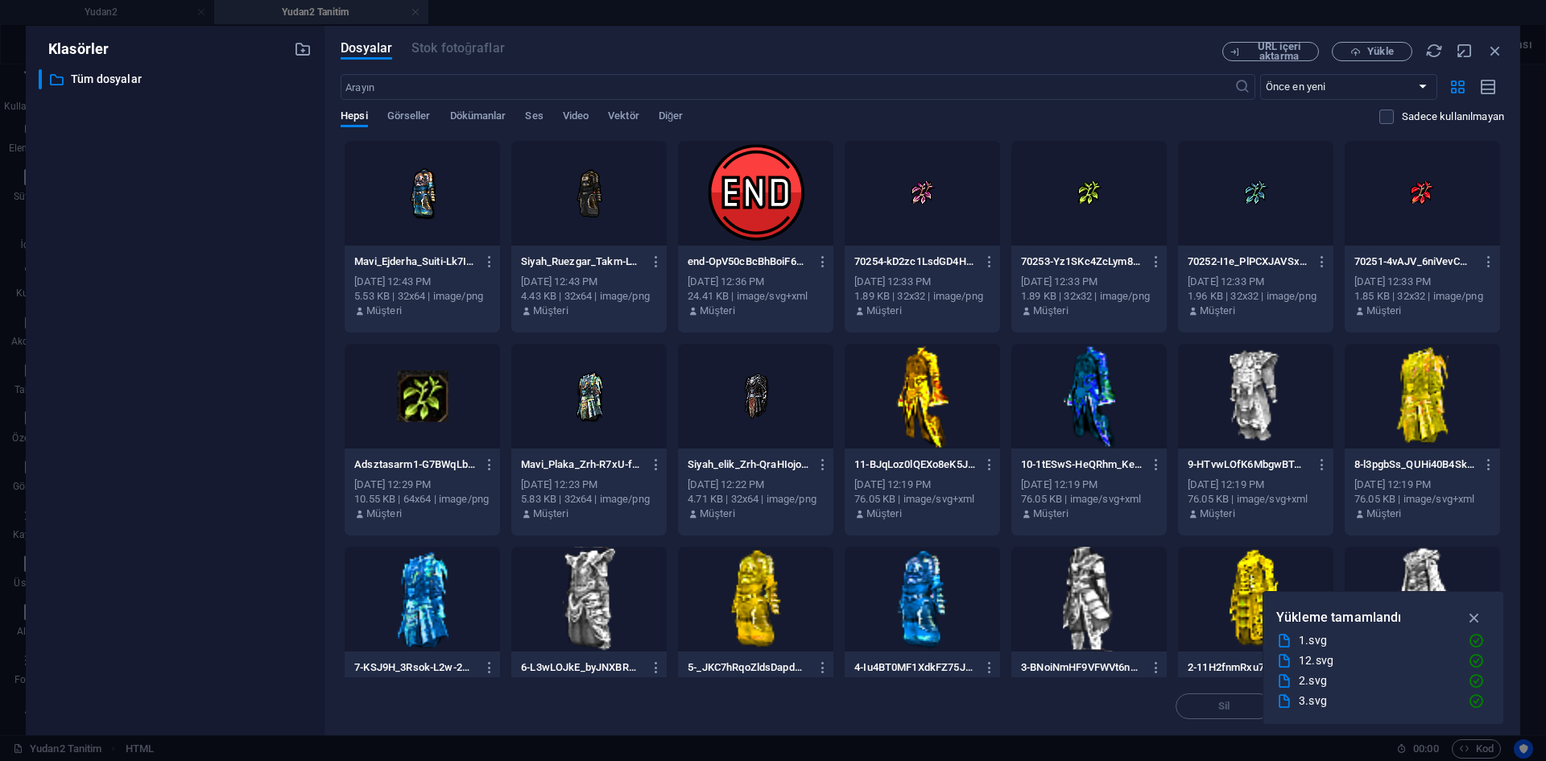
click at [585, 207] on div at bounding box center [588, 193] width 155 height 105
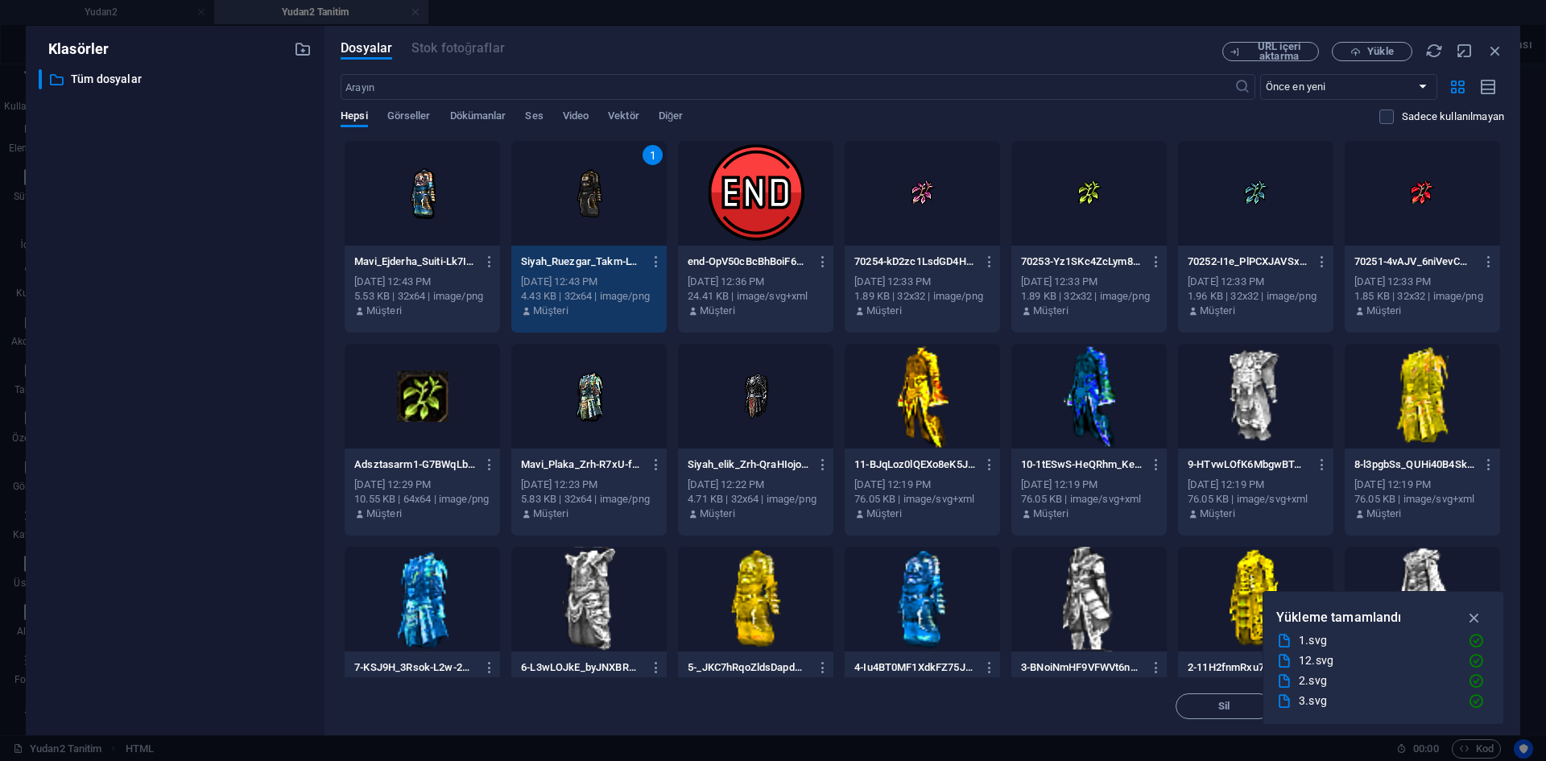
click at [585, 207] on div "1" at bounding box center [588, 193] width 155 height 105
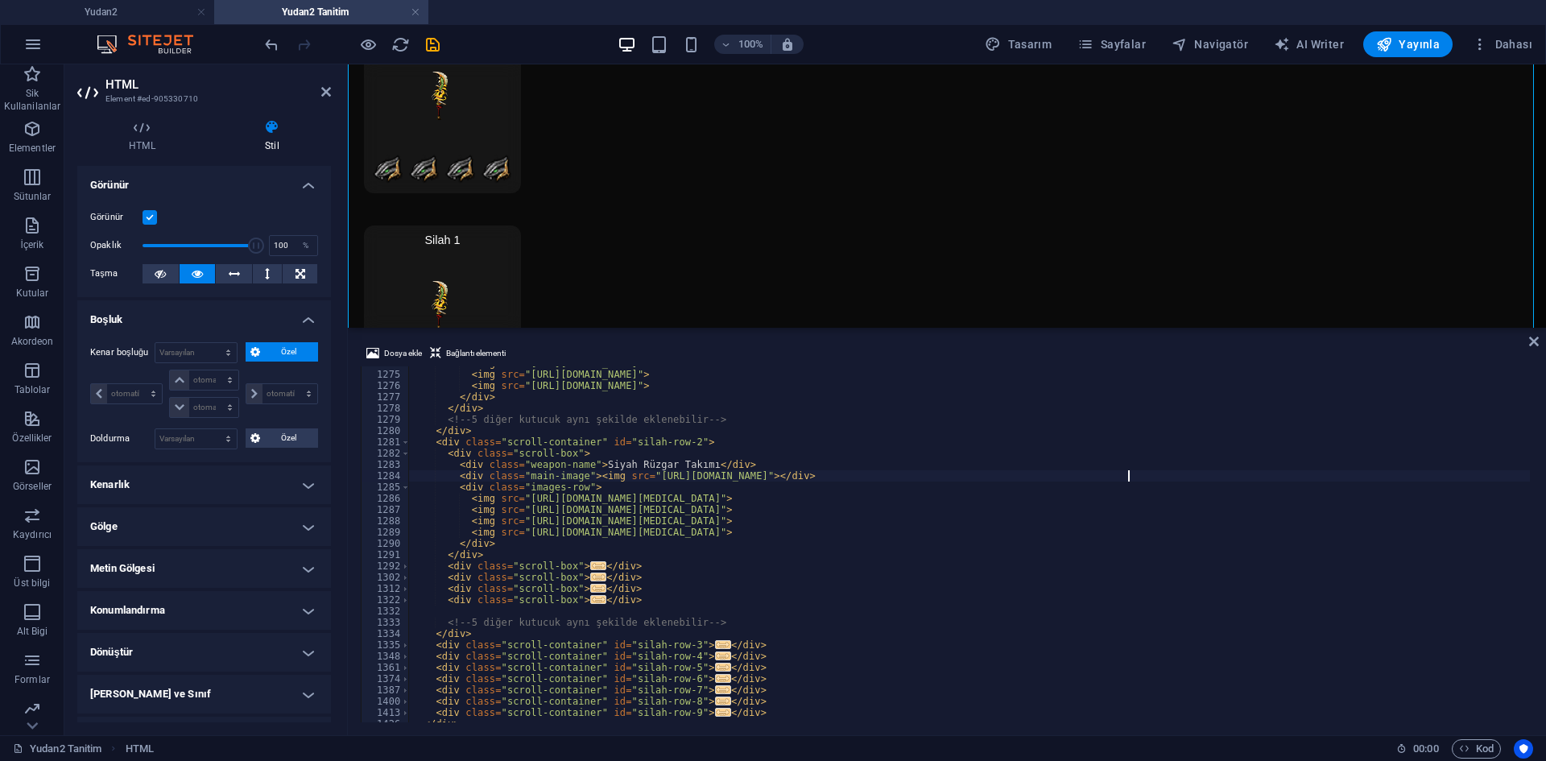
scroll to position [13020, 0]
click at [406, 566] on span at bounding box center [405, 566] width 9 height 11
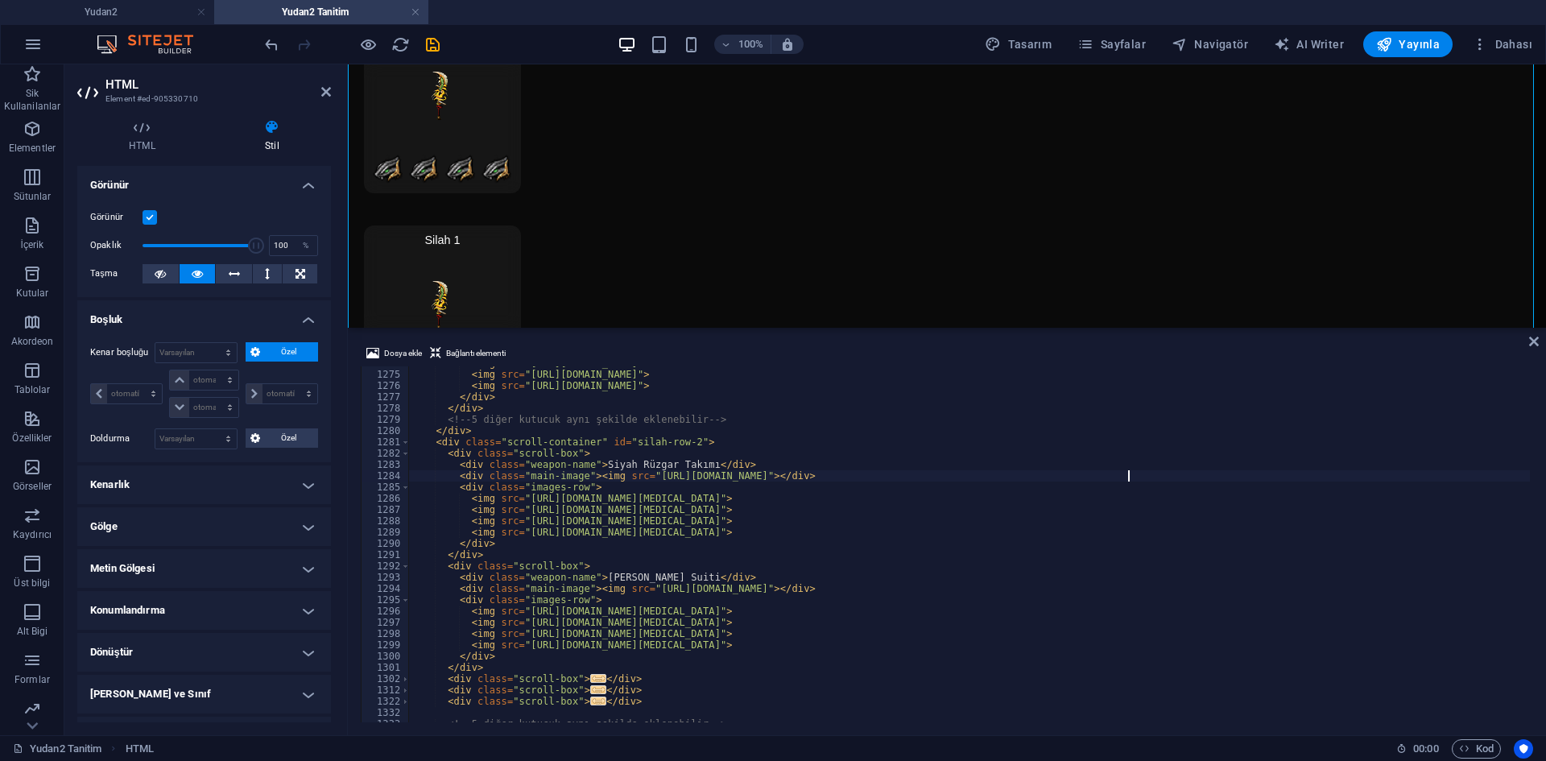
scroll to position [13068, 0]
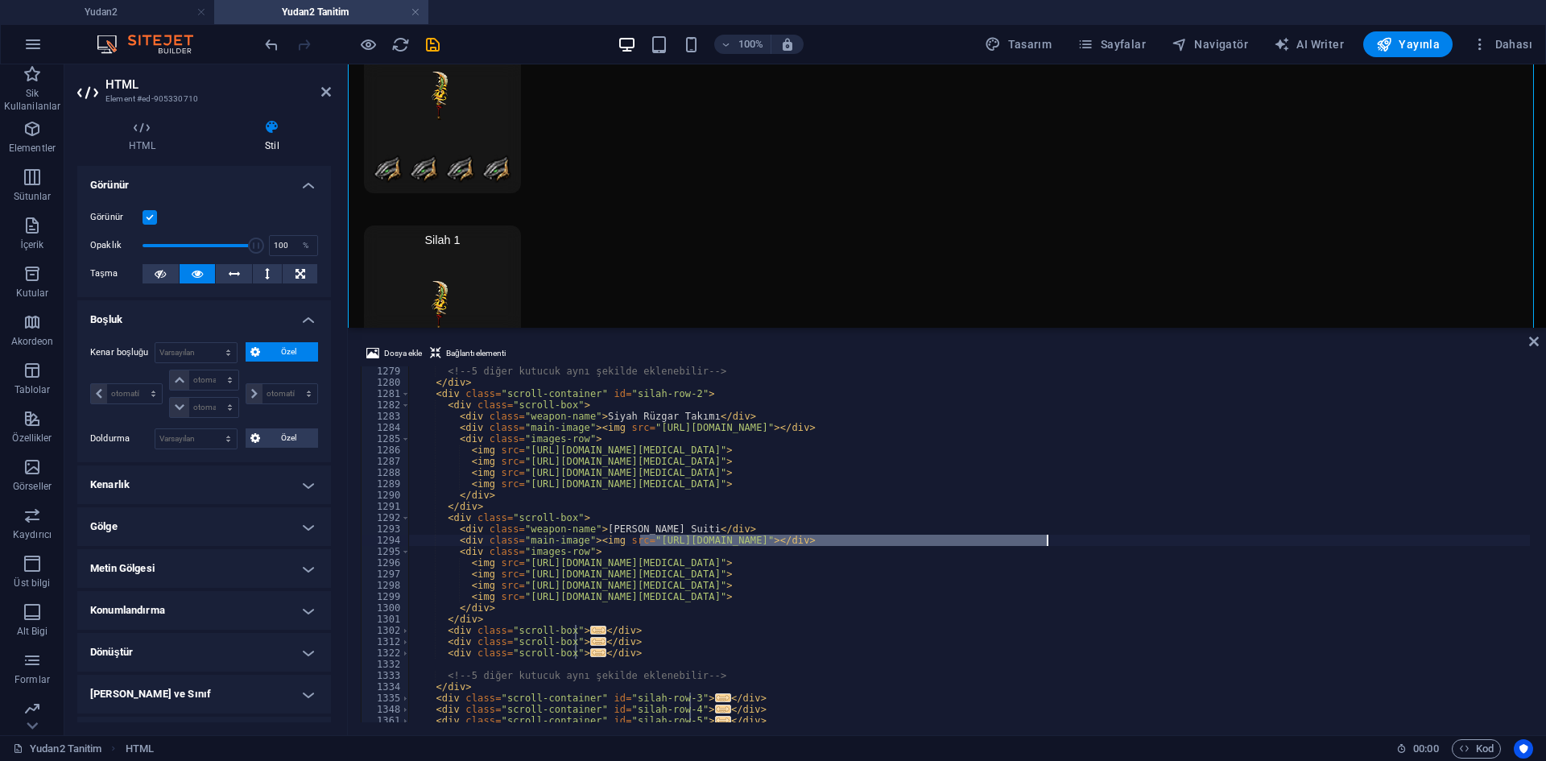
drag, startPoint x: 641, startPoint y: 539, endPoint x: 979, endPoint y: 547, distance: 337.5
click at [1045, 542] on div "<!-- 5 diğer kutucuk aynı şekilde eklenebilir --> </ div > < div class = "scrol…" at bounding box center [1166, 553] width 1515 height 375
click at [398, 358] on span "Dosya ekle" at bounding box center [403, 353] width 38 height 19
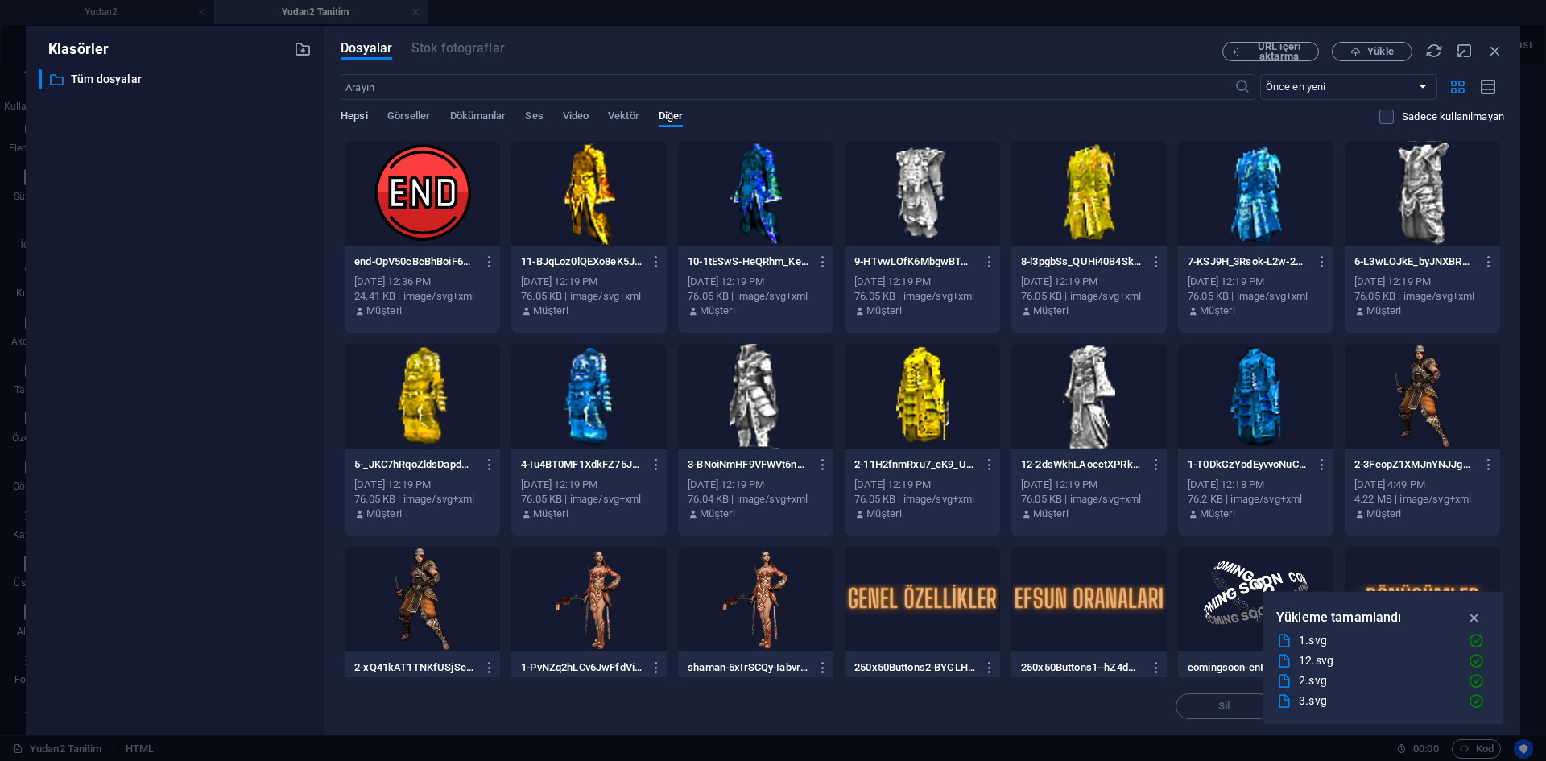
click at [348, 121] on span "Hepsi" at bounding box center [354, 117] width 27 height 23
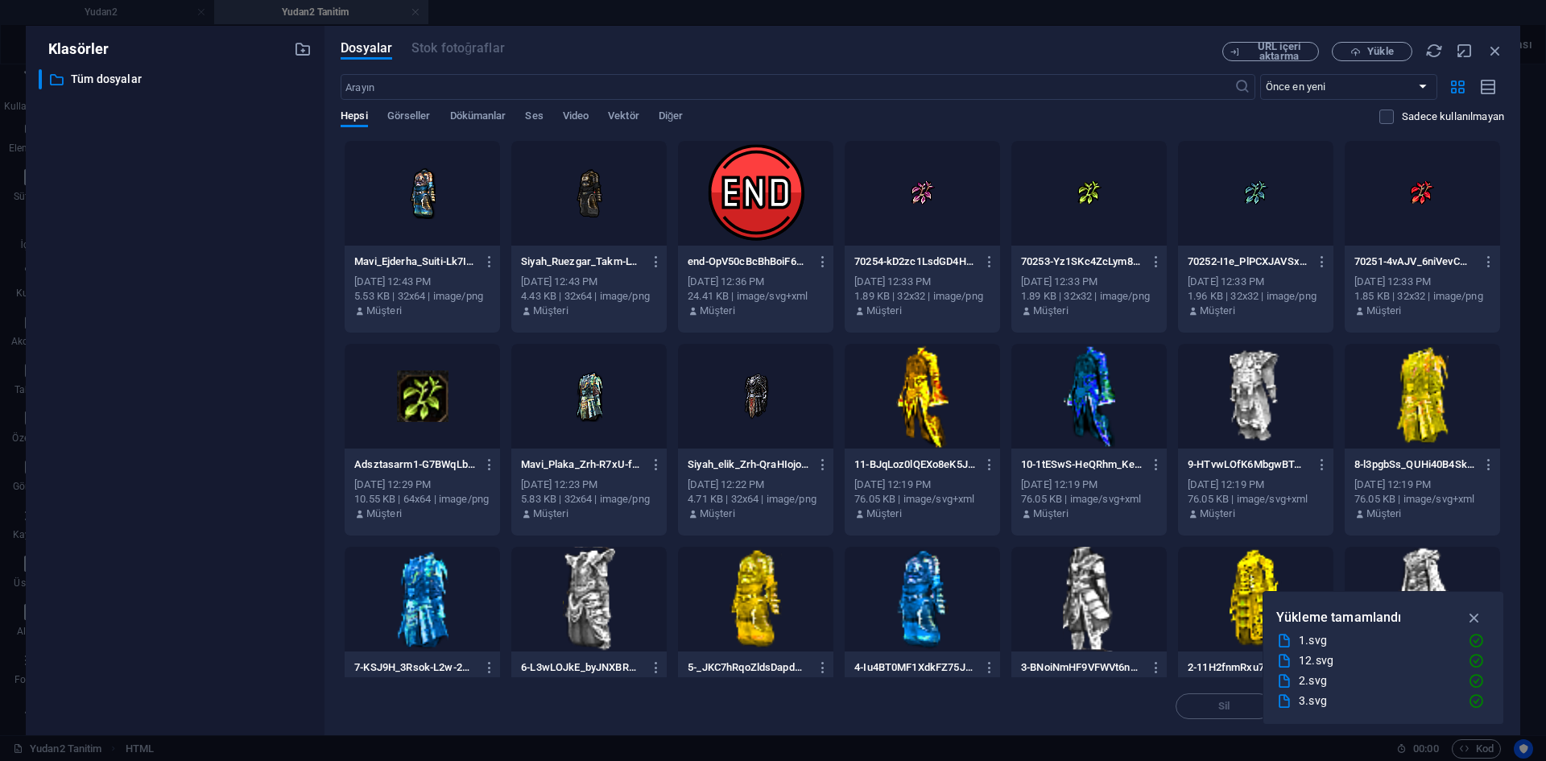
click at [449, 213] on div at bounding box center [422, 193] width 155 height 105
click at [449, 213] on div "1" at bounding box center [422, 193] width 155 height 105
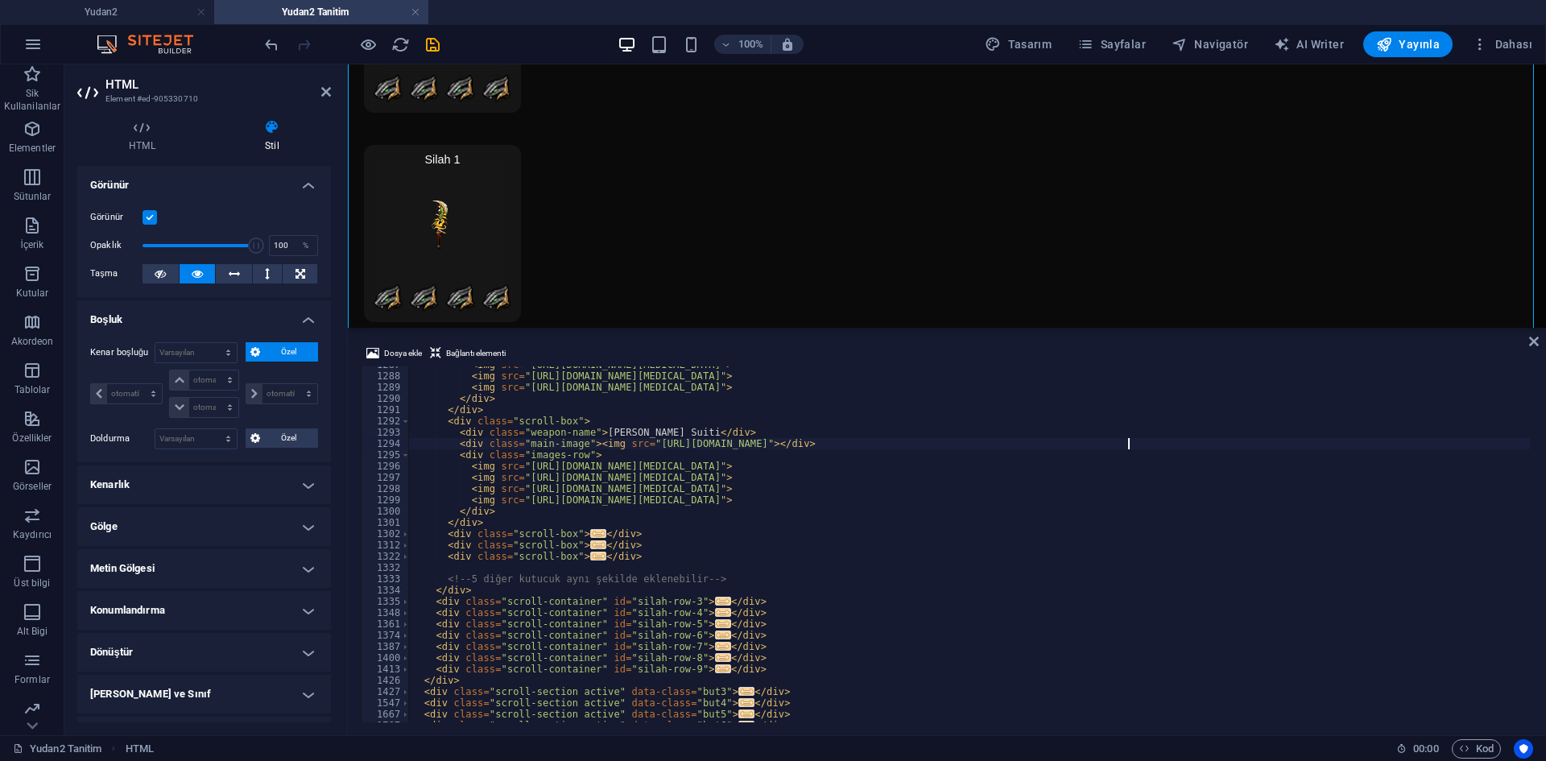
scroll to position [13213, 0]
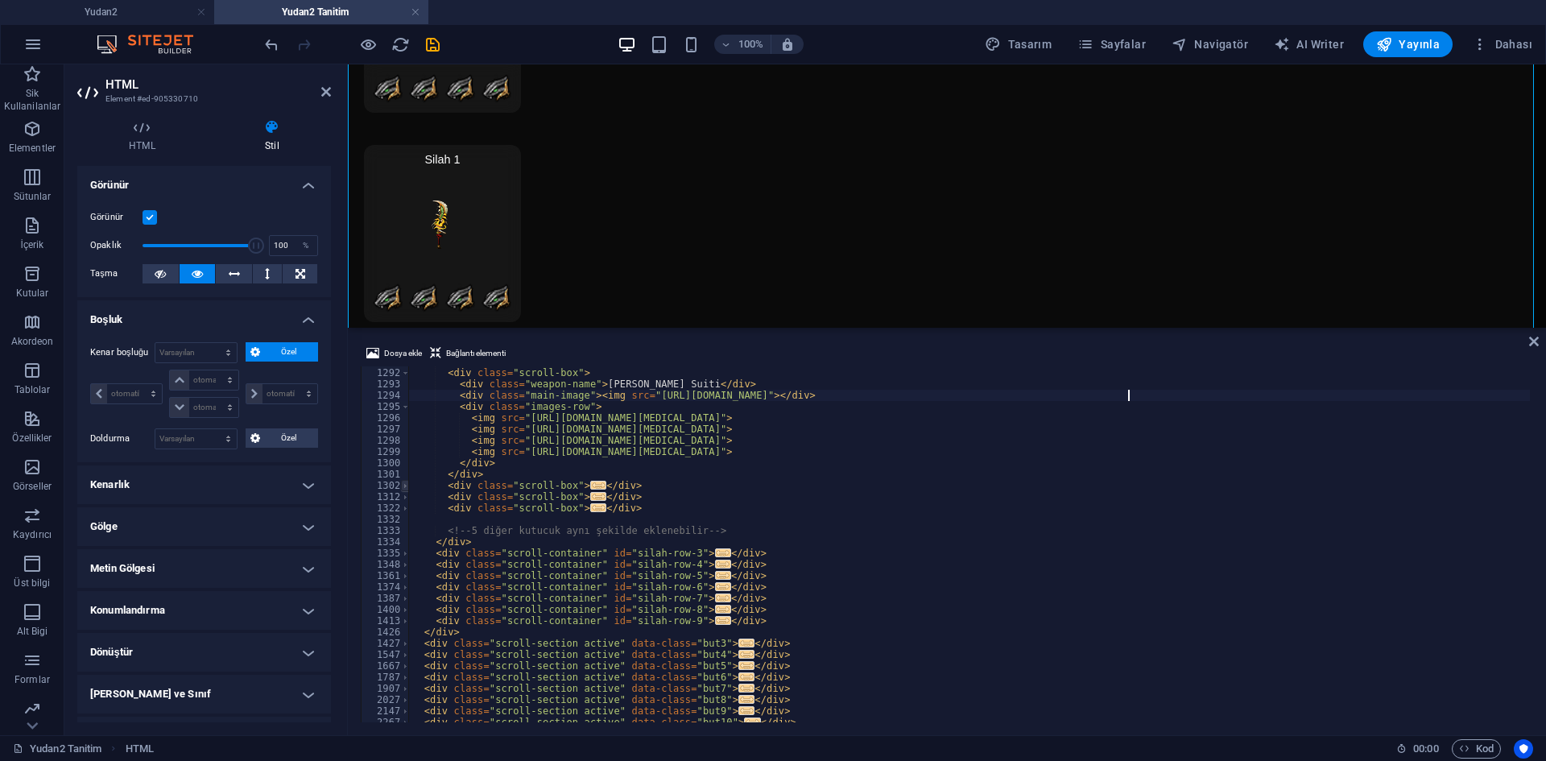
click at [402, 490] on span at bounding box center [405, 485] width 9 height 11
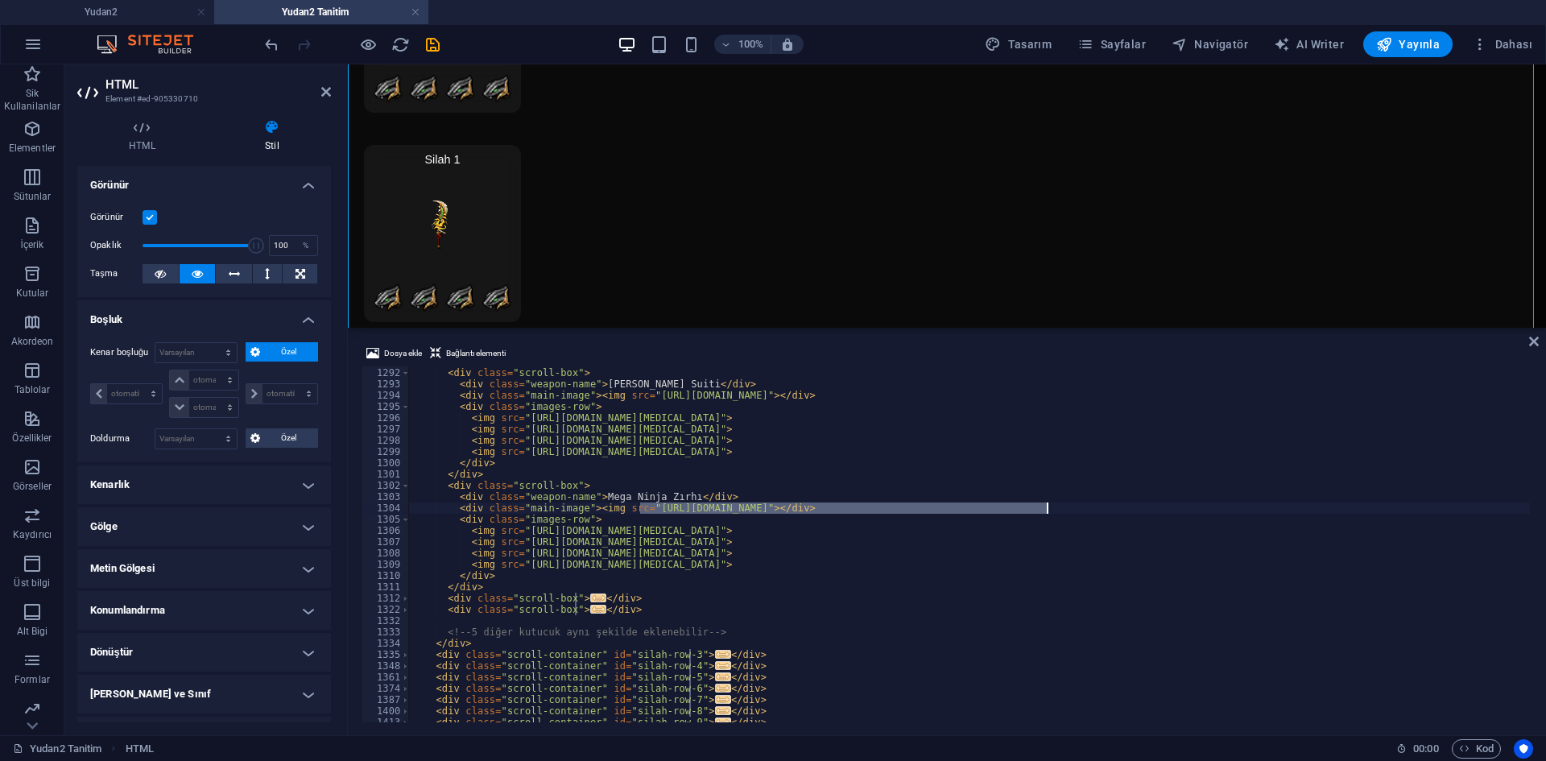
drag, startPoint x: 639, startPoint y: 509, endPoint x: 1047, endPoint y: 510, distance: 407.5
click at [1047, 510] on div "</ div > < div class = "scroll-box" > < div class = "weapon-name" > [PERSON_NAM…" at bounding box center [1166, 543] width 1515 height 375
click at [408, 349] on span "Dosya ekle" at bounding box center [403, 353] width 38 height 19
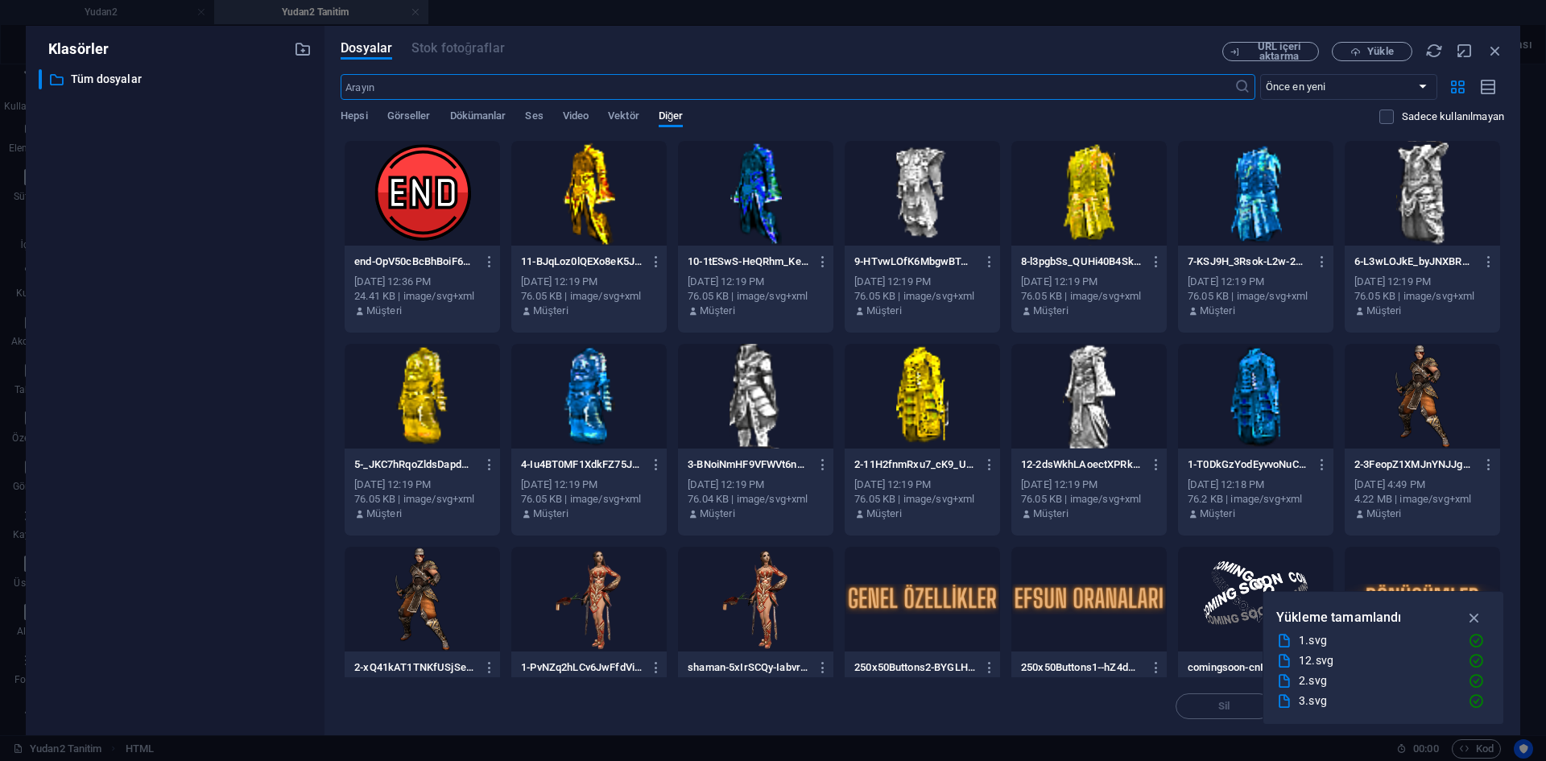
click at [370, 114] on div "Hepsi Görseller Dökümanlar Ses Video Vektör Diğer" at bounding box center [860, 125] width 1039 height 31
click at [361, 112] on span "Hepsi" at bounding box center [354, 117] width 27 height 23
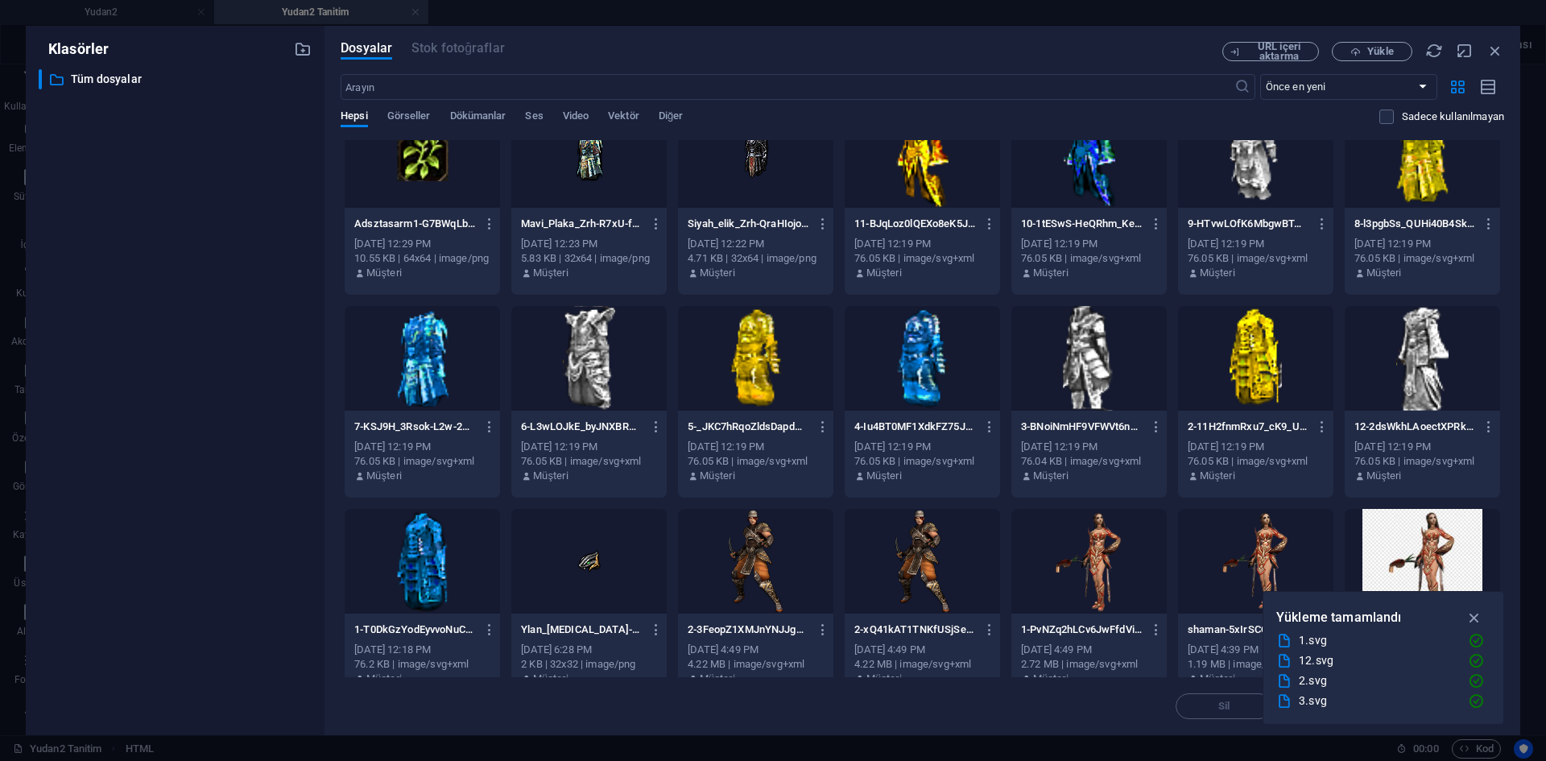
scroll to position [242, 0]
click at [920, 370] on div at bounding box center [922, 357] width 155 height 105
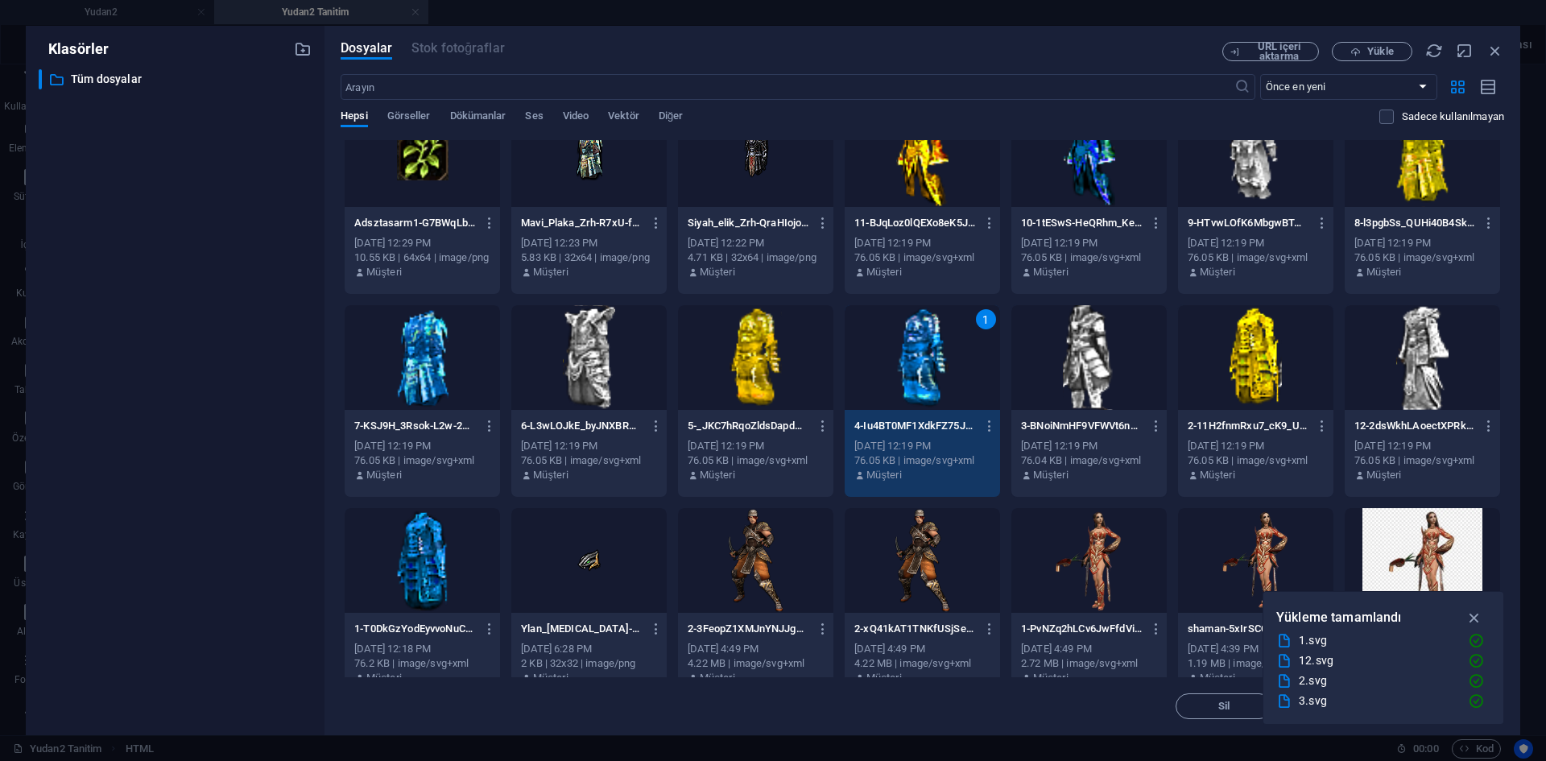
click at [920, 370] on div "1" at bounding box center [922, 357] width 155 height 105
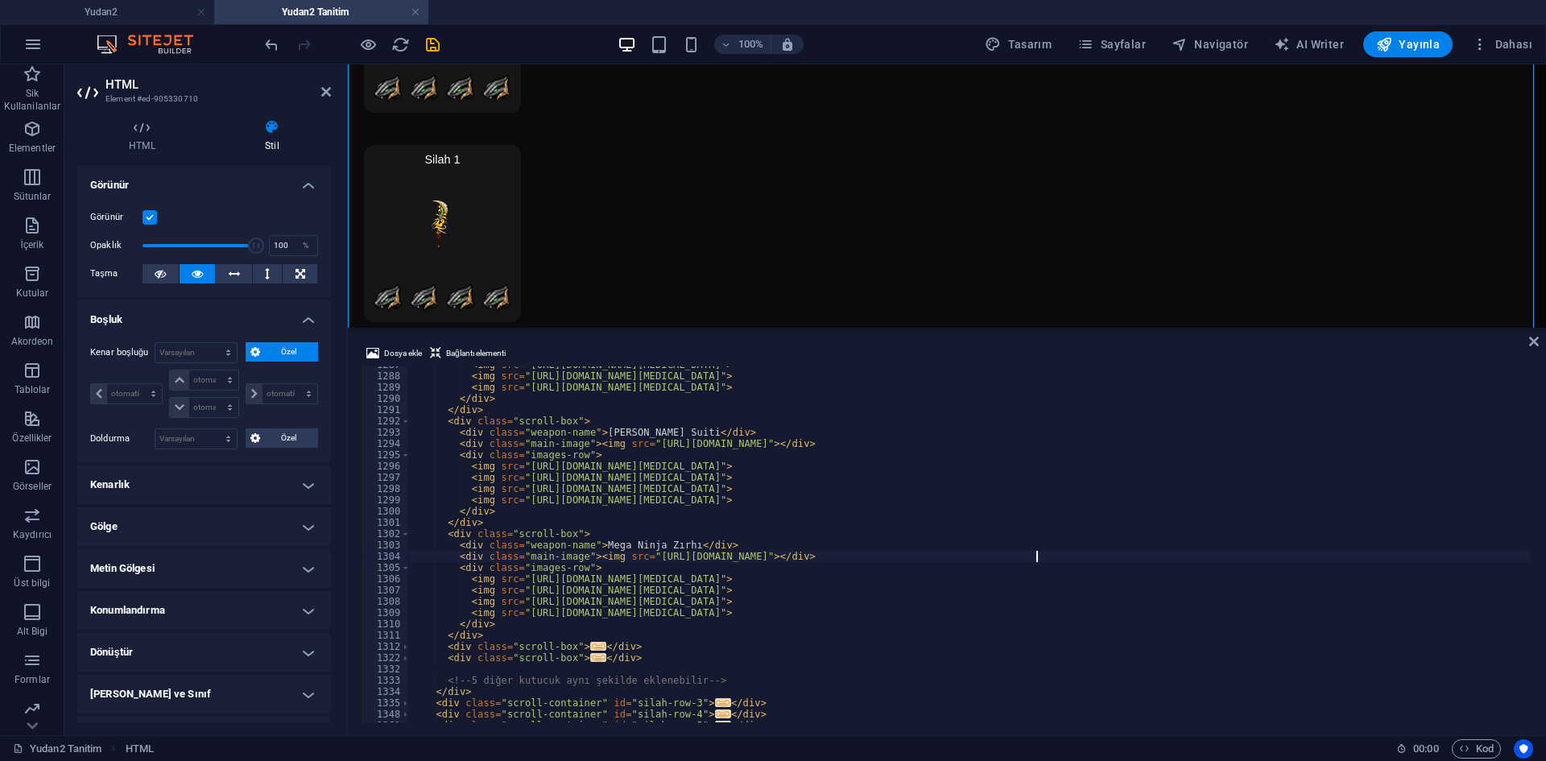
scroll to position [13213, 0]
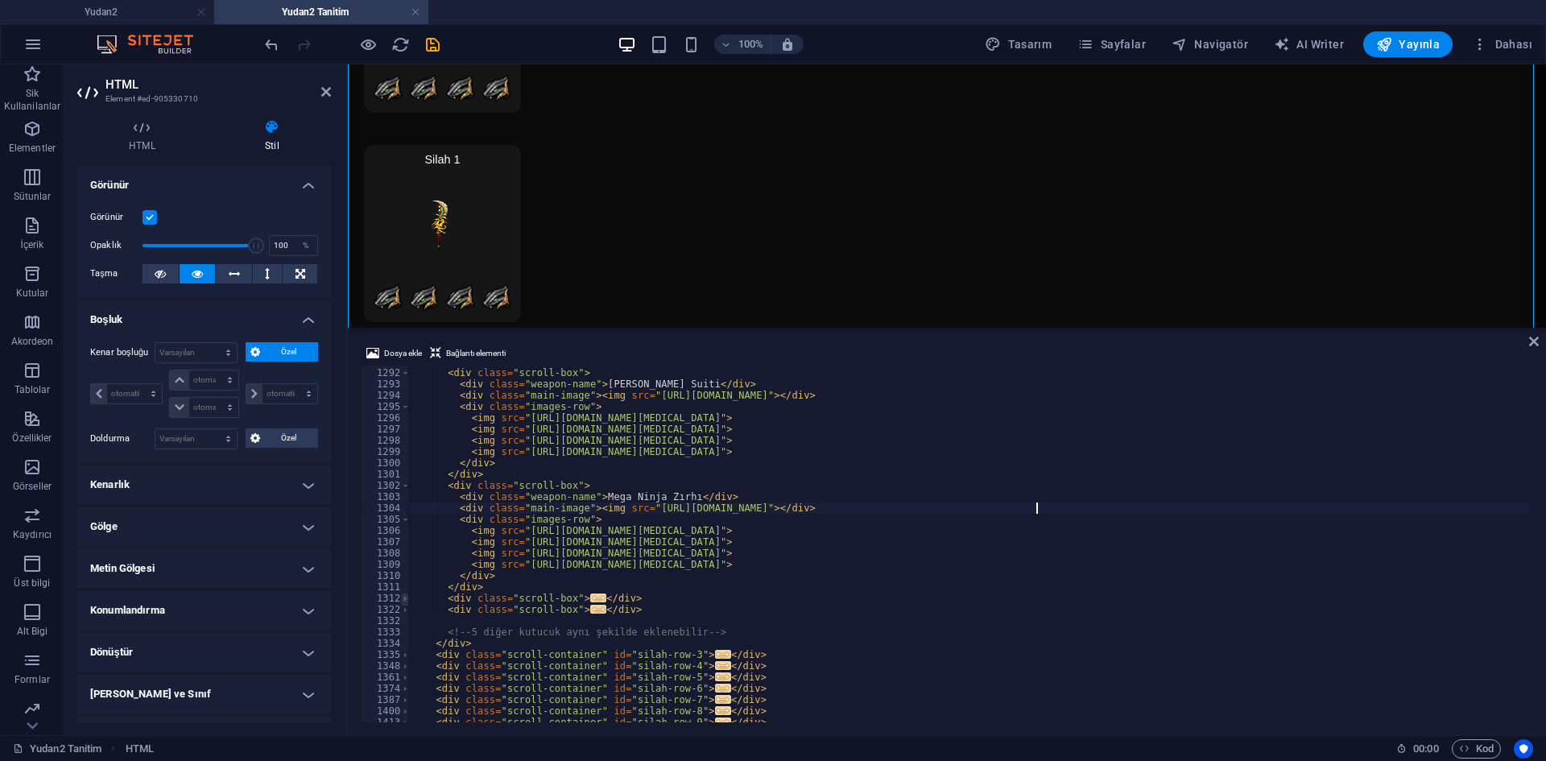
click at [403, 601] on span at bounding box center [405, 598] width 9 height 11
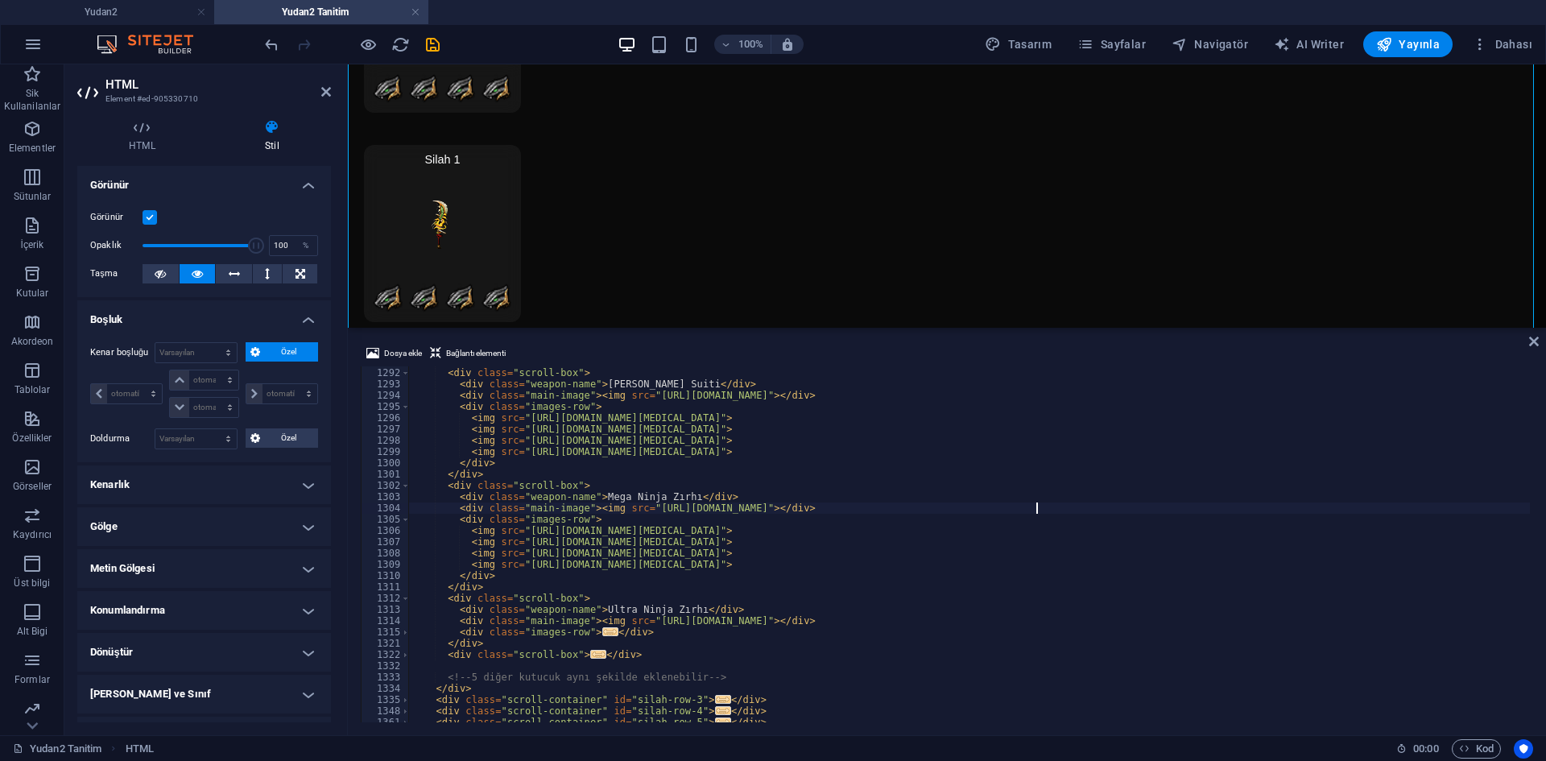
scroll to position [13262, 0]
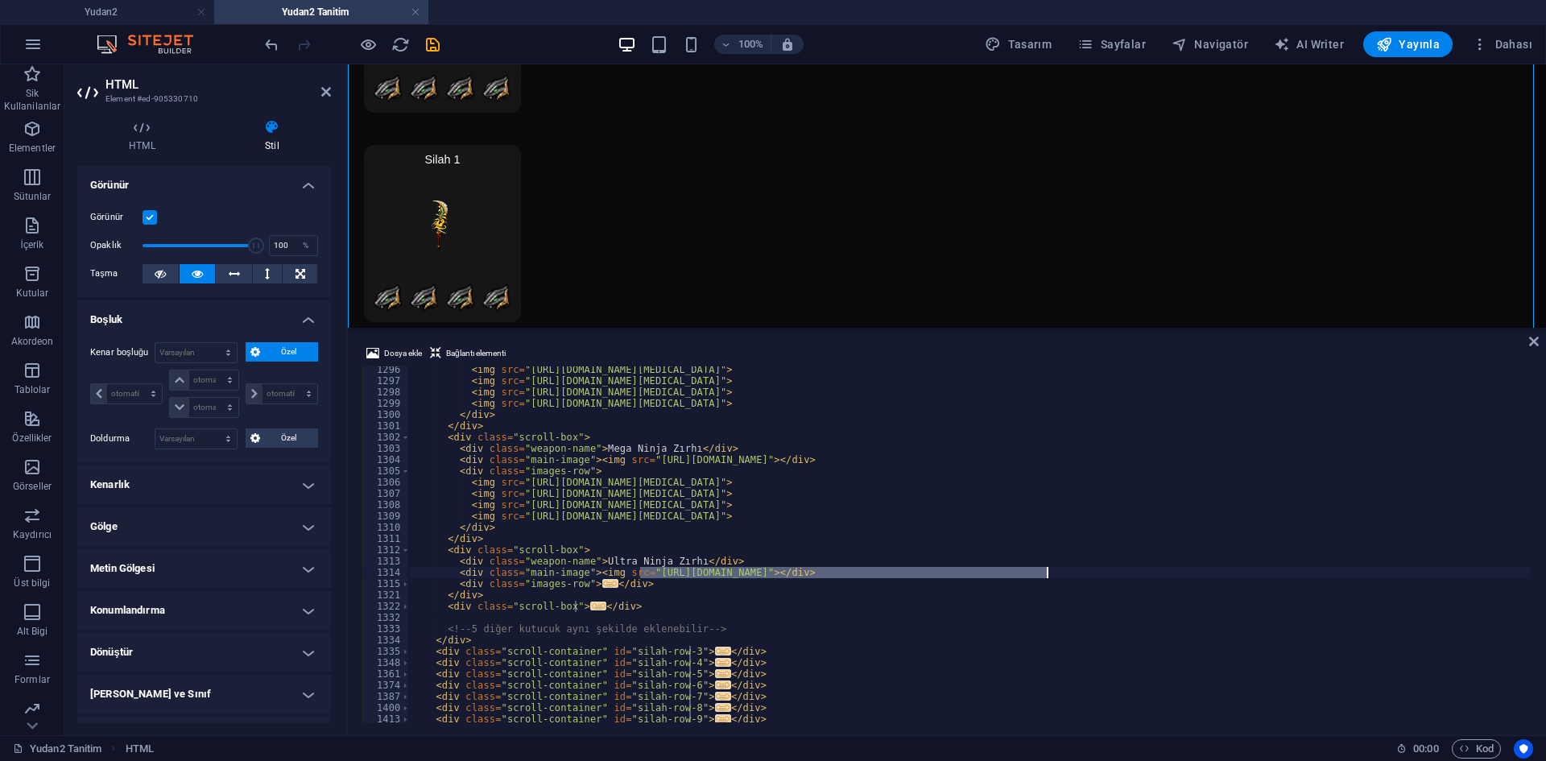
drag, startPoint x: 640, startPoint y: 573, endPoint x: 958, endPoint y: 585, distance: 317.5
click at [1042, 576] on div "< img src = "[URL][DOMAIN_NAME][MEDICAL_DATA]" > < img src = "[URL][DOMAIN_NAME…" at bounding box center [1166, 551] width 1515 height 375
click at [415, 358] on span "Dosya ekle" at bounding box center [403, 353] width 38 height 19
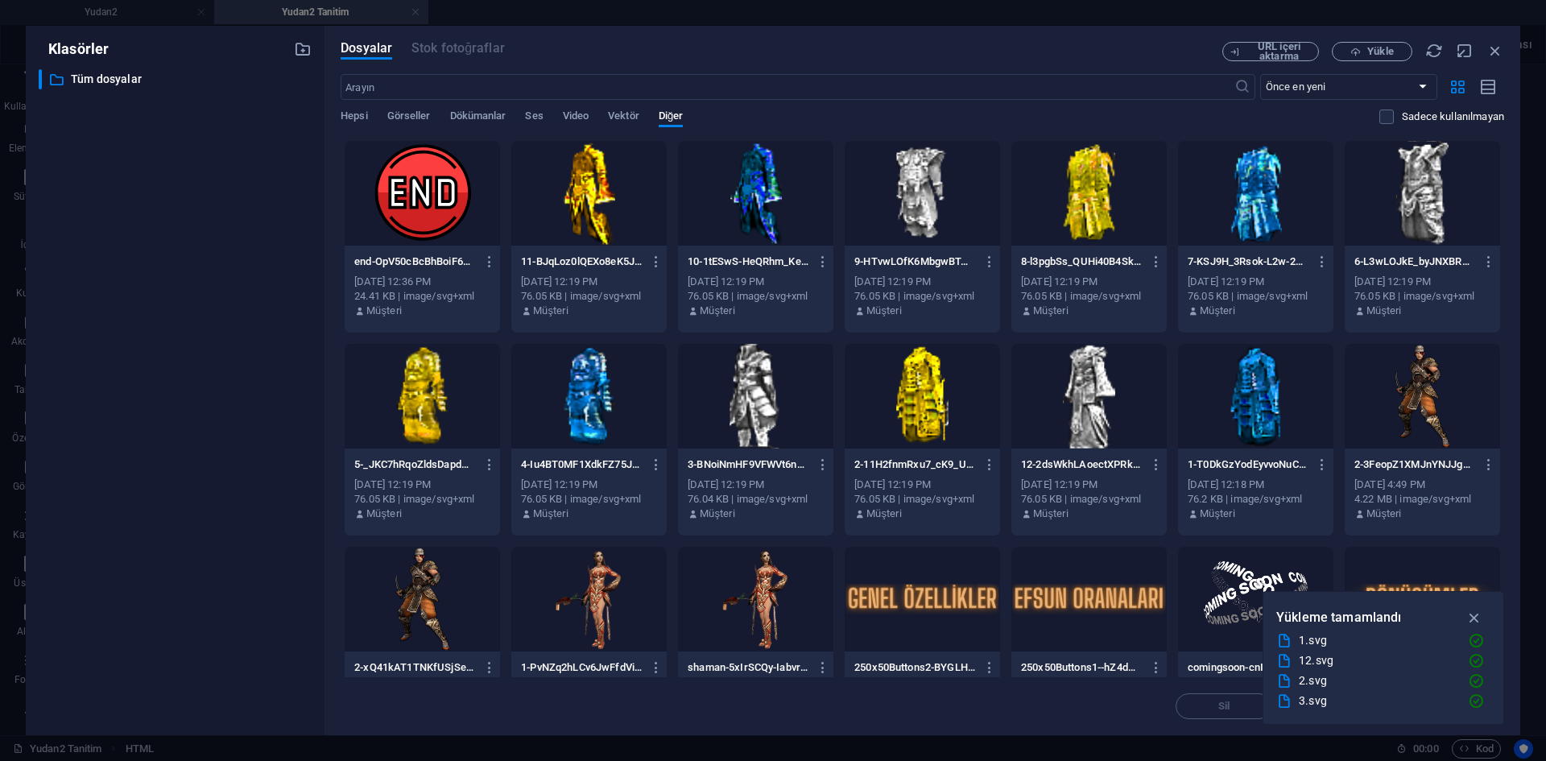
click at [371, 109] on div "​ Önce en yeni Önce en eski Ad (A-Z) Ad (Z-A) Boyut (0-9) Boyut (9-0) Çözünürlü…" at bounding box center [923, 107] width 1164 height 66
click at [356, 118] on span "Hepsi" at bounding box center [354, 117] width 27 height 23
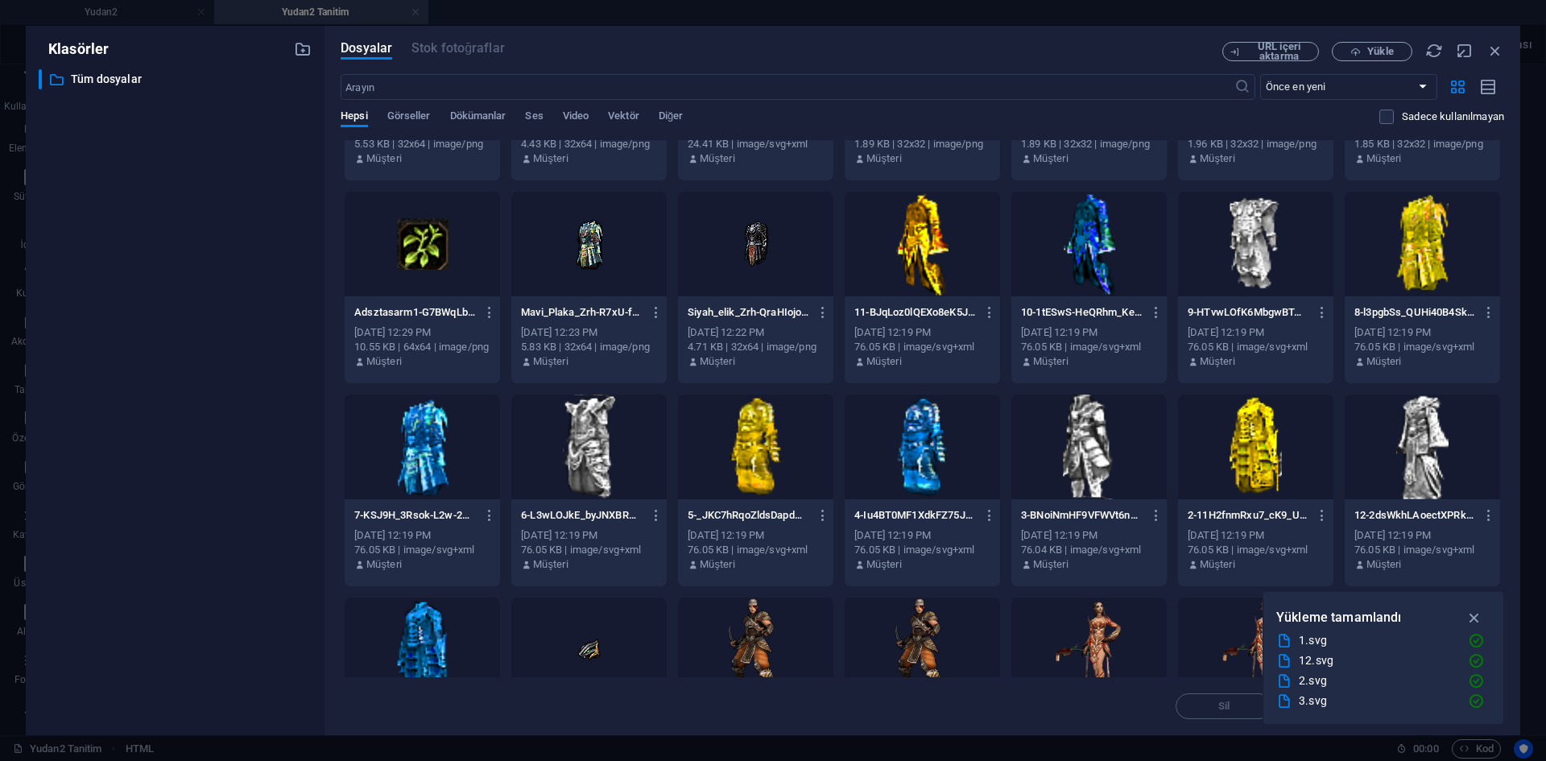
scroll to position [161, 0]
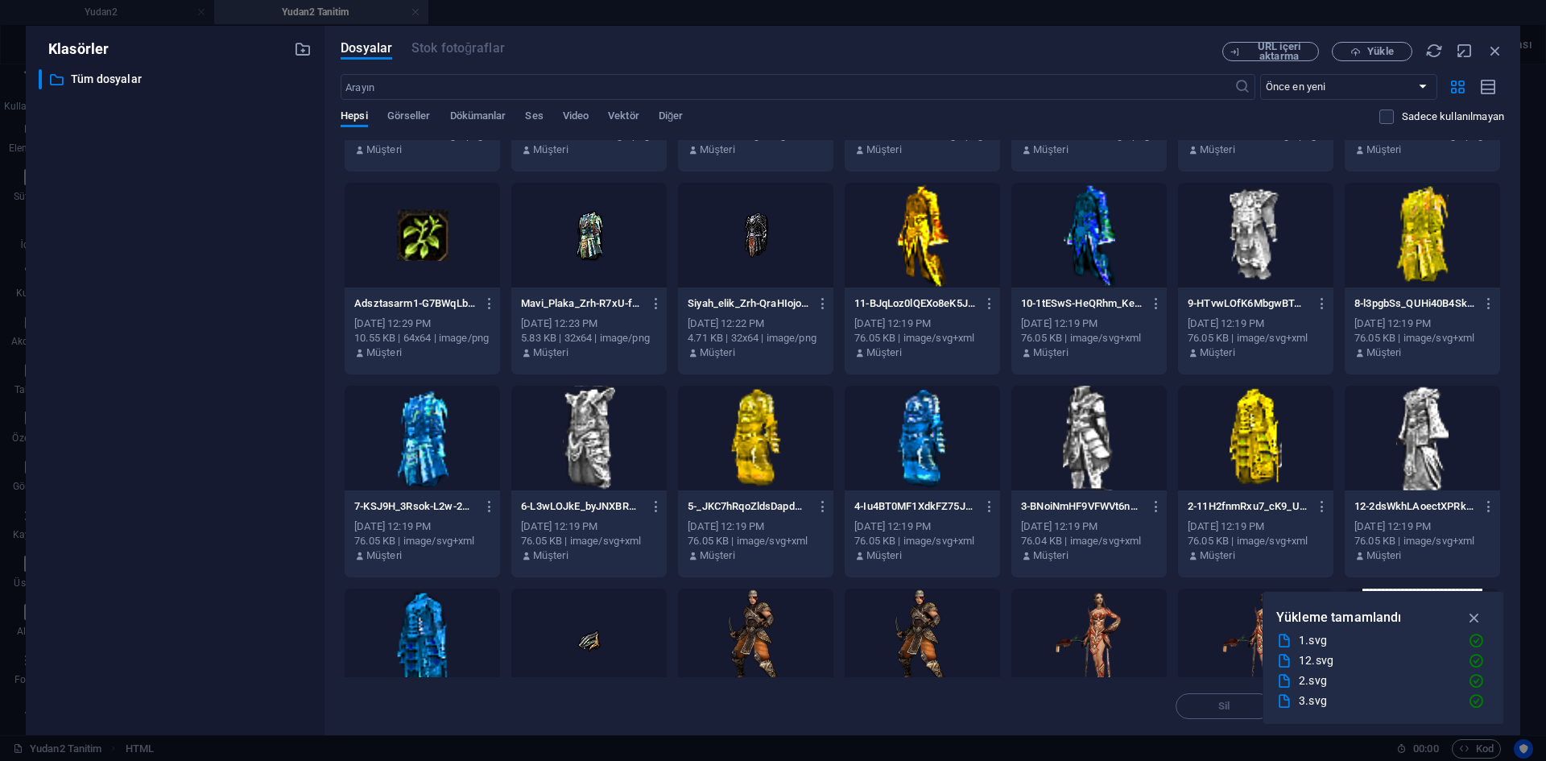
click at [782, 447] on div at bounding box center [755, 438] width 155 height 105
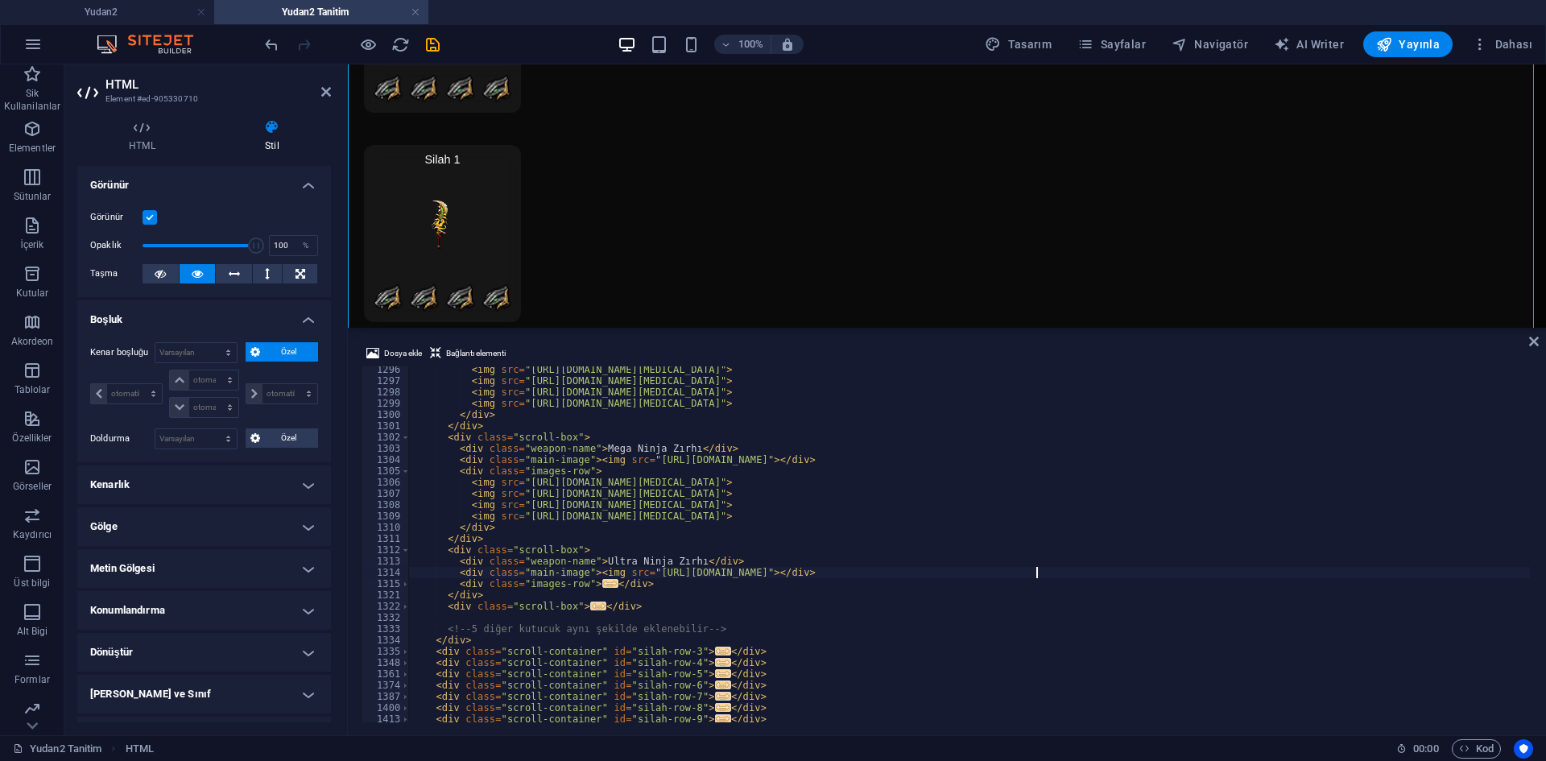
scroll to position [13310, 0]
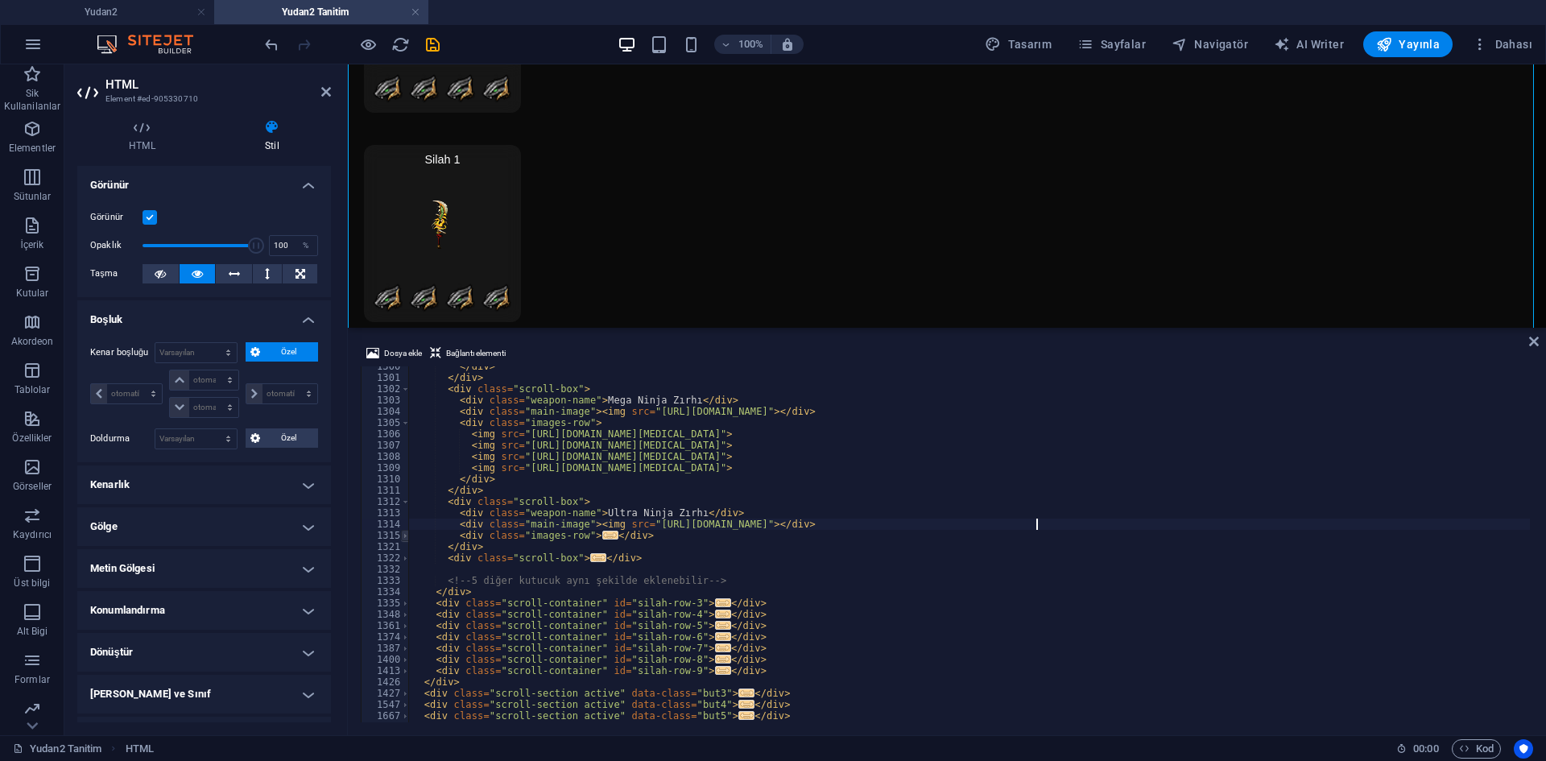
click at [404, 532] on span at bounding box center [405, 535] width 9 height 11
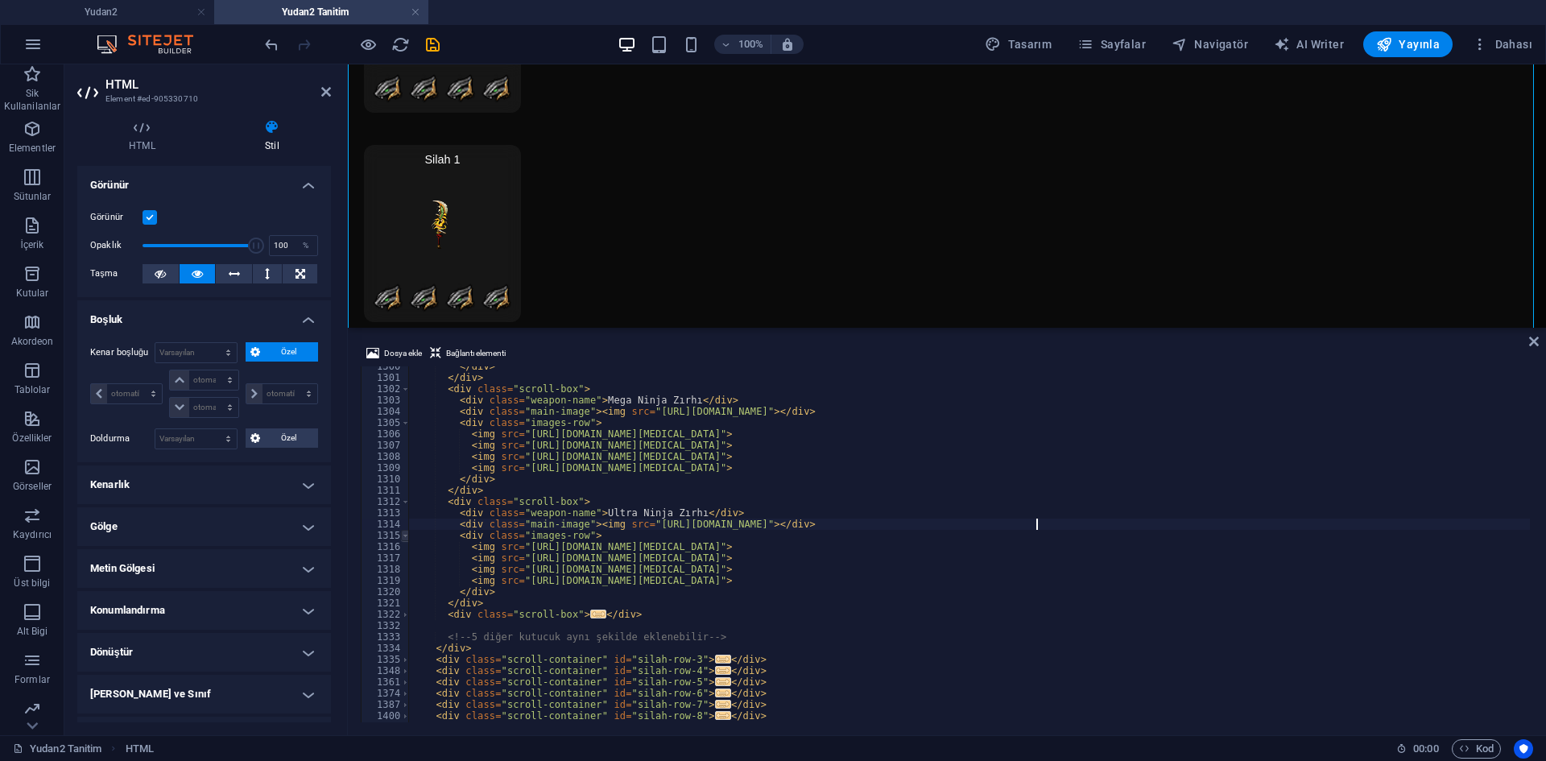
click at [403, 536] on span at bounding box center [405, 535] width 9 height 11
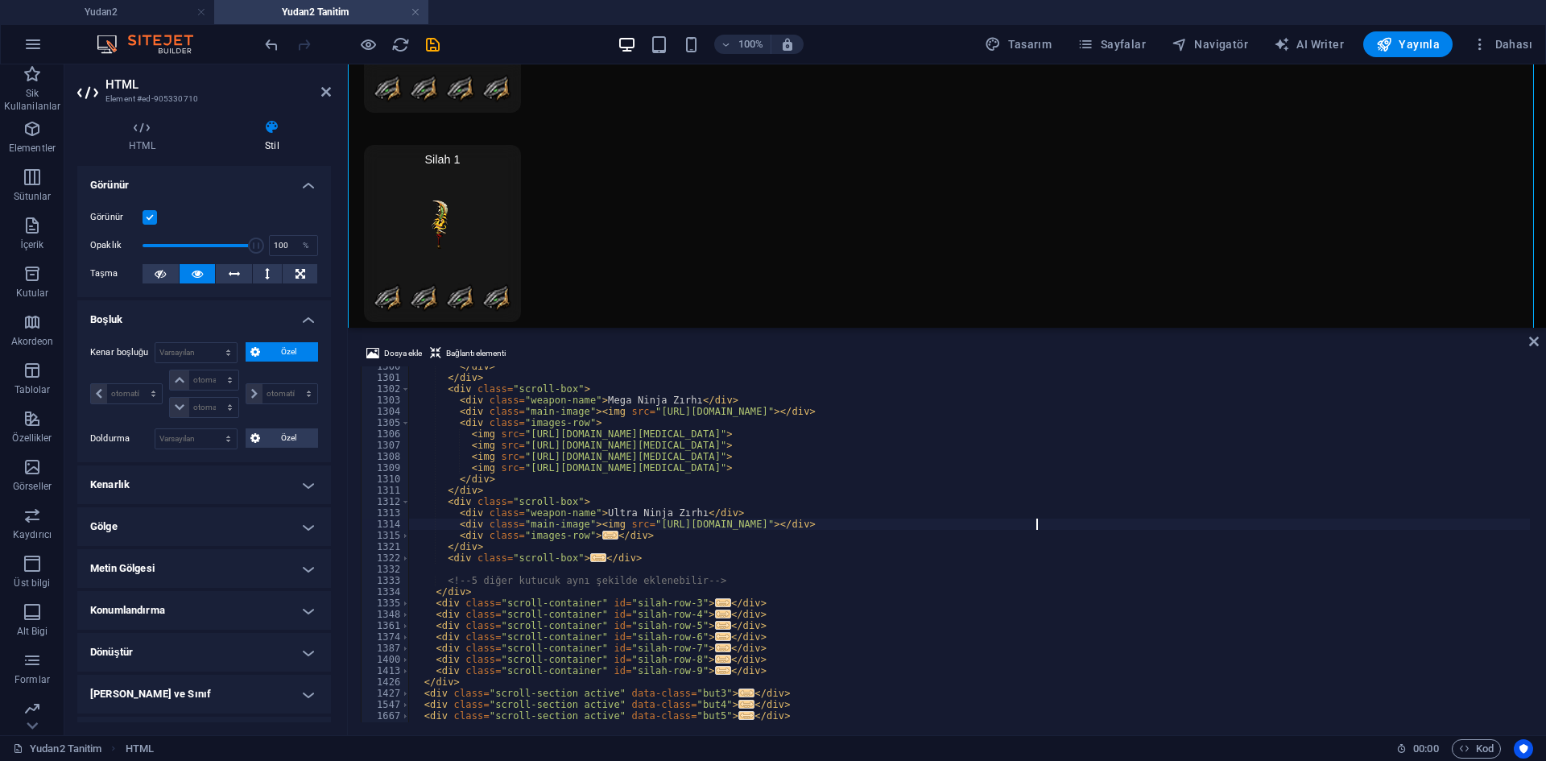
click at [399, 560] on div "1322" at bounding box center [386, 557] width 48 height 11
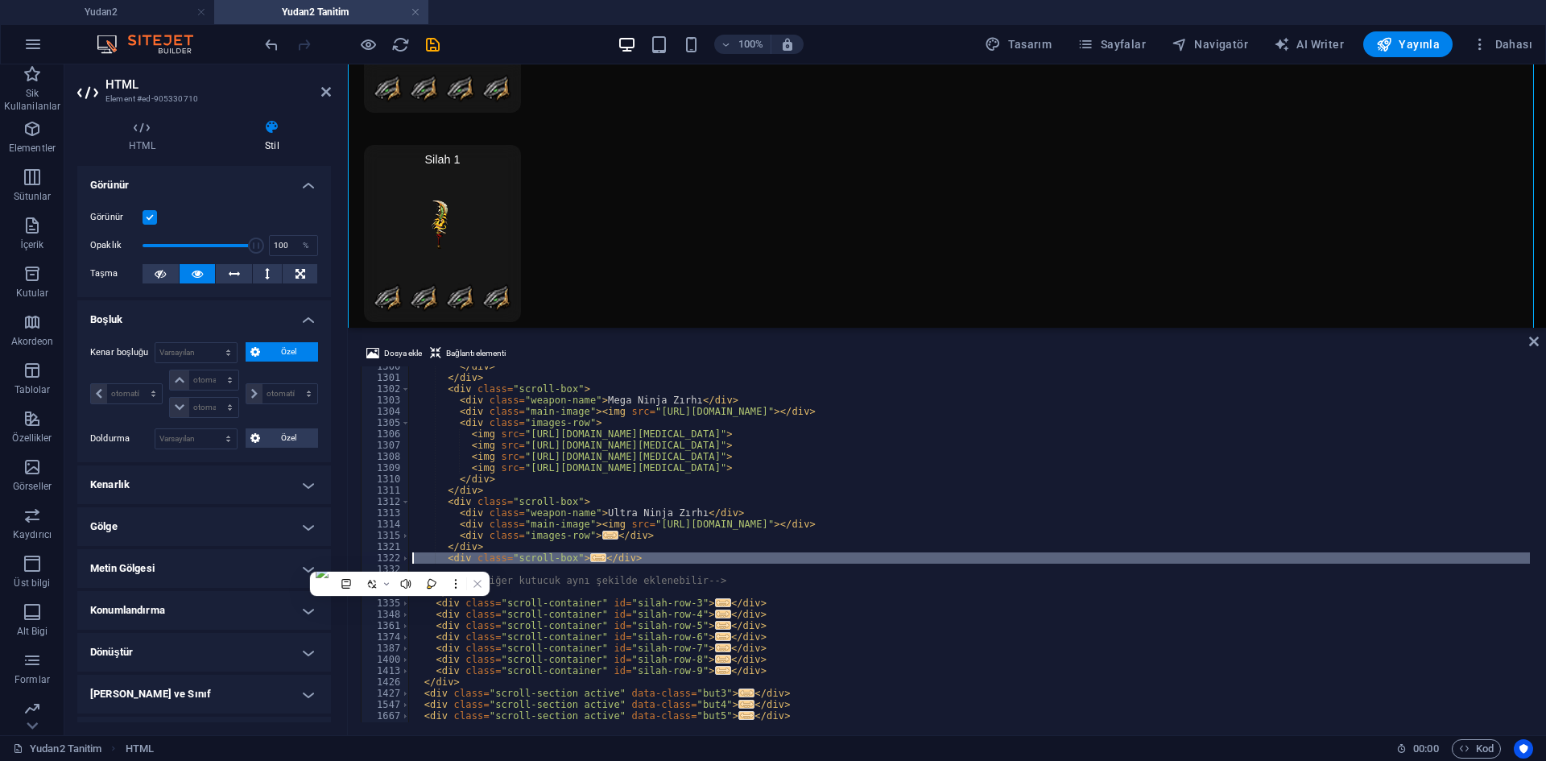
click at [585, 552] on div "</ div > </ div > < div class = "scroll-box" > < div class = "weapon-name" > Me…" at bounding box center [969, 544] width 1121 height 356
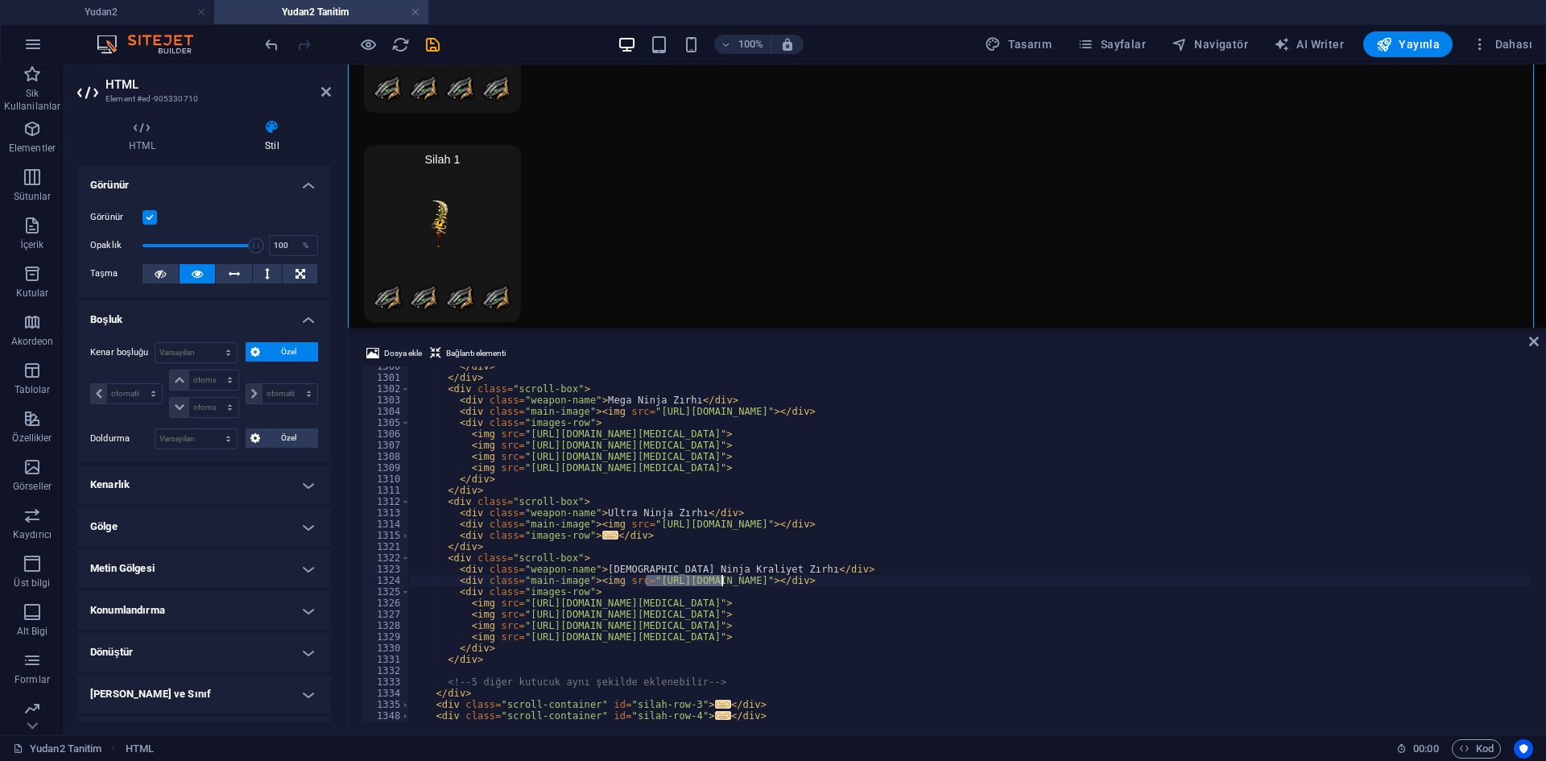
drag, startPoint x: 643, startPoint y: 581, endPoint x: 720, endPoint y: 580, distance: 76.5
click at [720, 580] on div "</ div > </ div > < div class = "scroll-box" > < div class = "weapon-name" > Me…" at bounding box center [1166, 548] width 1515 height 375
click at [645, 575] on div "</ div > </ div > < div class = "scroll-box" > < div class = "weapon-name" > Me…" at bounding box center [969, 544] width 1121 height 356
drag, startPoint x: 656, startPoint y: 580, endPoint x: 1045, endPoint y: 583, distance: 389.8
click at [1045, 583] on div "</ div > </ div > < div class = "scroll-box" > < div class = "weapon-name" > Me…" at bounding box center [1166, 548] width 1515 height 375
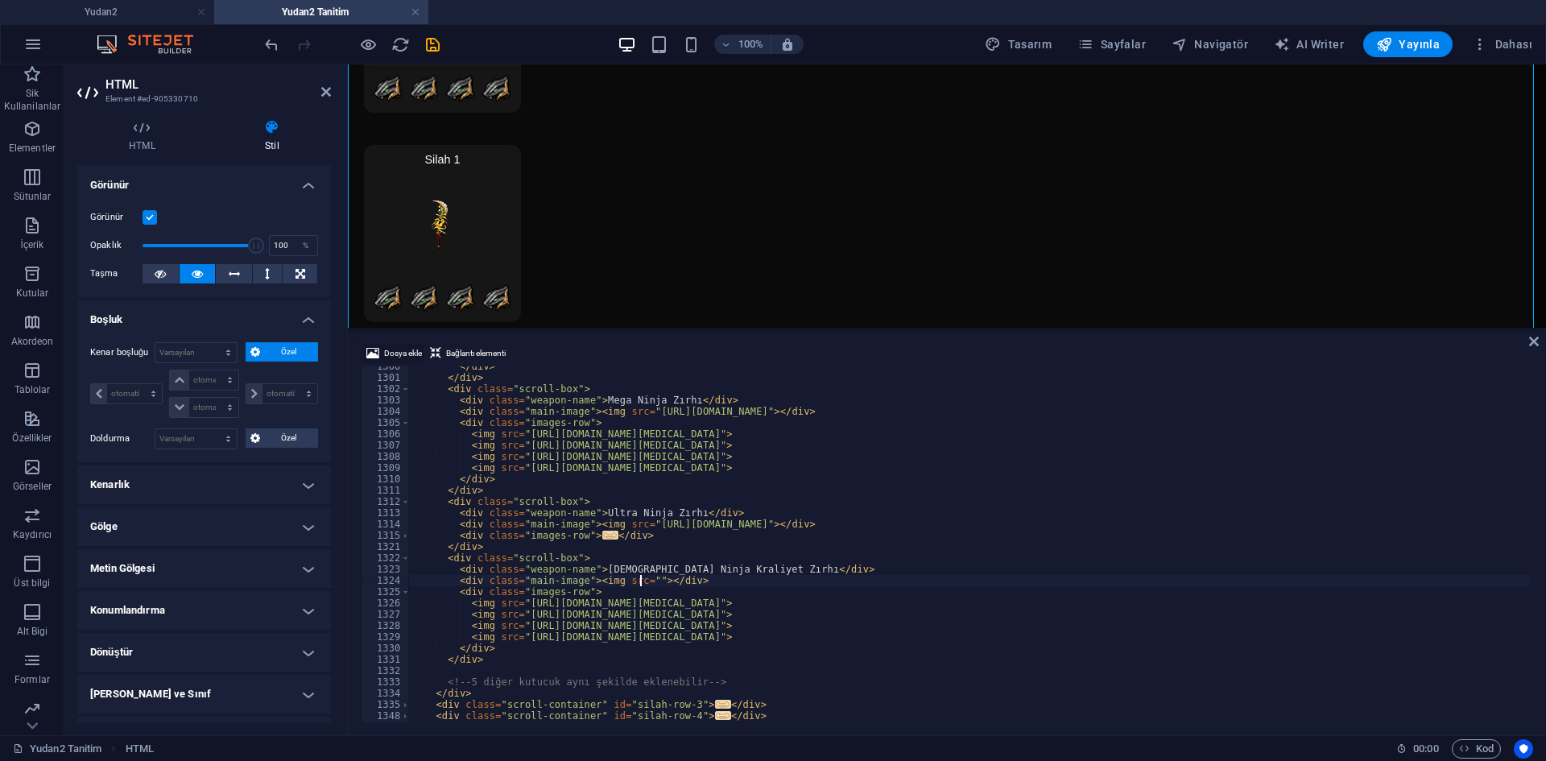
click at [408, 358] on span "Dosya ekle" at bounding box center [403, 353] width 38 height 19
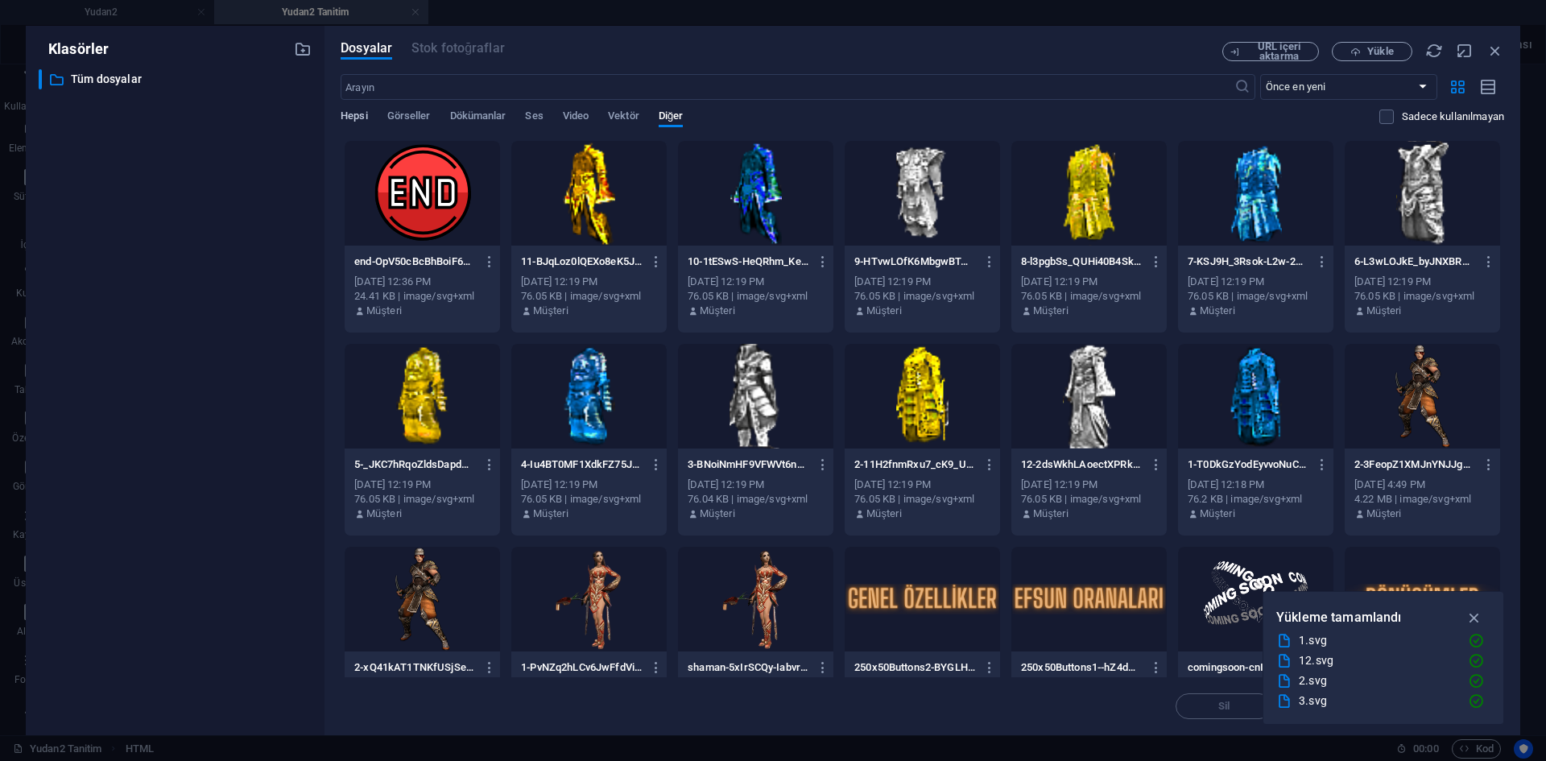
click at [364, 116] on span "Hepsi" at bounding box center [354, 117] width 27 height 23
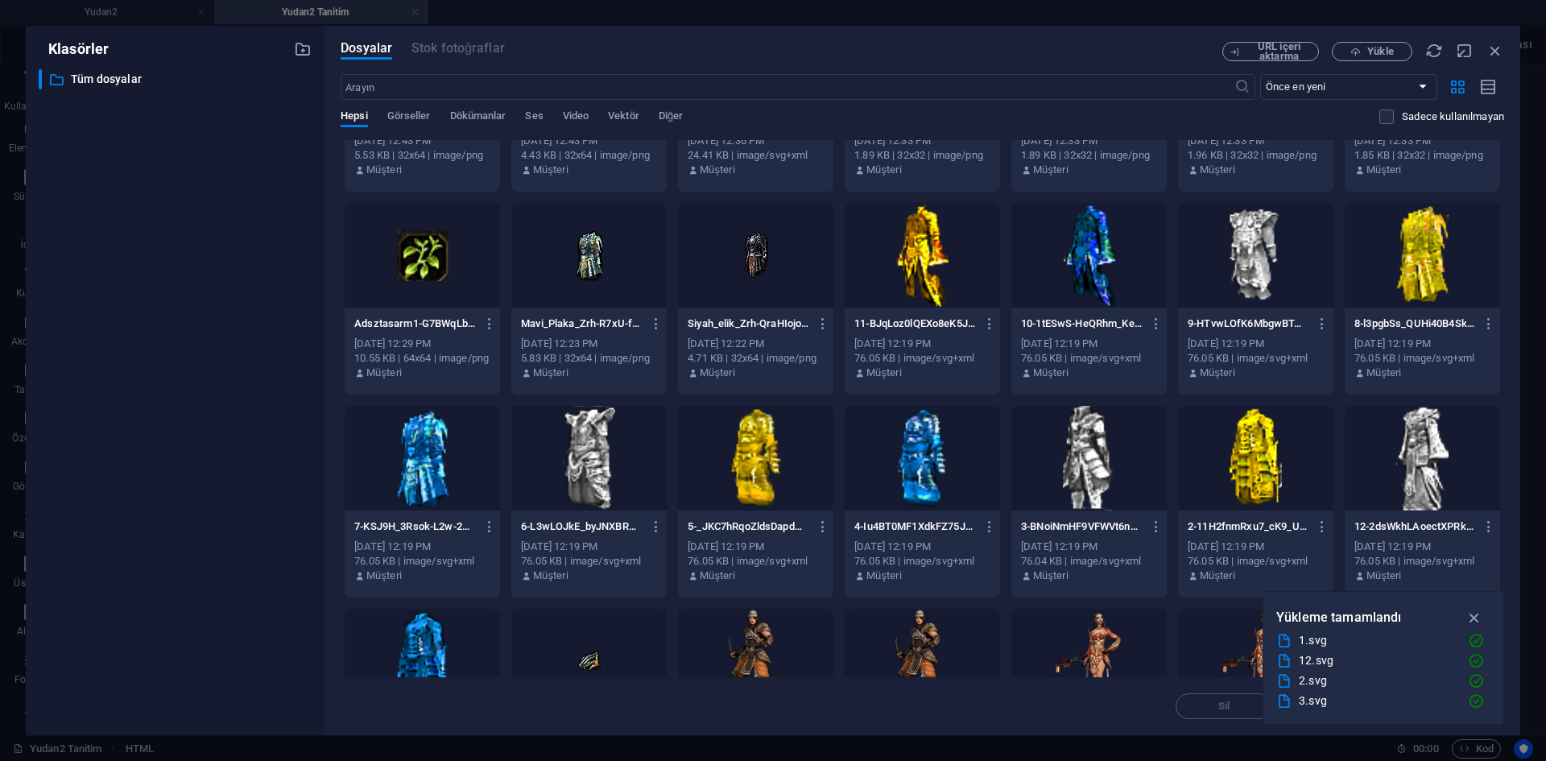
scroll to position [161, 0]
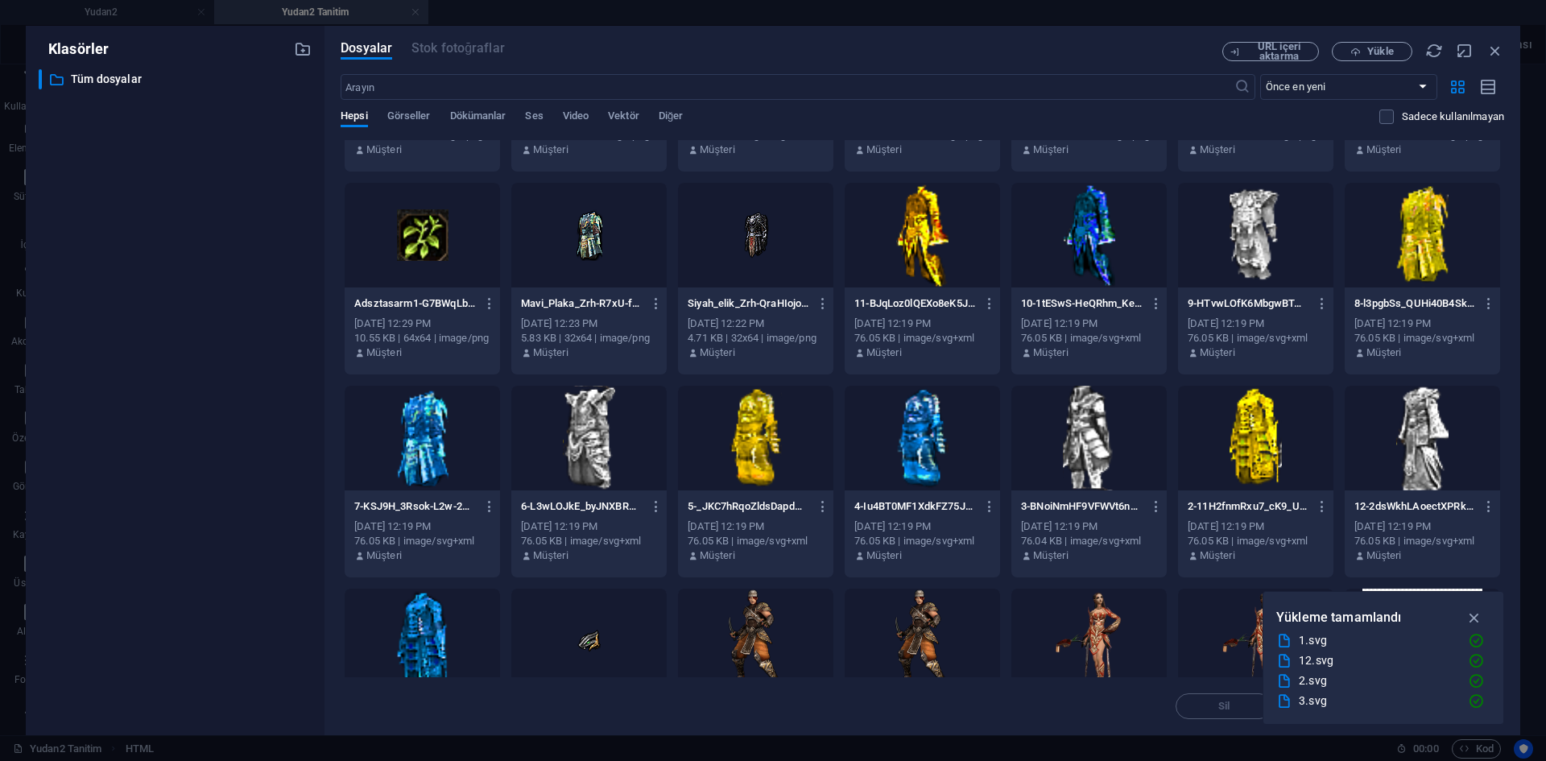
click at [619, 436] on div at bounding box center [588, 438] width 155 height 105
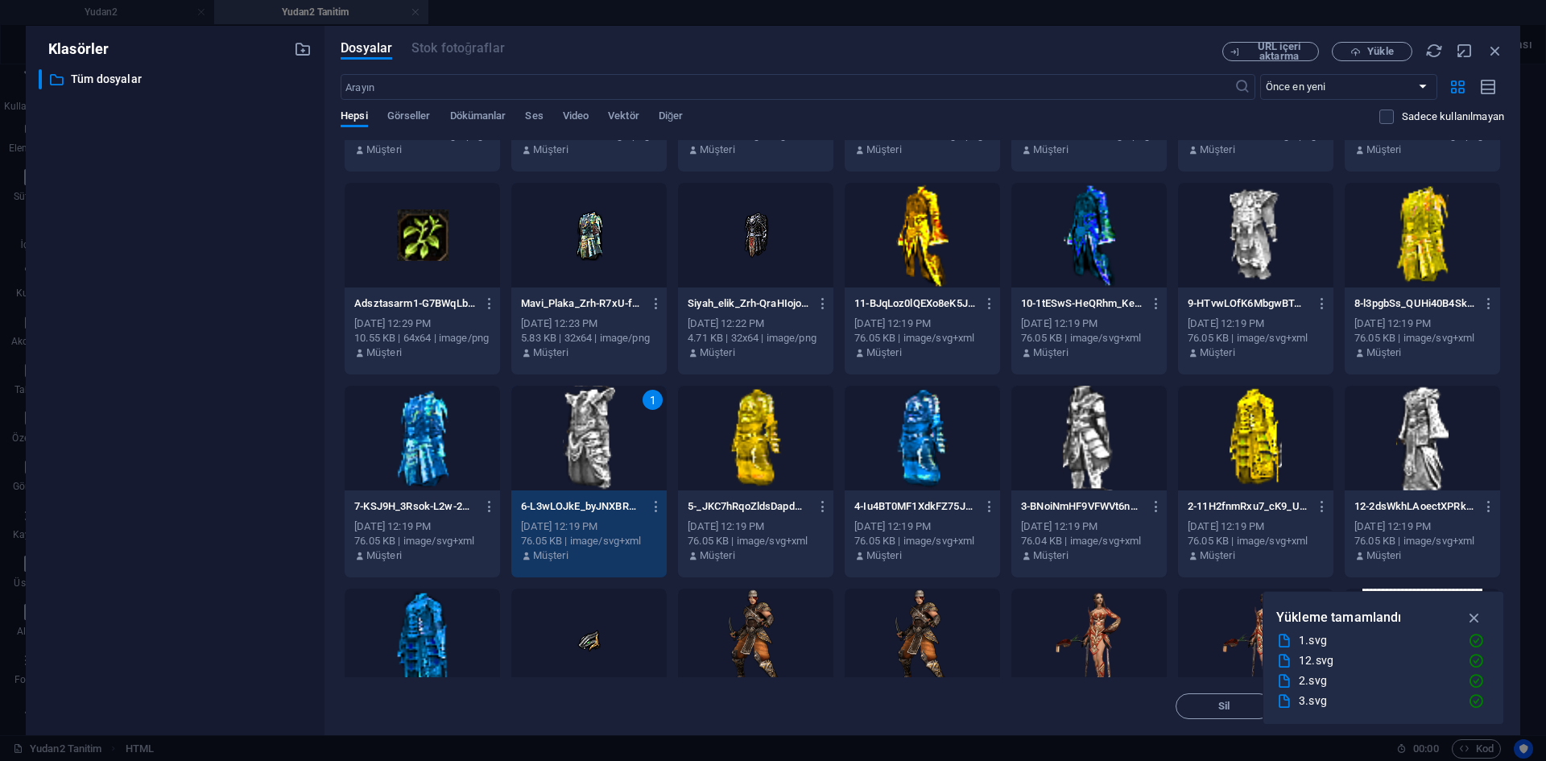
click at [619, 436] on div "1" at bounding box center [588, 438] width 155 height 105
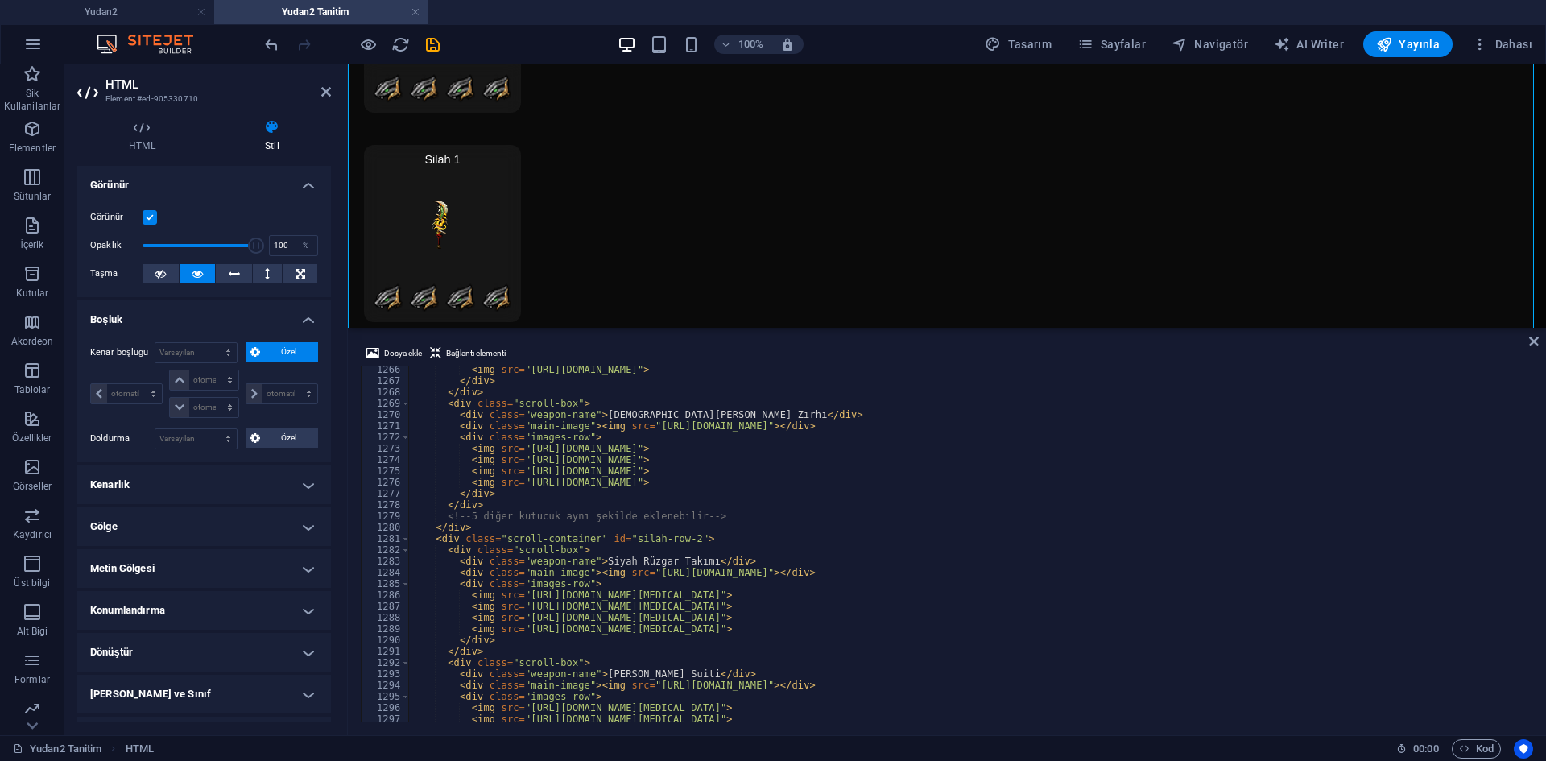
scroll to position [12827, 0]
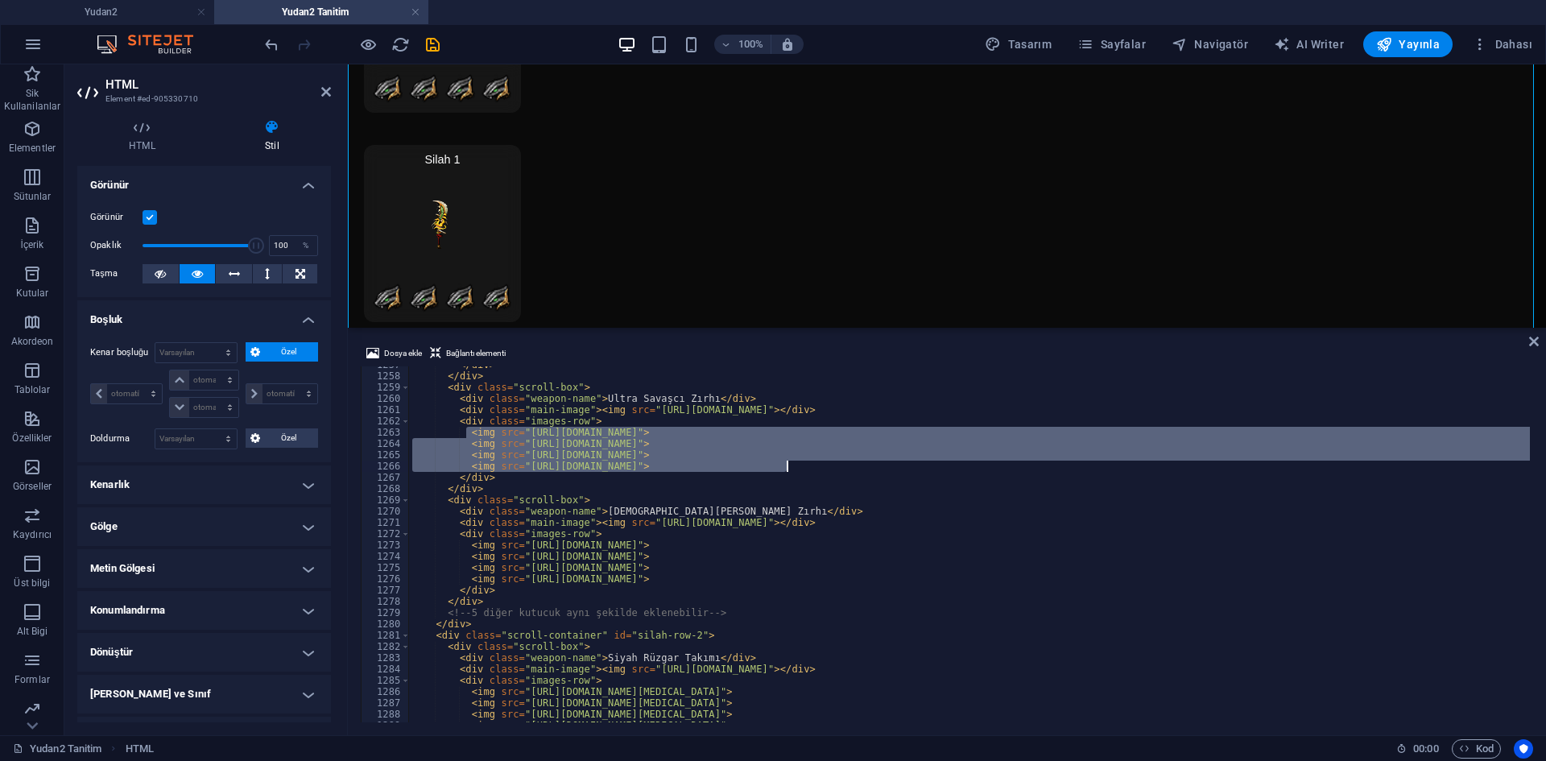
drag, startPoint x: 467, startPoint y: 432, endPoint x: 899, endPoint y: 477, distance: 434.0
click at [859, 477] on div "</ div > </ div > < div class = "scroll-box" > < div class = "weapon-name" > Ul…" at bounding box center [1166, 546] width 1515 height 375
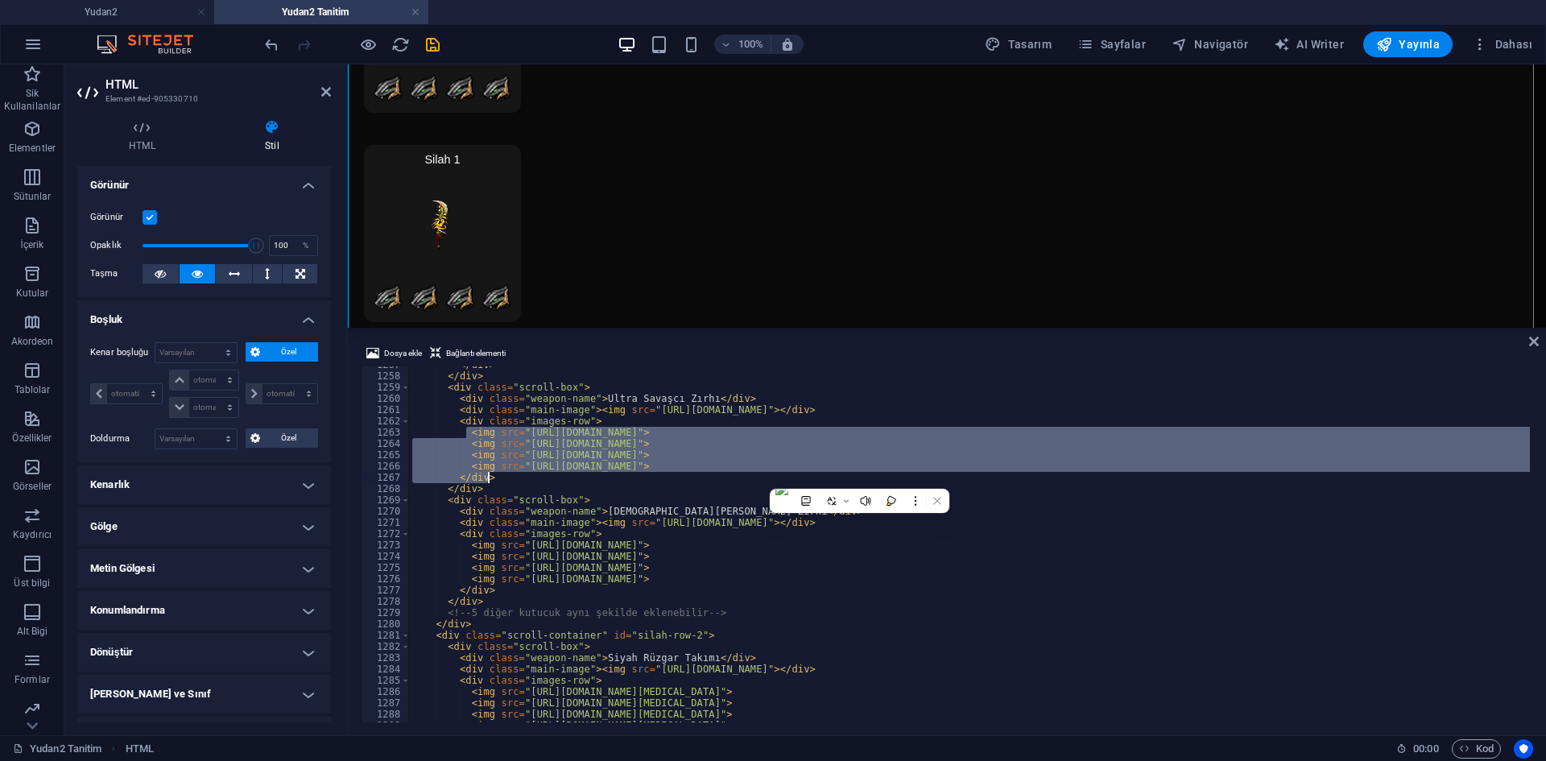
click at [958, 464] on div "</ div > </ div > < div class = "scroll-box" > < div class = "weapon-name" > Ul…" at bounding box center [969, 544] width 1121 height 356
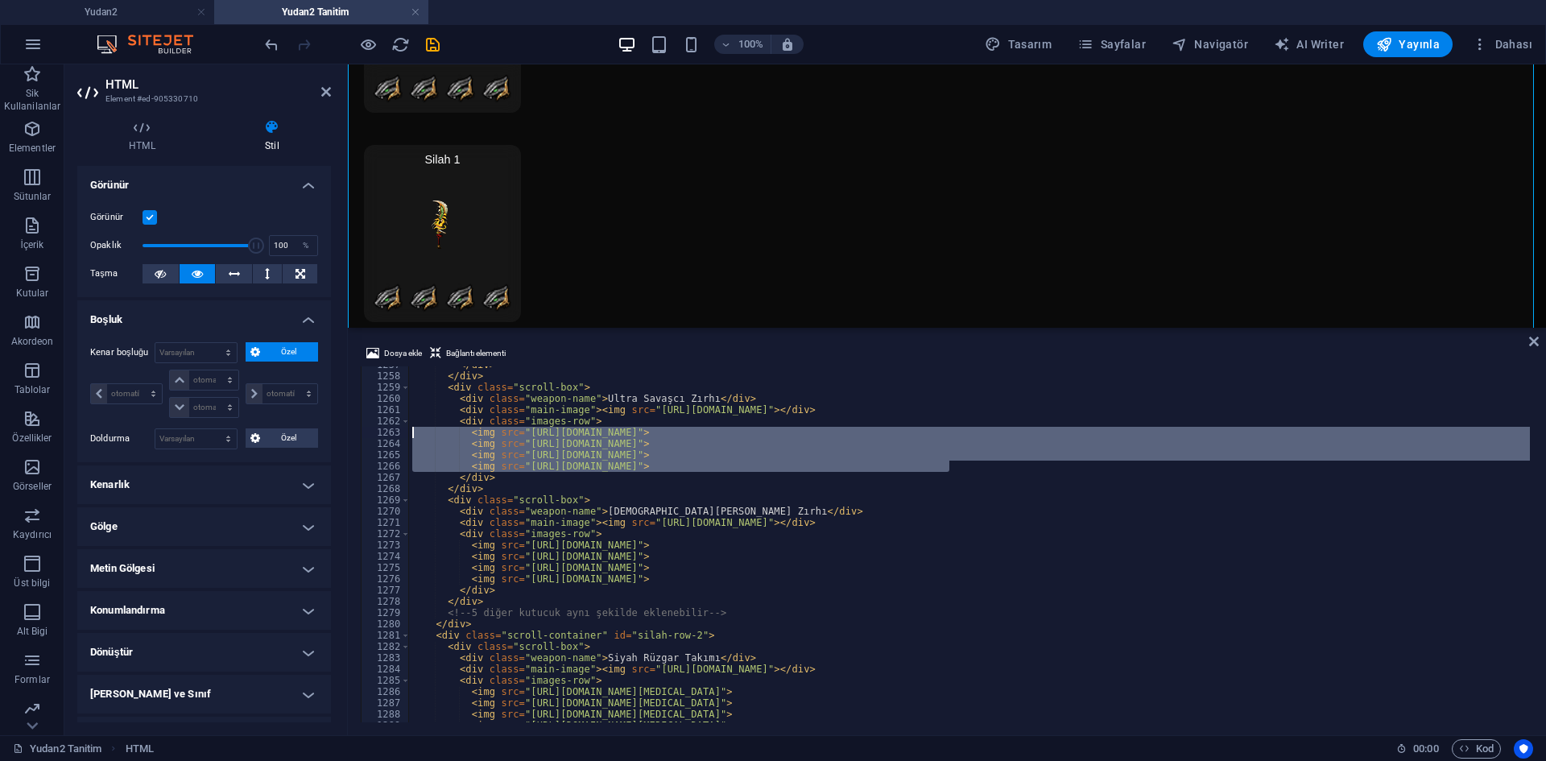
drag, startPoint x: 920, startPoint y: 466, endPoint x: 387, endPoint y: 429, distance: 534.4
click at [387, 429] on div "<img src="[URL][DOMAIN_NAME]"> 1257 1258 1259 1260 1261 1262 1263 1264 1265 126…" at bounding box center [947, 544] width 1173 height 356
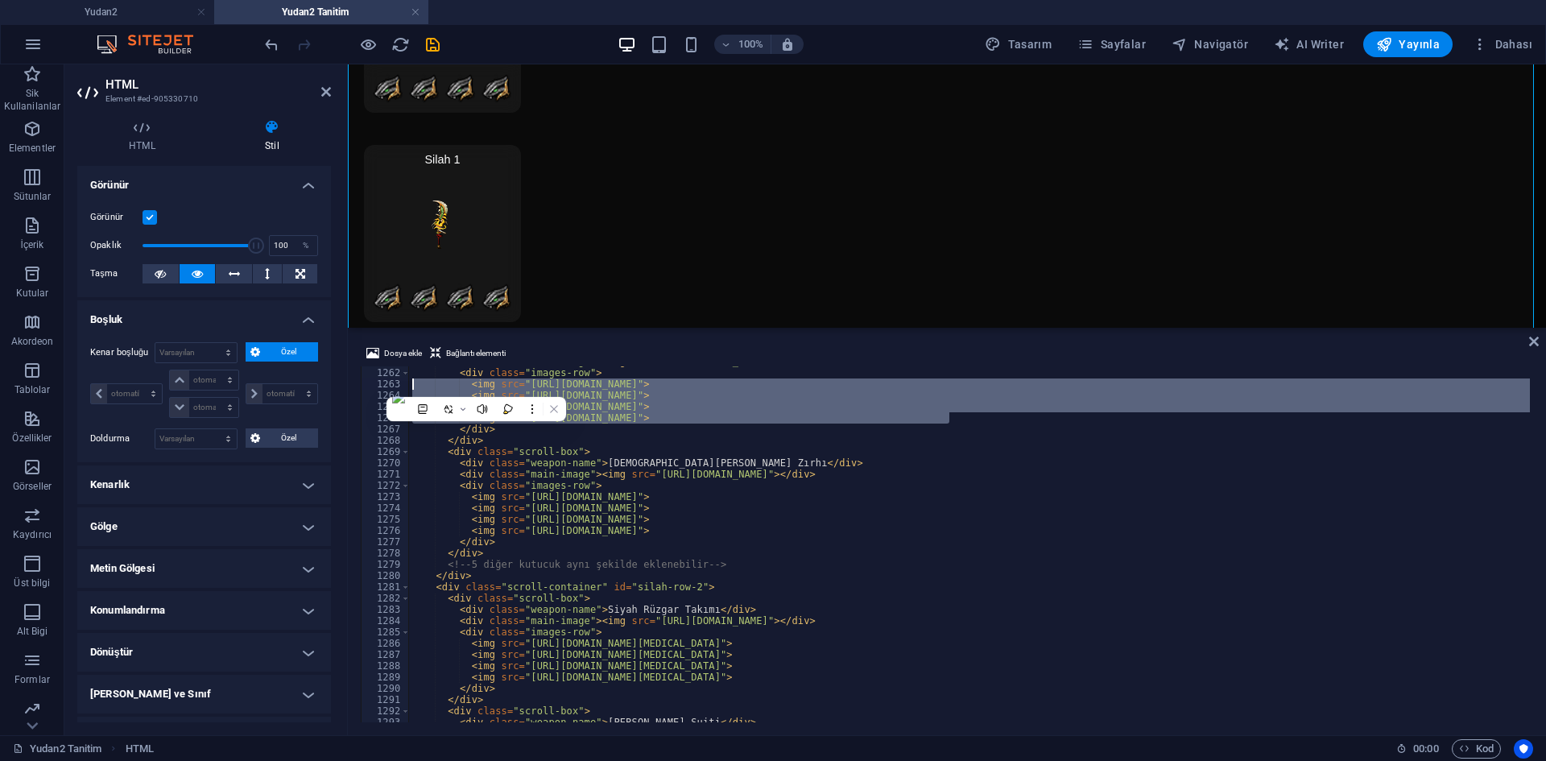
click at [656, 511] on div "< div class = "main-image" > < img src = "[URL][DOMAIN_NAME]" > </ div > < div …" at bounding box center [1166, 543] width 1515 height 375
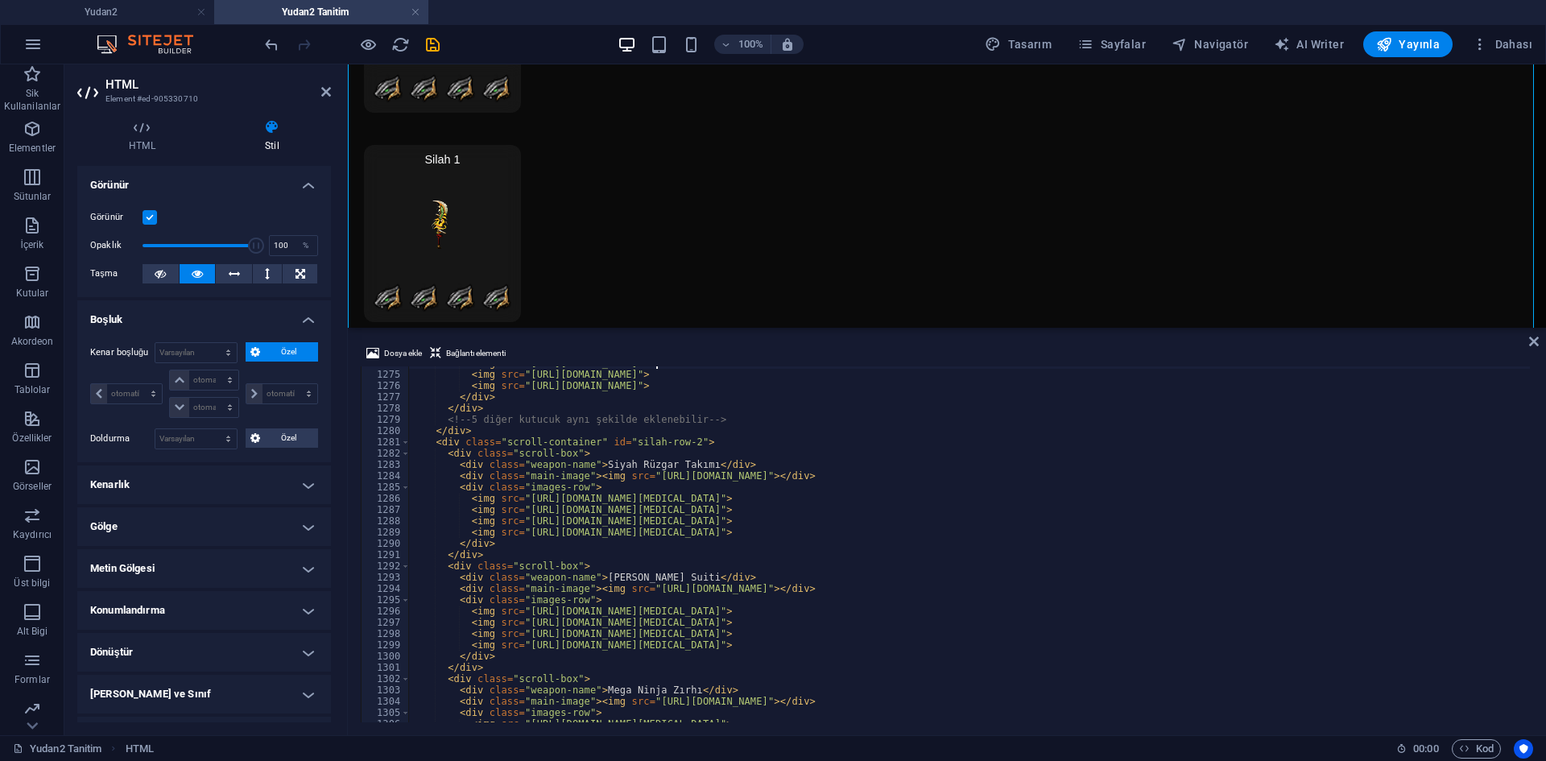
scroll to position [13020, 0]
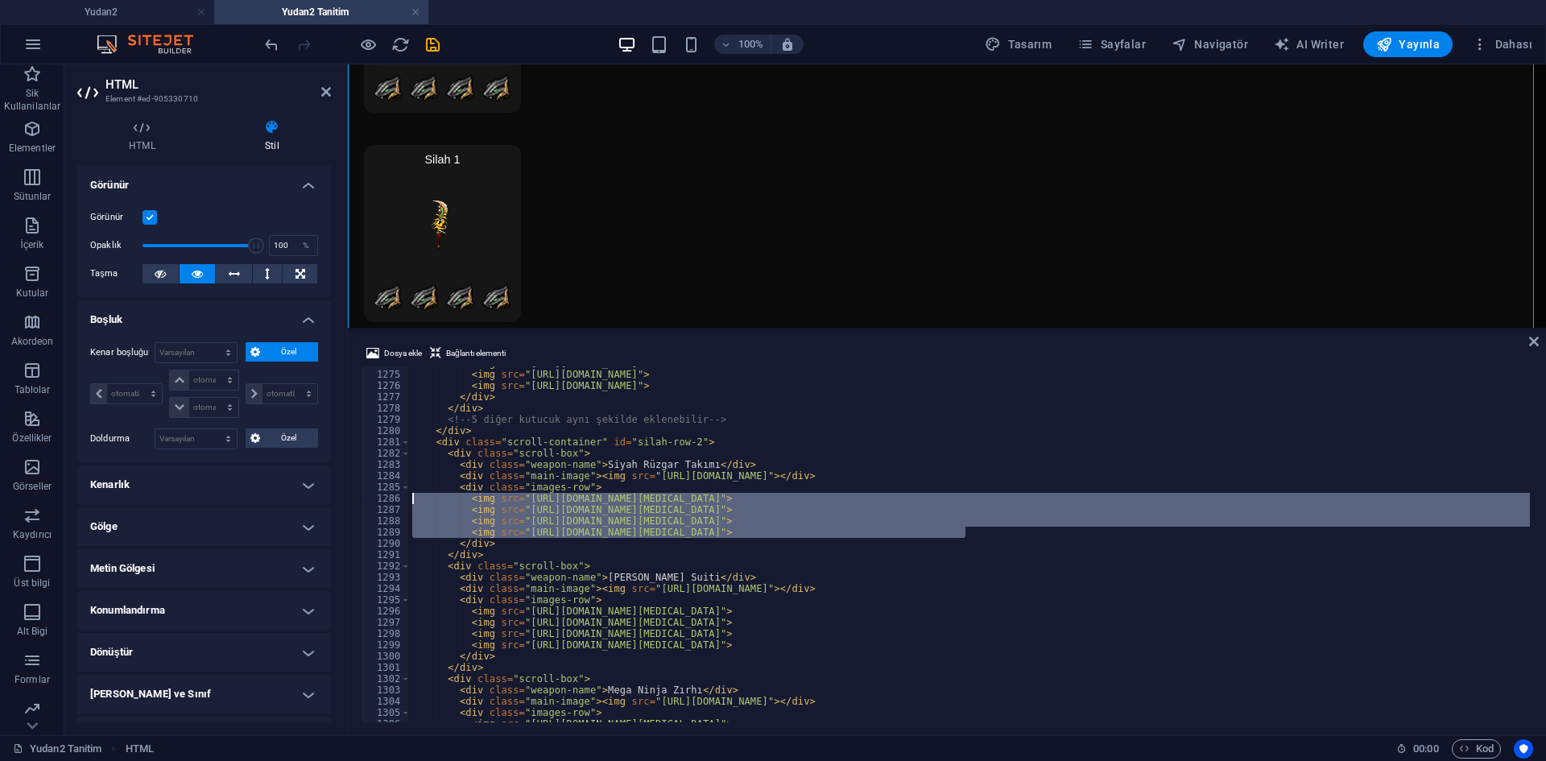
drag, startPoint x: 979, startPoint y: 534, endPoint x: 399, endPoint y: 493, distance: 582.1
click at [399, 493] on div "<img src="[URL][DOMAIN_NAME]"> 1274 1275 1276 1277 1278 1279 1280 1281 1282 128…" at bounding box center [947, 544] width 1173 height 356
paste textarea "89809/70251-4vAJV_6niVevCMRr5aWkd"
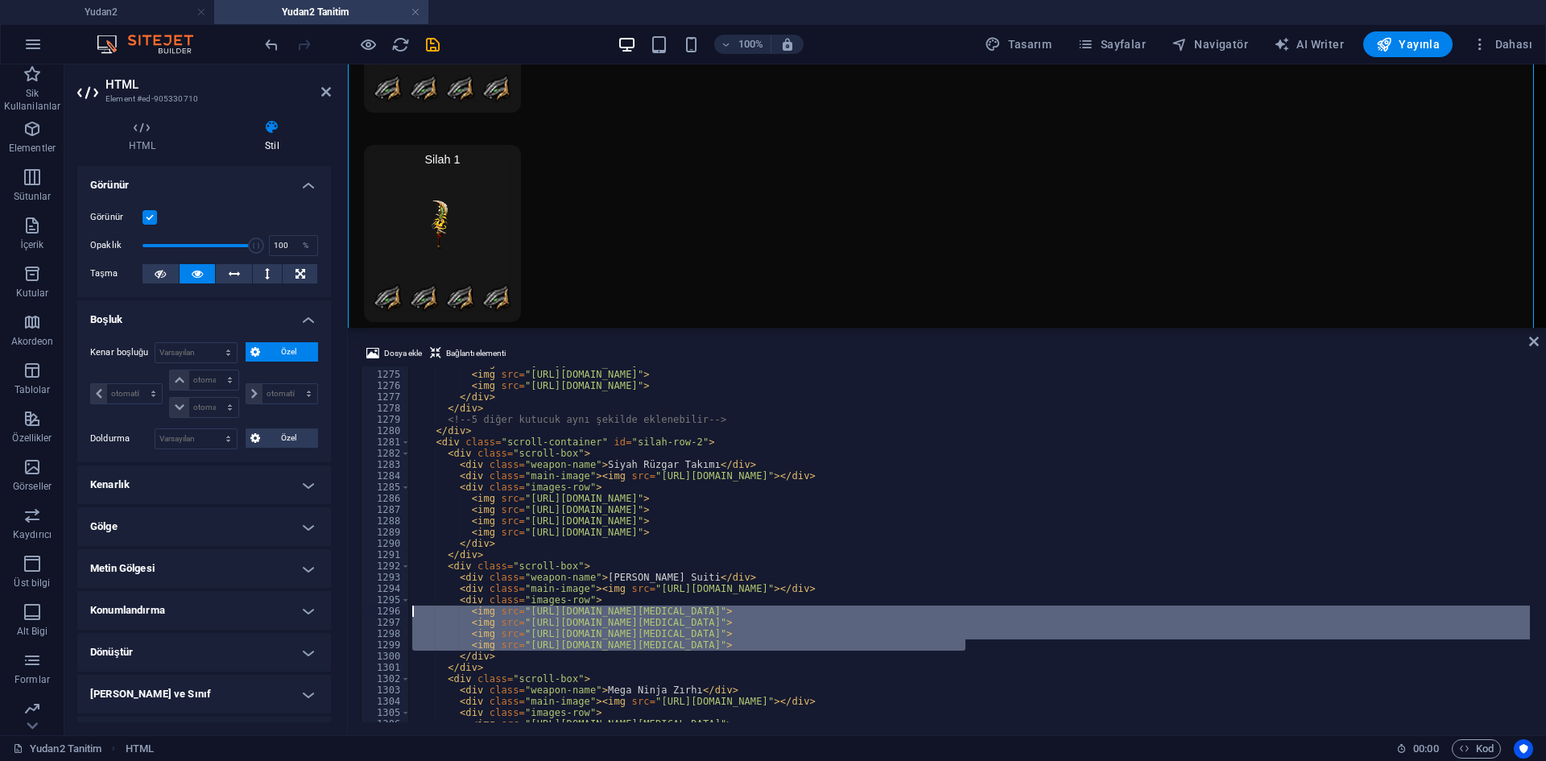
drag, startPoint x: 976, startPoint y: 649, endPoint x: 370, endPoint y: 613, distance: 606.7
click at [370, 613] on div "<img src="[URL][DOMAIN_NAME]"> 1274 1275 1276 1277 1278 1279 1280 1281 1282 128…" at bounding box center [947, 544] width 1173 height 356
paste textarea "89809/70251-4vAJV_6niVevCMRr5aWkd"
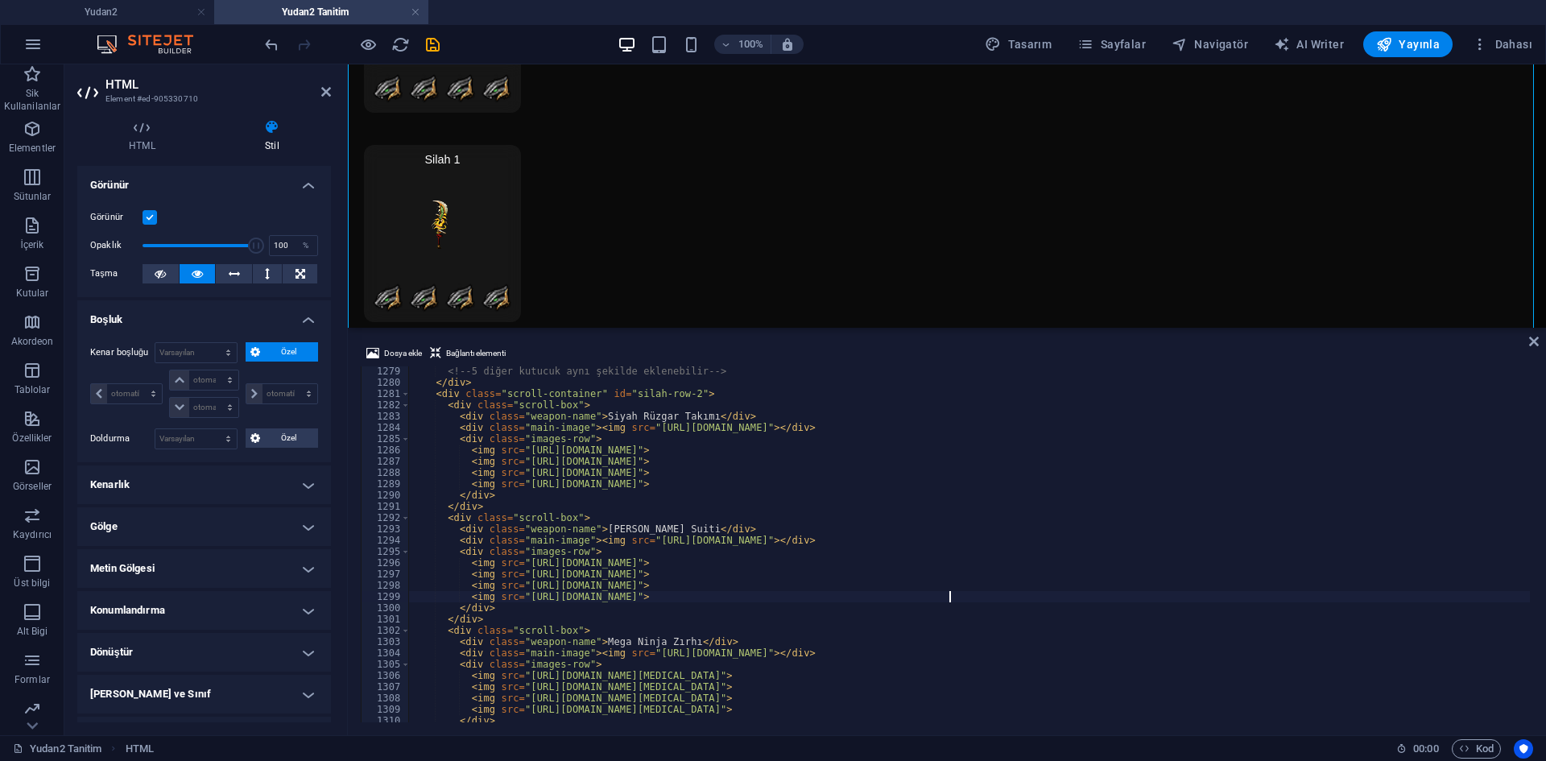
scroll to position [13117, 0]
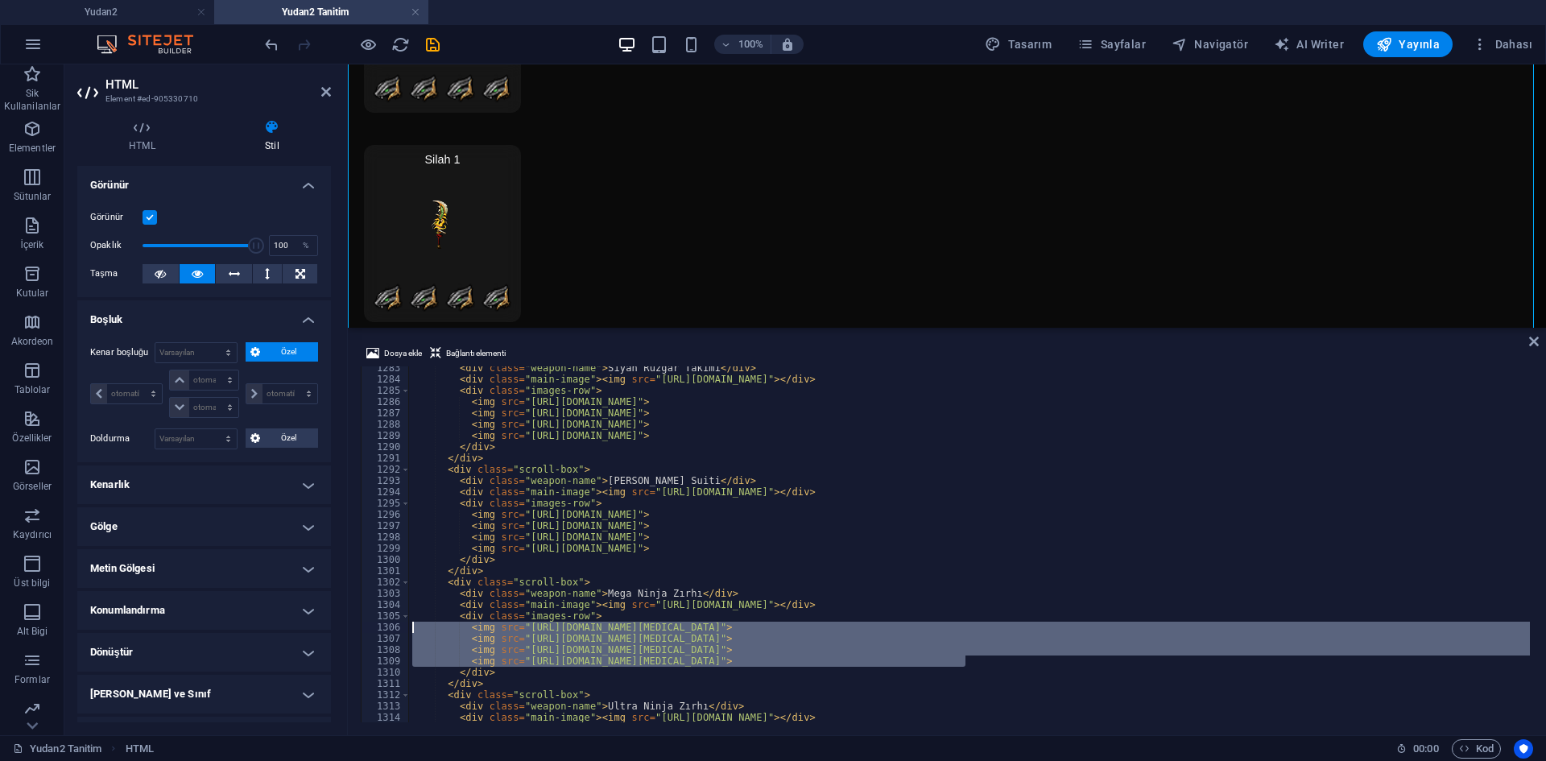
drag, startPoint x: 982, startPoint y: 662, endPoint x: 387, endPoint y: 618, distance: 596.8
click at [374, 626] on div "<img src="[URL][DOMAIN_NAME]"> 1283 1284 1285 1286 1287 1288 1289 1290 1291 129…" at bounding box center [947, 544] width 1173 height 356
paste textarea "89809/70251-4vAJV_6niVevCMRr5aWkd"
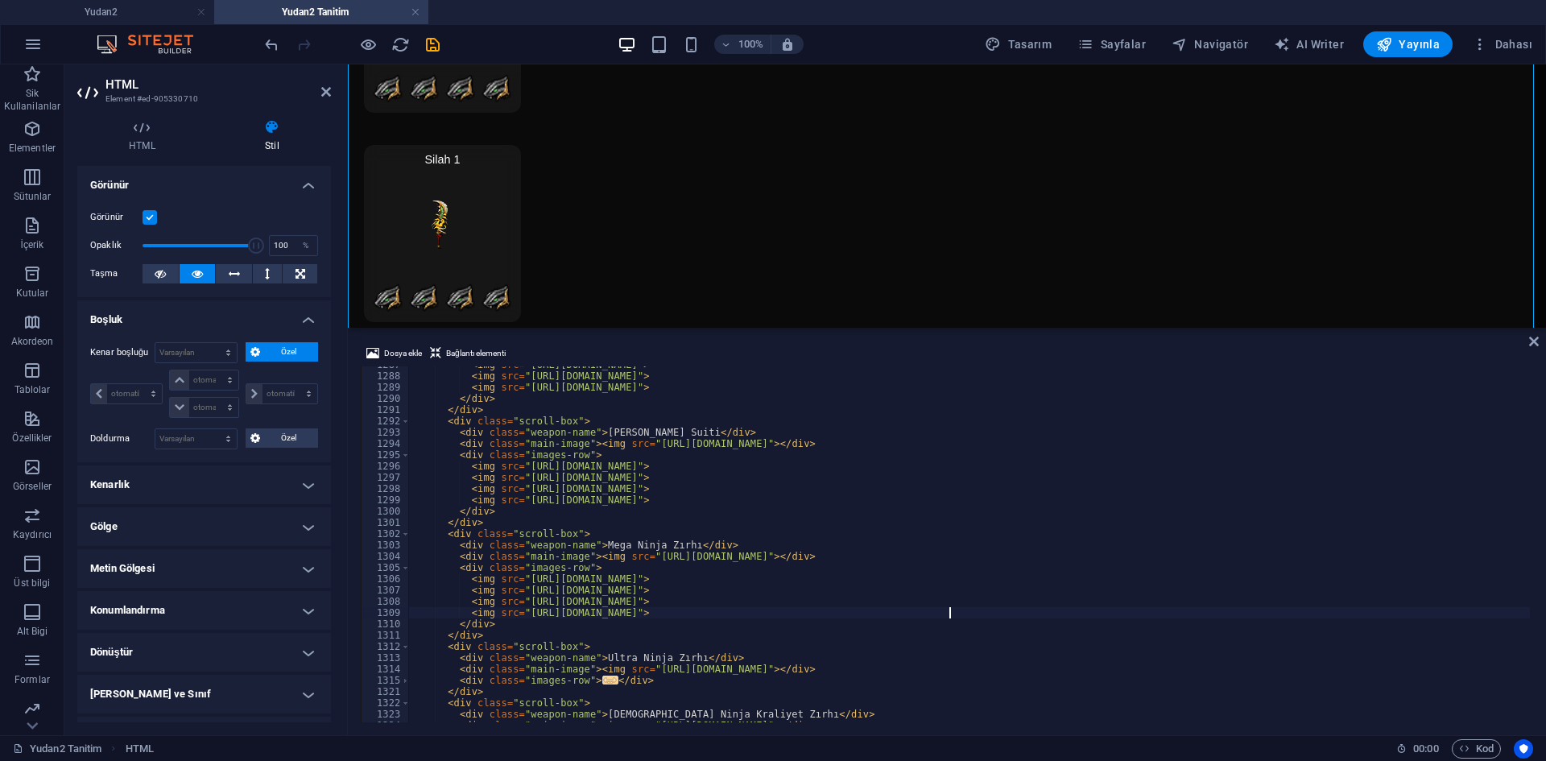
scroll to position [13262, 0]
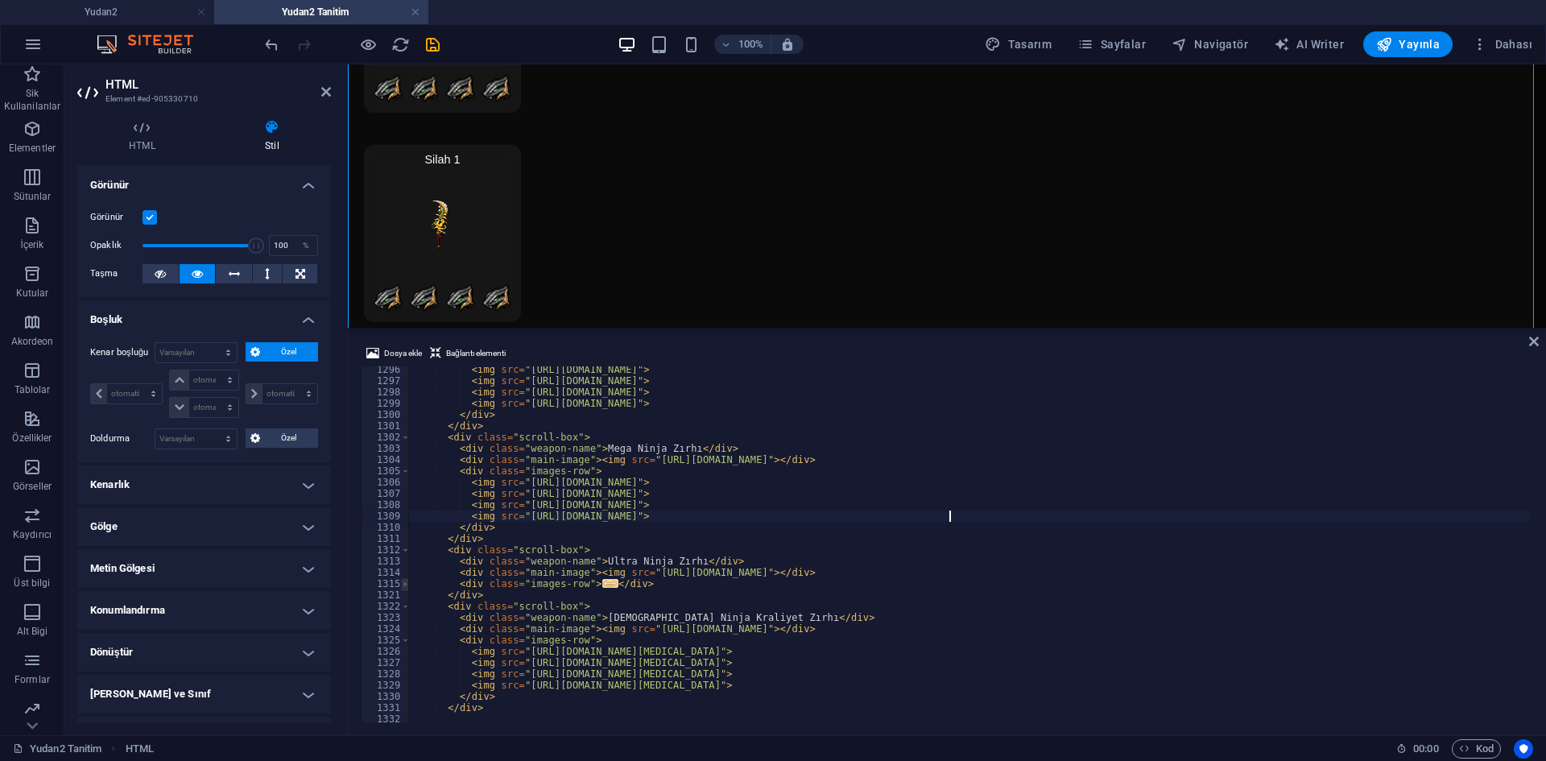
click at [405, 586] on span at bounding box center [405, 583] width 9 height 11
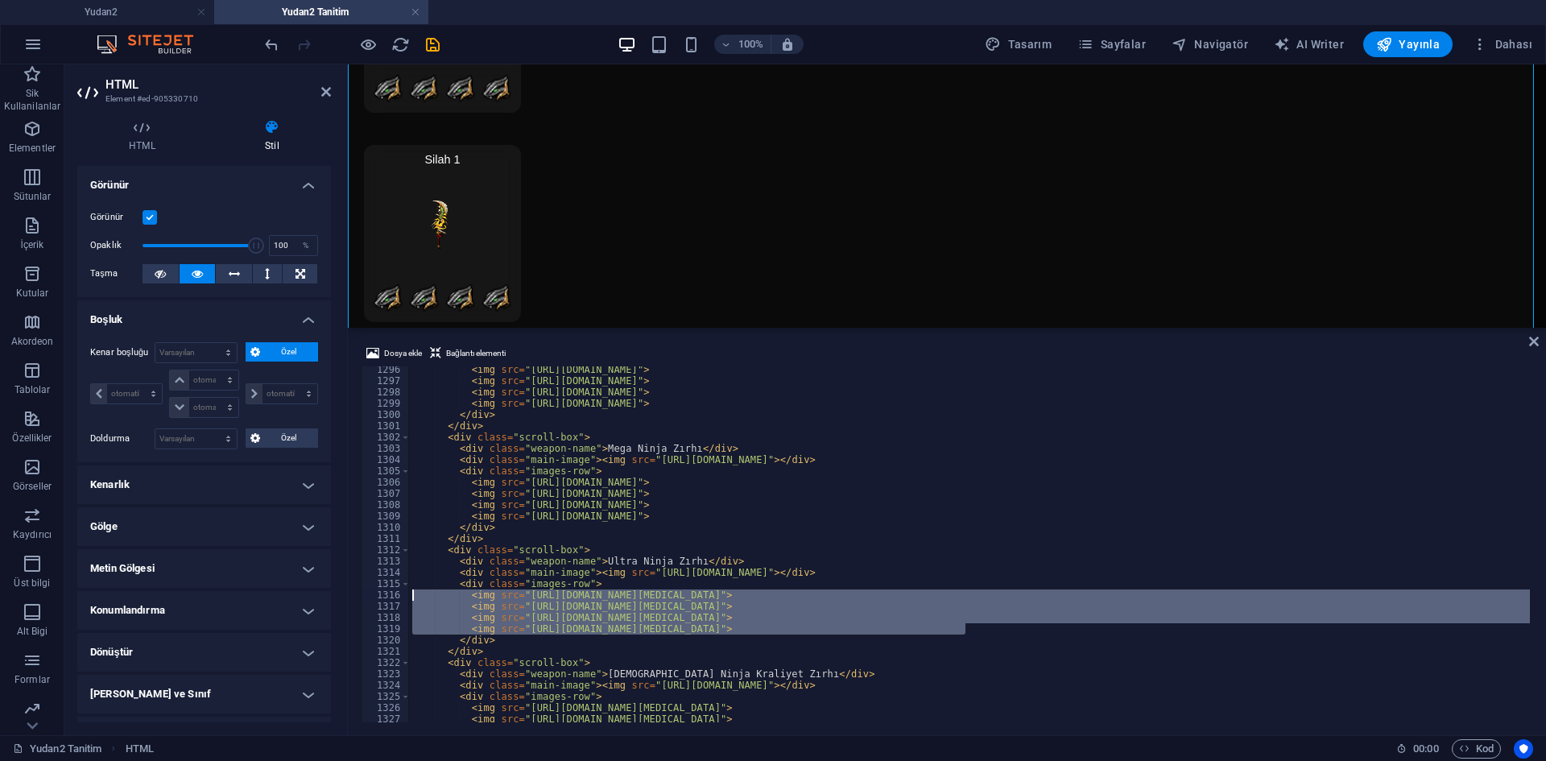
drag, startPoint x: 979, startPoint y: 628, endPoint x: 391, endPoint y: 598, distance: 588.7
click at [391, 598] on div "<img src="[URL][DOMAIN_NAME]"> 1296 1297 1298 1299 1300 1301 1302 1303 1304 130…" at bounding box center [947, 544] width 1173 height 356
paste textarea "89809/70251-4vAJV_6niVevCMRr5aWkd"
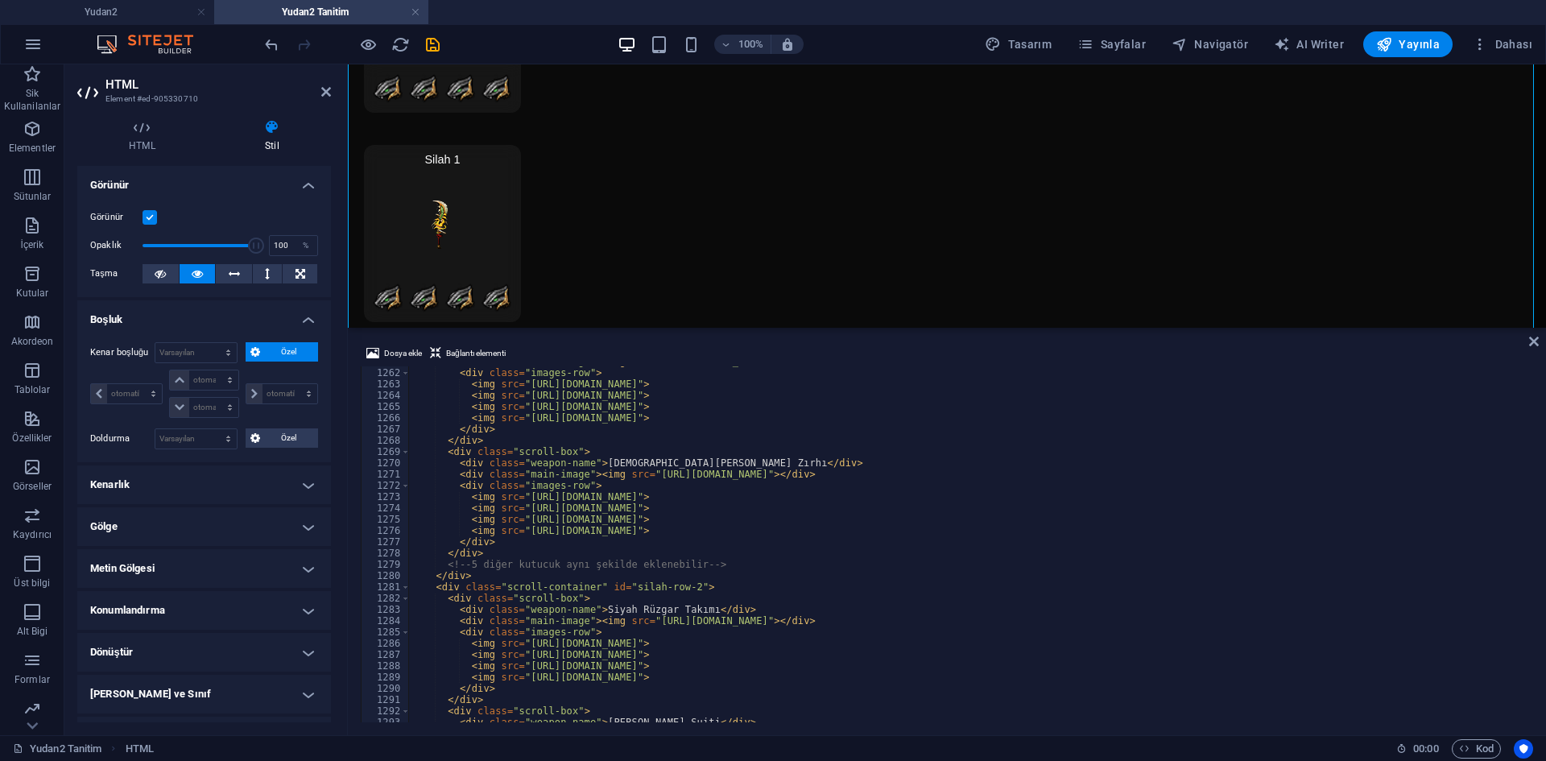
scroll to position [12827, 0]
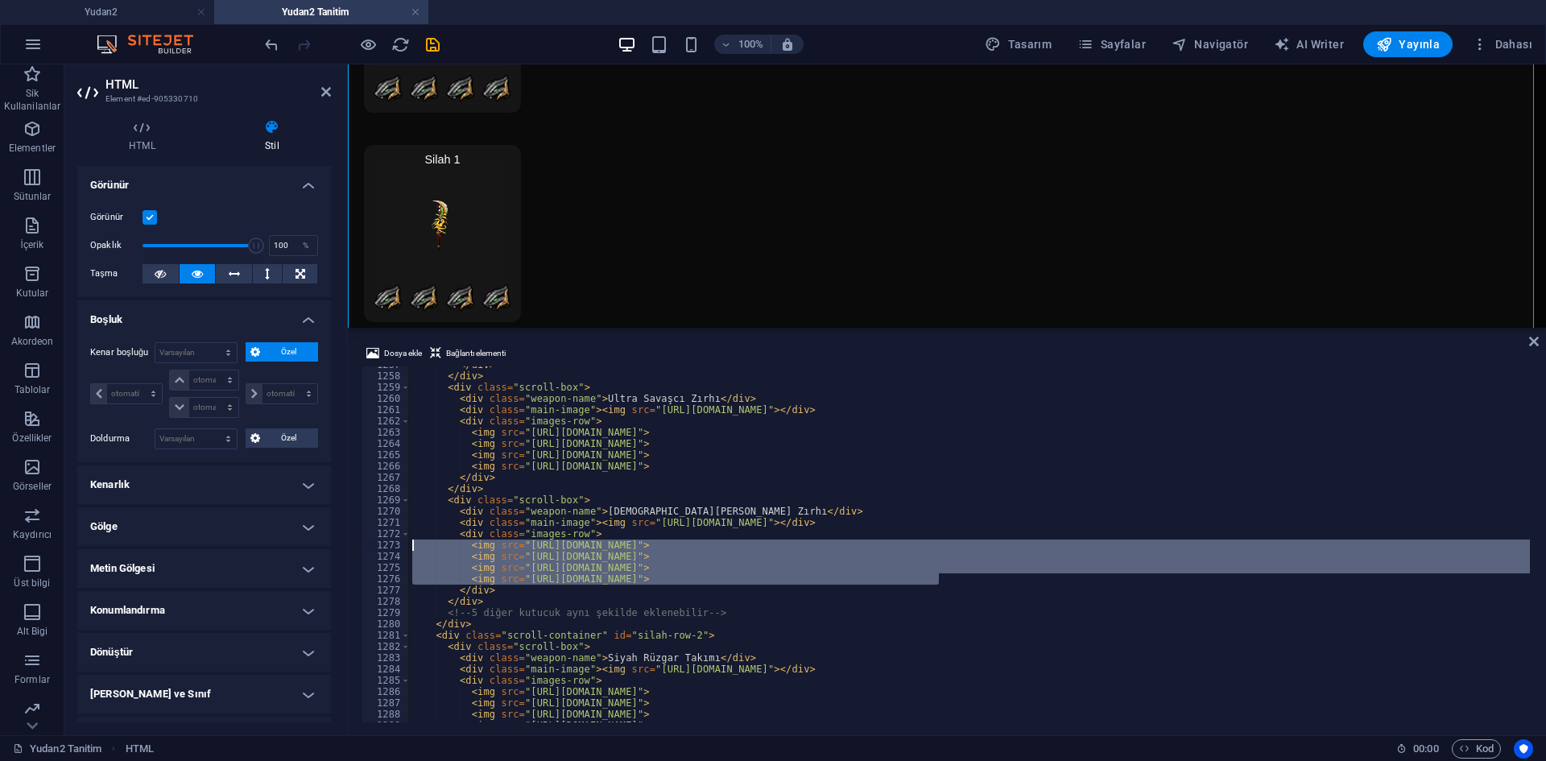
drag, startPoint x: 915, startPoint y: 583, endPoint x: 368, endPoint y: 546, distance: 548.1
click at [368, 546] on div "<img src="[URL][DOMAIN_NAME]"> 1257 1258 1259 1260 1261 1262 1263 1264 1265 126…" at bounding box center [947, 544] width 1173 height 356
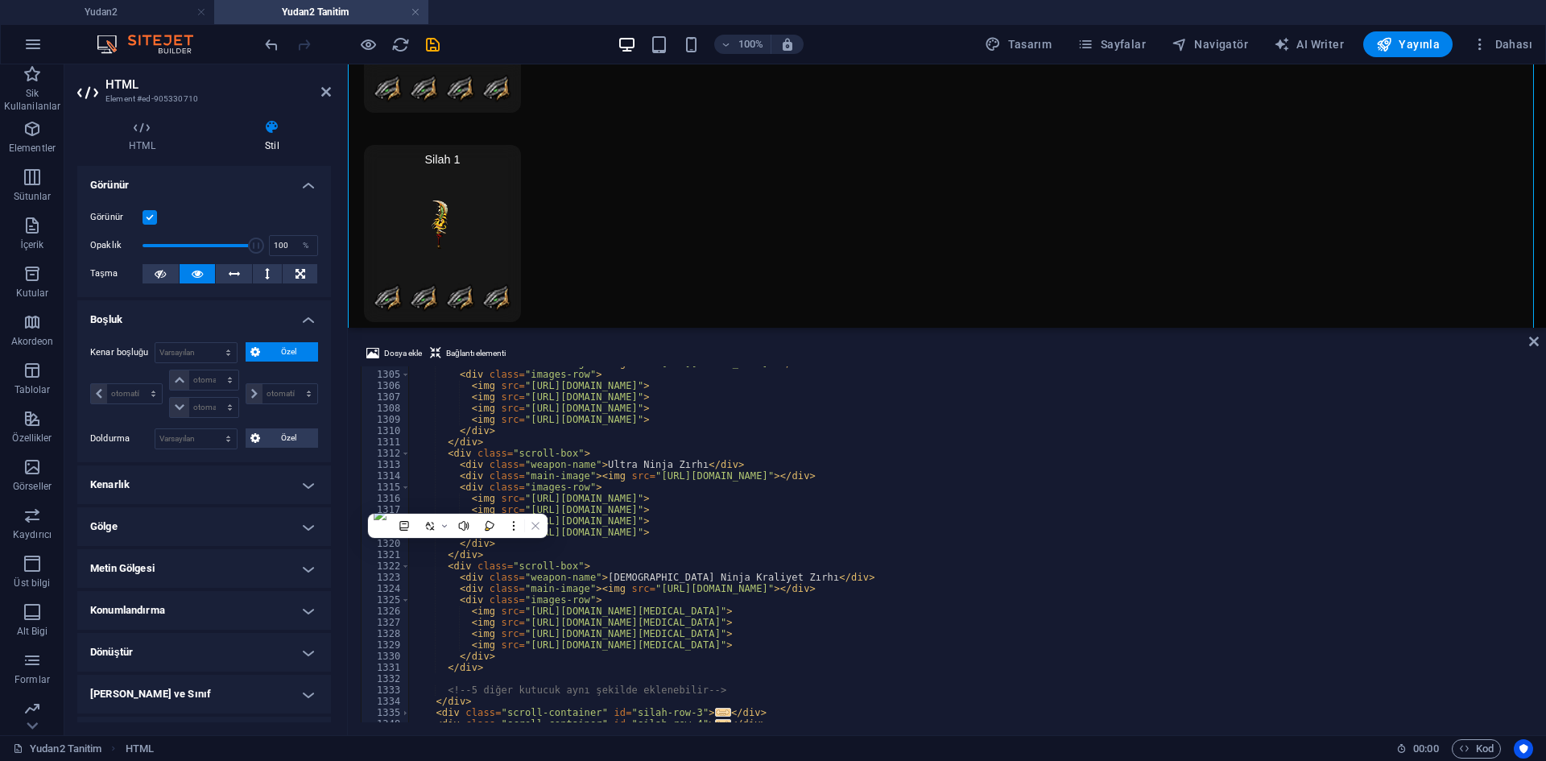
scroll to position [13407, 0]
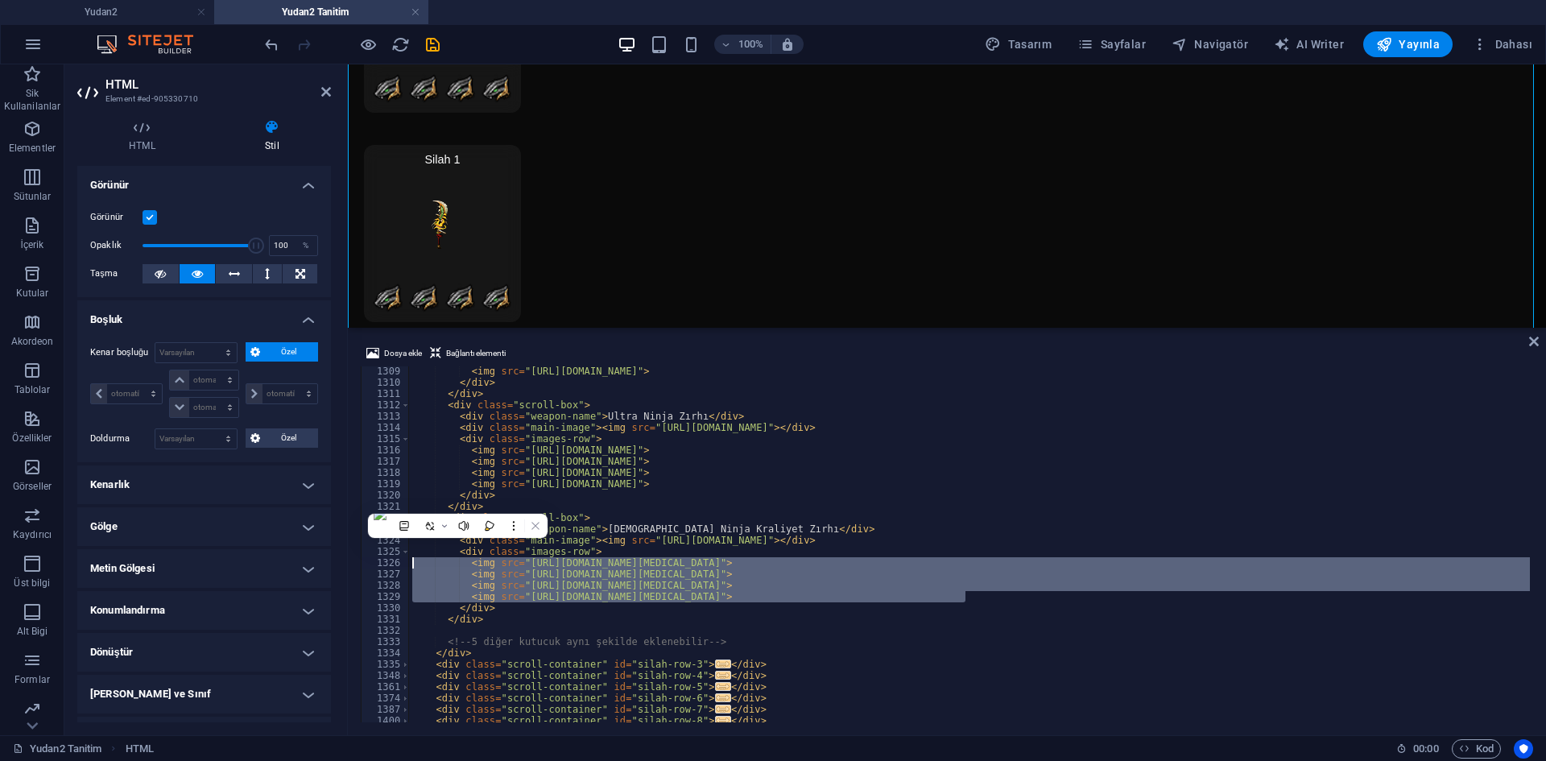
drag, startPoint x: 982, startPoint y: 598, endPoint x: 337, endPoint y: 564, distance: 645.2
click at [337, 564] on div "HTML Element #ed-905330710 HTML Stil HTML Doğrudan web sitesi üzerinde HTML ekl…" at bounding box center [805, 399] width 1482 height 671
paste textarea "89868/[DOMAIN_NAME]"
type textarea "<img src="[URL][DOMAIN_NAME]">"
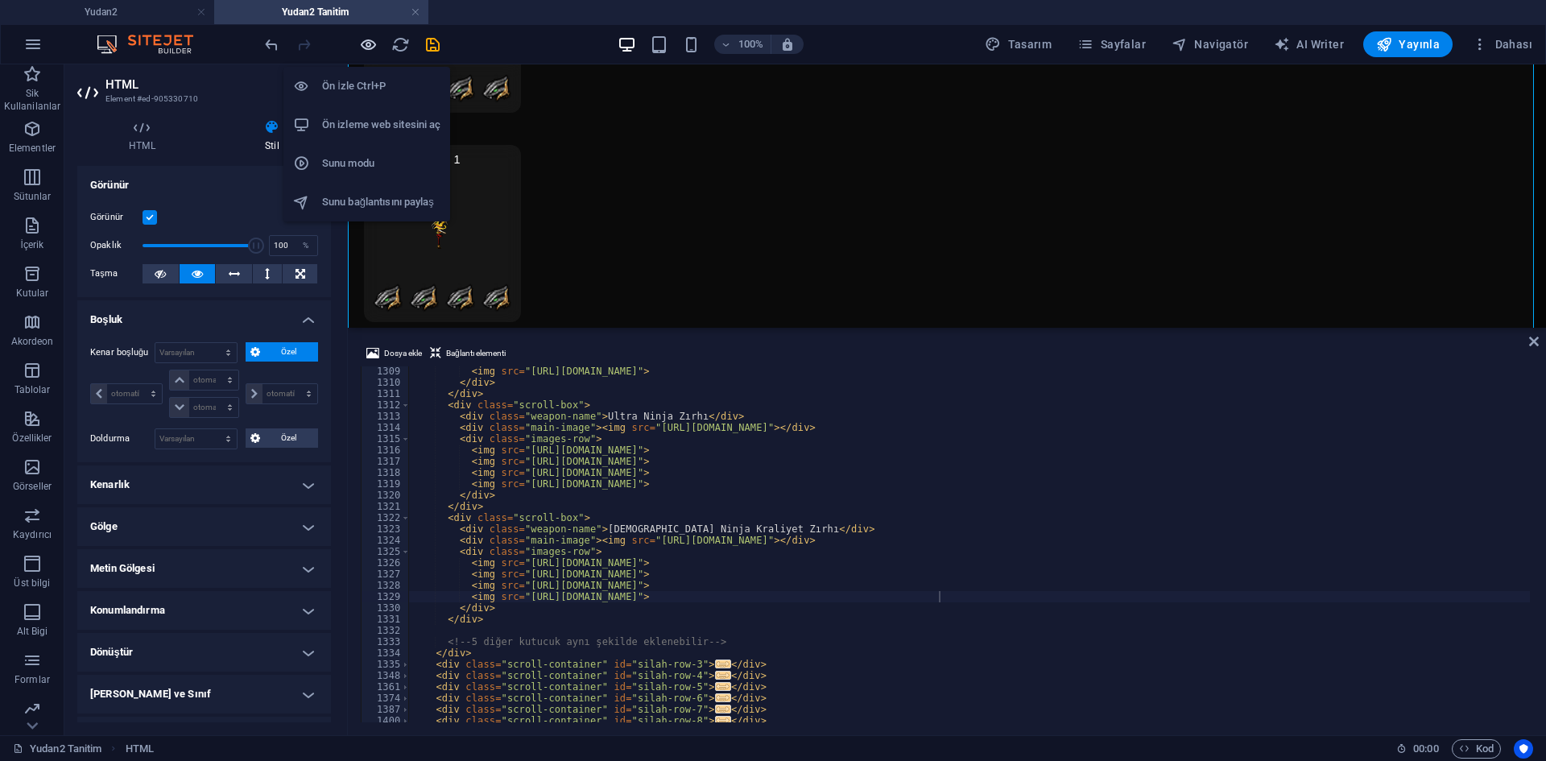
click at [363, 43] on icon "button" at bounding box center [368, 44] width 19 height 19
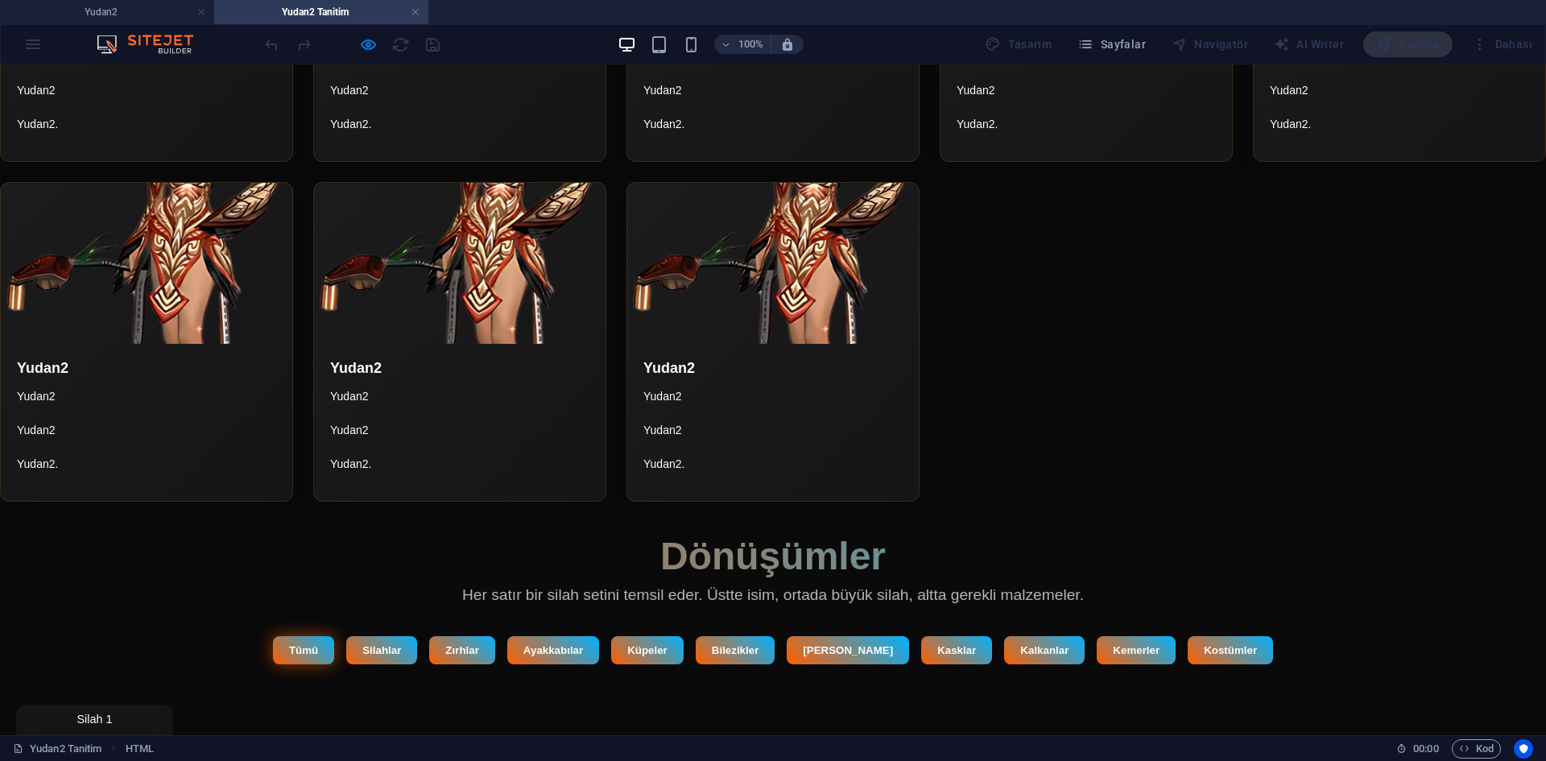
scroll to position [4777, 0]
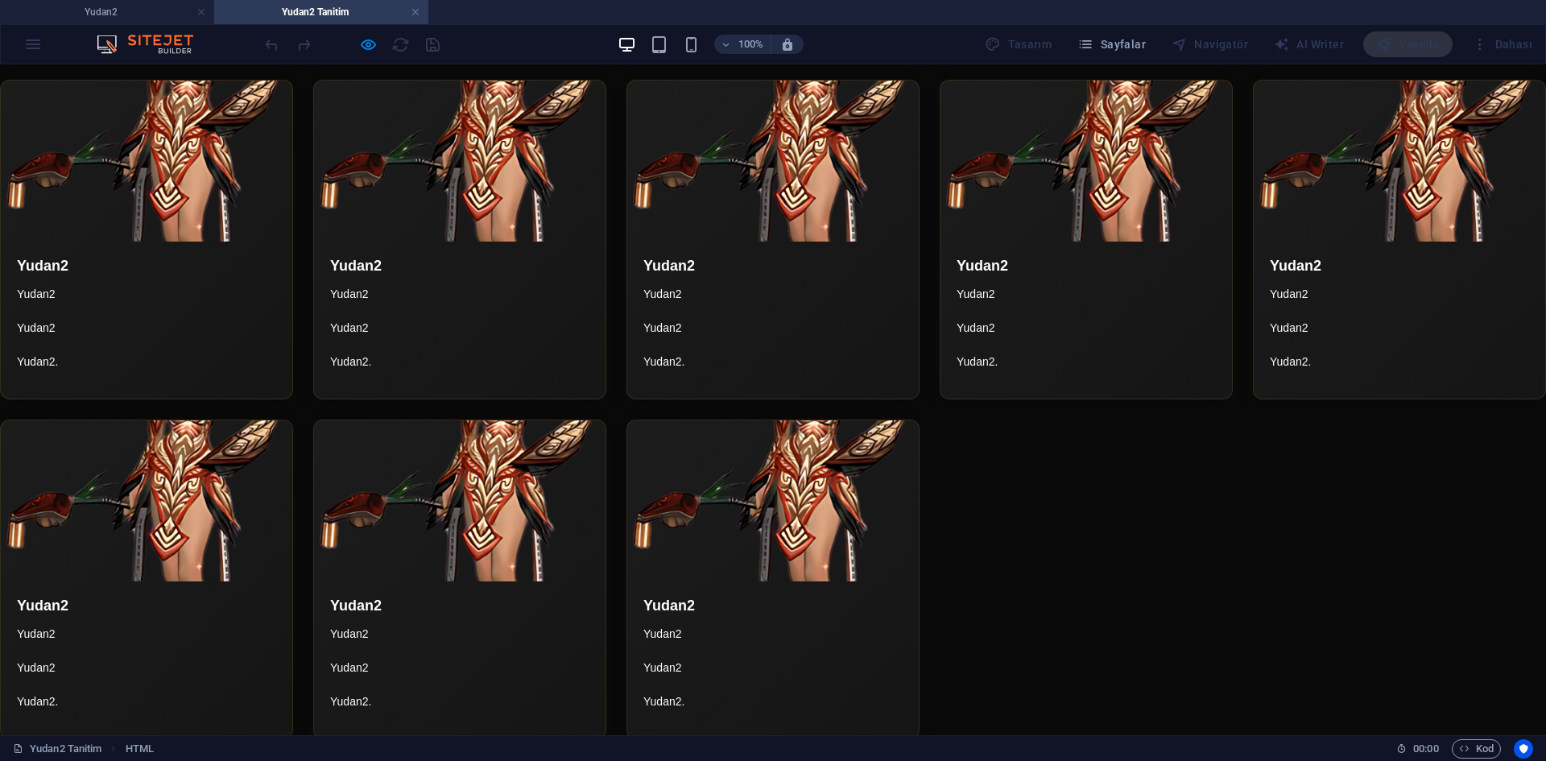
scroll to position [4938, 0]
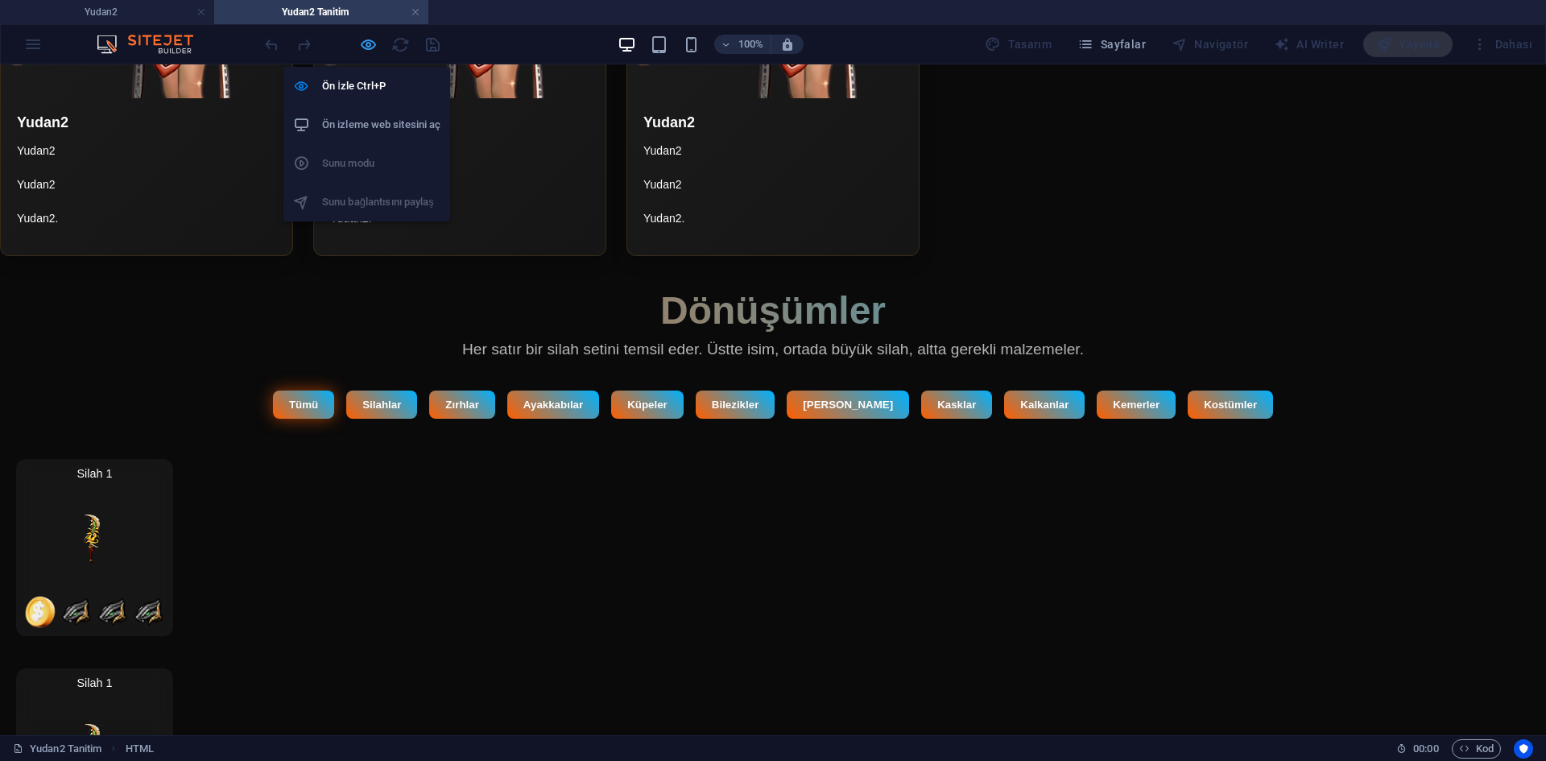
click at [361, 52] on icon "button" at bounding box center [368, 44] width 19 height 19
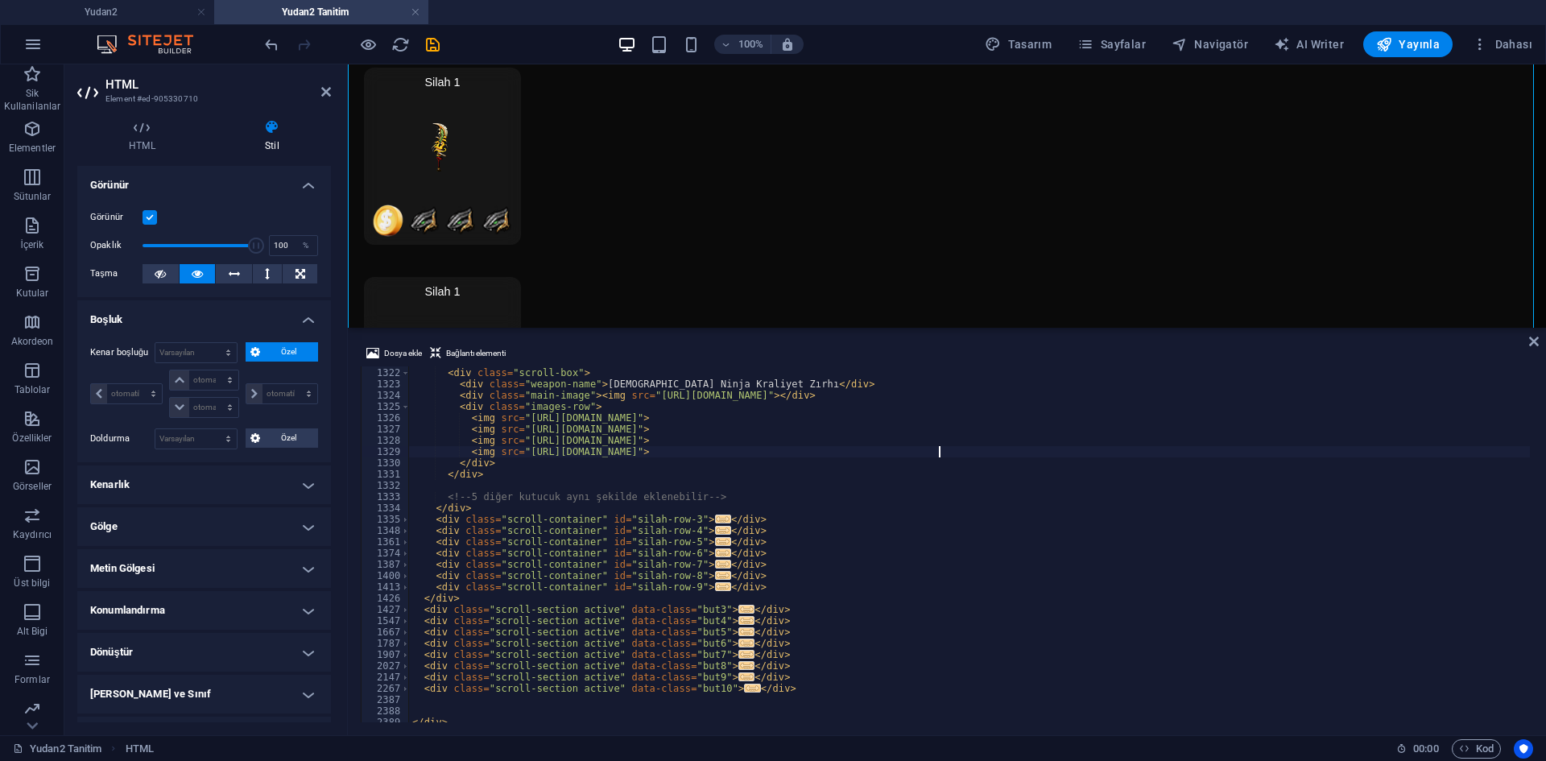
scroll to position [13552, 0]
click at [404, 520] on span at bounding box center [405, 519] width 9 height 11
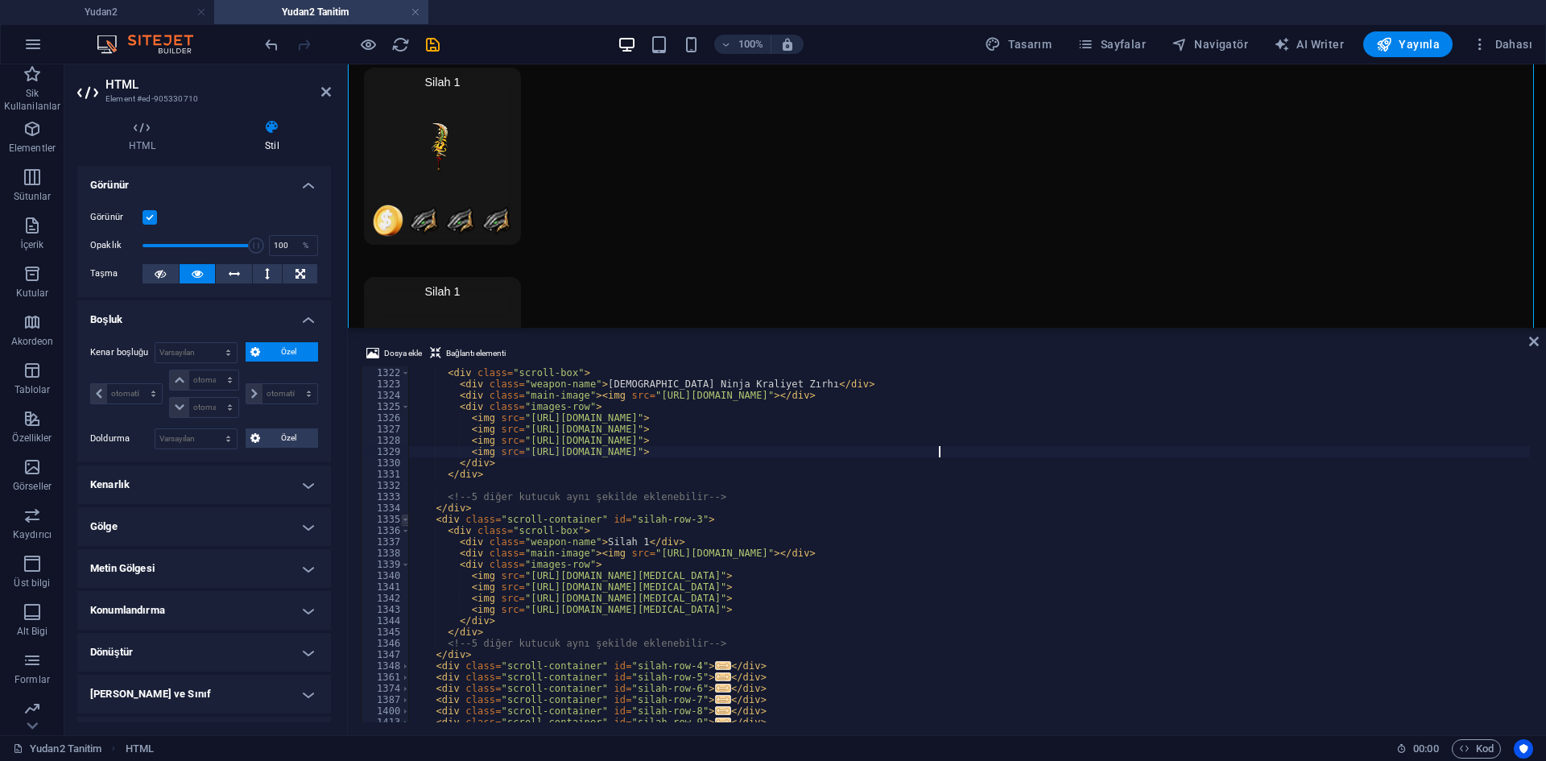
click at [404, 520] on span at bounding box center [405, 519] width 9 height 11
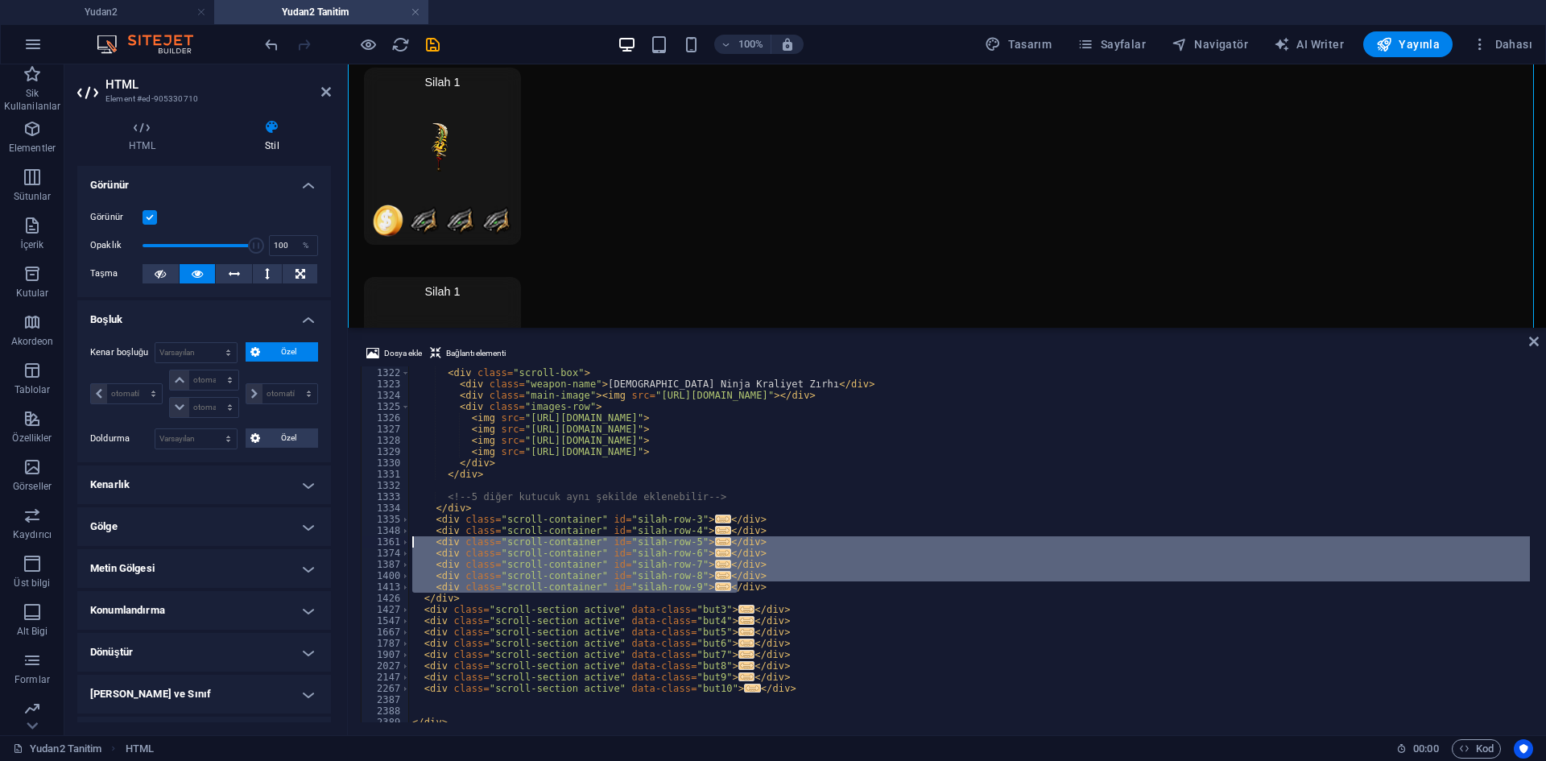
drag, startPoint x: 747, startPoint y: 586, endPoint x: 350, endPoint y: 536, distance: 401.0
click at [350, 536] on div "Dosya ekle Bağlantı elementi <img src="[URL][DOMAIN_NAME]"> 1321 1322 1323 1324…" at bounding box center [947, 533] width 1198 height 404
drag, startPoint x: 761, startPoint y: 539, endPoint x: 747, endPoint y: 545, distance: 15.1
click at [760, 539] on div "</ div > < div class = "scroll-box" > < div class = "weapon-name" > İlahi Ninja…" at bounding box center [969, 544] width 1121 height 356
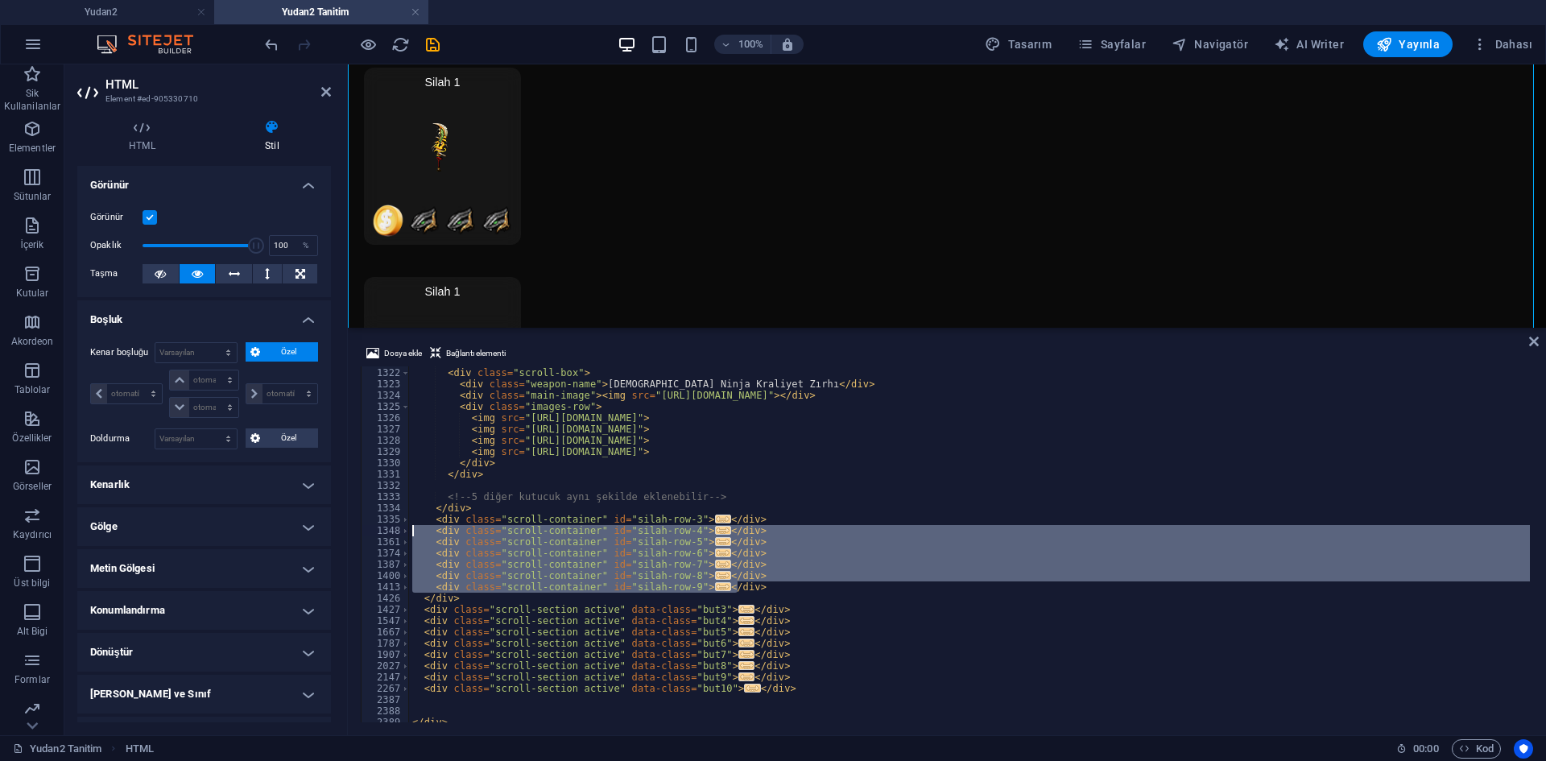
drag, startPoint x: 748, startPoint y: 590, endPoint x: 380, endPoint y: 534, distance: 372.2
click at [380, 534] on div "</div> 1321 1322 1323 1324 1325 1326 1327 1328 1329 1330 1331 1332 1333 1334 13…" at bounding box center [947, 544] width 1173 height 356
click at [656, 565] on div "</ div > < div class = "scroll-box" > < div class = "weapon-name" > İlahi Ninja…" at bounding box center [969, 544] width 1121 height 356
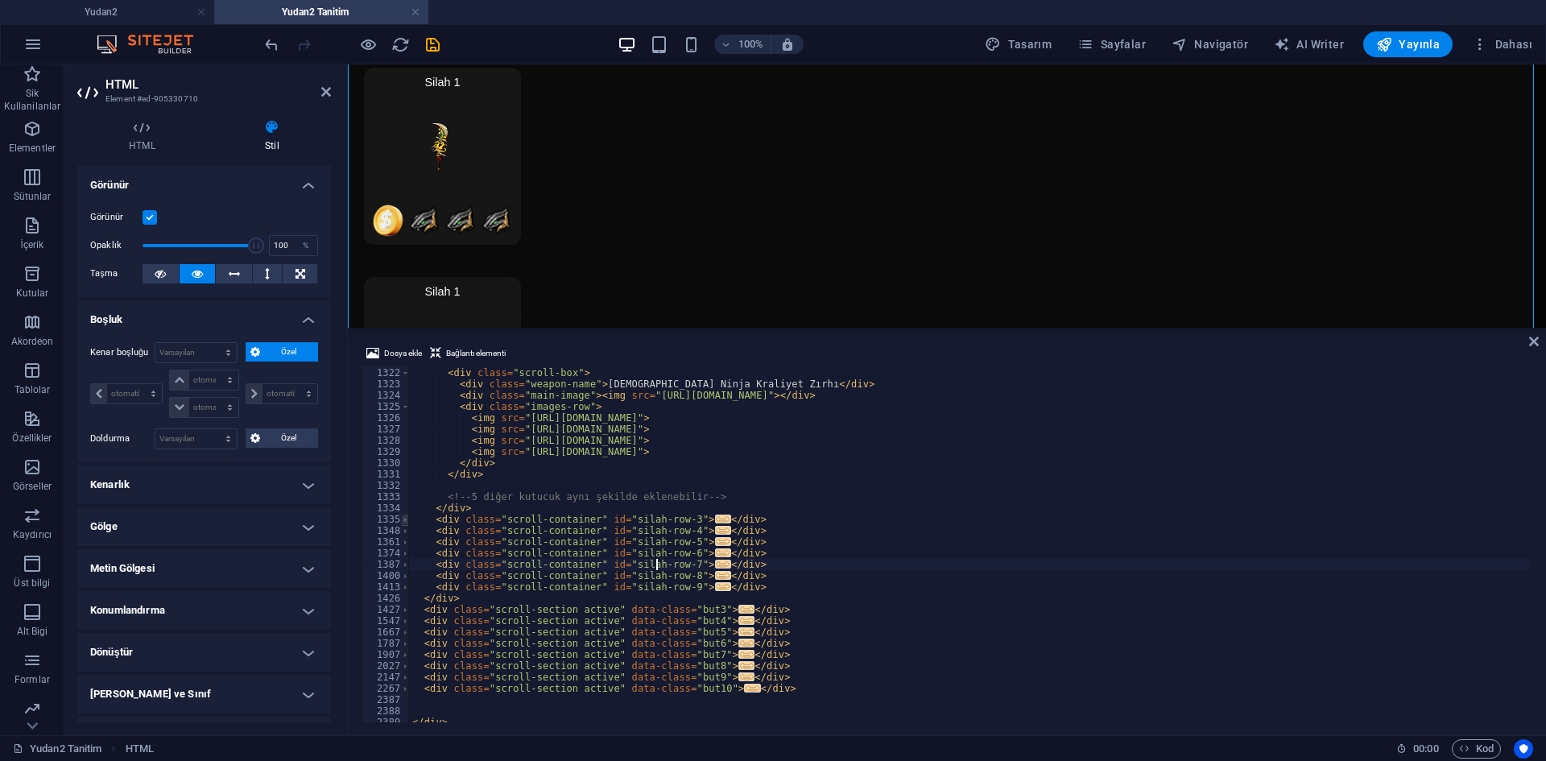
click at [403, 523] on span at bounding box center [405, 519] width 9 height 11
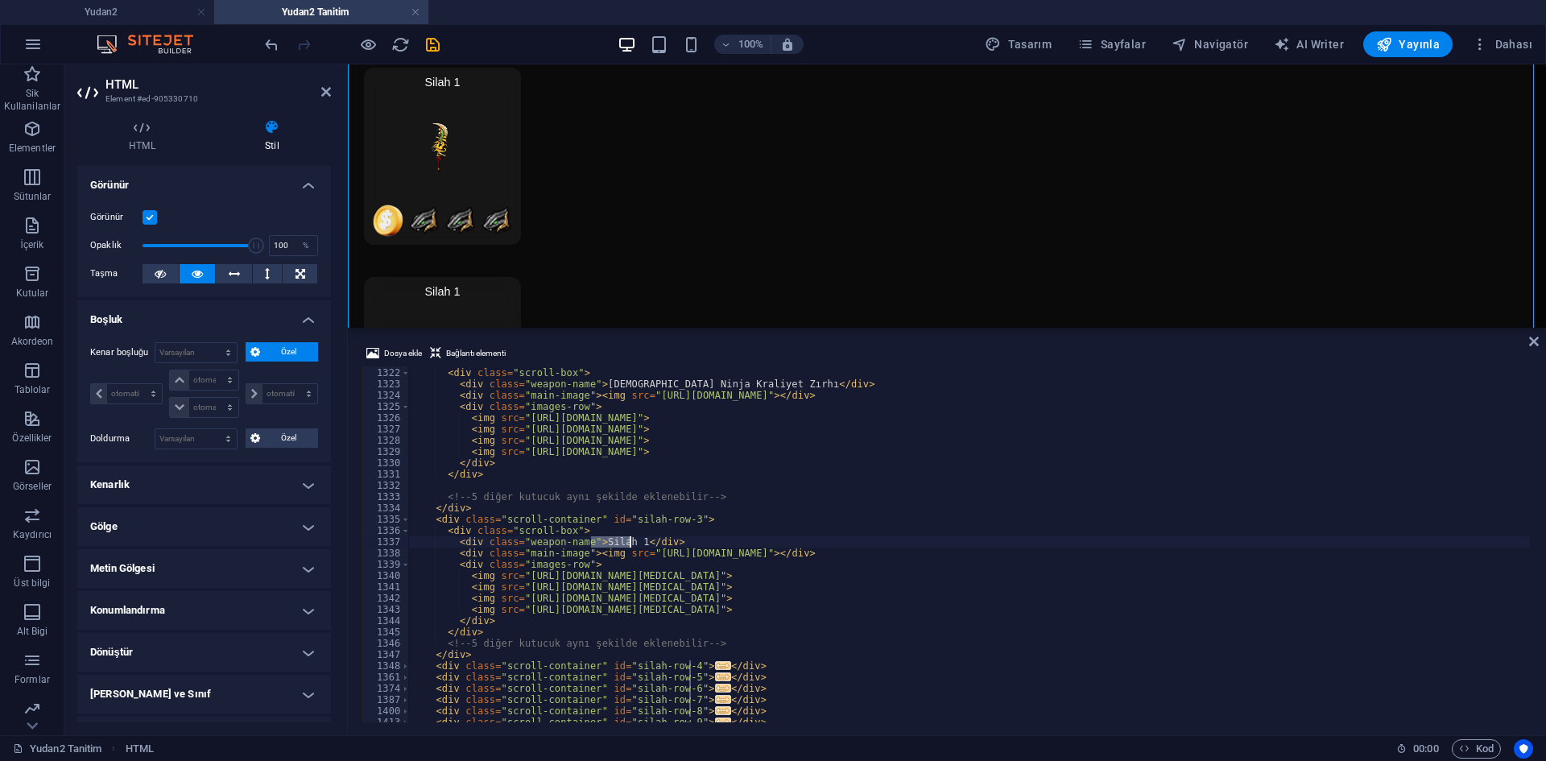
drag, startPoint x: 590, startPoint y: 542, endPoint x: 628, endPoint y: 543, distance: 37.9
click at [628, 543] on div "</ div > < div class = "scroll-box" > < div class = "weapon-name" > İlahi Ninja…" at bounding box center [1166, 543] width 1515 height 375
click at [617, 544] on div "</ div > < div class = "scroll-box" > < div class = "weapon-name" > İlahi Ninja…" at bounding box center [1166, 543] width 1515 height 375
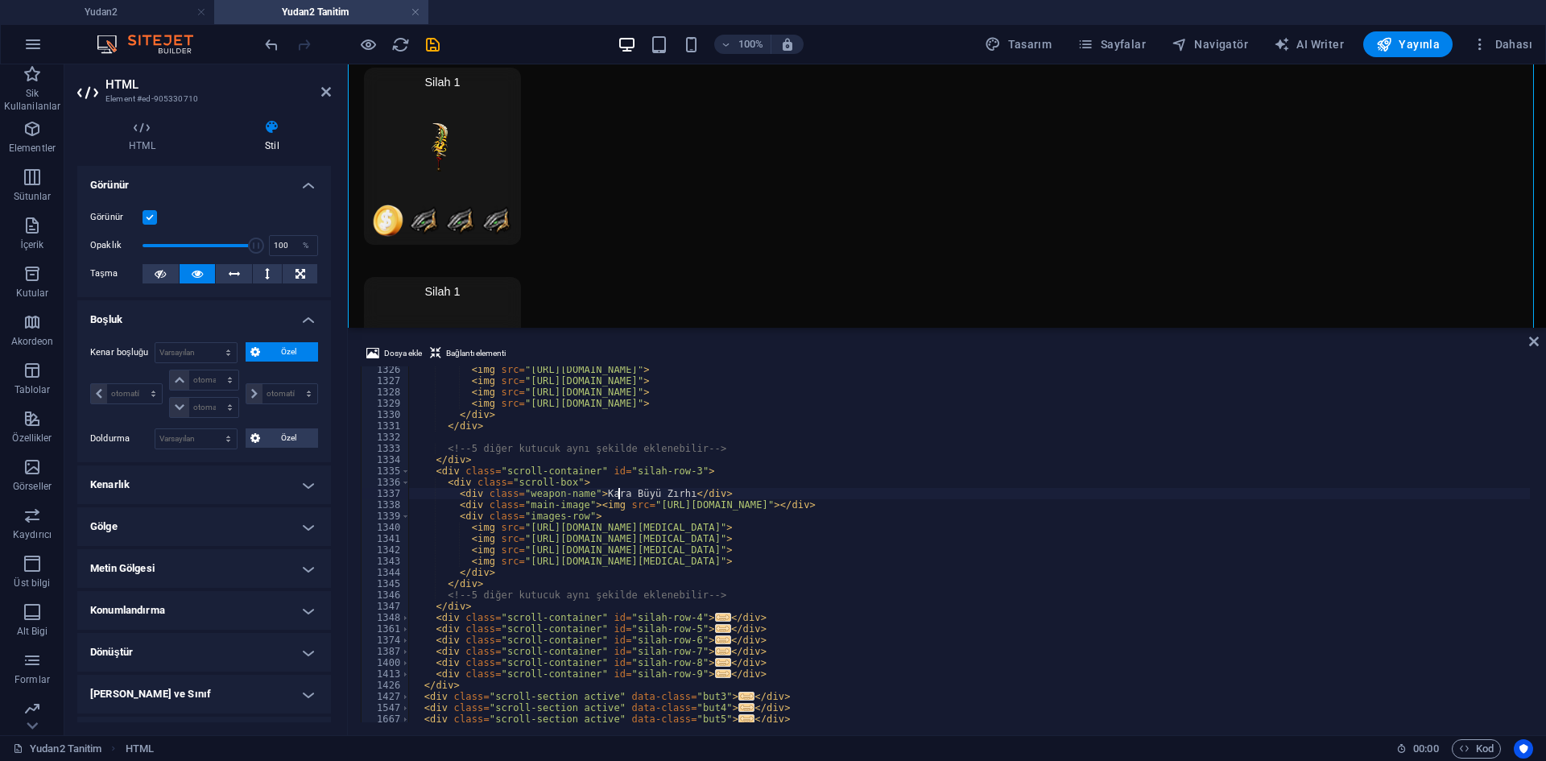
scroll to position [13648, 0]
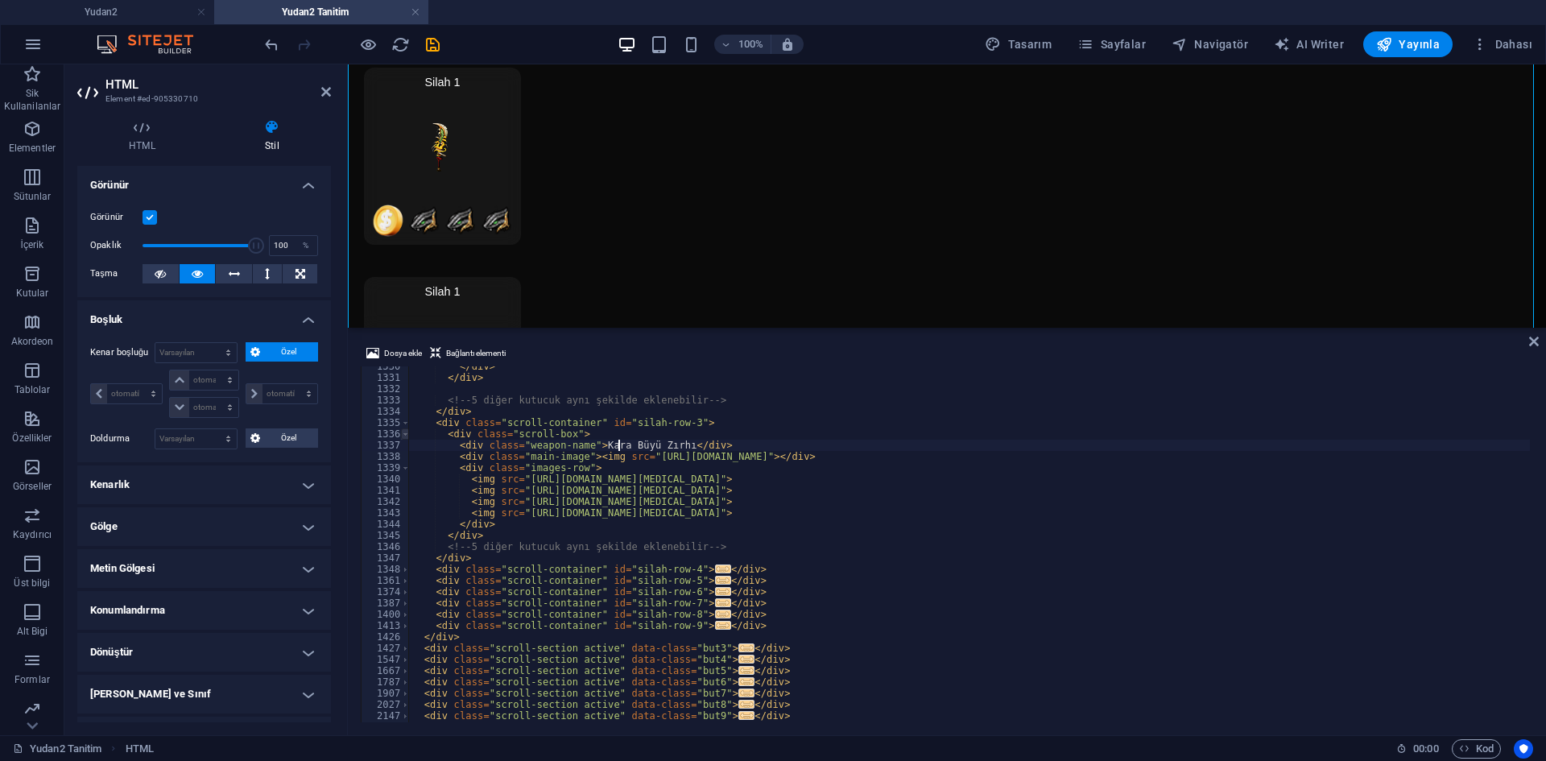
click at [403, 436] on span at bounding box center [405, 433] width 9 height 11
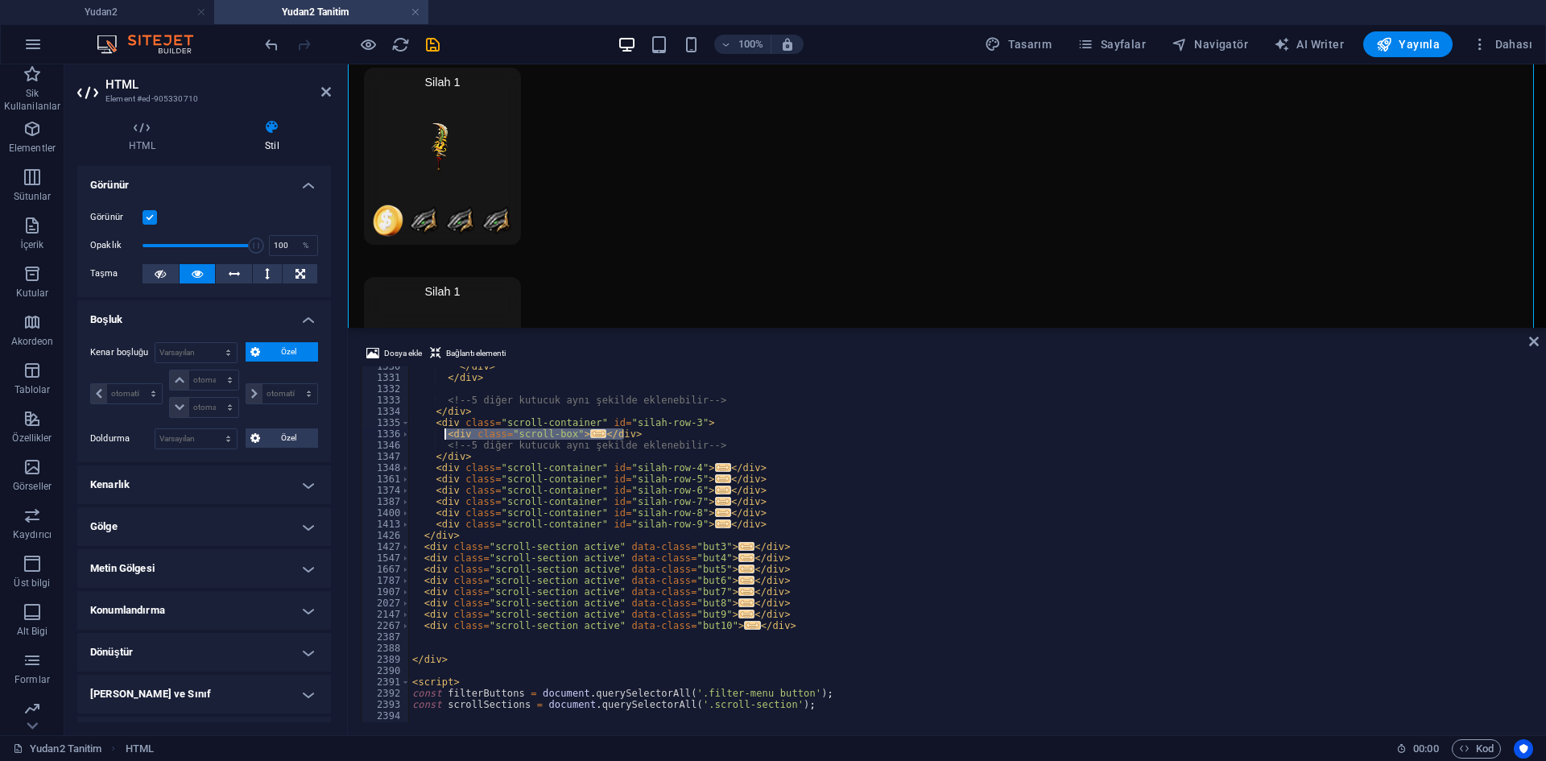
drag, startPoint x: 597, startPoint y: 436, endPoint x: 445, endPoint y: 432, distance: 152.3
click at [445, 432] on div "</ div > </ div > <!-- 5 diğer kutucuk aynı şekilde eklenebilir --> </ div > < …" at bounding box center [1166, 548] width 1515 height 375
click at [628, 434] on div "</ div > </ div > <!-- 5 diğer kutucuk aynı şekilde eklenebilir --> </ div > < …" at bounding box center [969, 544] width 1121 height 356
drag, startPoint x: 519, startPoint y: 436, endPoint x: 452, endPoint y: 440, distance: 67.0
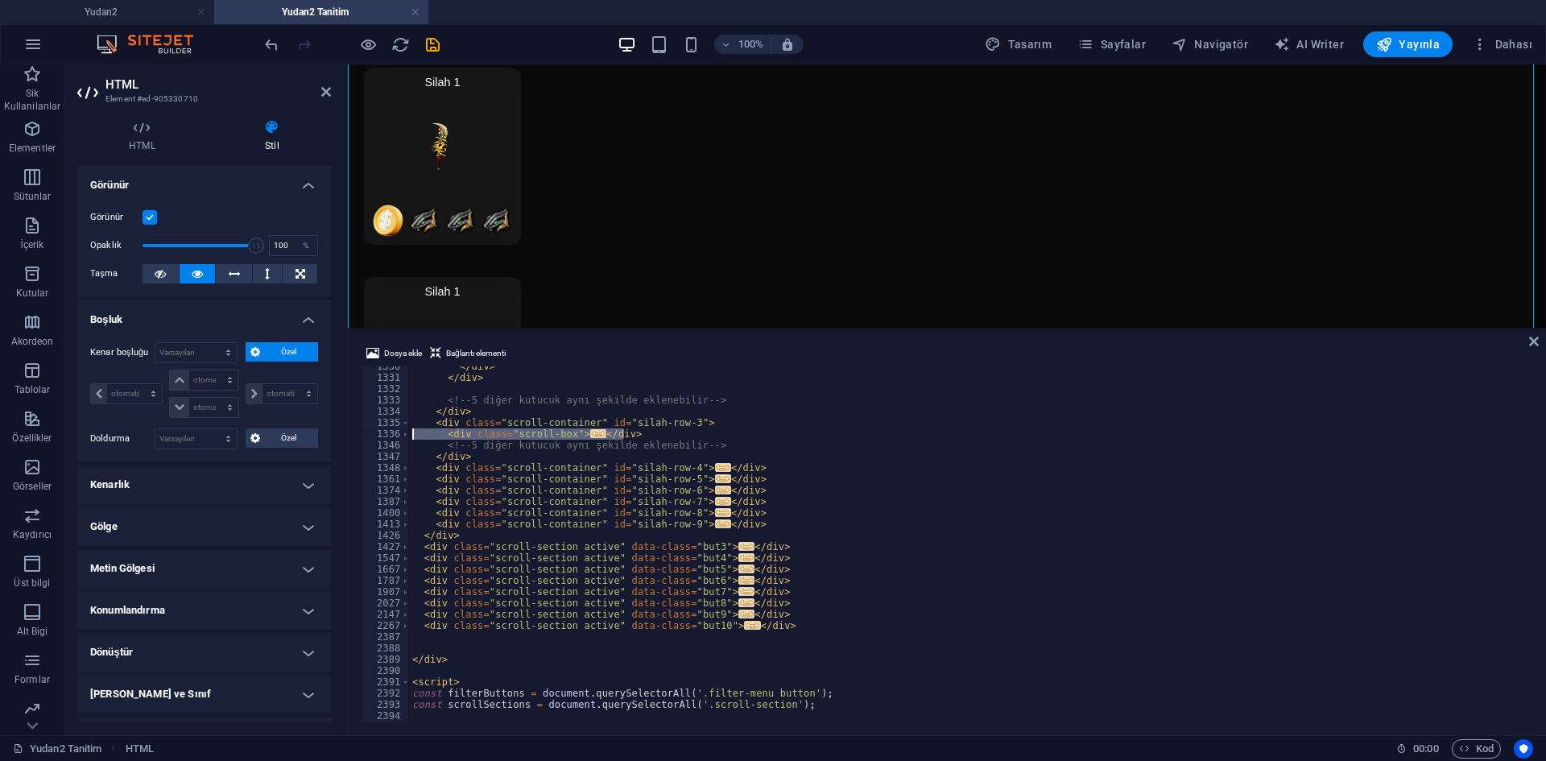
click at [403, 436] on div "</div> 1330 1331 1332 1333 1334 1335 1336 1346 1347 1348 1361 1374 1387 1400 14…" at bounding box center [947, 544] width 1173 height 356
click at [628, 428] on div "</ div > </ div > <!-- 5 diğer kutucuk aynı şekilde eklenebilir --> </ div > < …" at bounding box center [969, 544] width 1121 height 356
type textarea "</div>"
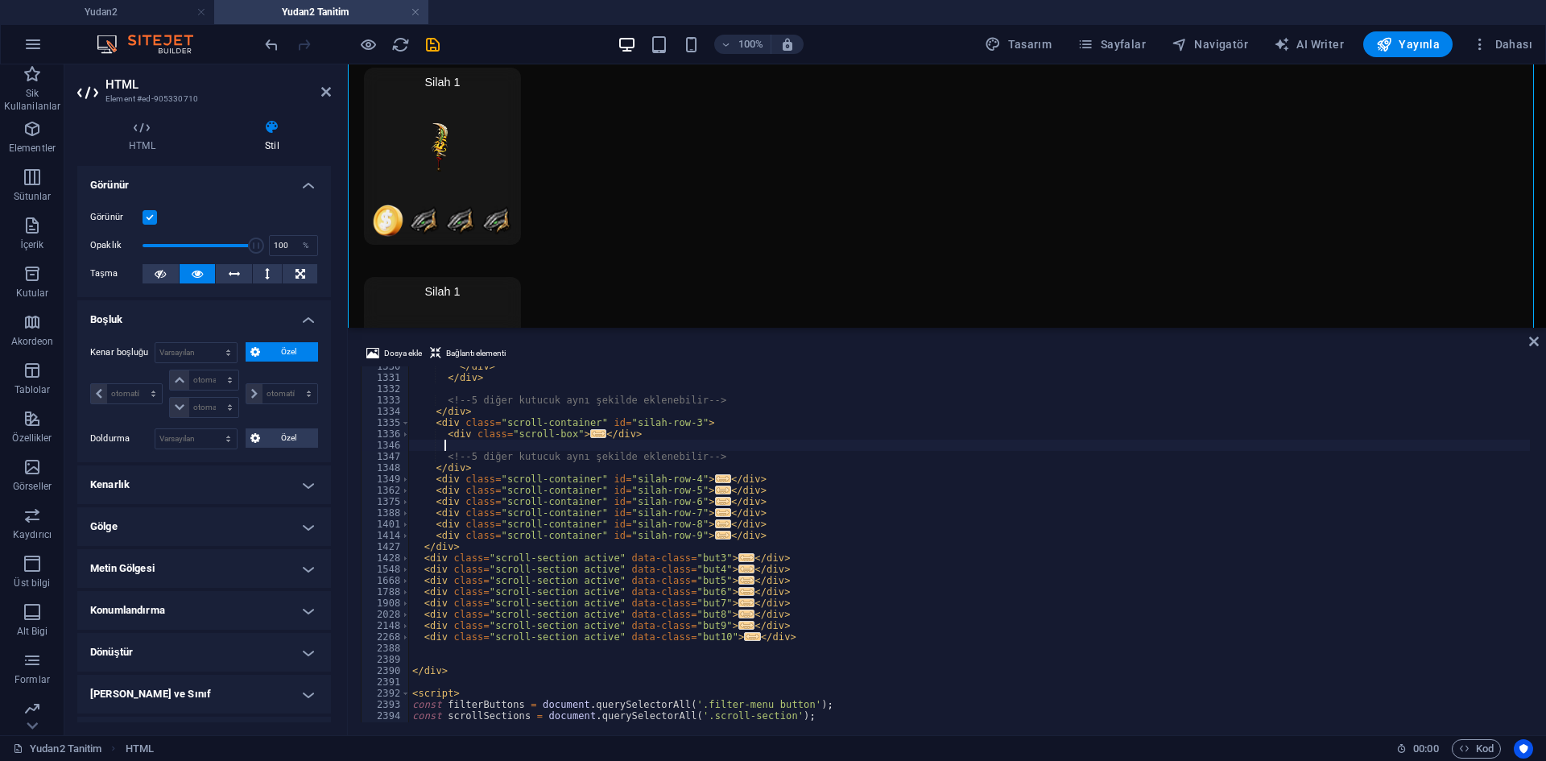
drag, startPoint x: 413, startPoint y: 447, endPoint x: 428, endPoint y: 455, distance: 16.6
click at [414, 447] on div "</ div > </ div > <!-- 5 diğer kutucuk aynı şekilde eklenebilir --> </ div > < …" at bounding box center [1166, 548] width 1515 height 375
paste textarea "</div>"
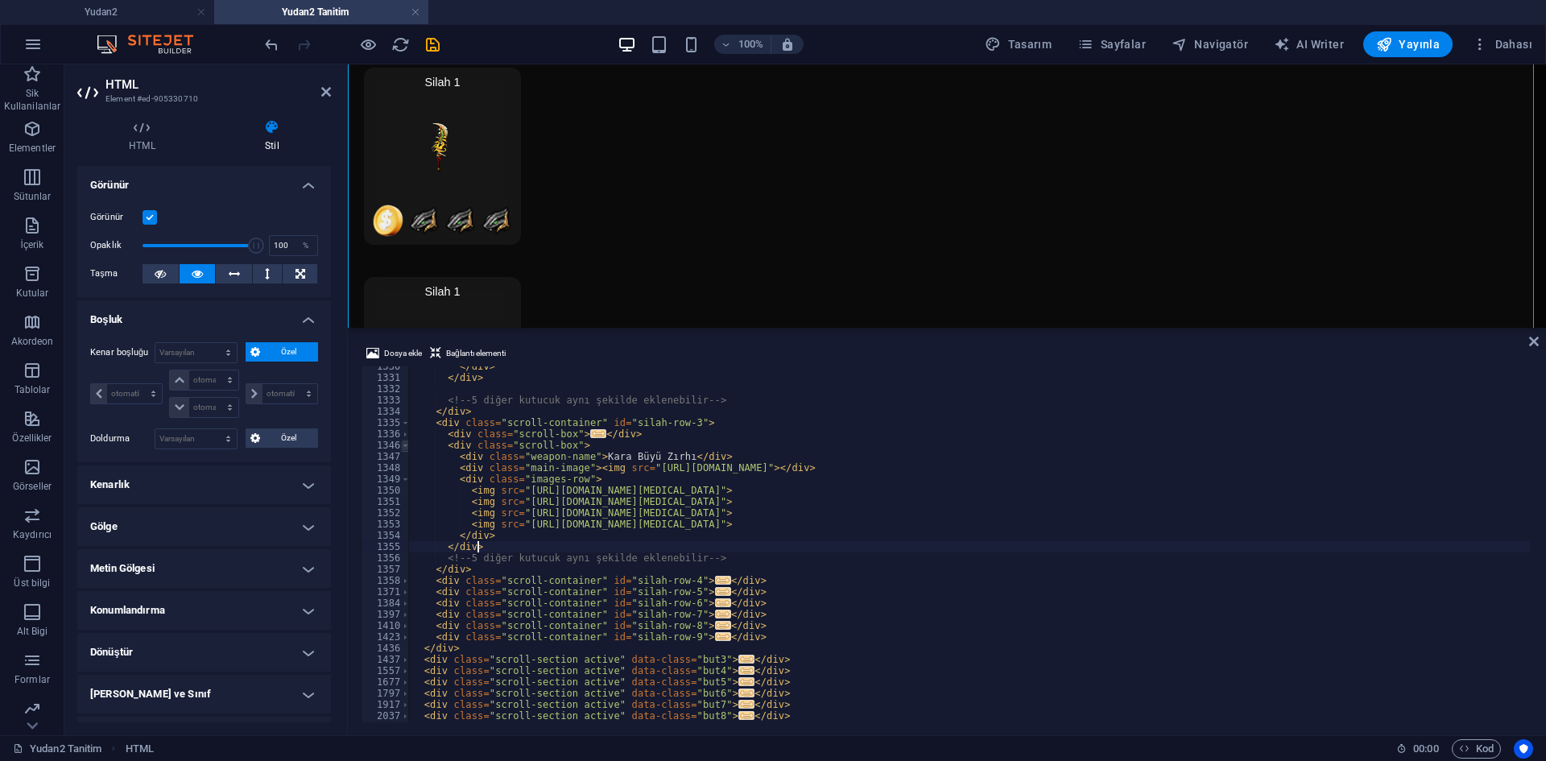
type textarea "</div>"
click at [404, 445] on span at bounding box center [405, 445] width 9 height 11
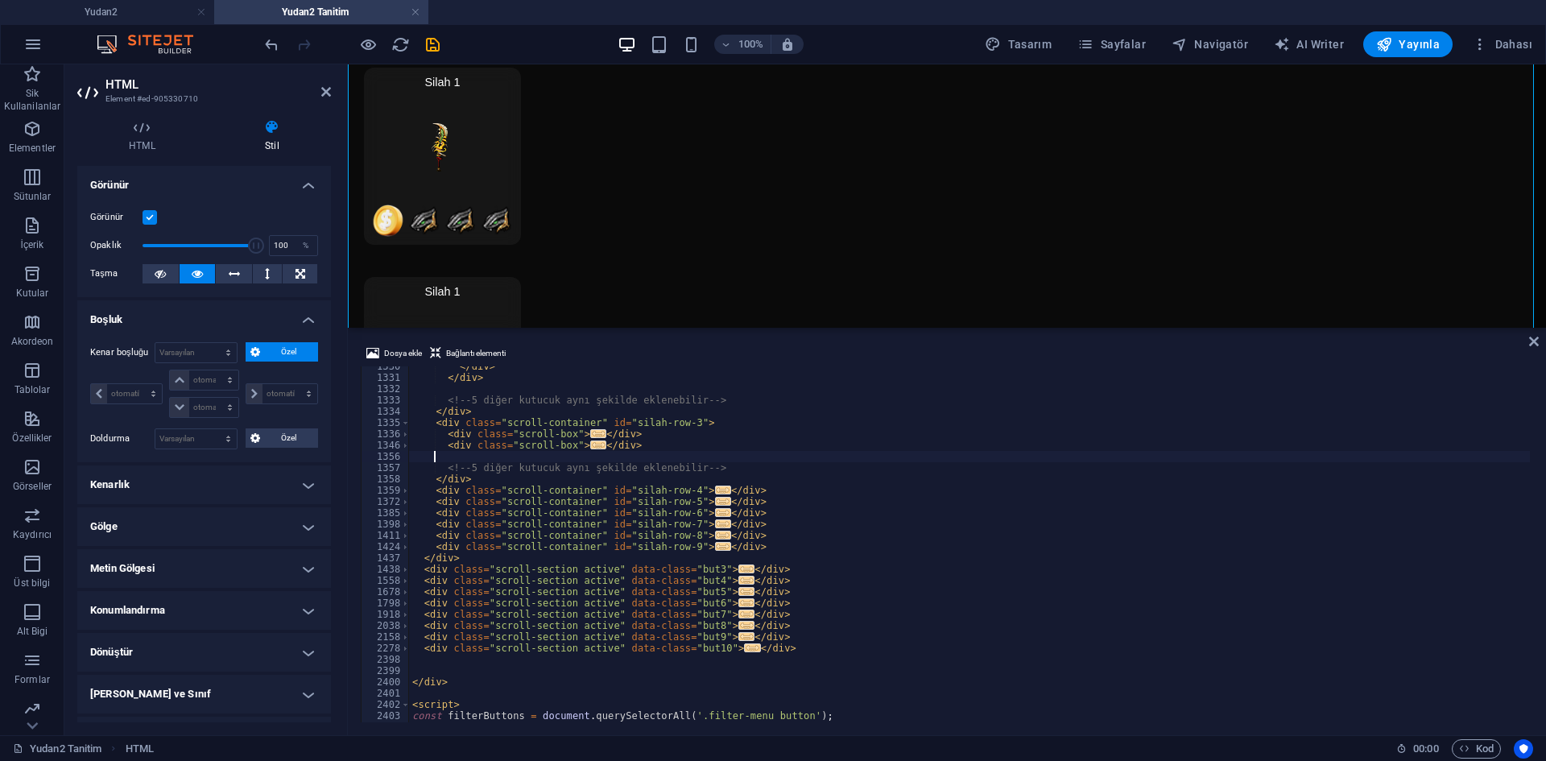
scroll to position [0, 0]
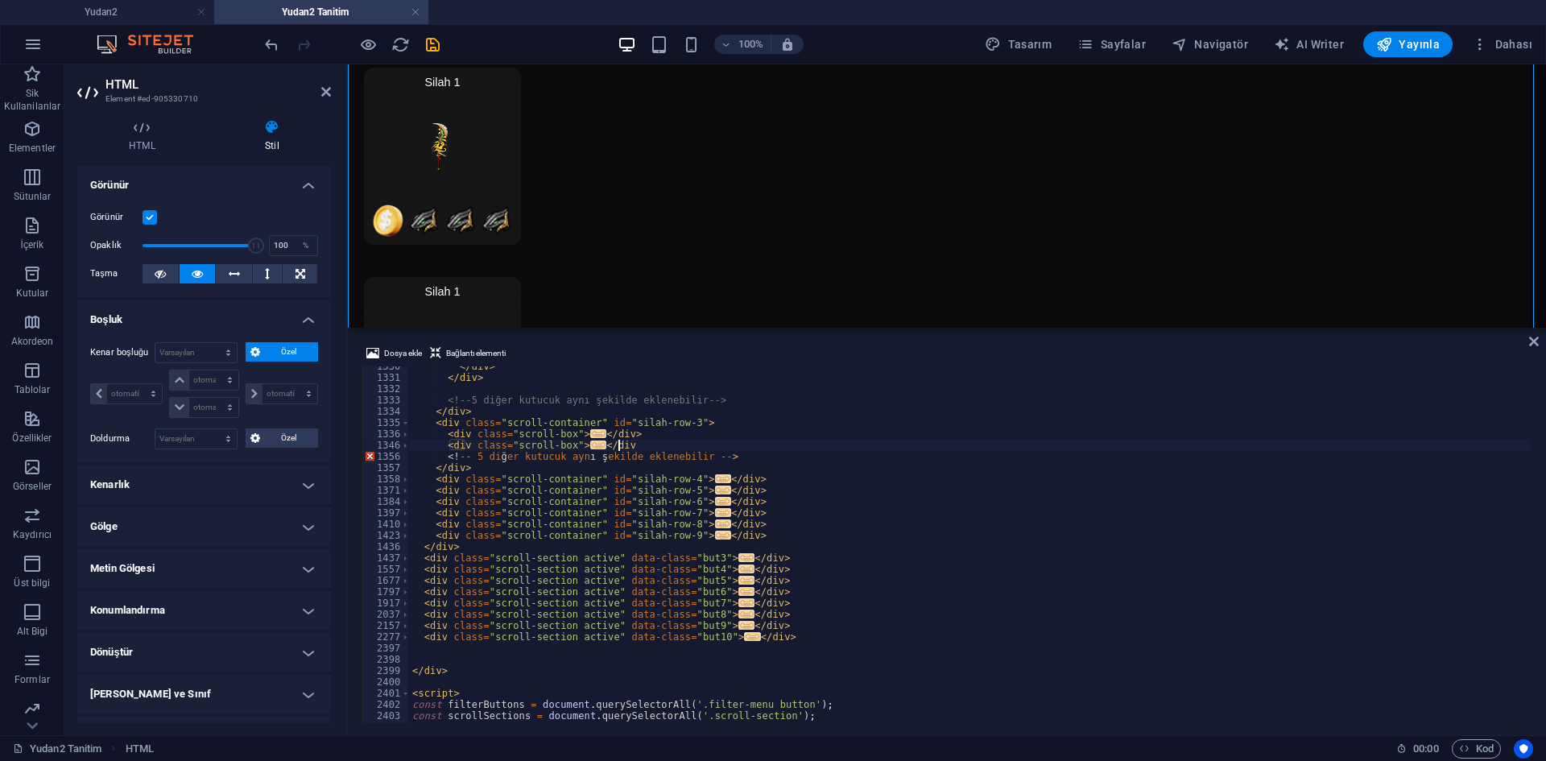
type textarea "</div>"
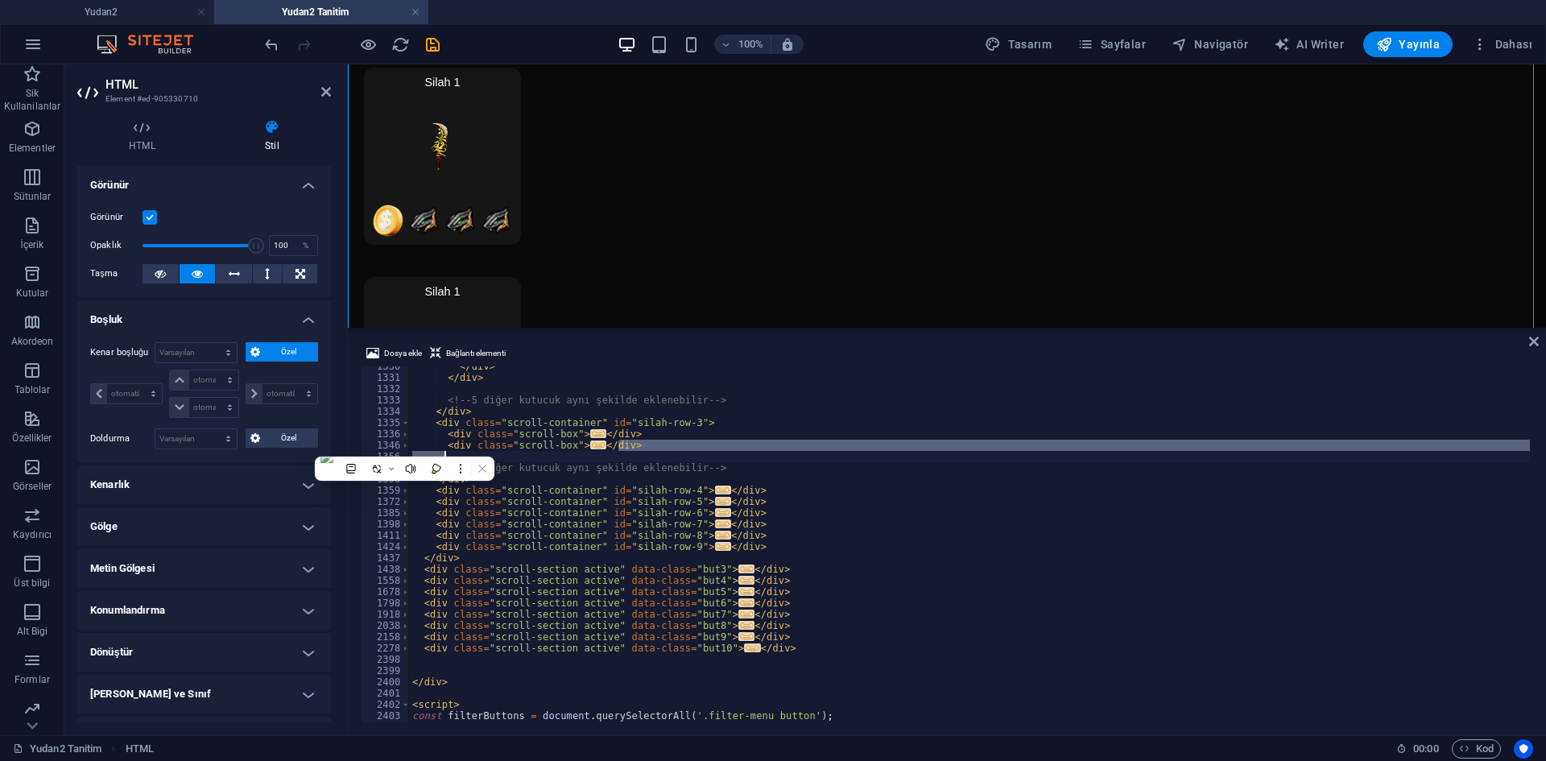
scroll to position [0, 2]
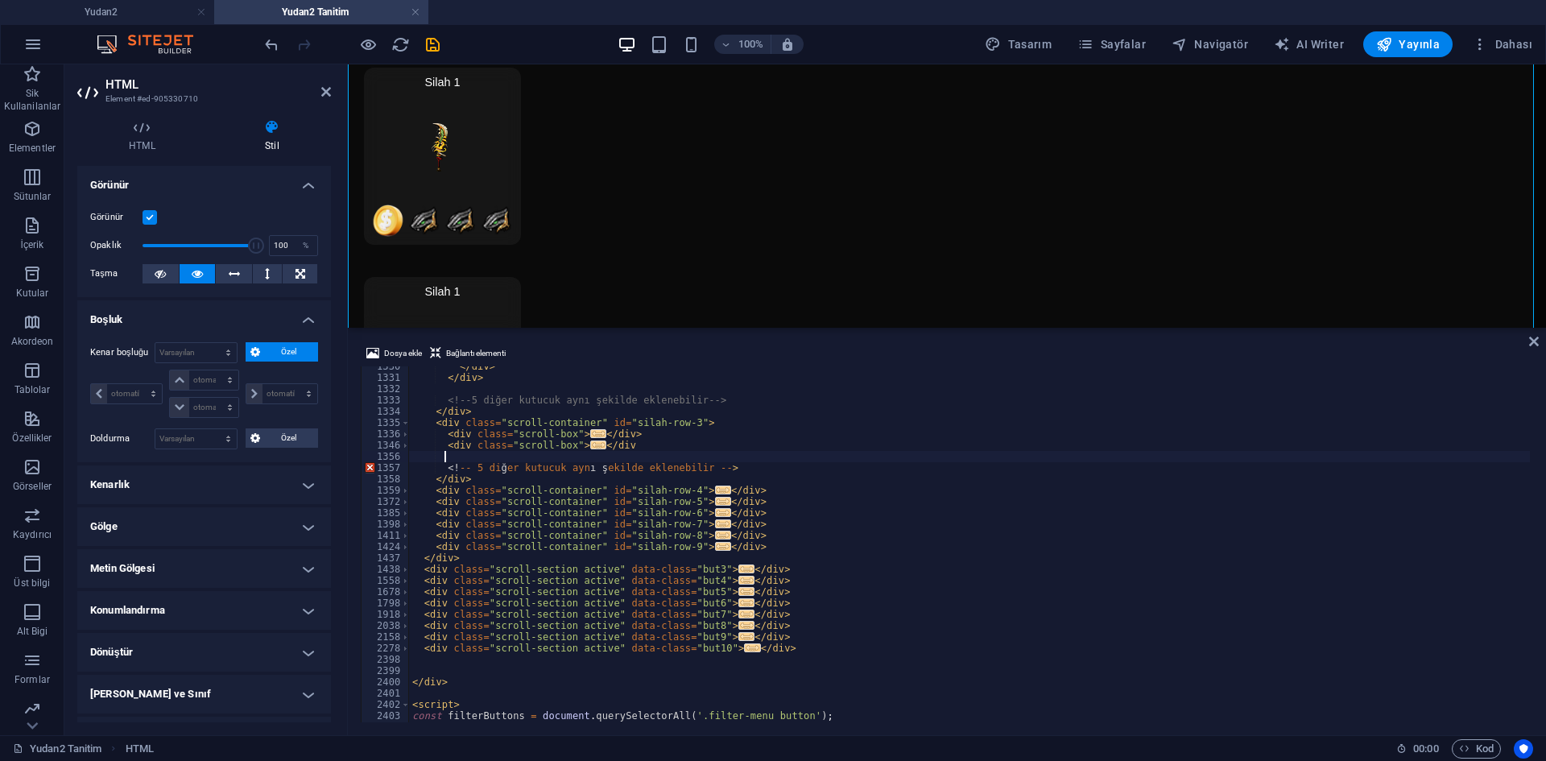
type textarea "</div>"
paste textarea "</div>"
type textarea "</div>"
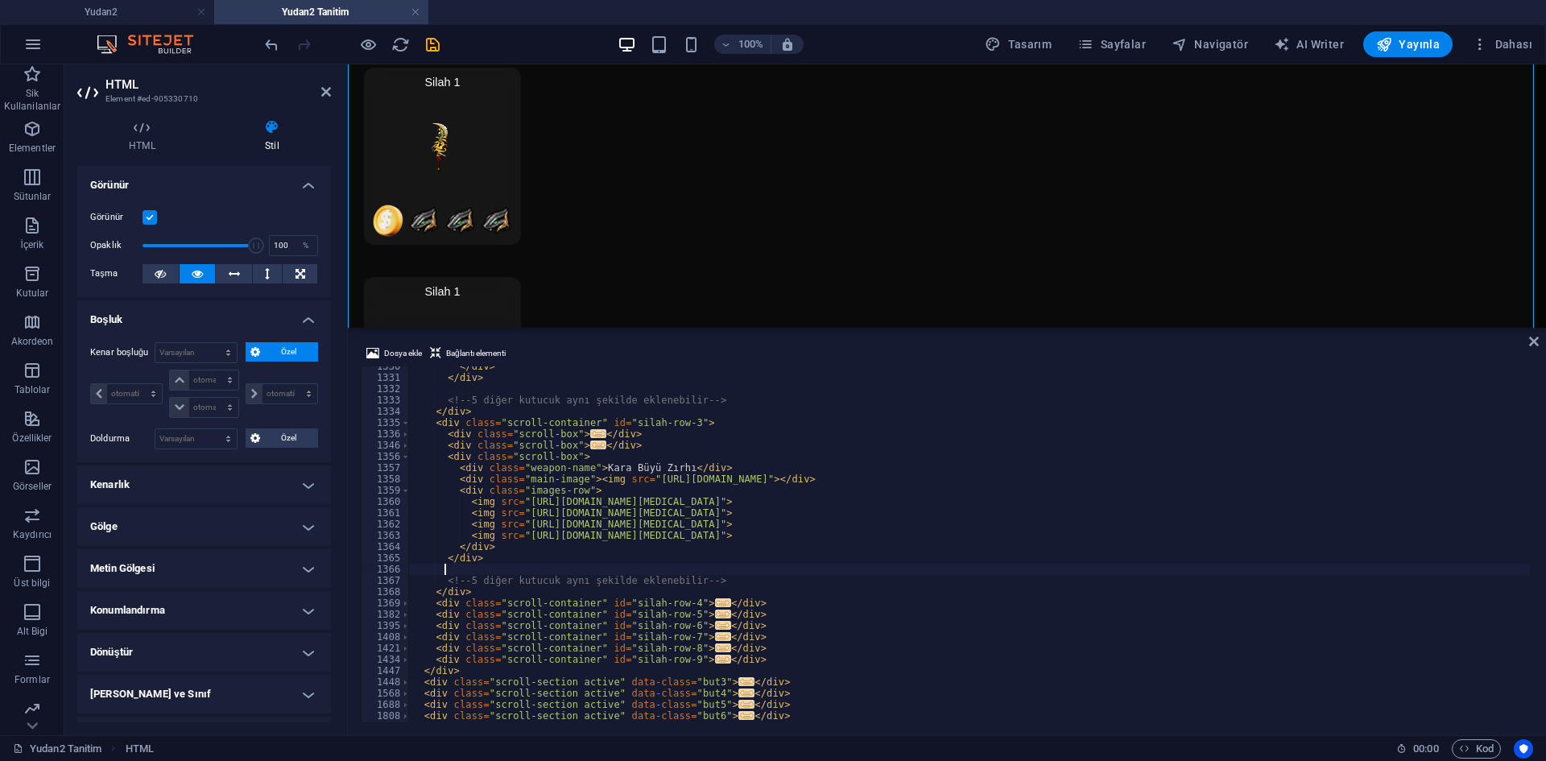
type textarea "</div>"
paste textarea "</div>"
type textarea "</div>"
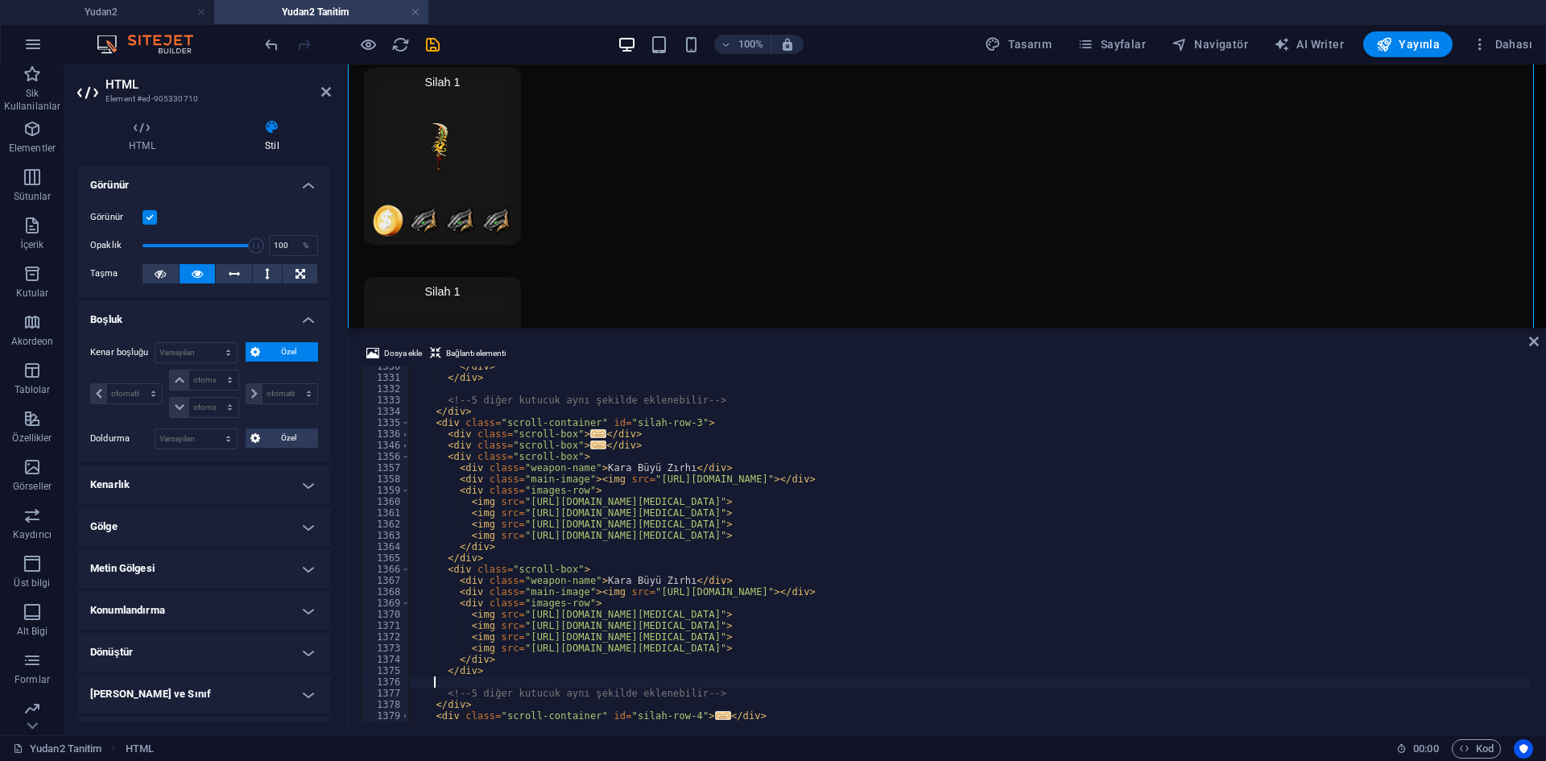
type textarea "</div>"
paste textarea "</div>"
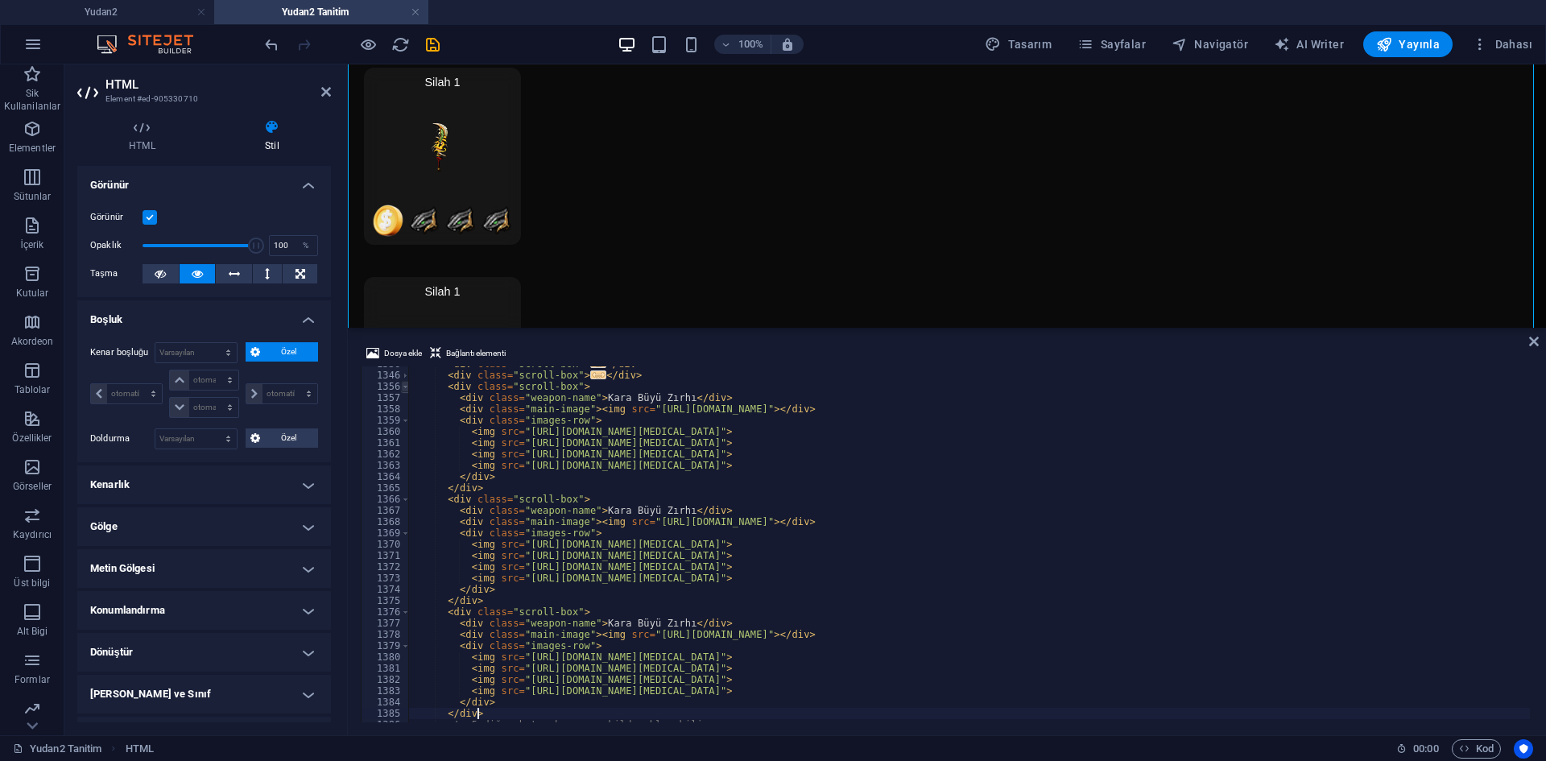
click at [402, 384] on span at bounding box center [405, 386] width 9 height 11
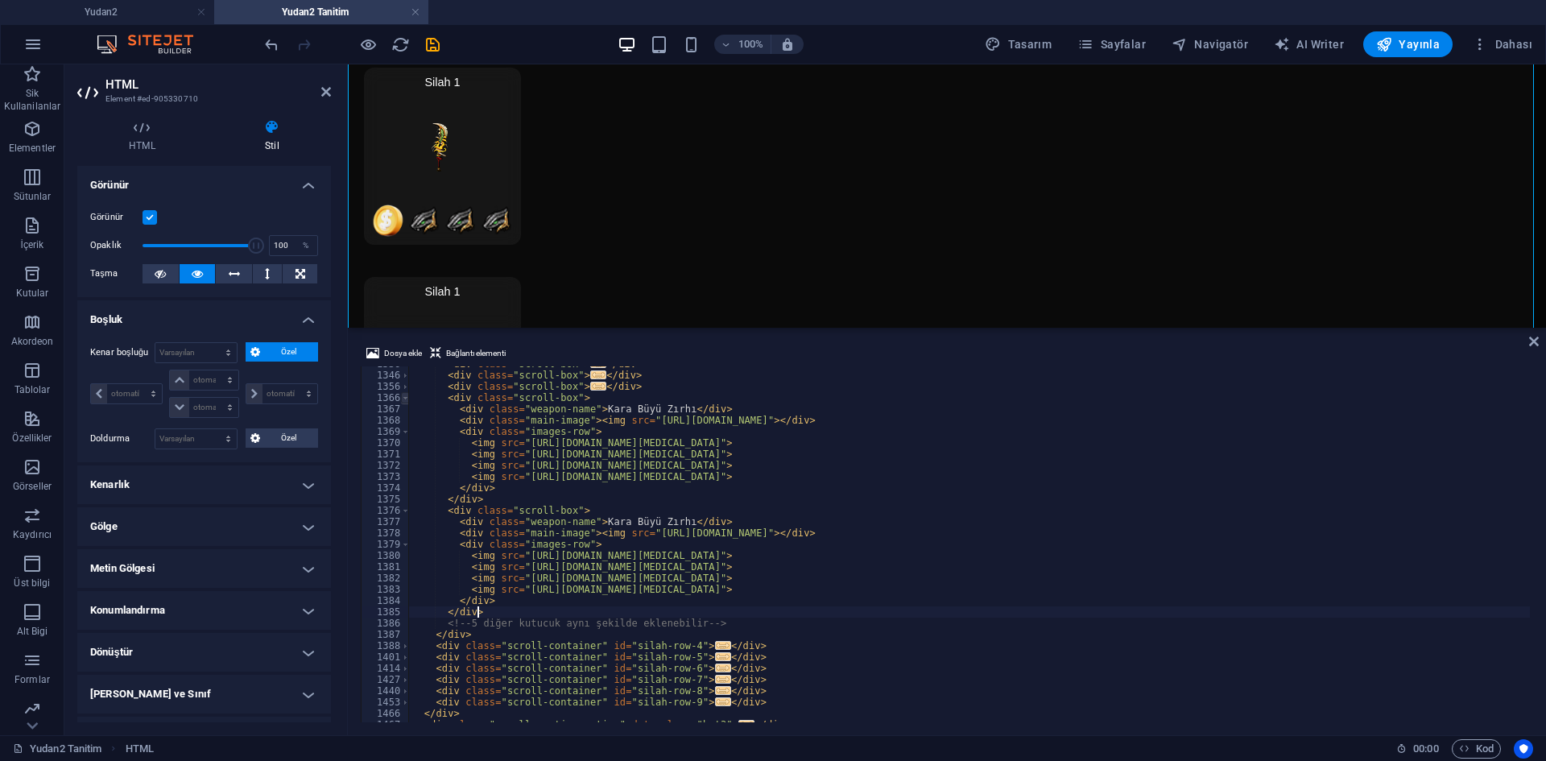
click at [404, 401] on span at bounding box center [405, 397] width 9 height 11
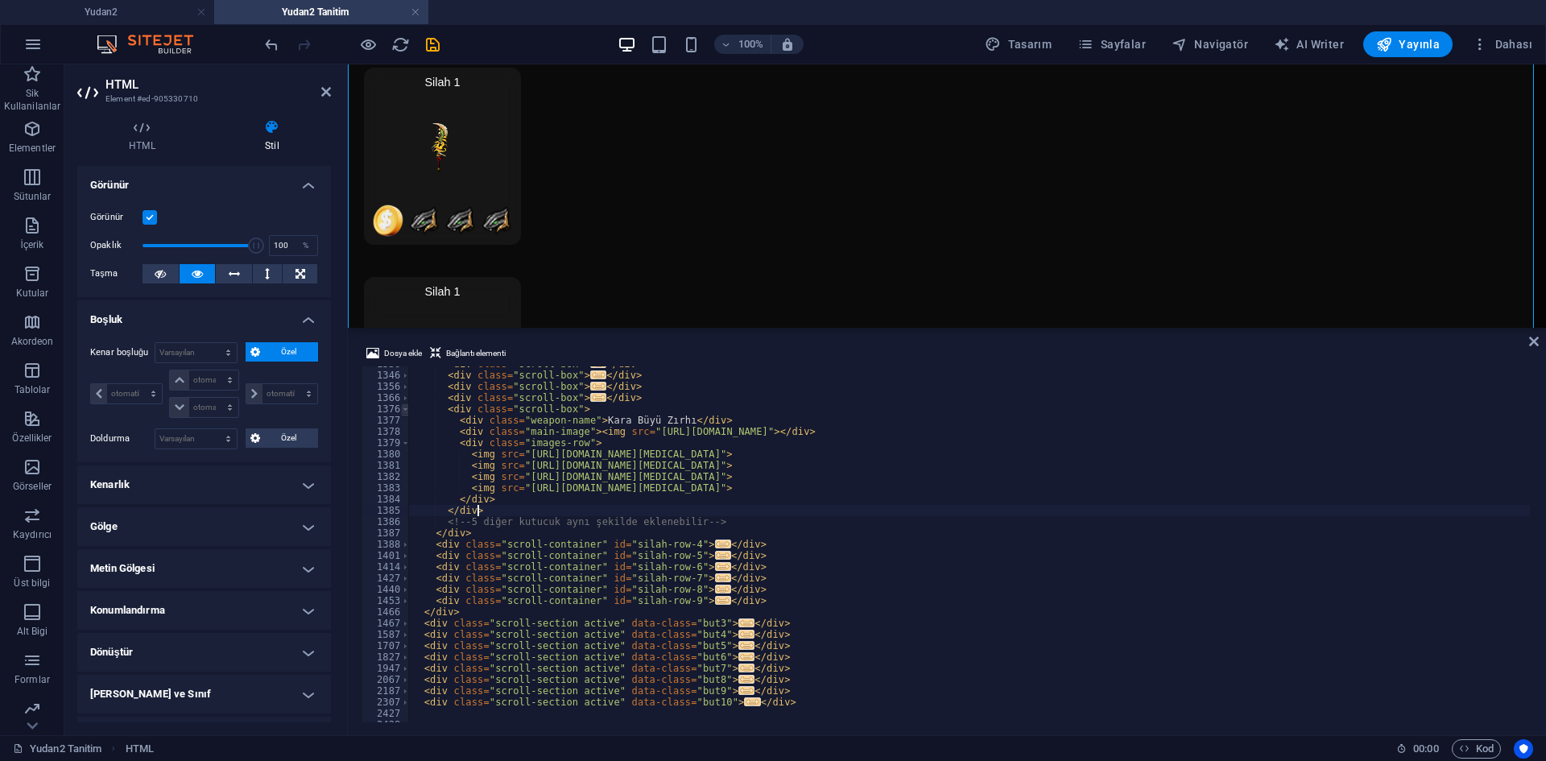
click at [407, 409] on span at bounding box center [405, 408] width 9 height 11
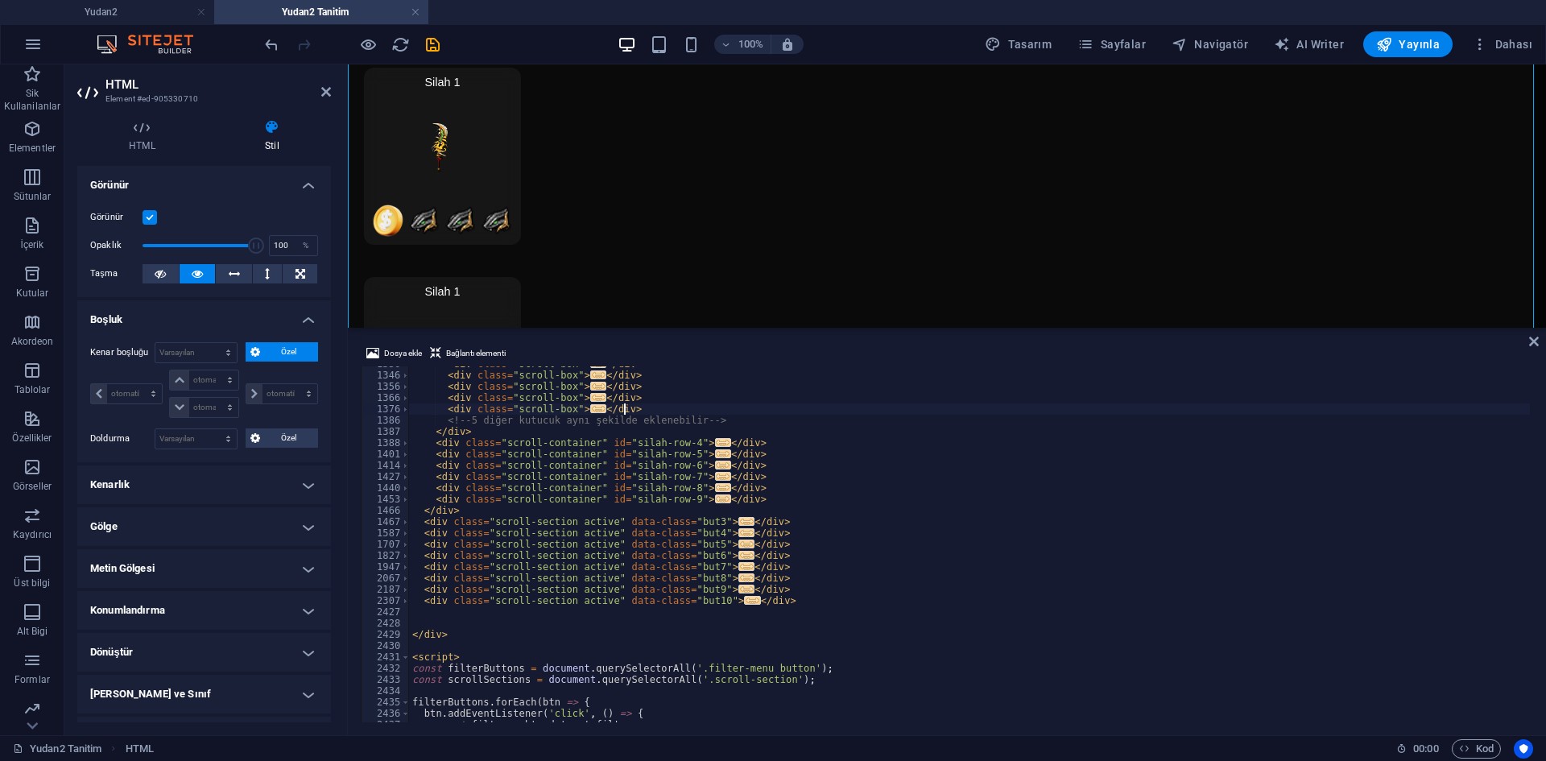
scroll to position [13622, 0]
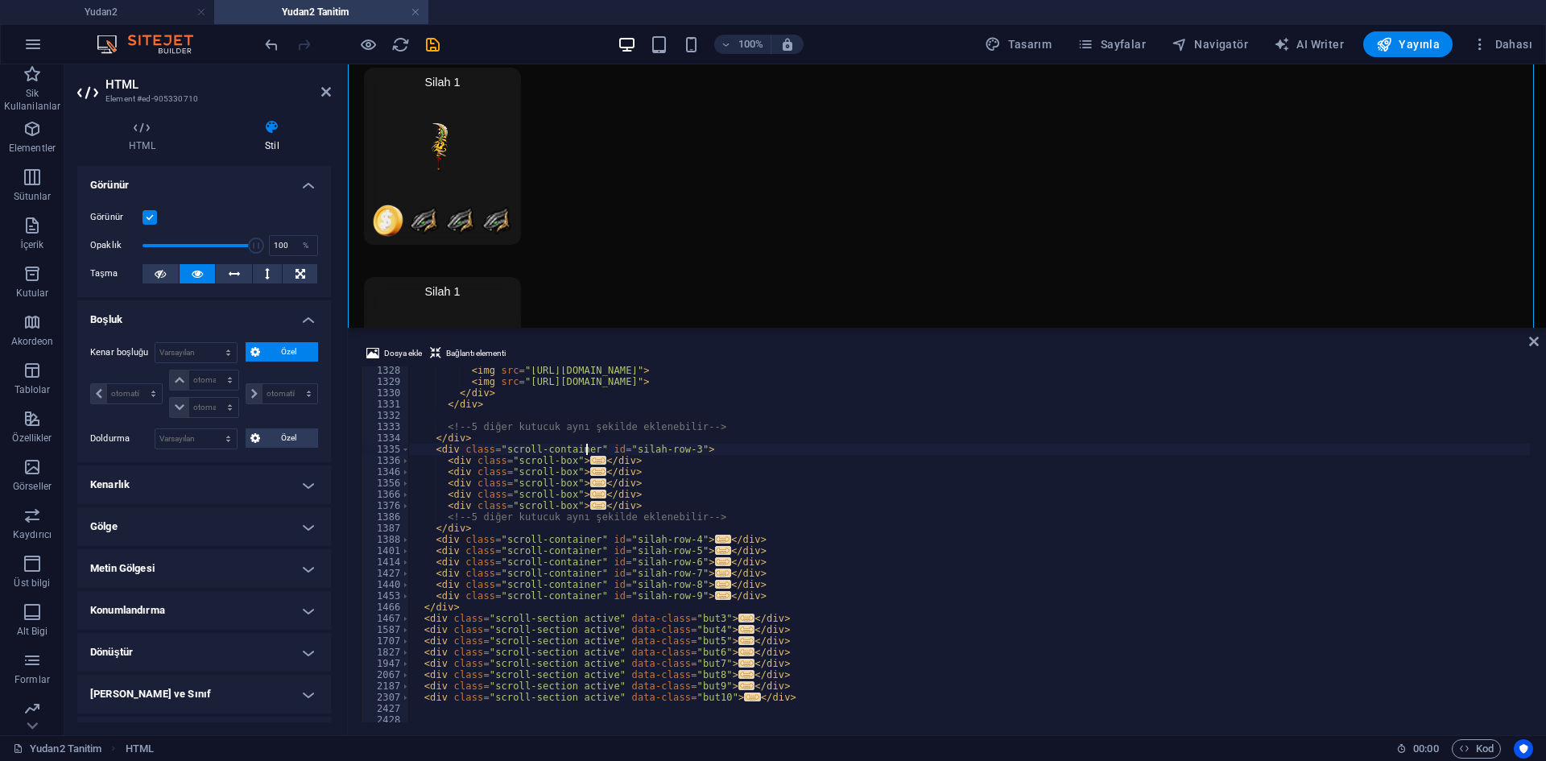
click at [585, 454] on div "< img src = "[URL][DOMAIN_NAME]" > < img src = "[URL][DOMAIN_NAME]" > </ div > …" at bounding box center [1166, 552] width 1515 height 375
click at [590, 459] on span "..." at bounding box center [598, 460] width 16 height 9
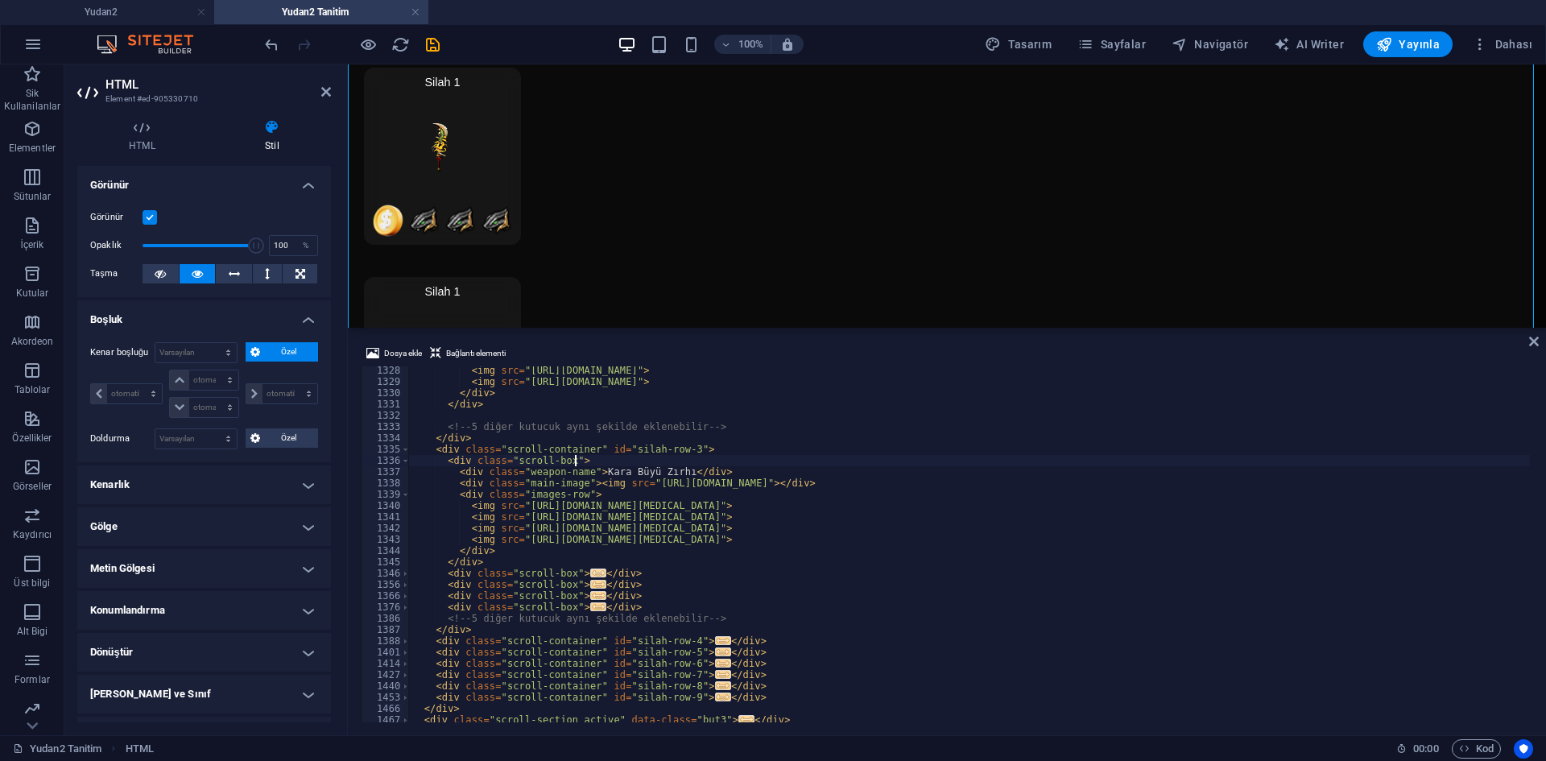
click at [590, 573] on span "..." at bounding box center [598, 573] width 16 height 9
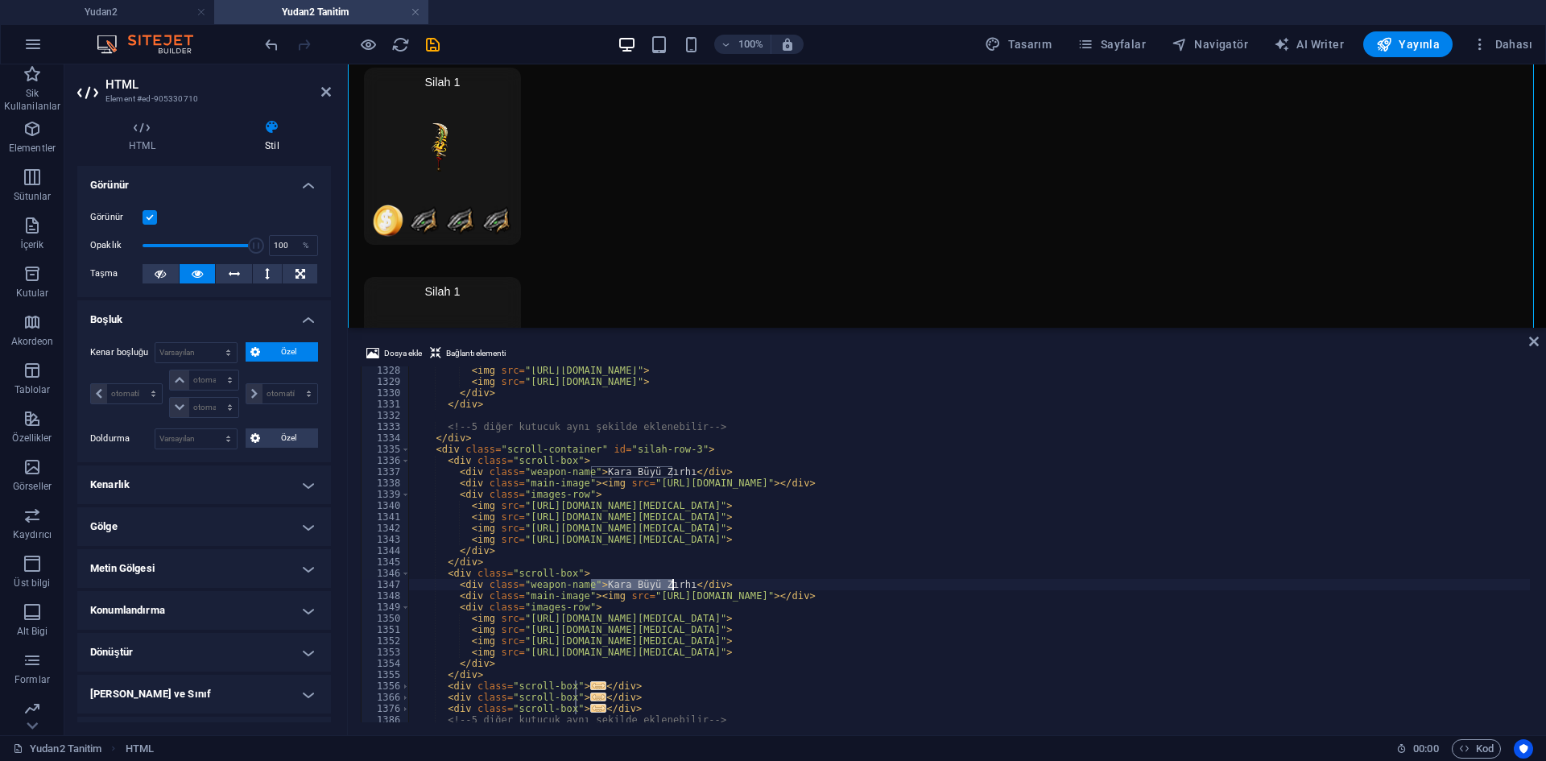
drag, startPoint x: 594, startPoint y: 585, endPoint x: 671, endPoint y: 581, distance: 77.4
click at [671, 581] on div "< img src = "[URL][DOMAIN_NAME]" > < img src = "[URL][DOMAIN_NAME]" > </ div > …" at bounding box center [1166, 552] width 1515 height 375
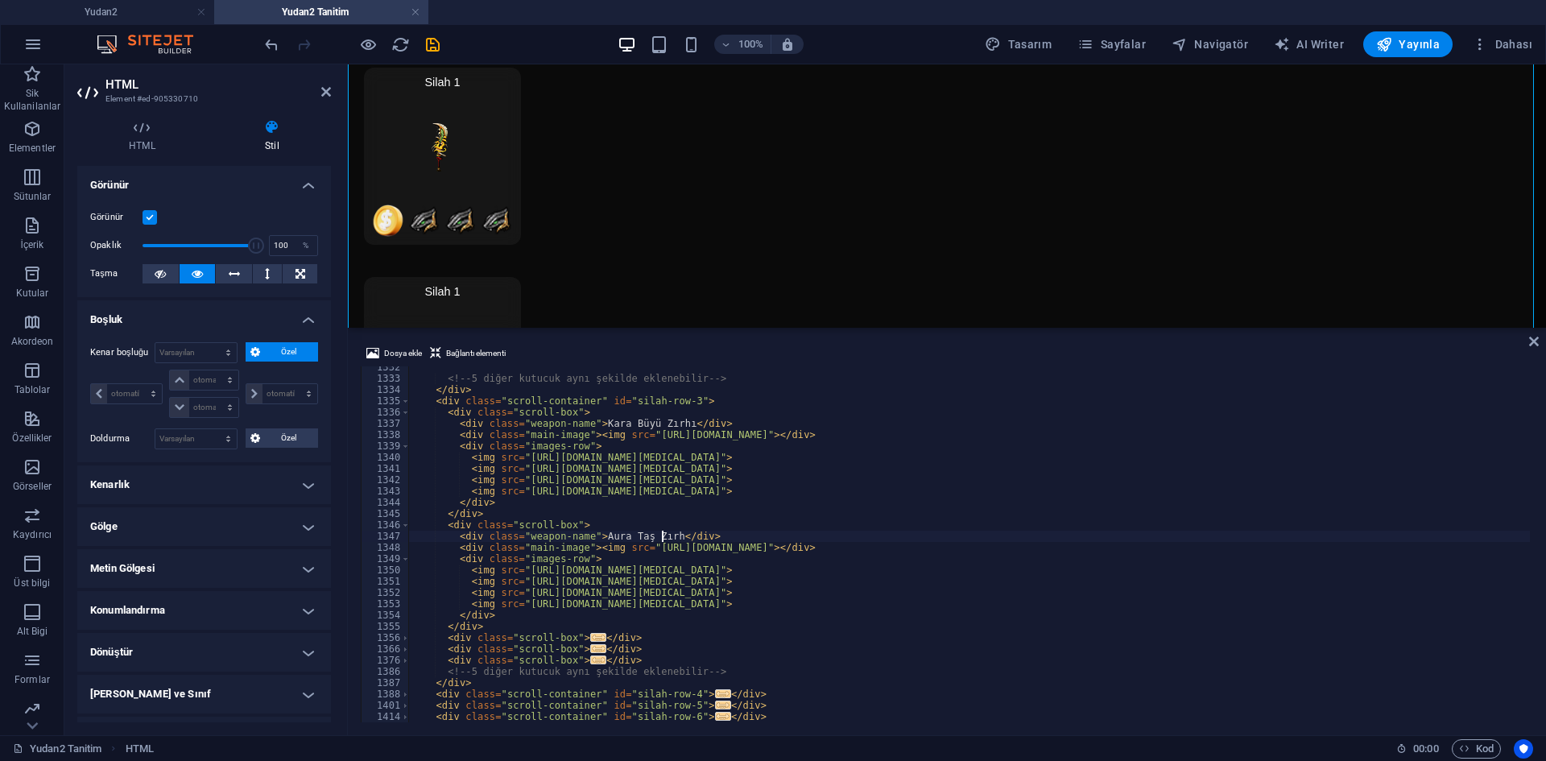
scroll to position [13718, 0]
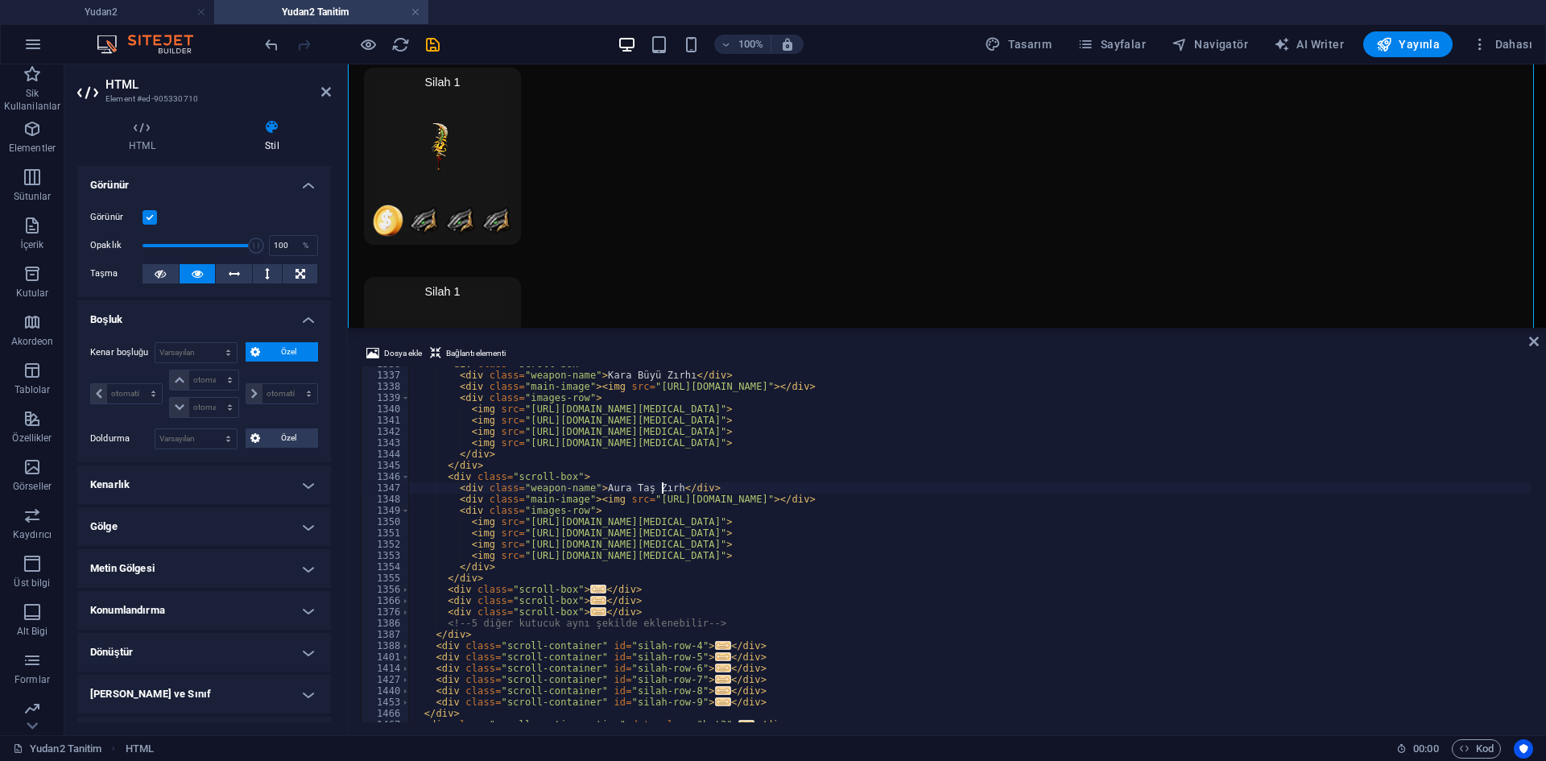
click at [590, 589] on span "..." at bounding box center [598, 589] width 16 height 9
click at [590, 591] on span "..." at bounding box center [598, 589] width 16 height 9
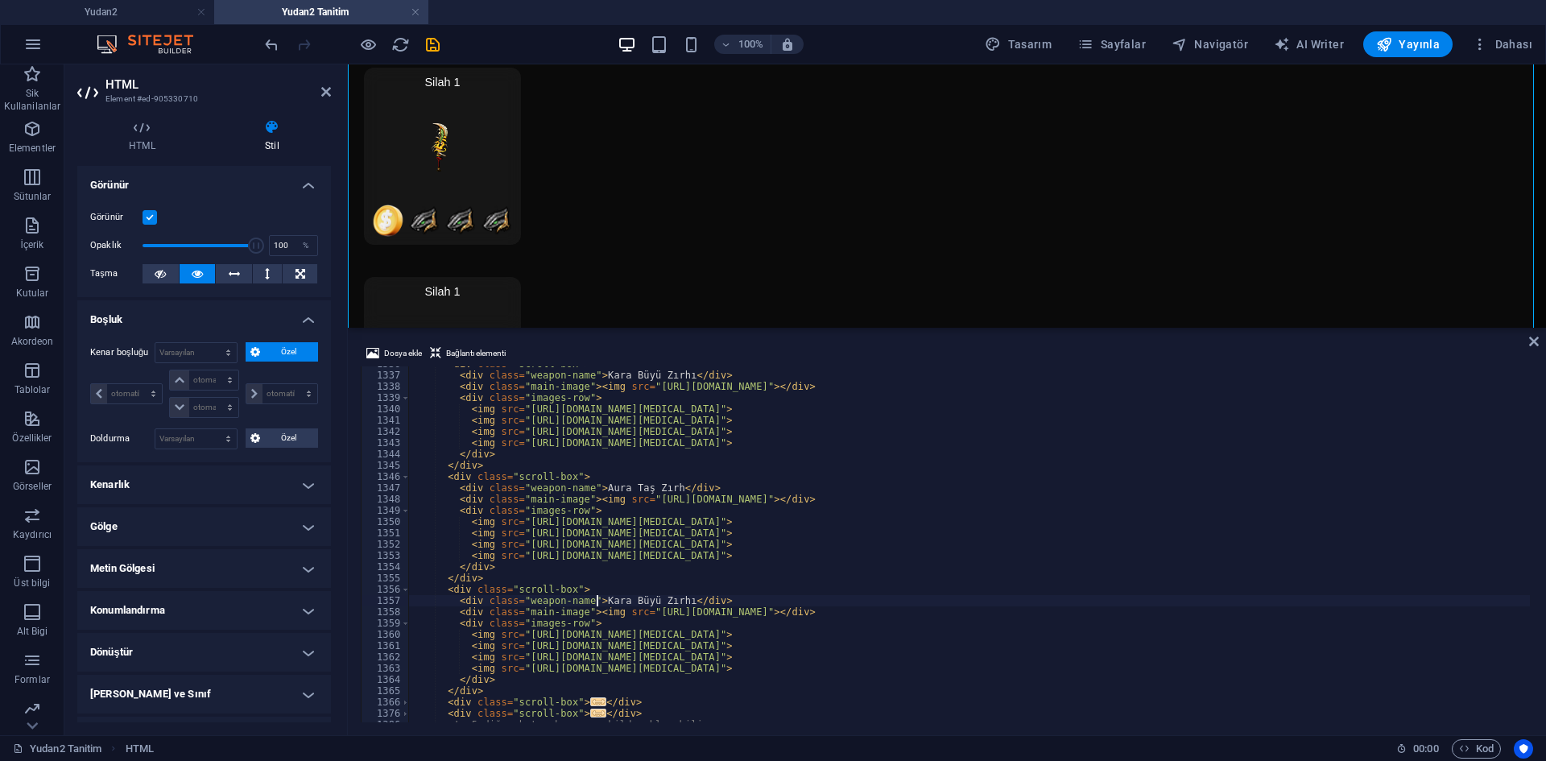
click at [595, 598] on div "< div class = "scroll-box" > < div class = "weapon-name" > [PERSON_NAME] Zırhı …" at bounding box center [1166, 545] width 1515 height 375
drag, startPoint x: 591, startPoint y: 598, endPoint x: 672, endPoint y: 605, distance: 80.8
click at [672, 605] on div "< div class = "scroll-box" > < div class = "weapon-name" > [PERSON_NAME] Zırhı …" at bounding box center [1166, 545] width 1515 height 375
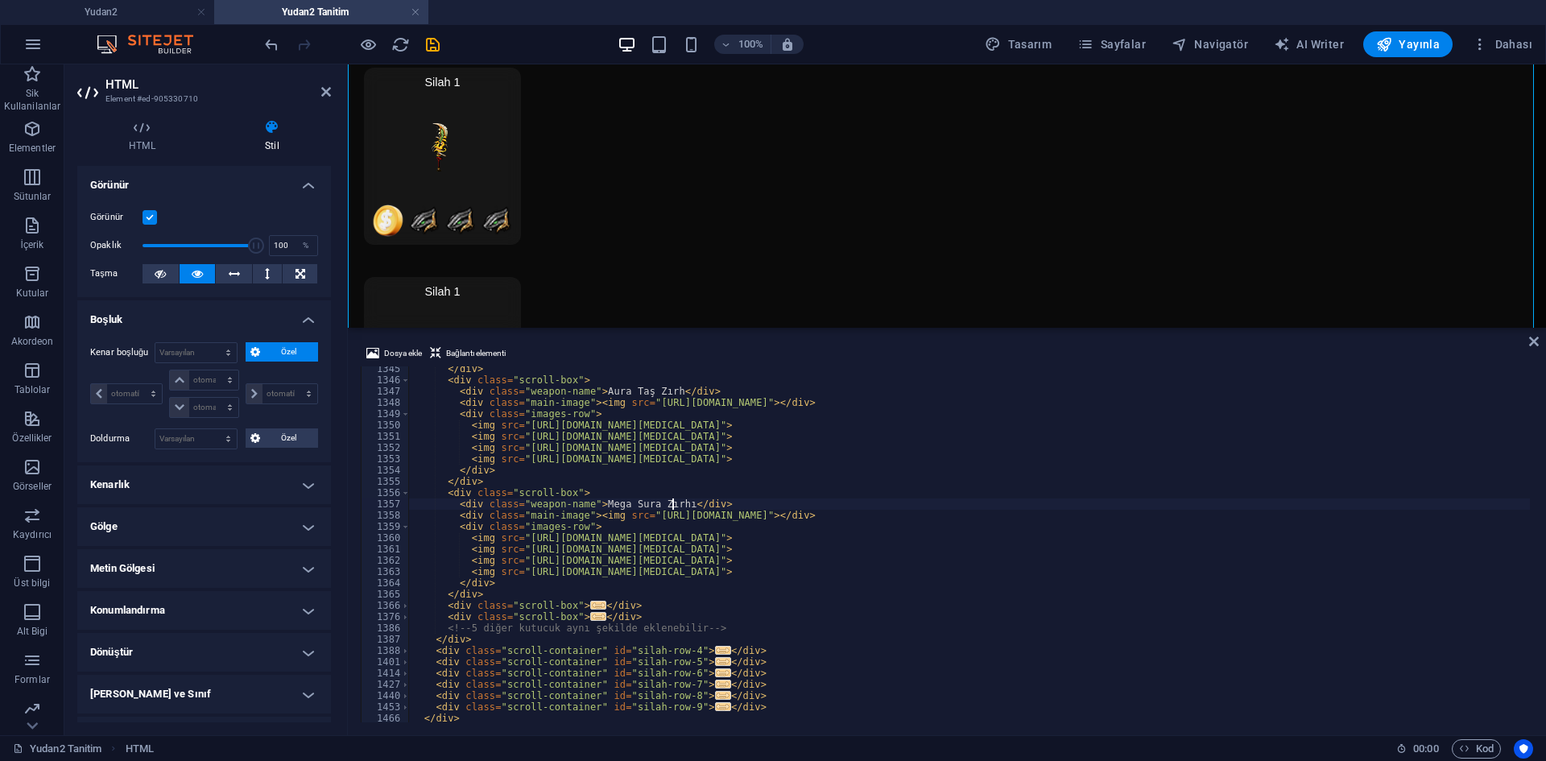
scroll to position [13815, 0]
click at [590, 606] on span "..." at bounding box center [598, 605] width 16 height 9
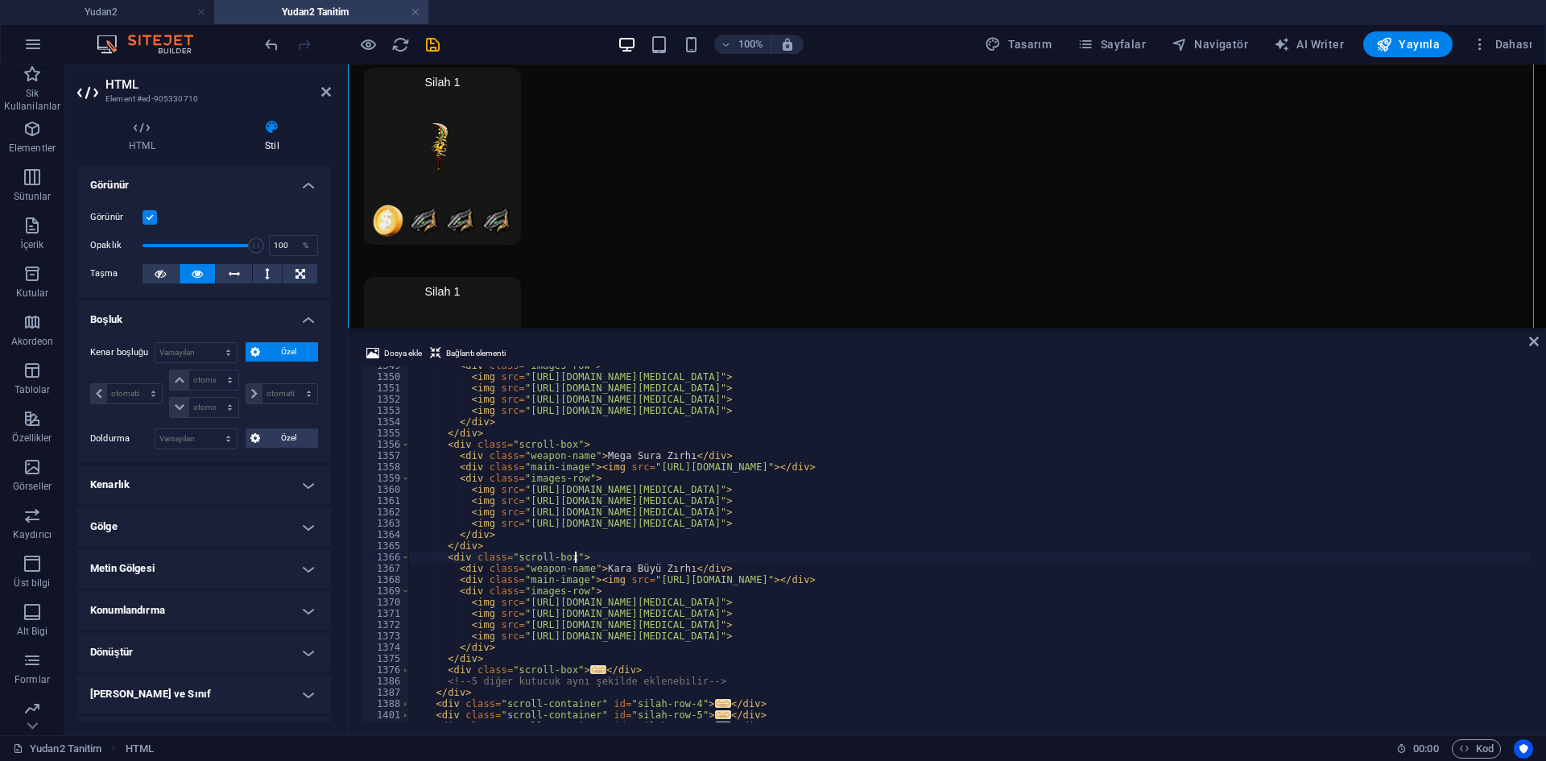
scroll to position [13912, 0]
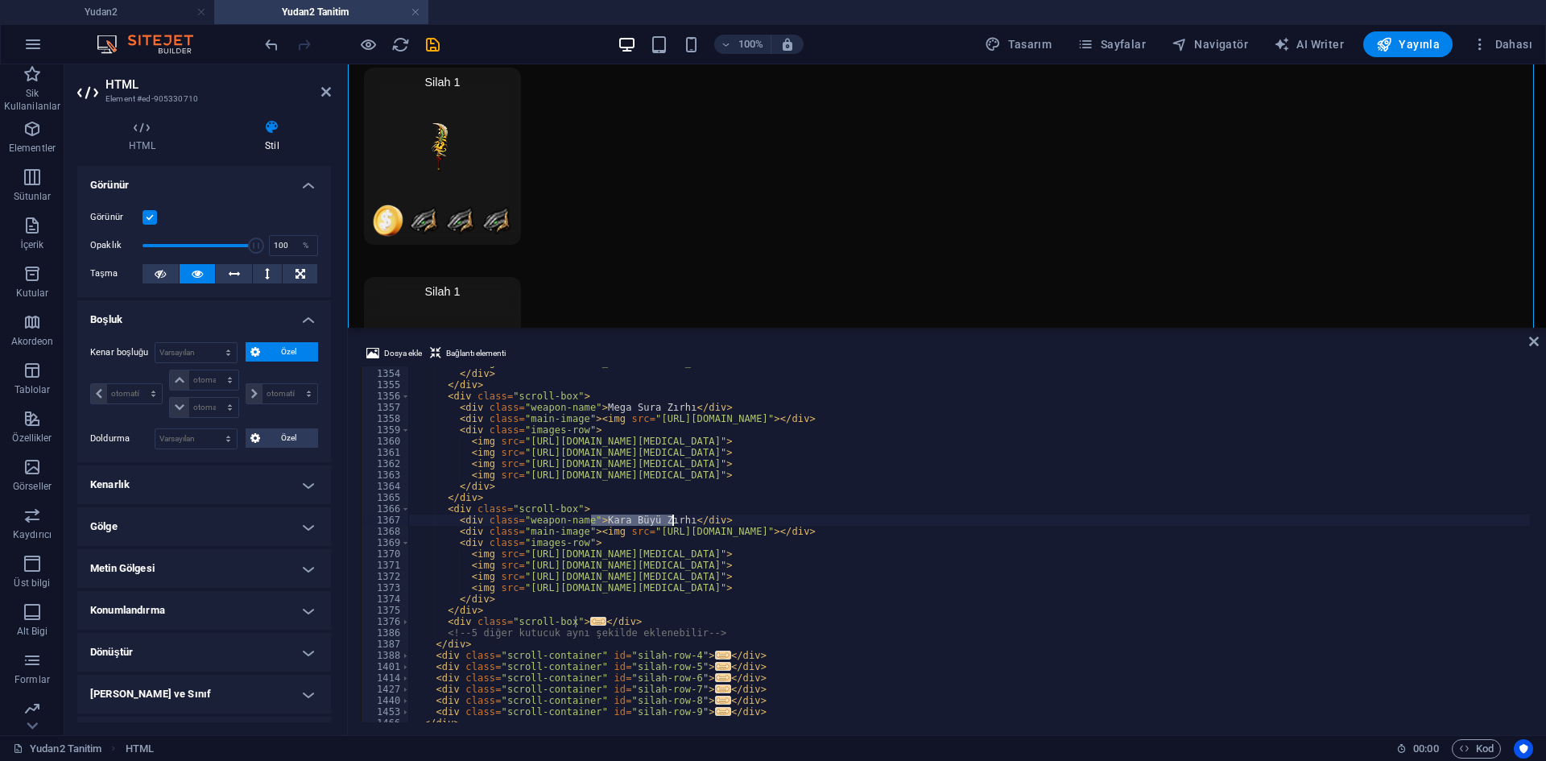
drag, startPoint x: 592, startPoint y: 524, endPoint x: 671, endPoint y: 524, distance: 78.9
click at [671, 524] on div "< img src = "[URL][DOMAIN_NAME][MEDICAL_DATA][PERSON_NAME]" > </ div > </ div >…" at bounding box center [1166, 544] width 1515 height 375
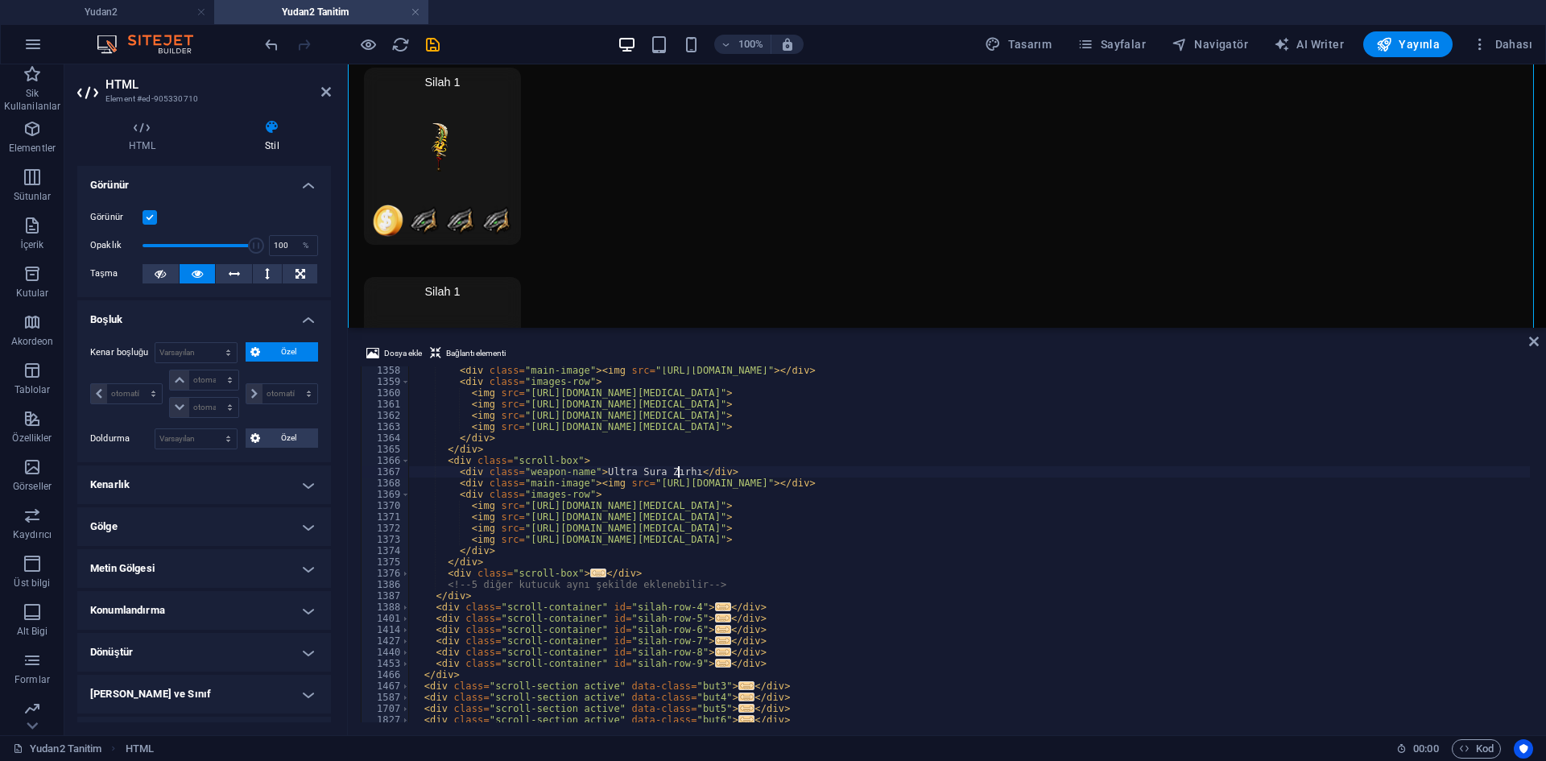
click at [590, 570] on span "..." at bounding box center [598, 573] width 16 height 9
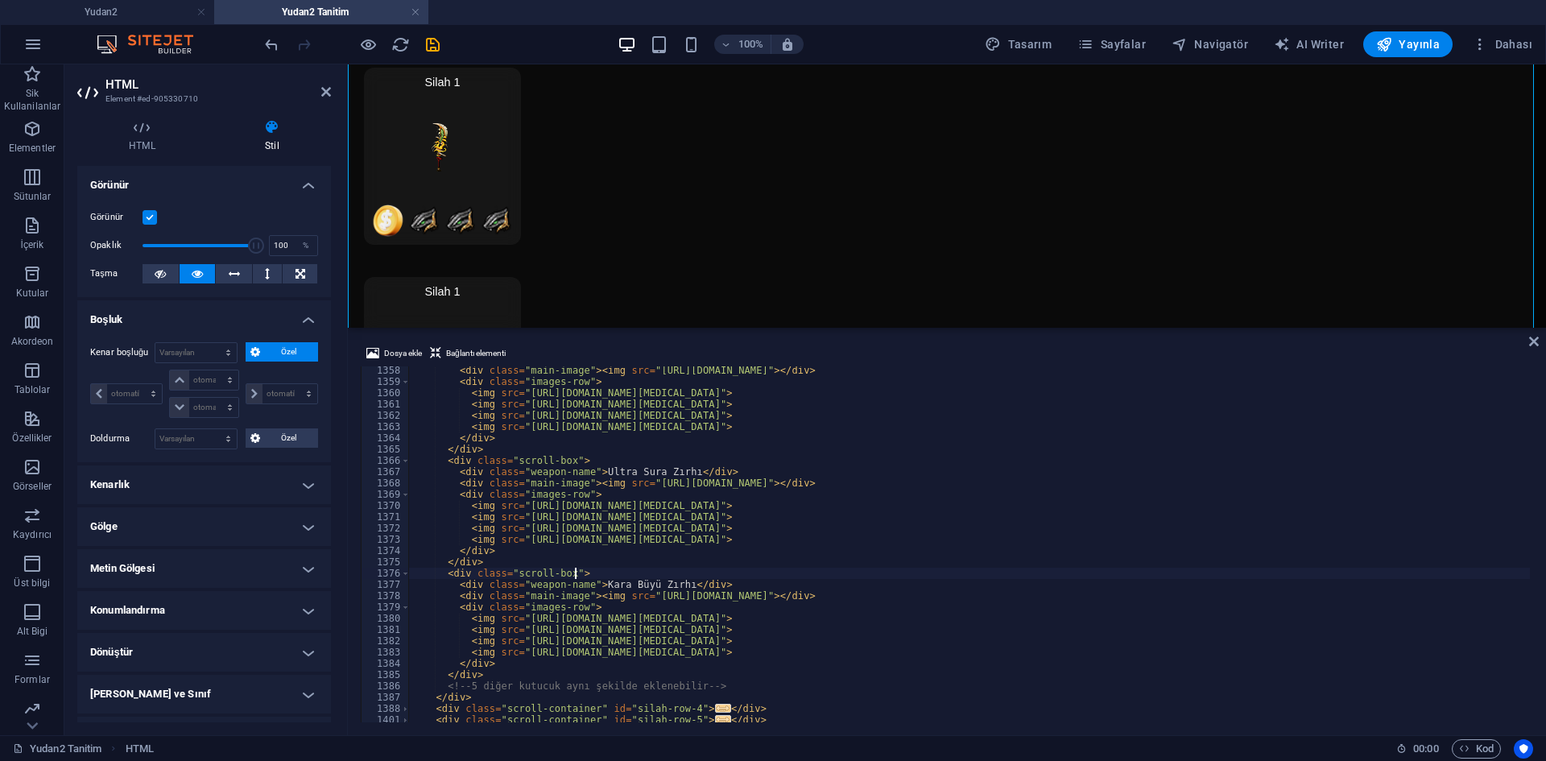
scroll to position [0, 13]
drag, startPoint x: 590, startPoint y: 585, endPoint x: 672, endPoint y: 583, distance: 83.0
click at [672, 583] on div "< div class = "main-image" > < img src = "[URL][DOMAIN_NAME]" > </ div > < div …" at bounding box center [1166, 552] width 1515 height 375
click at [739, 519] on div "< div class = "main-image" > < img src = "[URL][DOMAIN_NAME]" > </ div > < div …" at bounding box center [1166, 552] width 1515 height 375
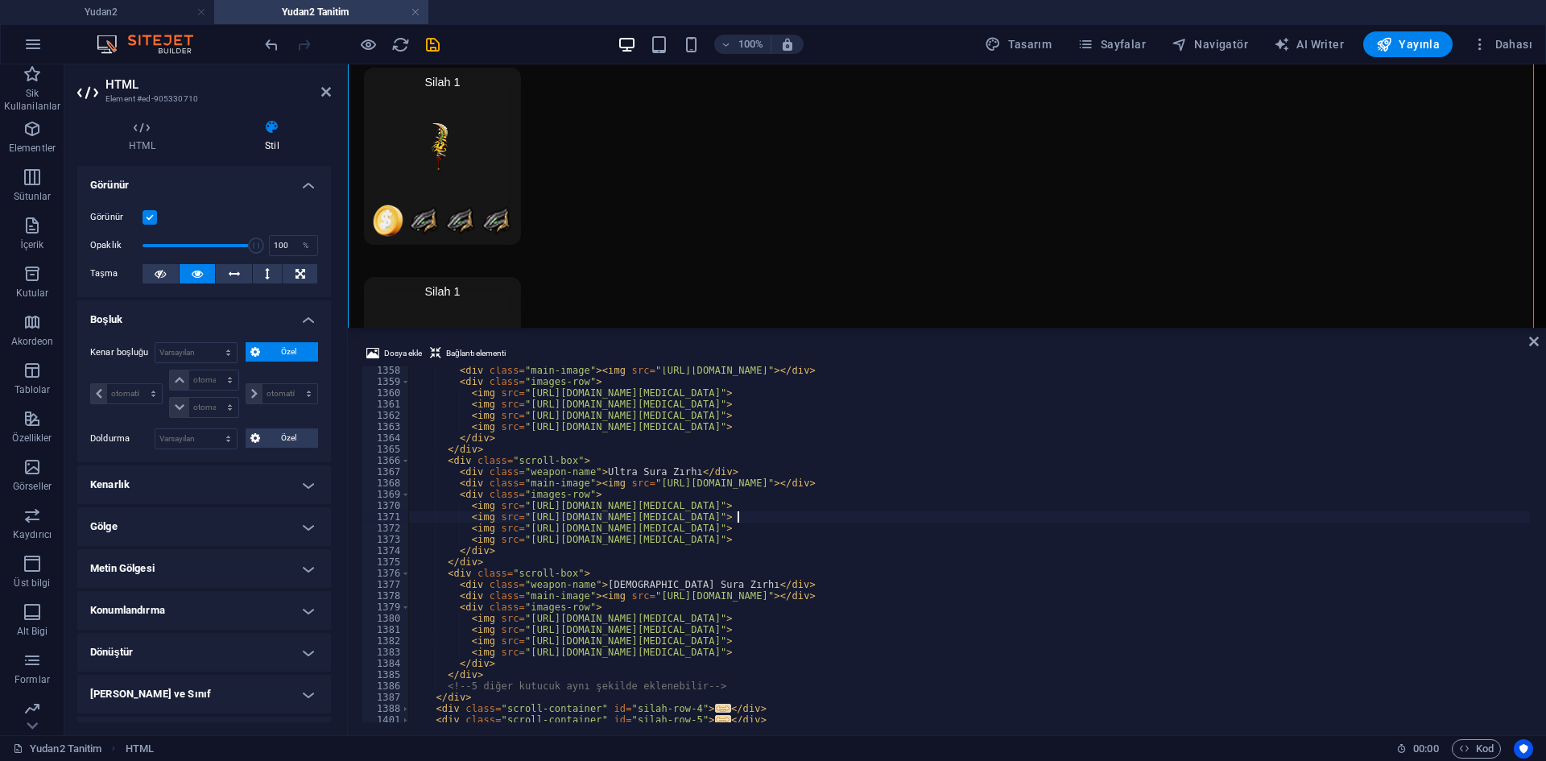
drag, startPoint x: 648, startPoint y: 585, endPoint x: 692, endPoint y: 585, distance: 43.5
click at [649, 586] on div "< div class = "main-image" > < img src = "[URL][DOMAIN_NAME]" > </ div > < div …" at bounding box center [1166, 552] width 1515 height 375
click at [712, 547] on div "< div class = "main-image" > < img src = "[URL][DOMAIN_NAME]" > </ div > < div …" at bounding box center [1166, 552] width 1515 height 375
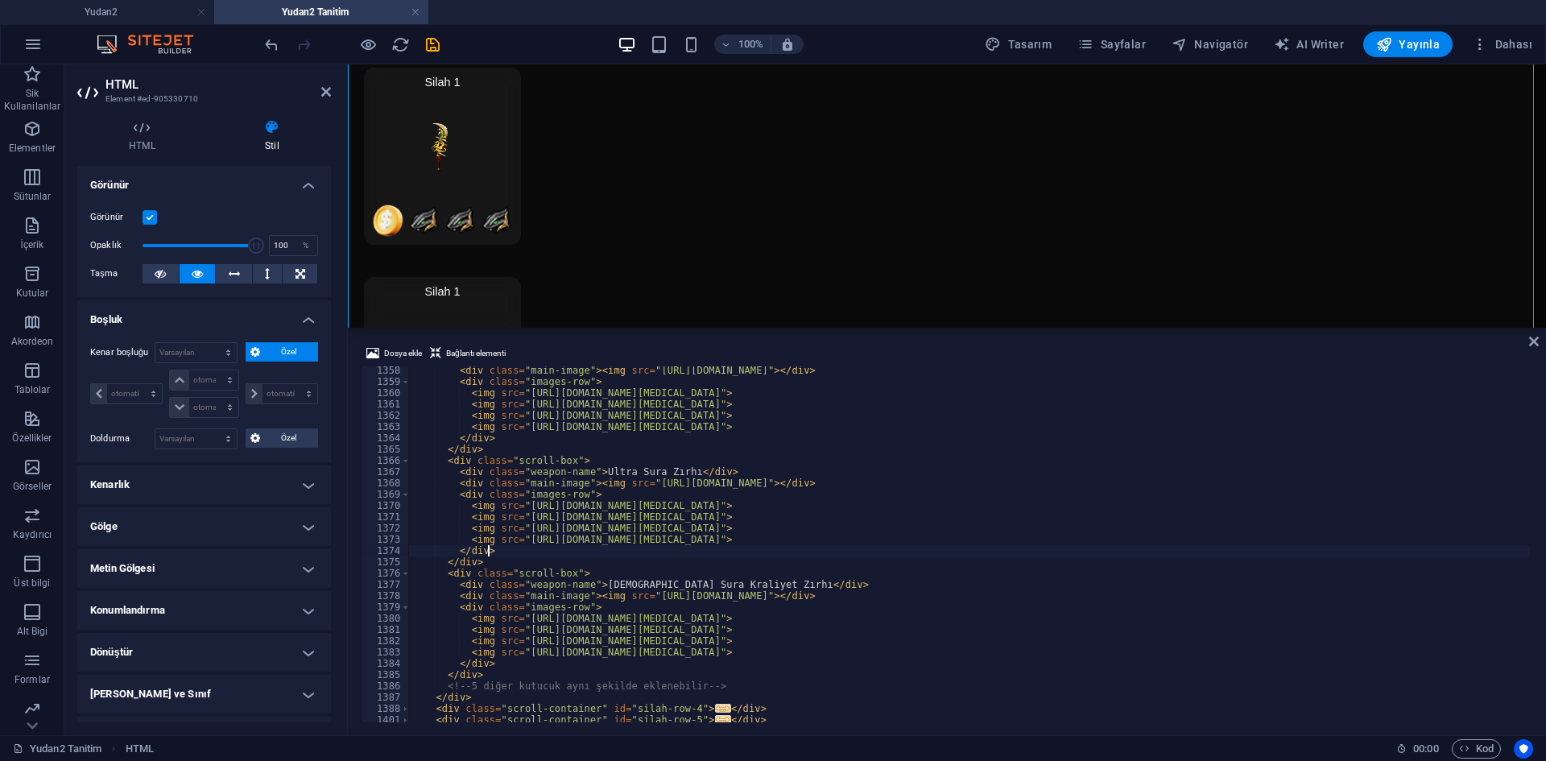
click at [698, 580] on div "< div class = "main-image" > < img src = "[URL][DOMAIN_NAME]" > </ div > < div …" at bounding box center [1166, 552] width 1515 height 375
click at [767, 550] on div "< div class = "main-image" > < img src = "[URL][DOMAIN_NAME]" > </ div > < div …" at bounding box center [1166, 552] width 1515 height 375
drag, startPoint x: 697, startPoint y: 582, endPoint x: 710, endPoint y: 587, distance: 14.5
click at [698, 586] on div "< div class = "main-image" > < img src = "[URL][DOMAIN_NAME]" > </ div > < div …" at bounding box center [1166, 552] width 1515 height 375
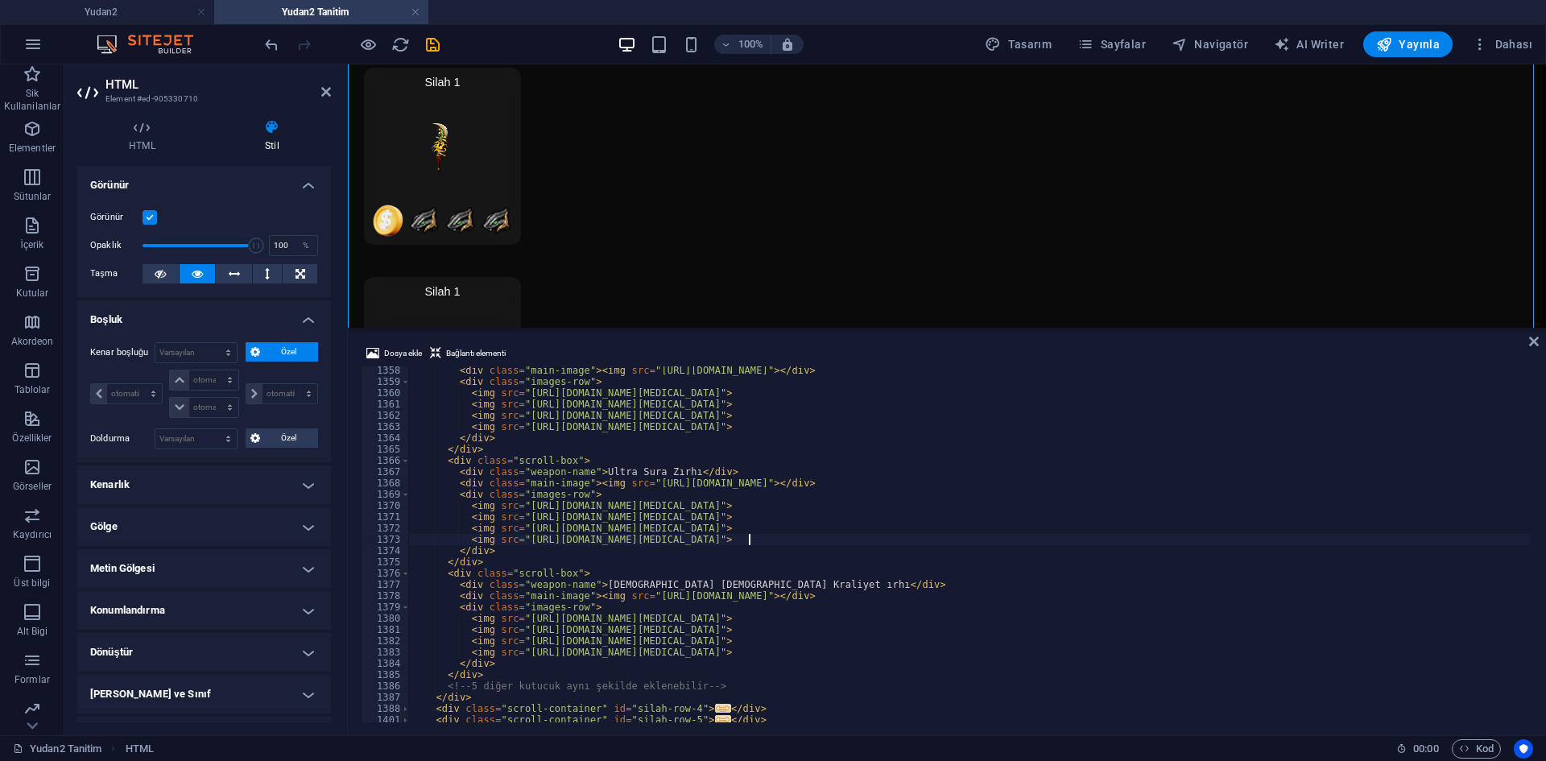
click at [747, 538] on div "< div class = "main-image" > < img src = "[URL][DOMAIN_NAME]" > </ div > < div …" at bounding box center [1166, 552] width 1515 height 375
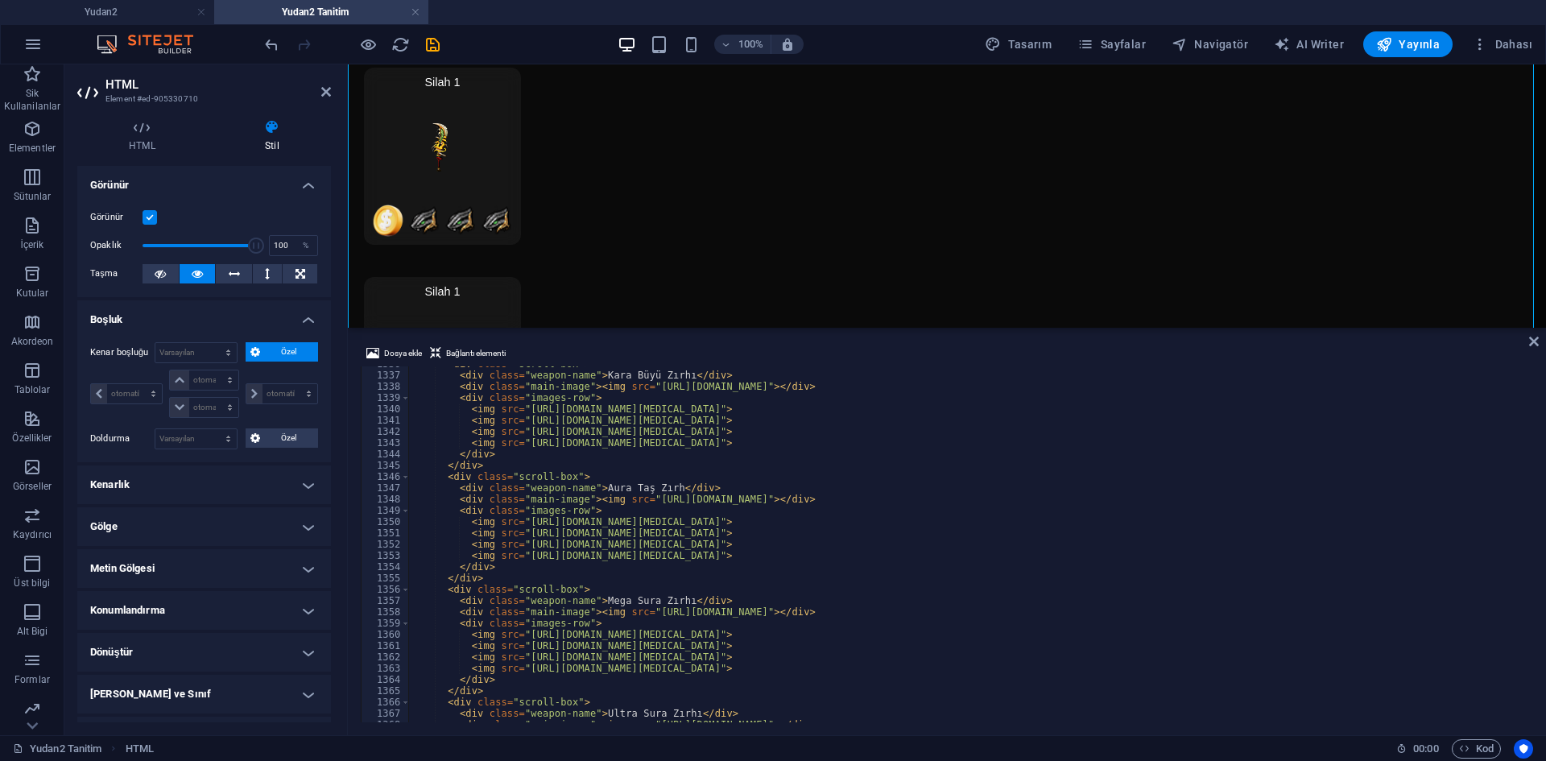
scroll to position [13670, 0]
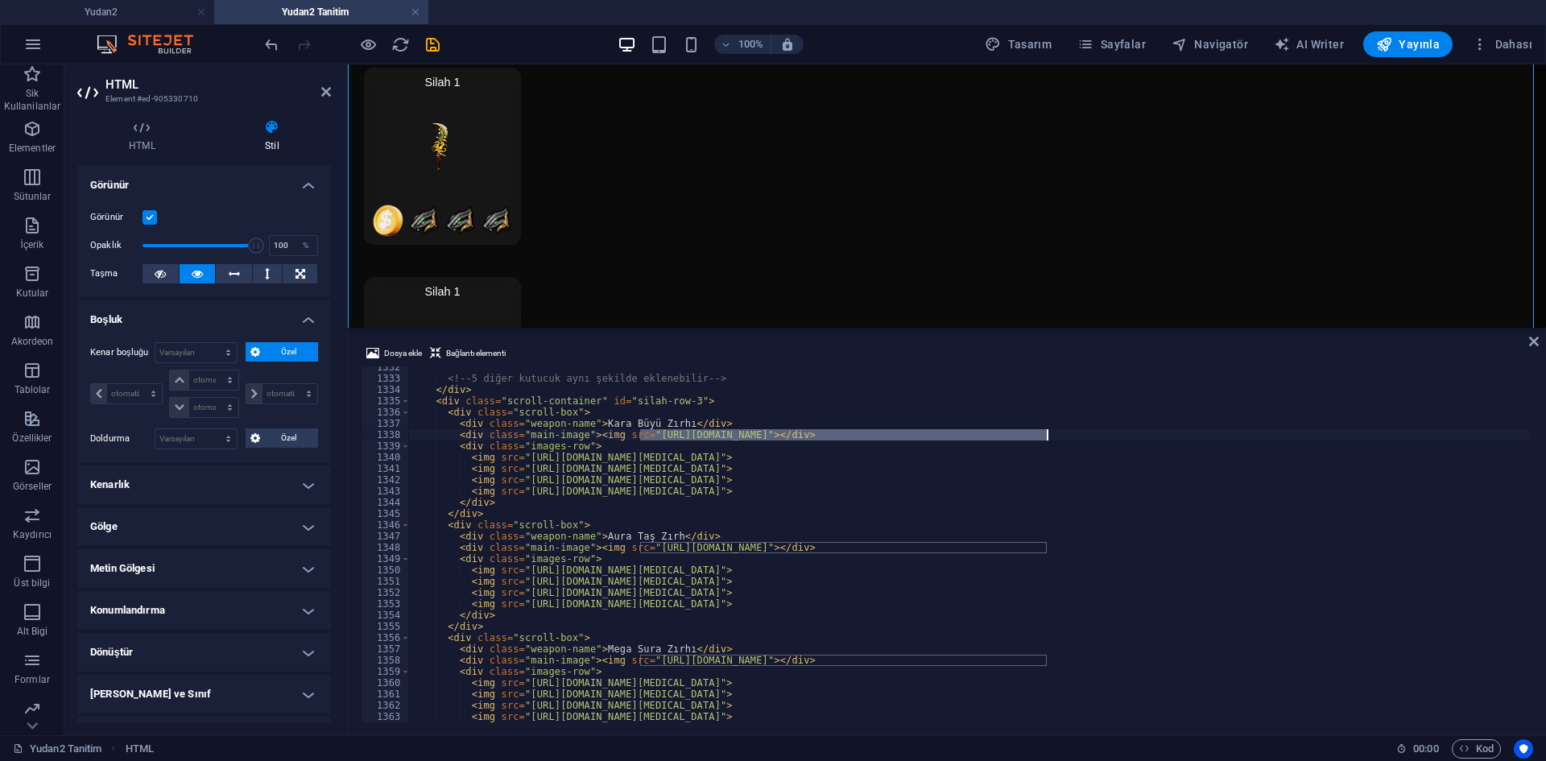
drag, startPoint x: 640, startPoint y: 437, endPoint x: 1045, endPoint y: 435, distance: 405.1
click at [1045, 435] on div "<!-- 5 diğer kutucuk aynı şekilde eklenebilir --> </ div > < div class = "scrol…" at bounding box center [1166, 549] width 1515 height 375
click at [396, 358] on span "Dosya ekle" at bounding box center [403, 353] width 38 height 19
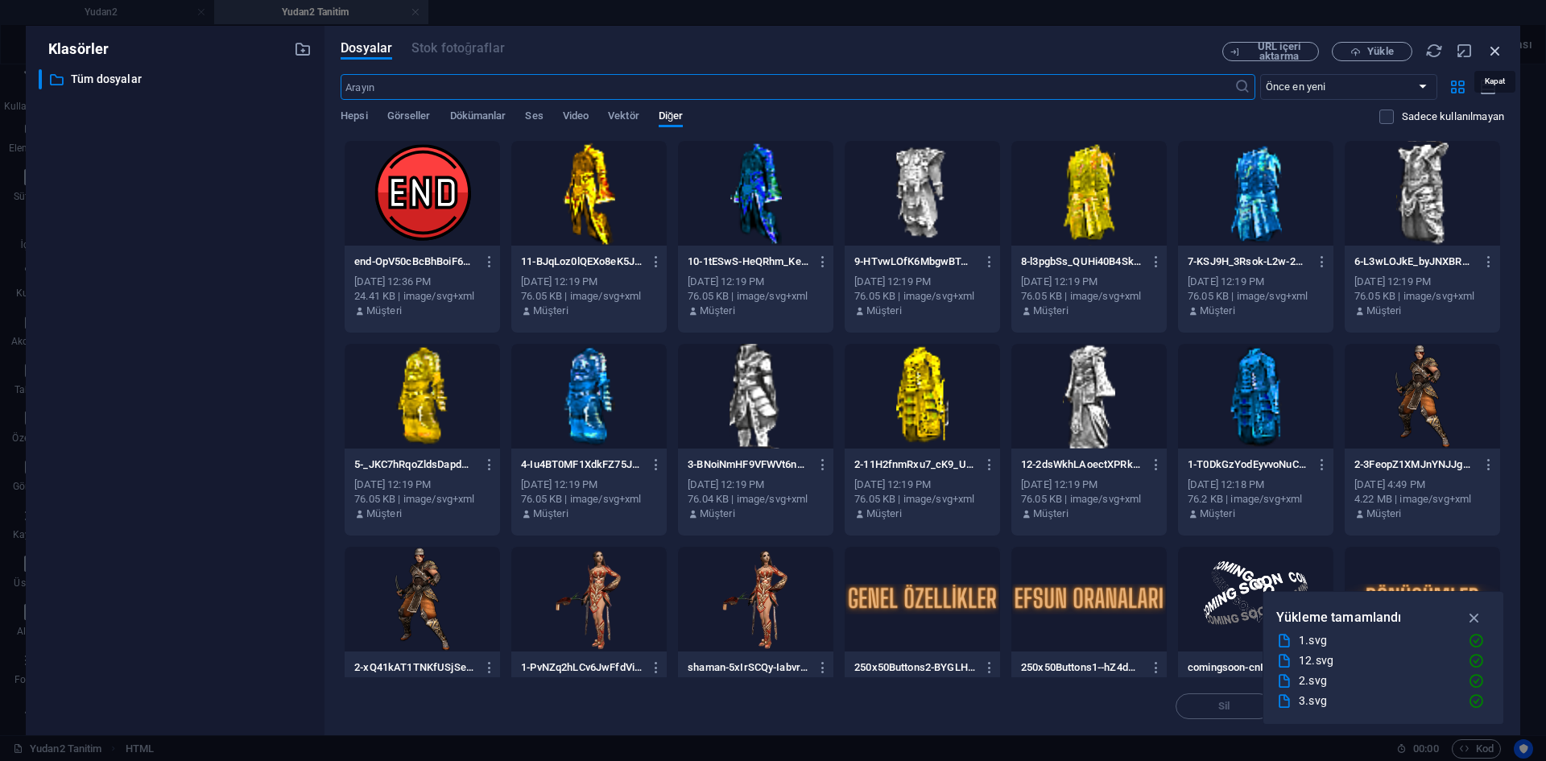
click at [1500, 55] on icon "button" at bounding box center [1496, 51] width 18 height 18
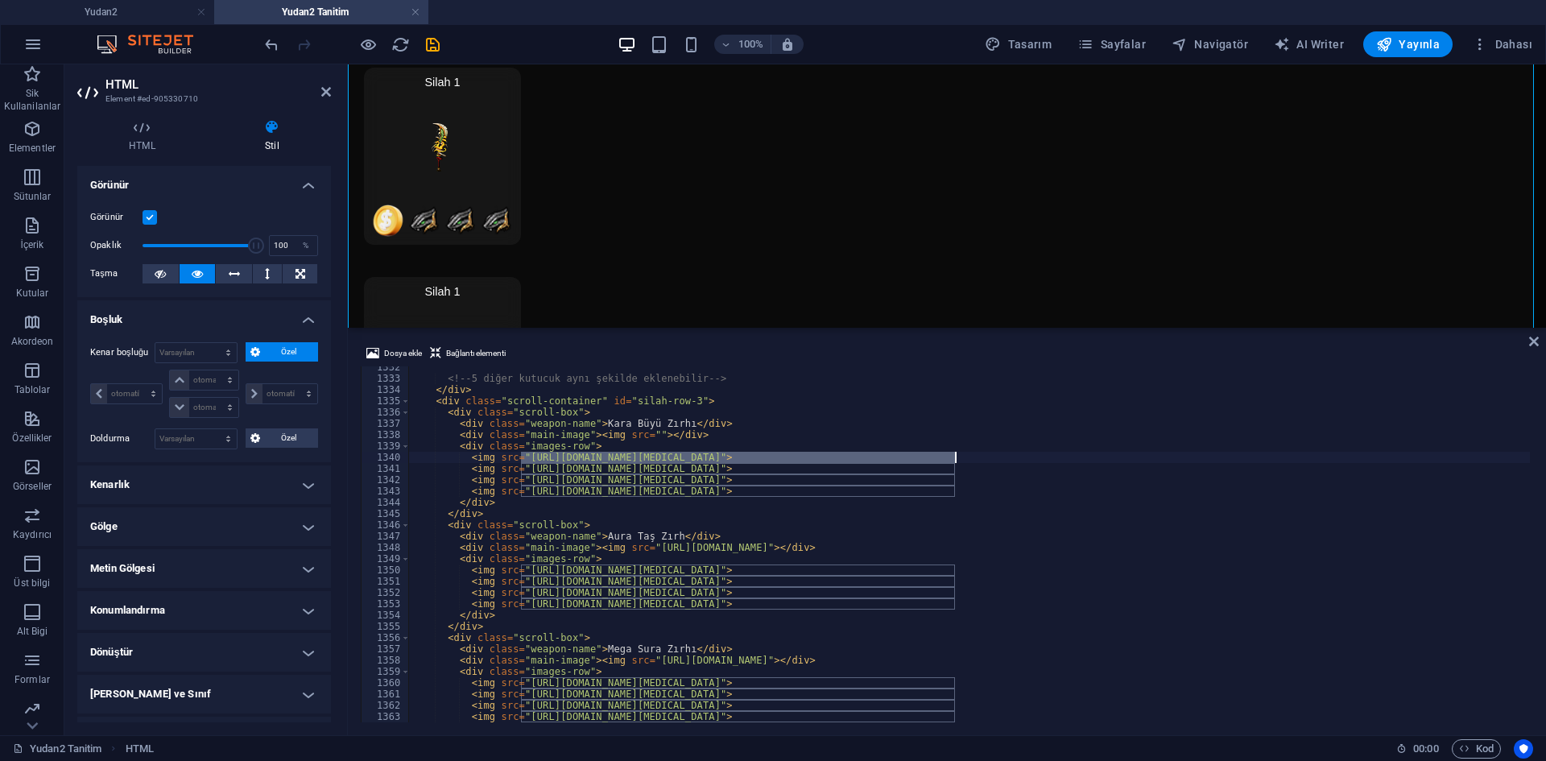
drag, startPoint x: 522, startPoint y: 457, endPoint x: 975, endPoint y: 540, distance: 461.1
click at [957, 462] on div "<!-- 5 diğer kutucuk aynı şekilde eklenebilir --> </ div > < div class = "scrol…" at bounding box center [1166, 549] width 1515 height 375
click at [398, 358] on span "Dosya ekle" at bounding box center [403, 353] width 38 height 19
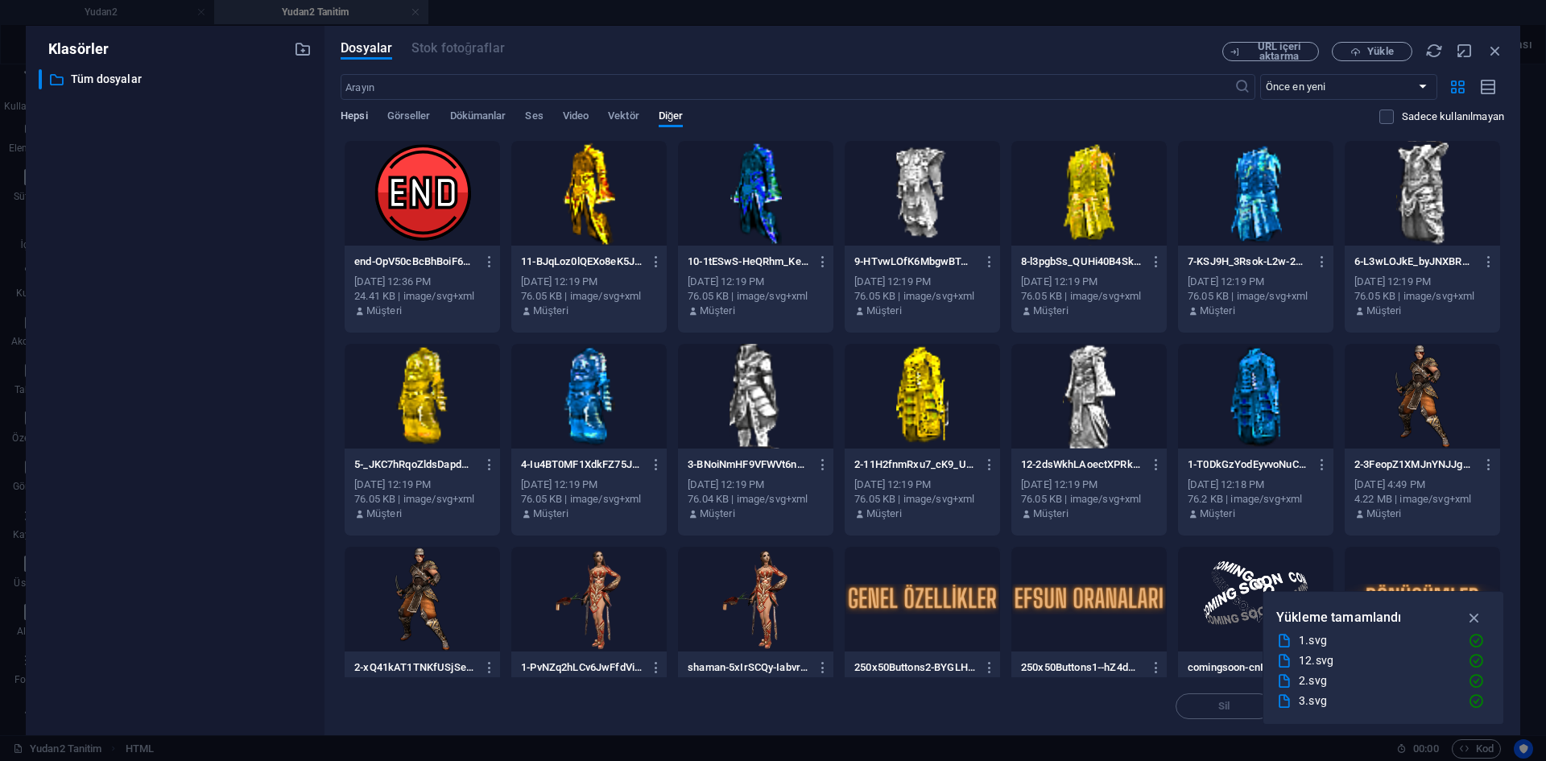
click at [362, 119] on span "Hepsi" at bounding box center [354, 117] width 27 height 23
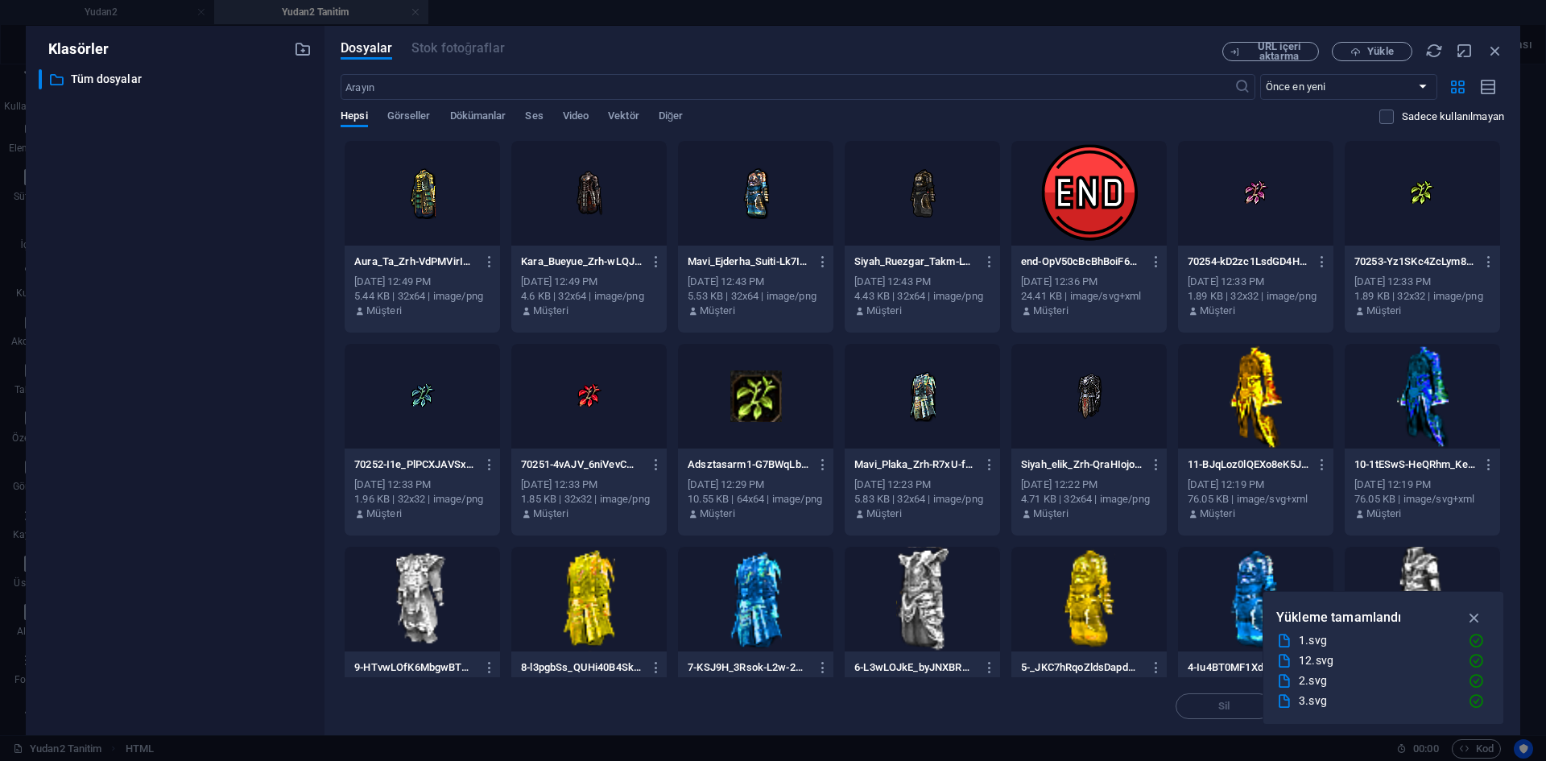
click at [604, 221] on div at bounding box center [588, 193] width 155 height 105
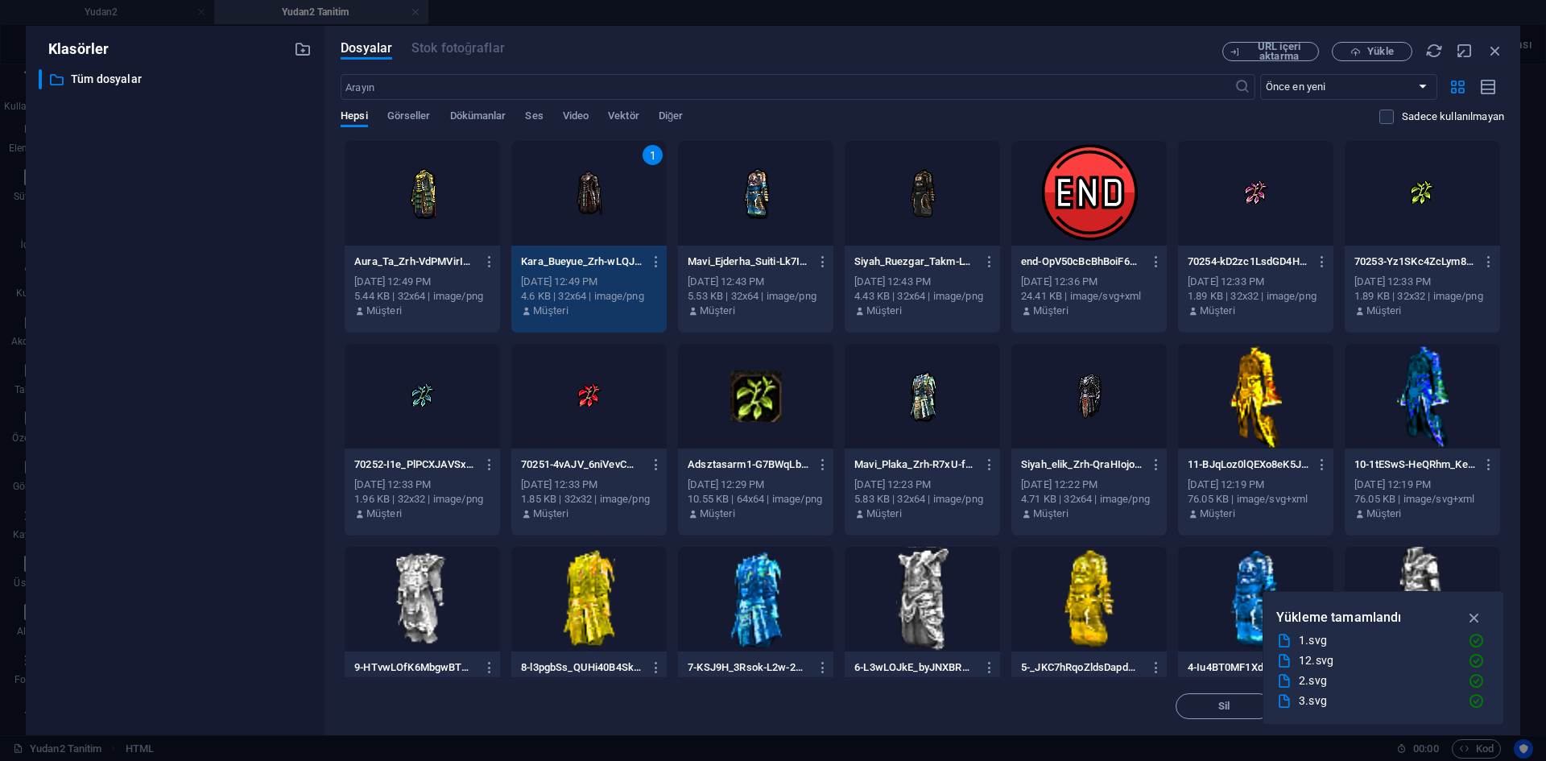
click at [604, 221] on div "1" at bounding box center [588, 193] width 155 height 105
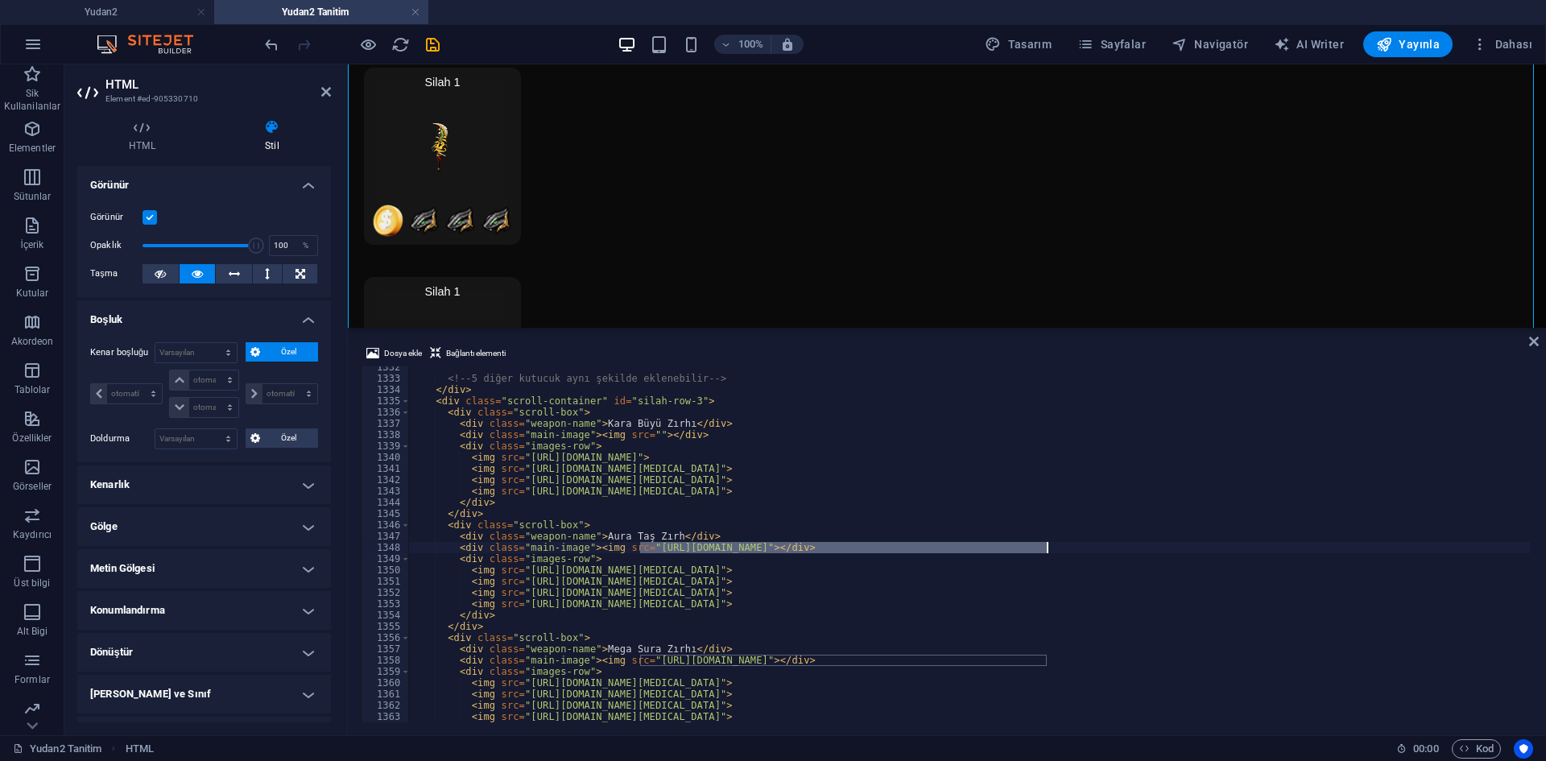
drag, startPoint x: 643, startPoint y: 548, endPoint x: 1049, endPoint y: 550, distance: 405.9
click at [1049, 550] on div "<!-- 5 diğer kutucuk aynı şekilde eklenebilir --> </ div > < div class = "scrol…" at bounding box center [1166, 549] width 1515 height 375
click at [418, 354] on span "Dosya ekle" at bounding box center [403, 353] width 38 height 19
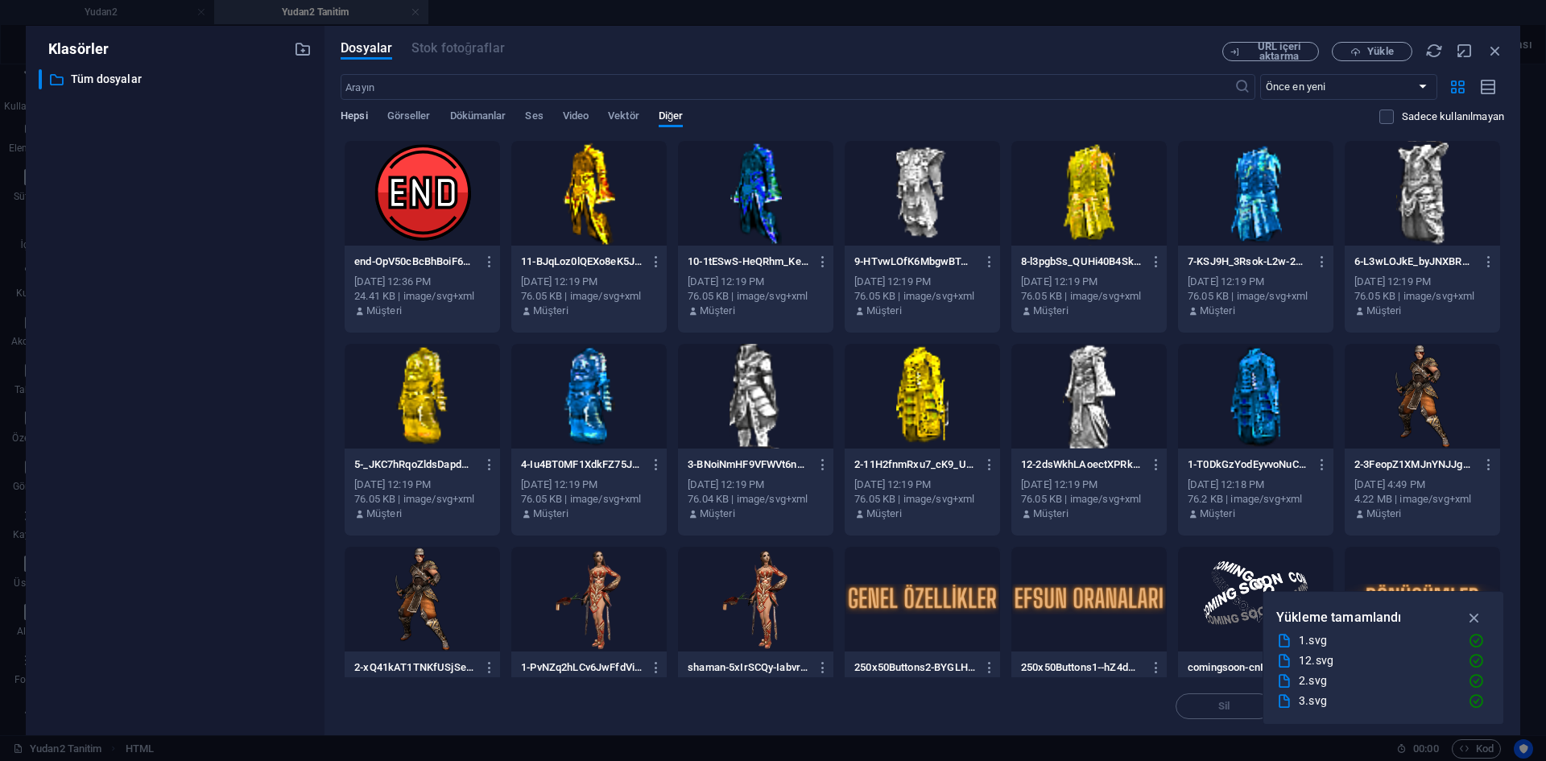
click at [345, 118] on span "Hepsi" at bounding box center [354, 117] width 27 height 23
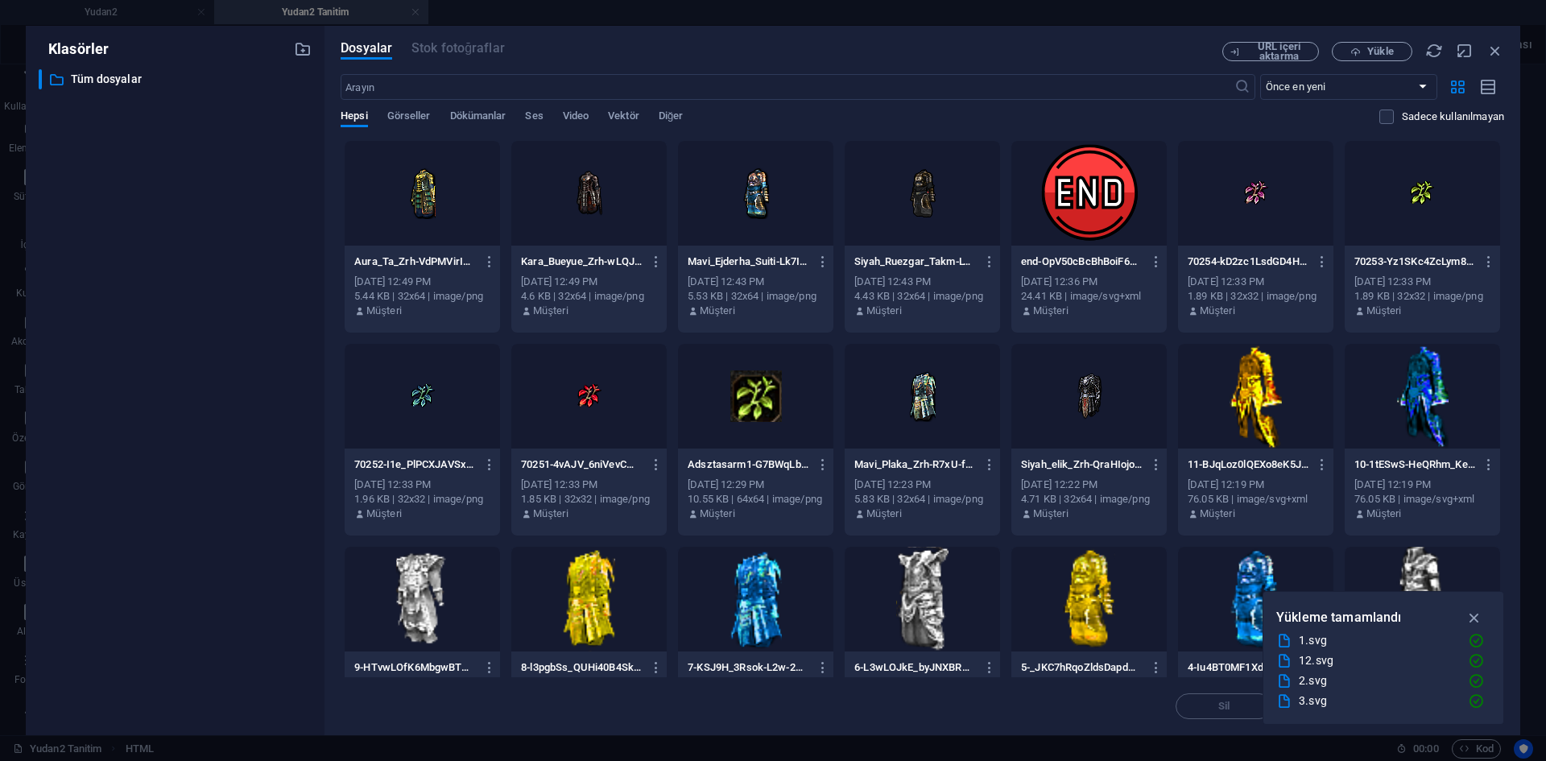
click at [432, 212] on div at bounding box center [422, 193] width 155 height 105
click at [431, 212] on div at bounding box center [422, 193] width 155 height 105
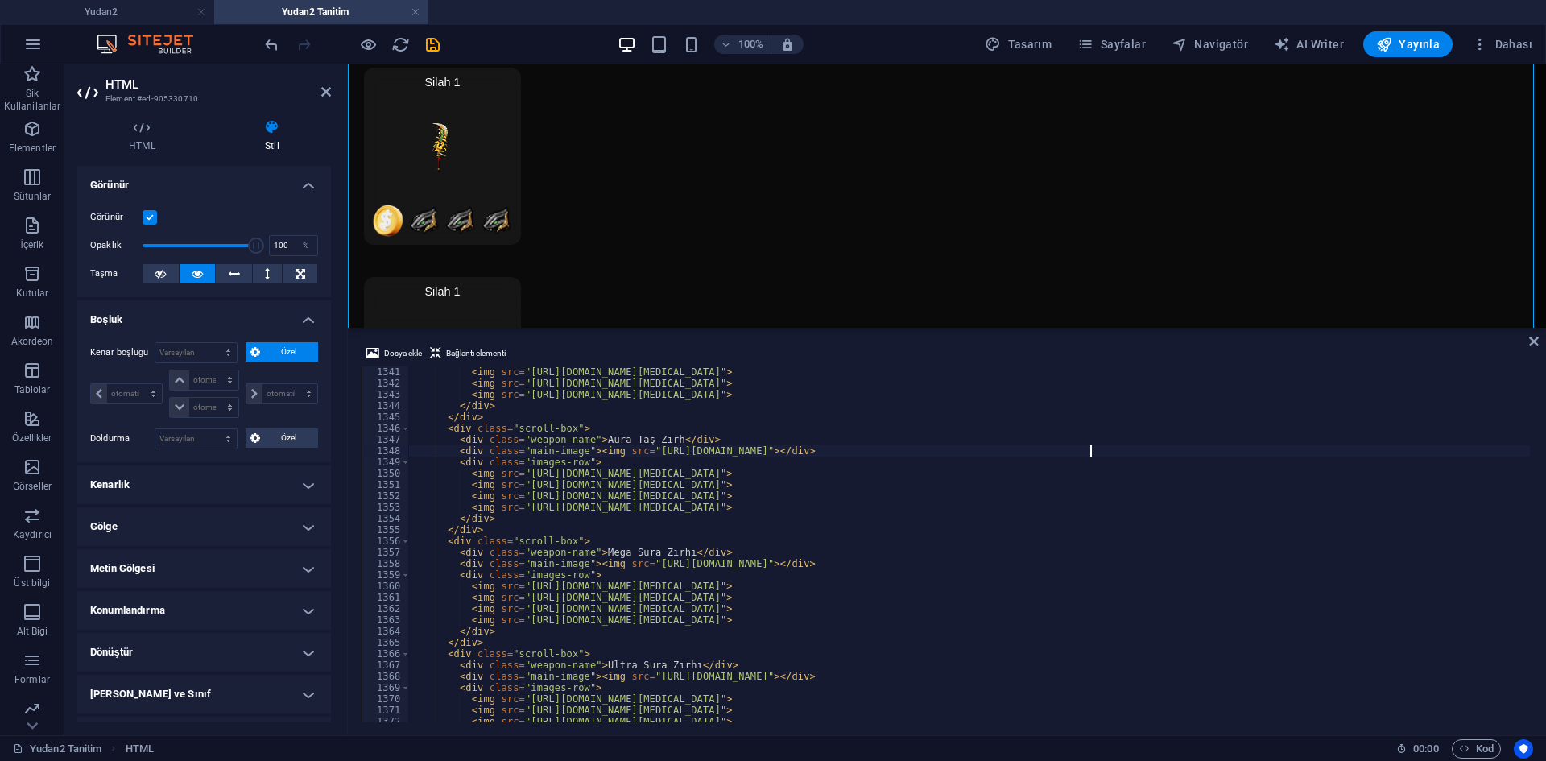
scroll to position [13767, 0]
drag, startPoint x: 642, startPoint y: 563, endPoint x: 1051, endPoint y: 573, distance: 409.2
click at [1047, 567] on div "< img src = "[URL][DOMAIN_NAME][MEDICAL_DATA]" > < img src = "[URL][DOMAIN_NAME…" at bounding box center [1166, 553] width 1515 height 375
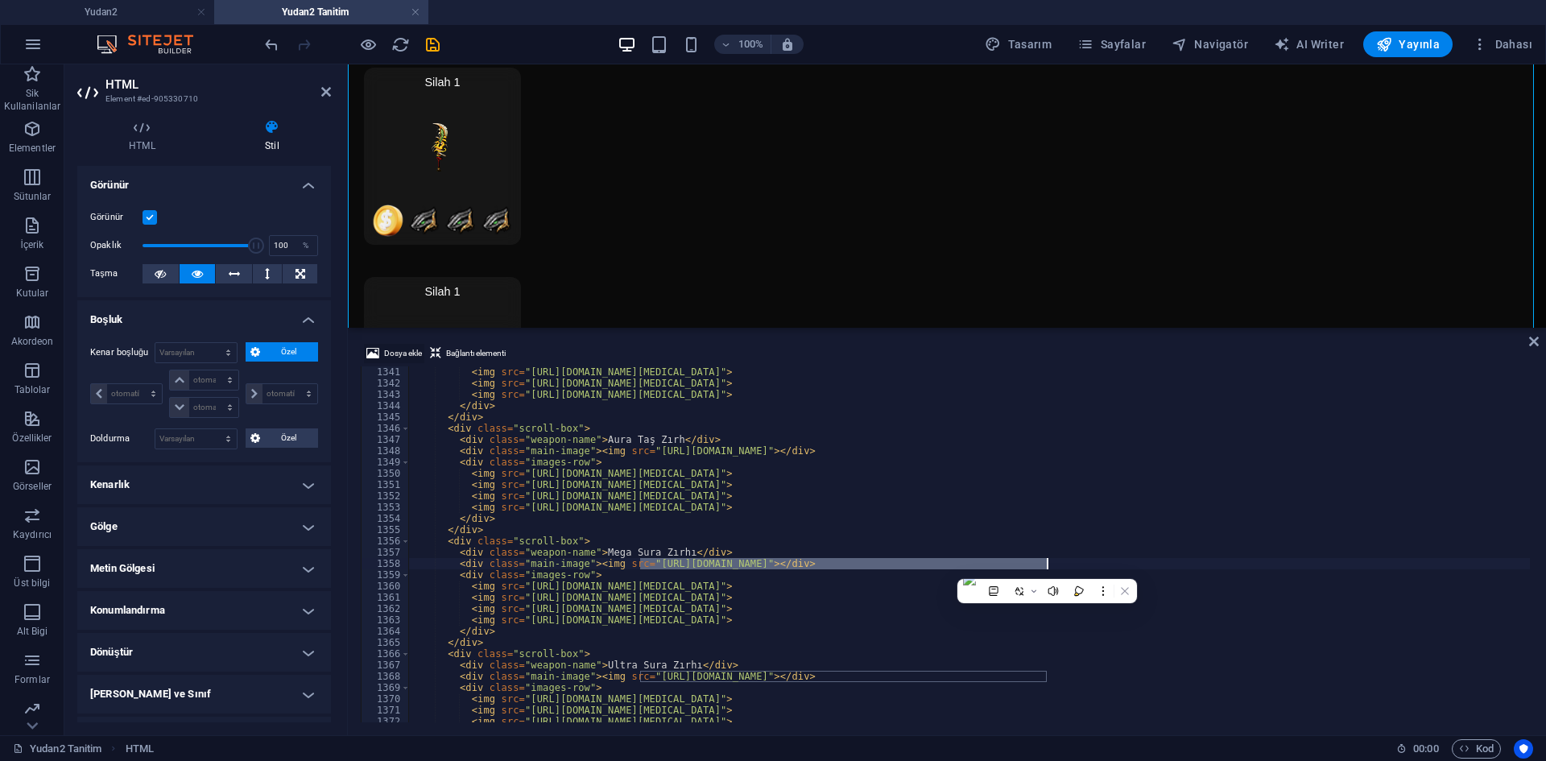
click at [409, 351] on span "Dosya ekle" at bounding box center [403, 353] width 38 height 19
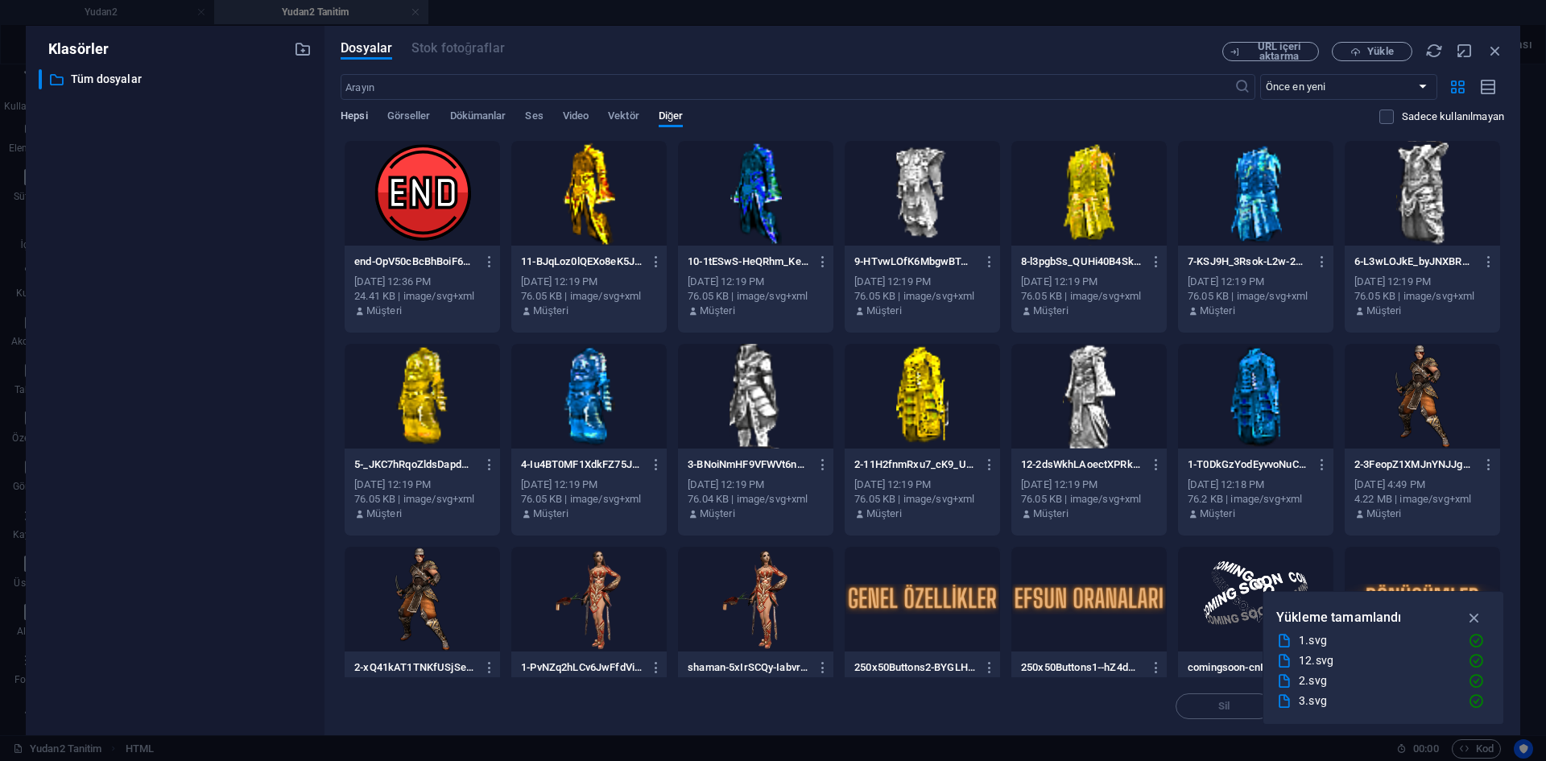
click at [362, 110] on span "Hepsi" at bounding box center [354, 117] width 27 height 23
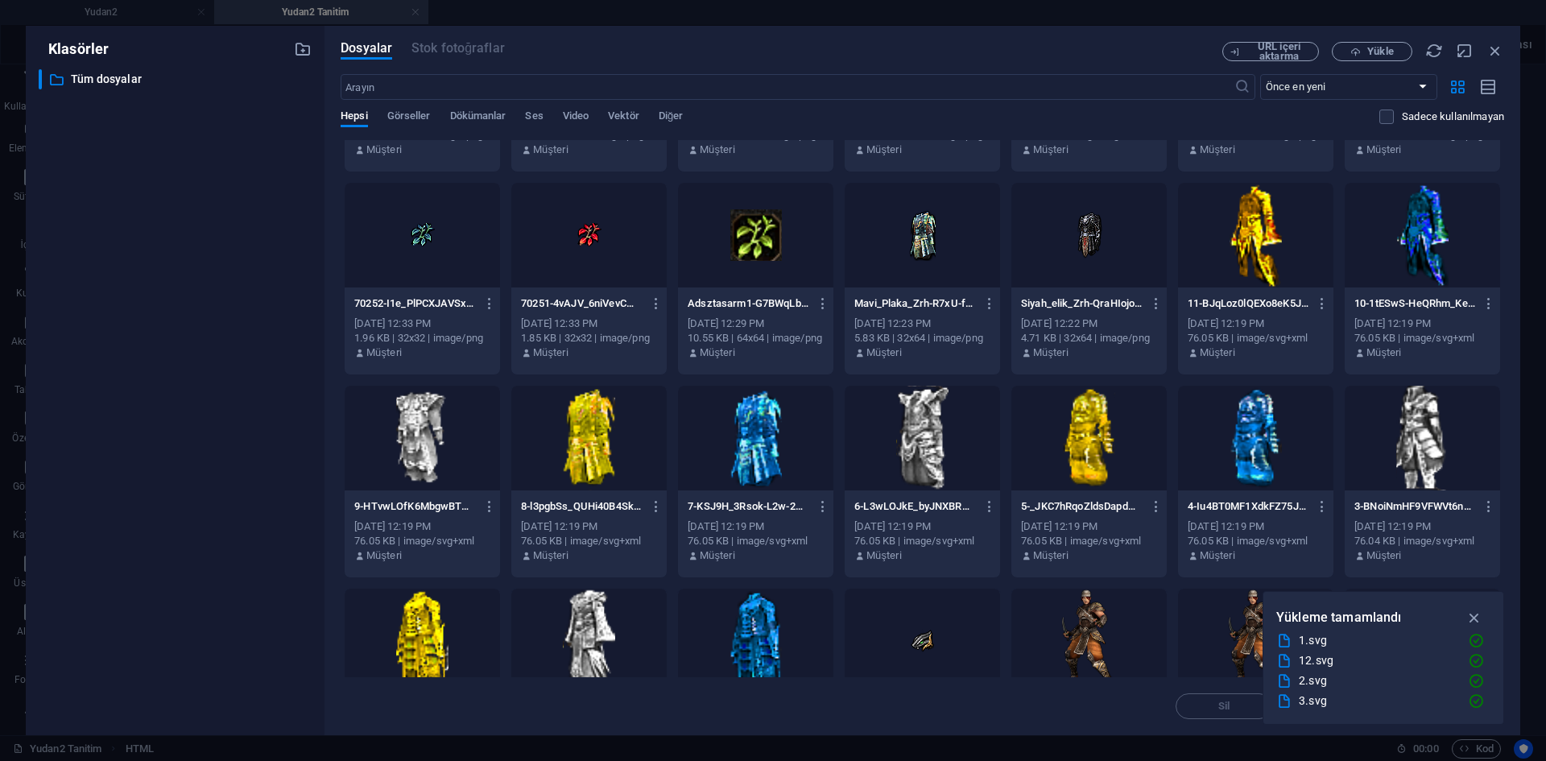
scroll to position [242, 0]
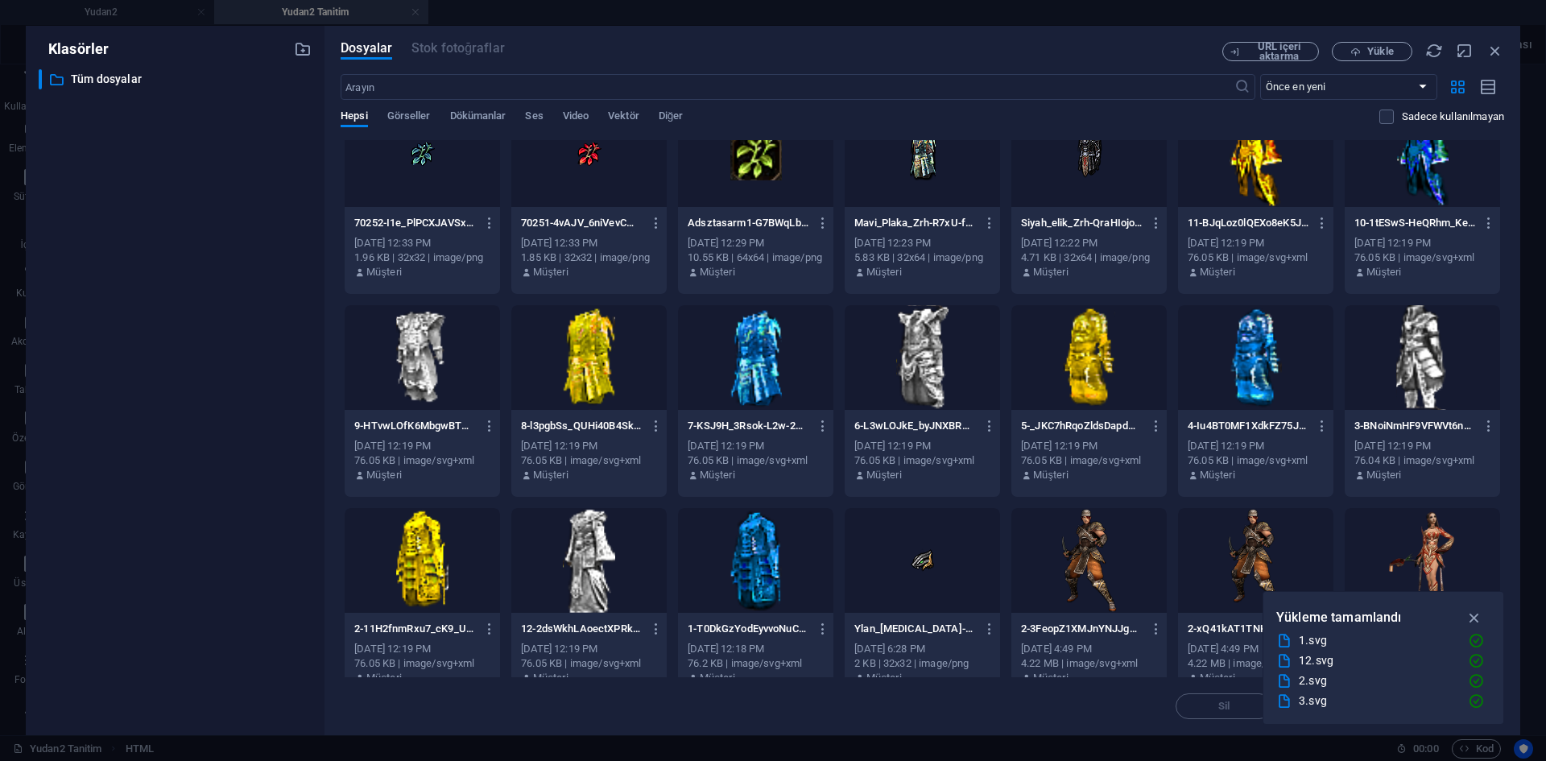
click at [762, 572] on div at bounding box center [755, 560] width 155 height 105
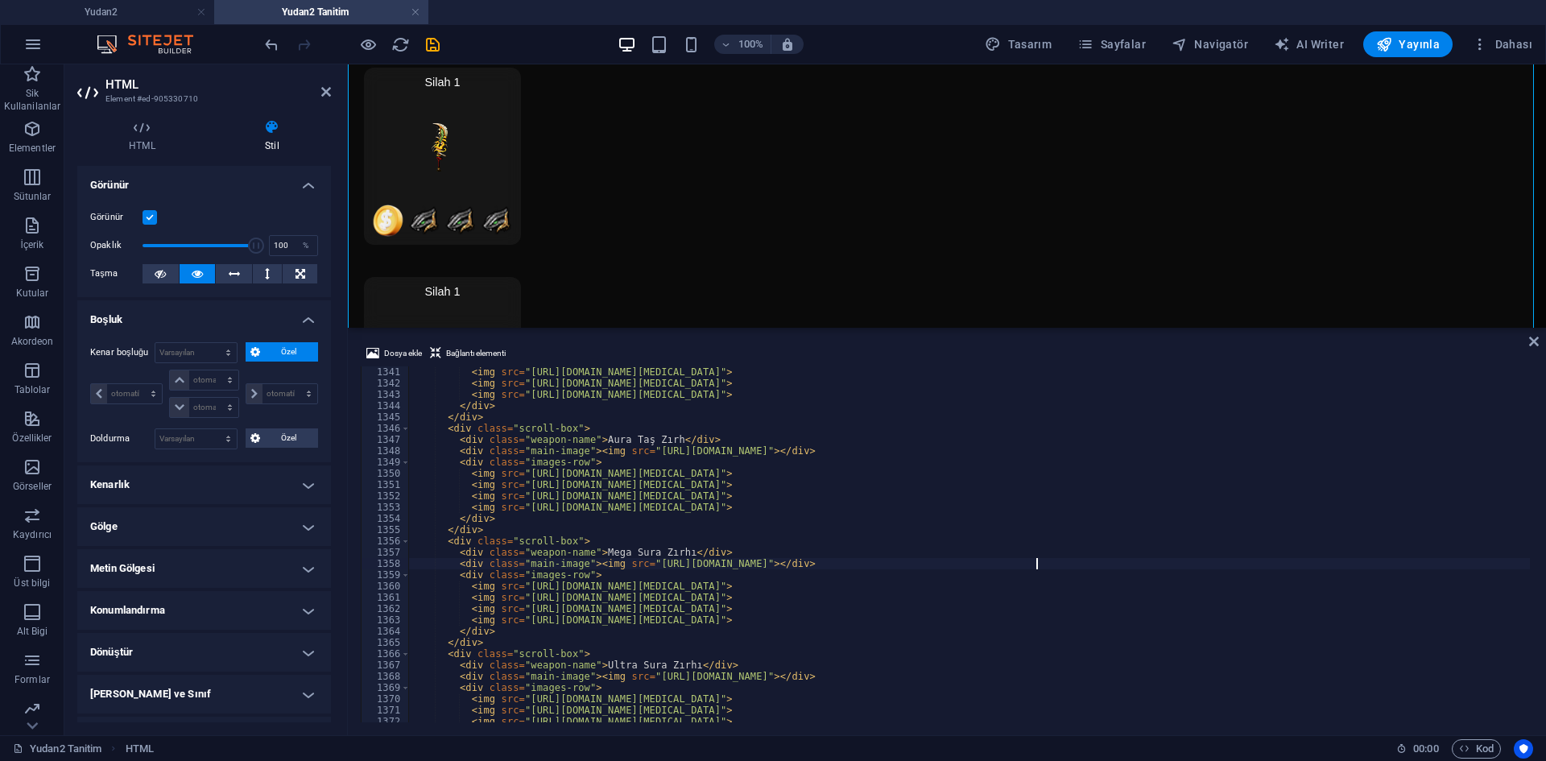
scroll to position [13815, 0]
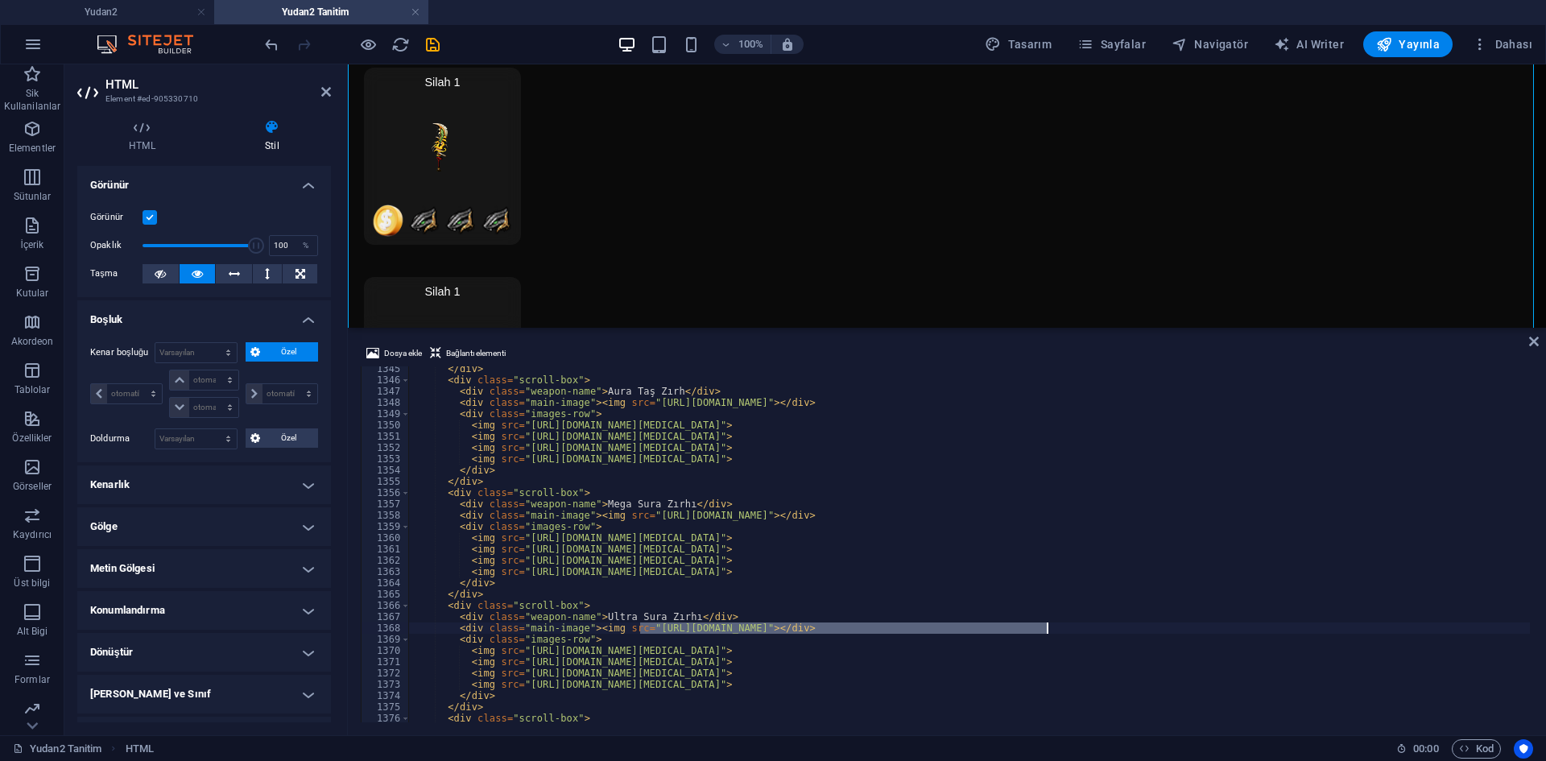
drag, startPoint x: 640, startPoint y: 627, endPoint x: 1047, endPoint y: 630, distance: 406.7
click at [1047, 630] on div "</ div > < div class = "scroll-box" > < div class = "weapon-name" > [PERSON_NAM…" at bounding box center [1166, 550] width 1515 height 375
click at [392, 345] on span "Dosya ekle" at bounding box center [403, 353] width 38 height 19
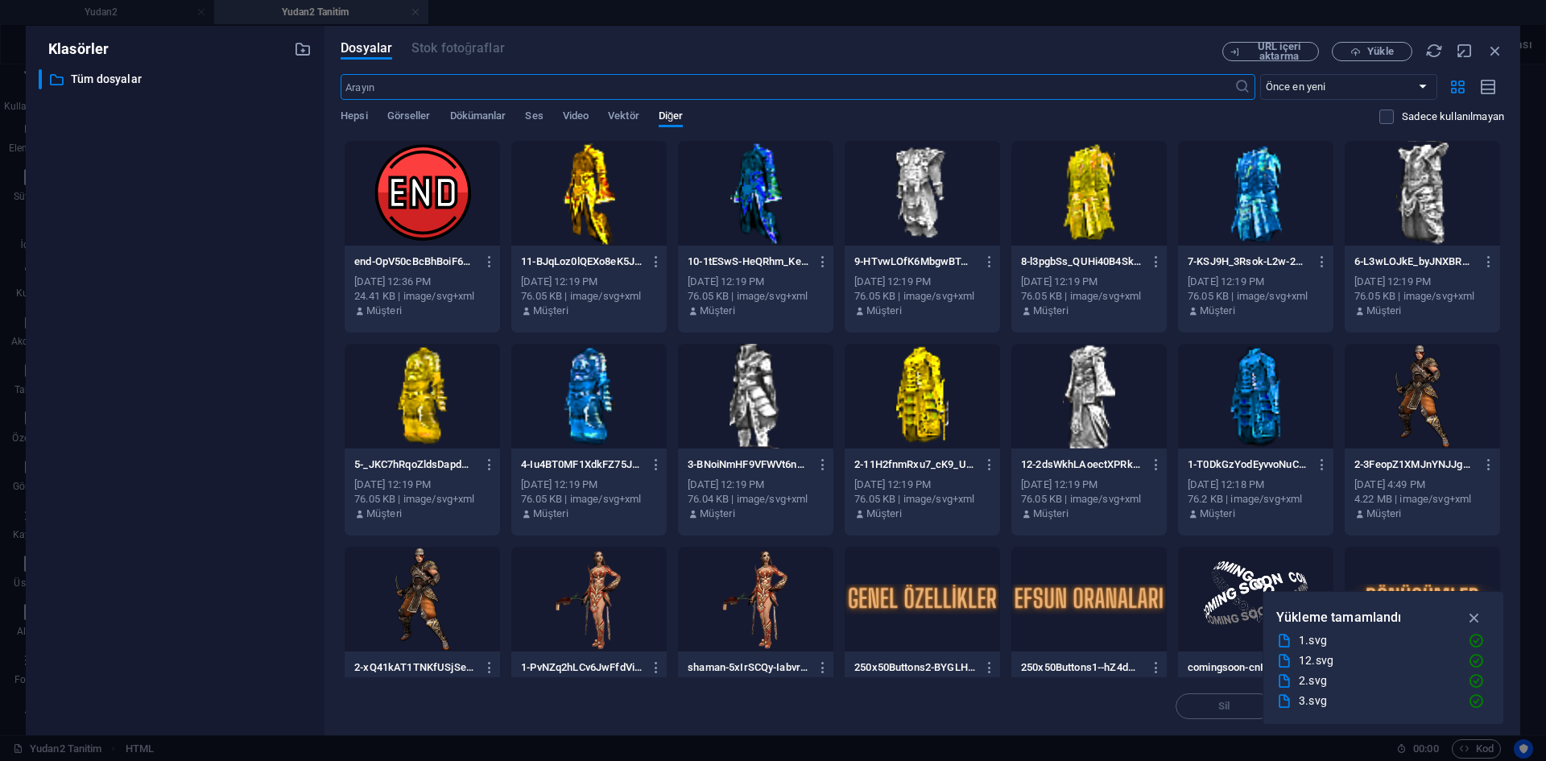
click at [929, 404] on div at bounding box center [922, 396] width 155 height 105
click at [929, 403] on div "1" at bounding box center [922, 396] width 155 height 105
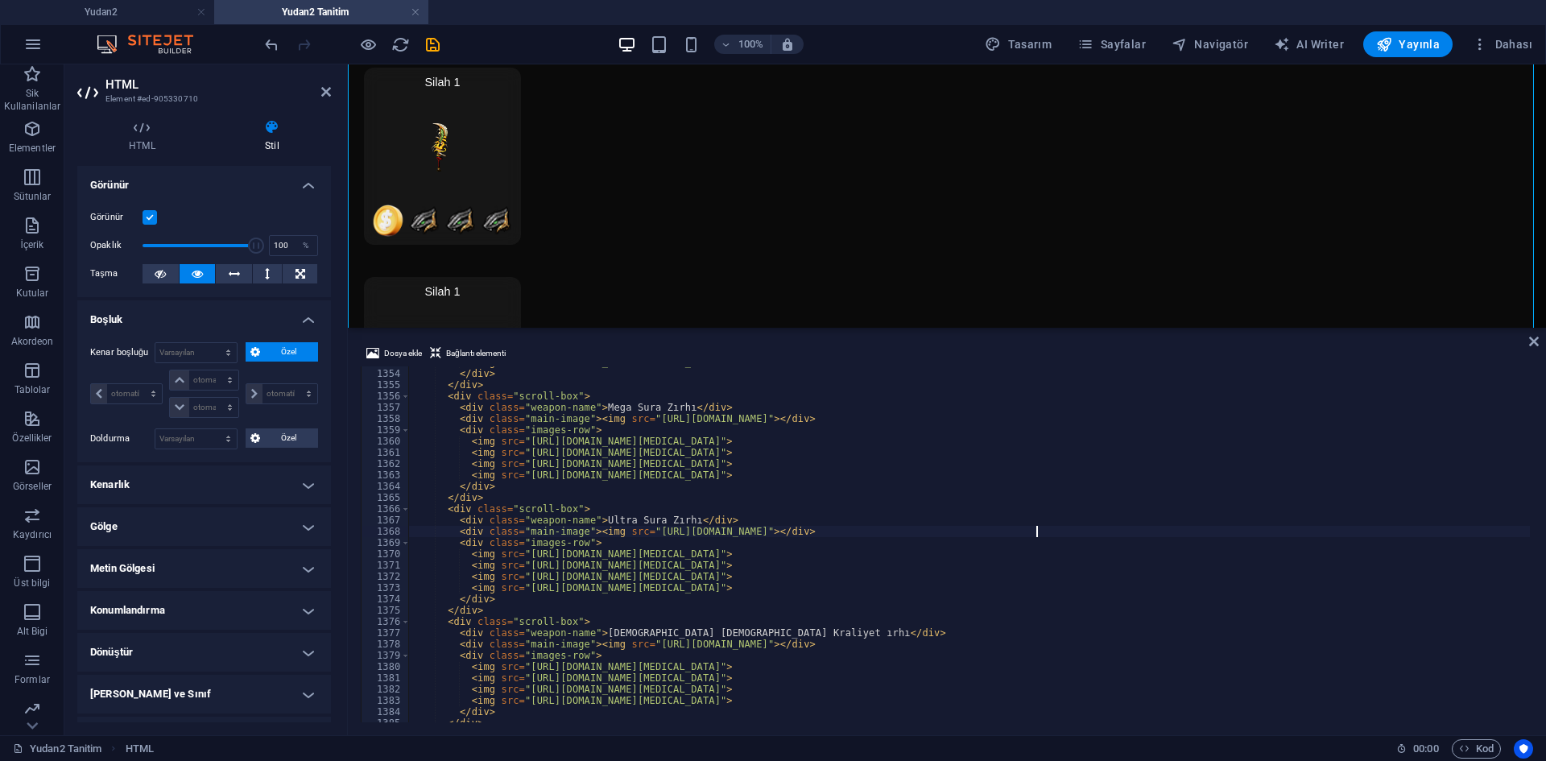
scroll to position [13912, 0]
drag, startPoint x: 643, startPoint y: 644, endPoint x: 1046, endPoint y: 641, distance: 403.5
click at [1046, 641] on div "< img src = "[URL][DOMAIN_NAME][MEDICAL_DATA][PERSON_NAME]" > </ div > </ div >…" at bounding box center [1166, 544] width 1515 height 375
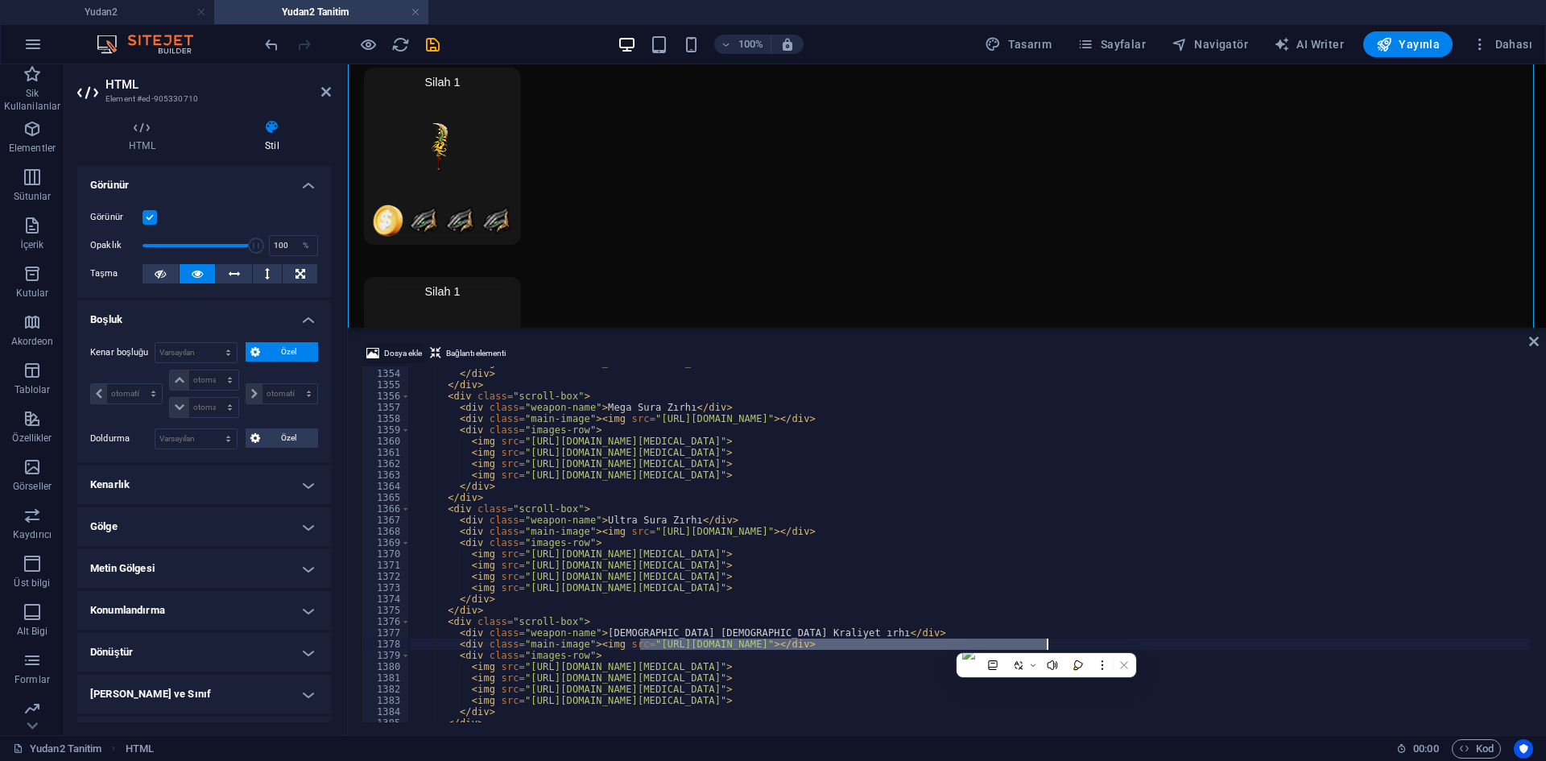
click at [412, 350] on span "Dosya ekle" at bounding box center [403, 353] width 38 height 19
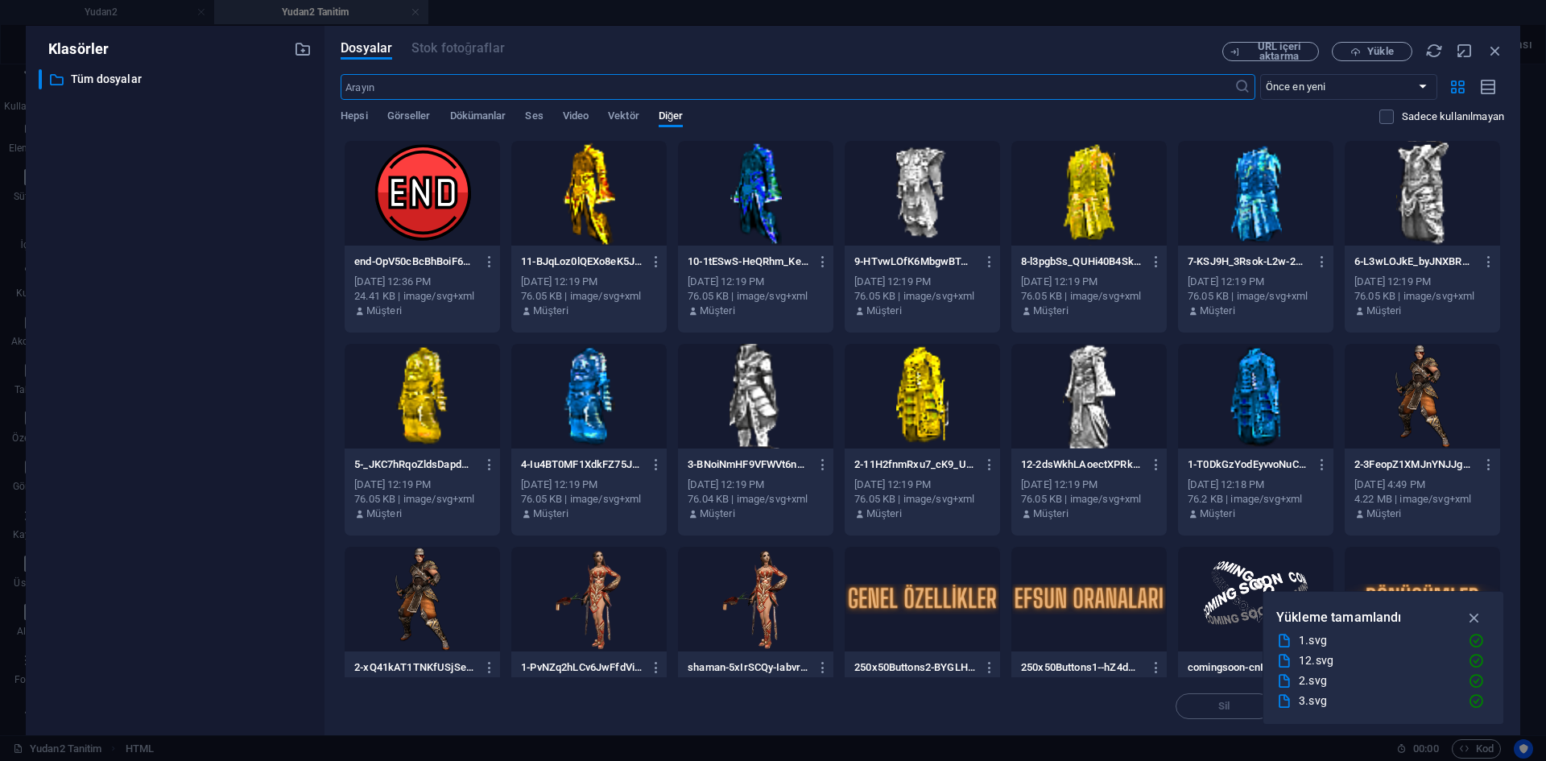
click at [773, 402] on div at bounding box center [755, 396] width 155 height 105
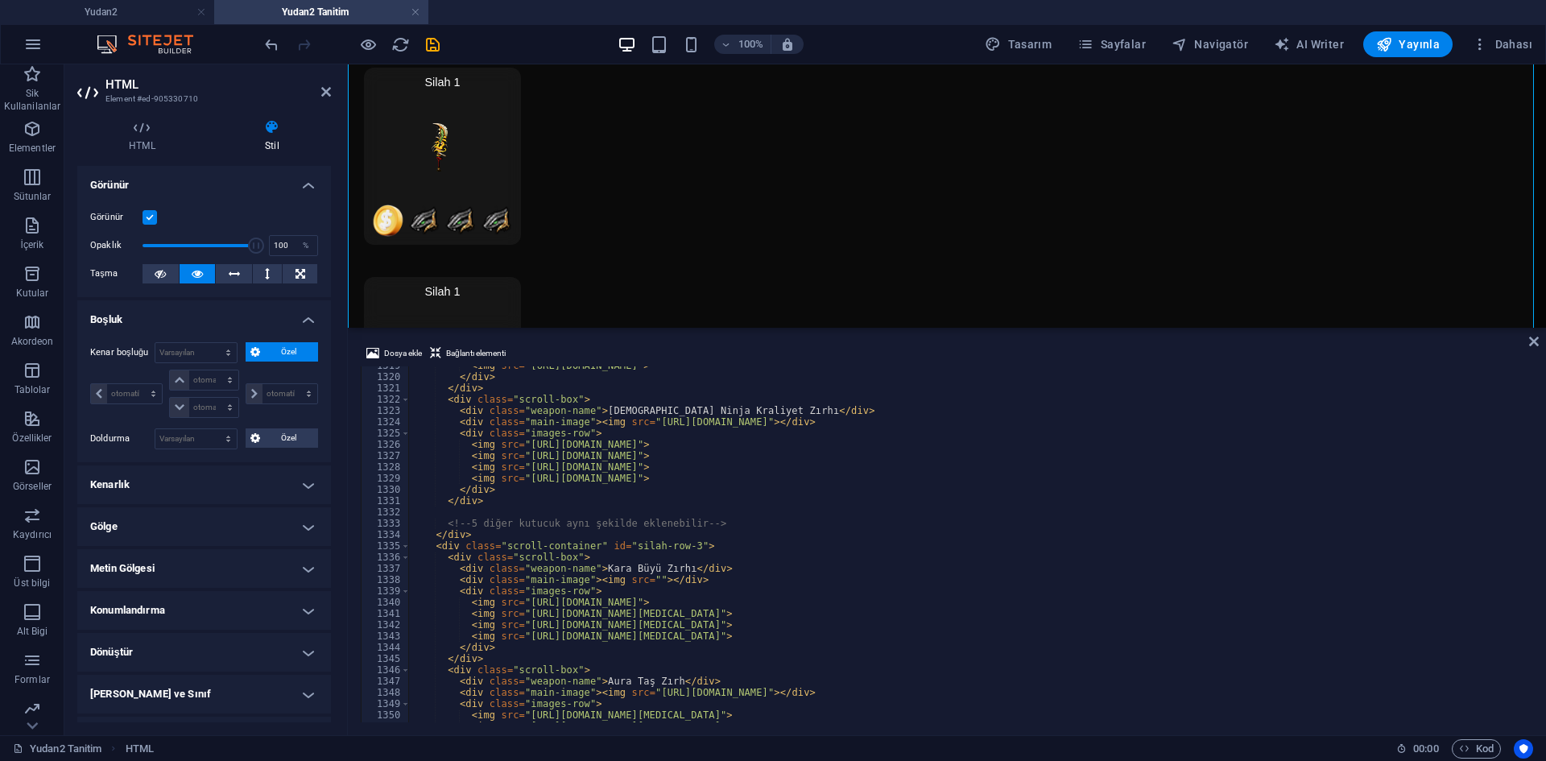
scroll to position [13428, 0]
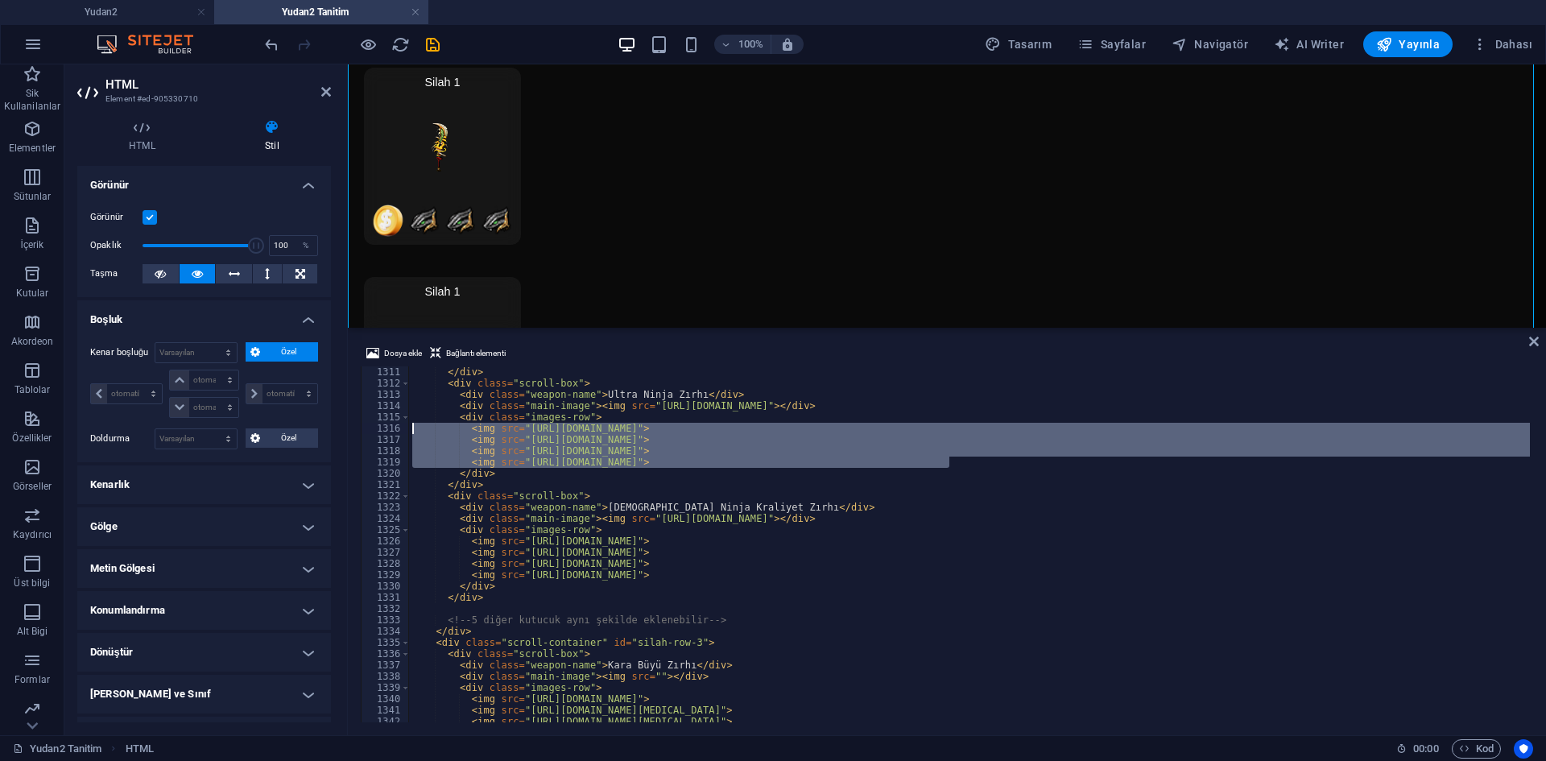
drag, startPoint x: 951, startPoint y: 465, endPoint x: 406, endPoint y: 432, distance: 546.3
click at [406, 432] on div "<div class="main-image"><img src="[URL][DOMAIN_NAME]"></div> 1311 1312 1313 131…" at bounding box center [947, 544] width 1173 height 356
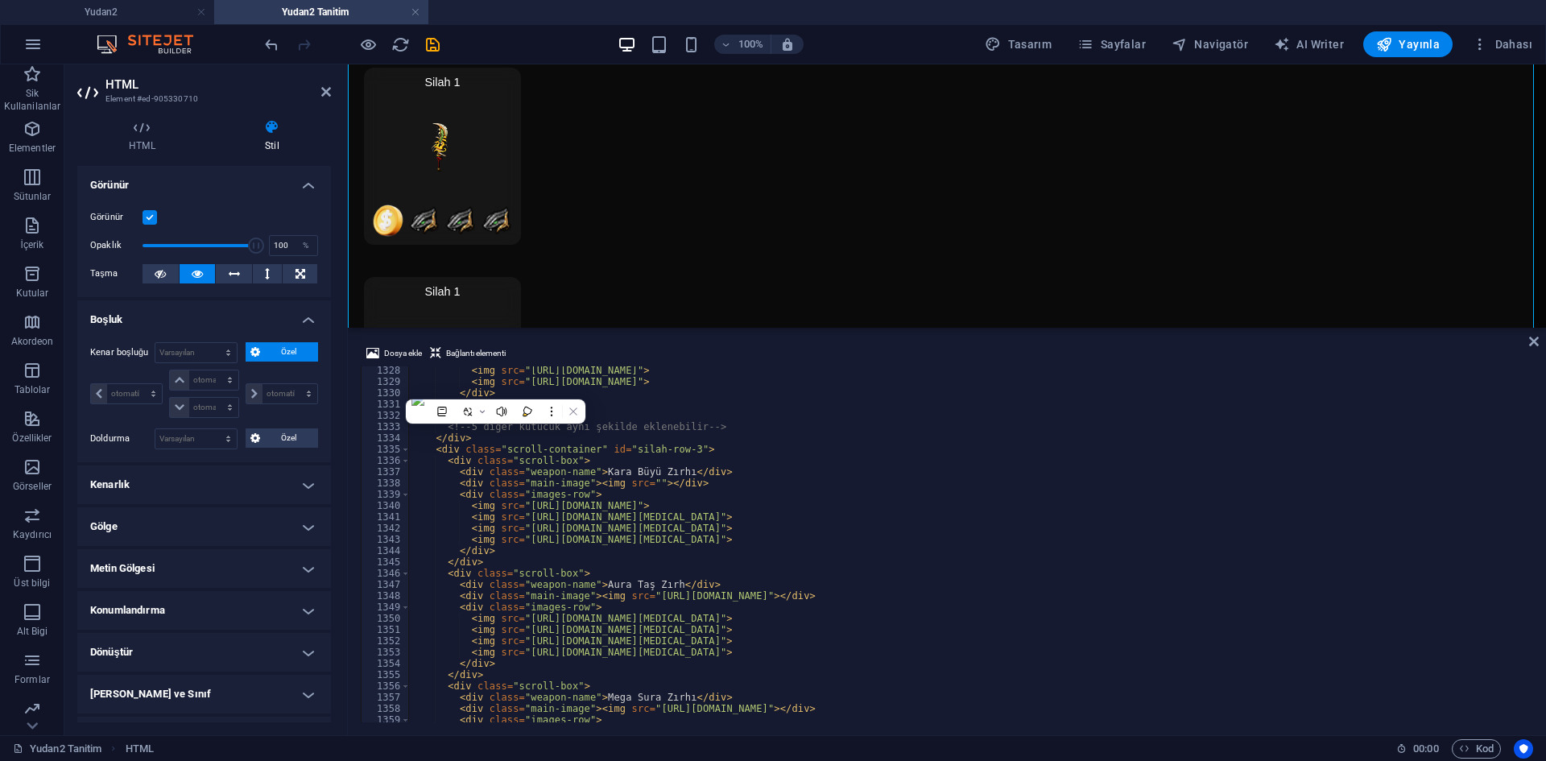
scroll to position [13622, 0]
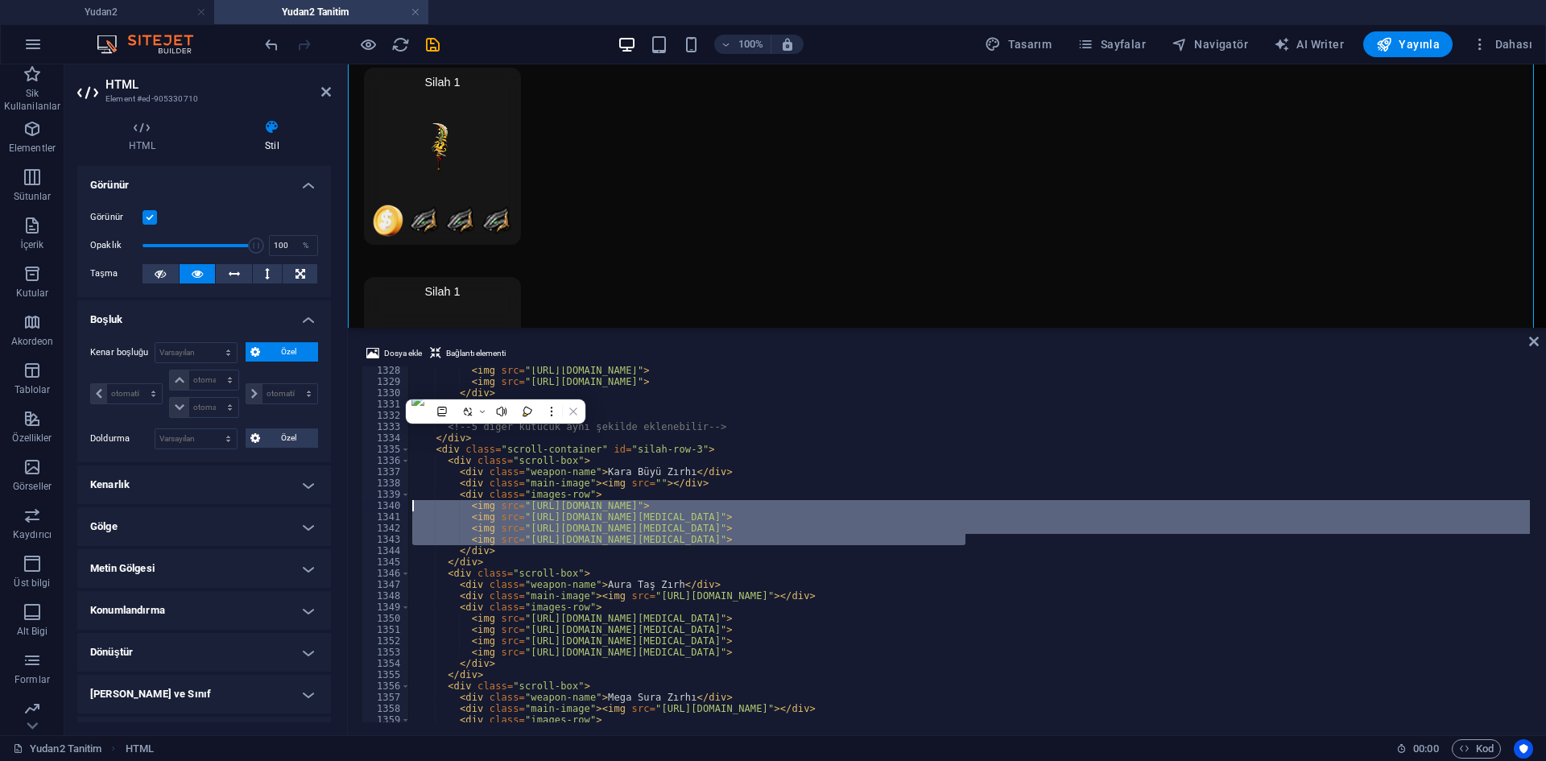
drag, startPoint x: 978, startPoint y: 539, endPoint x: 412, endPoint y: 499, distance: 567.6
click at [409, 507] on div "< img src = "[URL][DOMAIN_NAME]" > < img src = "[URL][DOMAIN_NAME]" > </ div > …" at bounding box center [1166, 552] width 1515 height 375
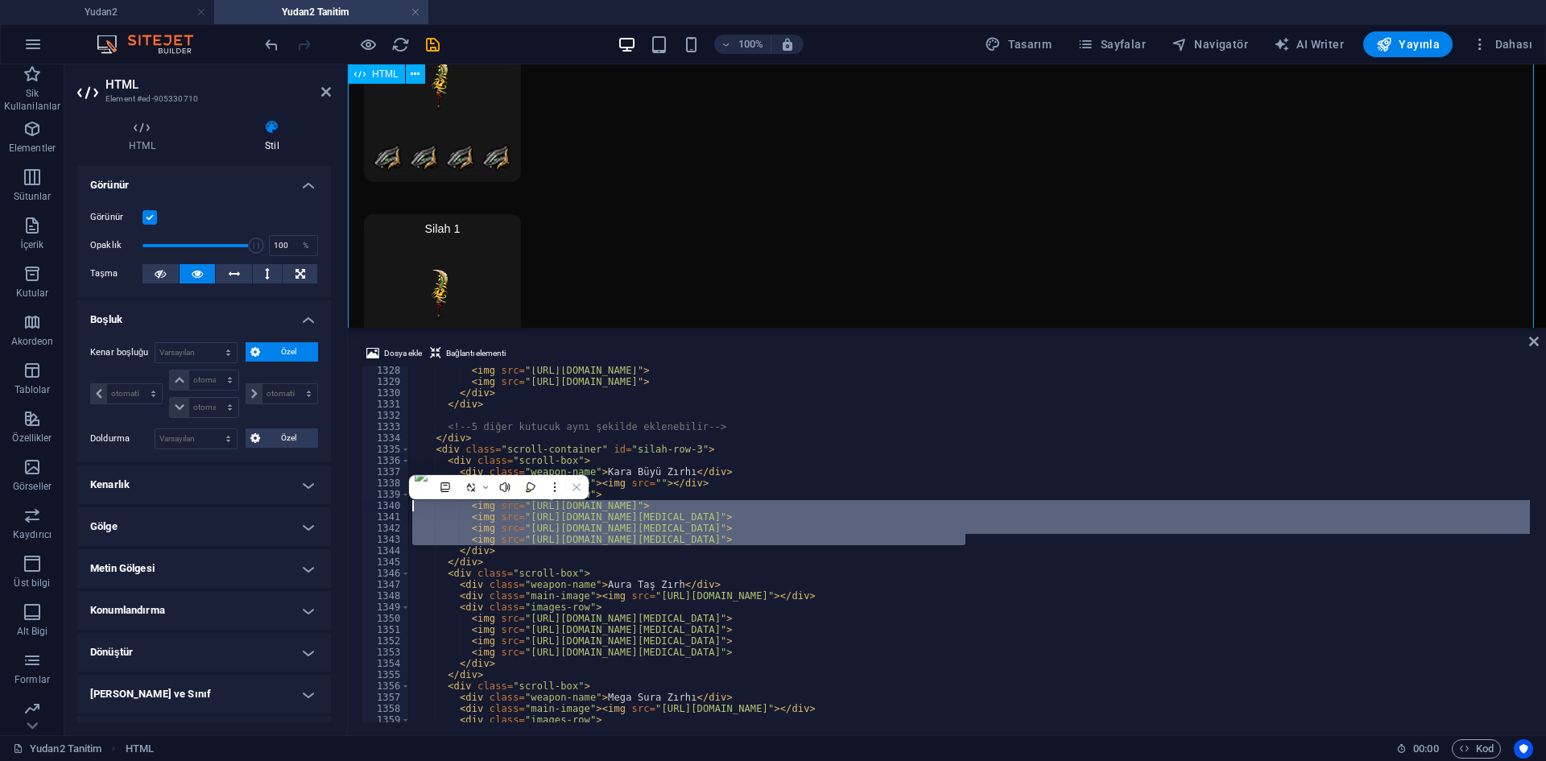
scroll to position [5805, 0]
paste textarea "89809/70251-4vAJV_6niVevCMRr5aWkd"
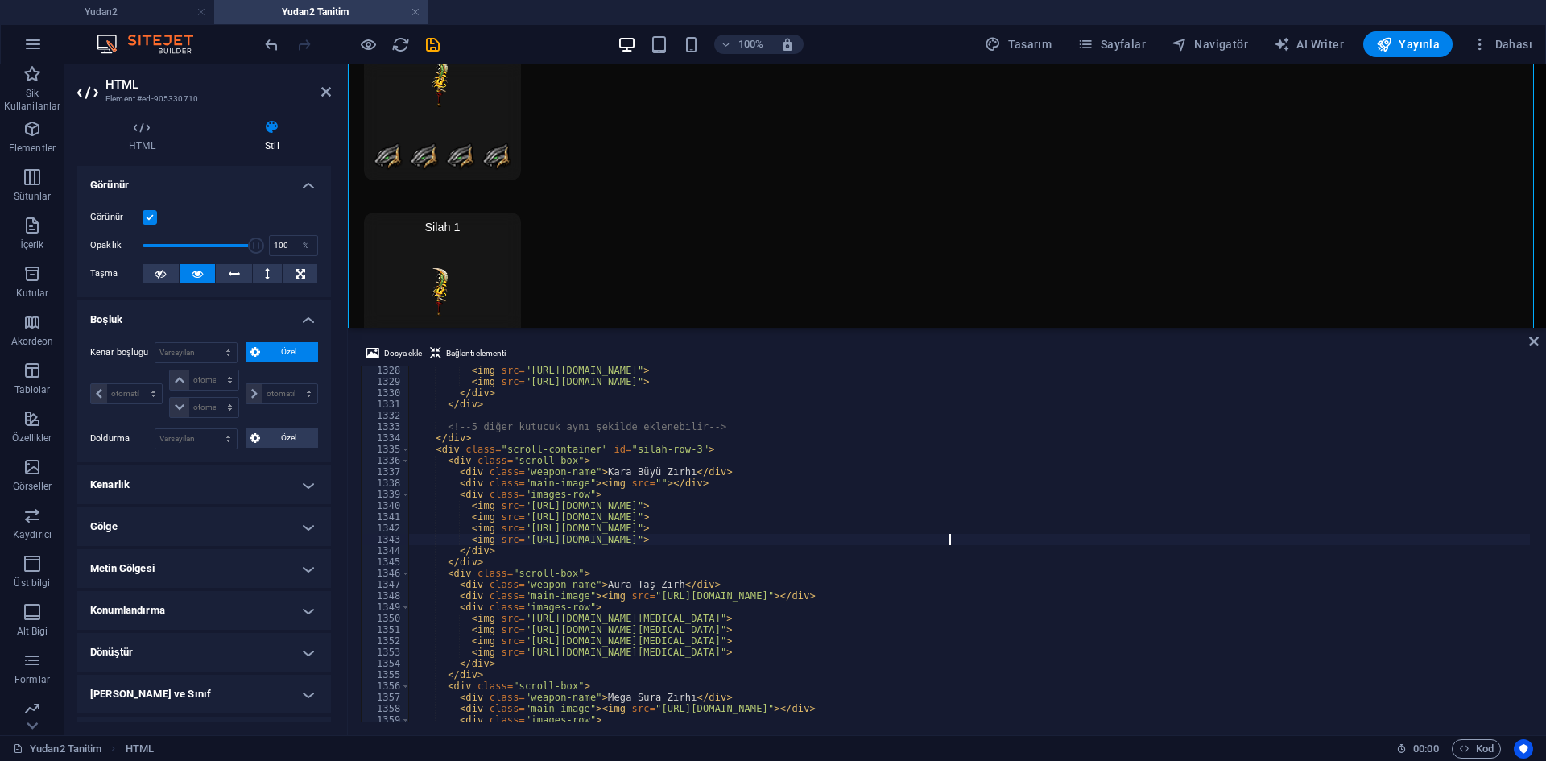
click at [640, 484] on div "< img src = "[URL][DOMAIN_NAME]" > < img src = "[URL][DOMAIN_NAME]" > </ div > …" at bounding box center [1166, 552] width 1515 height 375
click at [405, 351] on span "Dosya ekle" at bounding box center [403, 353] width 38 height 19
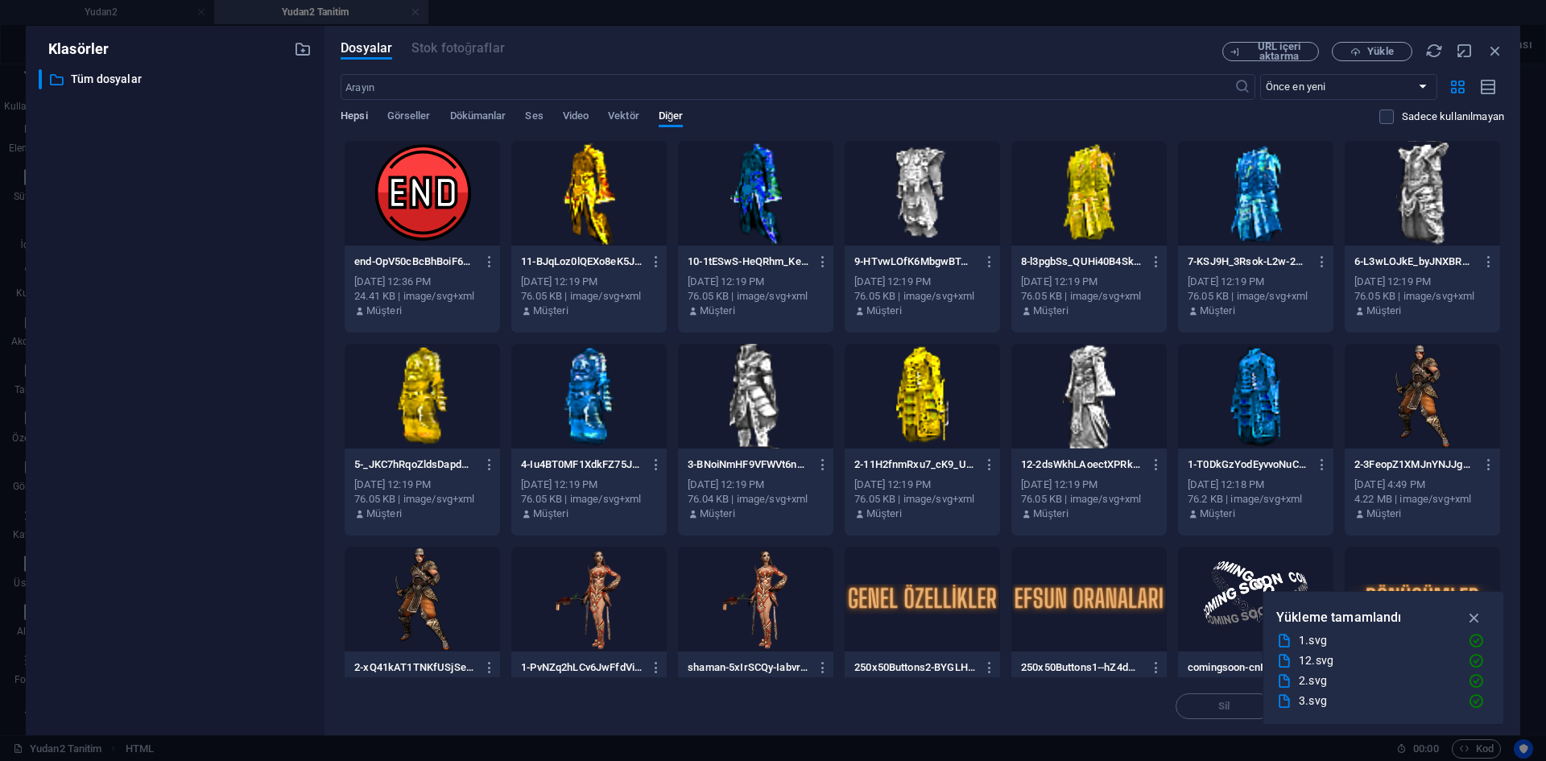
click at [353, 118] on span "Hepsi" at bounding box center [354, 117] width 27 height 23
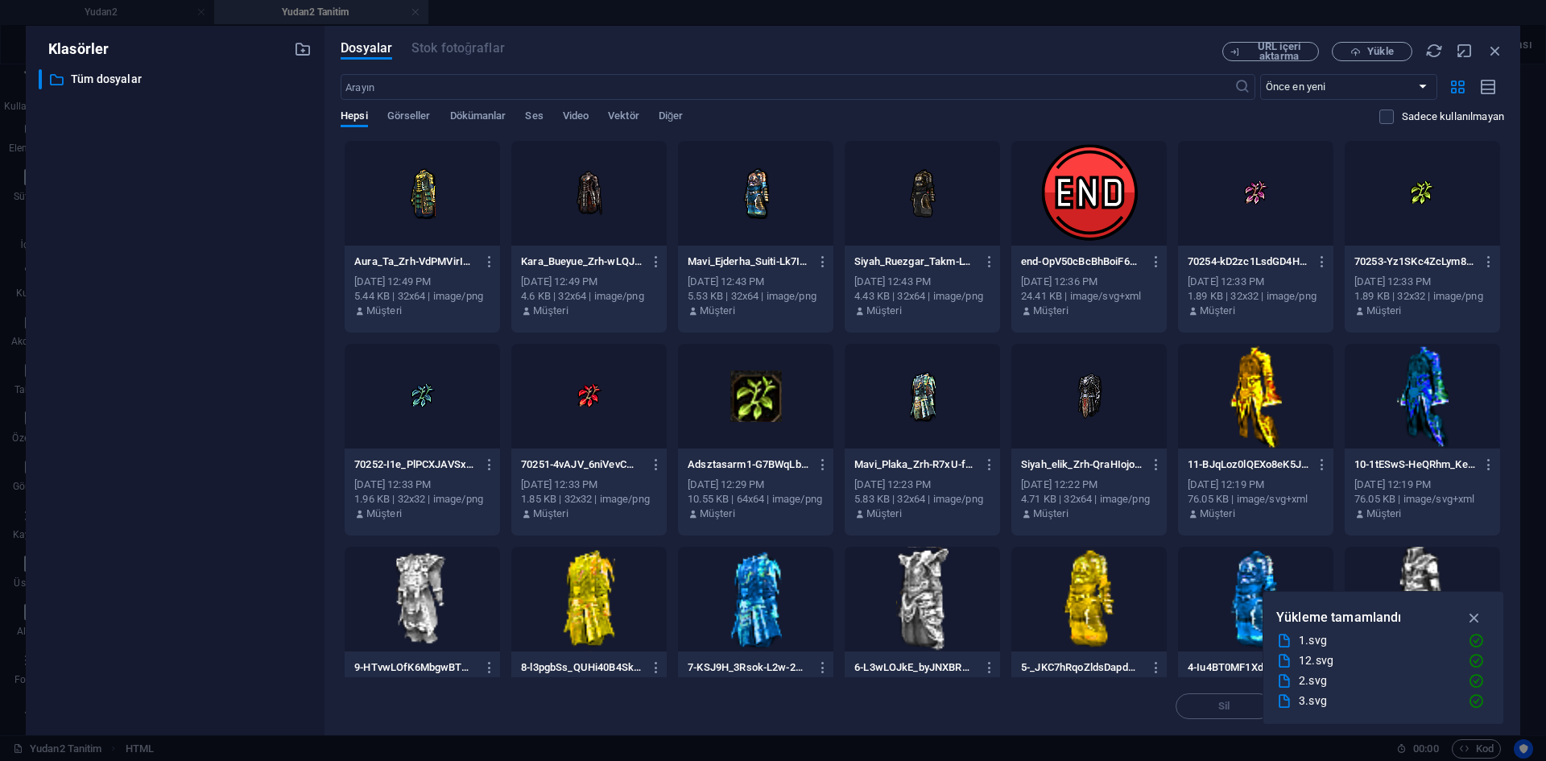
click at [578, 208] on div at bounding box center [588, 193] width 155 height 105
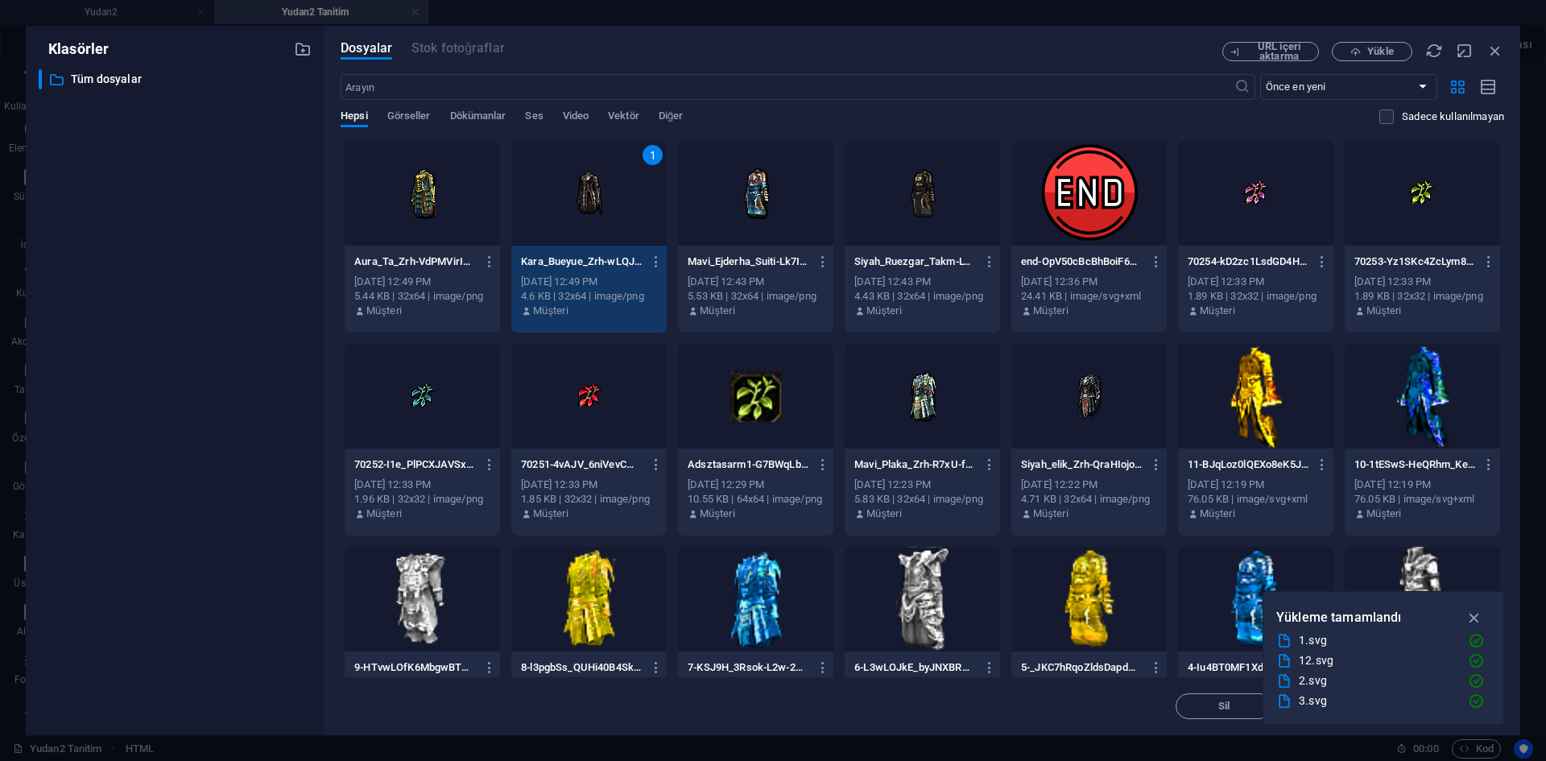
click at [577, 208] on div "1" at bounding box center [588, 193] width 155 height 105
type textarea "<div class="main-image"><img src="[URL][DOMAIN_NAME]"></div>"
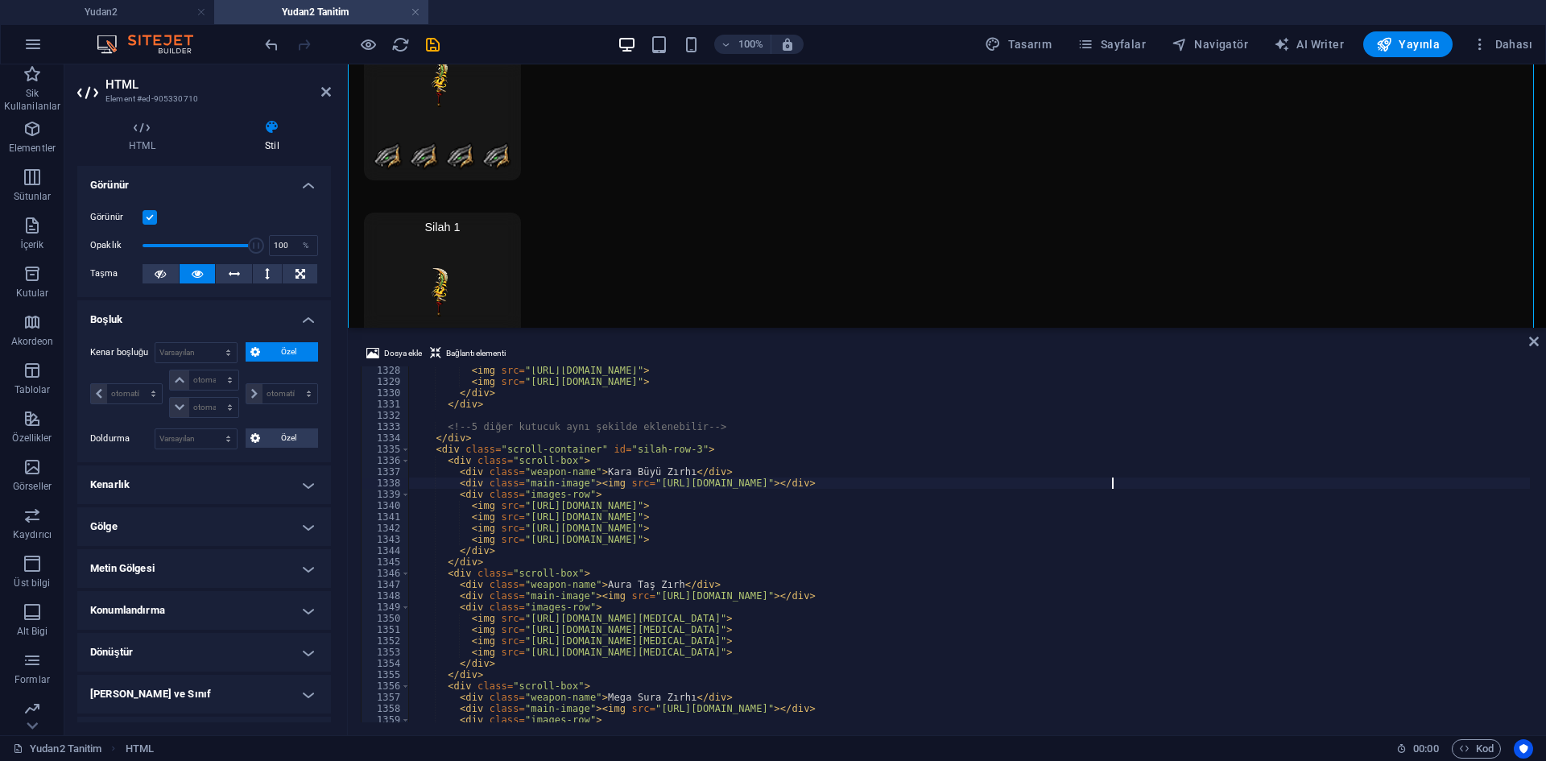
scroll to position [13718, 0]
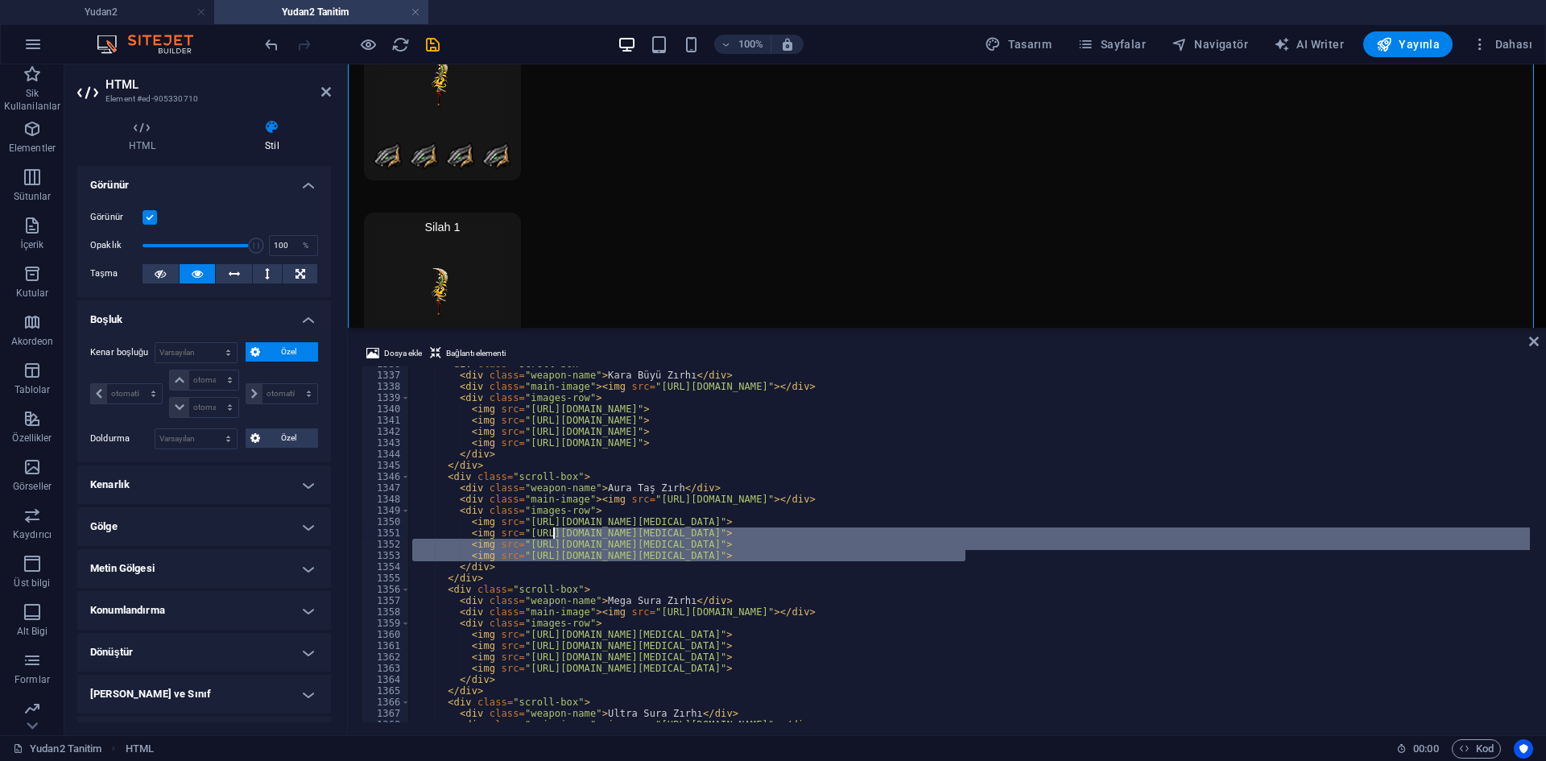
scroll to position [13718, 0]
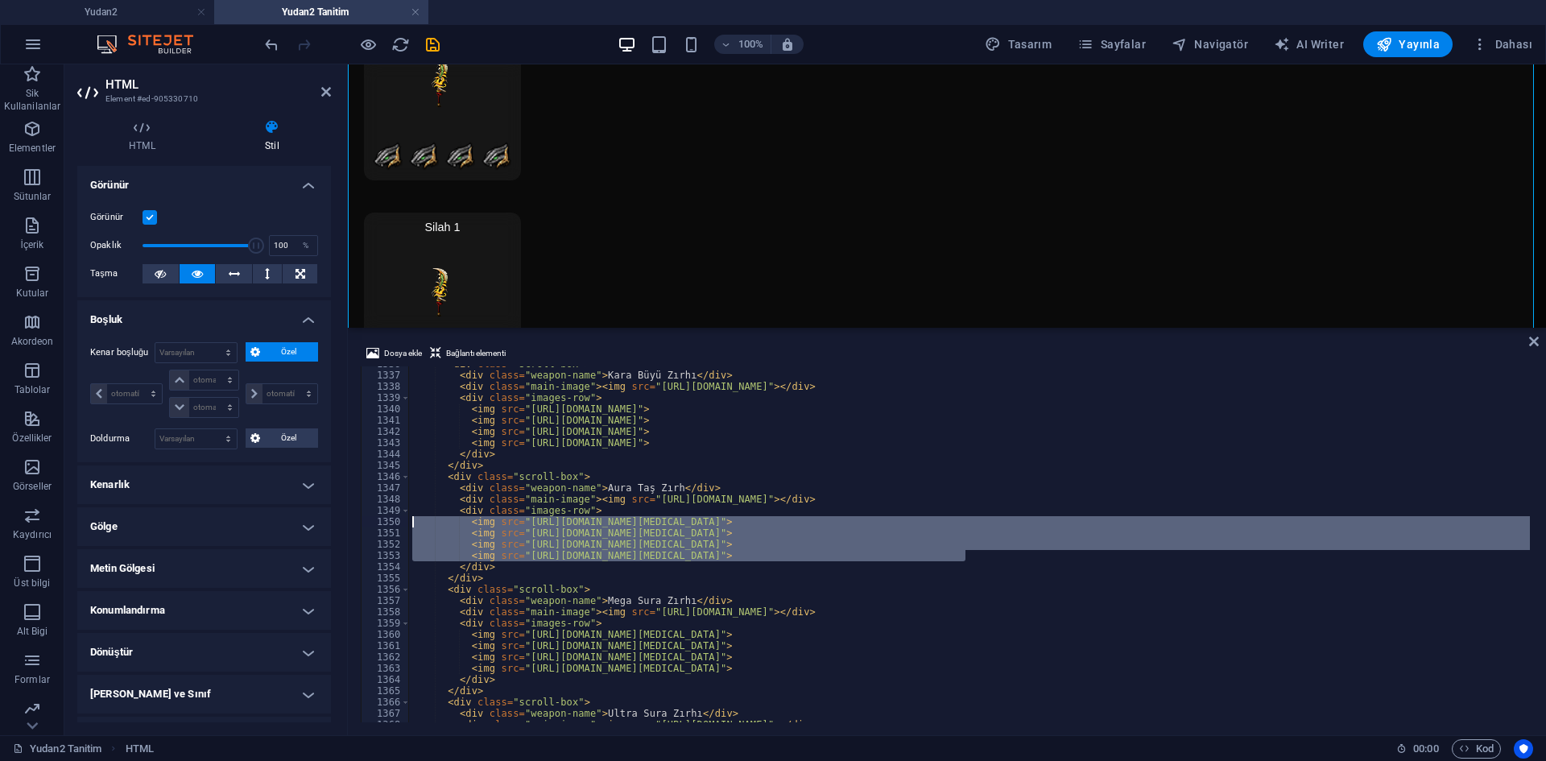
click at [380, 521] on div "<div class="main-image"><img src="https://cdn1.site-media.eu/images/0/18990052/…" at bounding box center [947, 544] width 1173 height 356
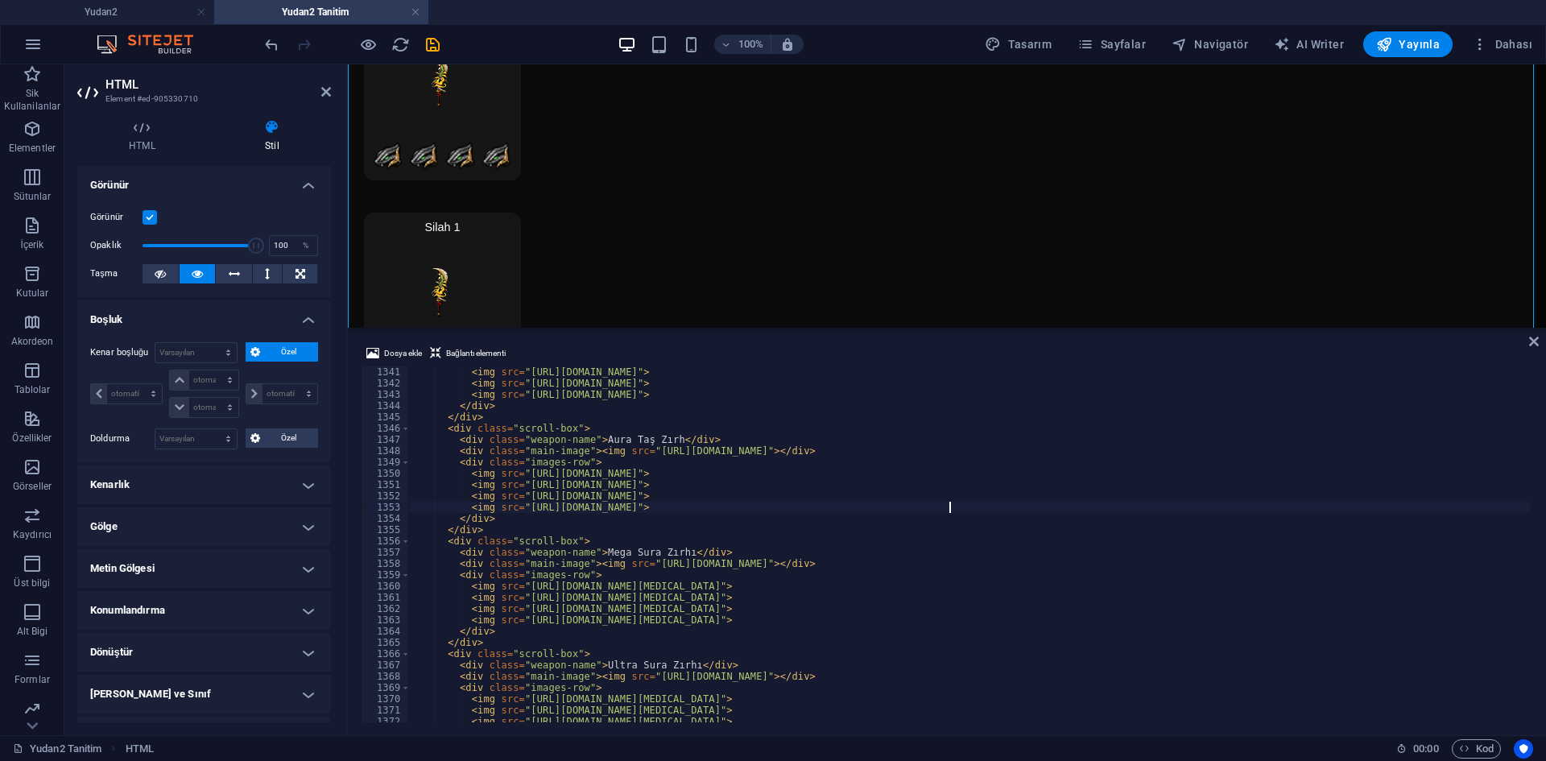
scroll to position [13815, 0]
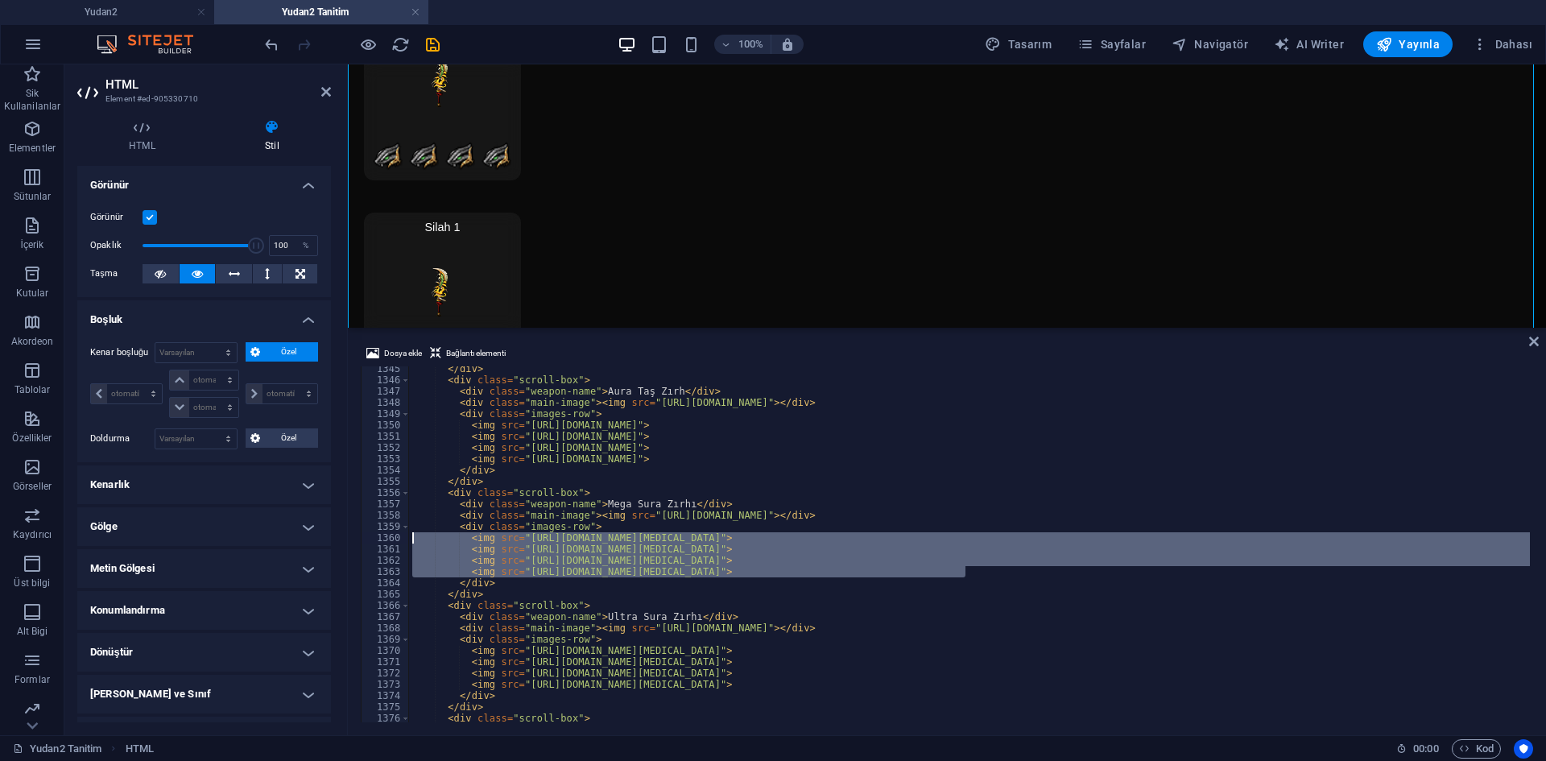
drag, startPoint x: 978, startPoint y: 573, endPoint x: 397, endPoint y: 541, distance: 581.6
click at [375, 540] on div "<img src="https://cdn1.site-media.eu/images/0/18989809/70251-4vAJV_6niVevCMRr5a…" at bounding box center [947, 544] width 1173 height 356
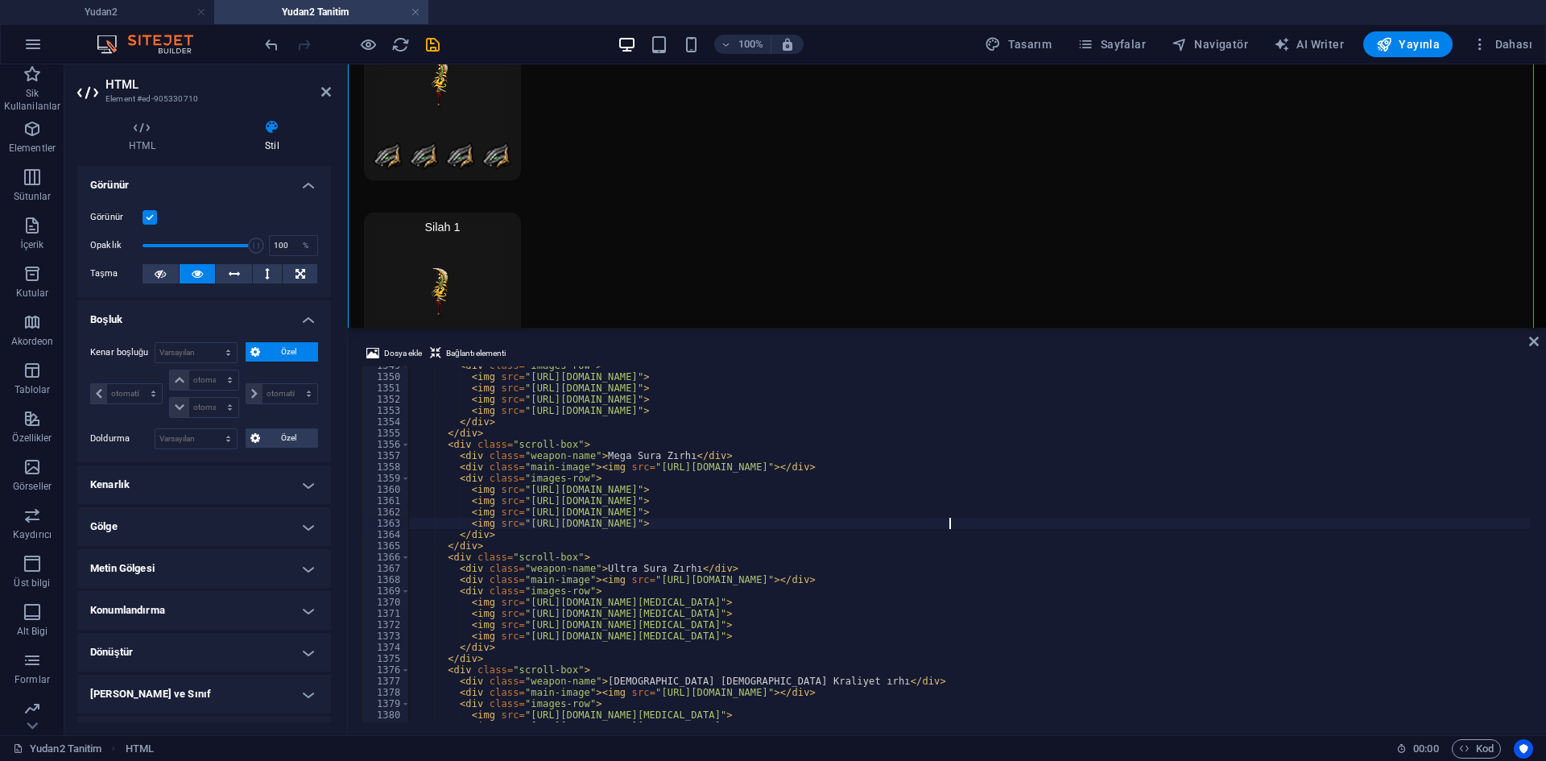
scroll to position [13912, 0]
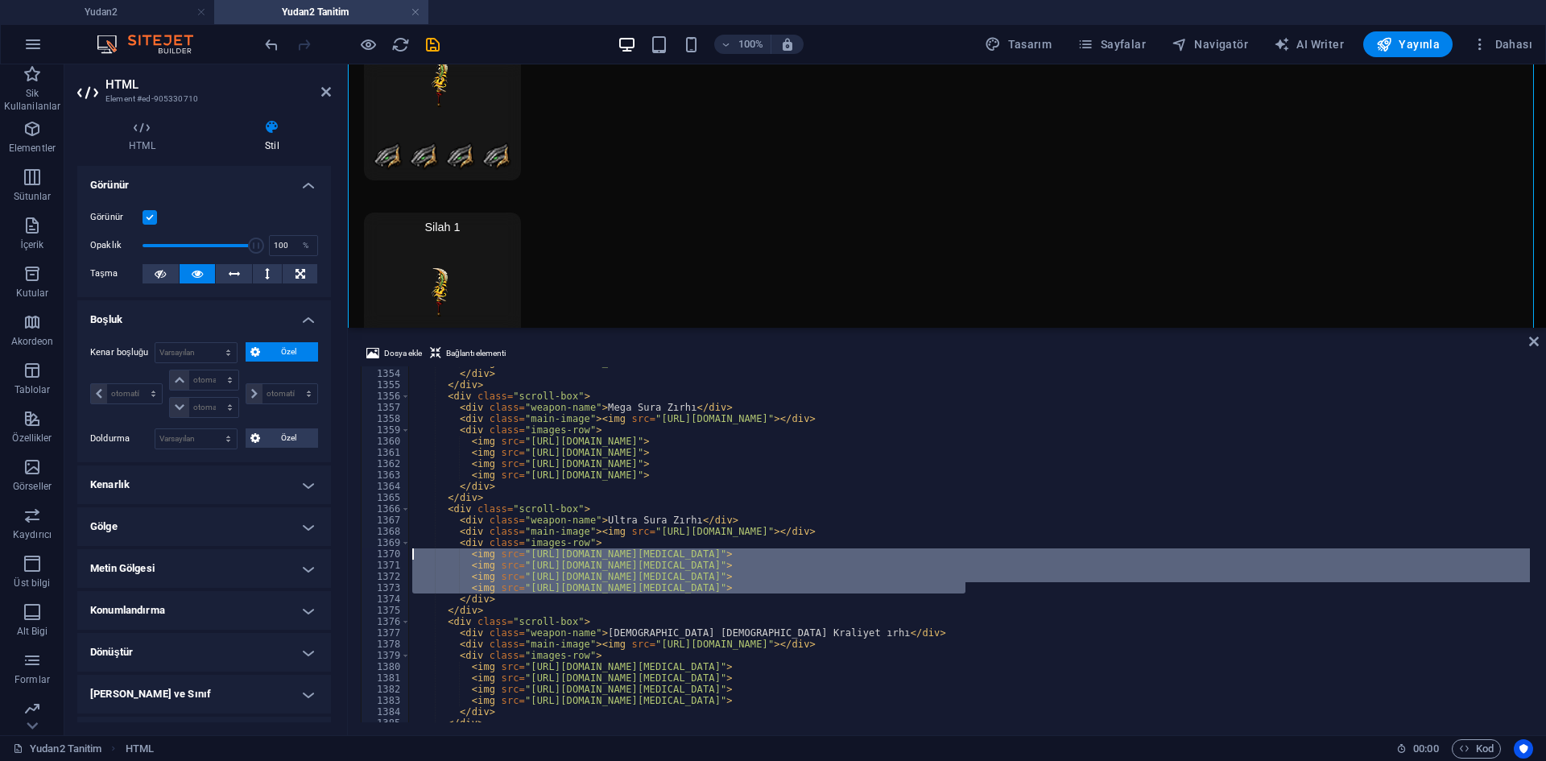
drag, startPoint x: 962, startPoint y: 589, endPoint x: 371, endPoint y: 556, distance: 591.2
click at [372, 556] on div "<img src="https://cdn1.site-media.eu/images/0/18989809/70251-4vAJV_6niVevCMRr5a…" at bounding box center [947, 544] width 1173 height 356
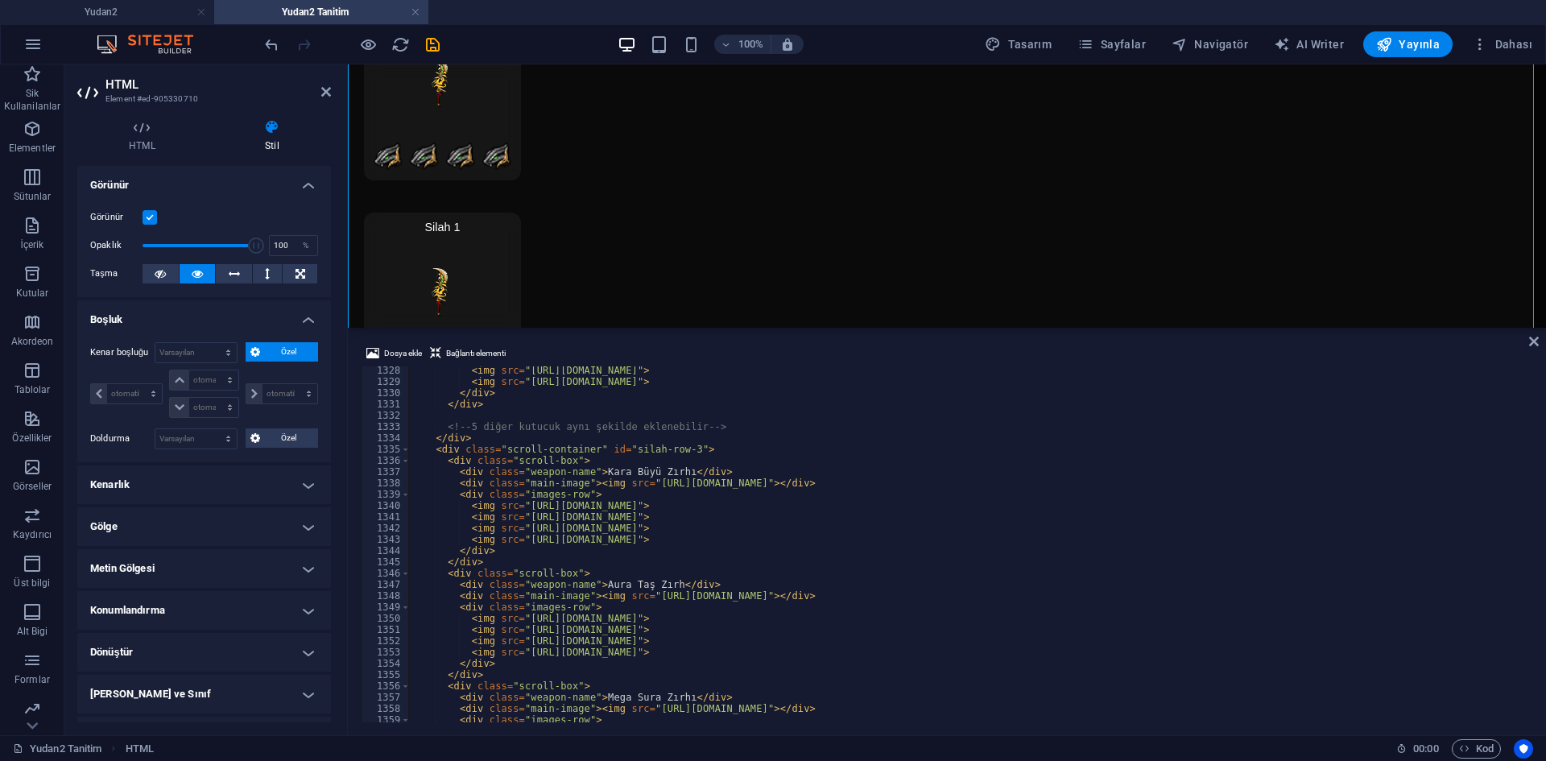
scroll to position [13477, 0]
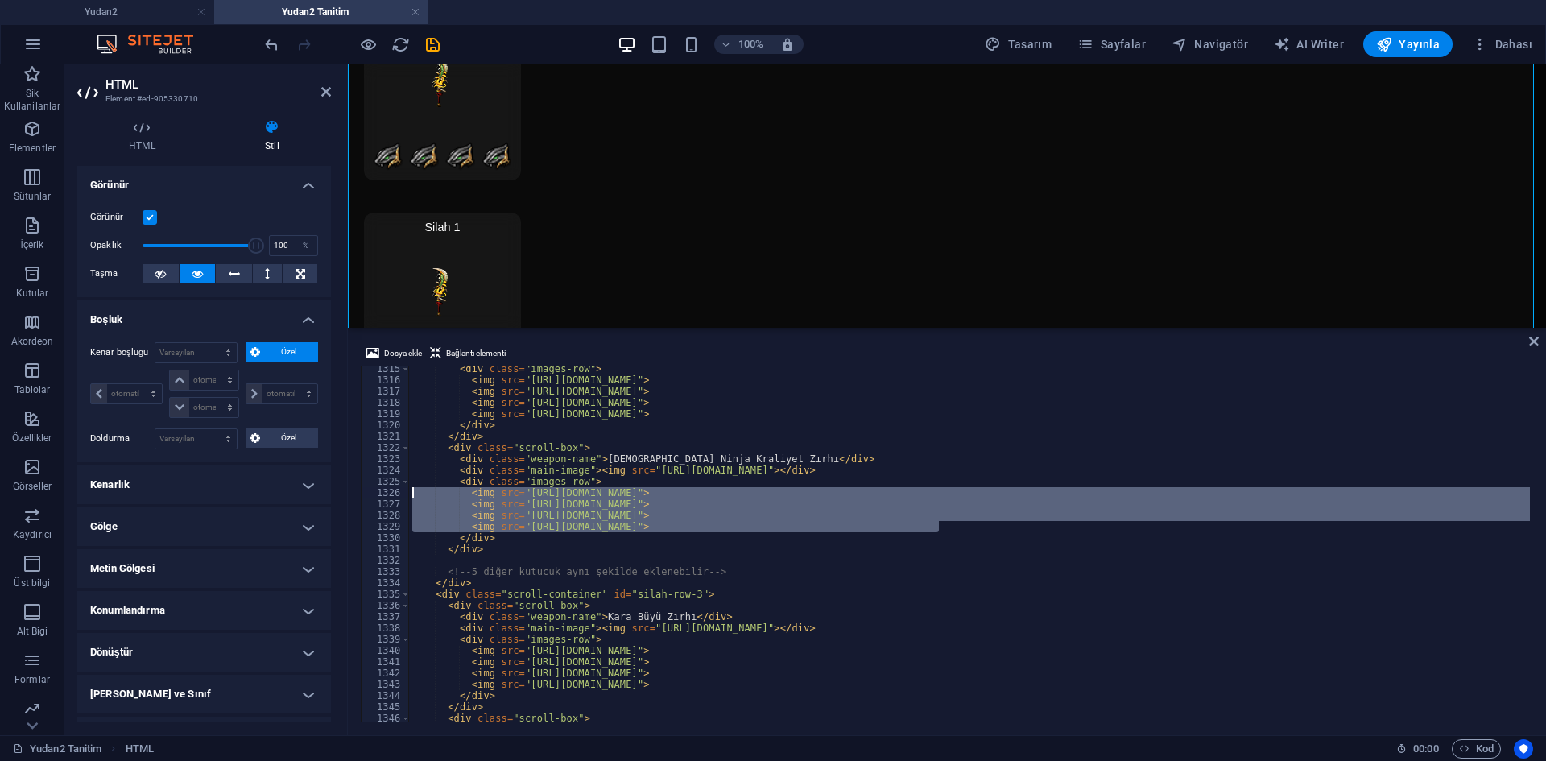
drag, startPoint x: 724, startPoint y: 512, endPoint x: 350, endPoint y: 498, distance: 374.8
click at [350, 498] on div "Dosya ekle Bağlantı elementi <img src="https://cdn1.site-media.eu/images/0/1898…" at bounding box center [947, 533] width 1198 height 404
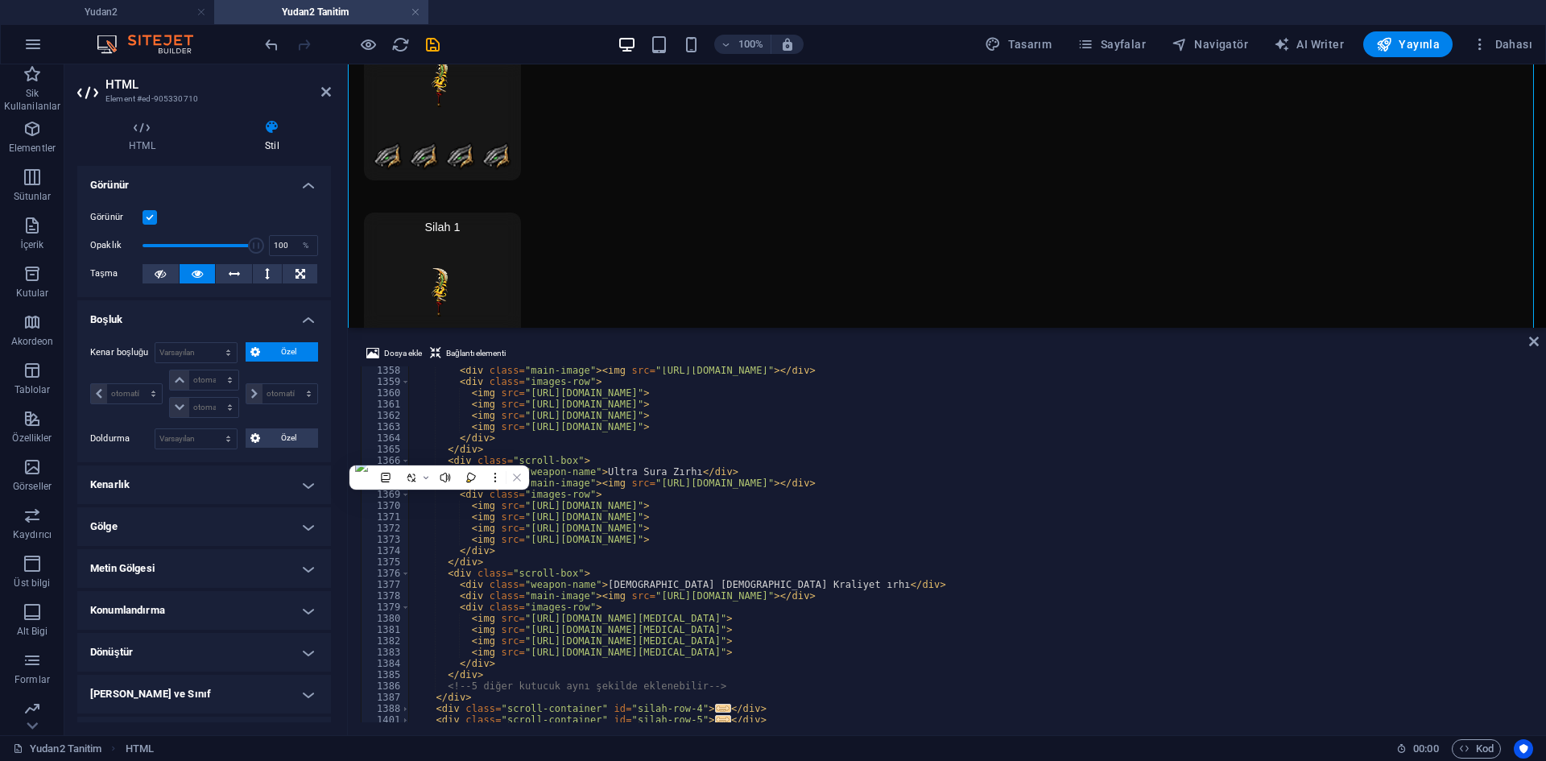
scroll to position [13960, 0]
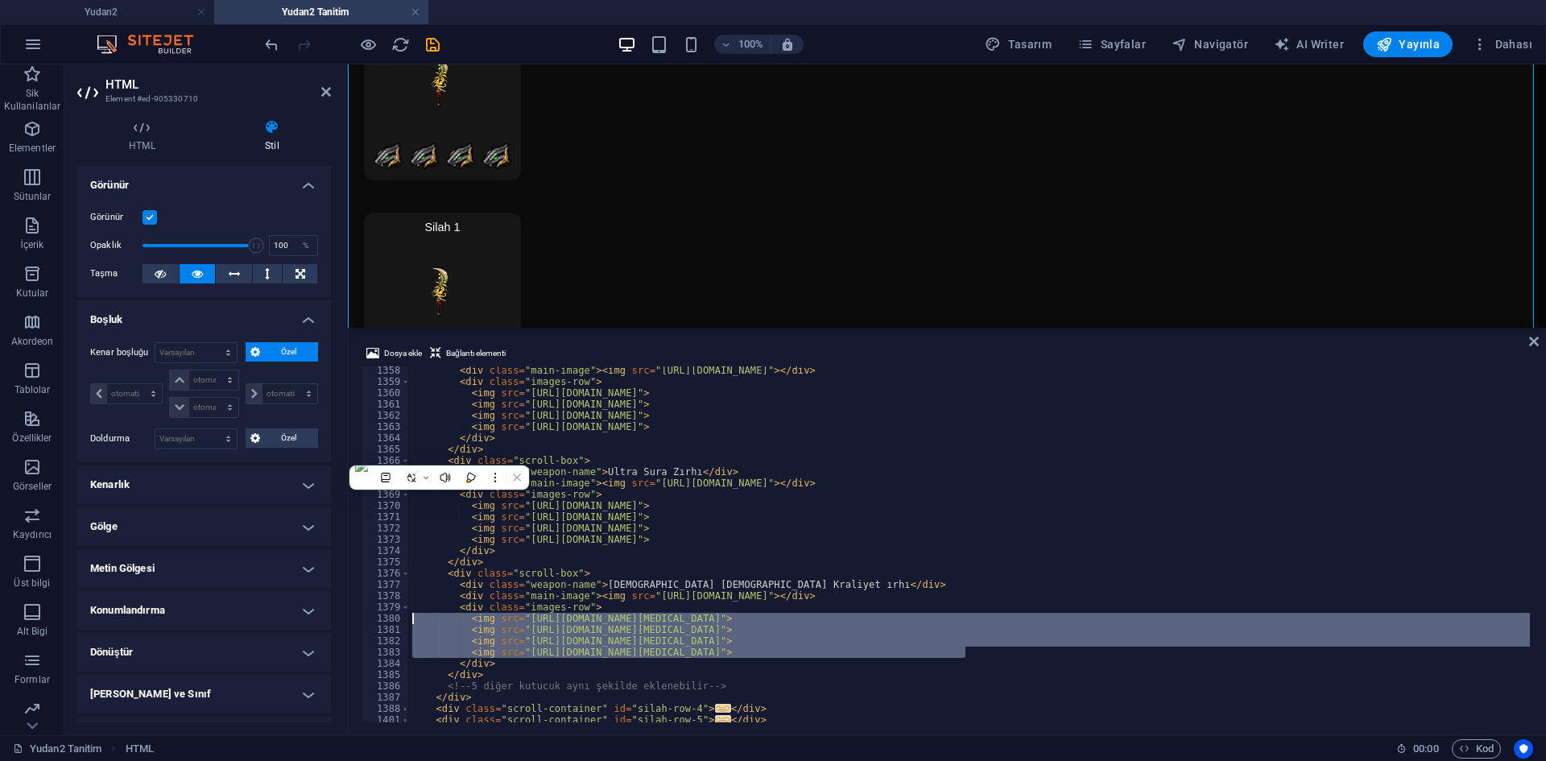
drag, startPoint x: 983, startPoint y: 652, endPoint x: 374, endPoint y: 605, distance: 610.7
click at [372, 614] on div "<img src="https://cdn1.site-media.eu/images/0/18989868/end-OpV50cBcBhBoiF6WKZtx…" at bounding box center [947, 544] width 1173 height 356
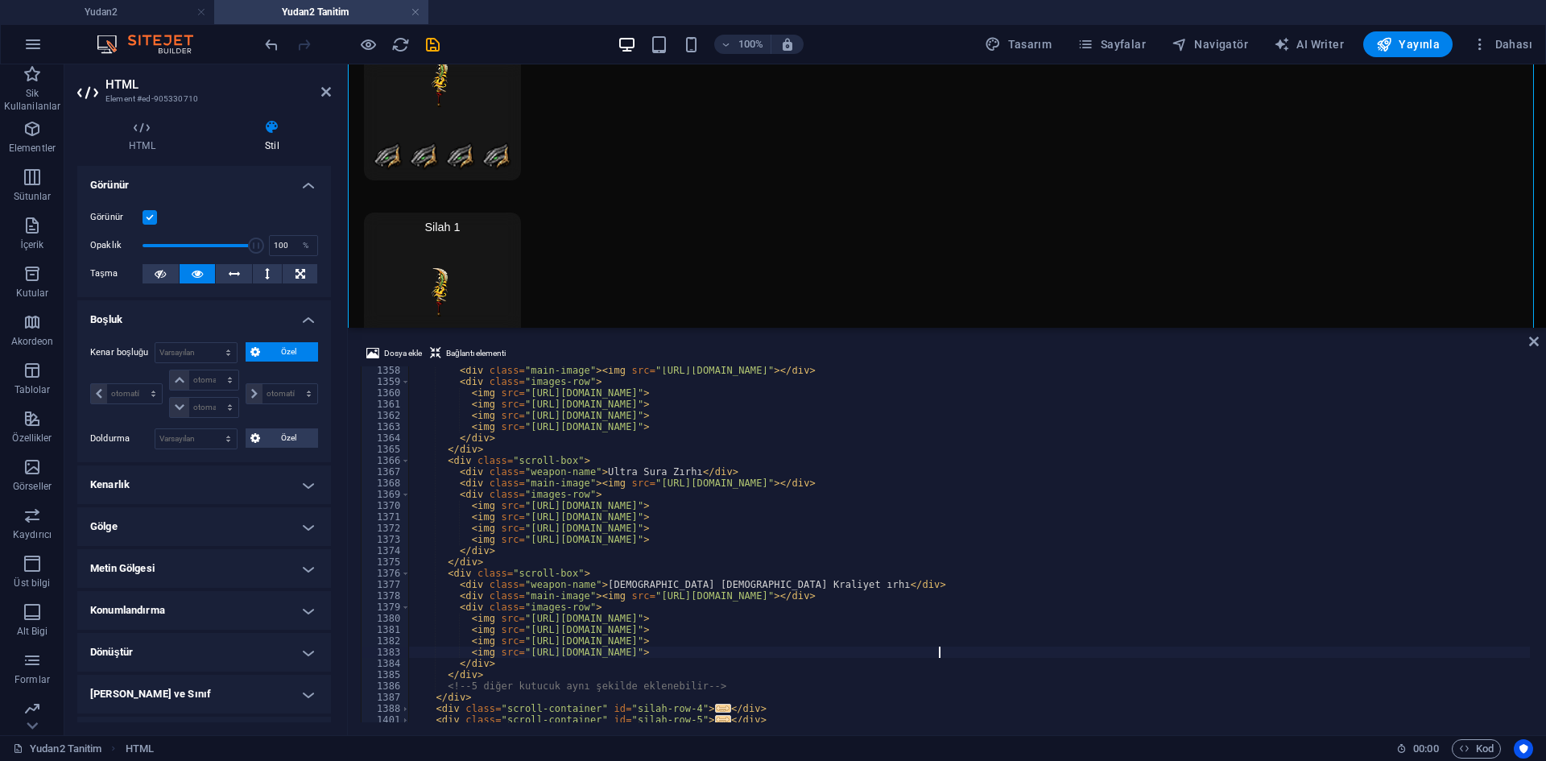
click at [778, 515] on div "< div class = "main-image" > < img src = "https://cdn1.site-media.eu/images/0/1…" at bounding box center [1166, 552] width 1515 height 375
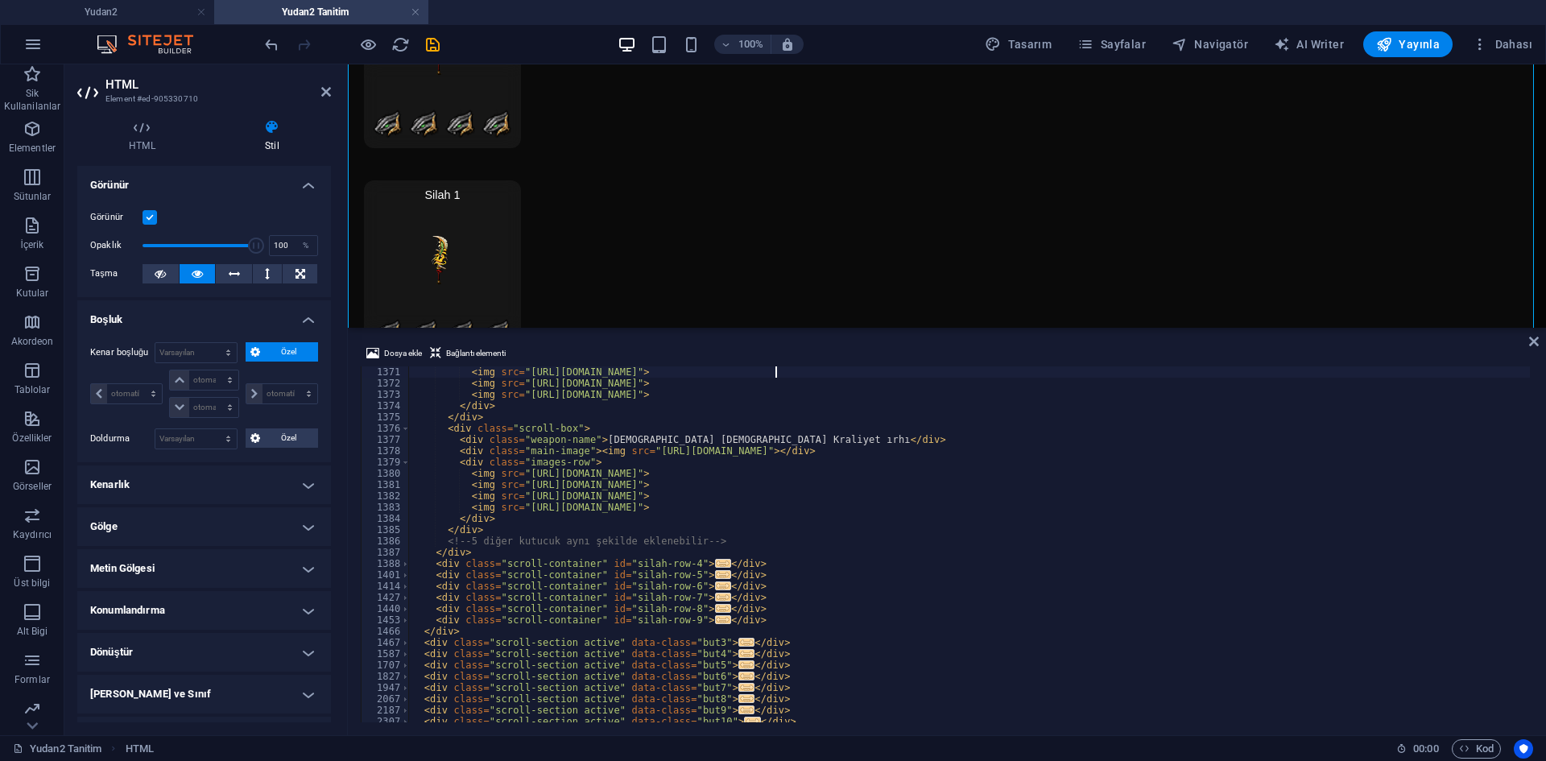
scroll to position [14153, 0]
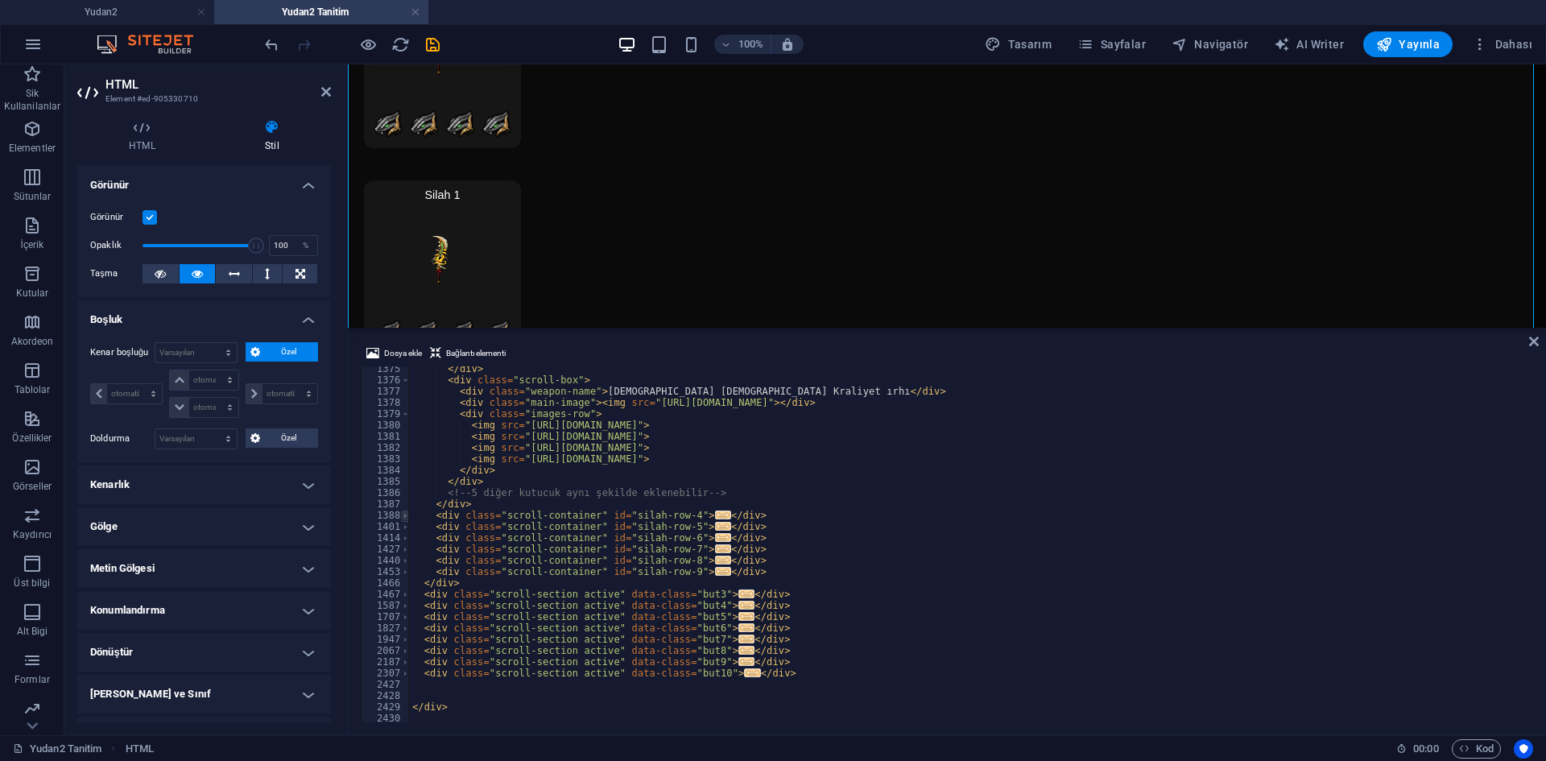
click at [403, 515] on span at bounding box center [405, 515] width 9 height 11
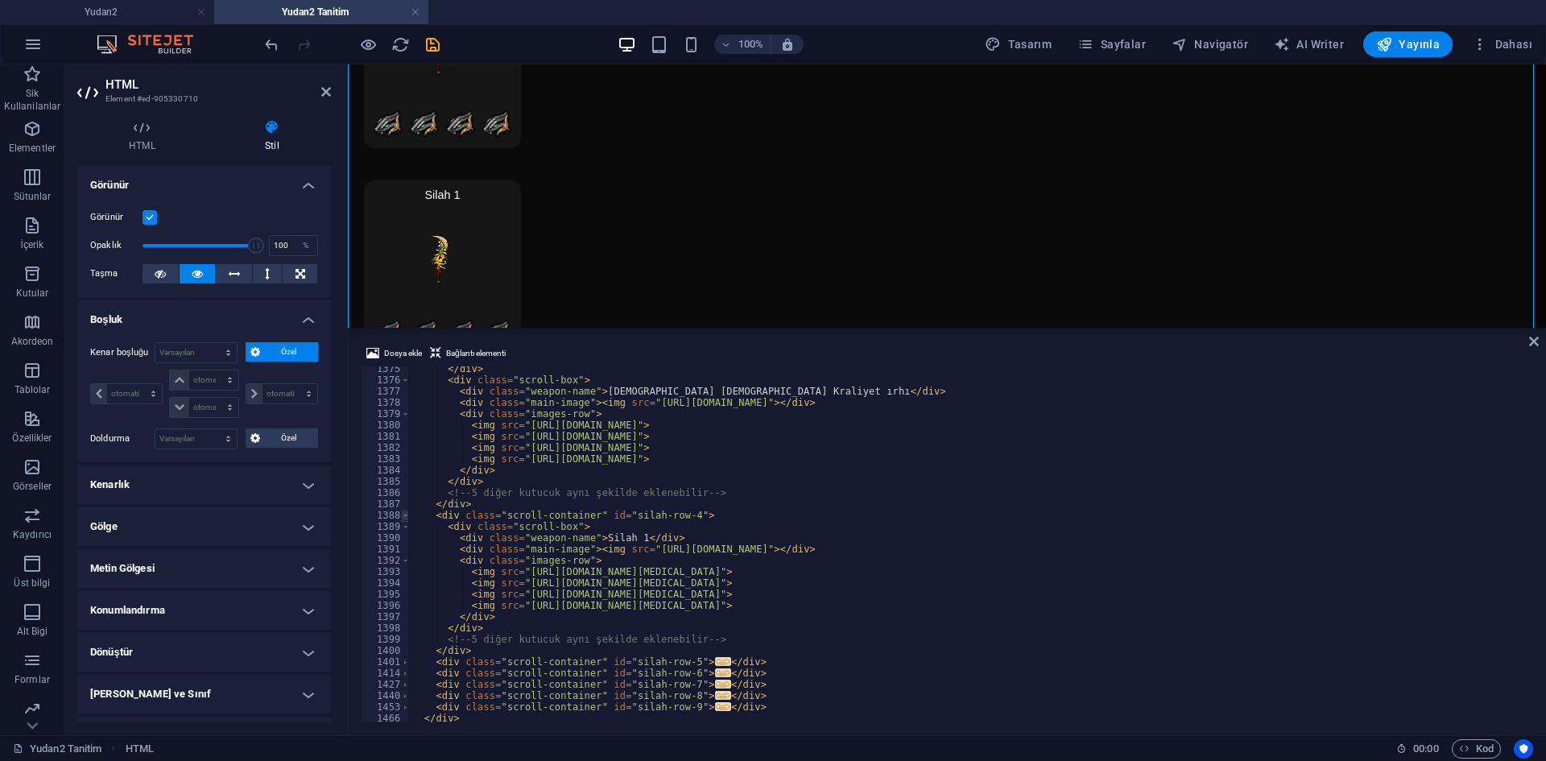
click at [403, 515] on span at bounding box center [405, 515] width 9 height 11
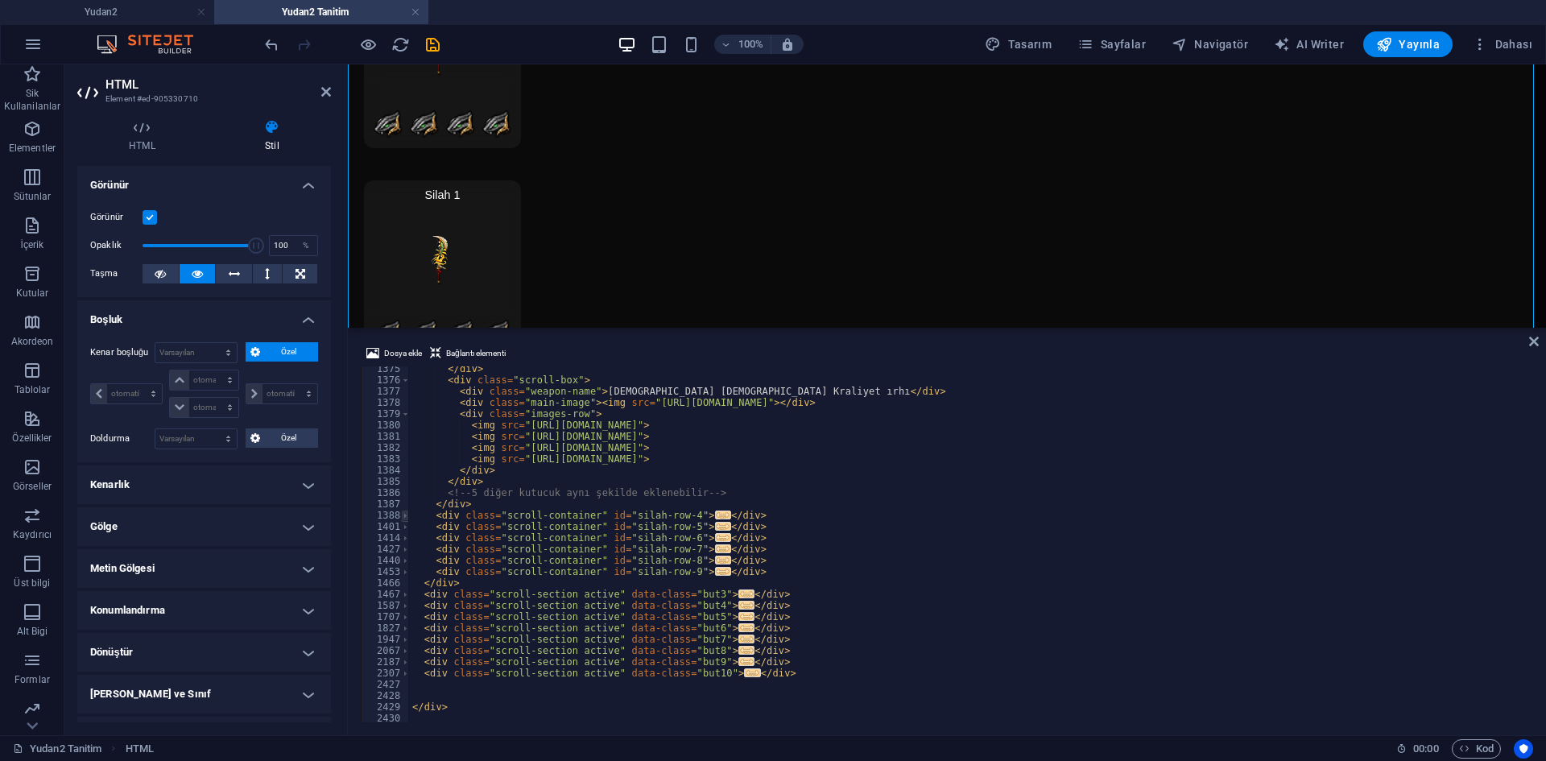
click at [403, 515] on span at bounding box center [405, 515] width 9 height 11
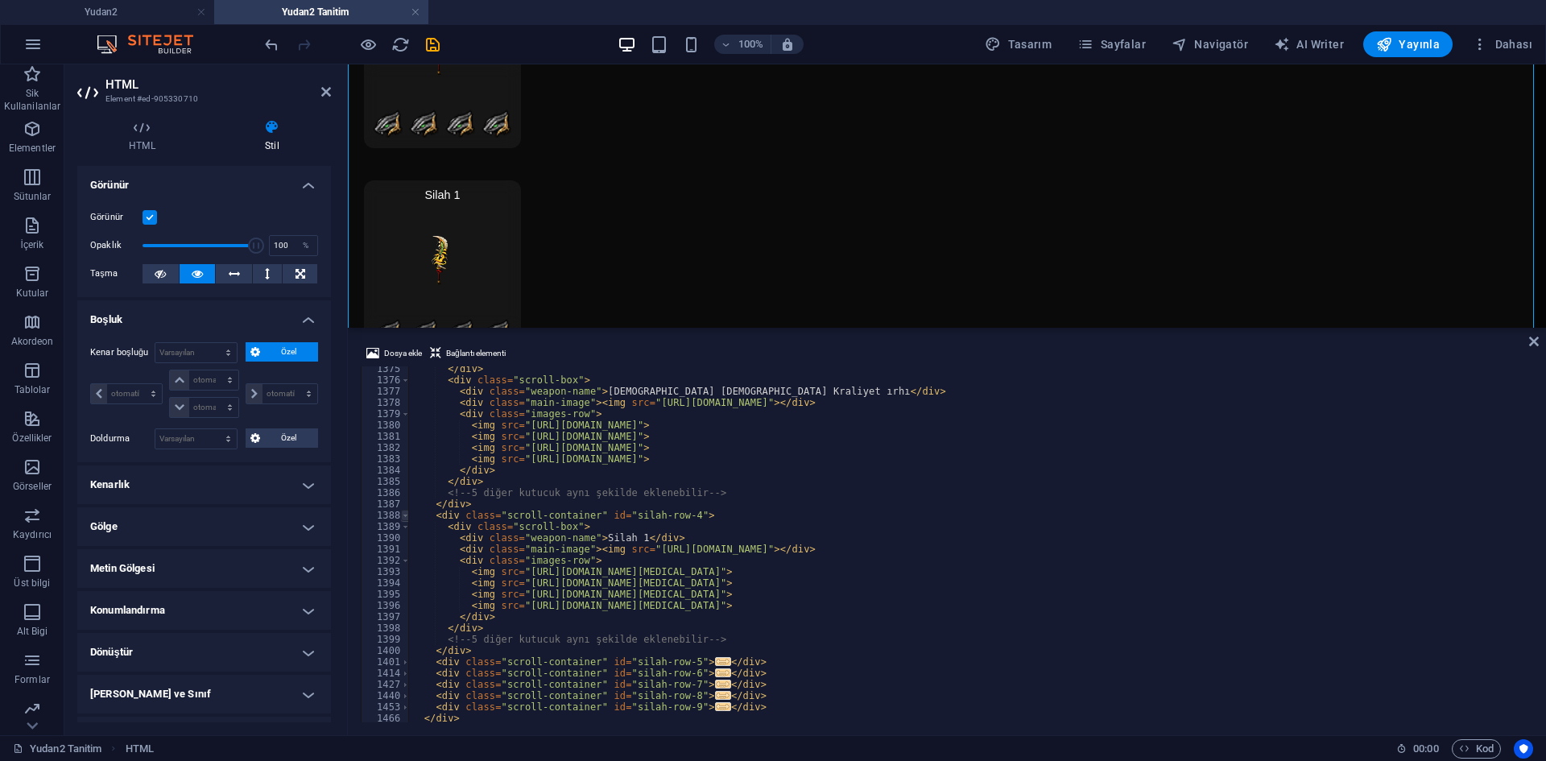
click at [403, 515] on span at bounding box center [405, 515] width 9 height 11
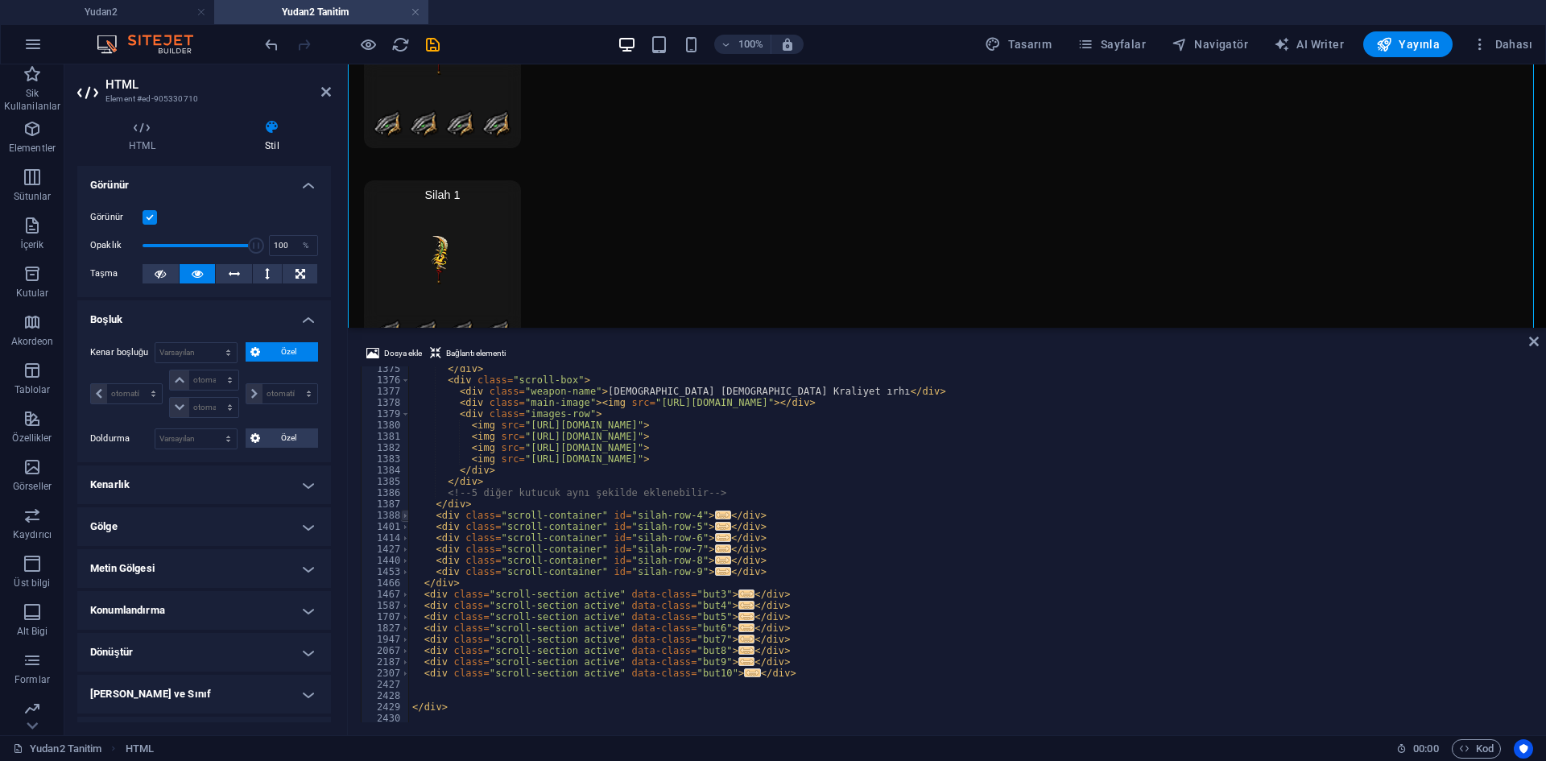
click at [403, 515] on span at bounding box center [405, 515] width 9 height 11
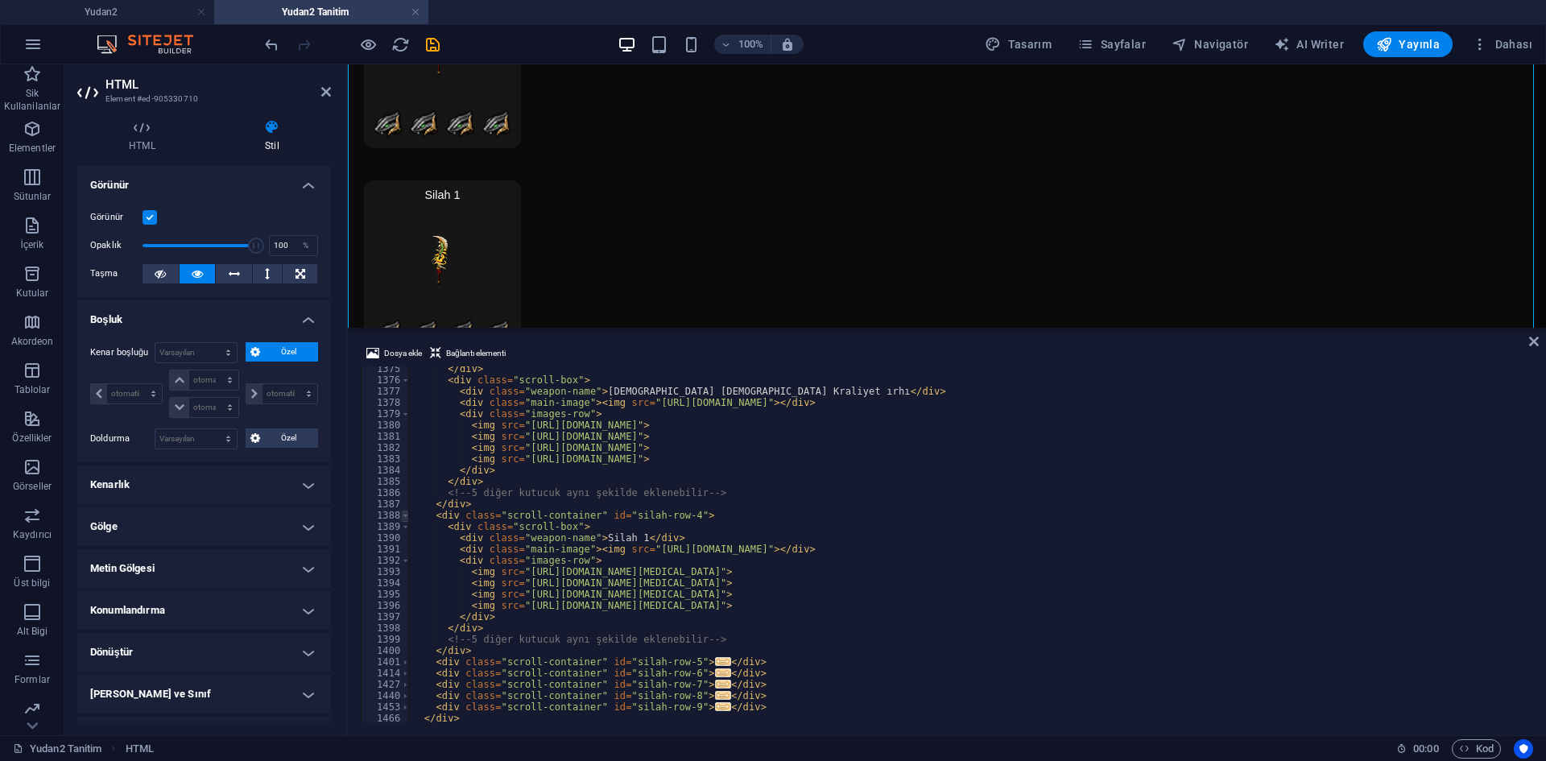
click at [403, 515] on span at bounding box center [405, 515] width 9 height 11
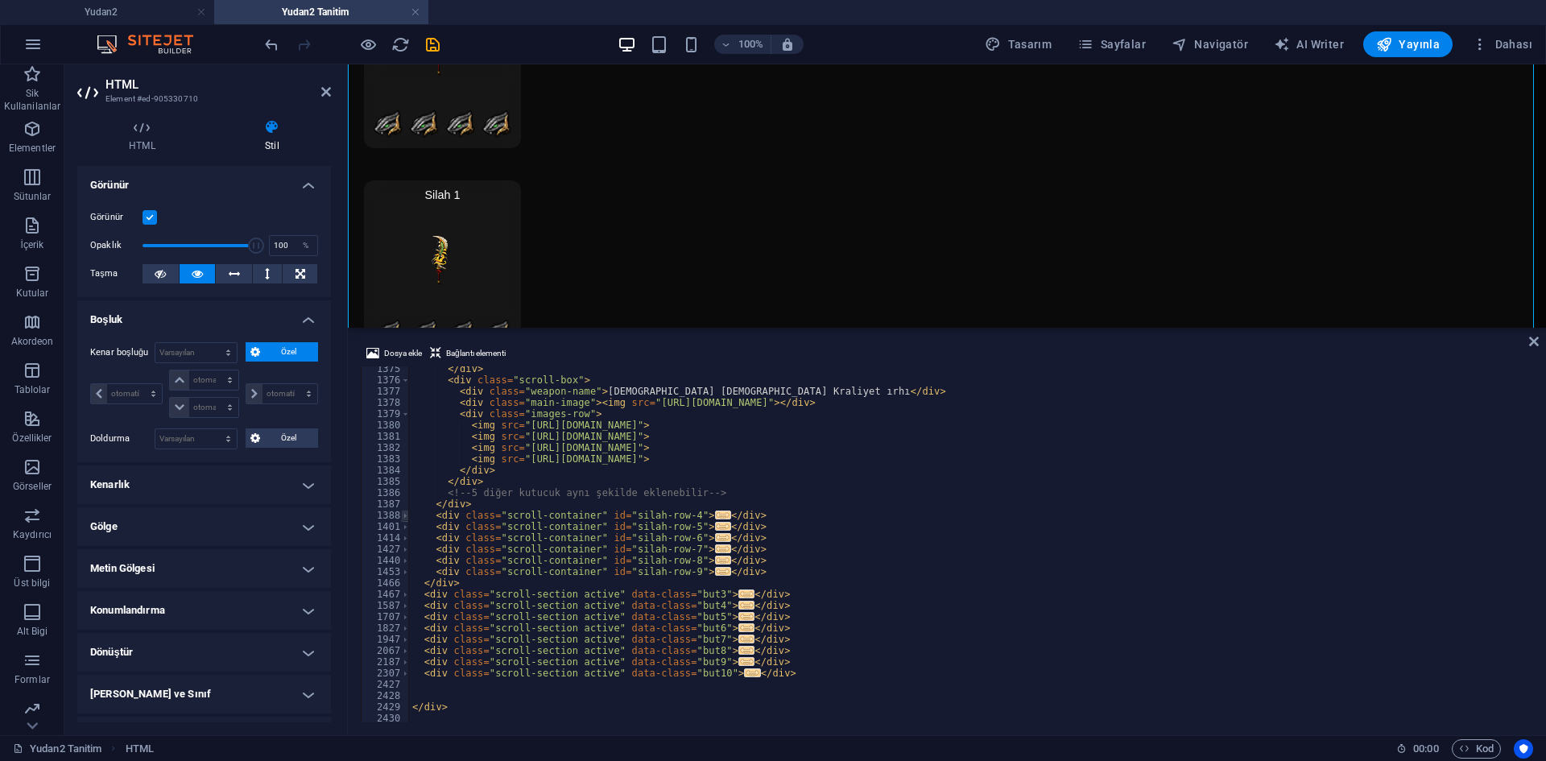
click at [403, 515] on span at bounding box center [405, 515] width 9 height 11
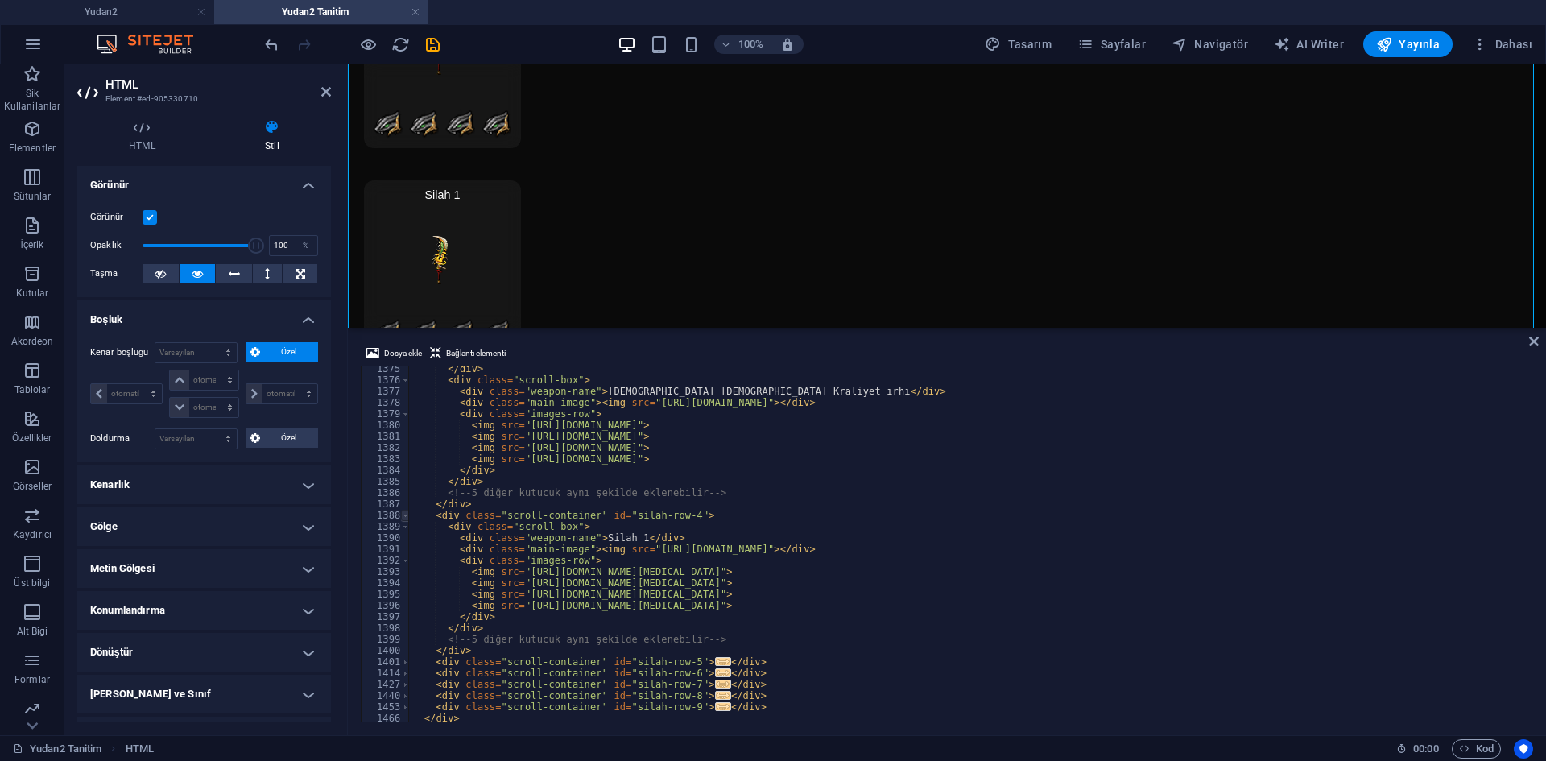
click at [403, 515] on span at bounding box center [405, 515] width 9 height 11
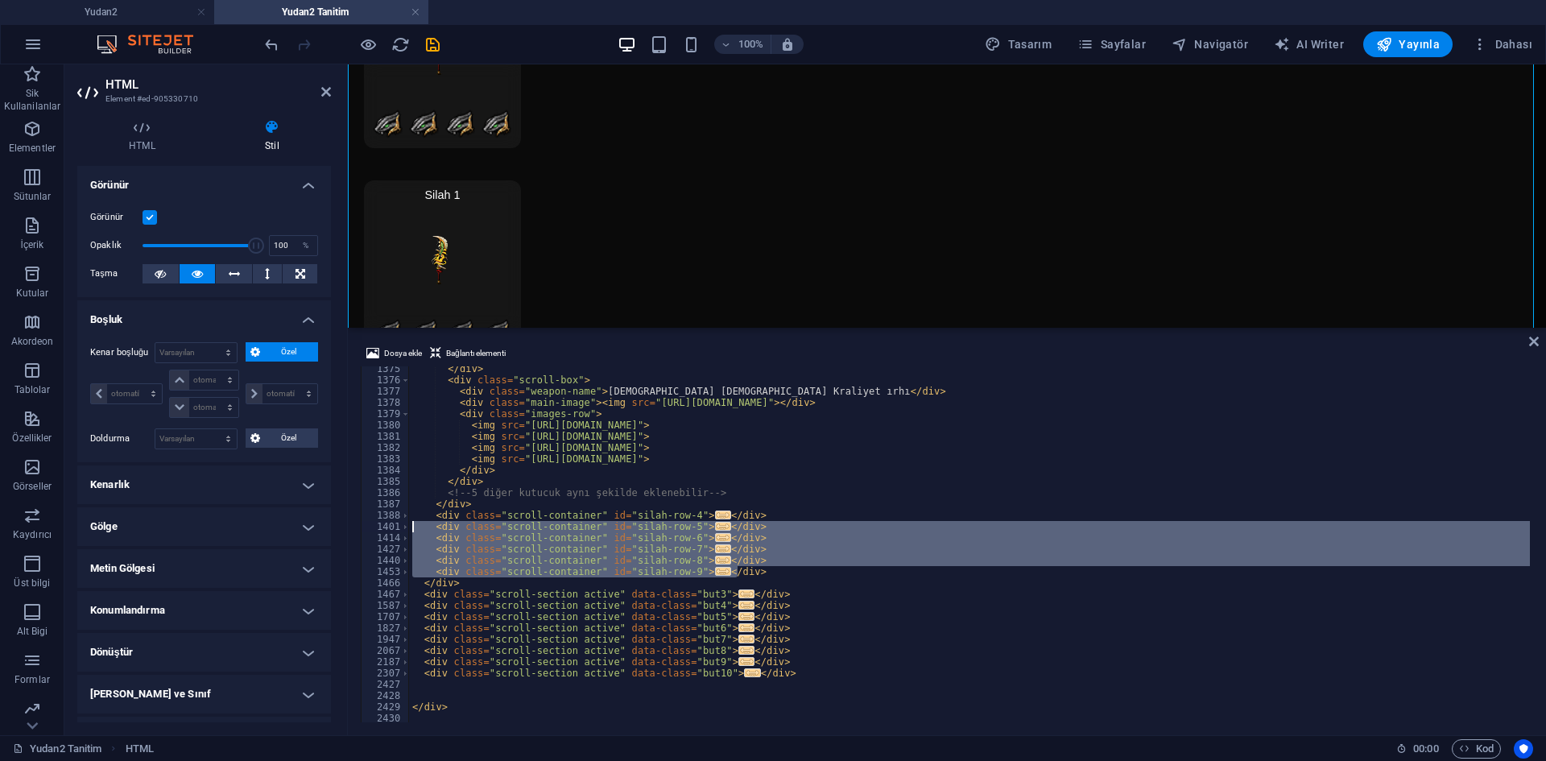
drag, startPoint x: 716, startPoint y: 569, endPoint x: 328, endPoint y: 527, distance: 390.5
click at [328, 527] on div "HTML Element #ed-905330710 HTML Stil HTML Doğrudan web sitesi üzerinde HTML ekl…" at bounding box center [805, 399] width 1482 height 671
type textarea "<div class="scroll-container" id="silah-row-5"> <div class="scroll-box">"
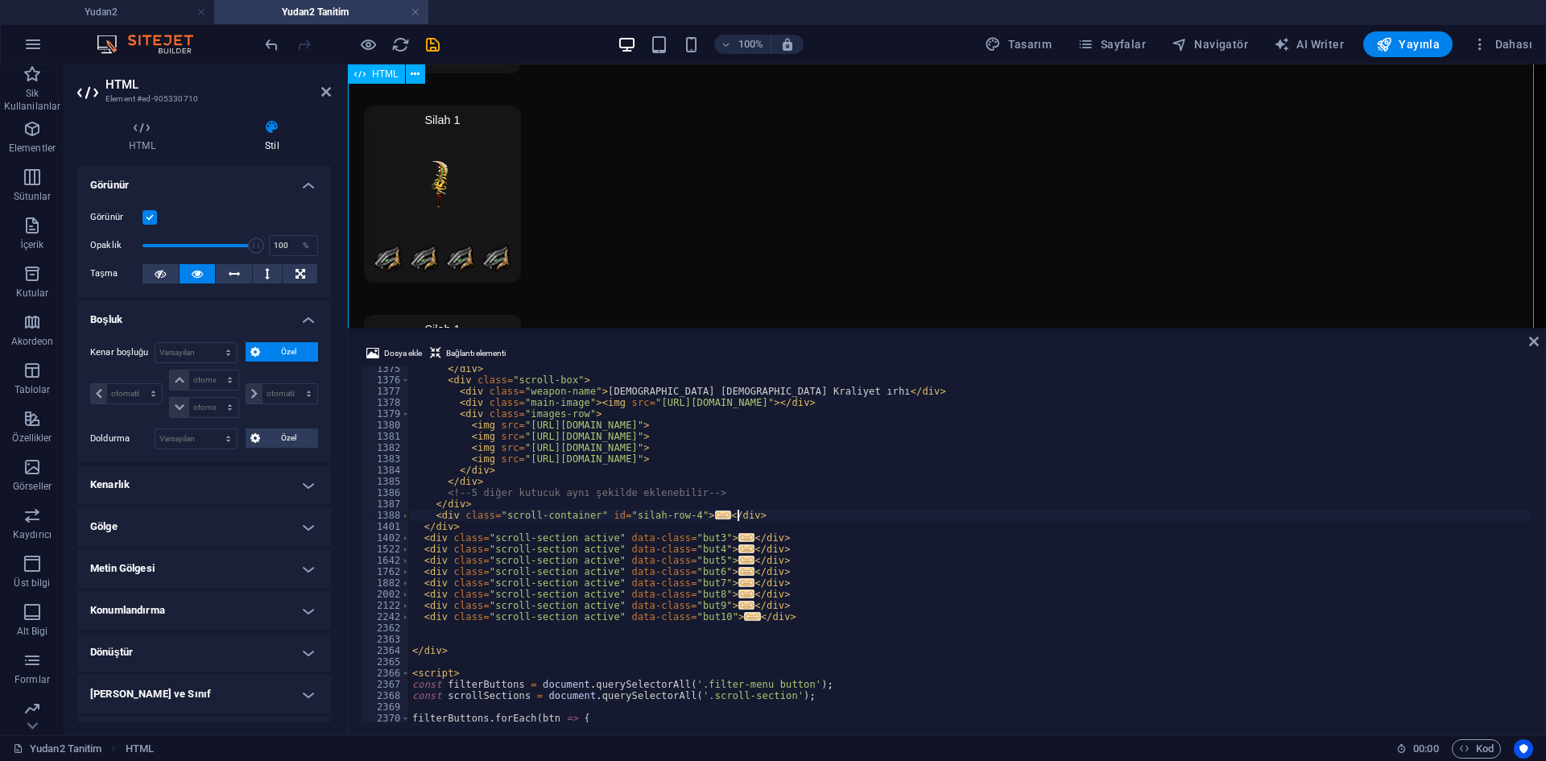
scroll to position [5966, 0]
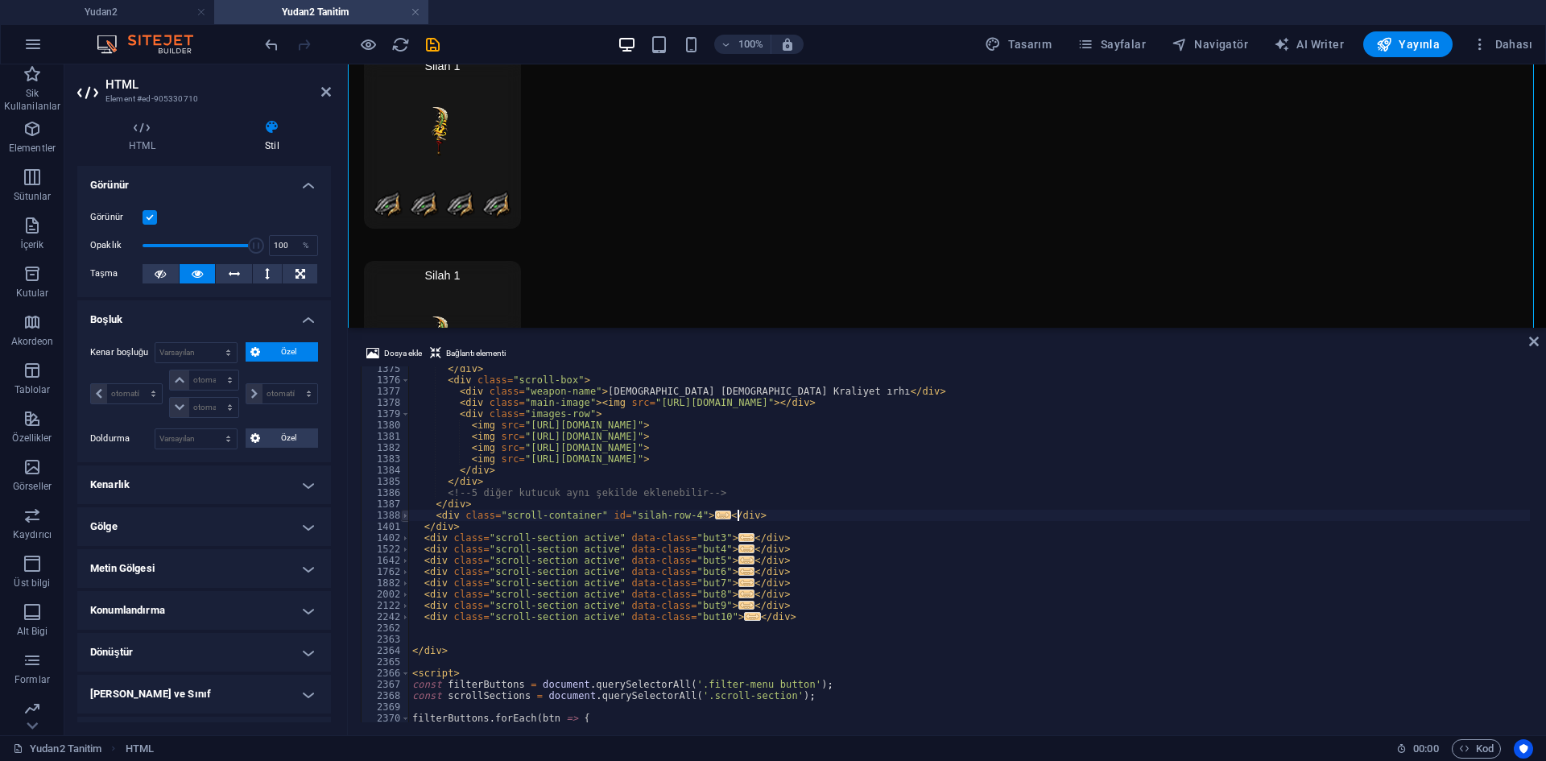
click at [403, 518] on span at bounding box center [405, 515] width 9 height 11
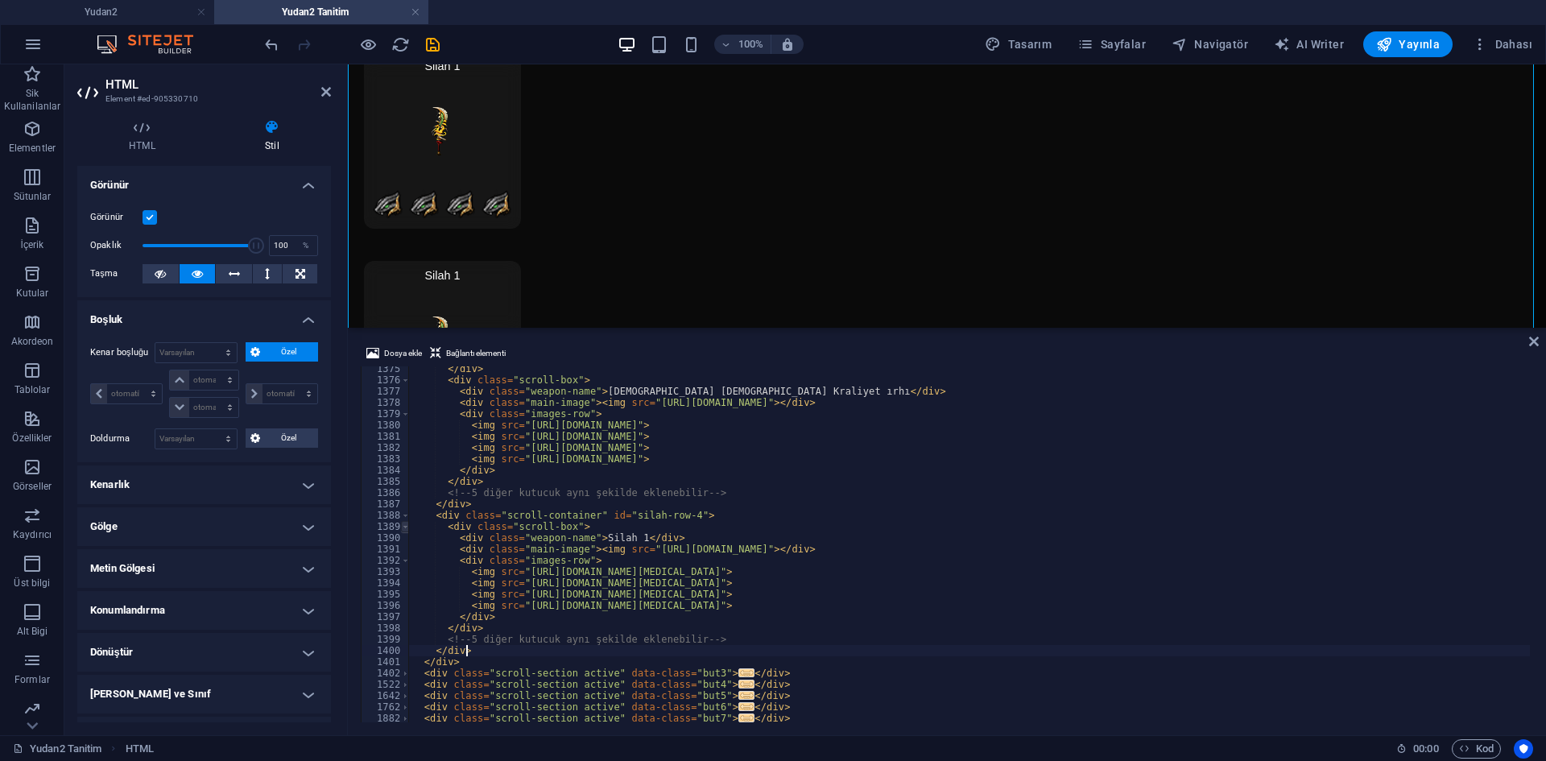
click at [402, 529] on span at bounding box center [405, 526] width 9 height 11
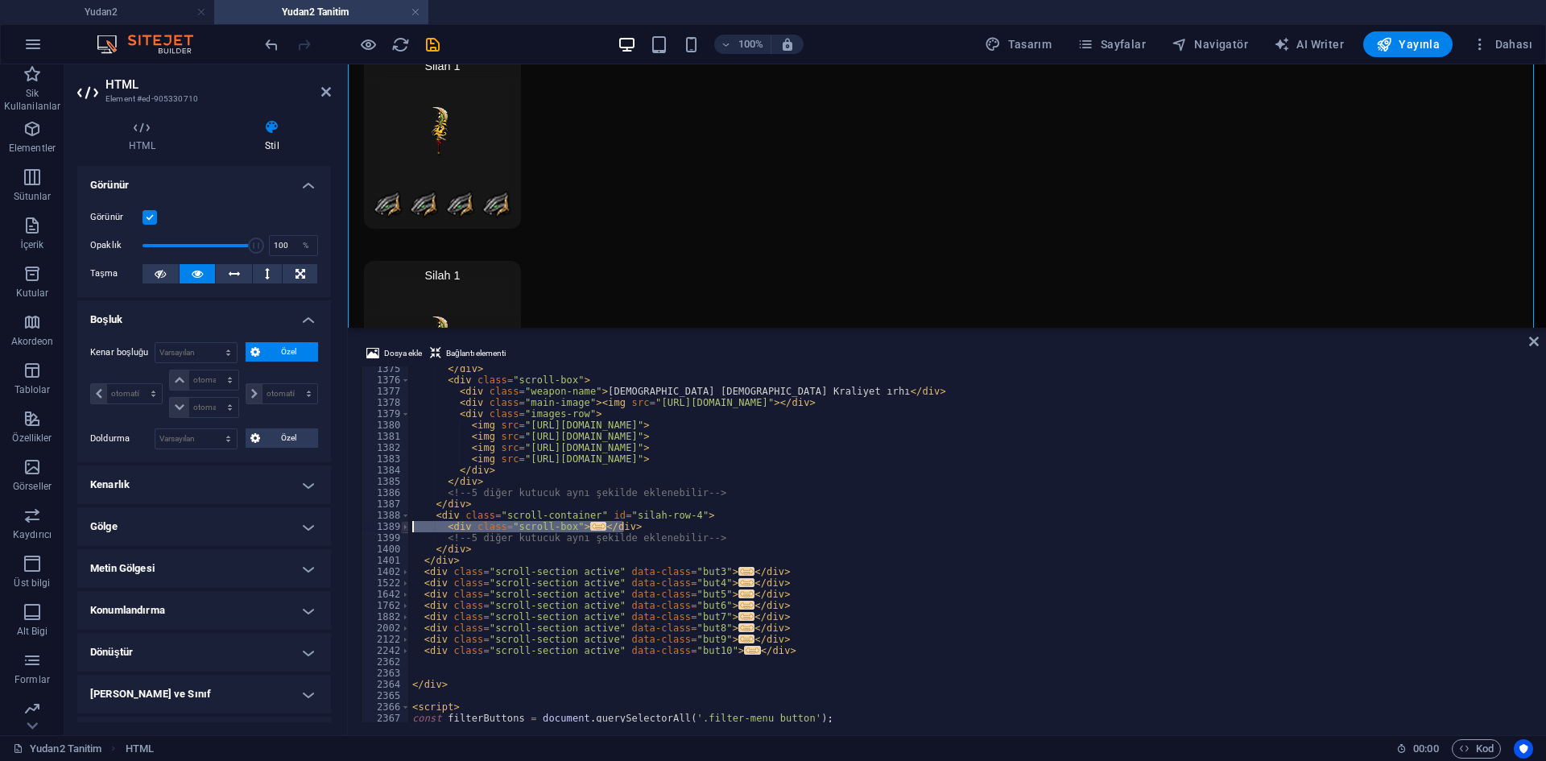
drag, startPoint x: 627, startPoint y: 528, endPoint x: 403, endPoint y: 528, distance: 223.1
click at [370, 528] on div "</div> 1375 1376 1377 1378 1379 1380 1381 1382 1383 1384 1385 1386 1387 1388 13…" at bounding box center [947, 544] width 1173 height 356
click at [629, 522] on div "</ div > < div class = "scroll-box" > < div class = "weapon-name" > İlahi Sura …" at bounding box center [969, 544] width 1121 height 356
type textarea "</div>"
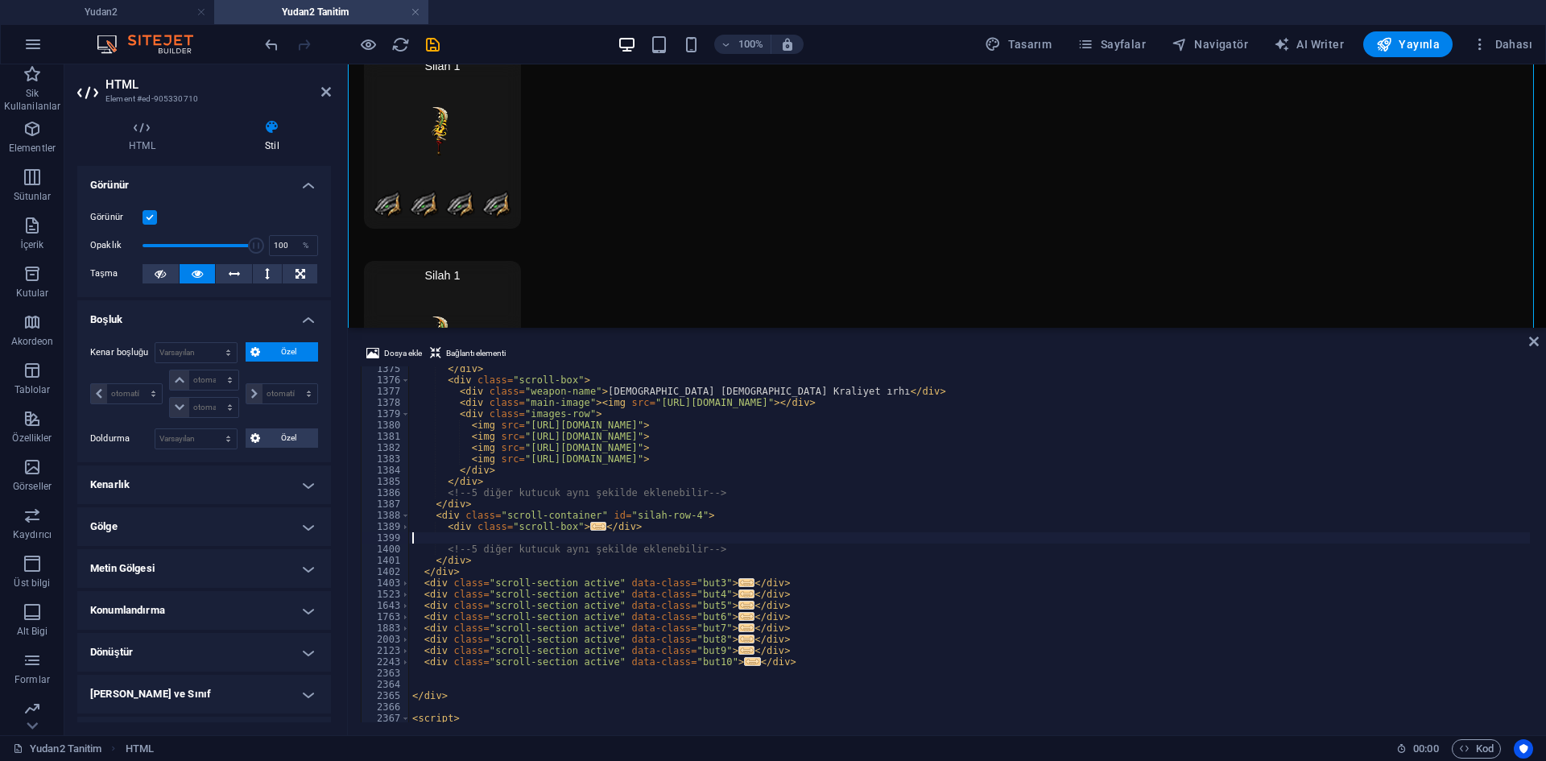
scroll to position [0, 0]
type textarea "</div>"
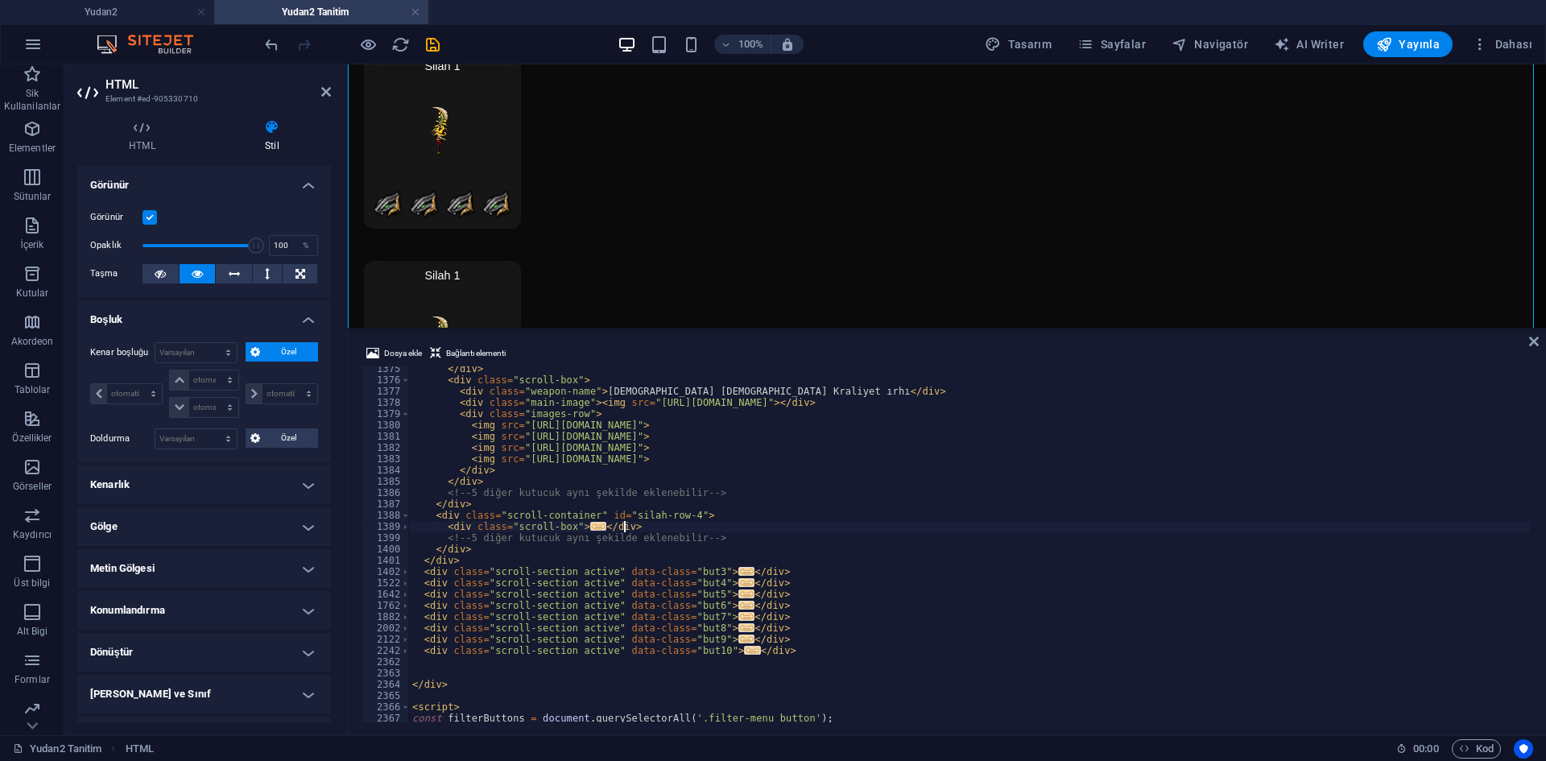
scroll to position [0, 2]
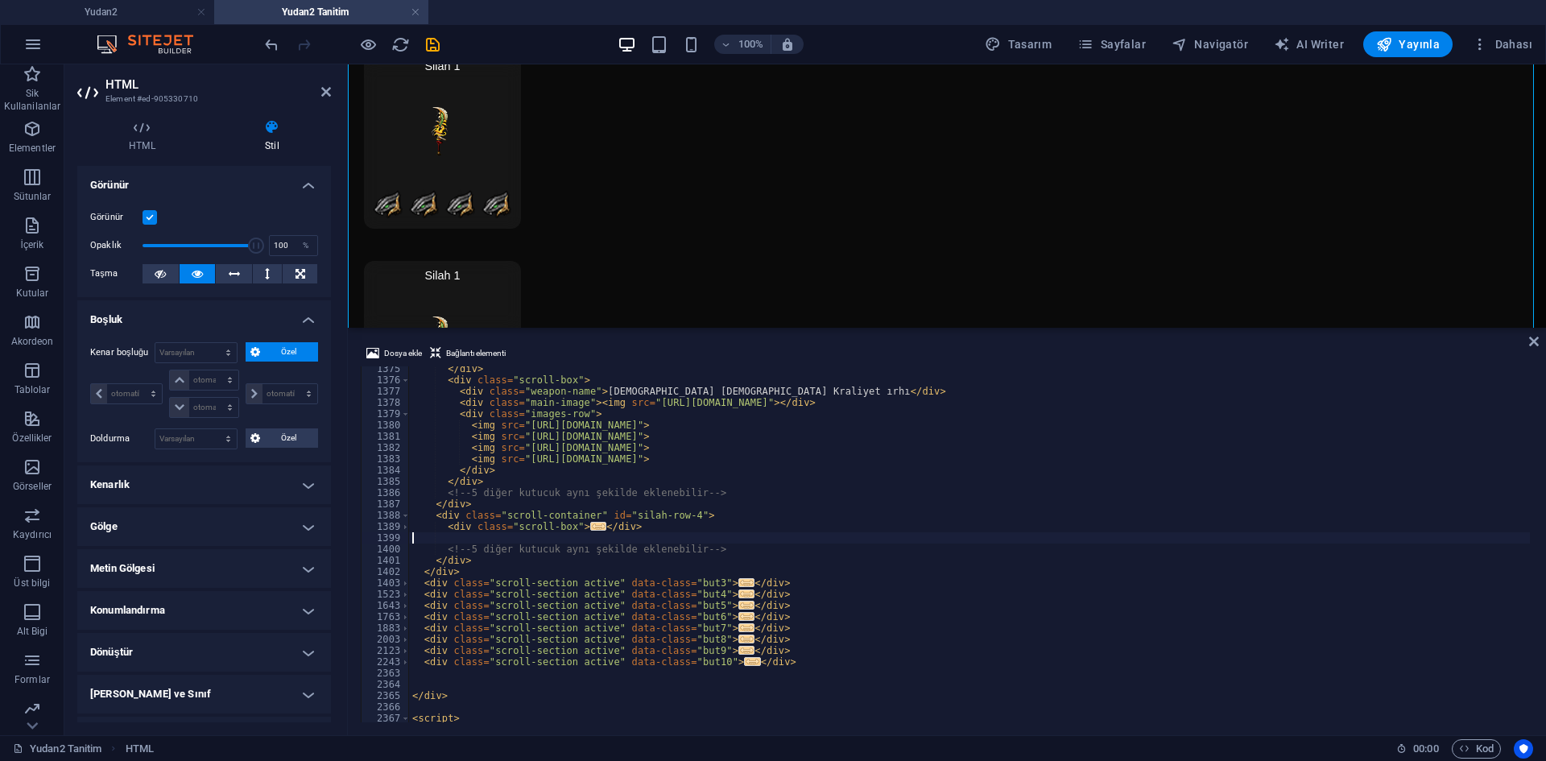
type textarea "</div>"
paste textarea "</div>"
type textarea "</div>"
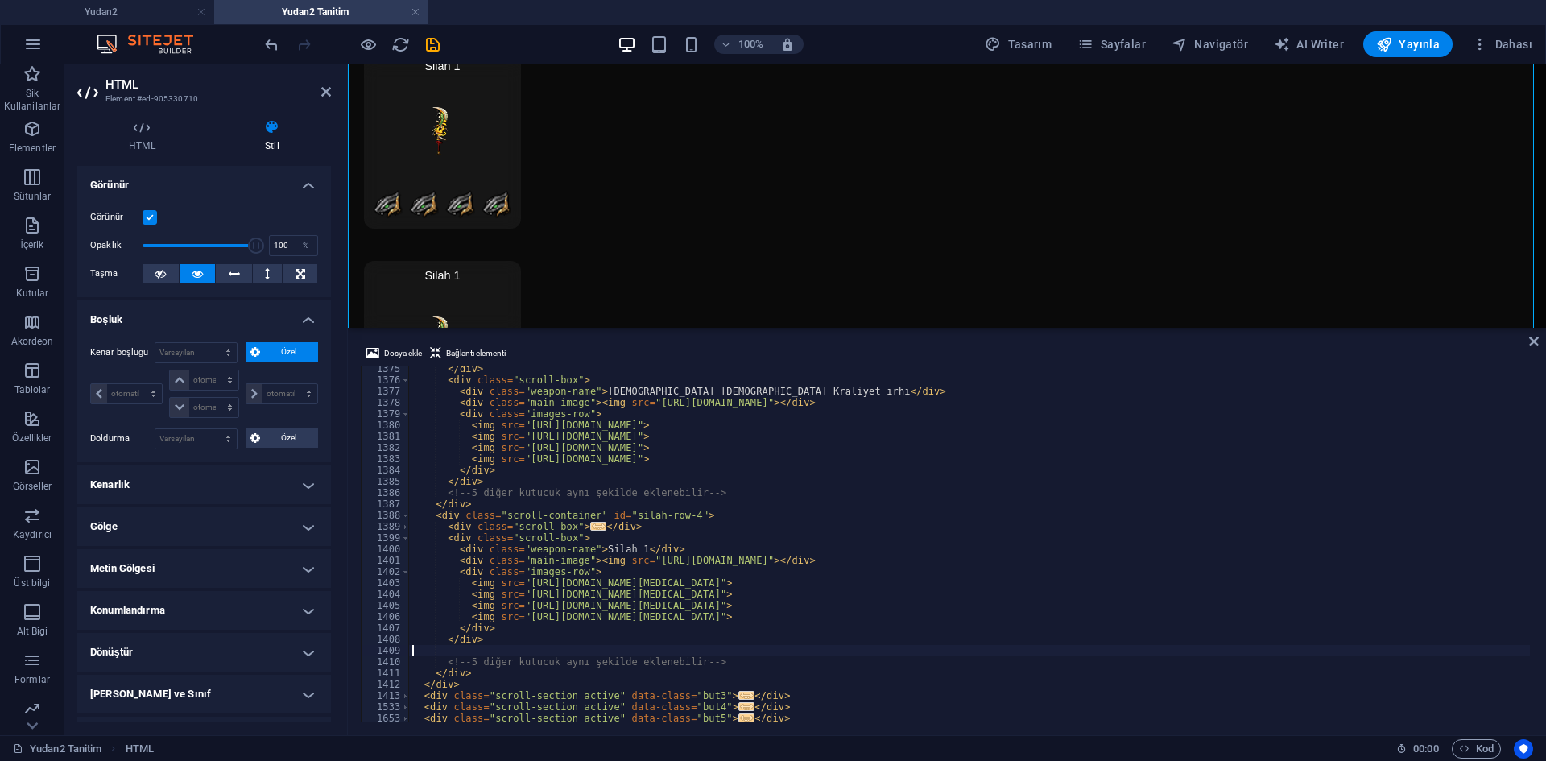
type textarea "</div>"
paste textarea "</div>"
type textarea "</div>"
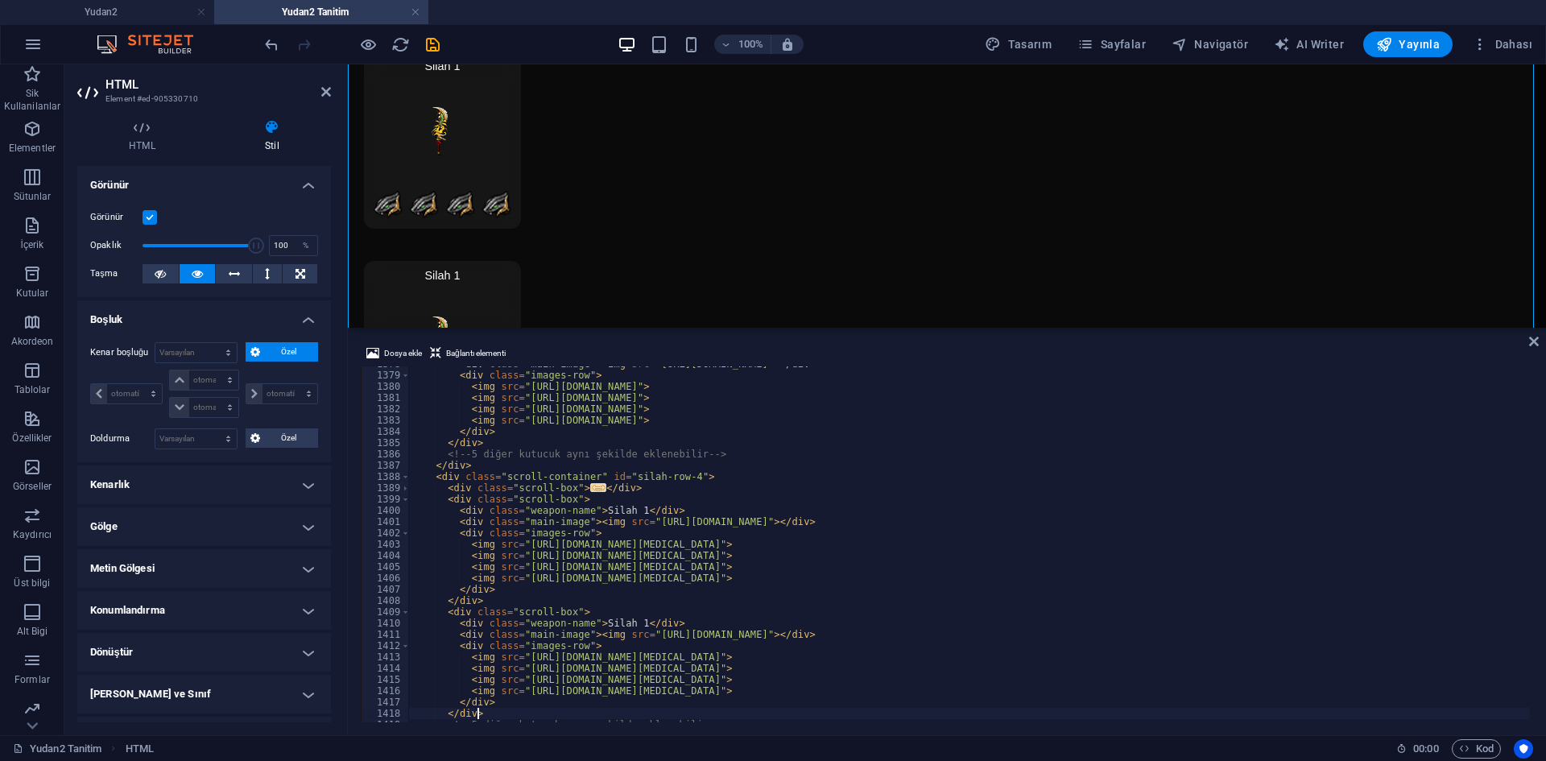
scroll to position [14203, 0]
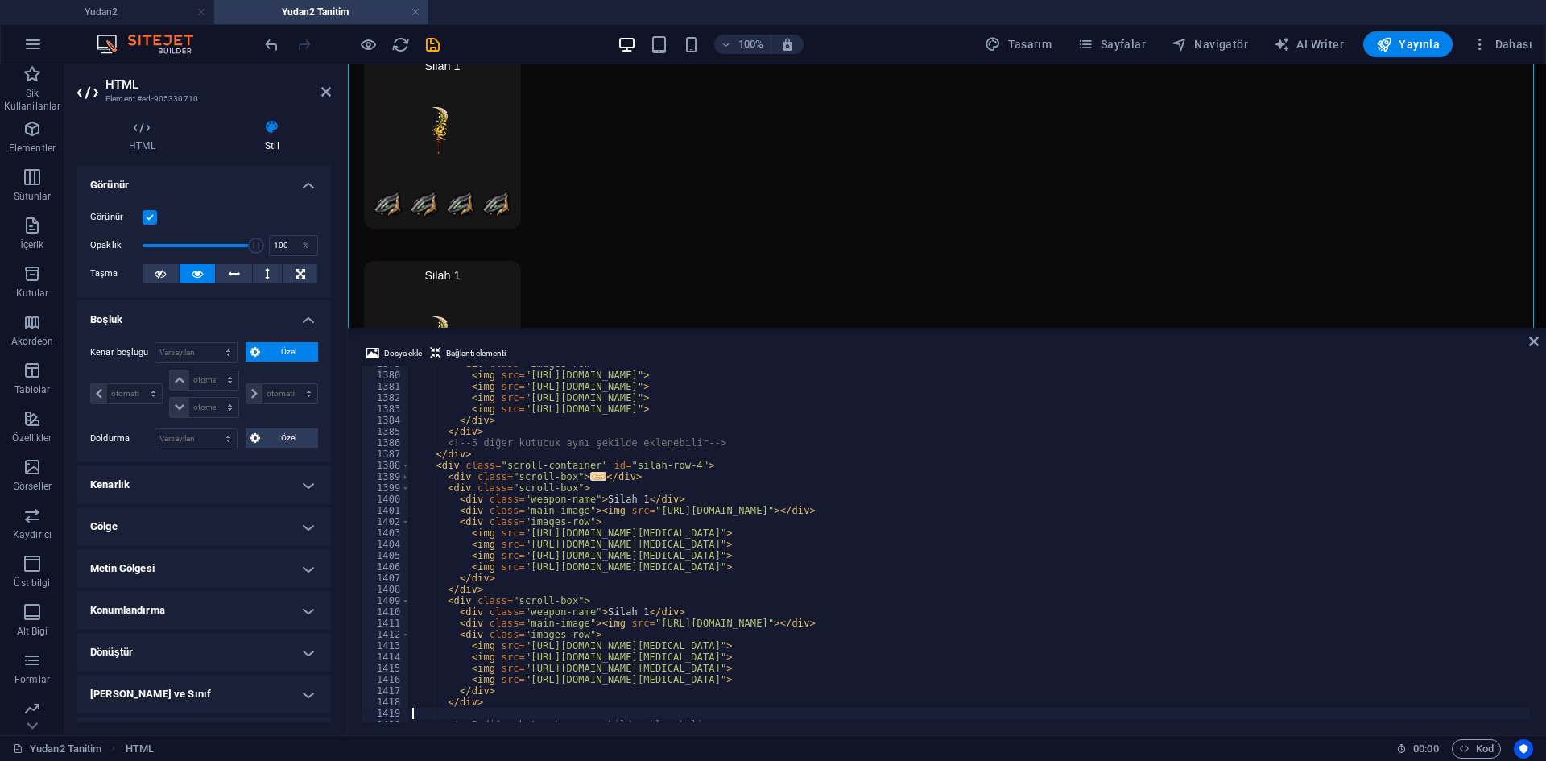
type textarea "</div>"
paste textarea "</div>"
type textarea "</div>"
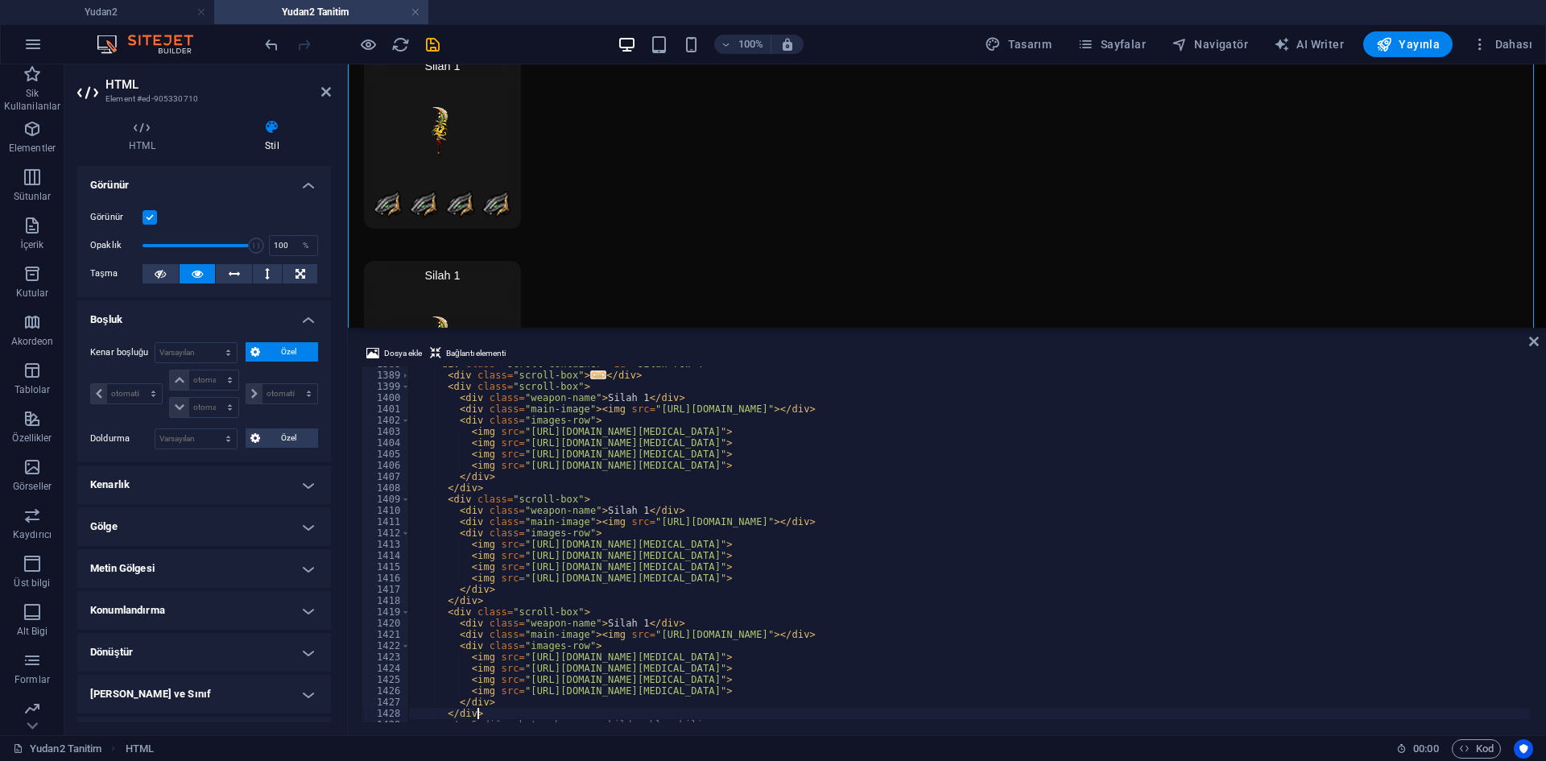
scroll to position [14316, 0]
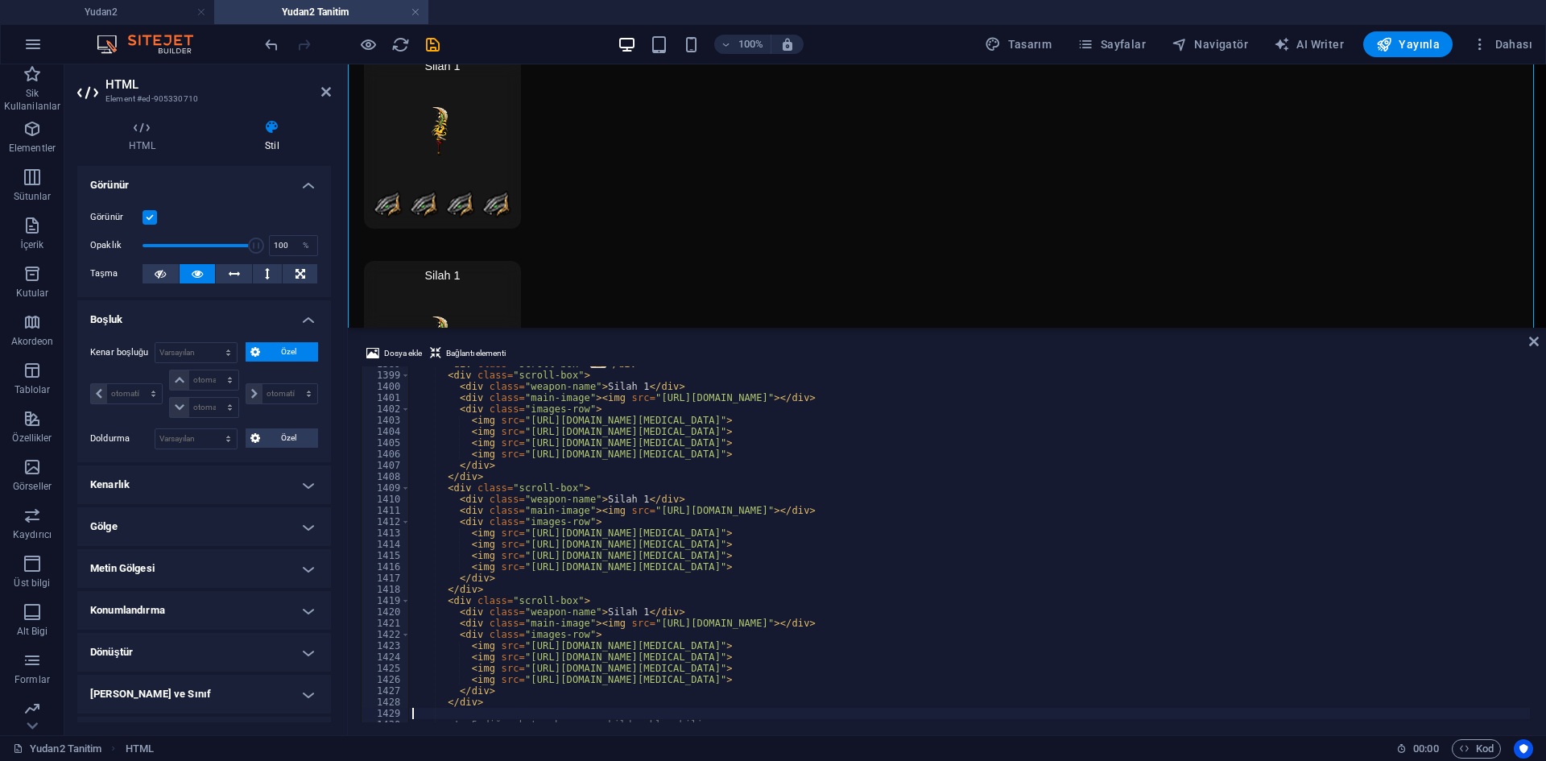
paste textarea "</div>"
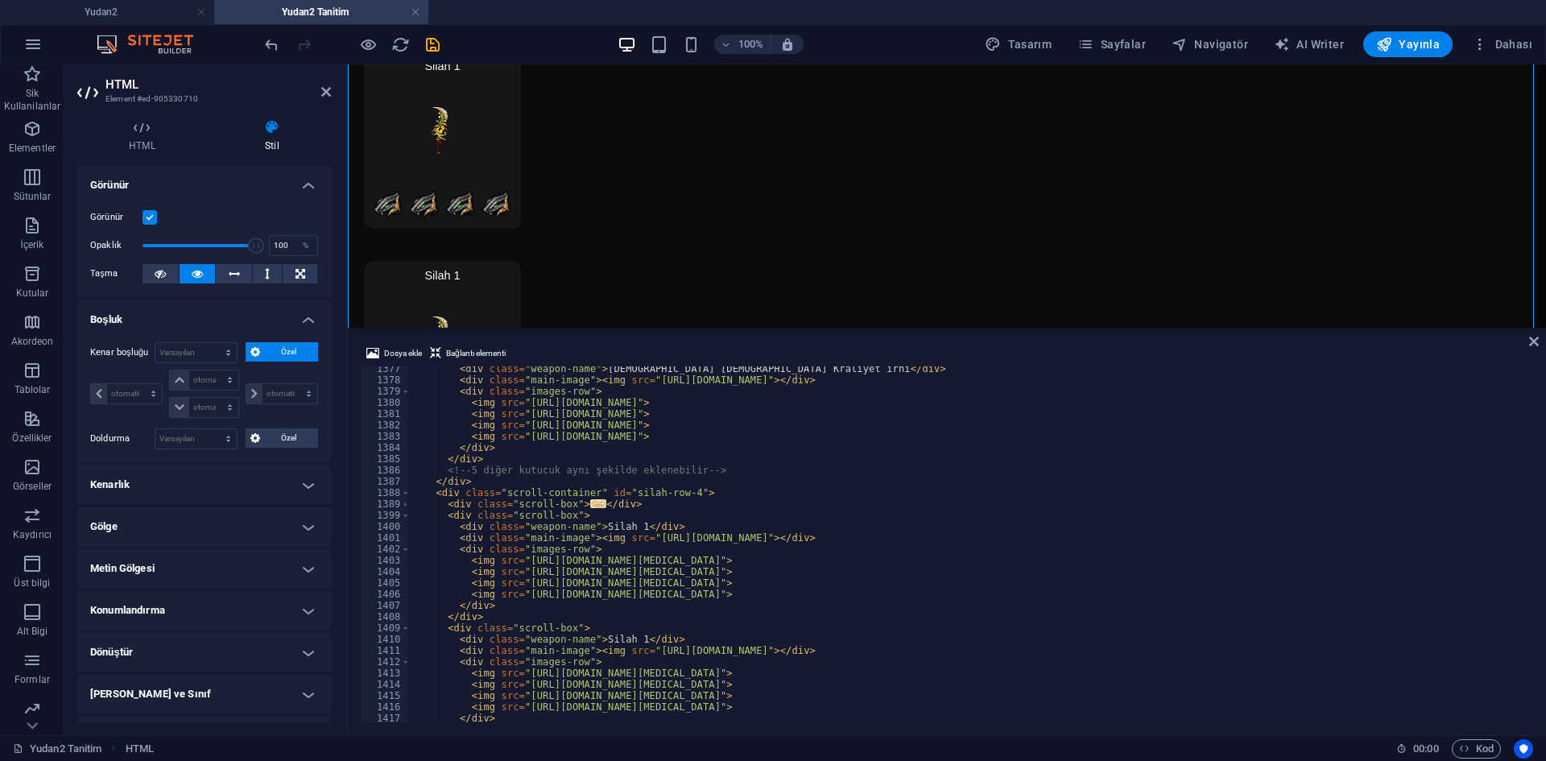
scroll to position [14127, 0]
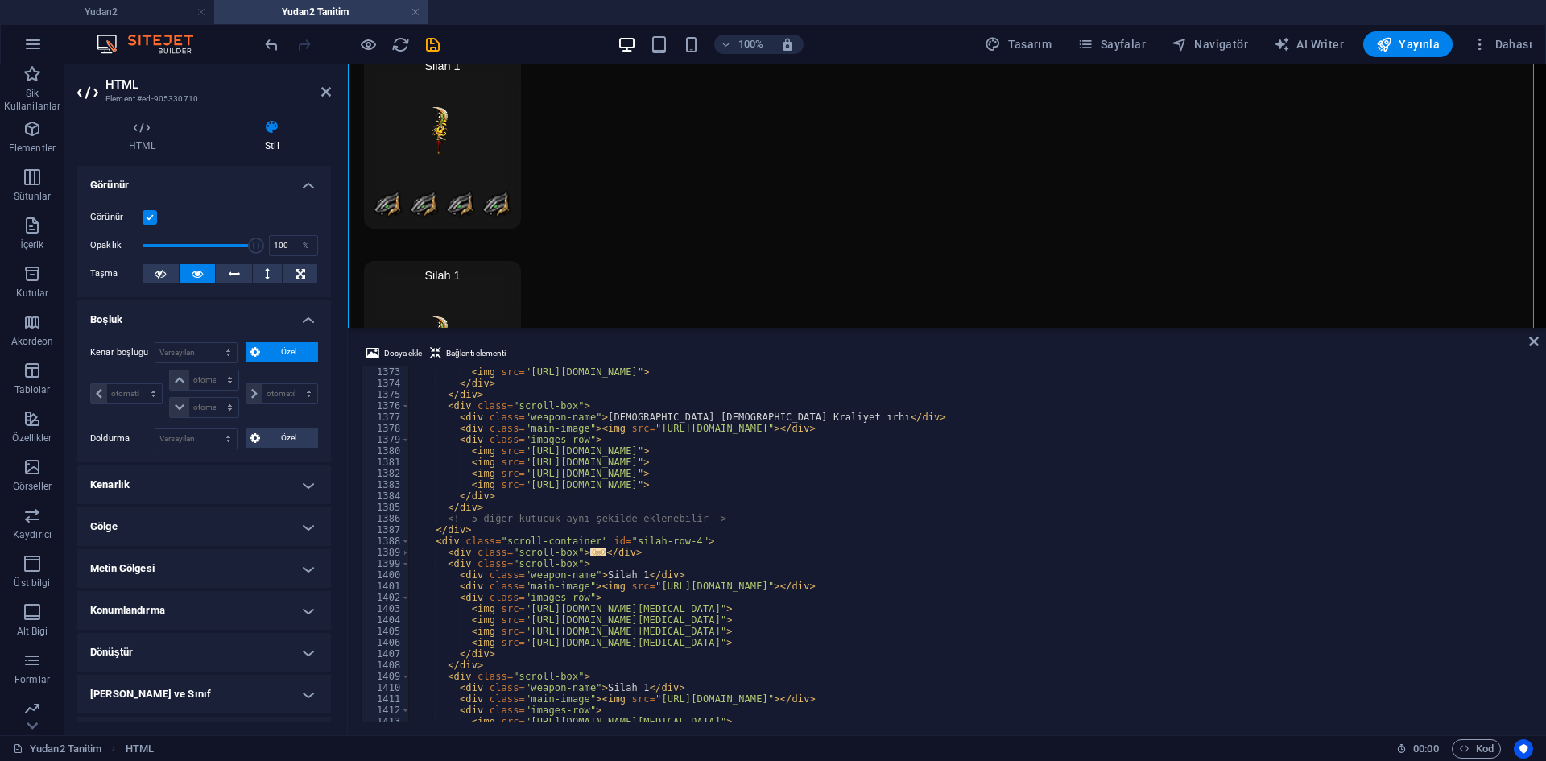
click at [590, 552] on span "..." at bounding box center [598, 552] width 16 height 9
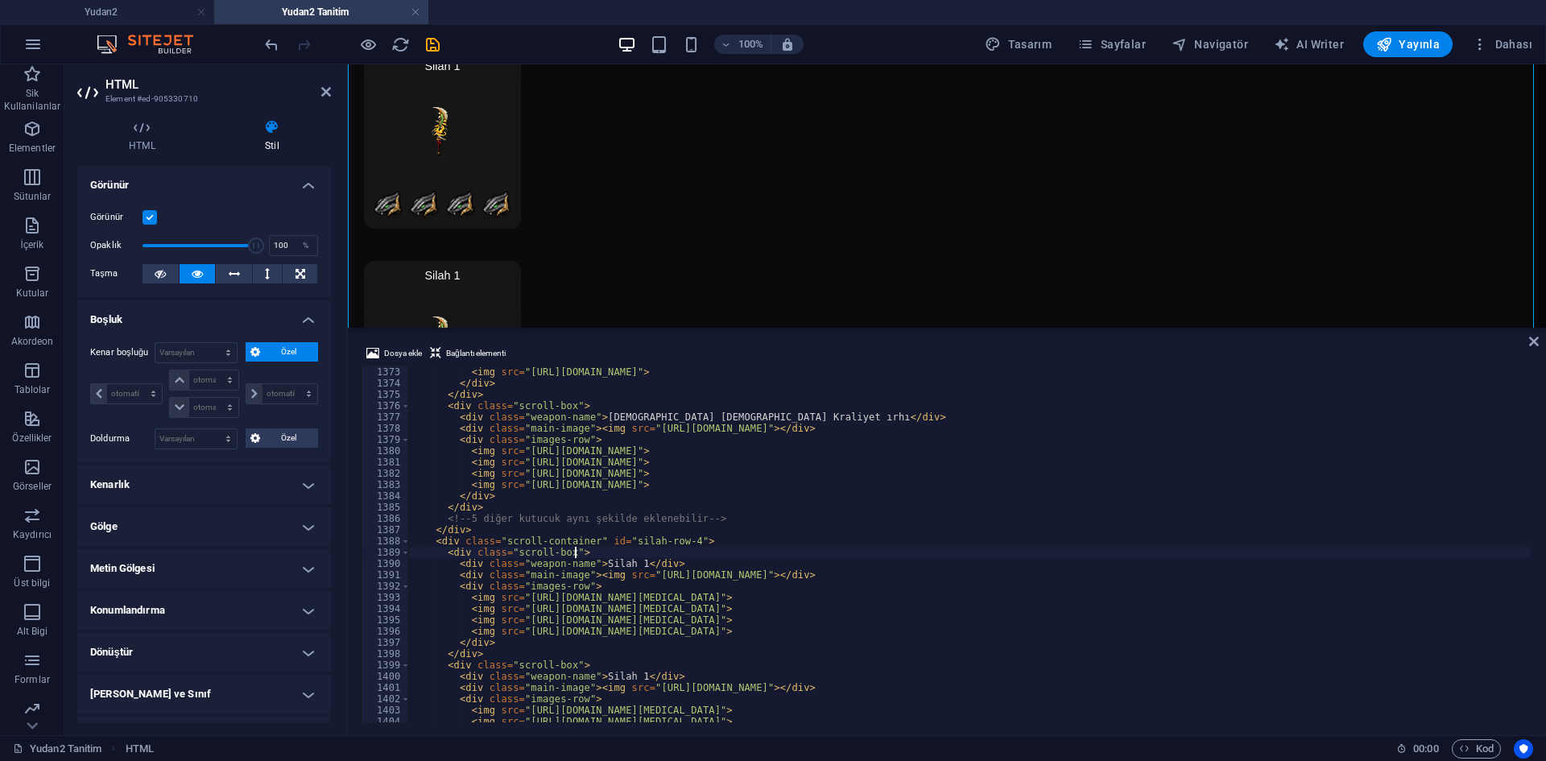
scroll to position [14176, 0]
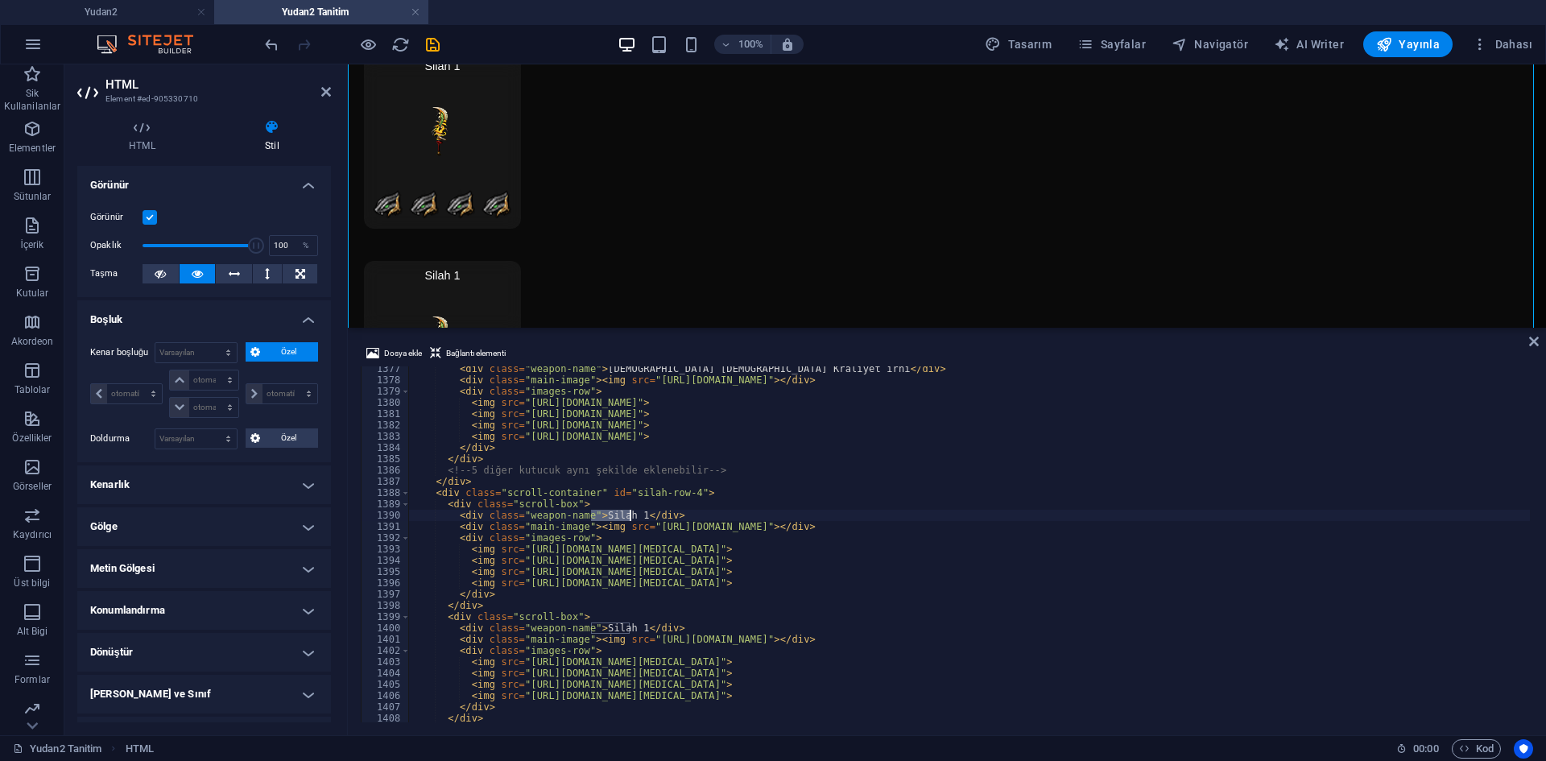
drag, startPoint x: 591, startPoint y: 518, endPoint x: 630, endPoint y: 518, distance: 38.7
click at [630, 518] on div "< div class = "weapon-name" > İlahi Sura Kraliyet ırhı </ div > < div class = "…" at bounding box center [1166, 550] width 1515 height 375
click at [682, 573] on div "< div class = "weapon-name" > İlahi Sura Kraliyet ırhı </ div > < div class = "…" at bounding box center [1166, 550] width 1515 height 375
drag, startPoint x: 591, startPoint y: 630, endPoint x: 629, endPoint y: 630, distance: 37.9
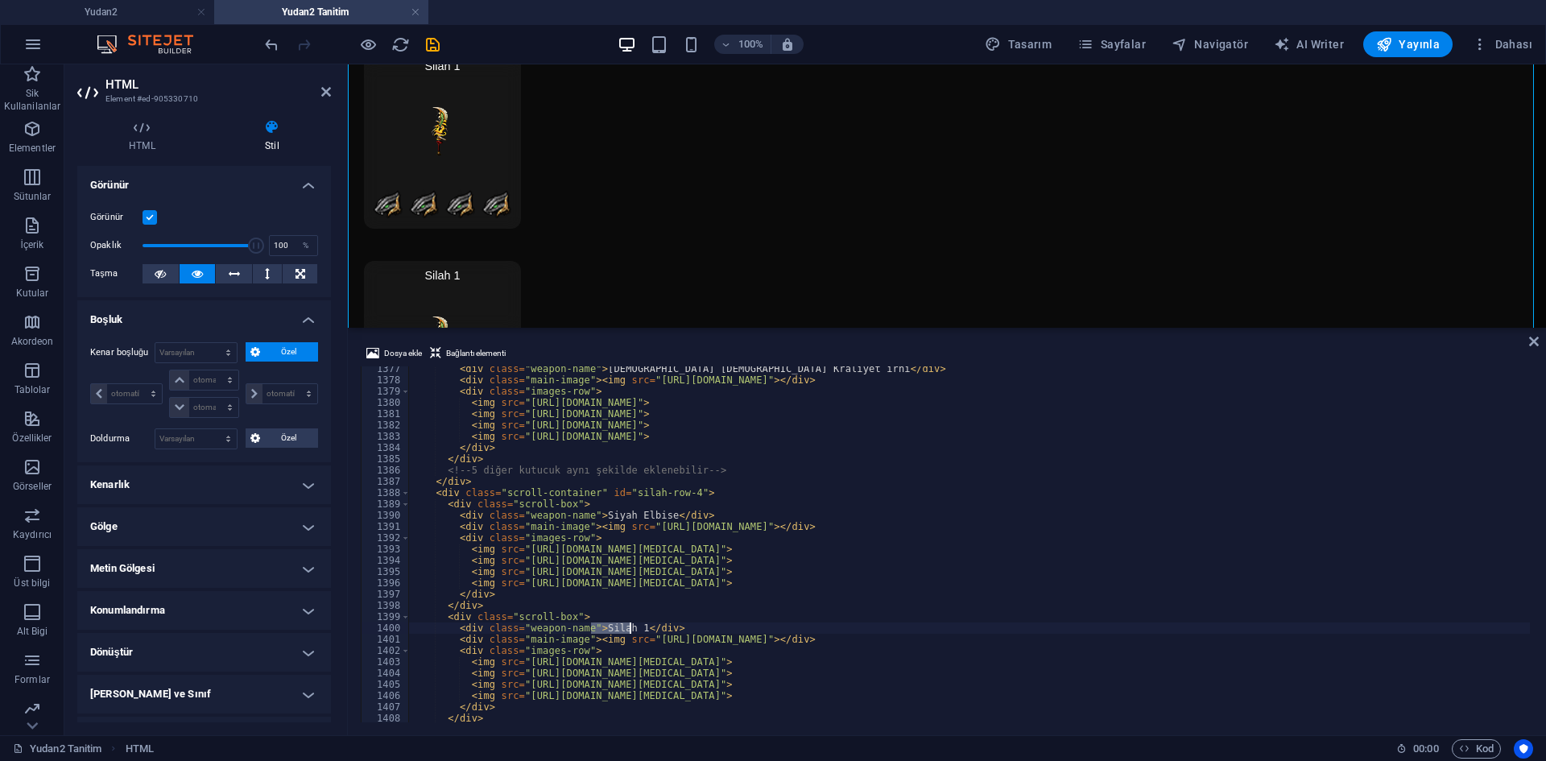
click at [629, 630] on div "< div class = "weapon-name" > İlahi Sura Kraliyet ırhı </ div > < div class = "…" at bounding box center [1166, 550] width 1515 height 375
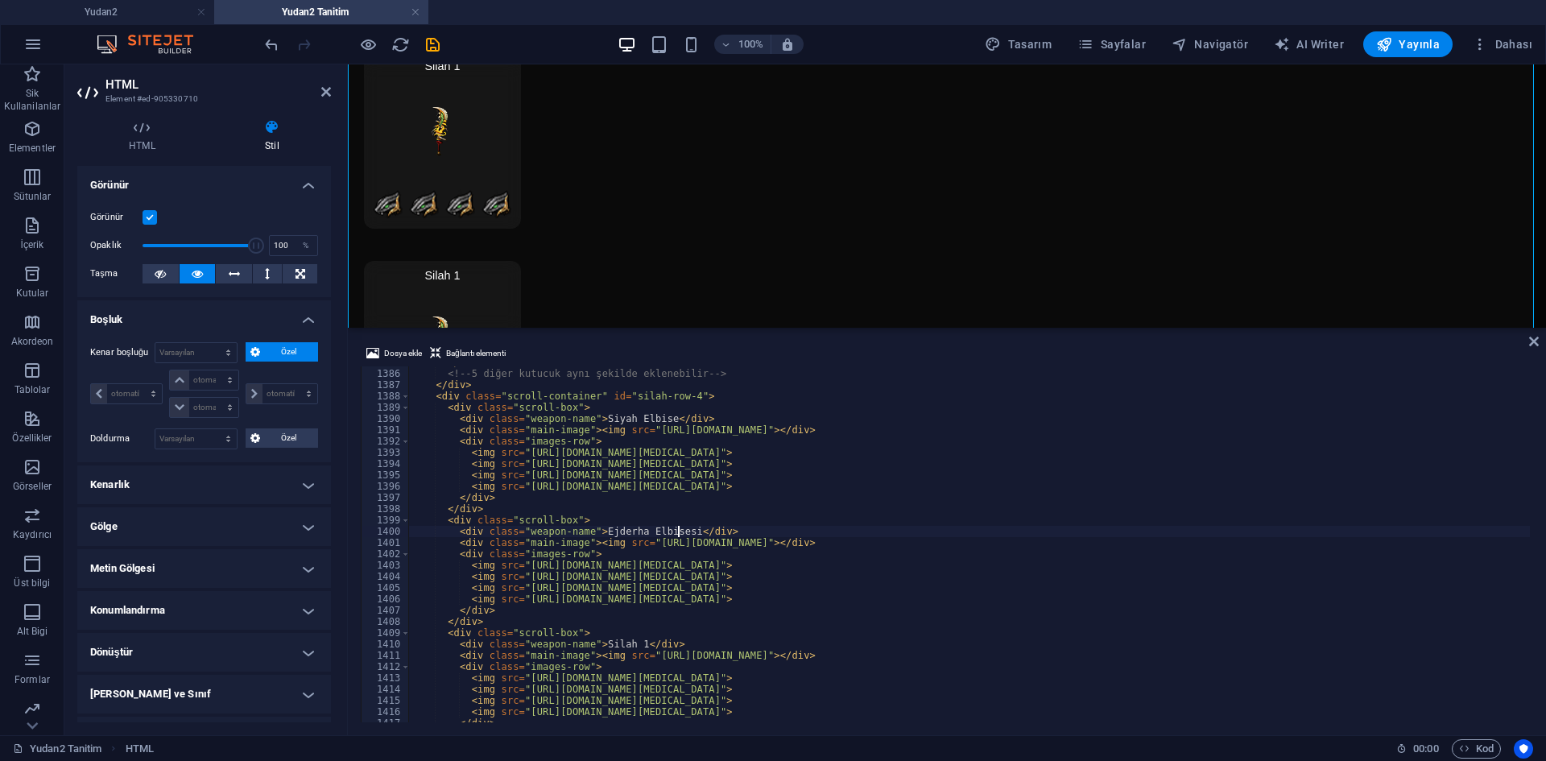
scroll to position [14321, 0]
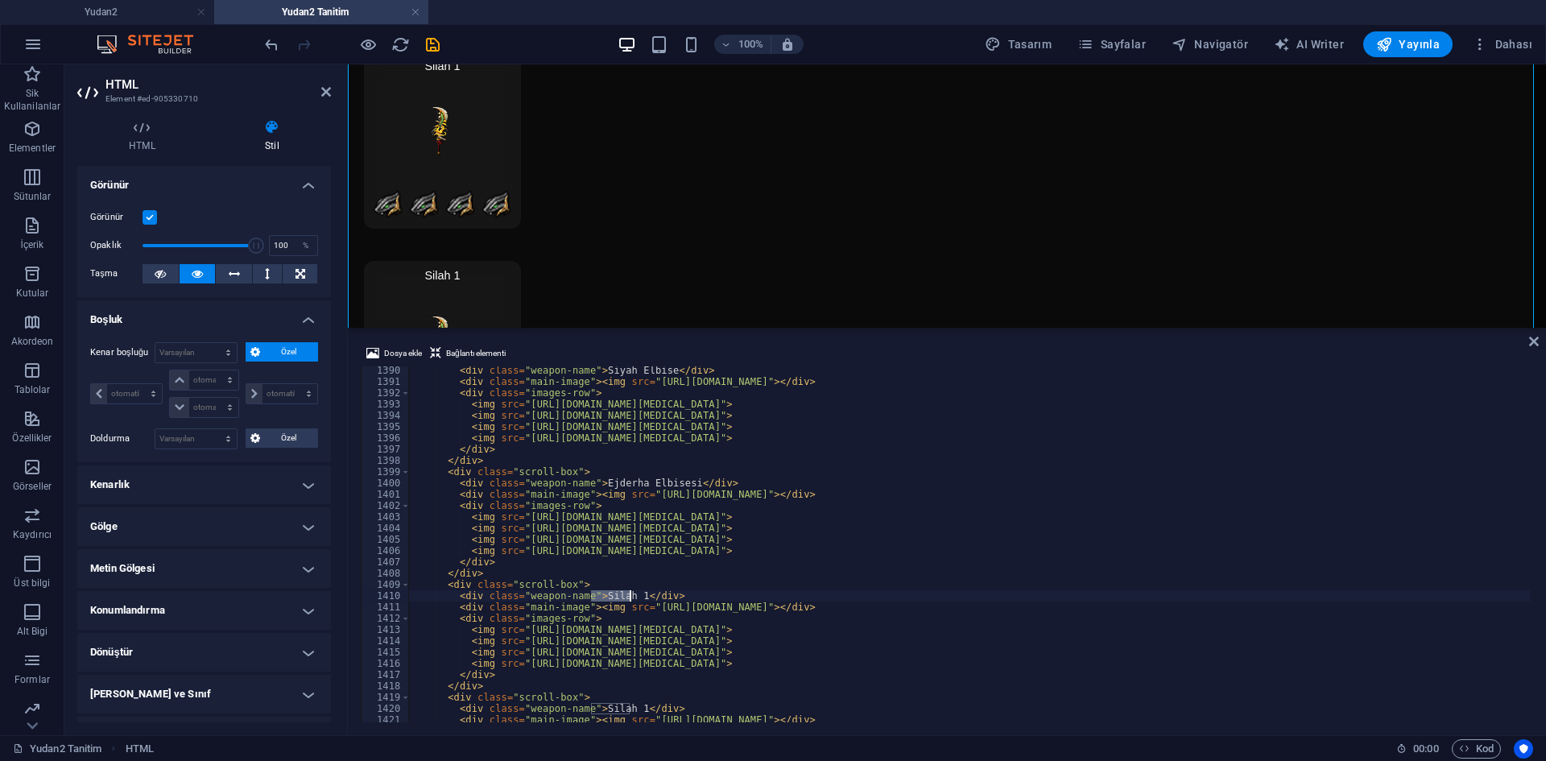
drag, startPoint x: 591, startPoint y: 594, endPoint x: 629, endPoint y: 605, distance: 39.3
click at [628, 597] on div "< div class = "weapon-name" > Siyah Elbise </ div > < div class = "main-image" …" at bounding box center [1166, 552] width 1515 height 375
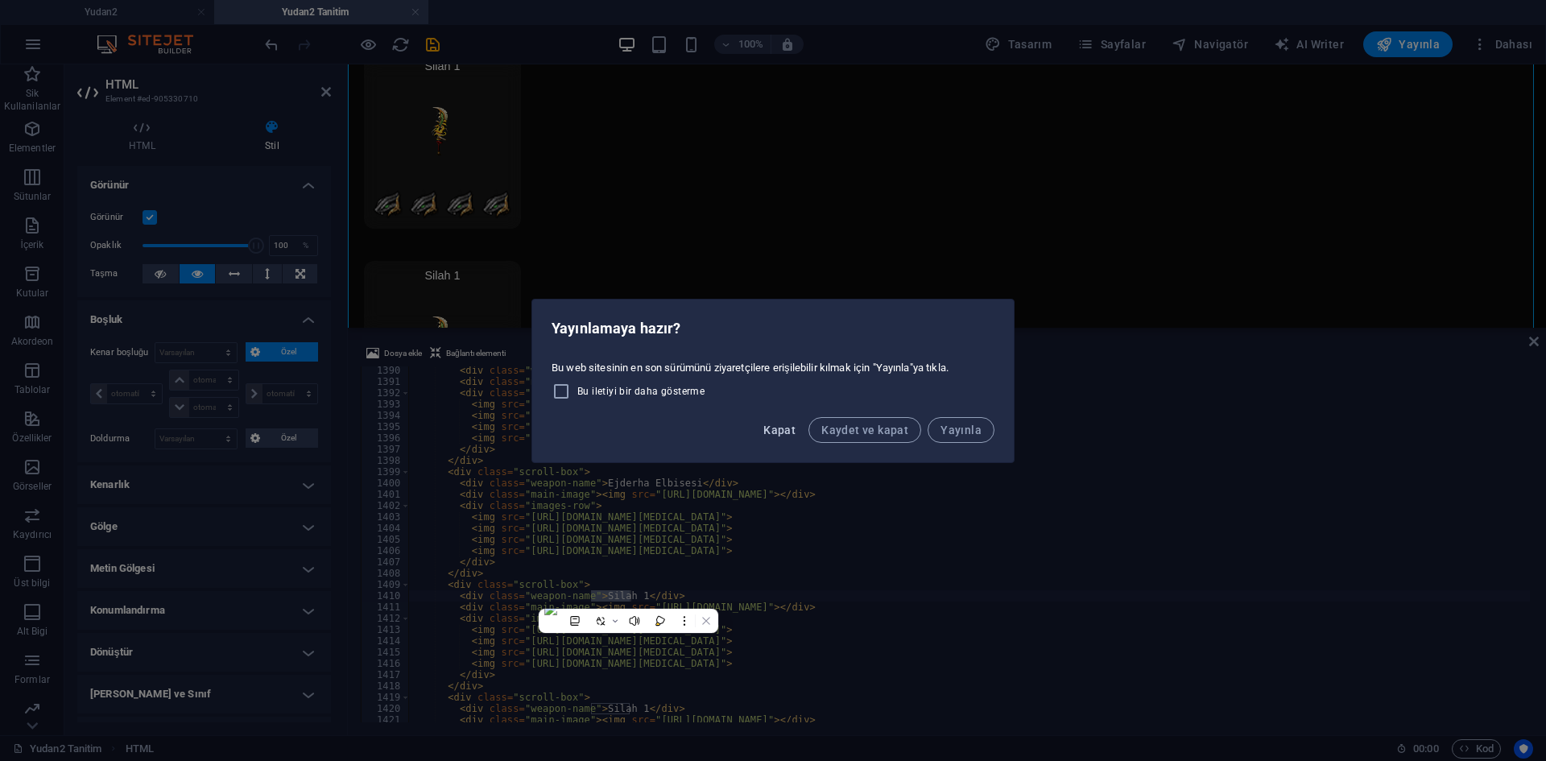
click at [796, 434] on span "Kapat" at bounding box center [779, 430] width 32 height 13
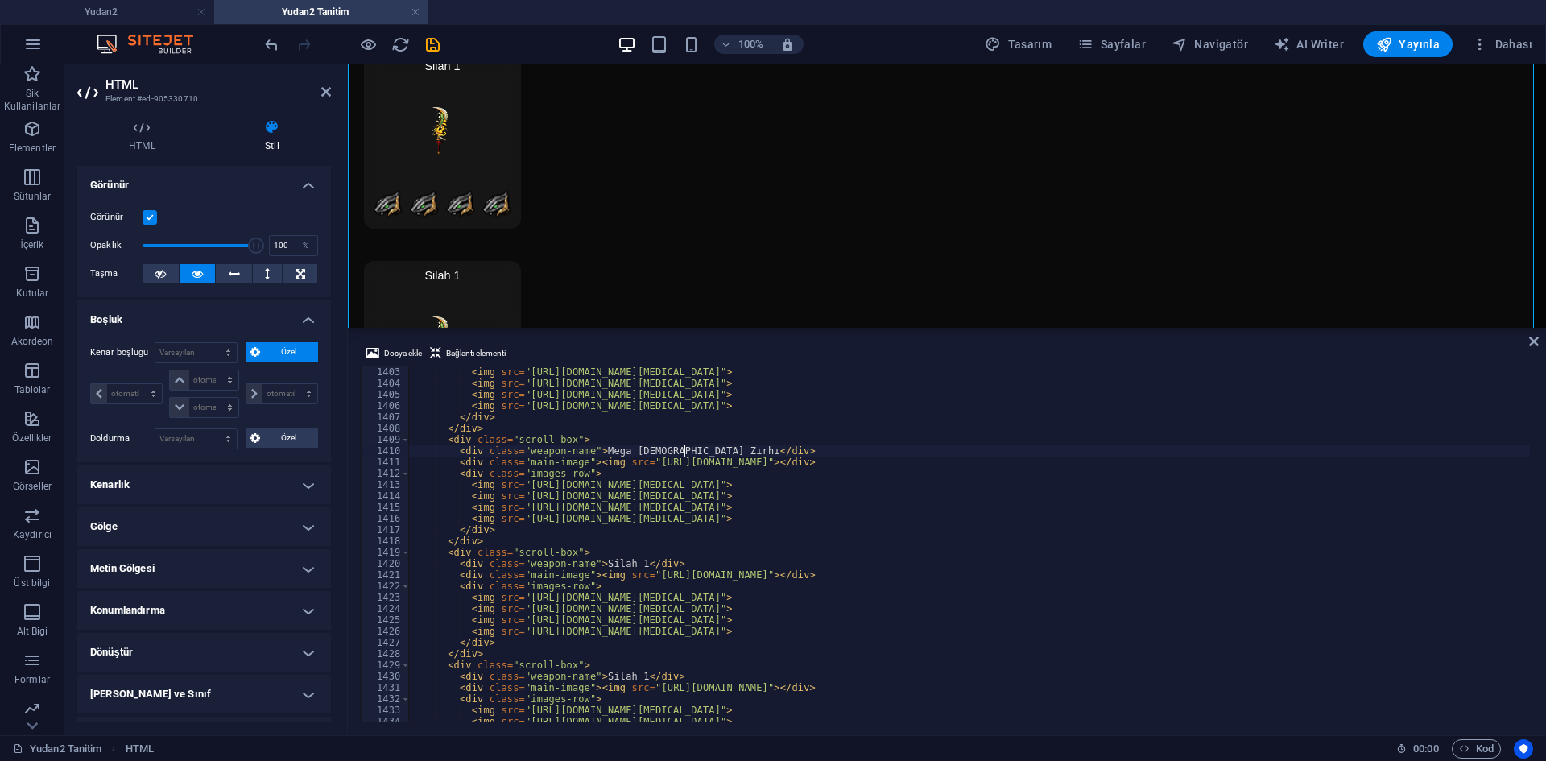
scroll to position [14466, 0]
drag, startPoint x: 592, startPoint y: 567, endPoint x: 627, endPoint y: 564, distance: 35.6
click at [627, 564] on div "< img src = "https://cdn1.site-media.eu/images/0/18949756/Ylan_Bal-aLi-zXy625Ns…" at bounding box center [1166, 553] width 1515 height 375
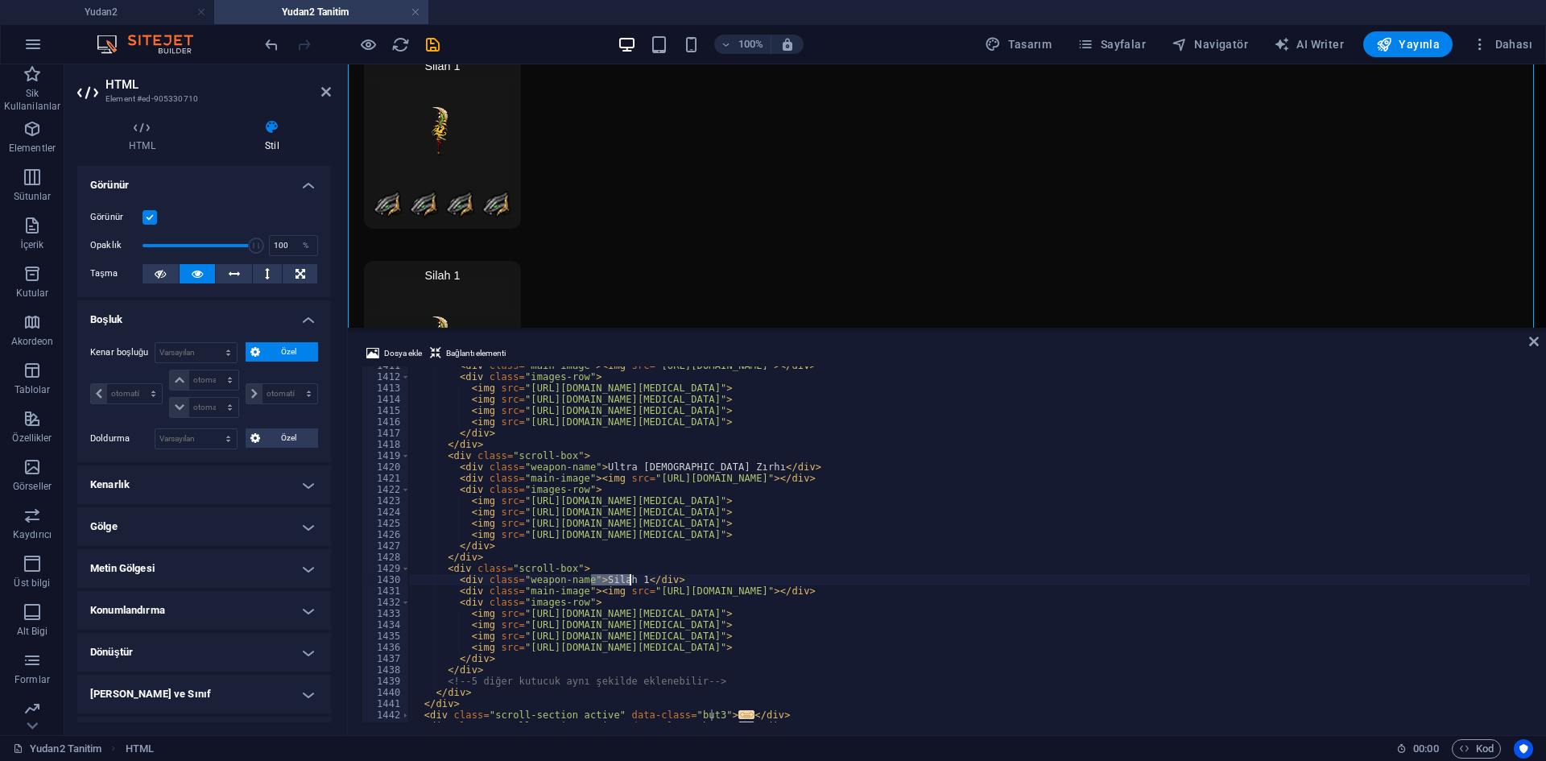
drag, startPoint x: 592, startPoint y: 577, endPoint x: 620, endPoint y: 574, distance: 28.3
click at [626, 578] on div "< div class = "main-image" > < img src = "https://cdn1.site-media.eu/images/0/1…" at bounding box center [1166, 547] width 1515 height 375
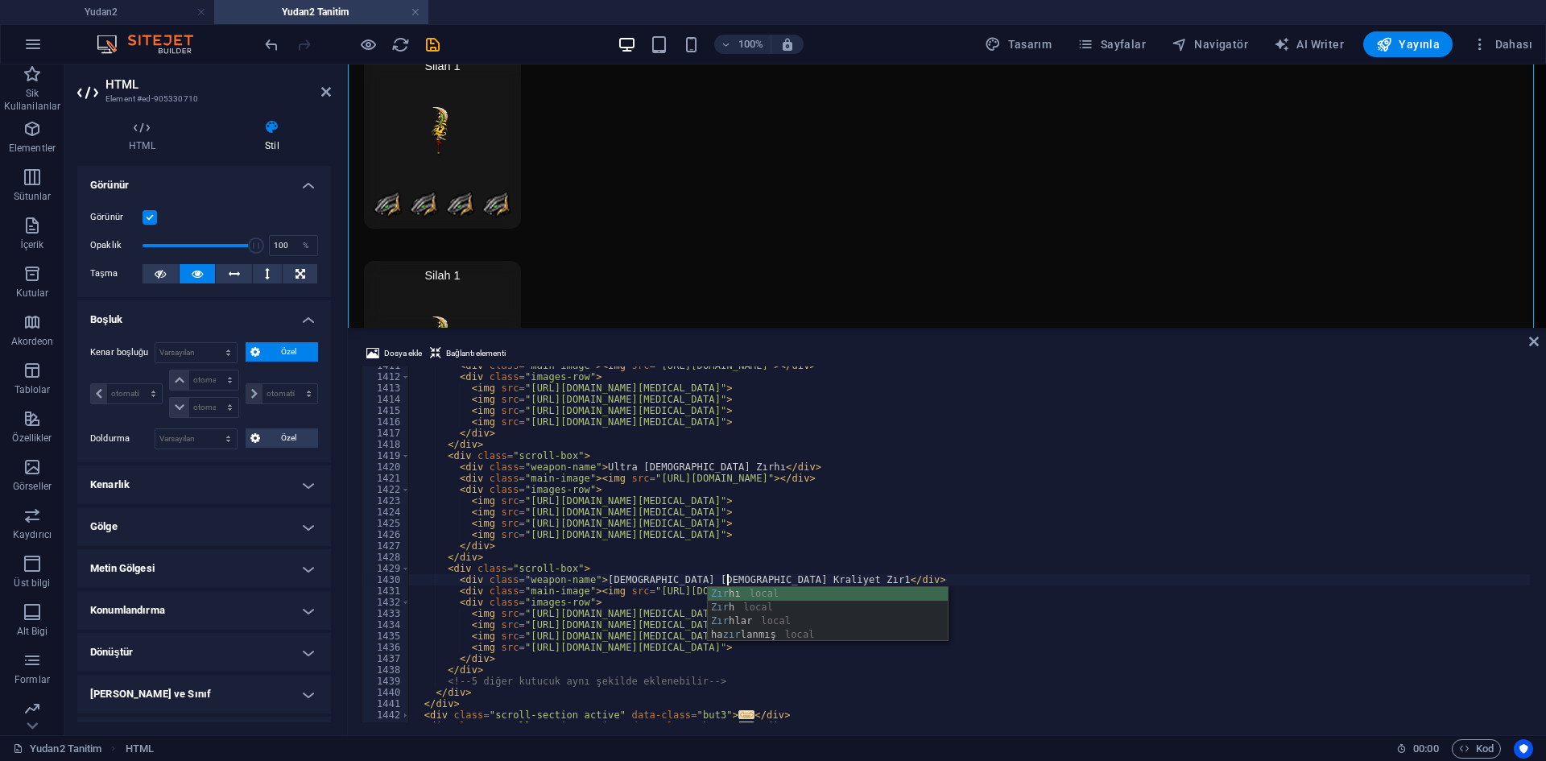
scroll to position [0, 26]
click at [694, 534] on div "< div class = "main-image" > < img src = "https://cdn1.site-media.eu/images/0/1…" at bounding box center [1166, 547] width 1515 height 375
drag, startPoint x: 746, startPoint y: 574, endPoint x: 747, endPoint y: 585, distance: 11.3
click at [744, 575] on div "< div class = "main-image" > < img src = "https://cdn1.site-media.eu/images/0/1…" at bounding box center [1166, 547] width 1515 height 375
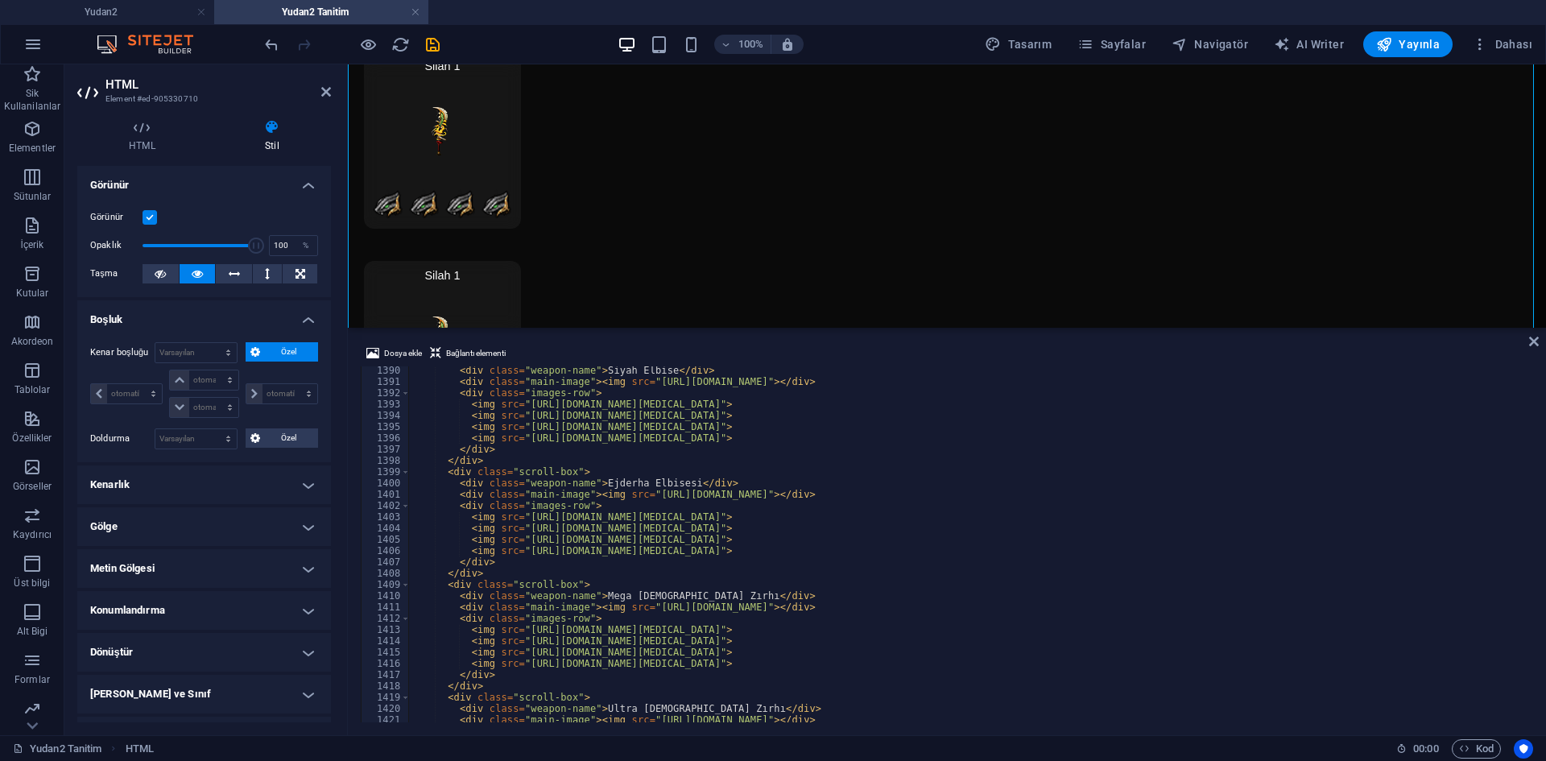
scroll to position [14224, 0]
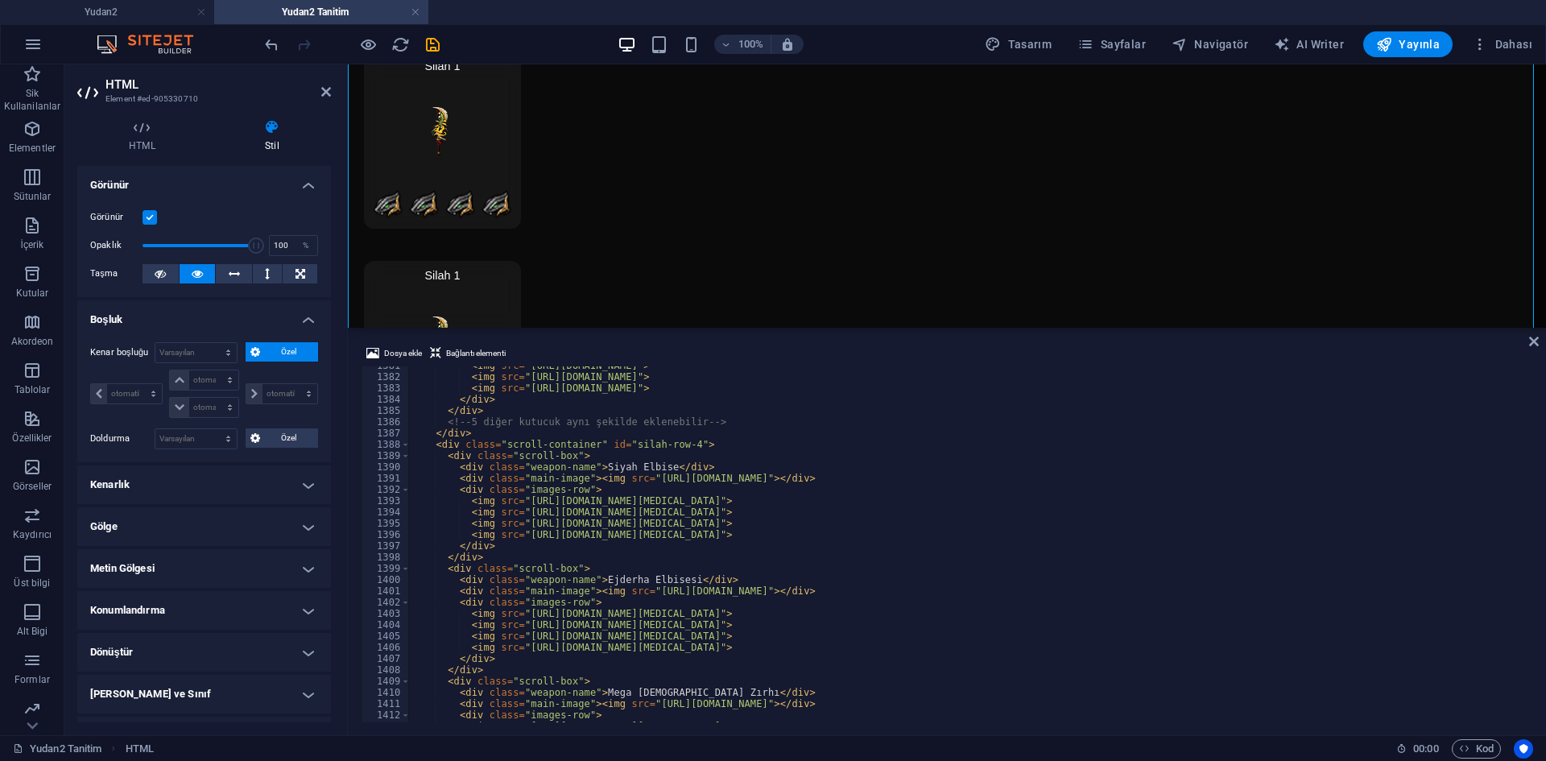
click at [688, 559] on div "< img src = "https://cdn1.site-media.eu/images/0/18989868/end-OpV50cBcBhBoiF6WK…" at bounding box center [1166, 547] width 1515 height 375
drag, startPoint x: 1049, startPoint y: 475, endPoint x: 668, endPoint y: 478, distance: 380.9
click at [643, 478] on div "< img src = "https://cdn1.site-media.eu/images/0/18989868/end-OpV50cBcBhBoiF6WK…" at bounding box center [1166, 547] width 1515 height 375
click at [397, 350] on span "Dosya ekle" at bounding box center [403, 353] width 38 height 19
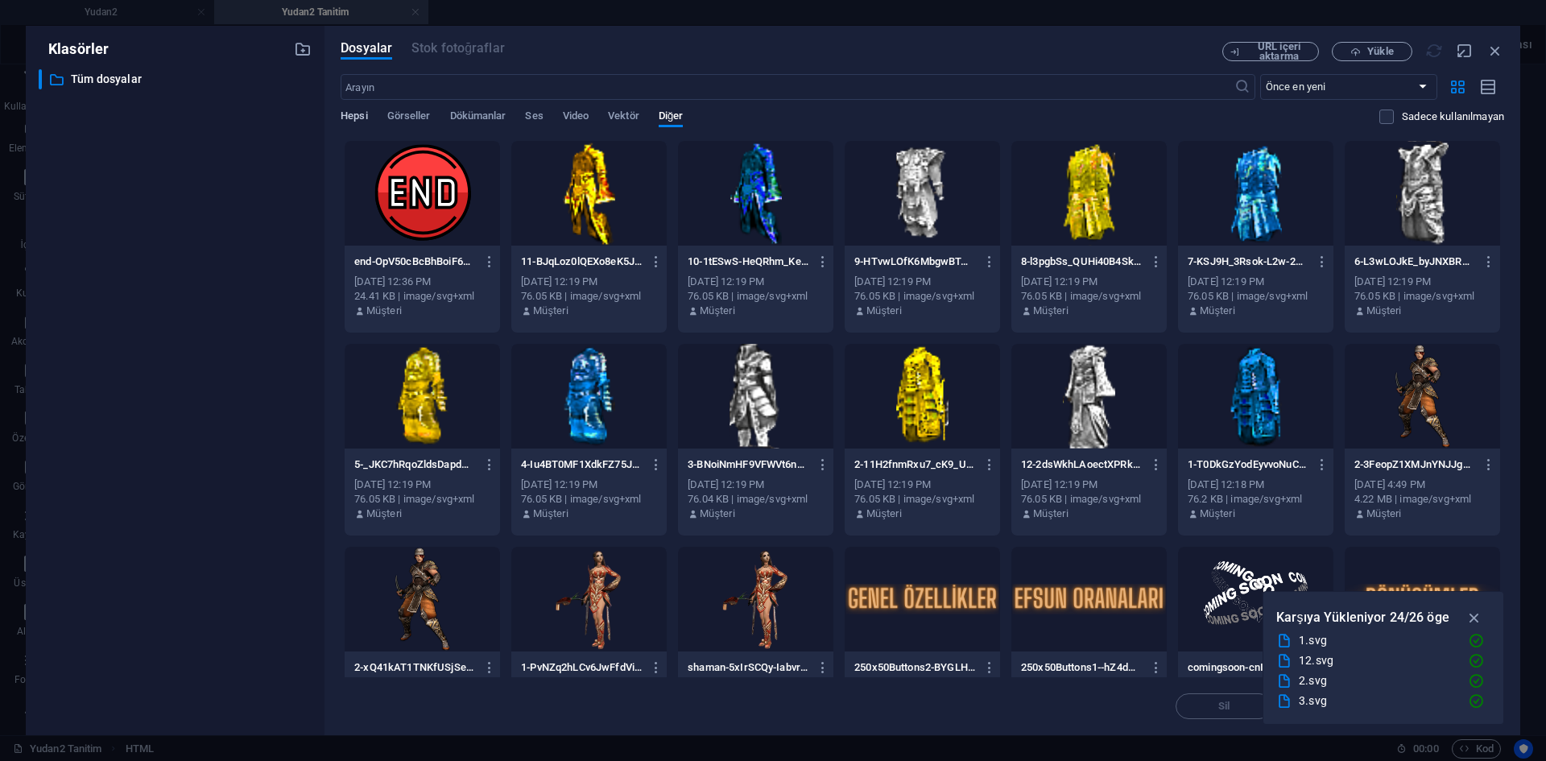
click at [362, 115] on span "Hepsi" at bounding box center [354, 117] width 27 height 23
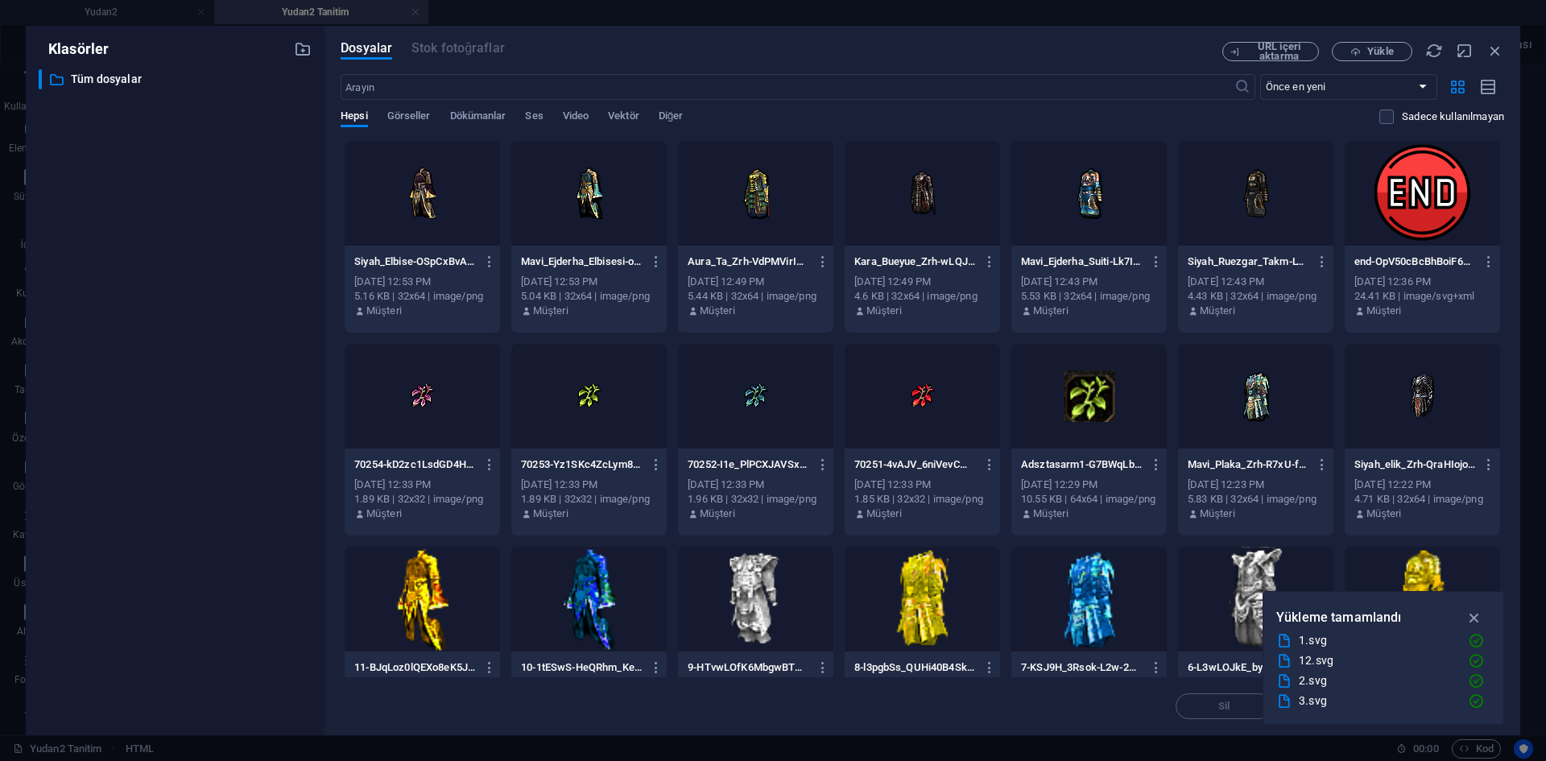
click at [422, 193] on div at bounding box center [422, 193] width 155 height 105
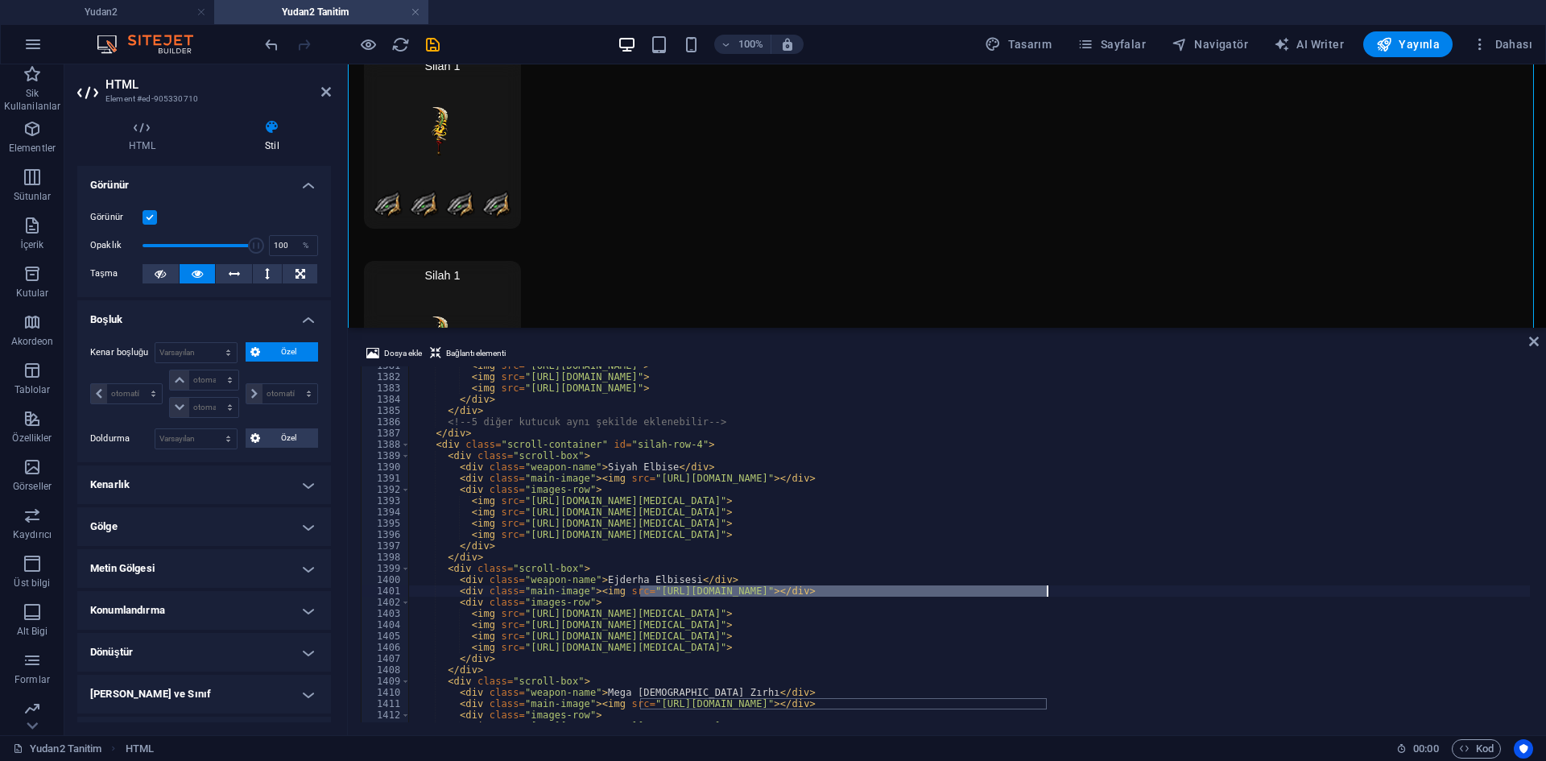
drag, startPoint x: 643, startPoint y: 590, endPoint x: 1047, endPoint y: 595, distance: 404.3
click at [1047, 595] on div "< img src = "https://cdn1.site-media.eu/images/0/18989868/end-OpV50cBcBhBoiF6WK…" at bounding box center [1166, 547] width 1515 height 375
click at [397, 354] on span "Dosya ekle" at bounding box center [403, 353] width 38 height 19
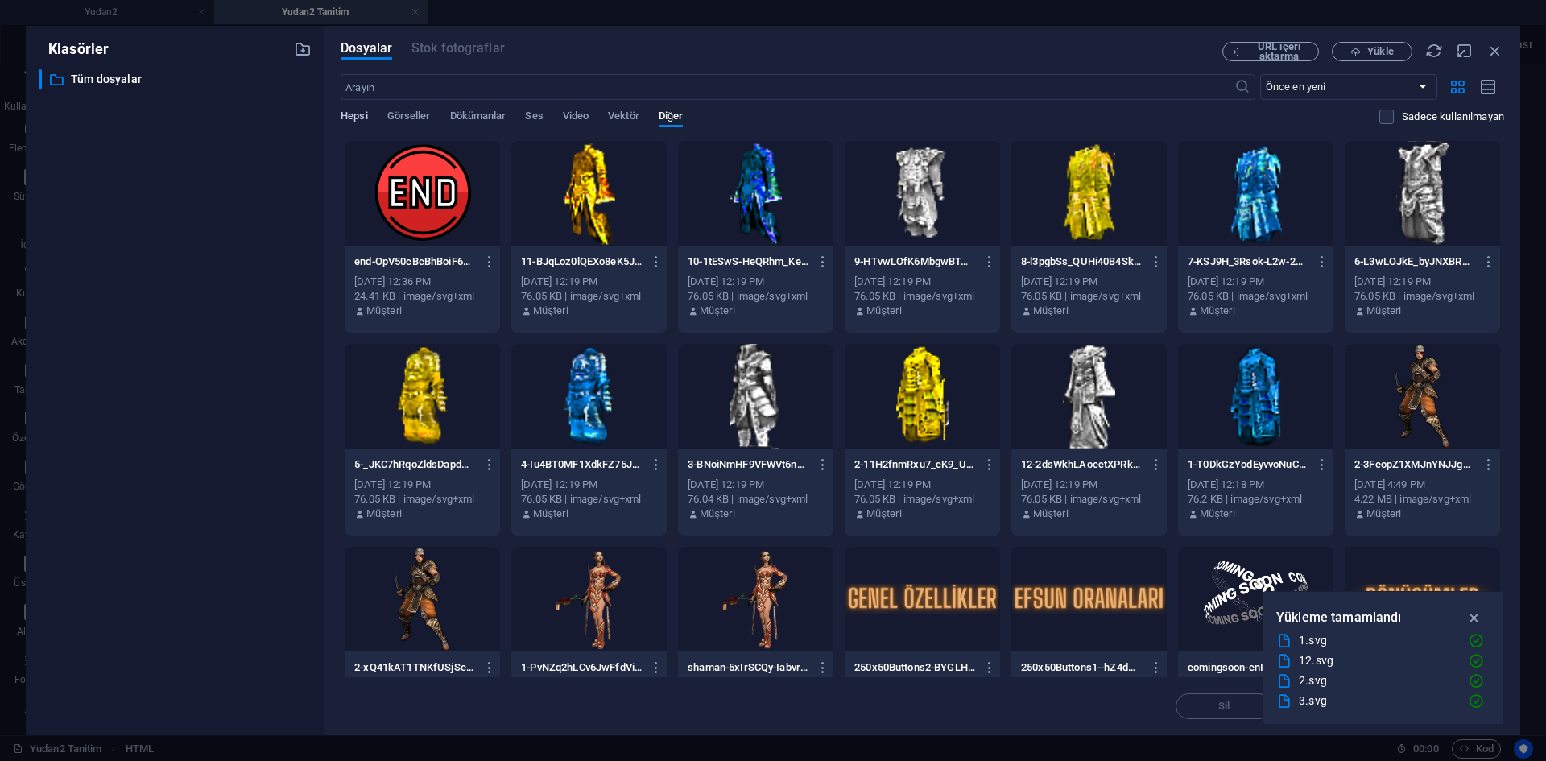
click at [351, 113] on span "Hepsi" at bounding box center [354, 117] width 27 height 23
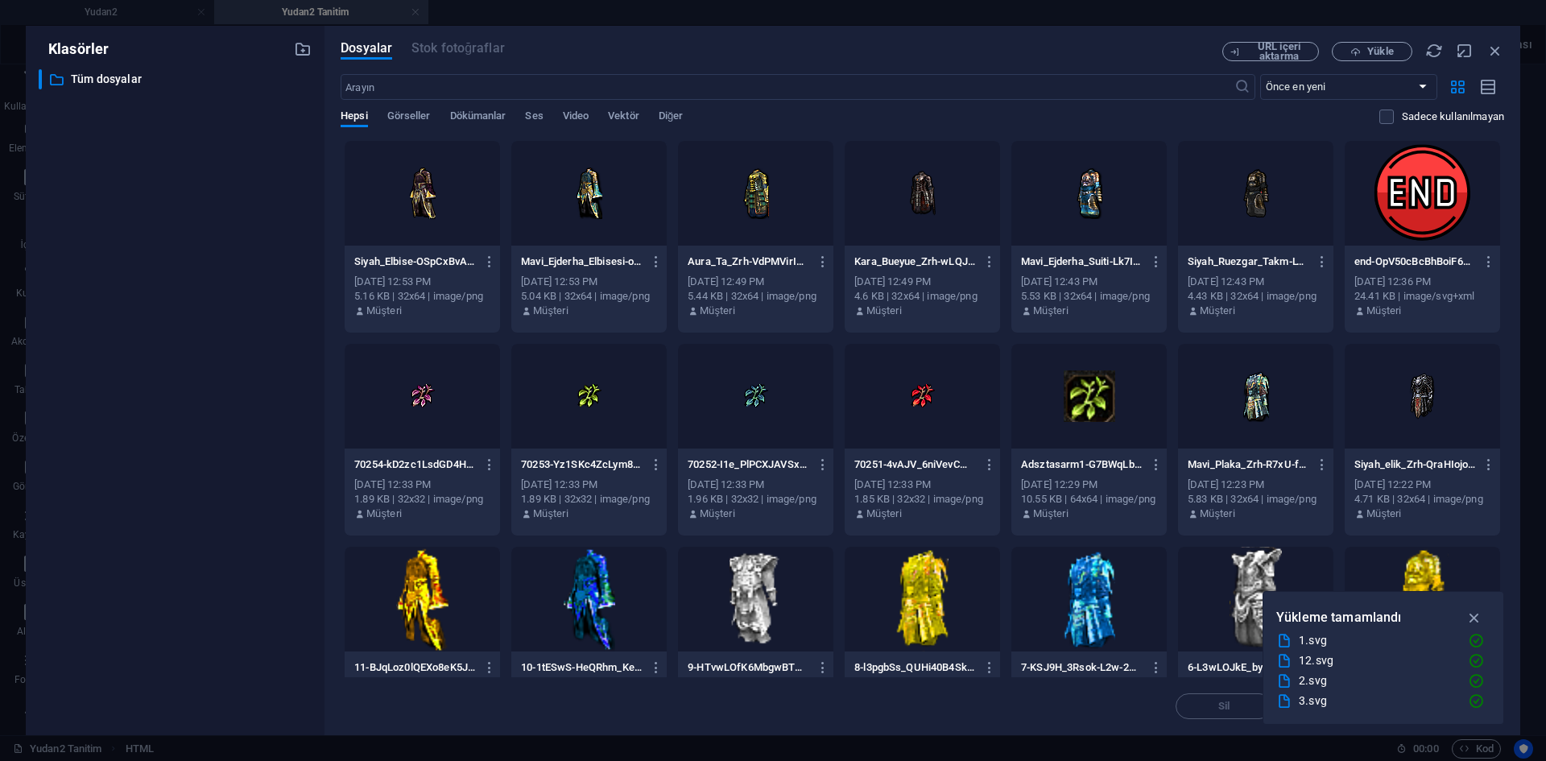
click at [584, 216] on div at bounding box center [588, 193] width 155 height 105
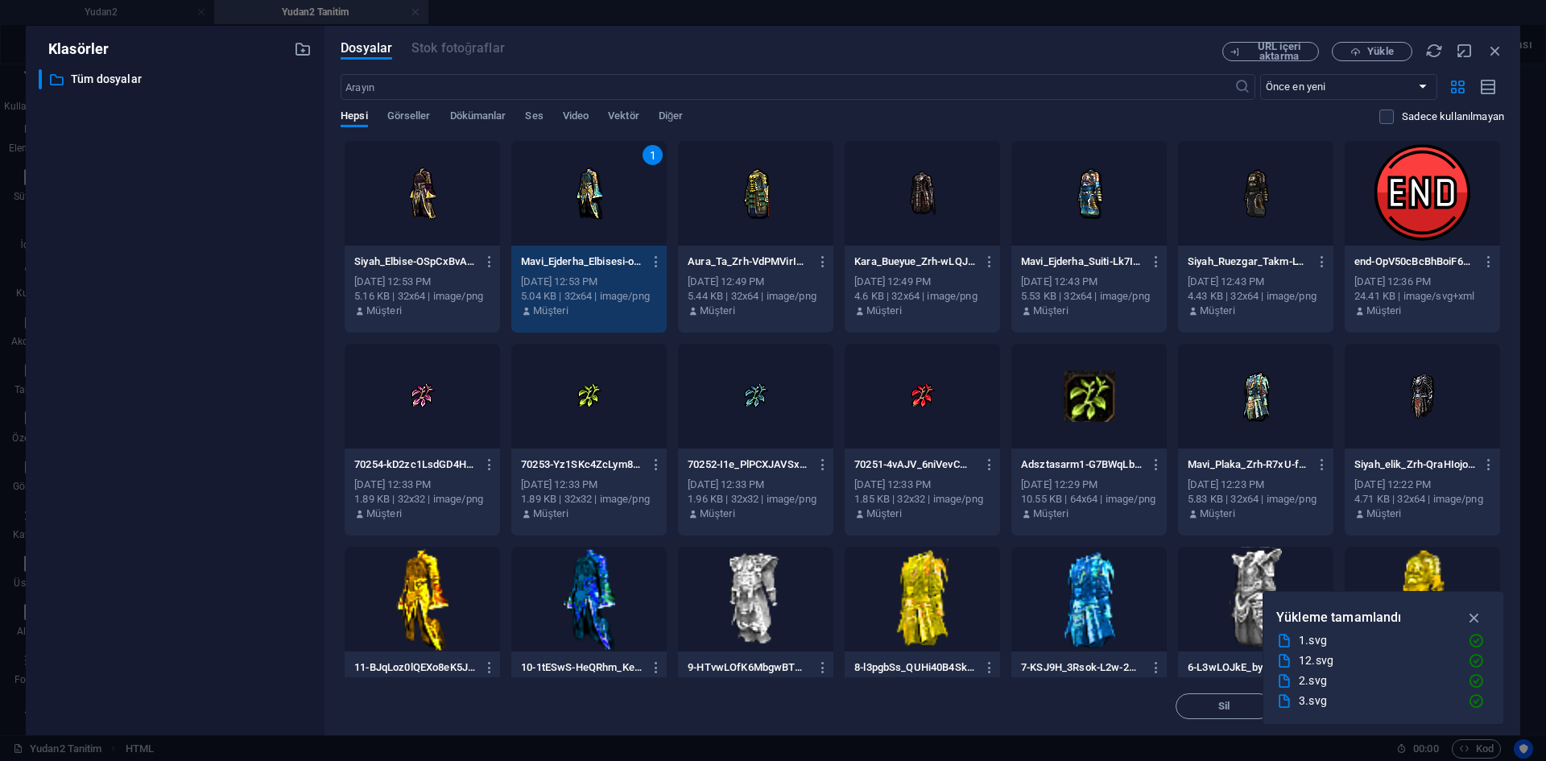
click at [584, 216] on div "1" at bounding box center [588, 193] width 155 height 105
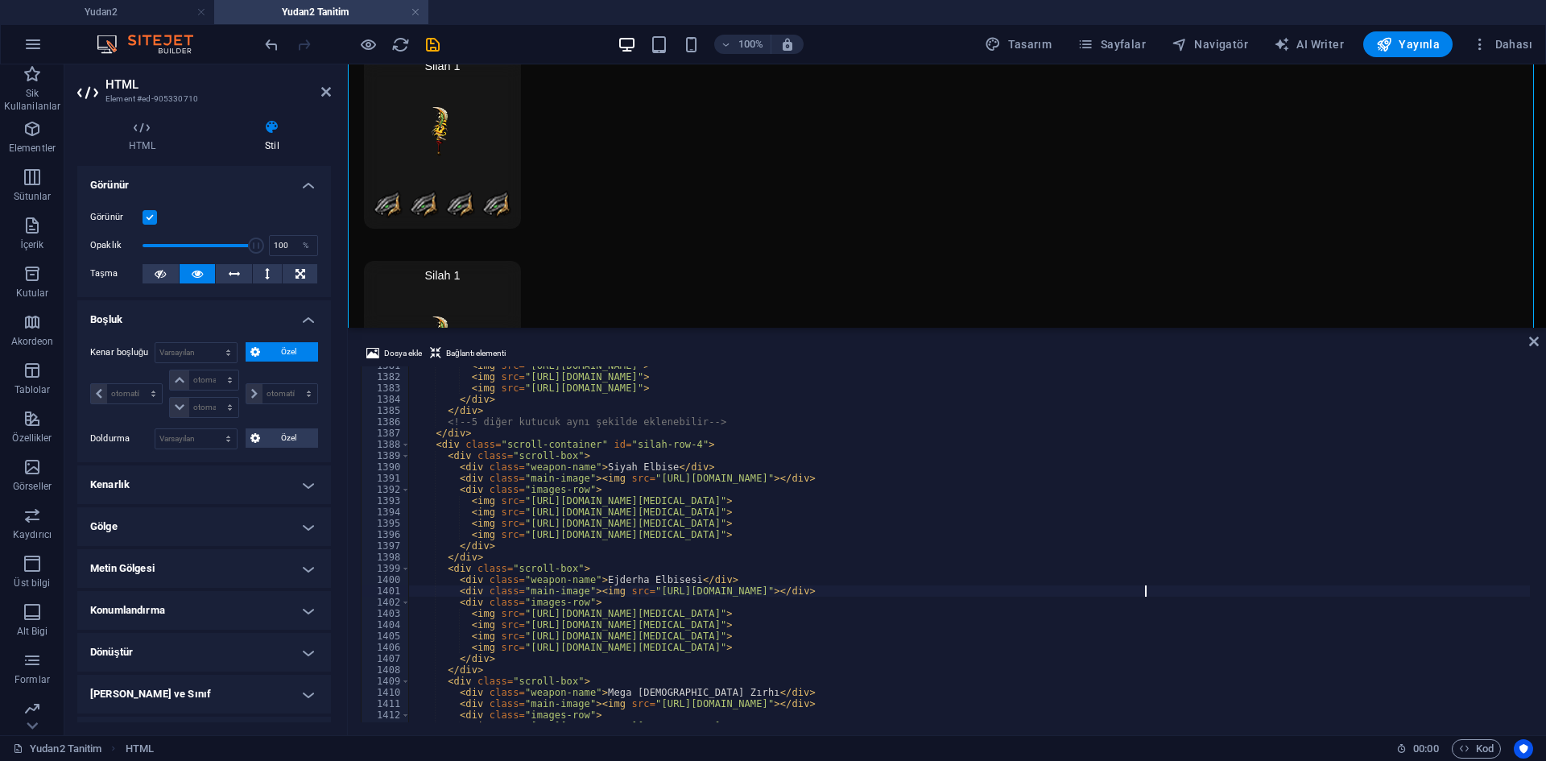
scroll to position [14321, 0]
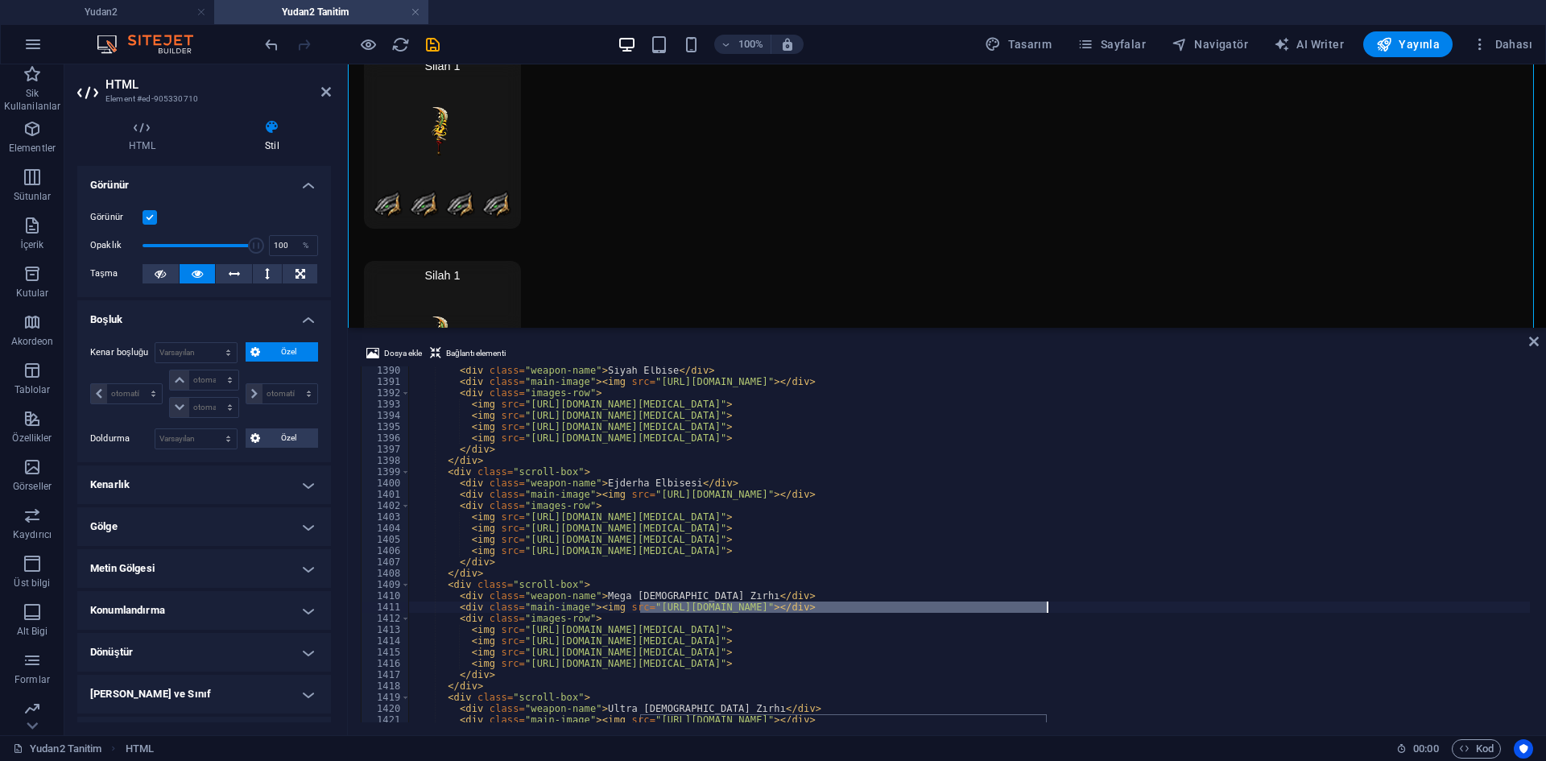
drag, startPoint x: 641, startPoint y: 606, endPoint x: 1047, endPoint y: 610, distance: 405.9
click at [1047, 610] on div "< div class = "weapon-name" > Siyah Elbise </ div > < div class = "main-image" …" at bounding box center [1166, 552] width 1515 height 375
click at [405, 350] on span "Dosya ekle" at bounding box center [403, 353] width 38 height 19
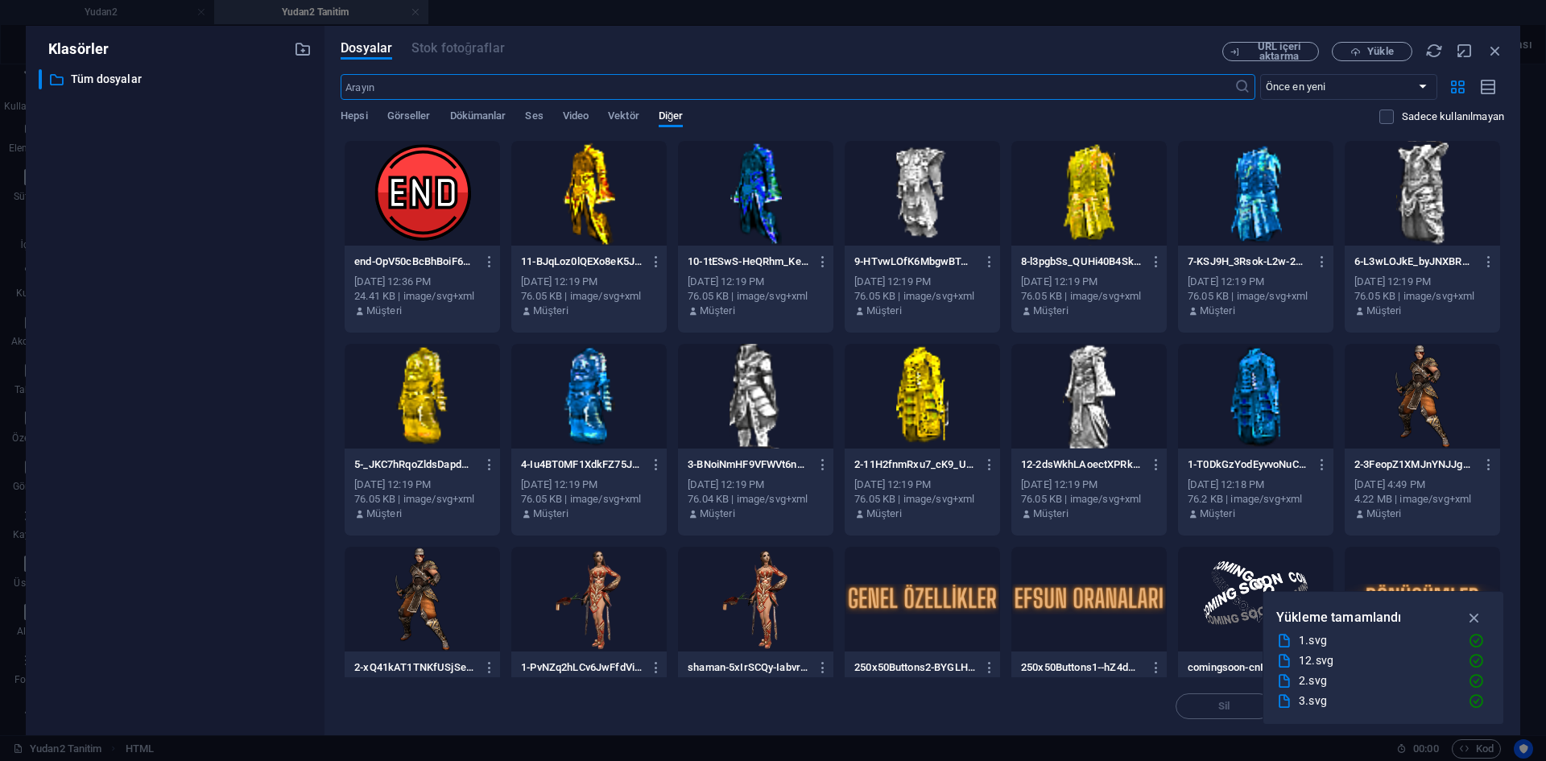
click at [739, 195] on div at bounding box center [755, 193] width 155 height 105
click at [739, 195] on div "1" at bounding box center [755, 193] width 155 height 105
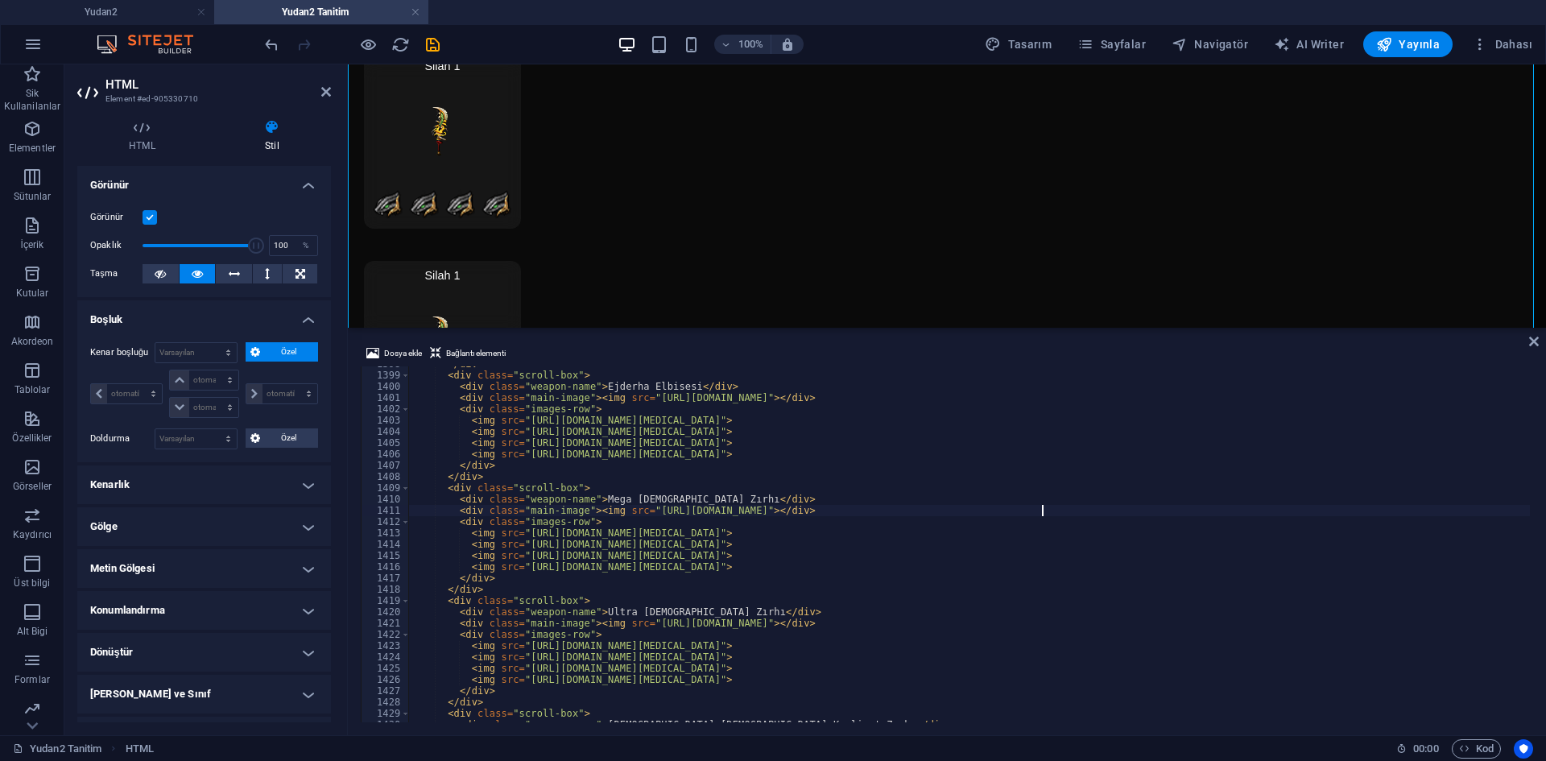
scroll to position [14466, 0]
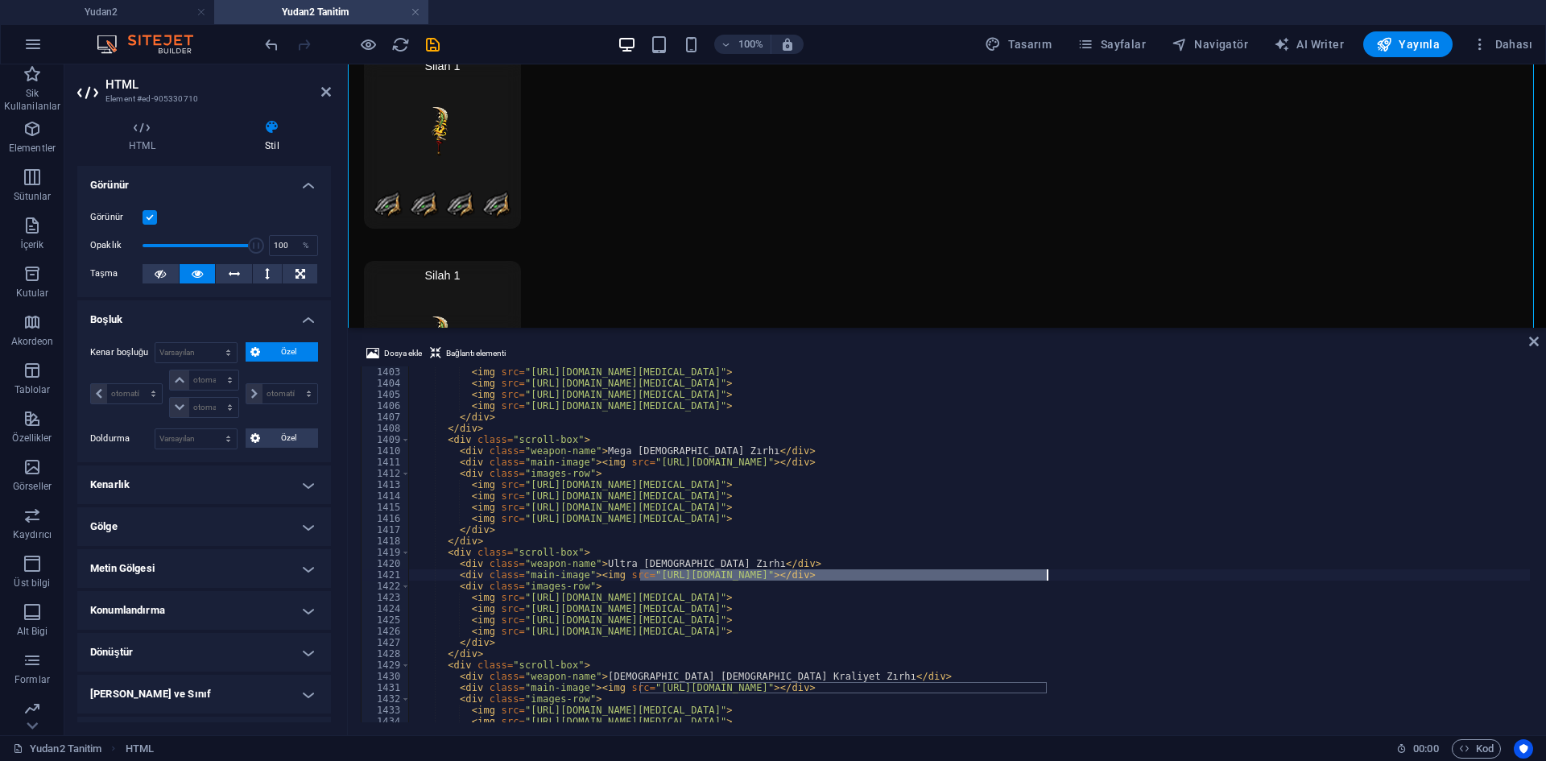
drag, startPoint x: 641, startPoint y: 577, endPoint x: 1045, endPoint y: 577, distance: 404.3
click at [1045, 577] on div "< img src = "https://cdn1.site-media.eu/images/0/18949756/Ylan_Bal-aLi-zXy625Ns…" at bounding box center [1166, 553] width 1515 height 375
click at [393, 355] on span "Dosya ekle" at bounding box center [403, 353] width 38 height 19
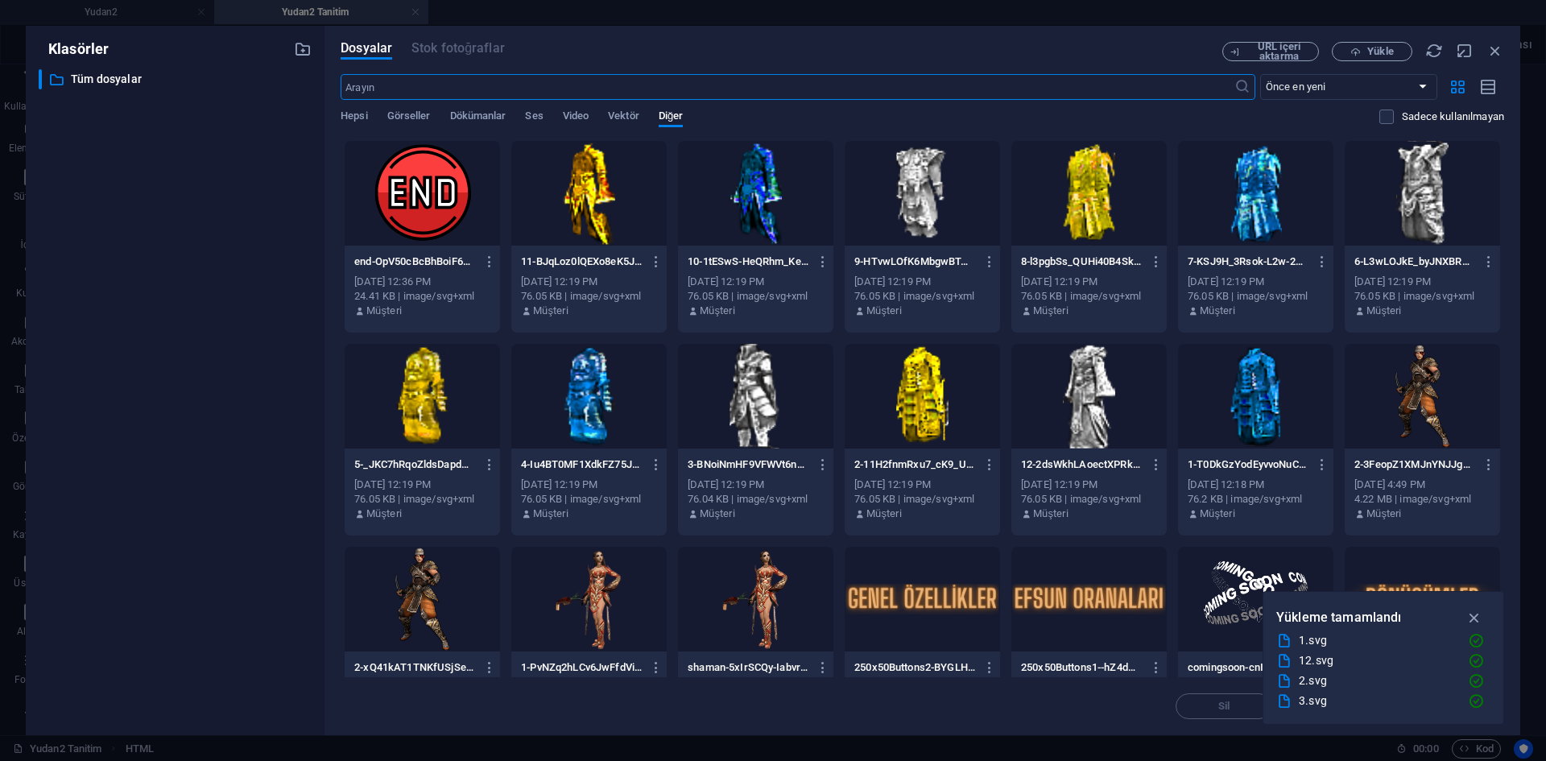
click at [610, 201] on div at bounding box center [588, 193] width 155 height 105
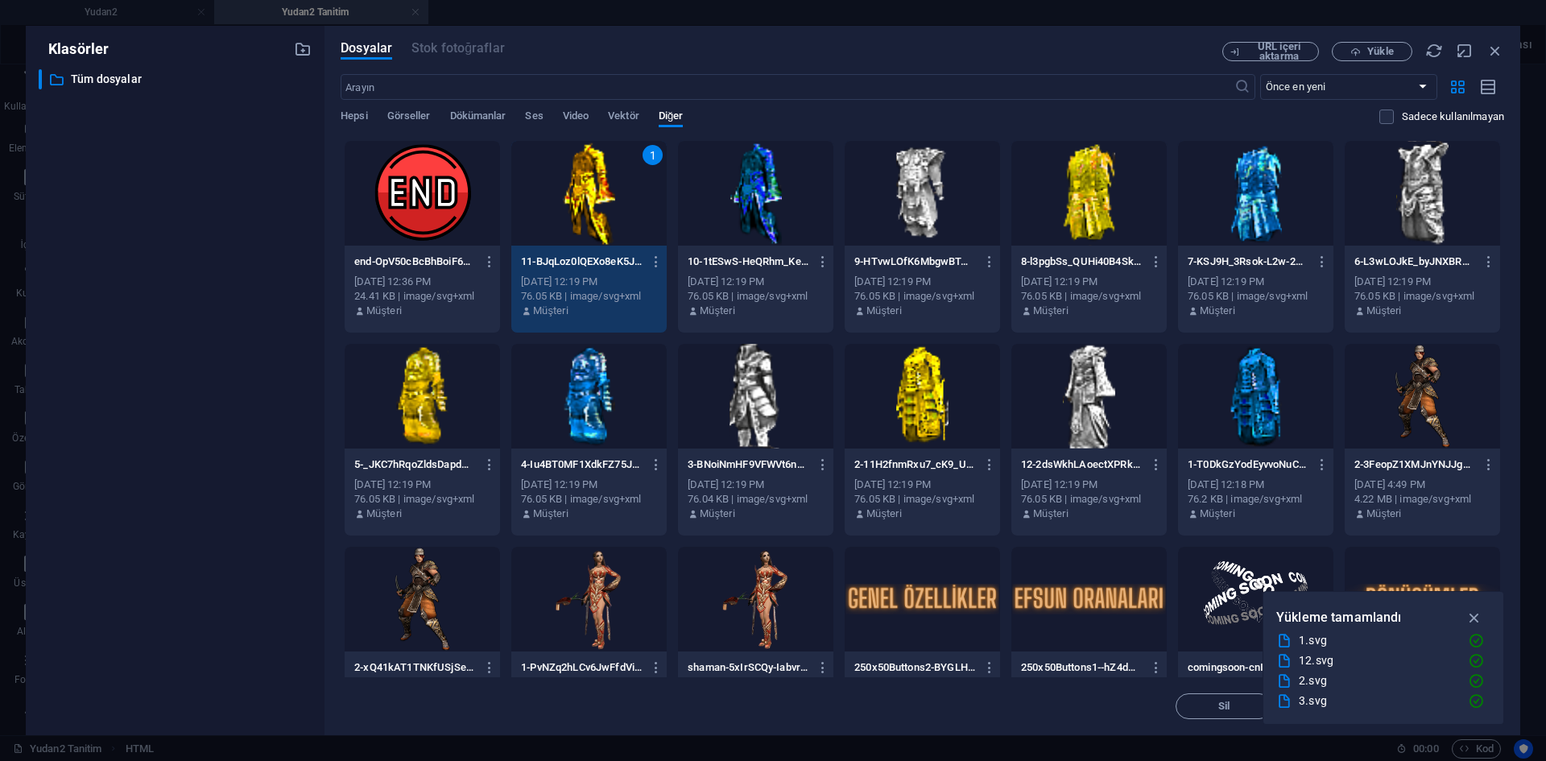
drag, startPoint x: 261, startPoint y: 138, endPoint x: 609, endPoint y: 201, distance: 353.7
click at [609, 201] on div "1" at bounding box center [588, 193] width 155 height 105
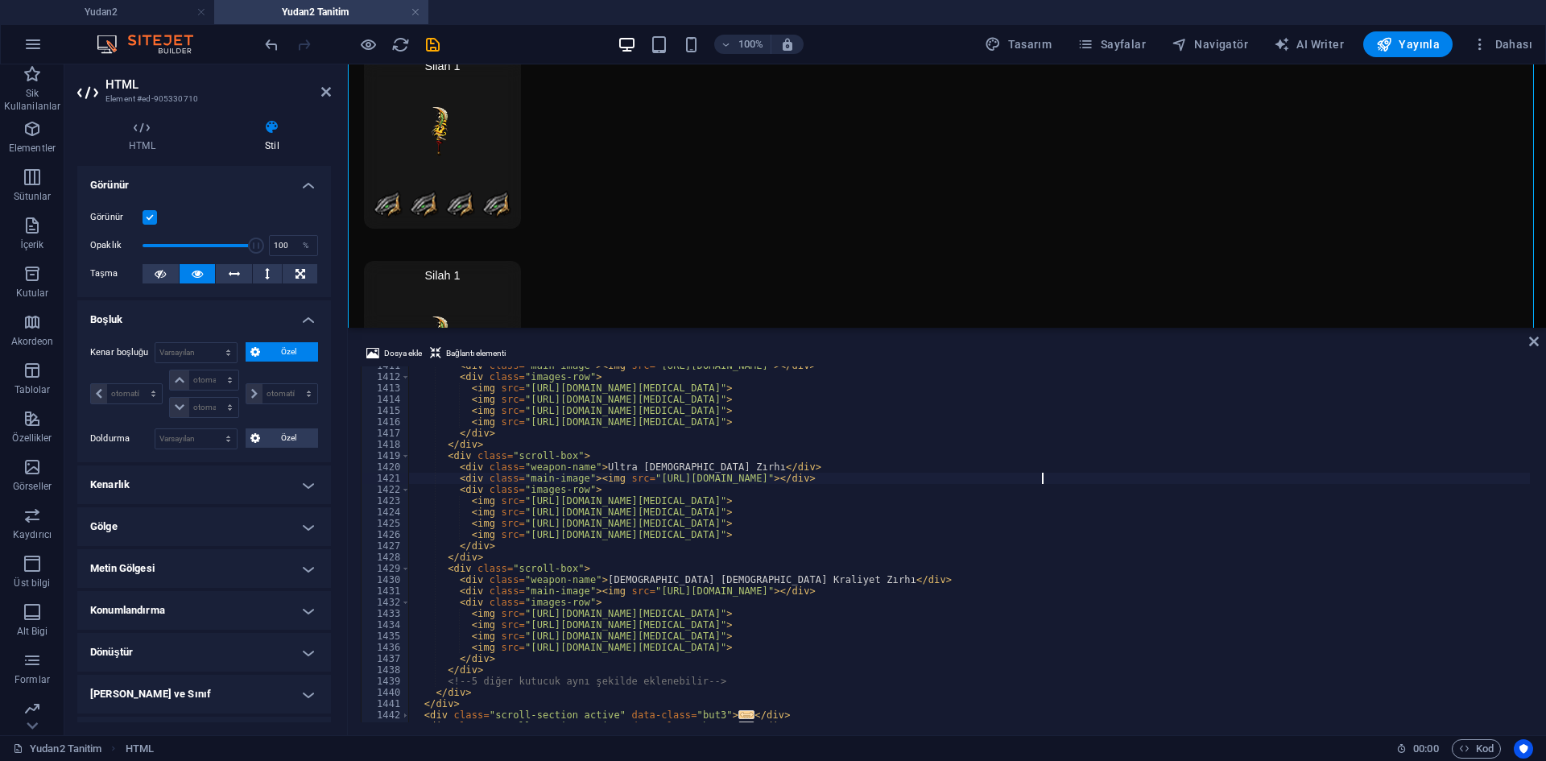
scroll to position [14562, 0]
drag, startPoint x: 591, startPoint y: 578, endPoint x: 718, endPoint y: 589, distance: 127.7
click at [737, 581] on div "< div class = "main-image" > < img src = "https://cdn1.site-media.eu/images/0/1…" at bounding box center [1166, 547] width 1515 height 375
click at [395, 358] on span "Dosya ekle" at bounding box center [403, 353] width 38 height 19
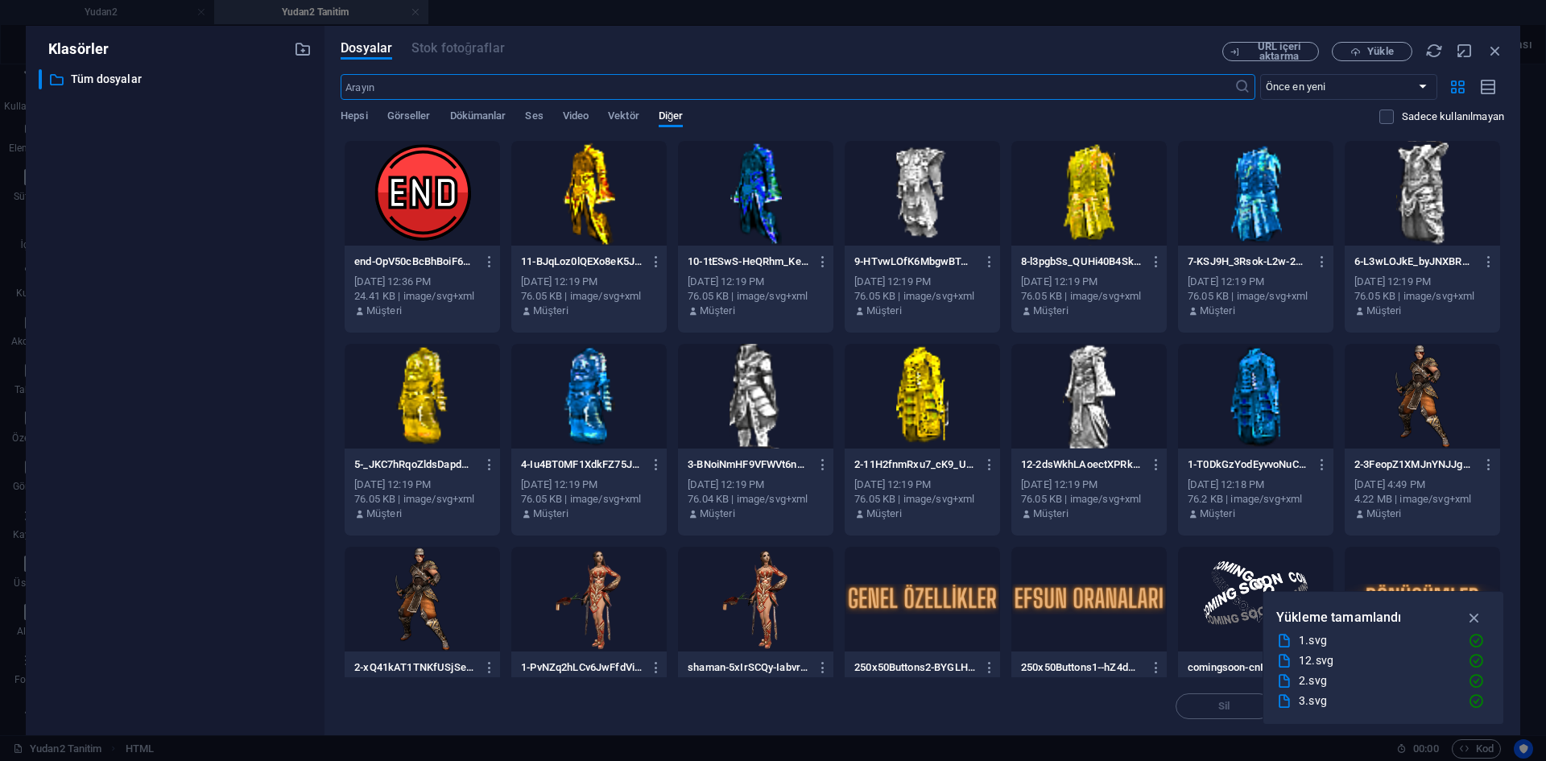
click at [1082, 404] on div at bounding box center [1089, 396] width 155 height 105
click at [1082, 404] on div "1" at bounding box center [1089, 396] width 155 height 105
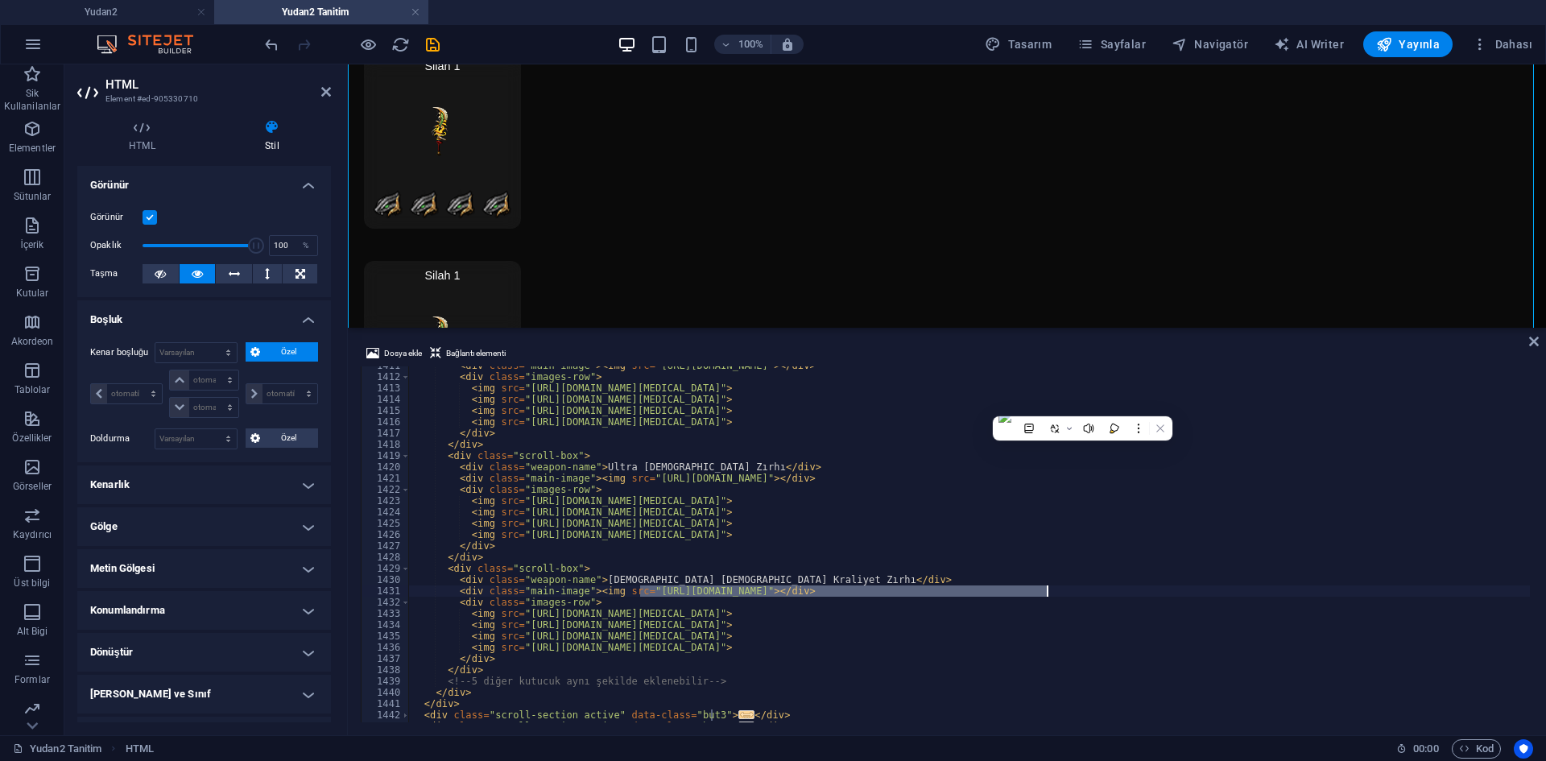
drag, startPoint x: 688, startPoint y: 592, endPoint x: 1047, endPoint y: 595, distance: 359.2
click at [1047, 595] on div "< div class = "main-image" > < img src = "https://cdn1.site-media.eu/images/0/1…" at bounding box center [1166, 547] width 1515 height 375
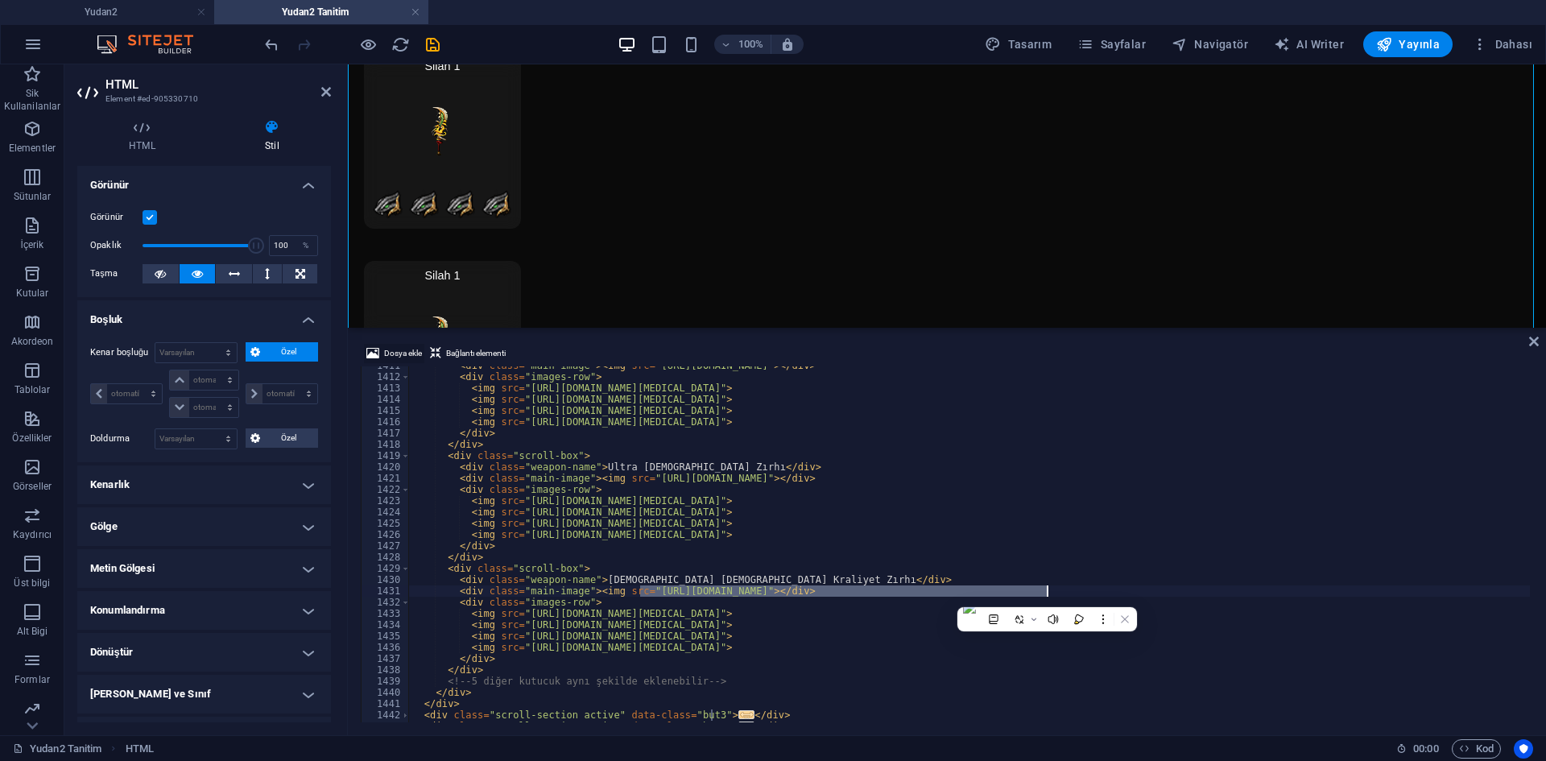
click at [412, 355] on span "Dosya ekle" at bounding box center [403, 353] width 38 height 19
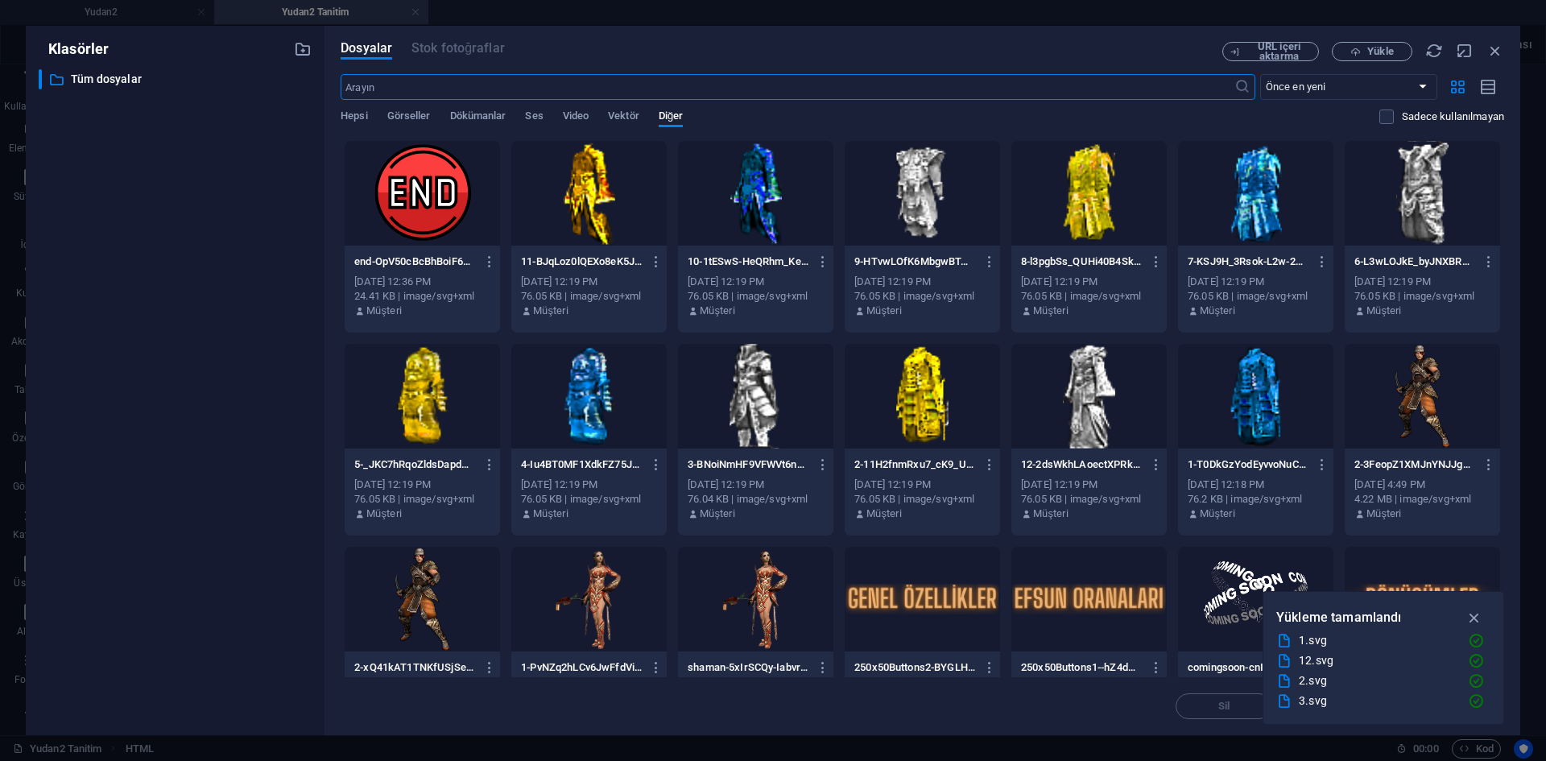
click at [1073, 399] on div at bounding box center [1089, 396] width 155 height 105
click at [1073, 399] on div "1" at bounding box center [1089, 396] width 155 height 105
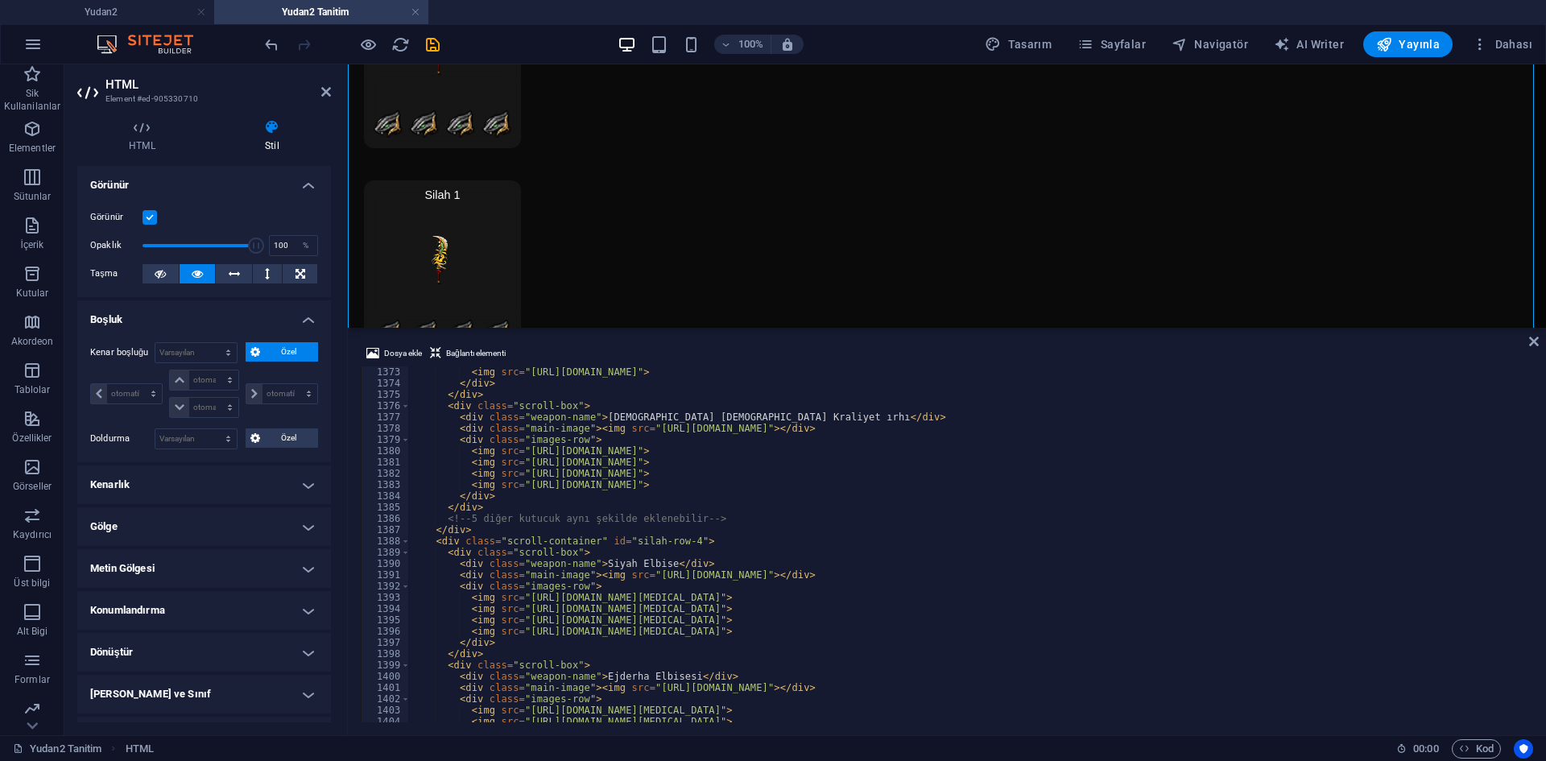
scroll to position [14079, 0]
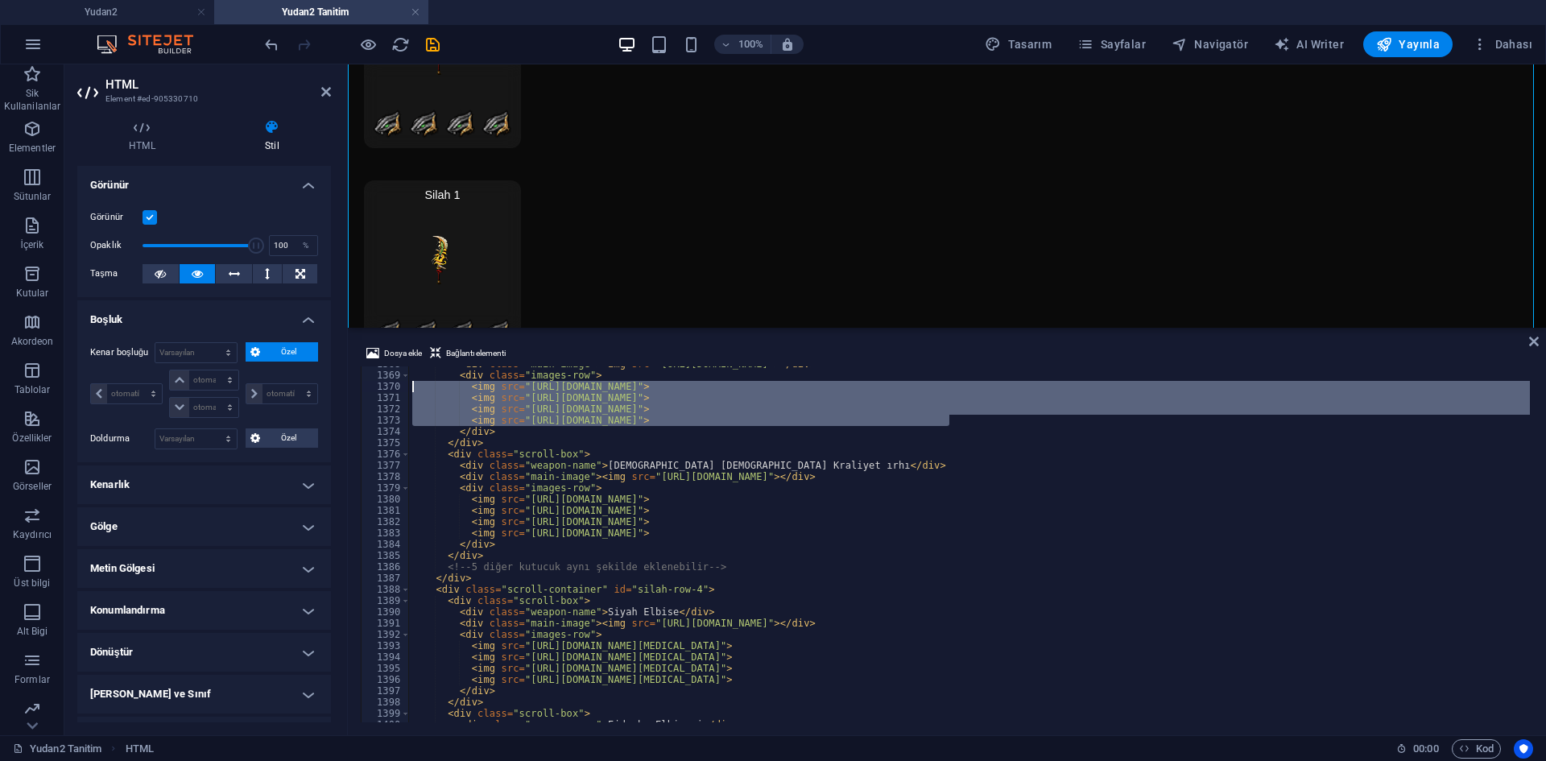
drag, startPoint x: 837, startPoint y: 427, endPoint x: 446, endPoint y: 417, distance: 390.7
click at [387, 387] on div "<img src="https://cdn1.site-media.eu/images/0/18989809/70251-4vAJV_6niVevCMRr5a…" at bounding box center [947, 544] width 1173 height 356
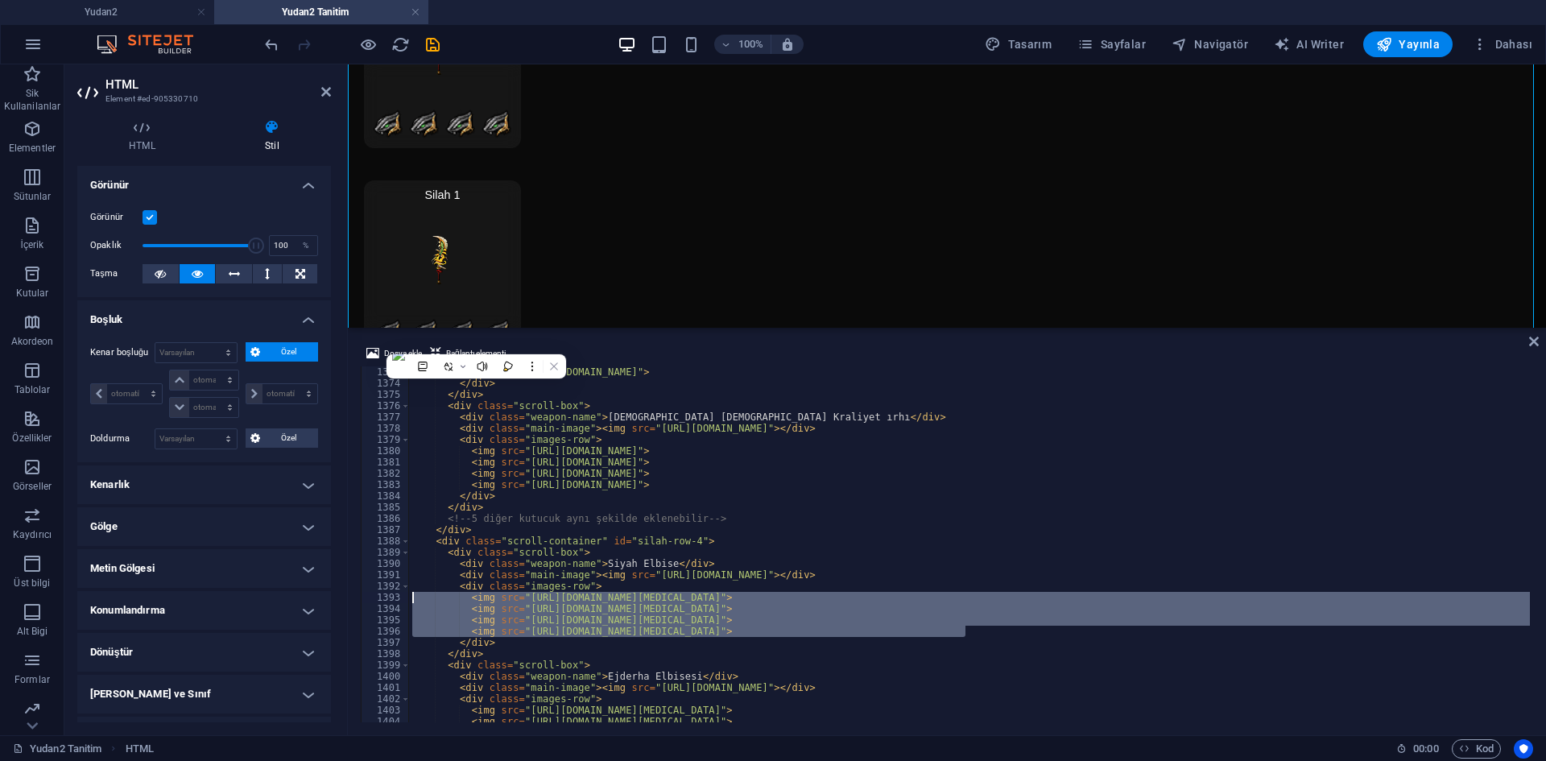
drag, startPoint x: 985, startPoint y: 635, endPoint x: 384, endPoint y: 601, distance: 601.7
click at [384, 601] on div "<img src="https://cdn1.site-media.eu/images/0/18989821/70254-kD2zc1LsdGD4H7wip8…" at bounding box center [947, 544] width 1173 height 356
paste textarea "89809/70251-4vAJV_6niVevCMRr5aWkd"
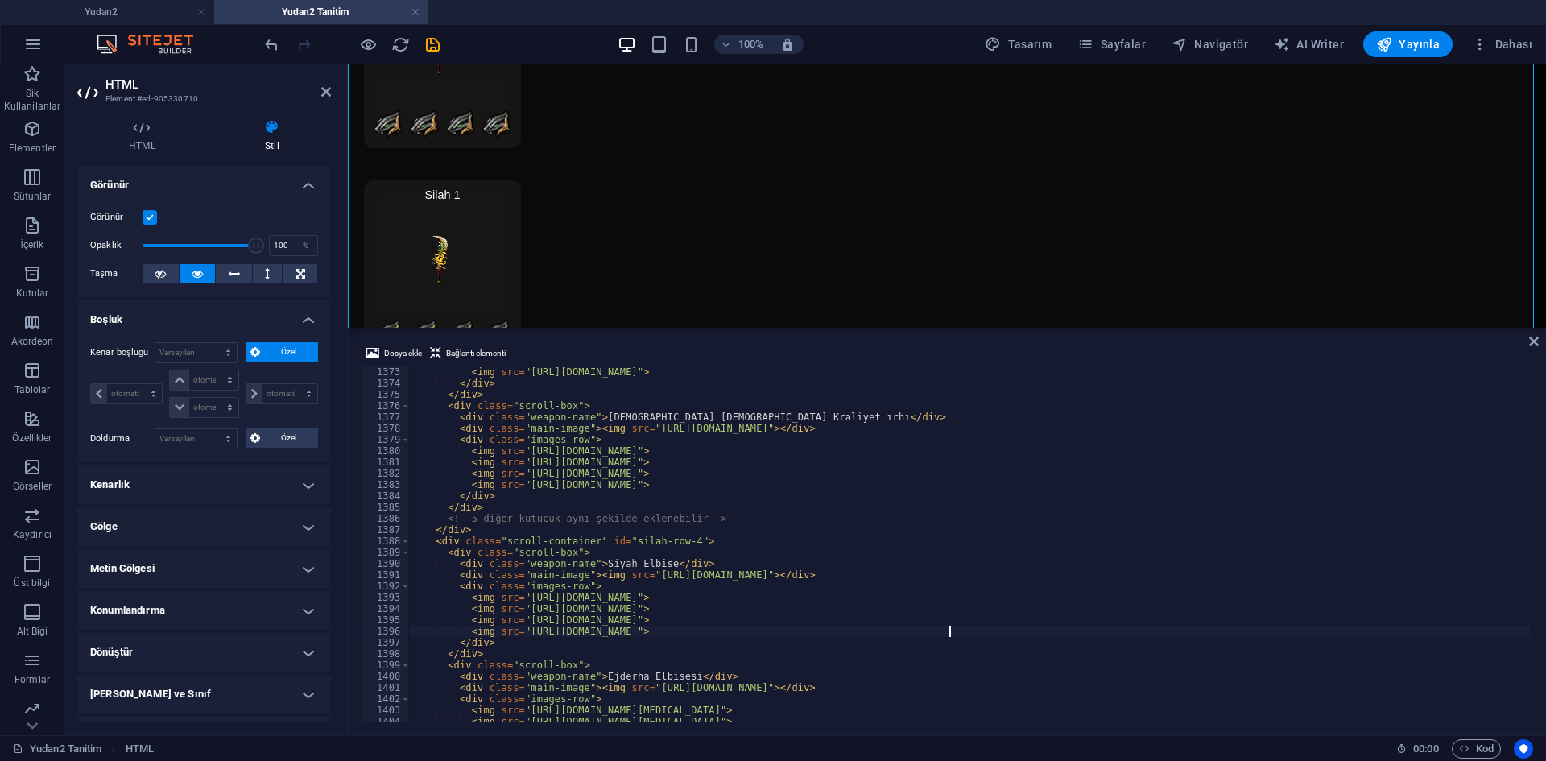
scroll to position [14224, 0]
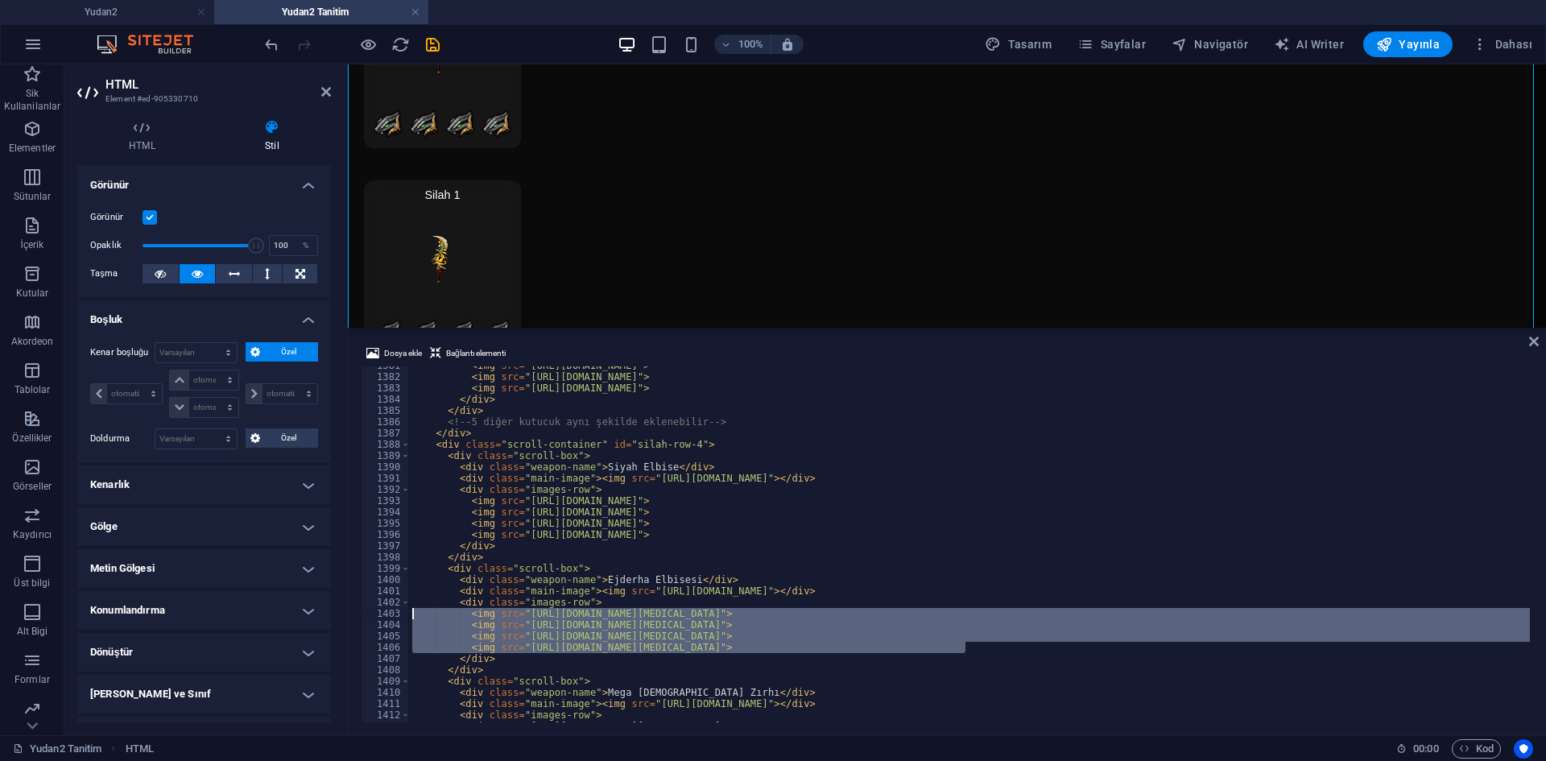
drag, startPoint x: 954, startPoint y: 650, endPoint x: 382, endPoint y: 610, distance: 573.2
click at [382, 610] on div "<img src="https://cdn1.site-media.eu/images/0/18989809/70251-4vAJV_6niVevCMRr5a…" at bounding box center [947, 544] width 1173 height 356
paste textarea "89809/70251-4vAJV_6niVevCMRr5aWkd"
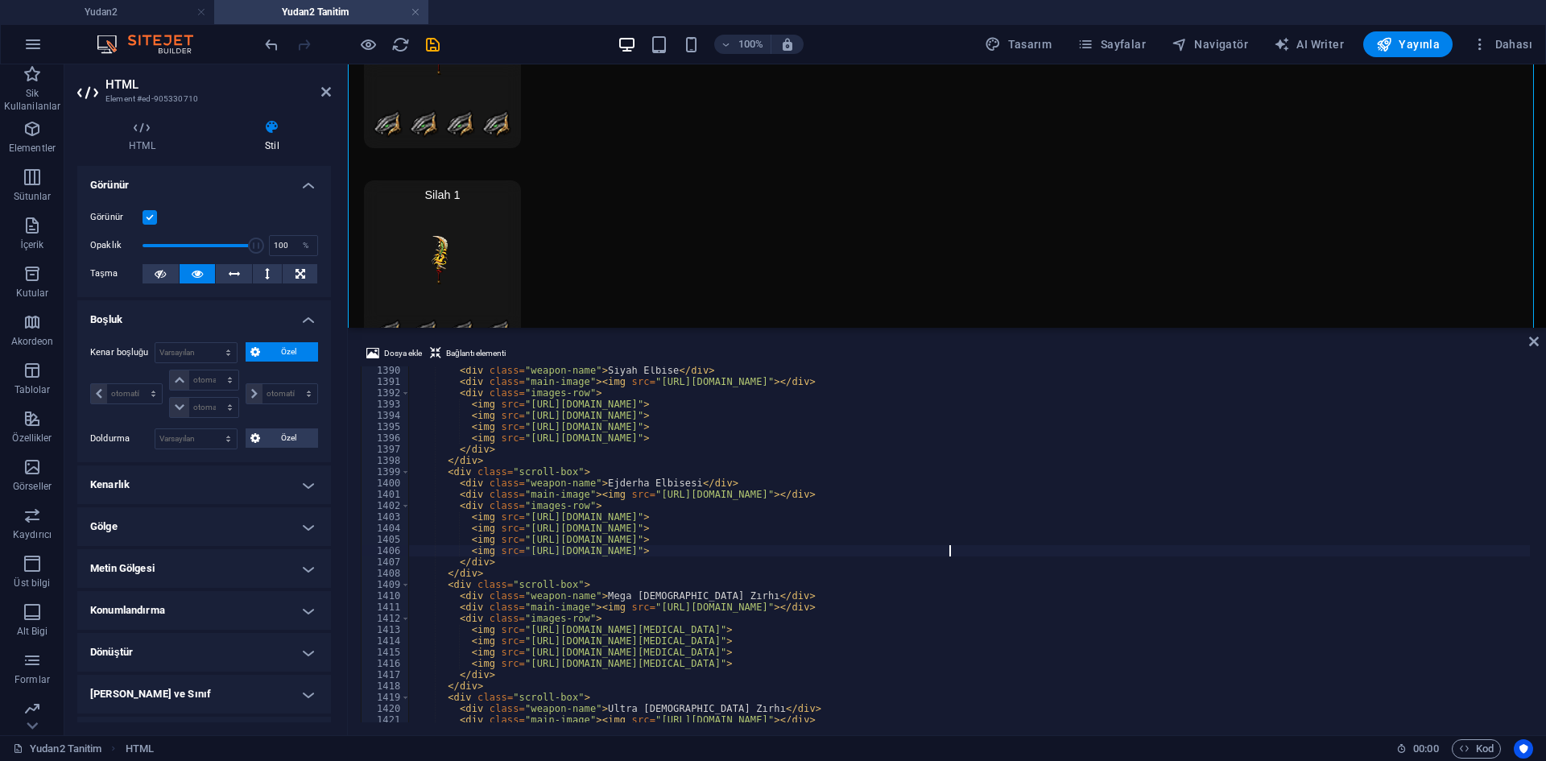
scroll to position [14369, 0]
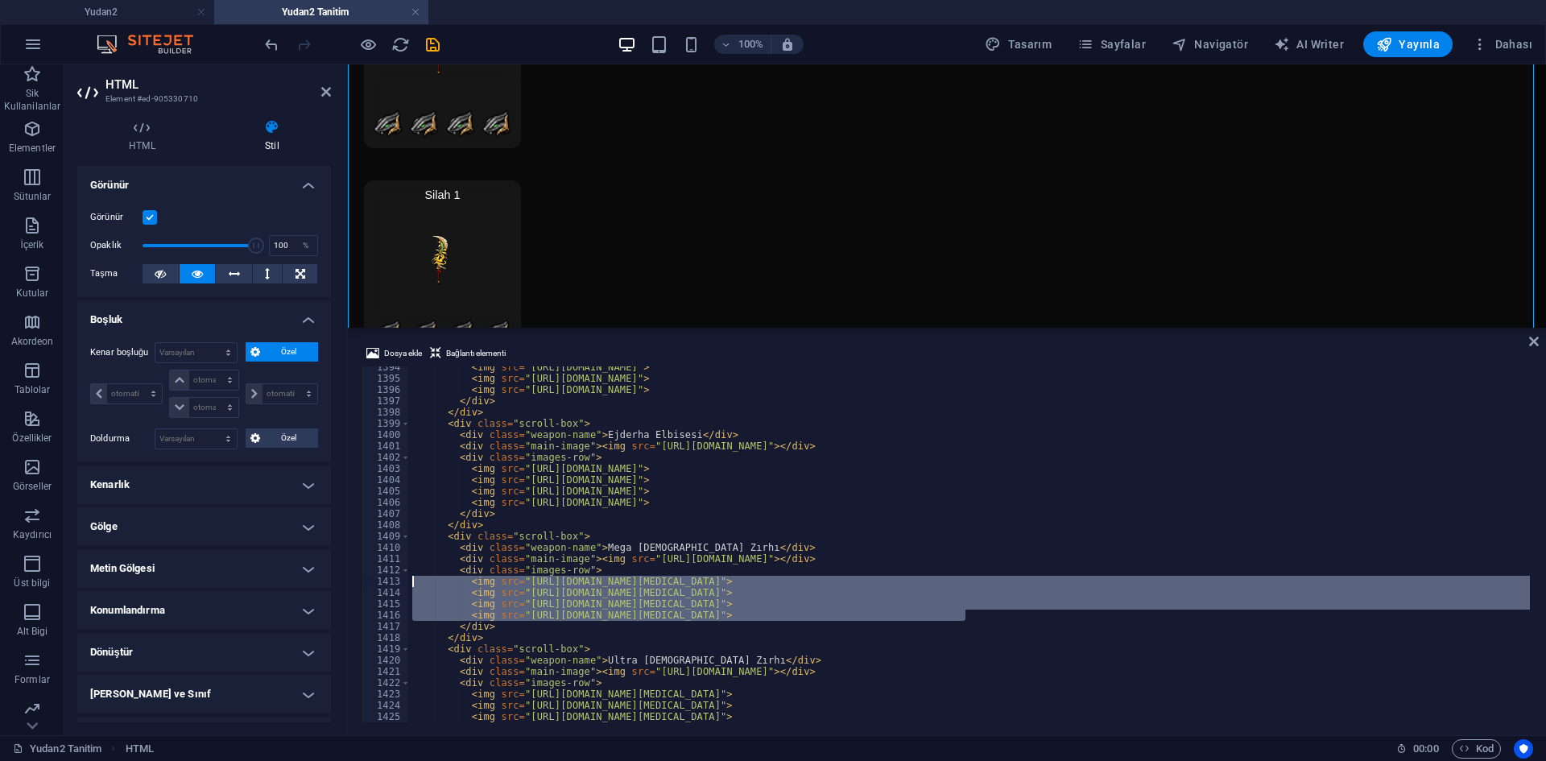
drag, startPoint x: 973, startPoint y: 616, endPoint x: 360, endPoint y: 576, distance: 614.2
click at [360, 576] on div "Dosya ekle Bağlantı elementi <img src="https://cdn1.site-media.eu/images/0/1898…" at bounding box center [947, 533] width 1198 height 404
paste textarea "89809/70251-4vAJV_6niVevCMRr5aWkd"
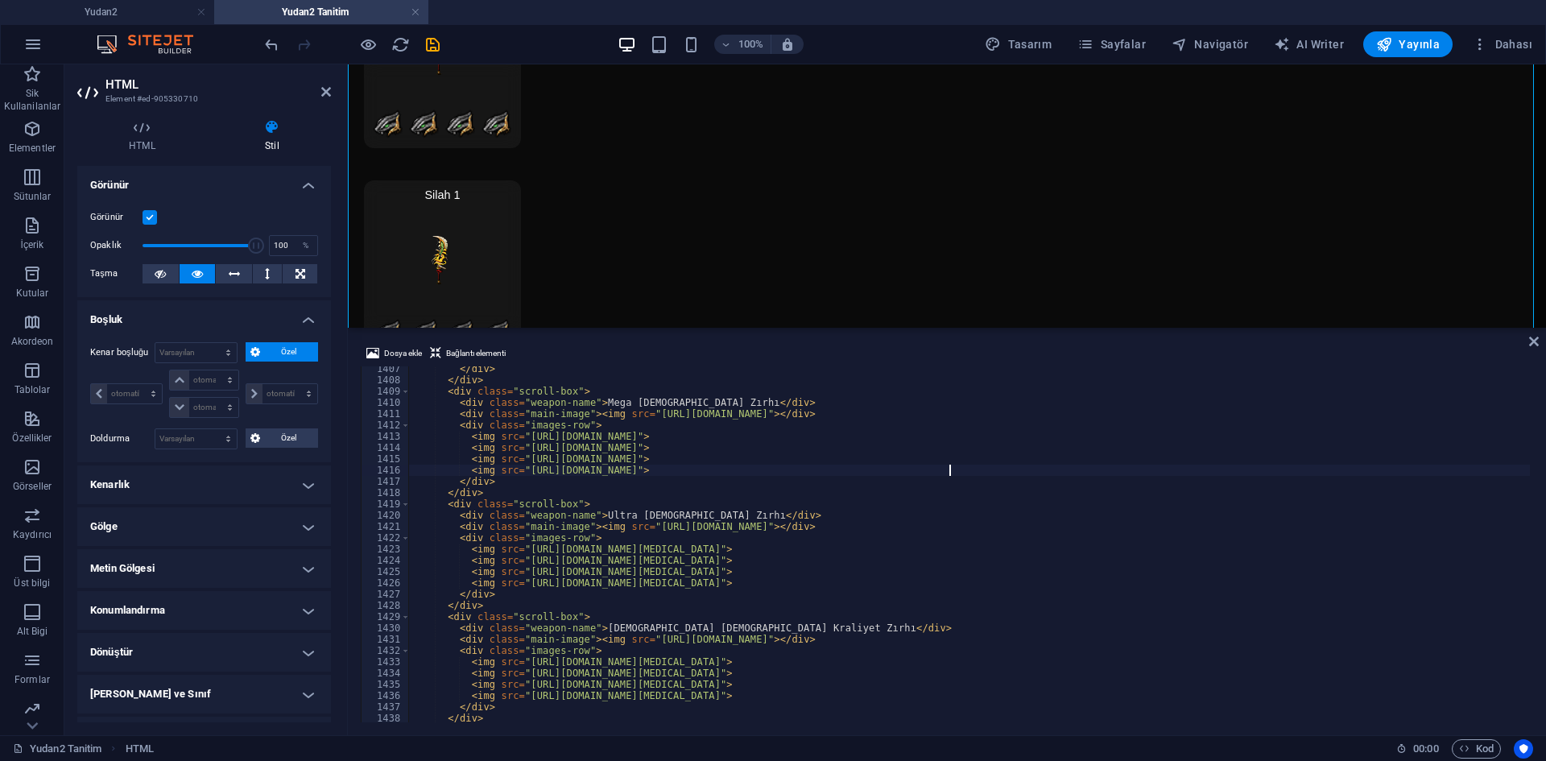
scroll to position [14514, 0]
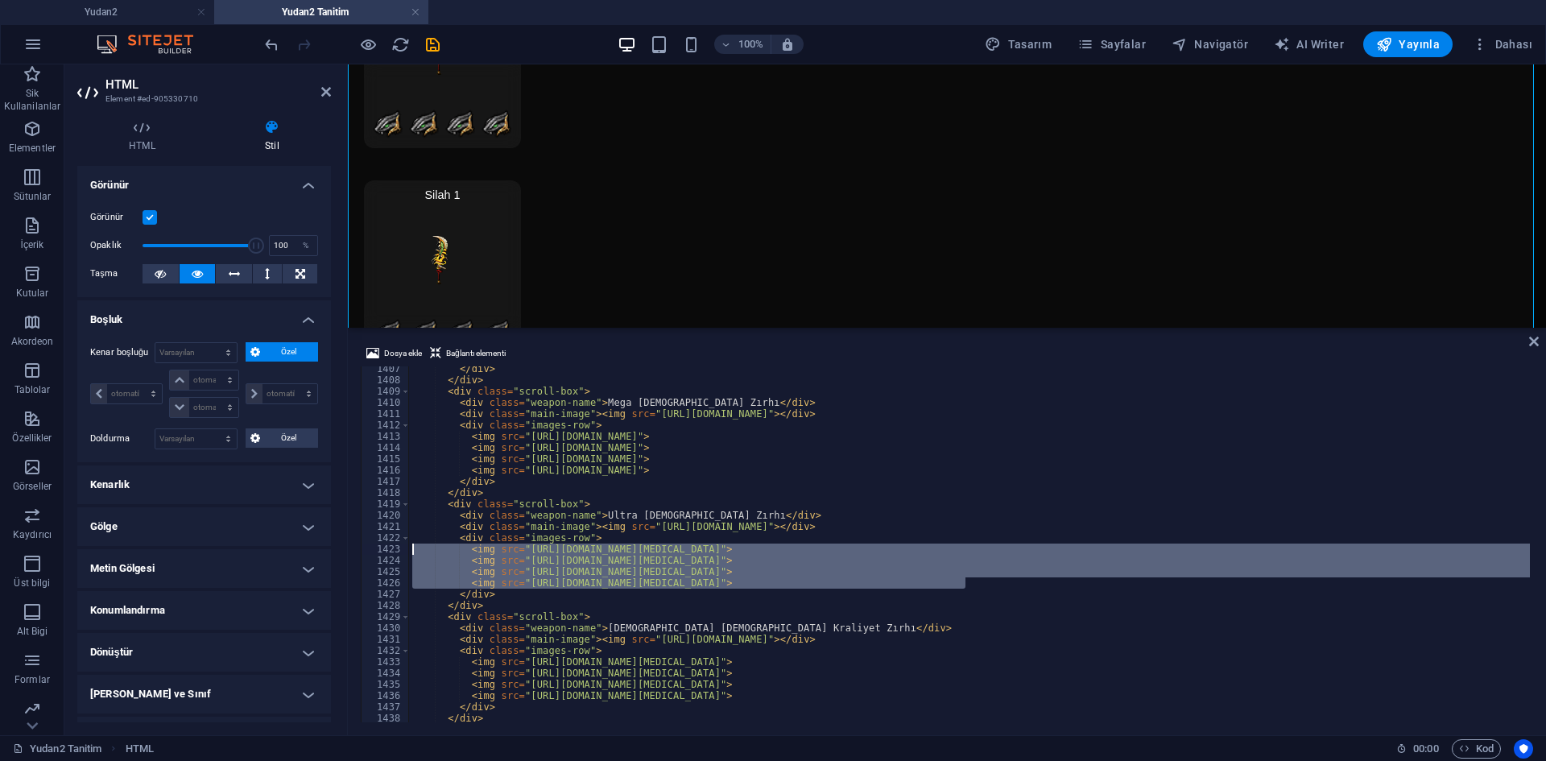
drag, startPoint x: 983, startPoint y: 583, endPoint x: 346, endPoint y: 552, distance: 637.8
click at [346, 552] on div "HTML Element #ed-905330710 HTML Stil HTML Doğrudan web sitesi üzerinde HTML ekl…" at bounding box center [805, 399] width 1482 height 671
paste textarea "89809/70251-4vAJV_6niVevCMRr5aWkd"
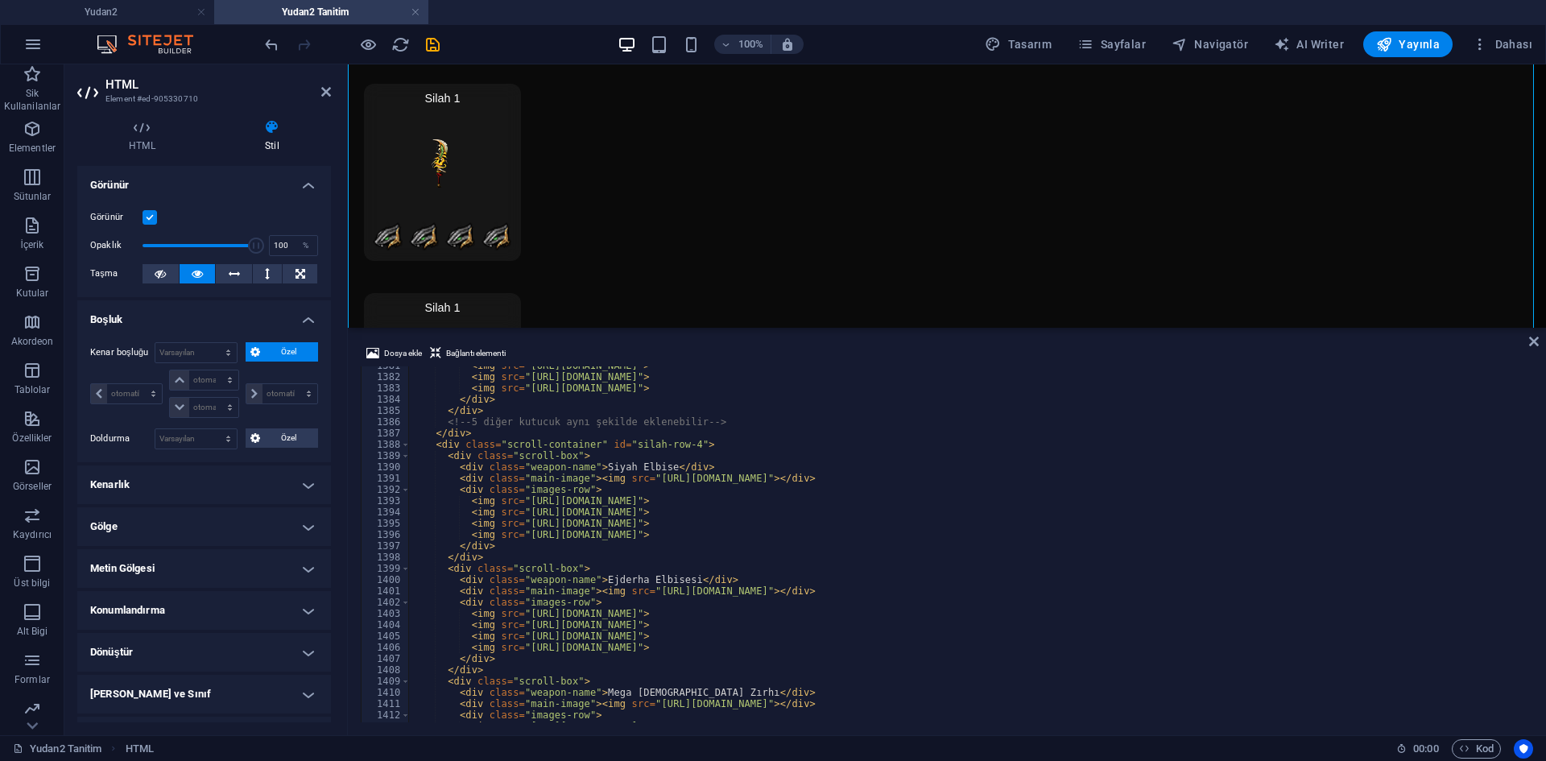
scroll to position [14127, 0]
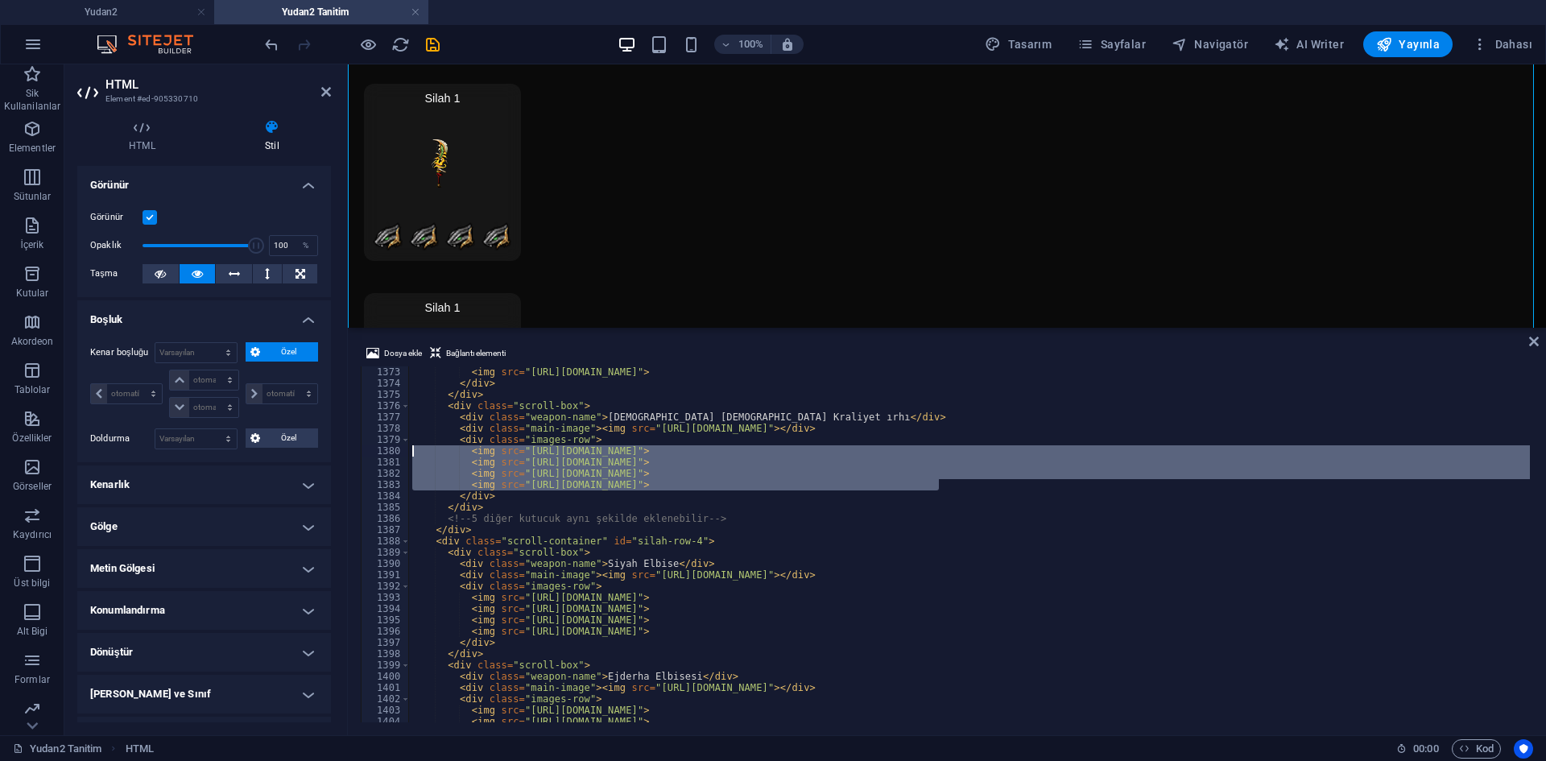
drag, startPoint x: 952, startPoint y: 484, endPoint x: 448, endPoint y: 468, distance: 504.4
click at [347, 453] on div "HTML Element #ed-905330710 HTML Stil HTML Doğrudan web sitesi üzerinde HTML ekl…" at bounding box center [805, 399] width 1482 height 671
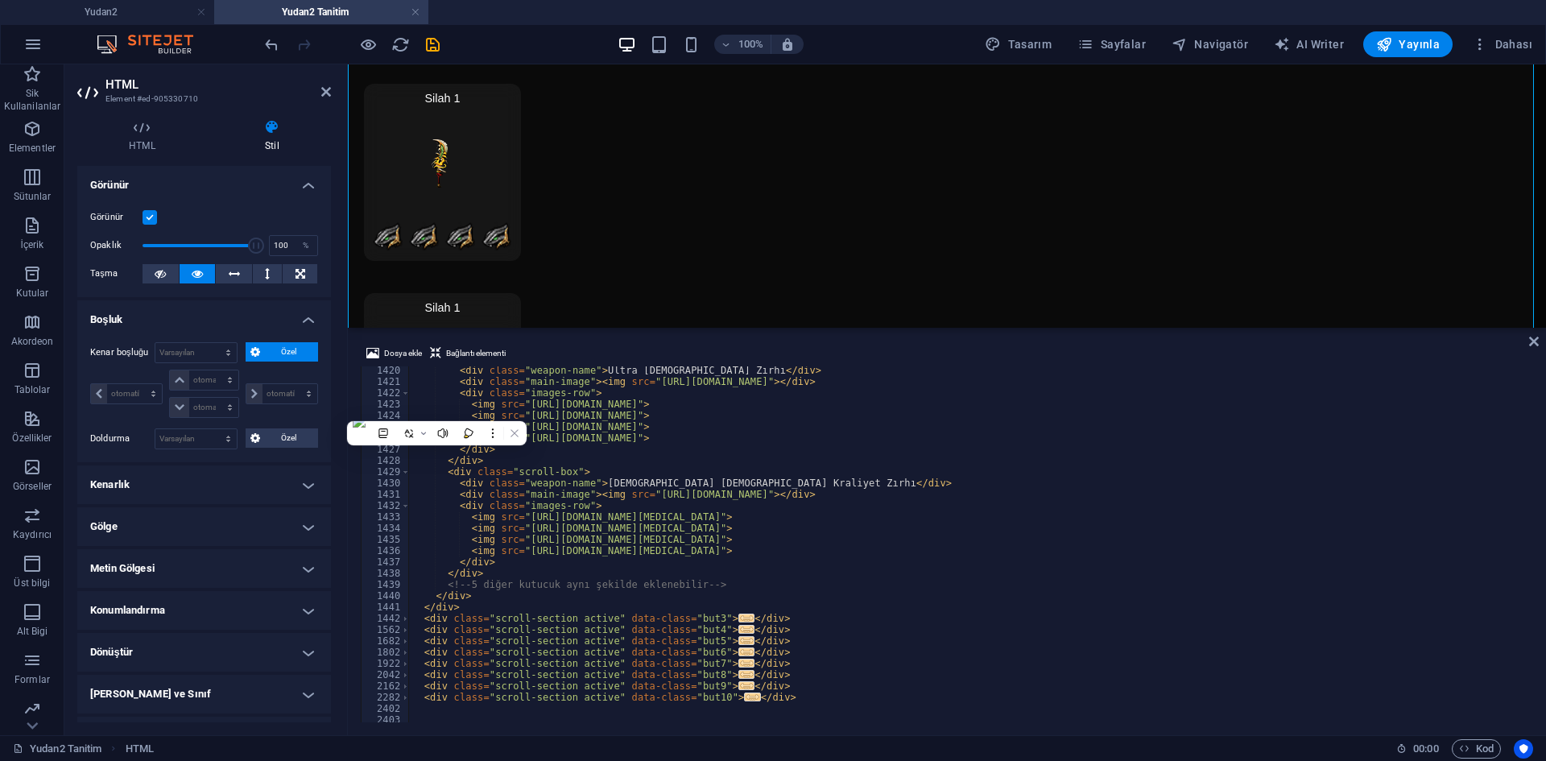
scroll to position [14659, 0]
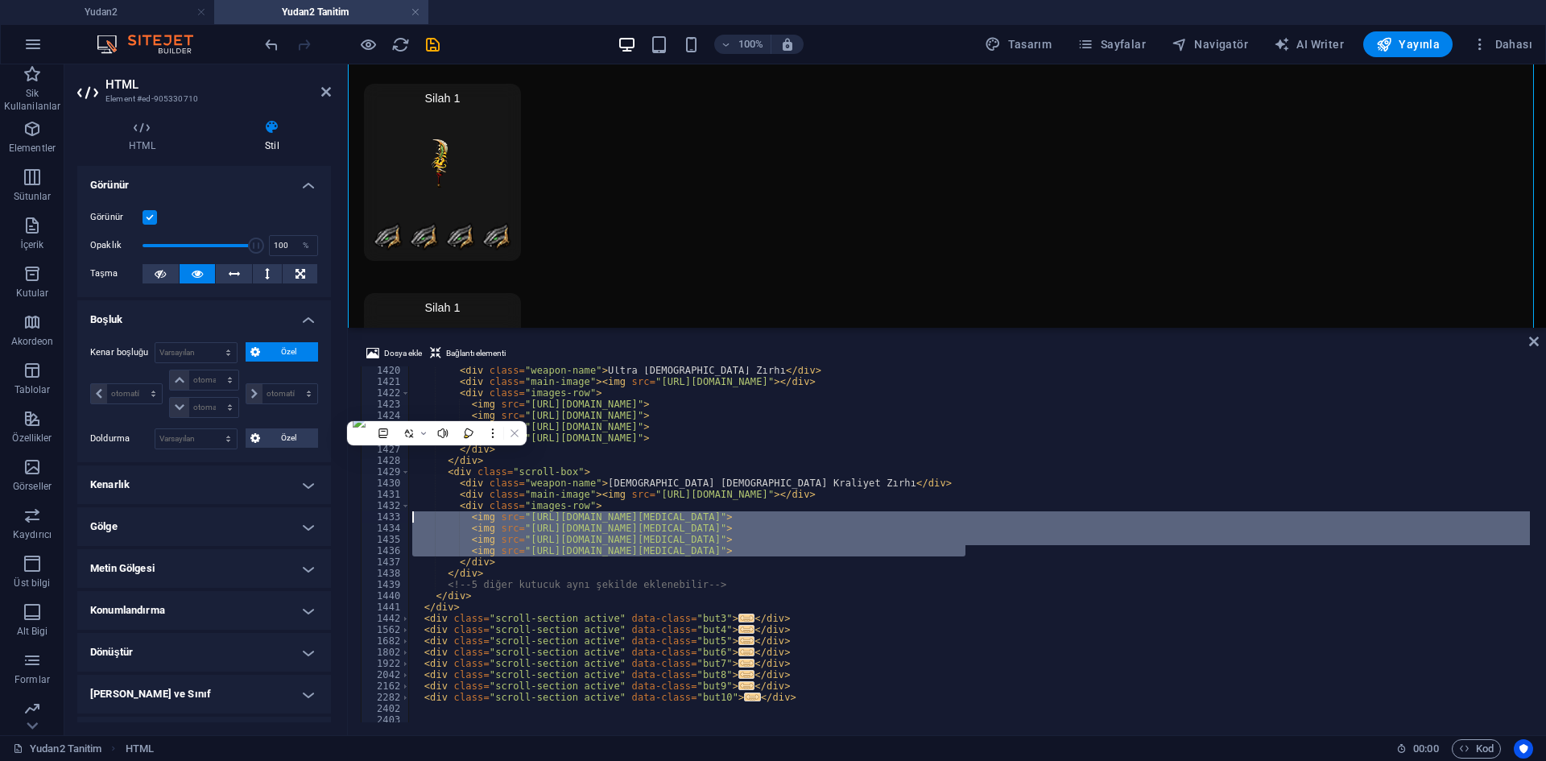
drag, startPoint x: 986, startPoint y: 552, endPoint x: 370, endPoint y: 509, distance: 616.8
click at [362, 513] on div "<img src="https://cdn1.site-media.eu/images/0/18989868/end-OpV50cBcBhBoiF6WKZtx…" at bounding box center [947, 544] width 1173 height 356
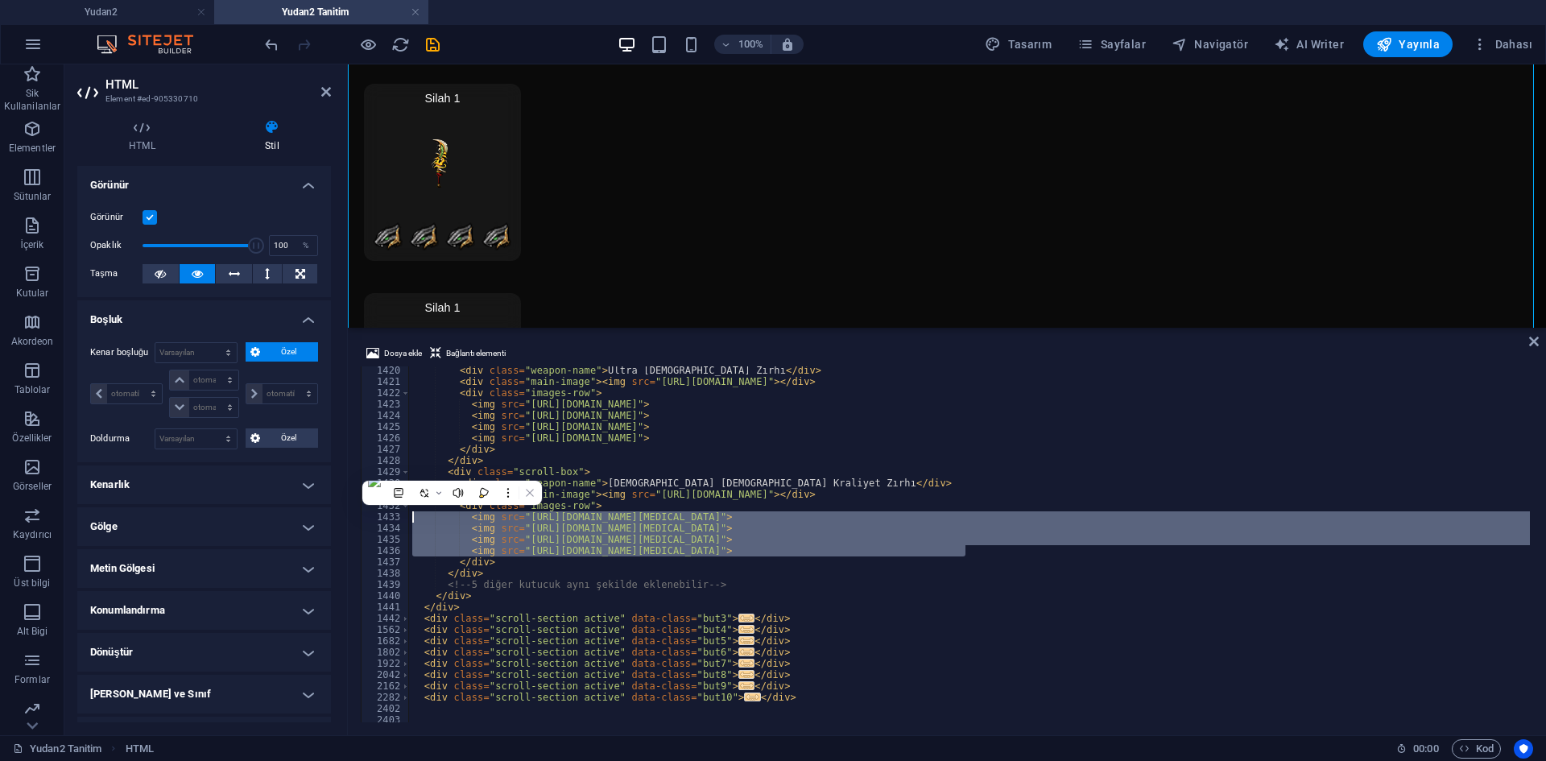
paste textarea "89868/[DOMAIN_NAME]"
type textarea "<img src="[URL][DOMAIN_NAME]">"
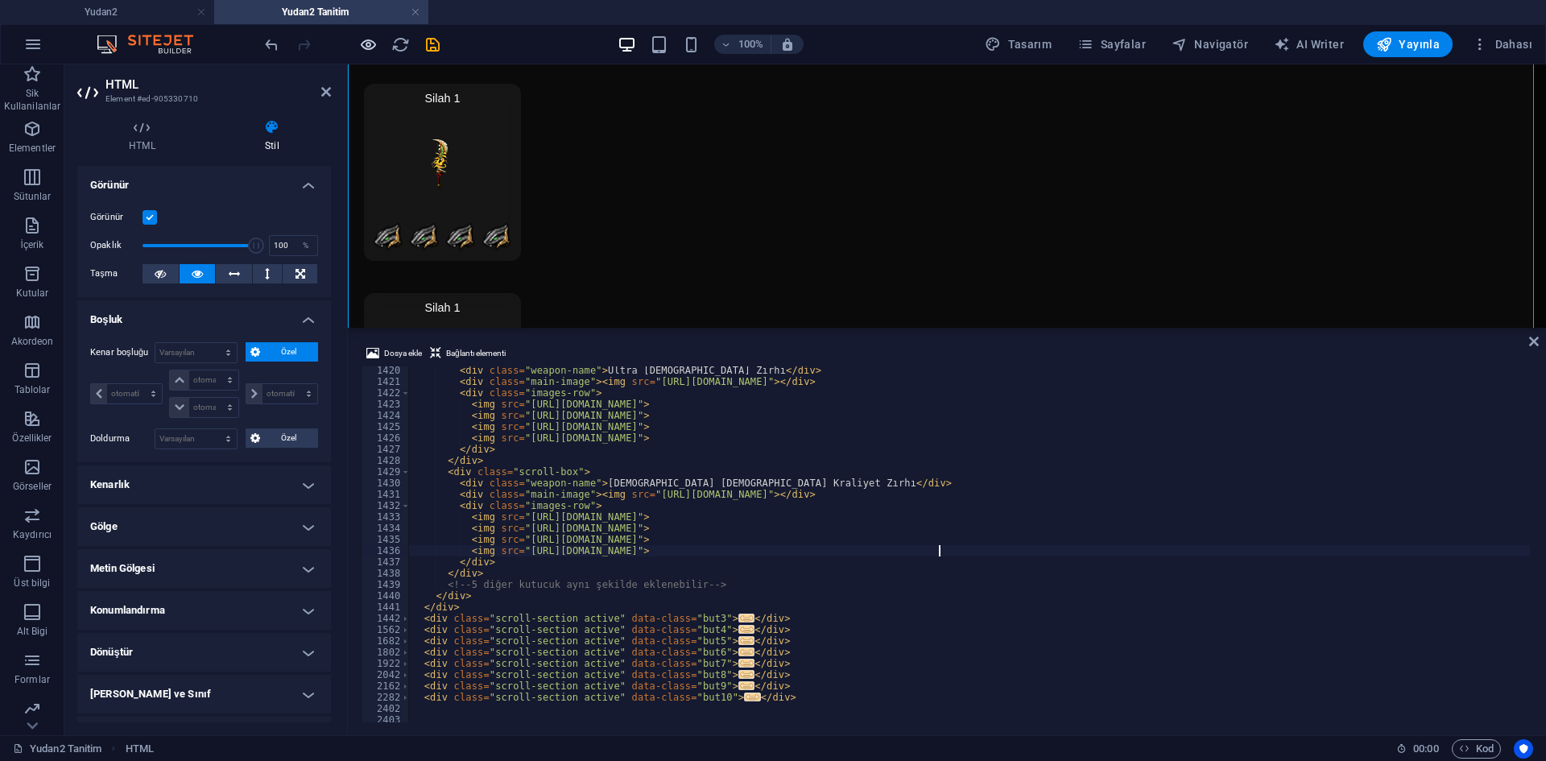
click at [376, 47] on div at bounding box center [352, 44] width 180 height 26
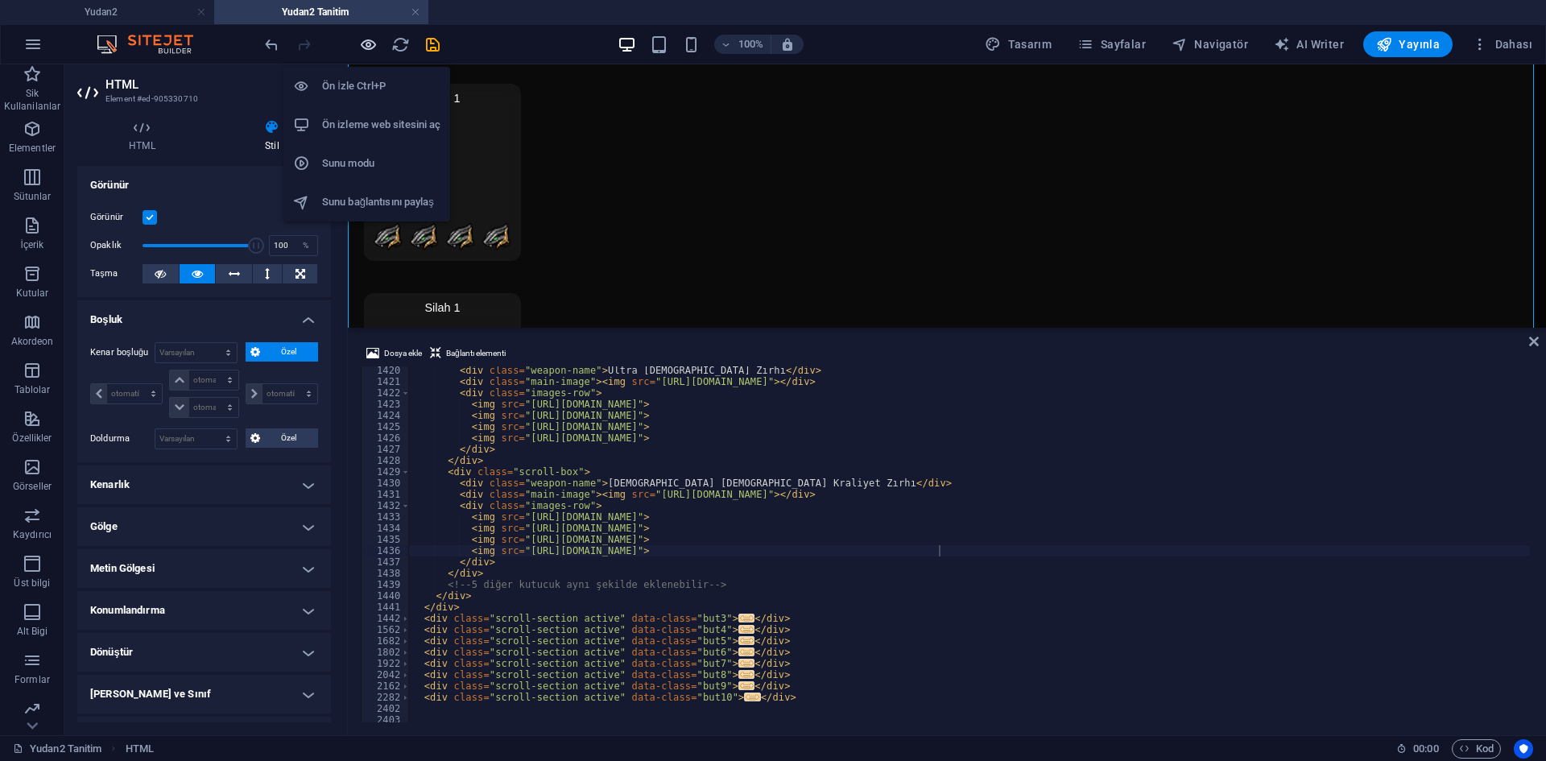
click at [371, 45] on icon "button" at bounding box center [368, 44] width 19 height 19
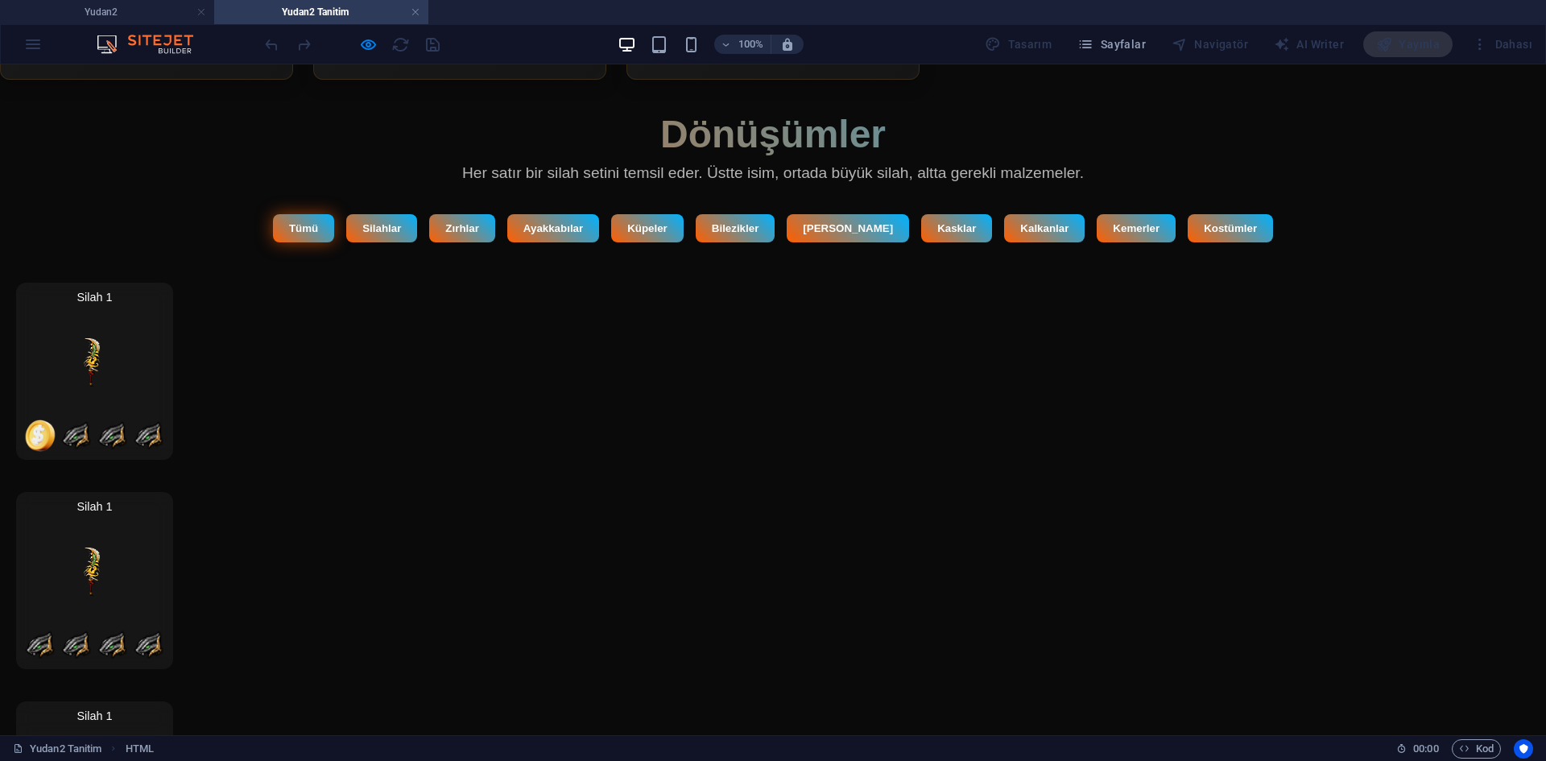
scroll to position [5161, 0]
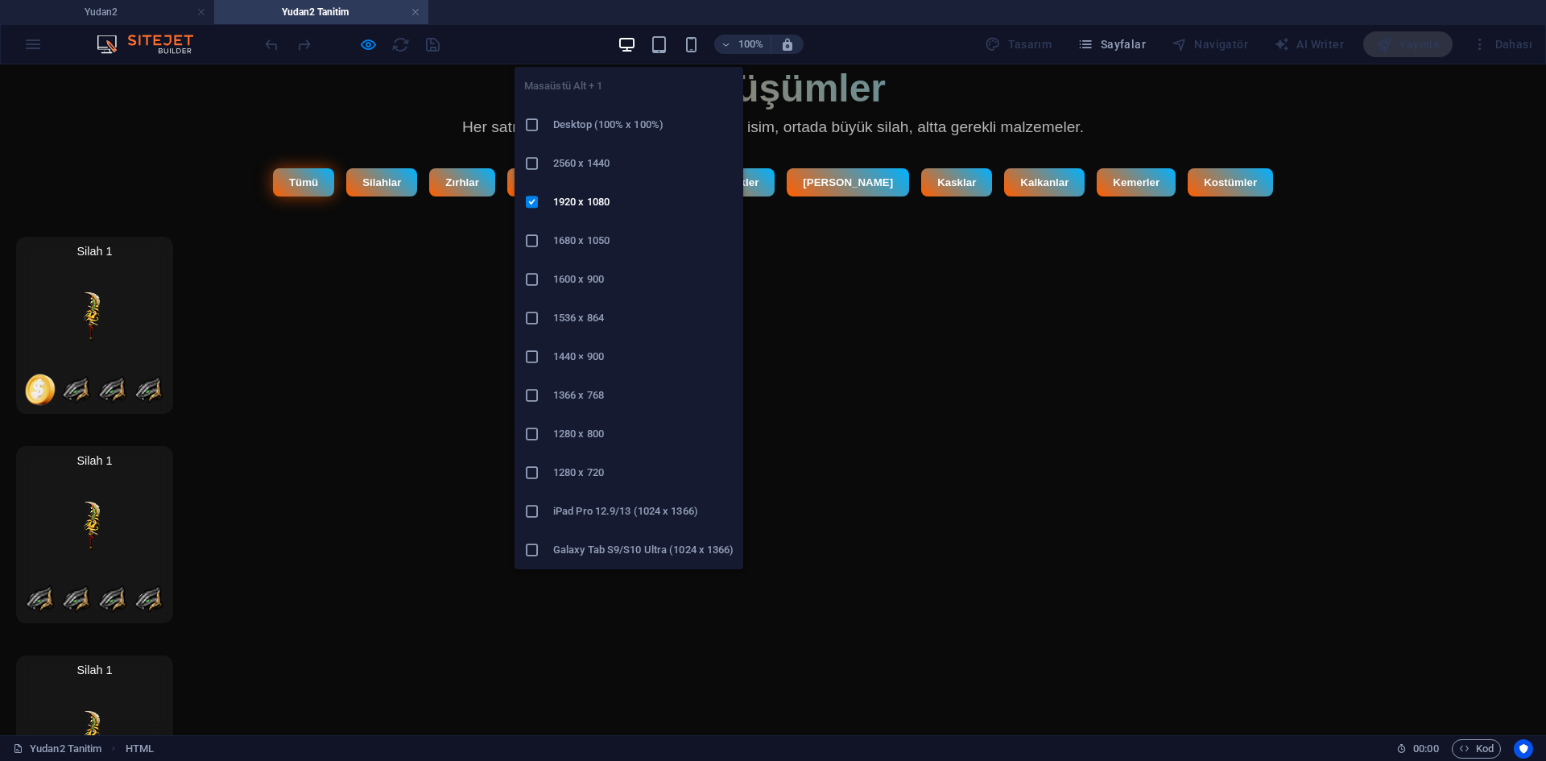
drag, startPoint x: 387, startPoint y: 303, endPoint x: 611, endPoint y: 394, distance: 242.4
click at [611, 394] on h6 "1366 x 768" at bounding box center [643, 395] width 180 height 19
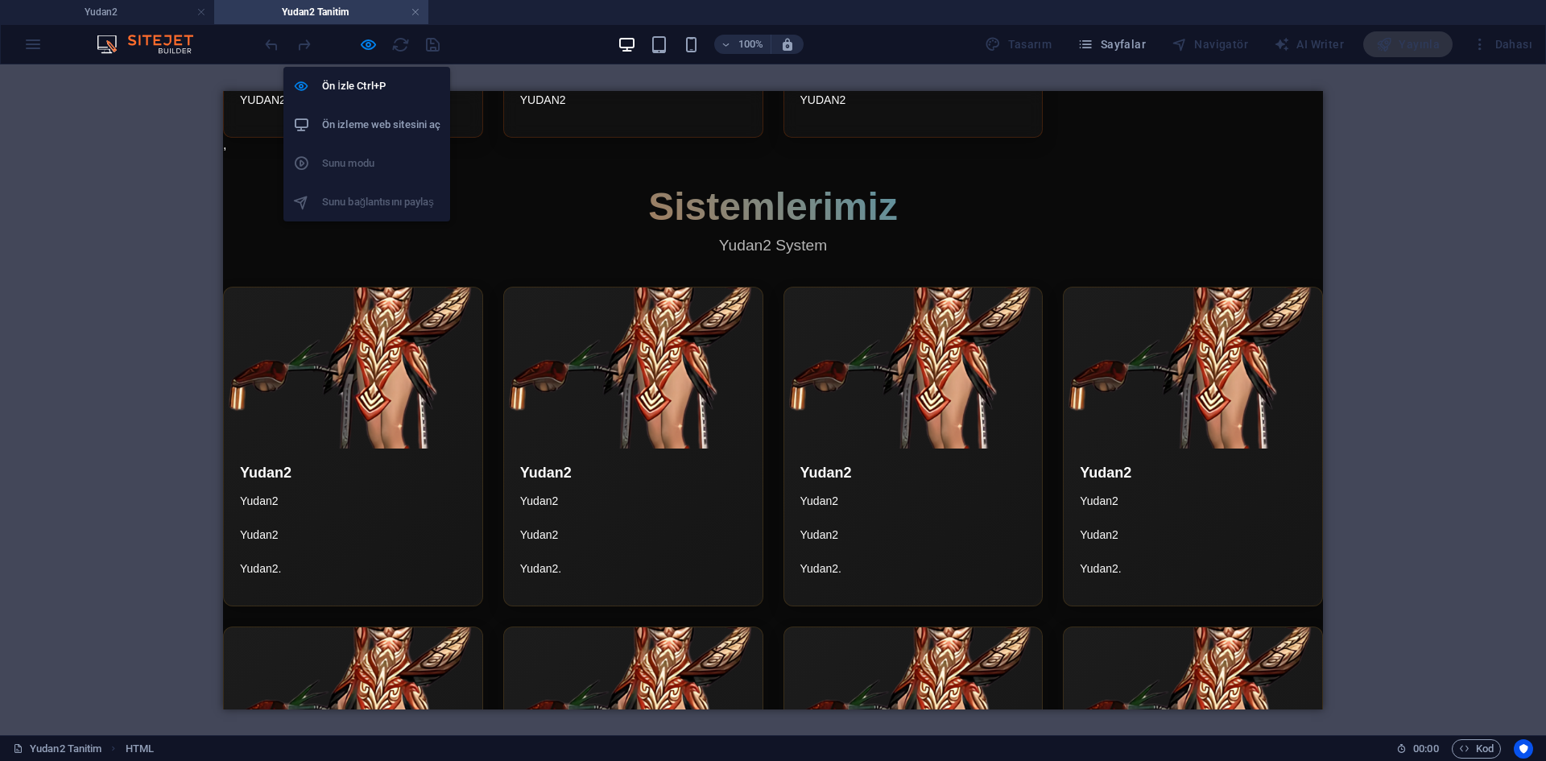
drag, startPoint x: 373, startPoint y: 45, endPoint x: 376, endPoint y: 66, distance: 21.2
click at [371, 45] on icon "button" at bounding box center [368, 44] width 19 height 19
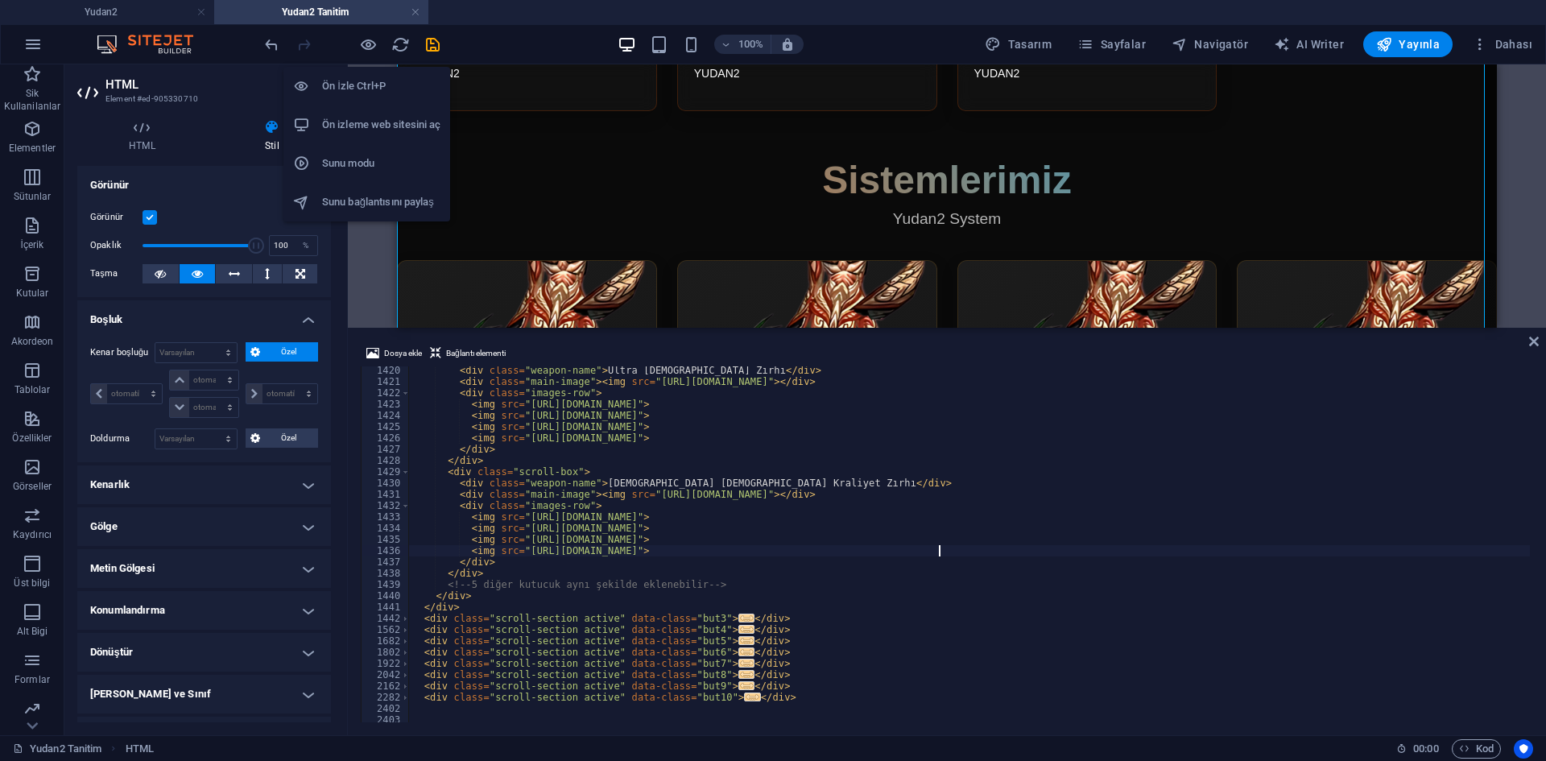
scroll to position [3531, 0]
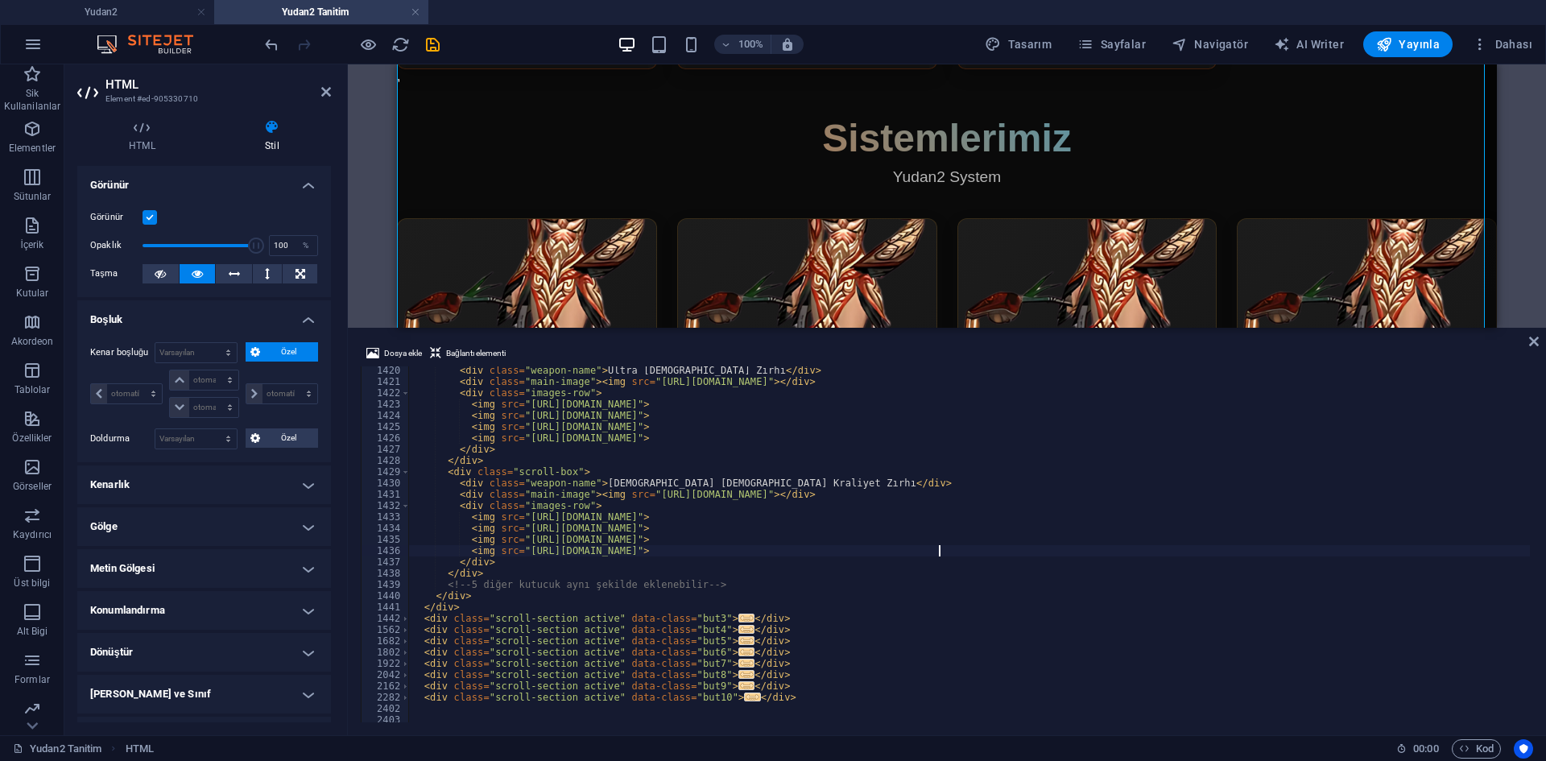
click at [623, 422] on div "< div class = "weapon-name" > Ultra Shaman Zırhı </ div > < div class = "main-i…" at bounding box center [1166, 552] width 1515 height 375
type textarea "<img src="https://cdn1.site-media.eu/images/0/18989815/70252-I1e_PlPCXJAVSxWGWh…"
